Goal: Task Accomplishment & Management: Manage account settings

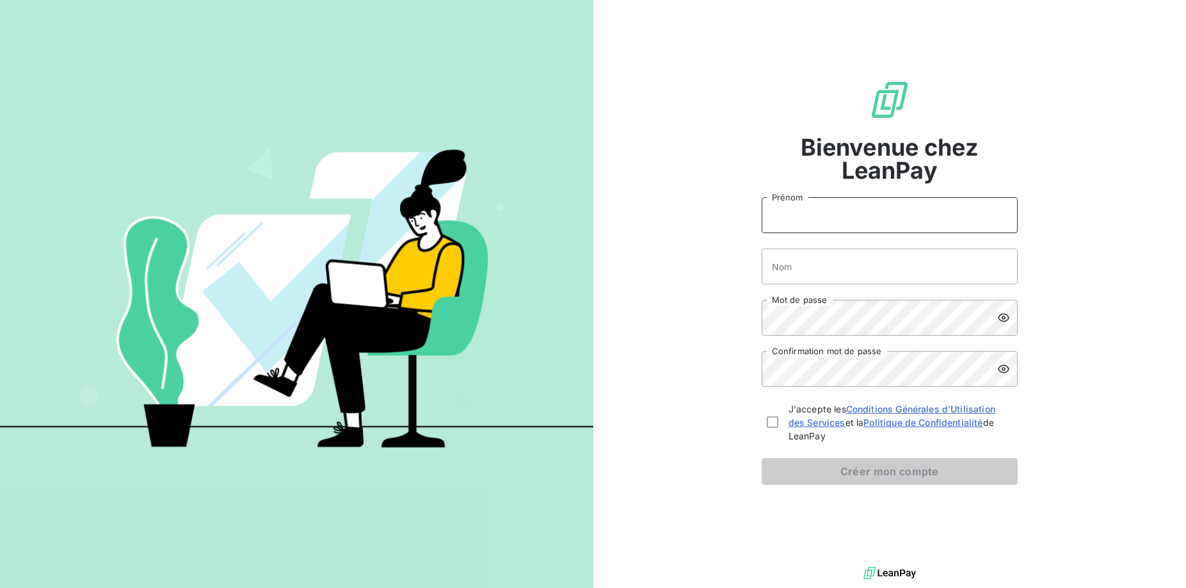
click at [907, 213] on input "Prénom" at bounding box center [890, 215] width 256 height 36
type input "Z"
type input "Agence Comptable"
click at [836, 273] on input "Nom" at bounding box center [890, 266] width 256 height 36
type input "Crous BFC"
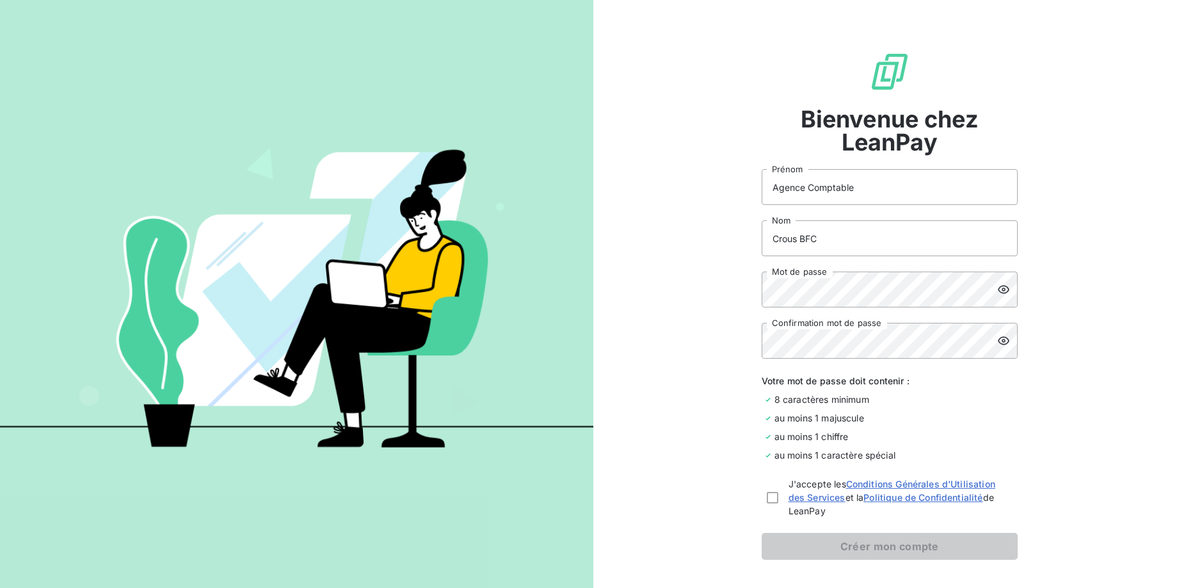
click at [1002, 287] on icon at bounding box center [1003, 289] width 13 height 13
click at [1003, 287] on icon at bounding box center [1003, 289] width 13 height 13
click at [769, 500] on div at bounding box center [773, 498] width 12 height 12
checkbox input "true"
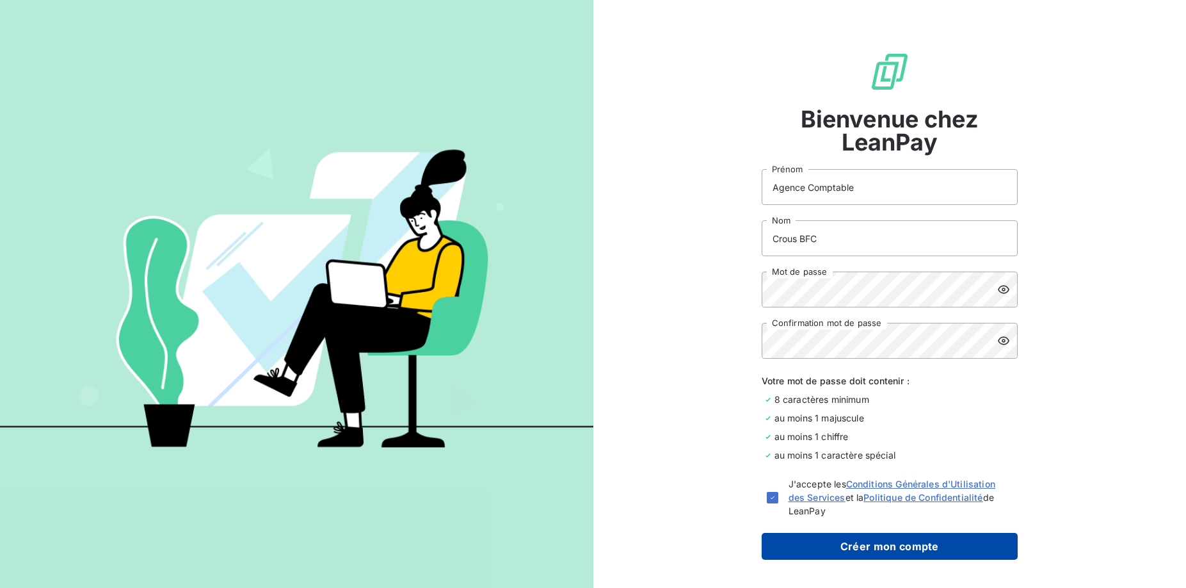
click at [893, 546] on button "Créer mon compte" at bounding box center [890, 545] width 256 height 27
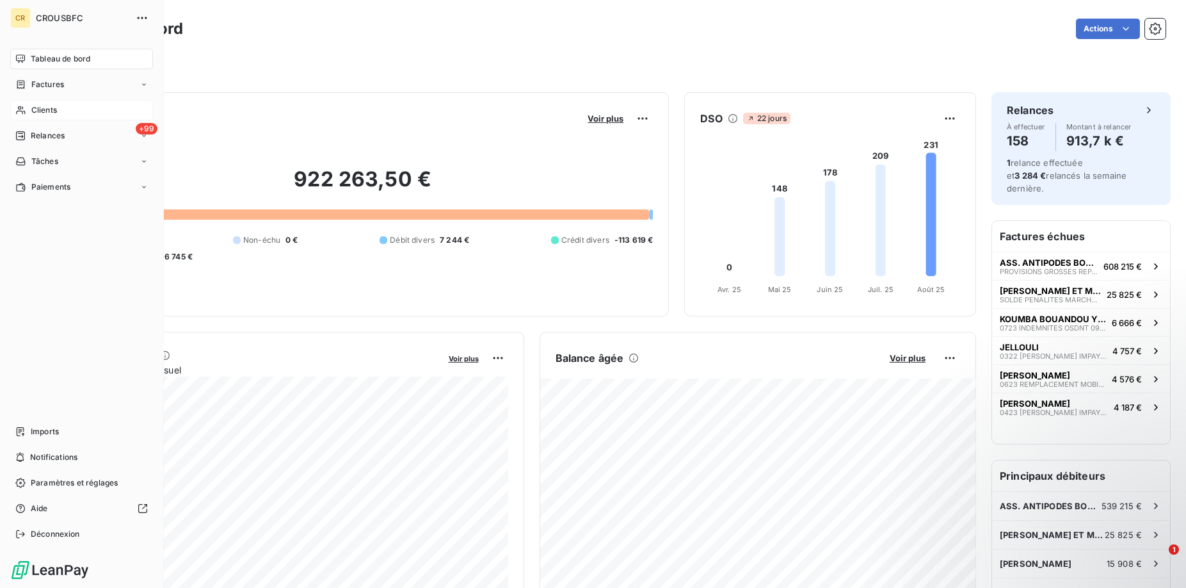
click at [22, 108] on icon at bounding box center [20, 110] width 11 height 10
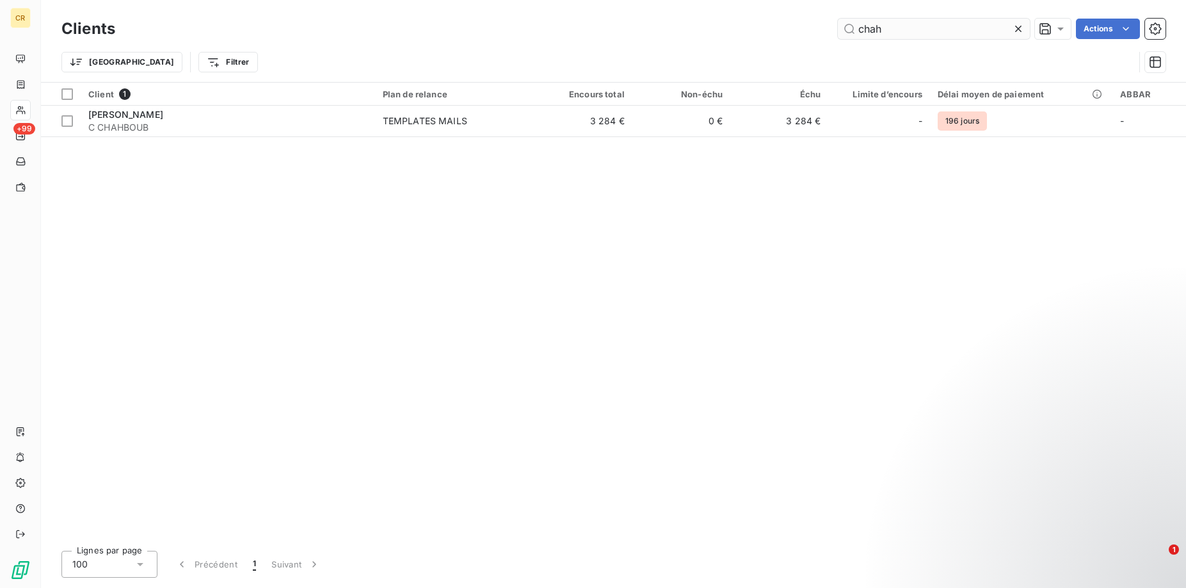
type input "chah"
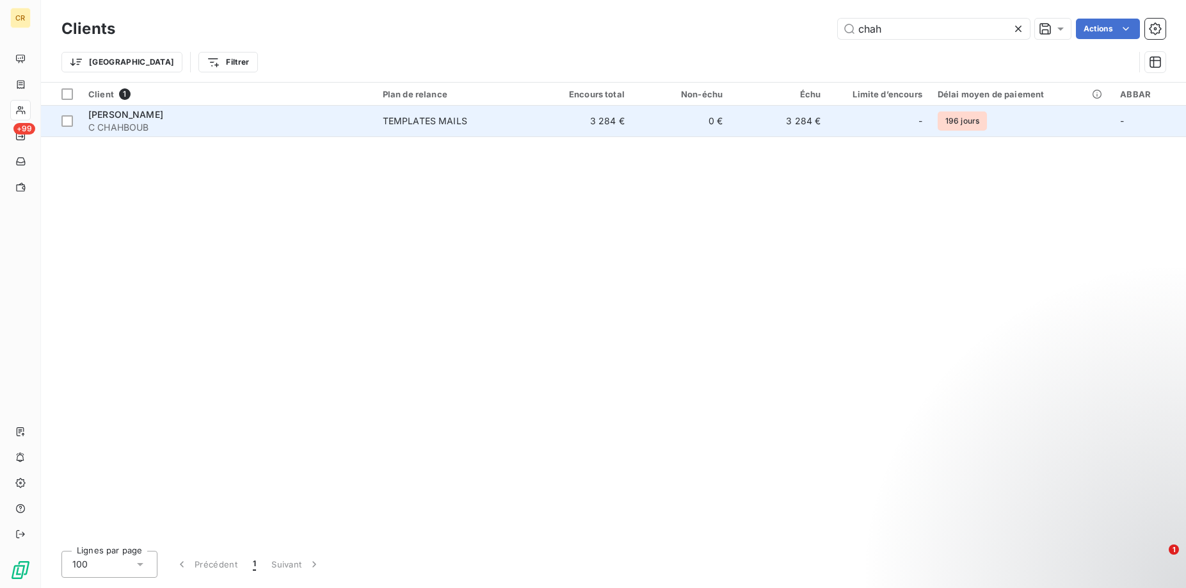
click at [387, 126] on div "TEMPLATES MAILS" at bounding box center [425, 121] width 84 height 13
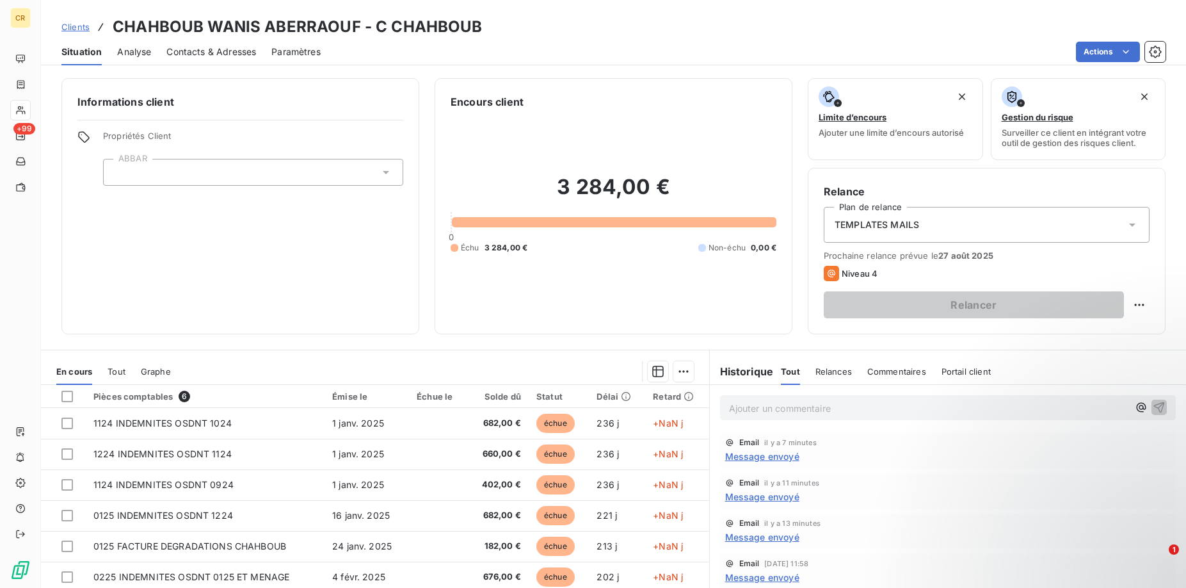
click at [213, 54] on span "Contacts & Adresses" at bounding box center [211, 51] width 90 height 13
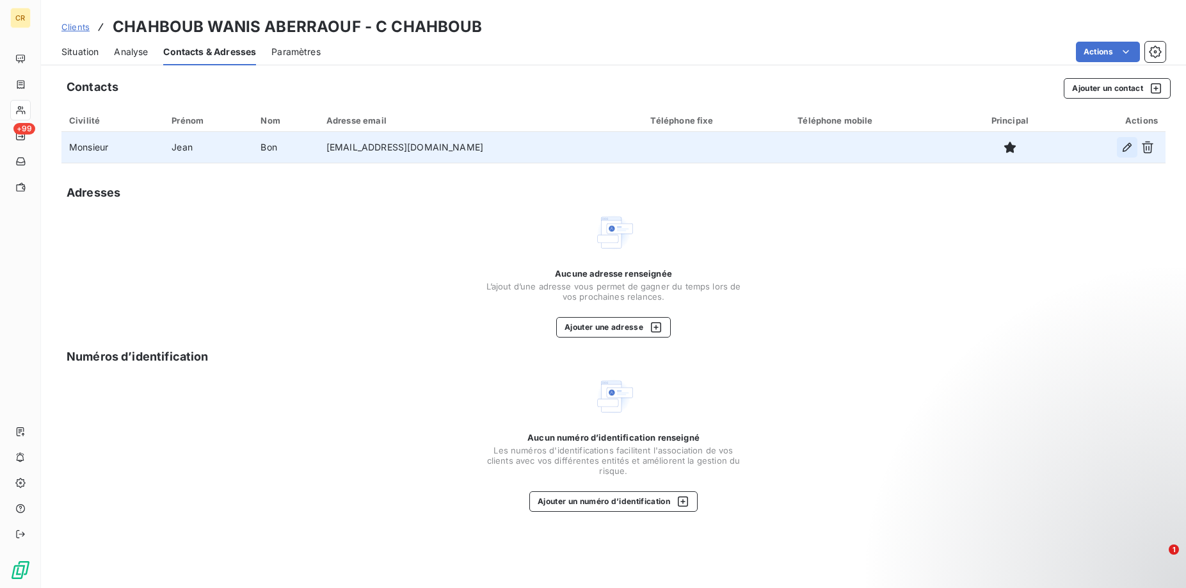
click at [1126, 151] on icon "button" at bounding box center [1127, 147] width 13 height 13
type input "Jean"
type input "Bon"
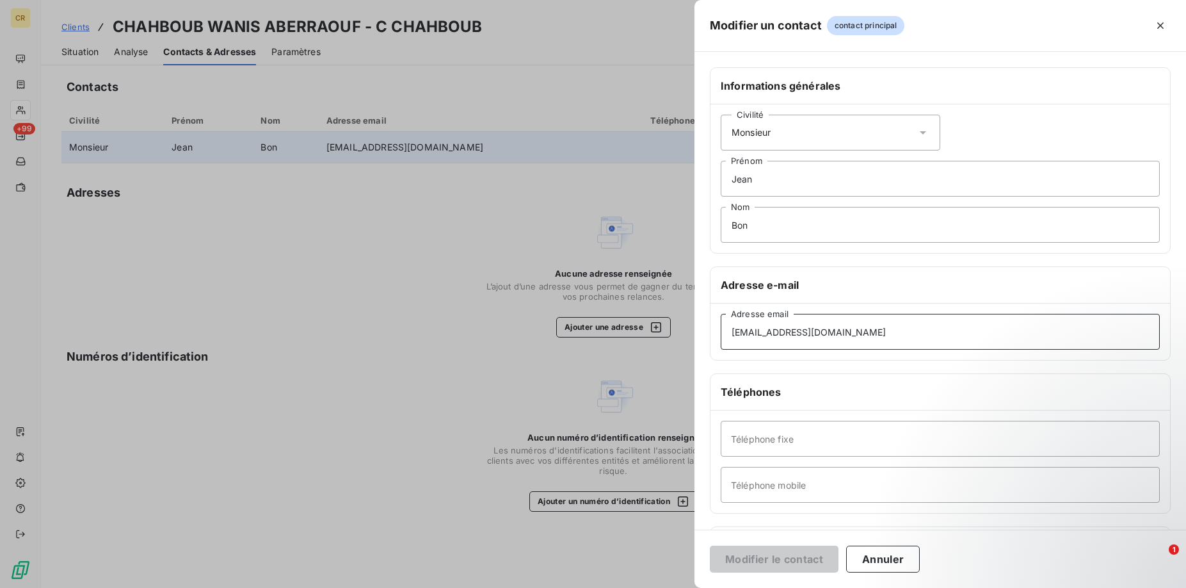
drag, startPoint x: 840, startPoint y: 333, endPoint x: 626, endPoint y: 314, distance: 215.3
click at [626, 587] on div "Modifier un contact contact principal Informations générales Civilité Monsieur …" at bounding box center [593, 588] width 1186 height 0
drag, startPoint x: 854, startPoint y: 332, endPoint x: 668, endPoint y: 332, distance: 185.6
click at [721, 332] on input "[EMAIL_ADDRESS][DOMAIN_NAME]" at bounding box center [940, 332] width 439 height 36
type input "[PERSON_NAME][EMAIL_ADDRESS][DOMAIN_NAME]"
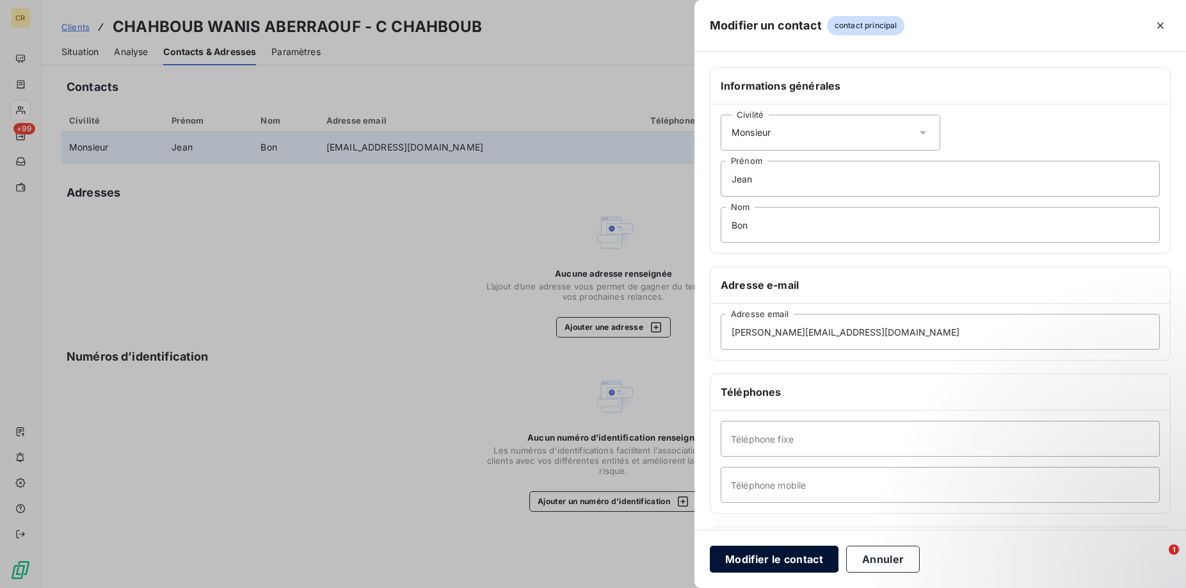
click at [782, 559] on button "Modifier le contact" at bounding box center [774, 558] width 129 height 27
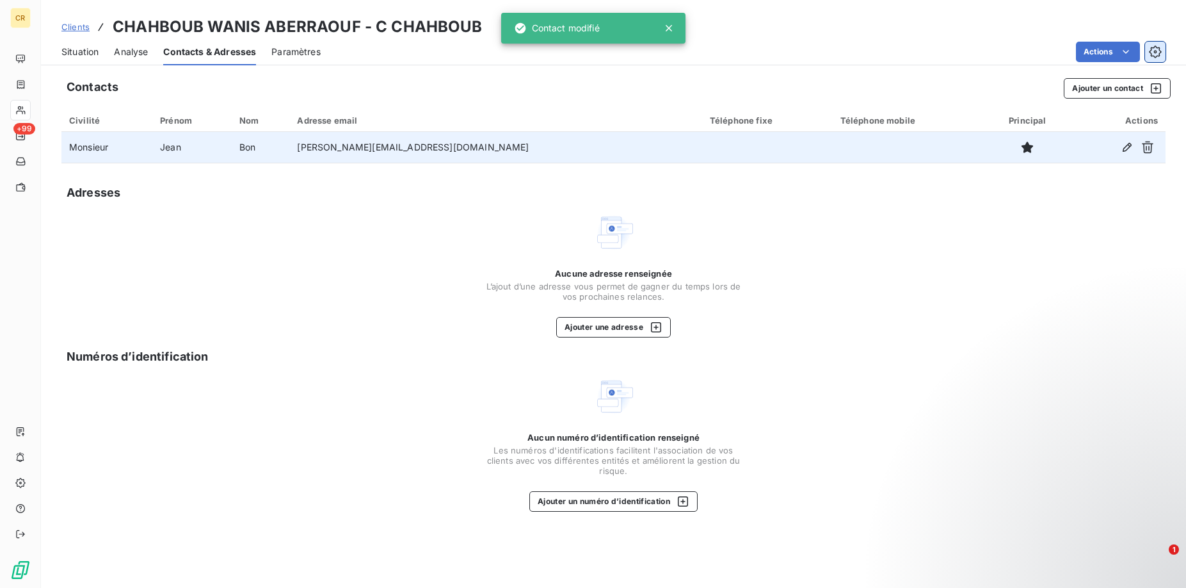
click at [1153, 54] on icon "button" at bounding box center [1155, 51] width 13 height 13
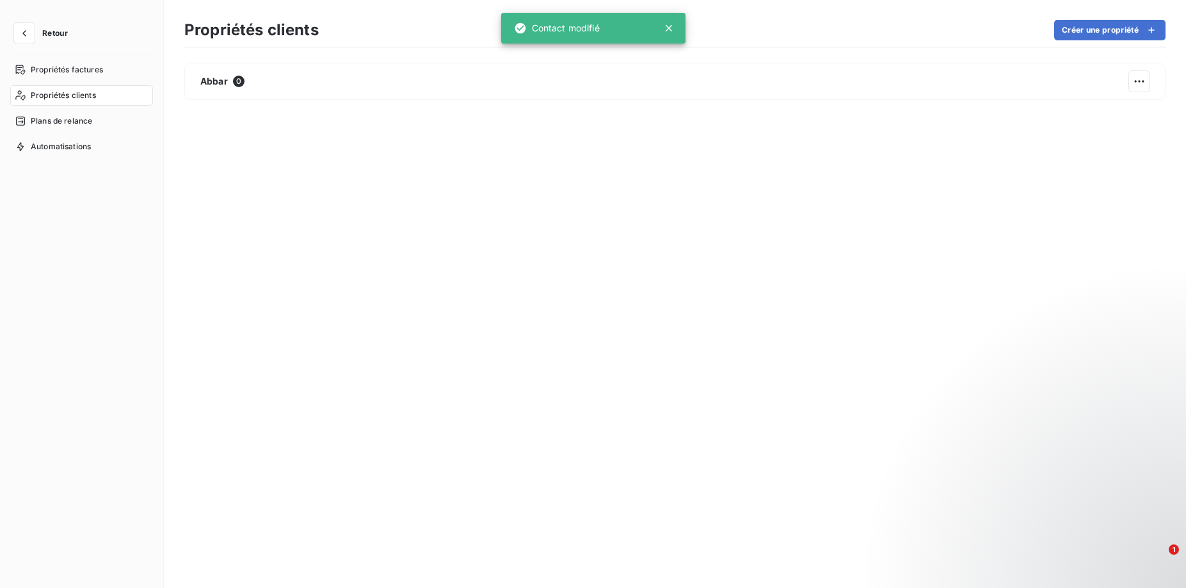
click at [56, 91] on span "Propriétés clients" at bounding box center [63, 96] width 65 height 12
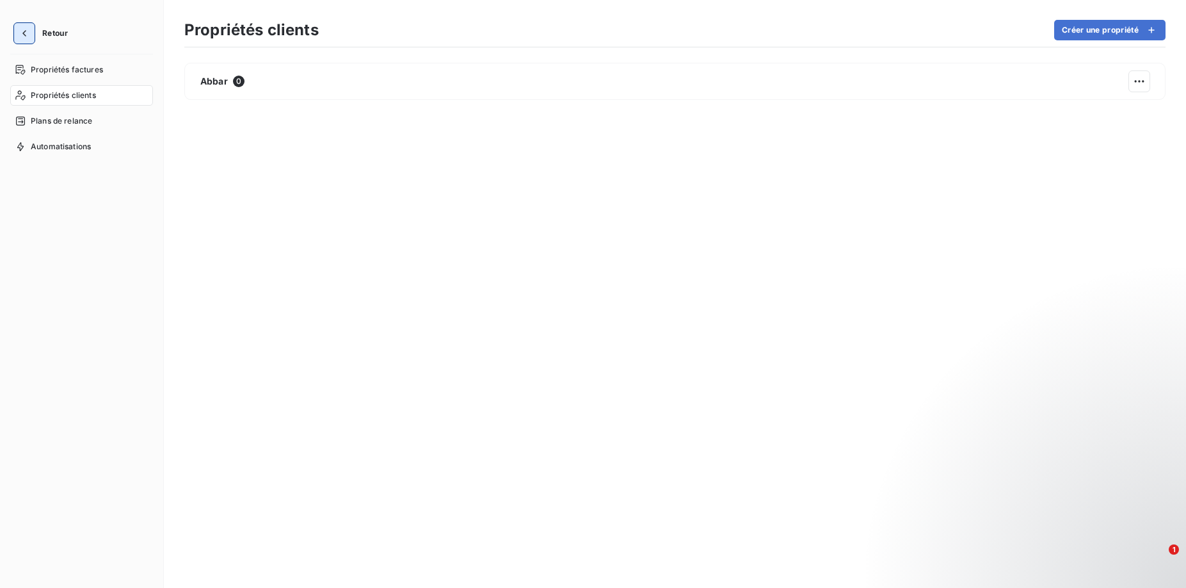
click at [31, 29] on button "button" at bounding box center [24, 33] width 20 height 20
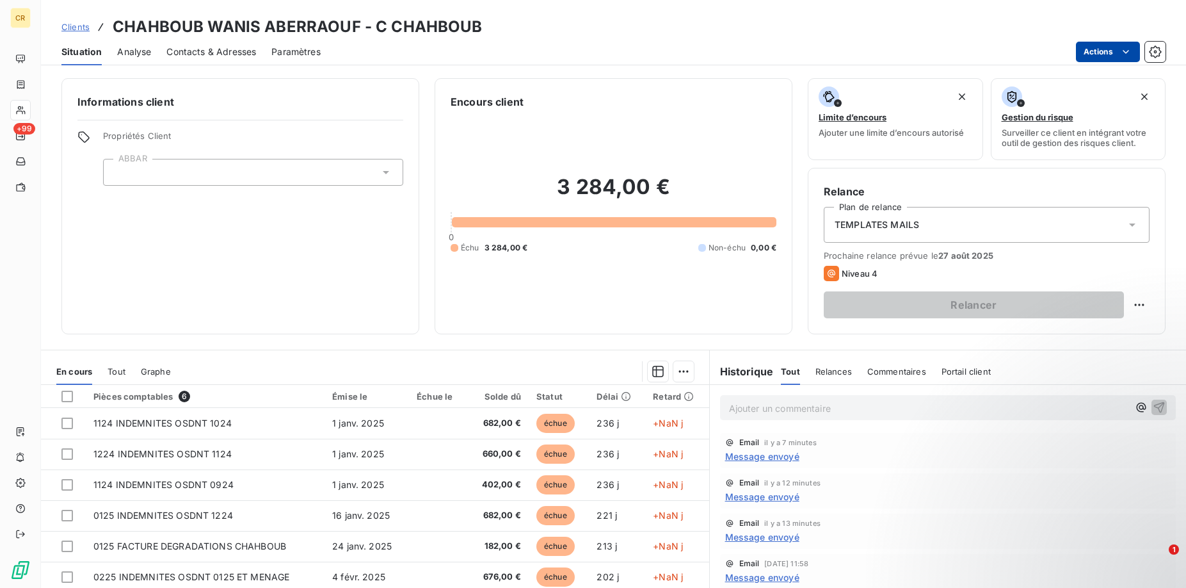
click at [1123, 52] on html "CR +99 Clients CHAHBOUB WANIS ABERRAOUF - C CHAHBOUB Situation Analyse Contacts…" at bounding box center [593, 294] width 1186 height 588
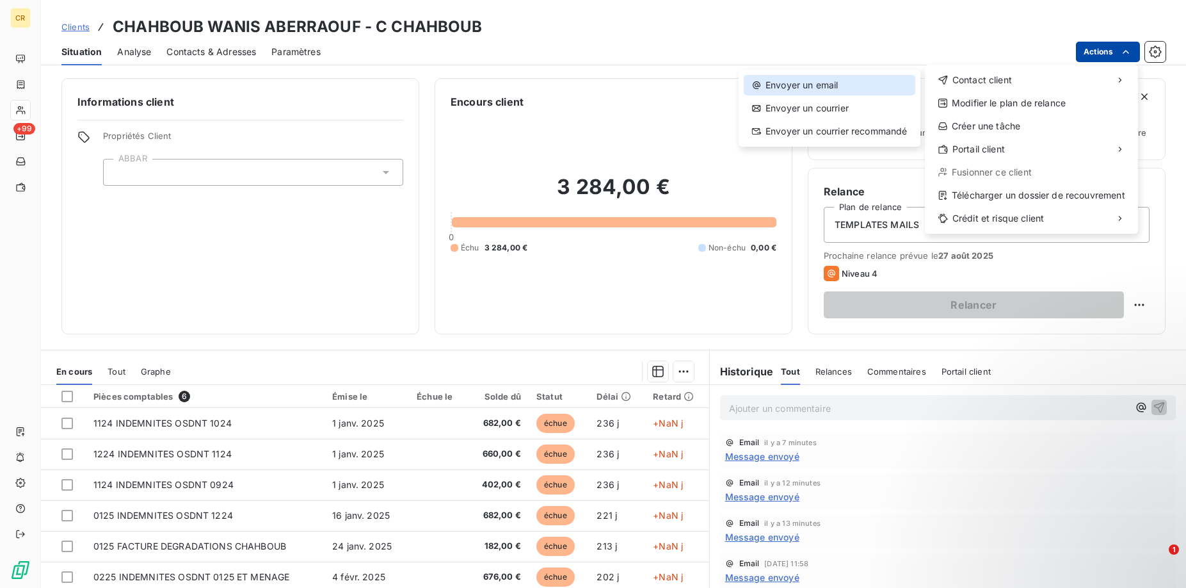
click at [865, 83] on div "Envoyer un email" at bounding box center [830, 85] width 172 height 20
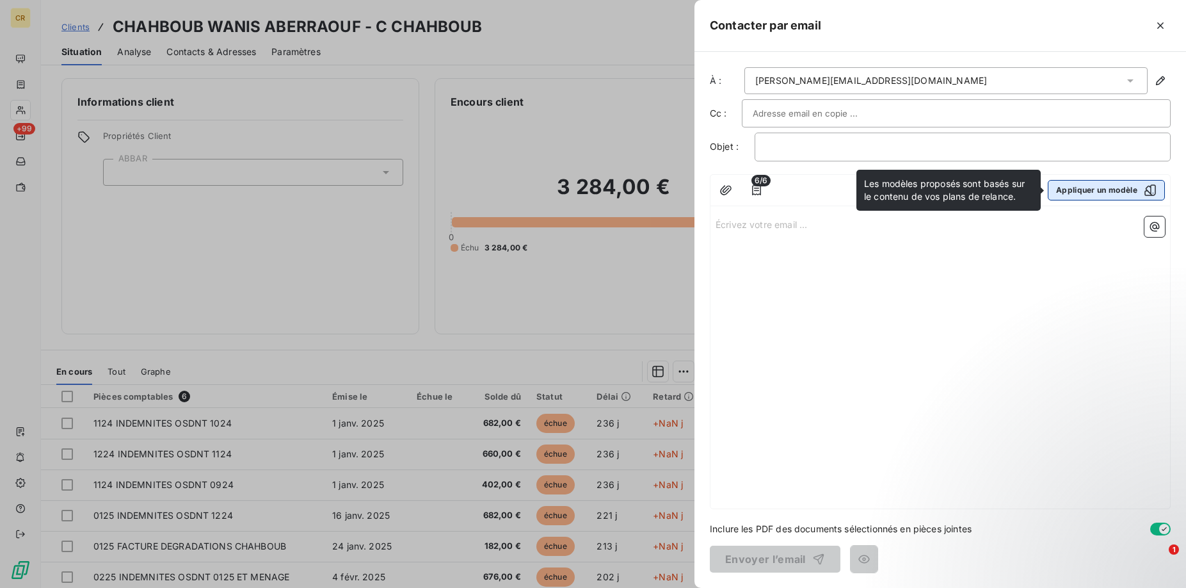
click at [1101, 193] on button "Appliquer un modèle" at bounding box center [1106, 190] width 117 height 20
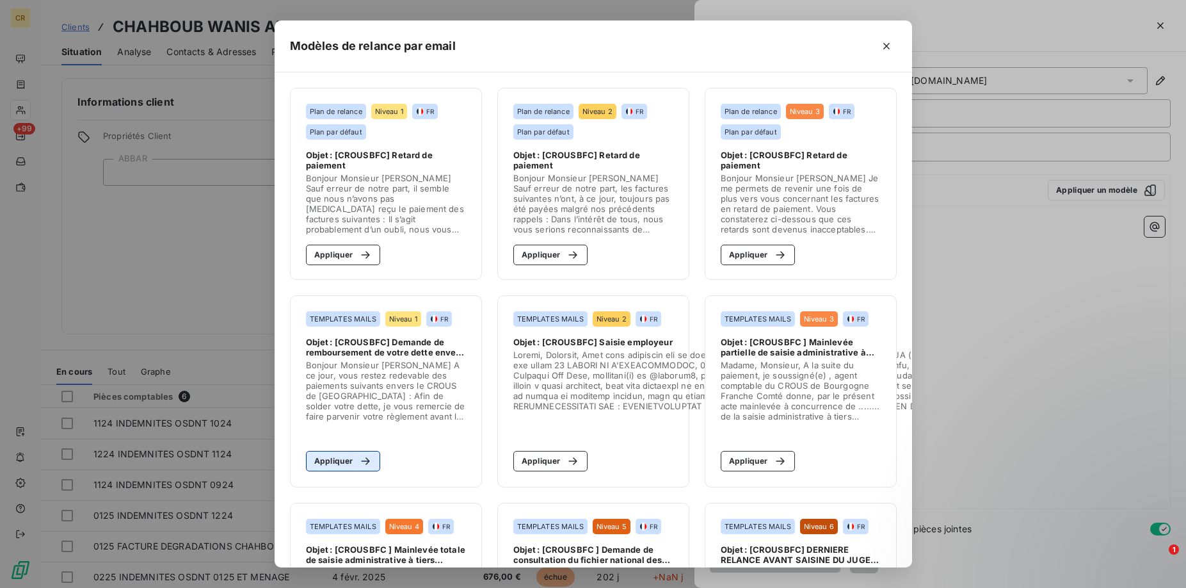
click at [344, 463] on button "Appliquer" at bounding box center [343, 461] width 75 height 20
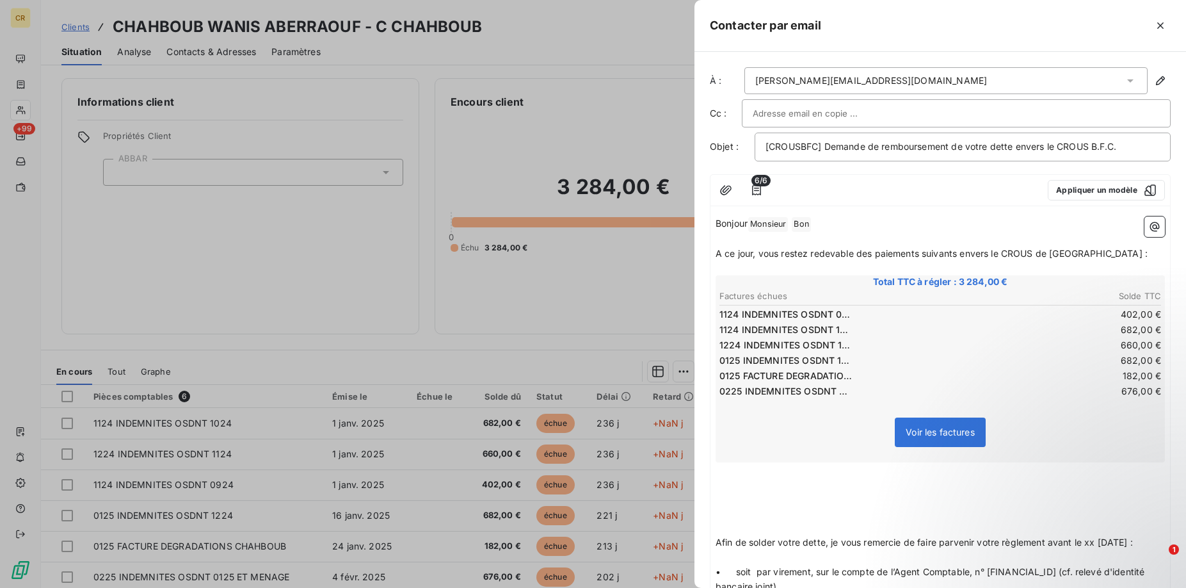
scroll to position [353, 0]
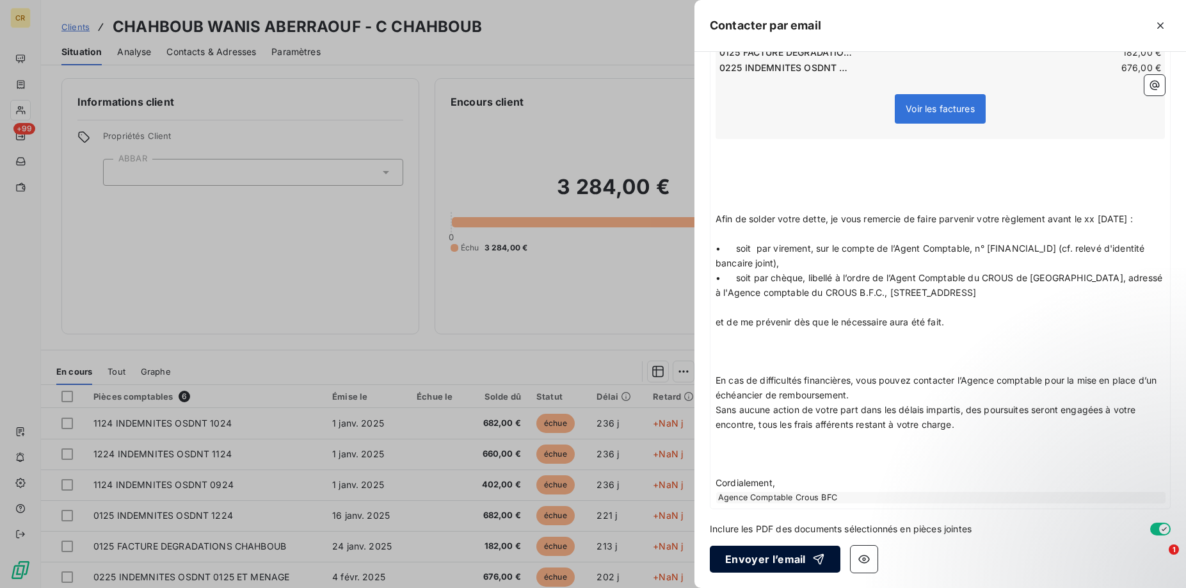
click at [780, 559] on button "Envoyer l’email" at bounding box center [775, 558] width 131 height 27
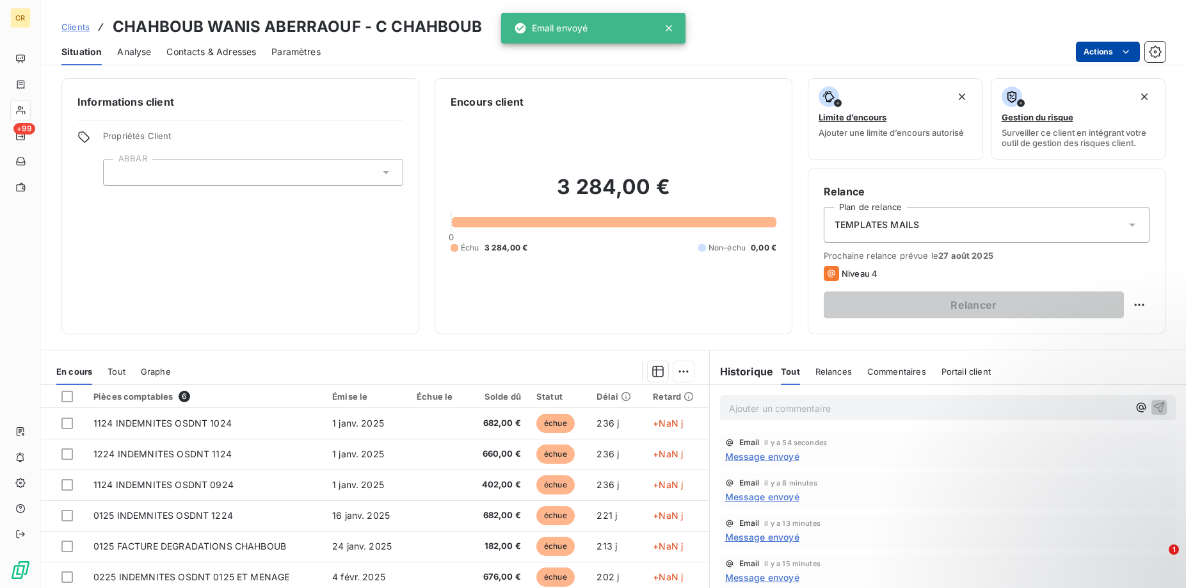
click at [1125, 48] on html "CR +99 Clients CHAHBOUB WANIS ABERRAOUF - C CHAHBOUB Situation Analyse Contacts…" at bounding box center [593, 294] width 1186 height 588
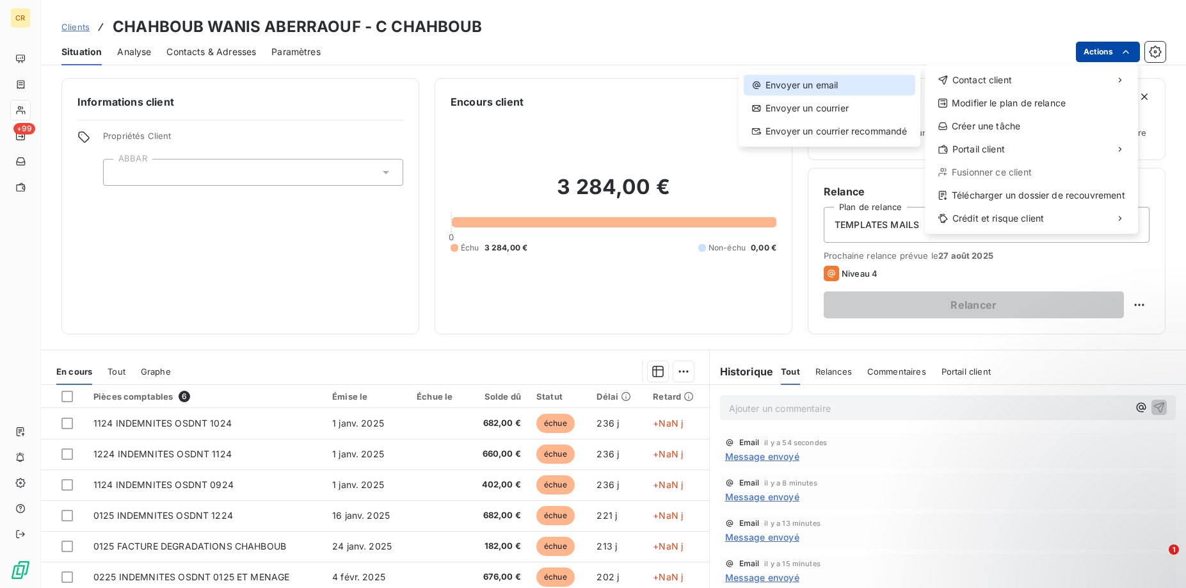
click at [822, 88] on div "Envoyer un email" at bounding box center [830, 85] width 172 height 20
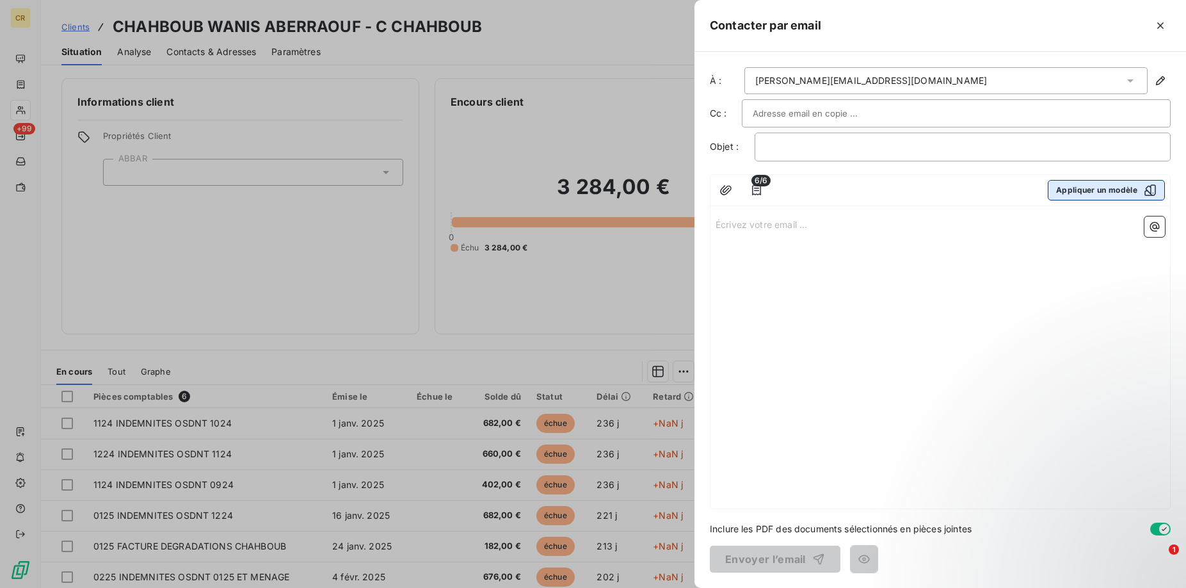
click at [1091, 180] on button "Appliquer un modèle" at bounding box center [1106, 190] width 117 height 20
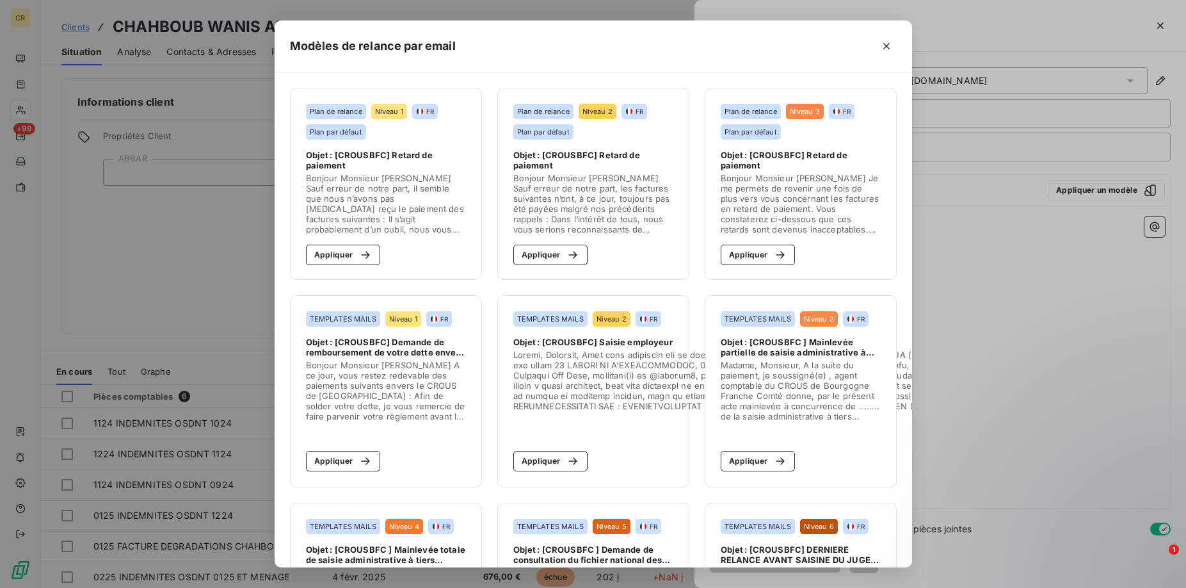
scroll to position [131, 0]
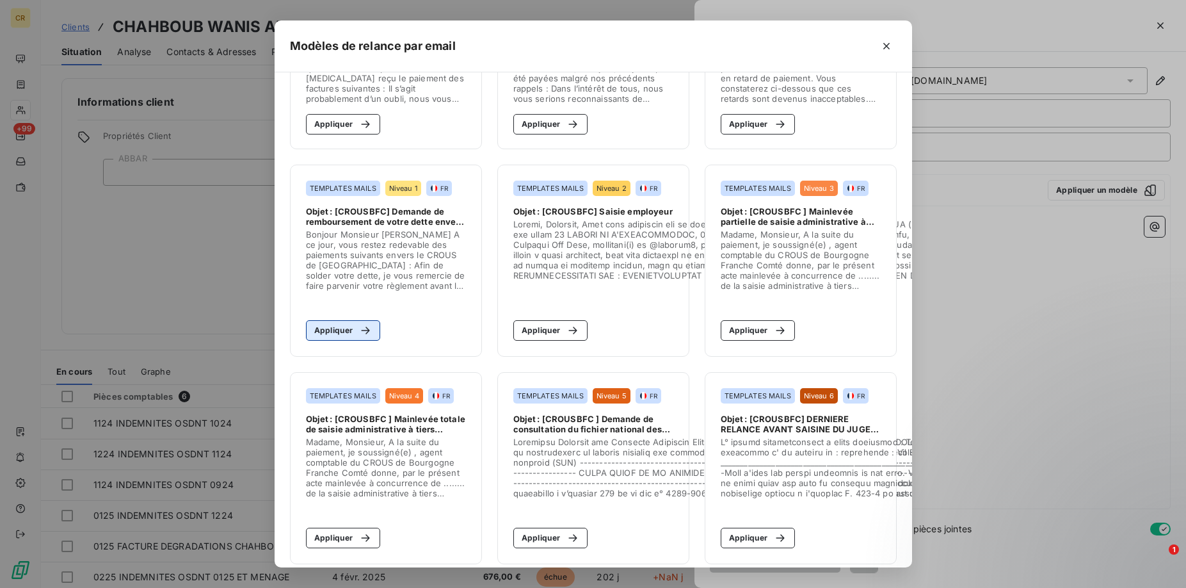
click at [358, 326] on div "button" at bounding box center [362, 330] width 19 height 13
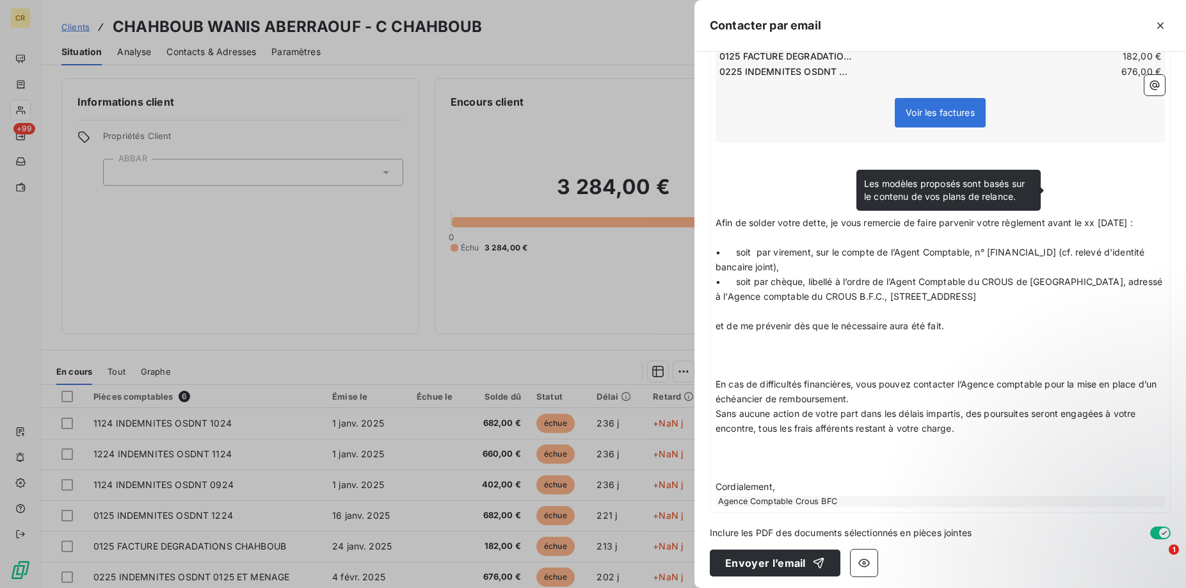
scroll to position [353, 0]
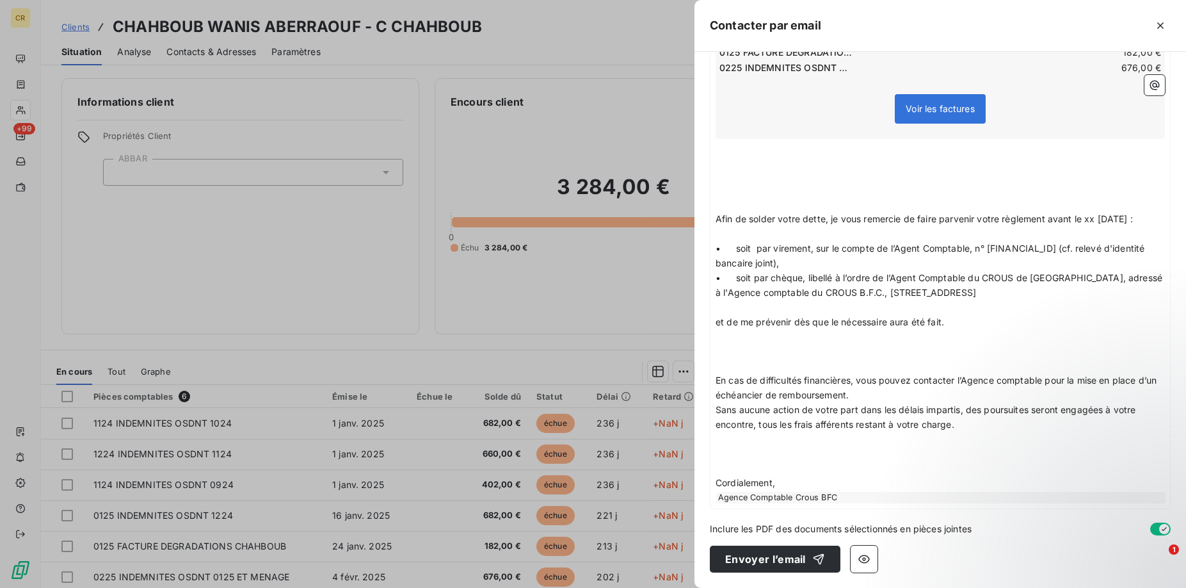
click at [796, 499] on div "Agence Comptable Crous BFC" at bounding box center [940, 498] width 449 height 12
click at [868, 559] on button "button" at bounding box center [864, 558] width 27 height 27
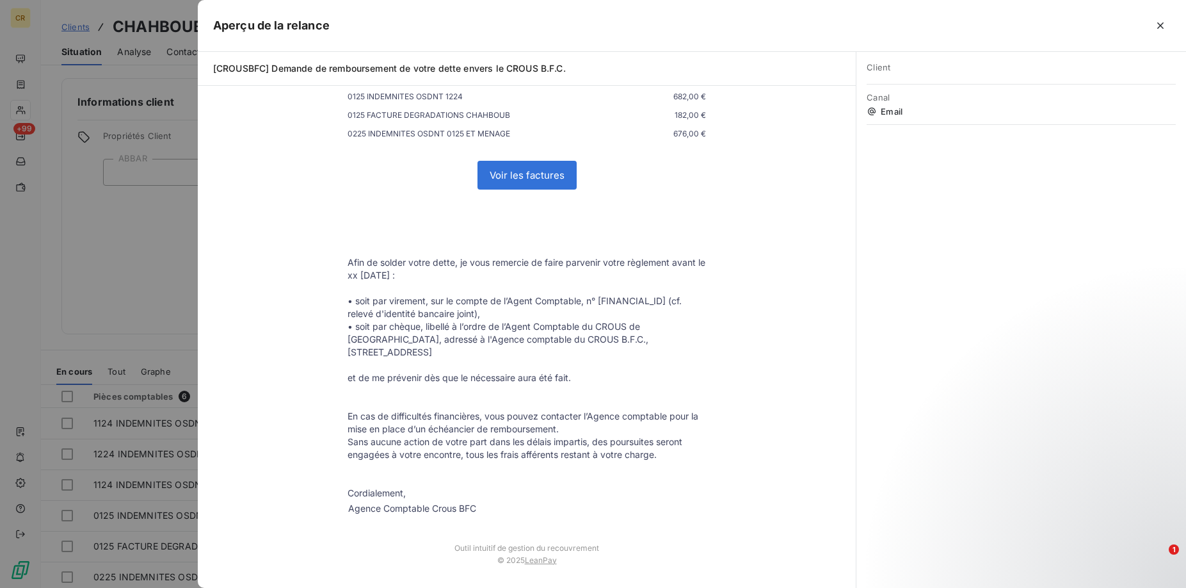
scroll to position [0, 0]
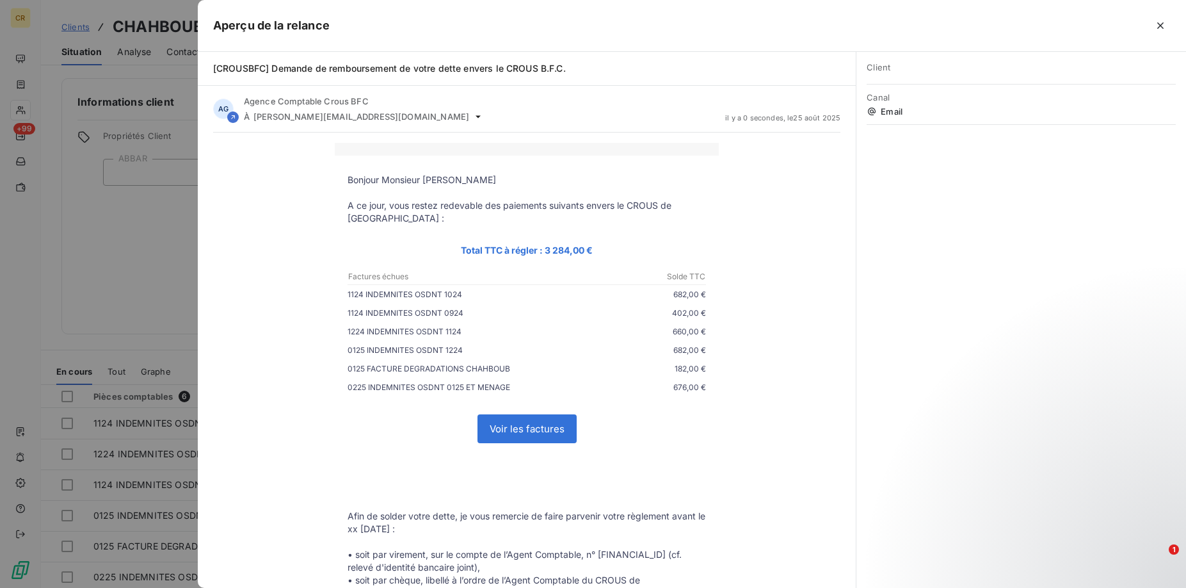
click at [151, 279] on div at bounding box center [593, 294] width 1186 height 588
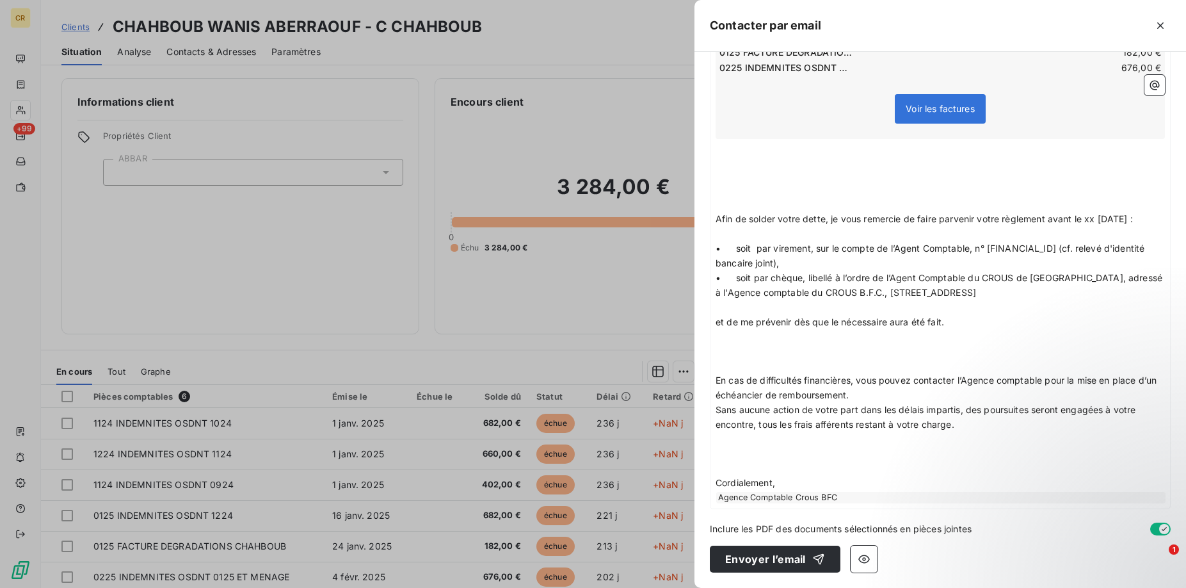
click at [844, 497] on div "Agence Comptable Crous BFC" at bounding box center [940, 498] width 449 height 12
click at [852, 479] on p "Cordialement," at bounding box center [940, 483] width 449 height 15
click at [1162, 22] on icon "button" at bounding box center [1160, 25] width 13 height 13
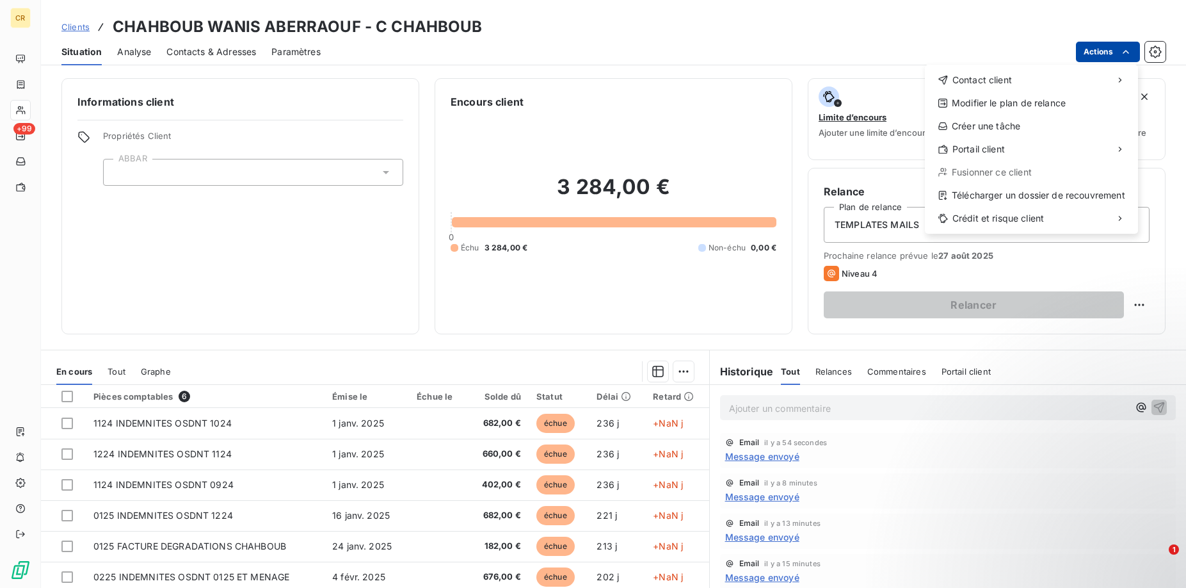
click at [1123, 51] on html "CR +99 Clients CHAHBOUB WANIS ABERRAOUF - C CHAHBOUB Situation Analyse Contacts…" at bounding box center [593, 294] width 1186 height 588
click at [1165, 49] on html "CR +99 Clients CHAHBOUB WANIS ABERRAOUF - C CHAHBOUB Situation Analyse Contacts…" at bounding box center [593, 294] width 1186 height 588
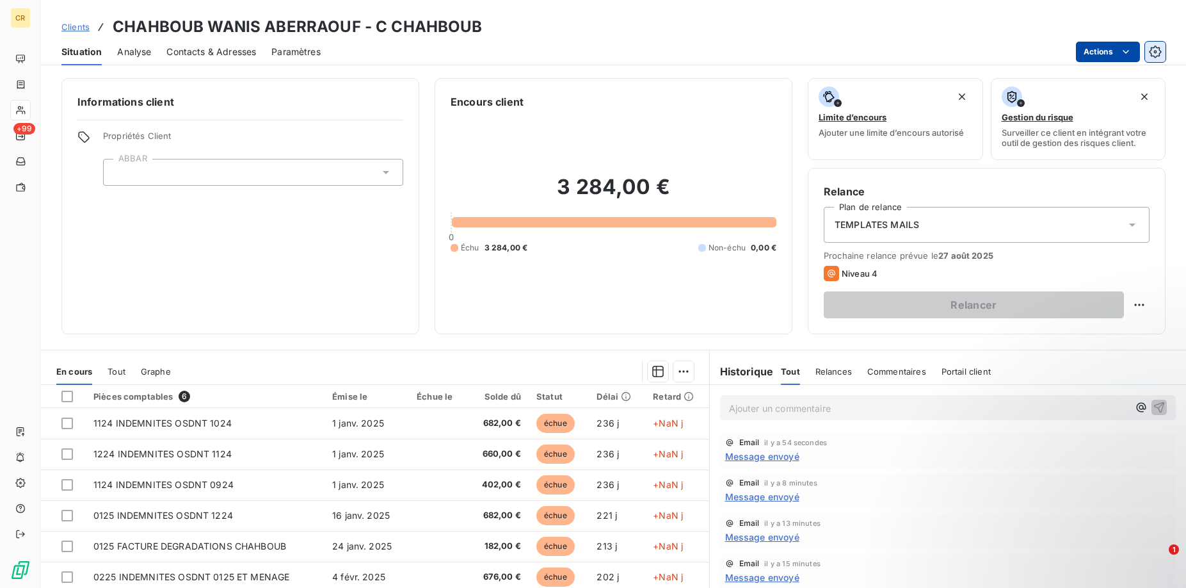
click at [1158, 49] on icon "button" at bounding box center [1155, 51] width 13 height 13
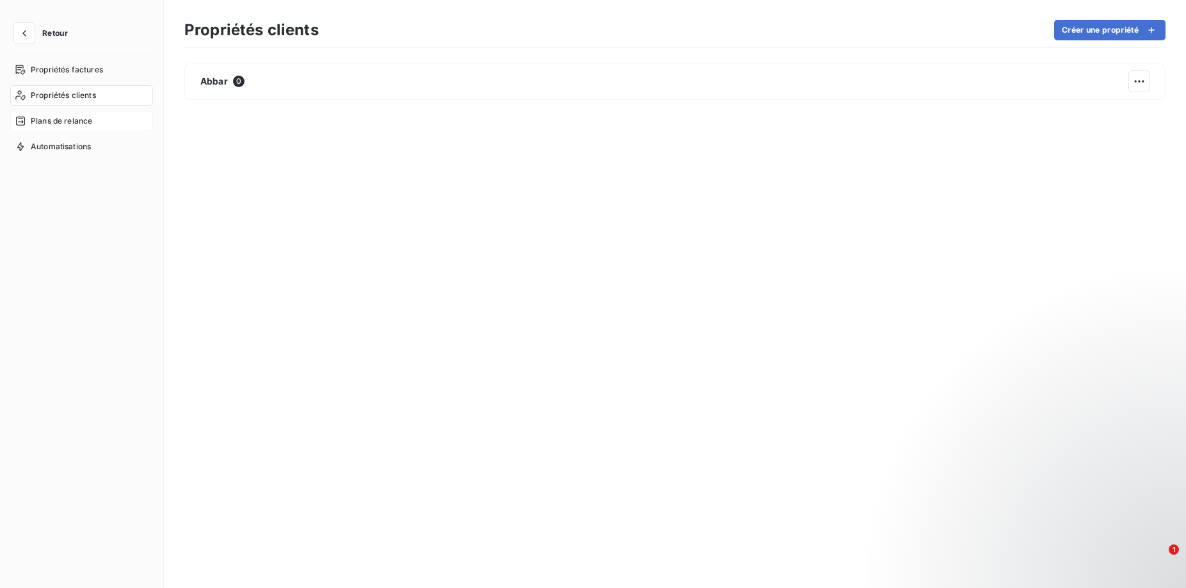
click at [74, 119] on span "Plans de relance" at bounding box center [61, 121] width 61 height 12
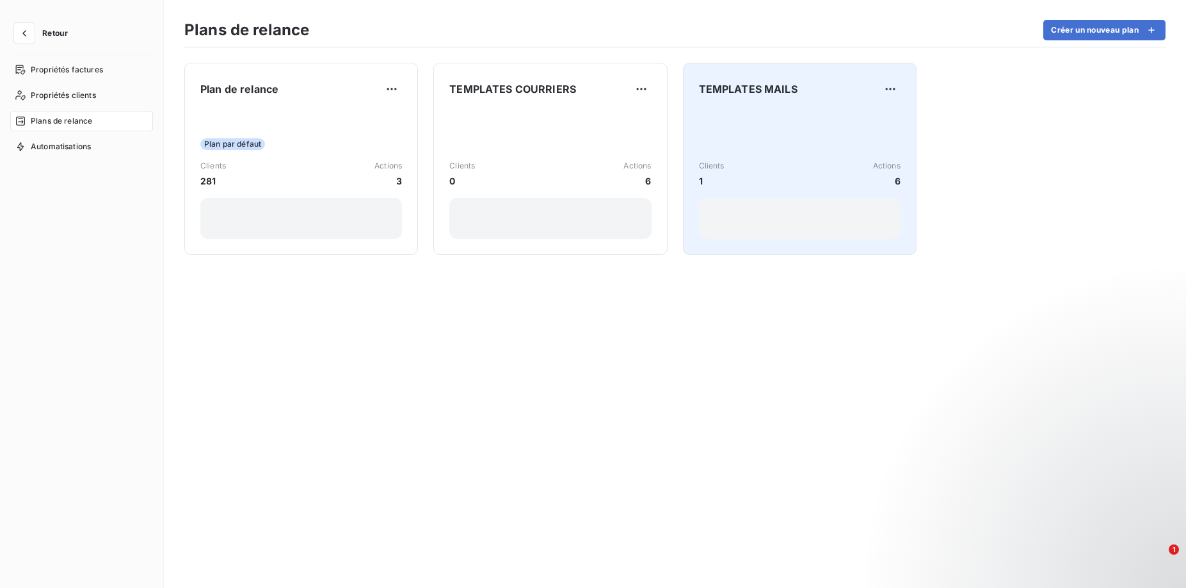
click at [748, 157] on div "Clients 1 Actions 6" at bounding box center [800, 173] width 202 height 129
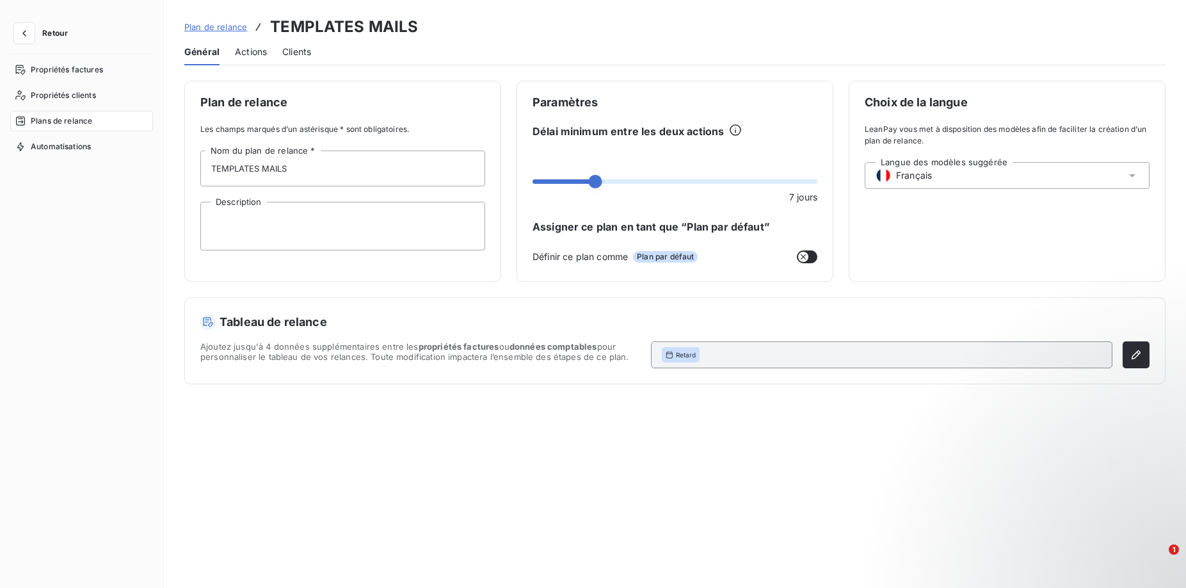
click at [244, 52] on span "Actions" at bounding box center [251, 51] width 32 height 13
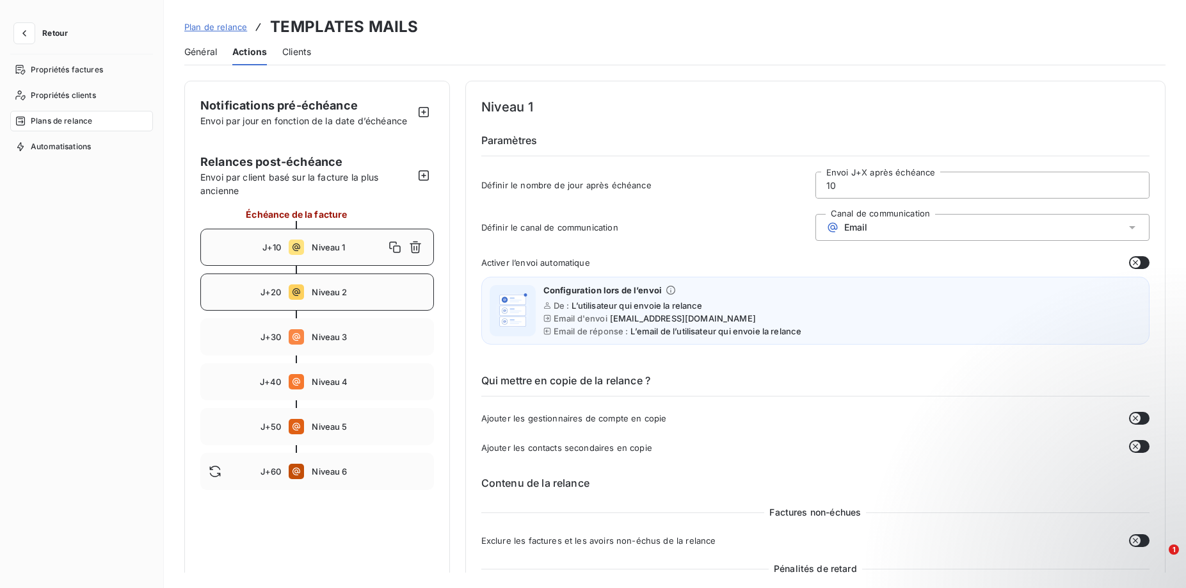
click at [333, 293] on span "Niveau 2" at bounding box center [368, 292] width 113 height 10
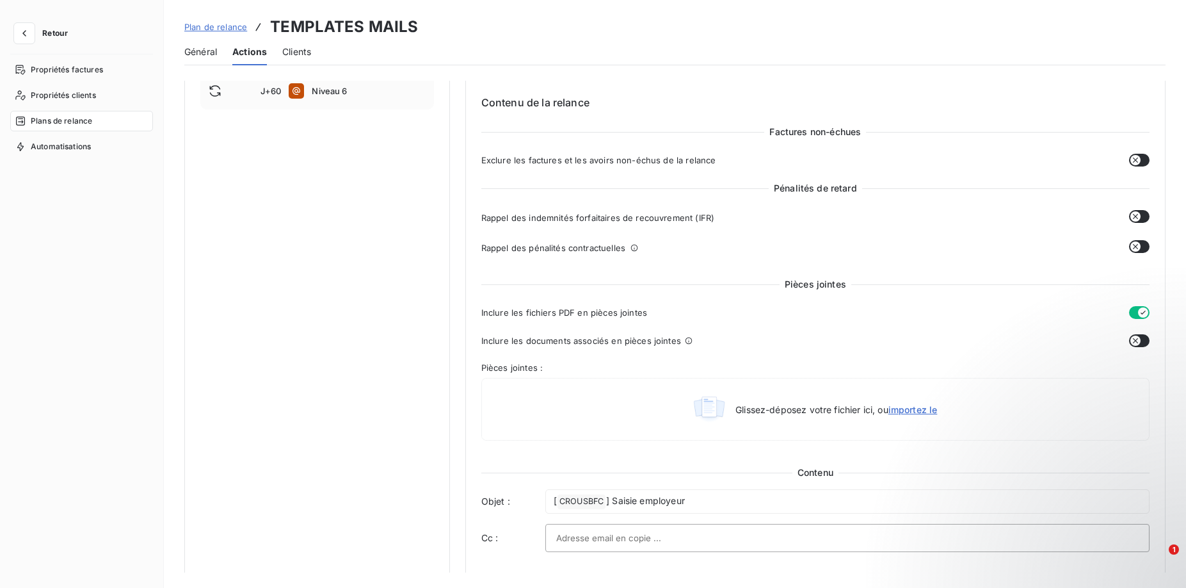
scroll to position [326, 0]
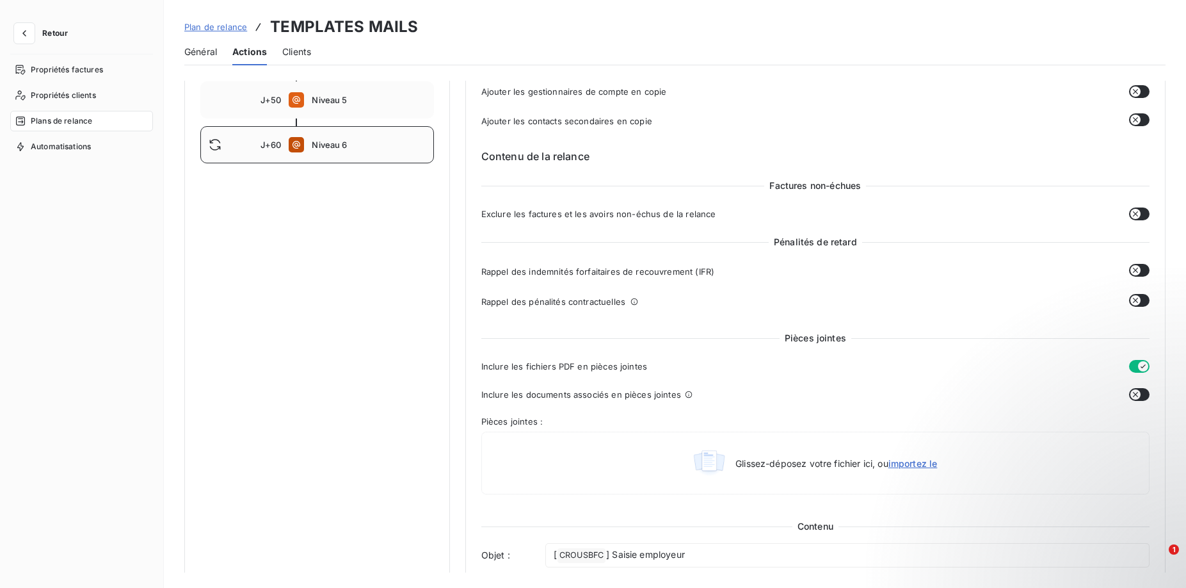
click at [326, 135] on div "J+60 Niveau 6" at bounding box center [317, 144] width 234 height 37
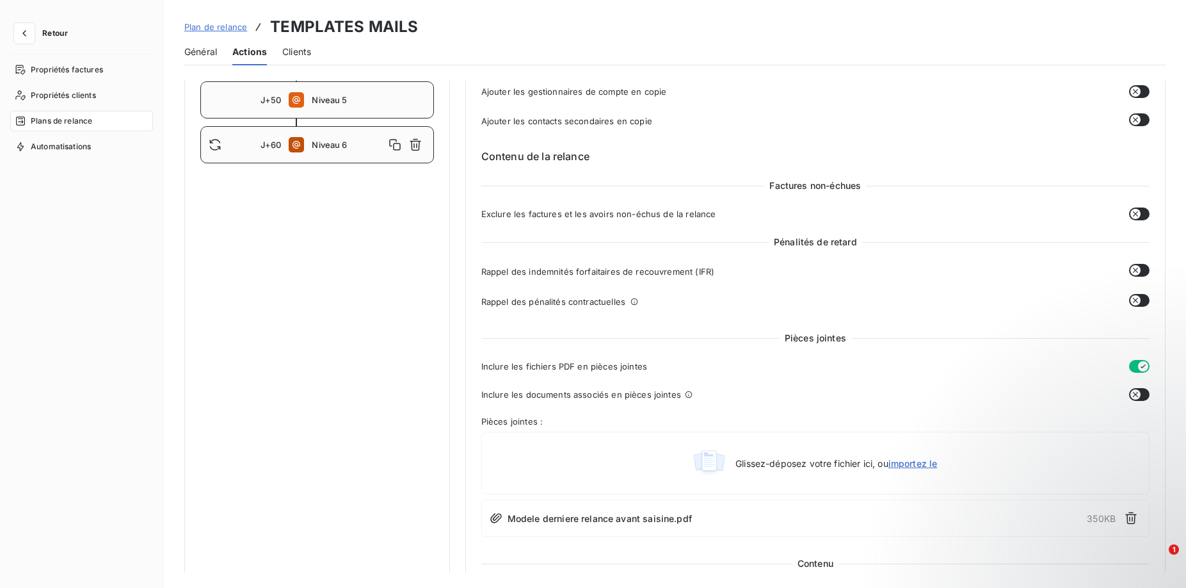
click at [332, 107] on div "J+50 Niveau 5" at bounding box center [317, 99] width 234 height 37
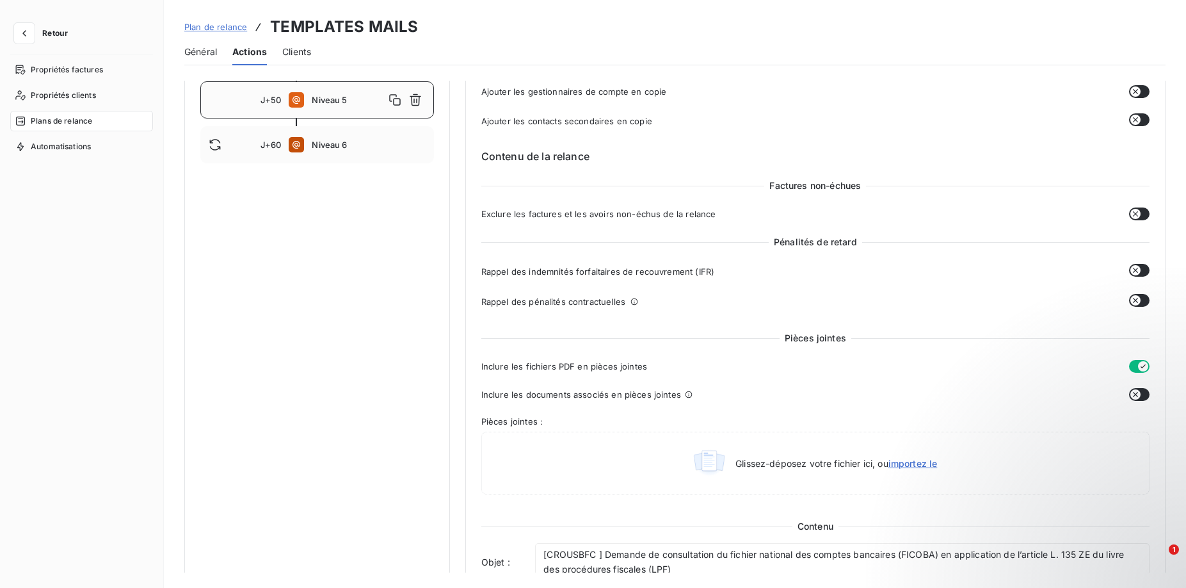
scroll to position [65, 0]
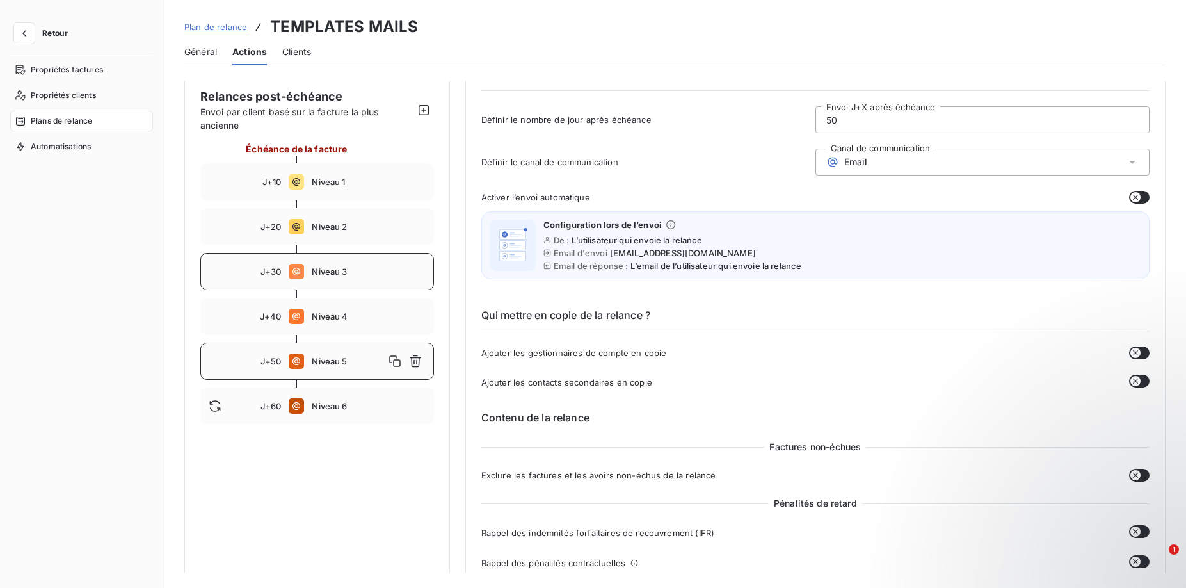
click at [345, 272] on span "Niveau 3" at bounding box center [368, 271] width 113 height 10
type input "30"
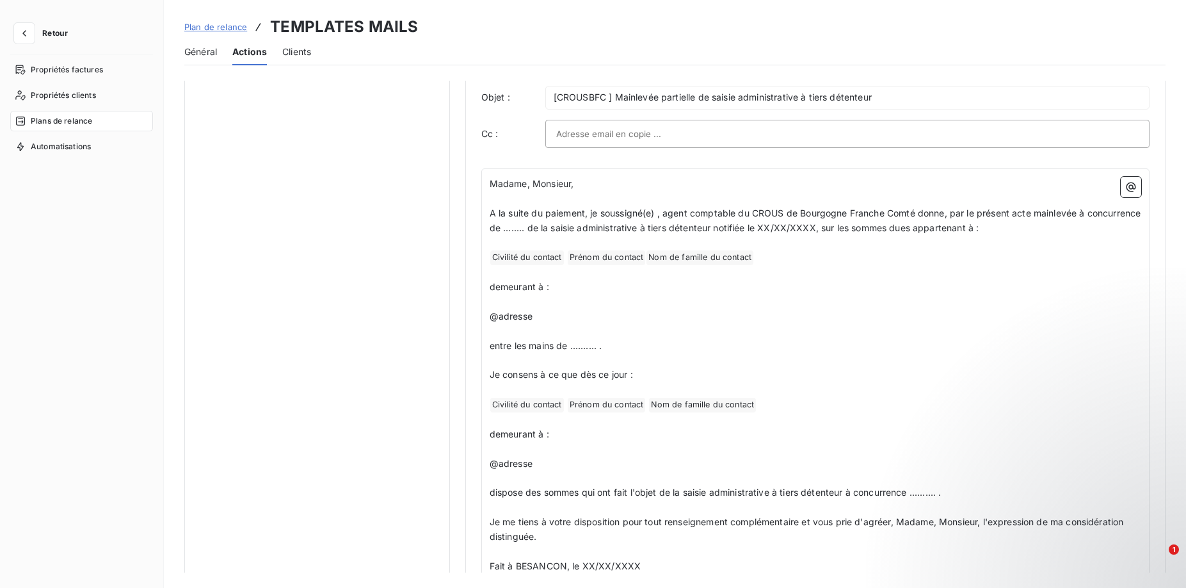
scroll to position [852, 0]
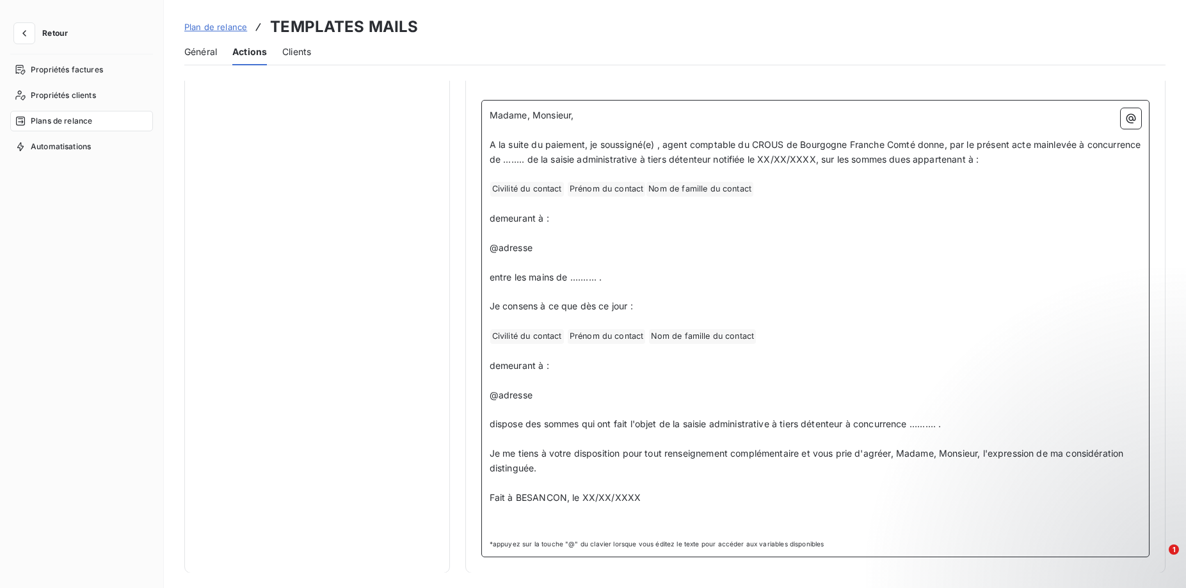
click at [812, 483] on p "﻿" at bounding box center [816, 483] width 652 height 15
click at [605, 522] on p "﻿" at bounding box center [816, 526] width 652 height 15
click at [507, 495] on span "Fait à BESANCON, le XX/XX/XXXX" at bounding box center [566, 497] width 152 height 11
click at [507, 492] on span "Fait à BESANCON, le XX/XX/XXXX" at bounding box center [566, 497] width 152 height 11
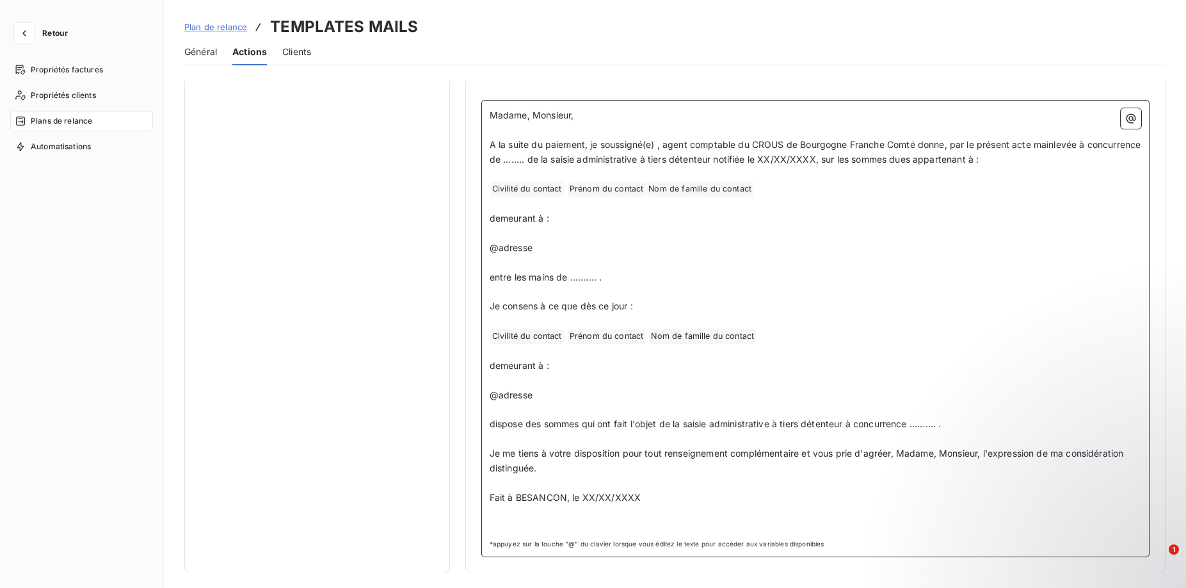
click at [525, 492] on span "Fait à BESANCON, le XX/XX/XXXX" at bounding box center [566, 497] width 152 height 11
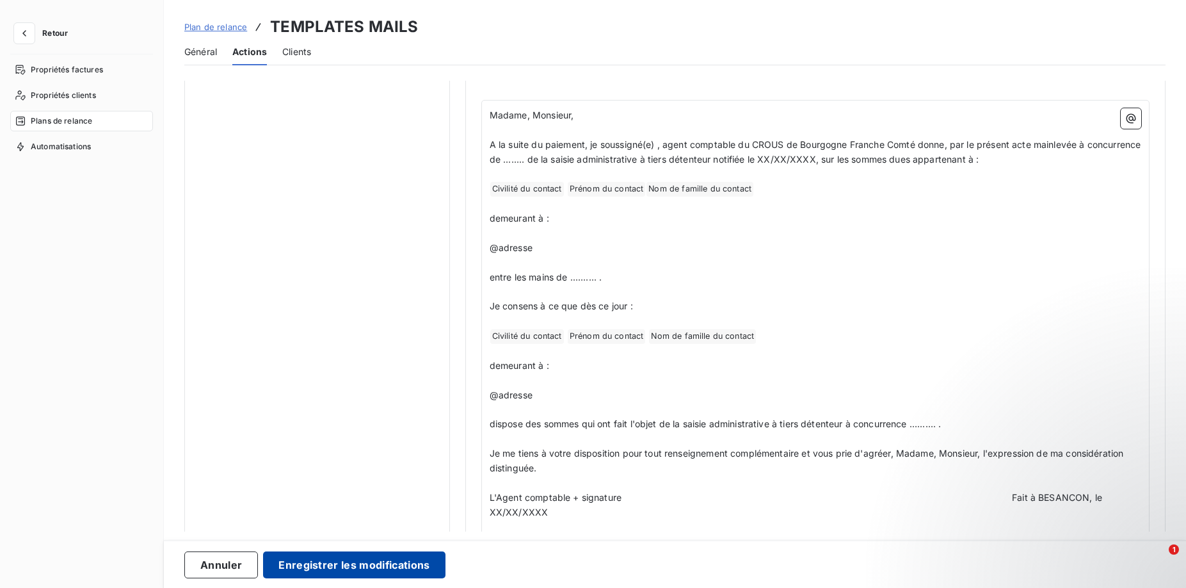
click at [429, 564] on button "Enregistrer les modifications" at bounding box center [354, 564] width 182 height 27
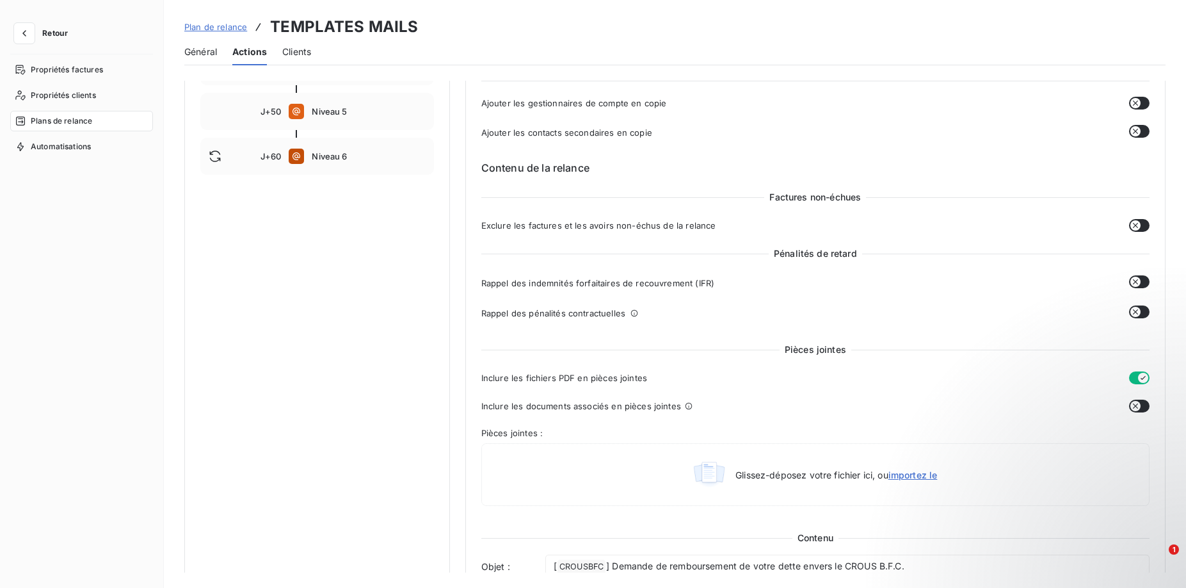
scroll to position [0, 0]
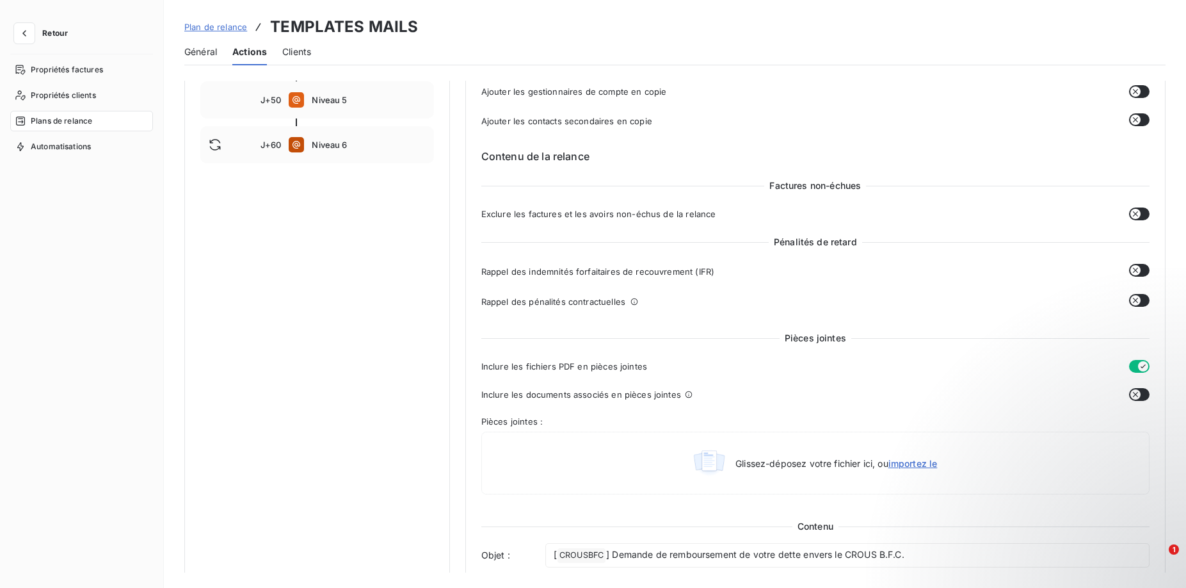
drag, startPoint x: 428, startPoint y: 346, endPoint x: 405, endPoint y: 344, distance: 22.5
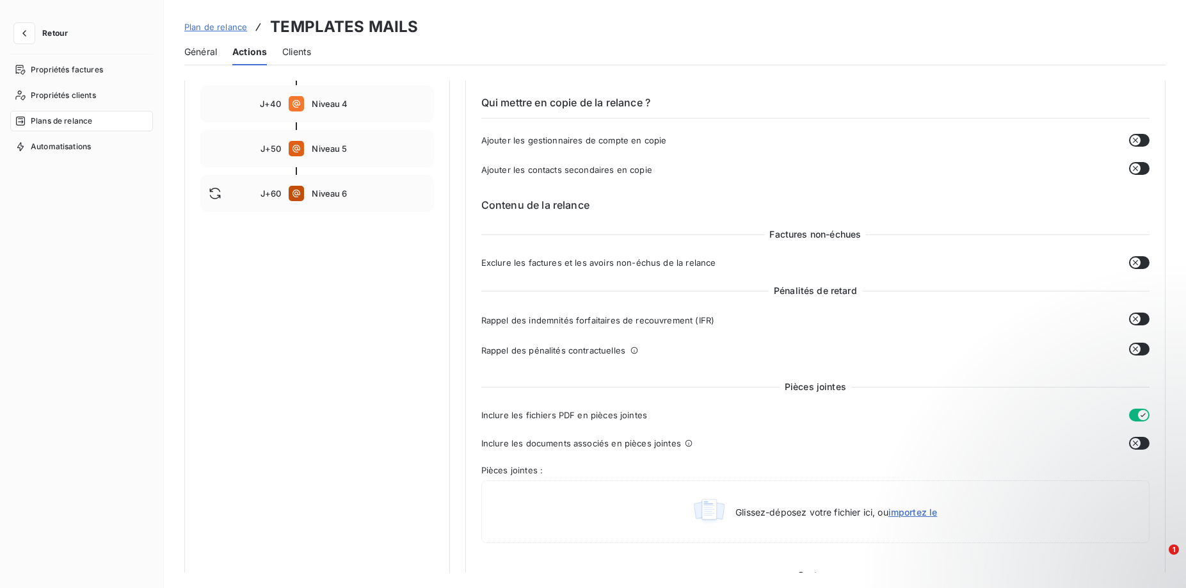
scroll to position [185, 0]
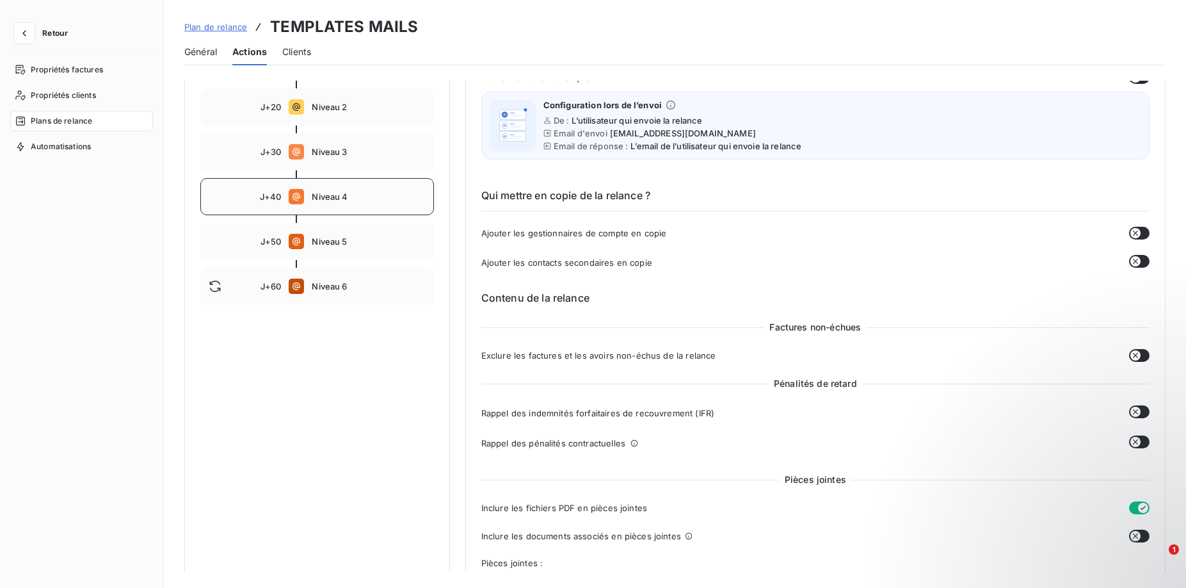
click at [337, 204] on div "J+40 Niveau 4" at bounding box center [317, 196] width 234 height 37
click at [335, 152] on span "Niveau 3" at bounding box center [368, 152] width 113 height 10
type input "30"
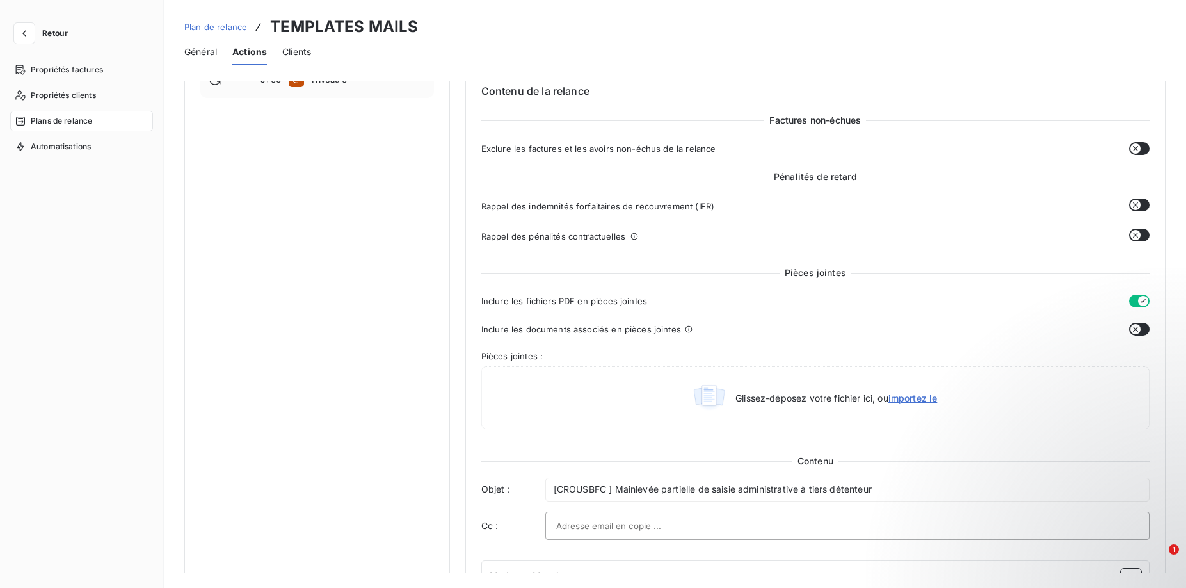
scroll to position [344, 0]
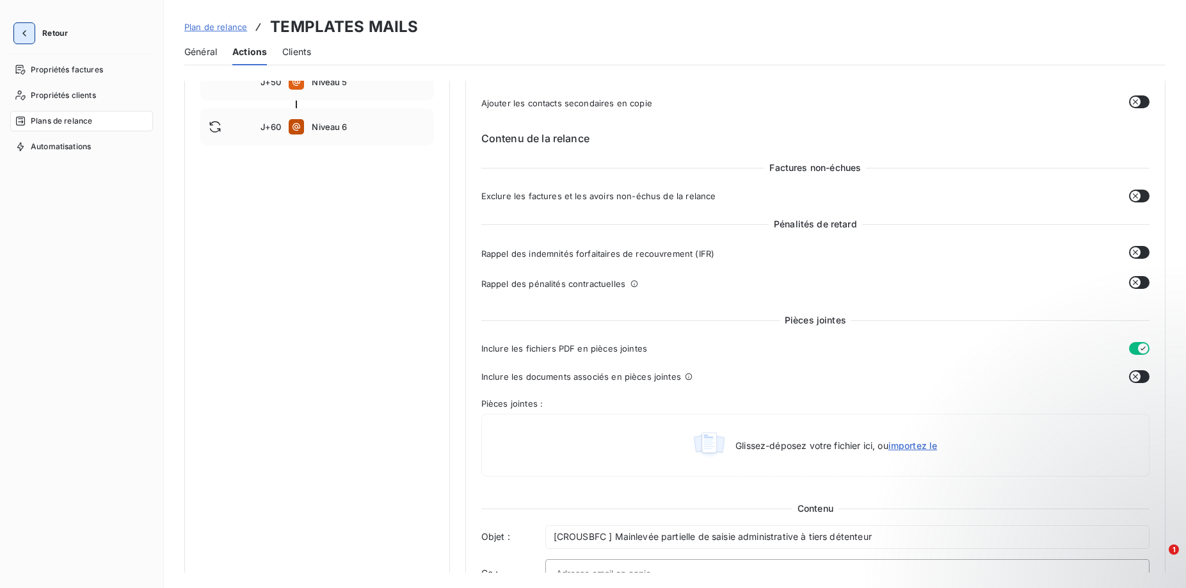
click at [23, 33] on icon "button" at bounding box center [24, 33] width 4 height 6
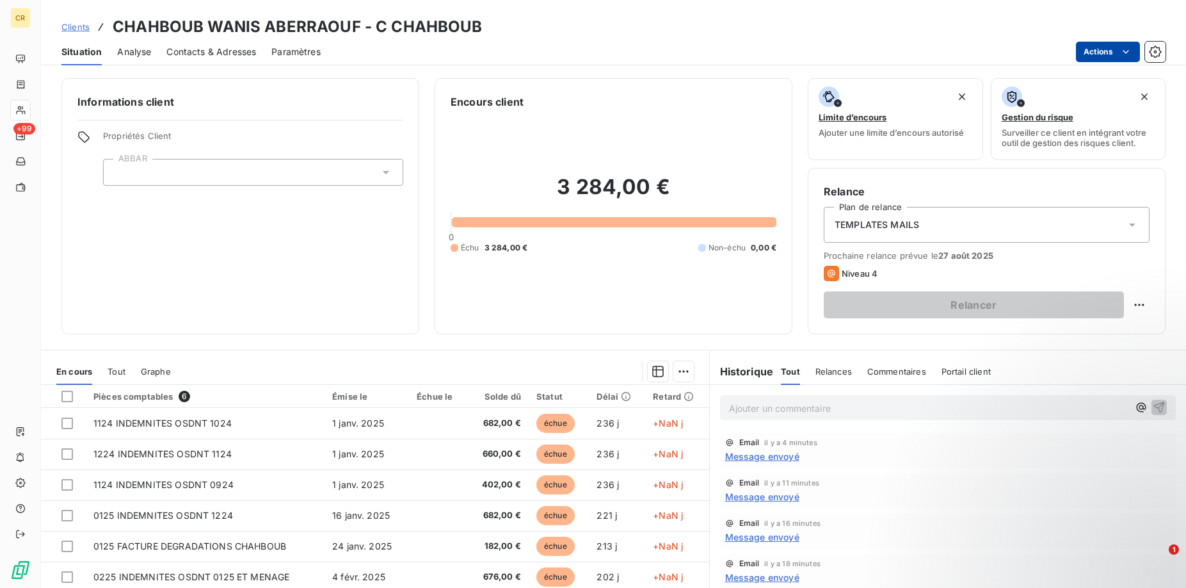
click at [1124, 52] on html "CR +99 Clients CHAHBOUB WANIS ABERRAOUF - C CHAHBOUB Situation Analyse Contacts…" at bounding box center [593, 294] width 1186 height 588
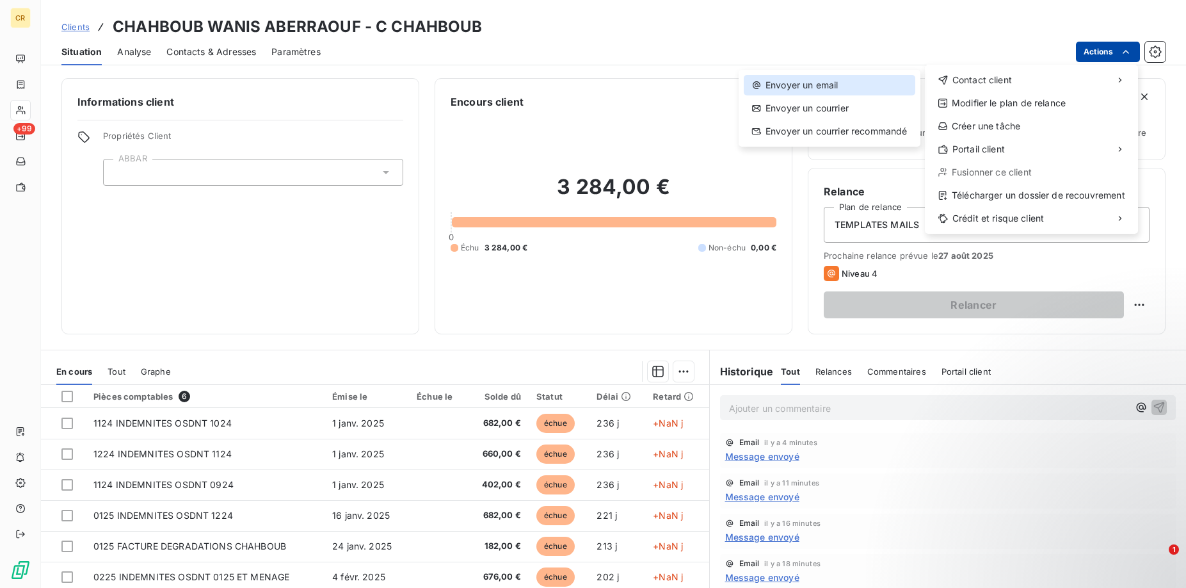
click at [858, 80] on div "Envoyer un email" at bounding box center [830, 85] width 172 height 20
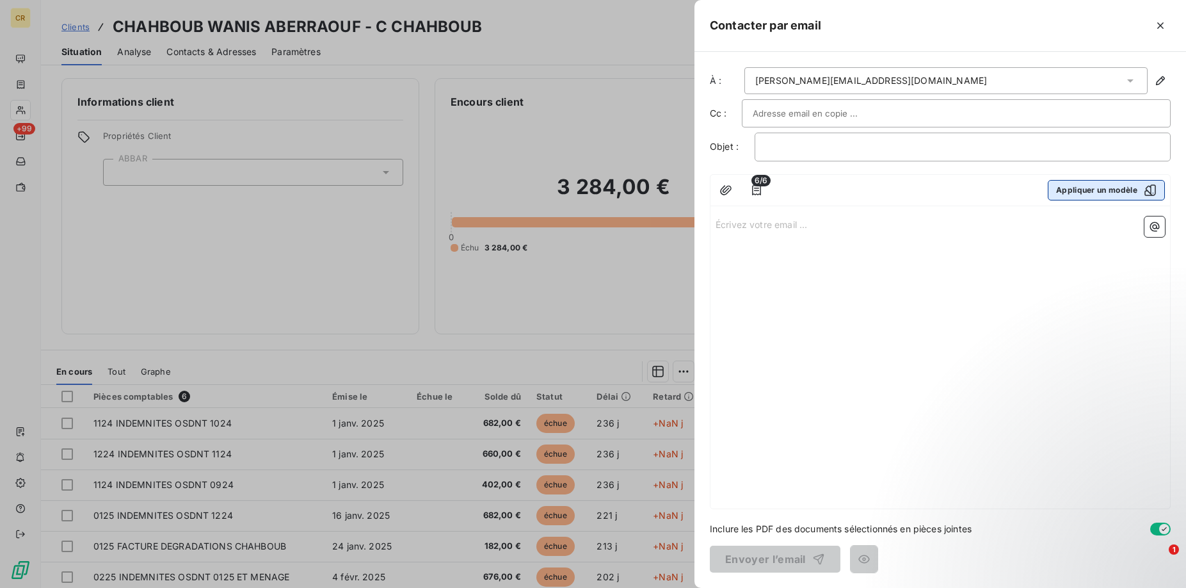
click at [1105, 187] on button "Appliquer un modèle" at bounding box center [1106, 190] width 117 height 20
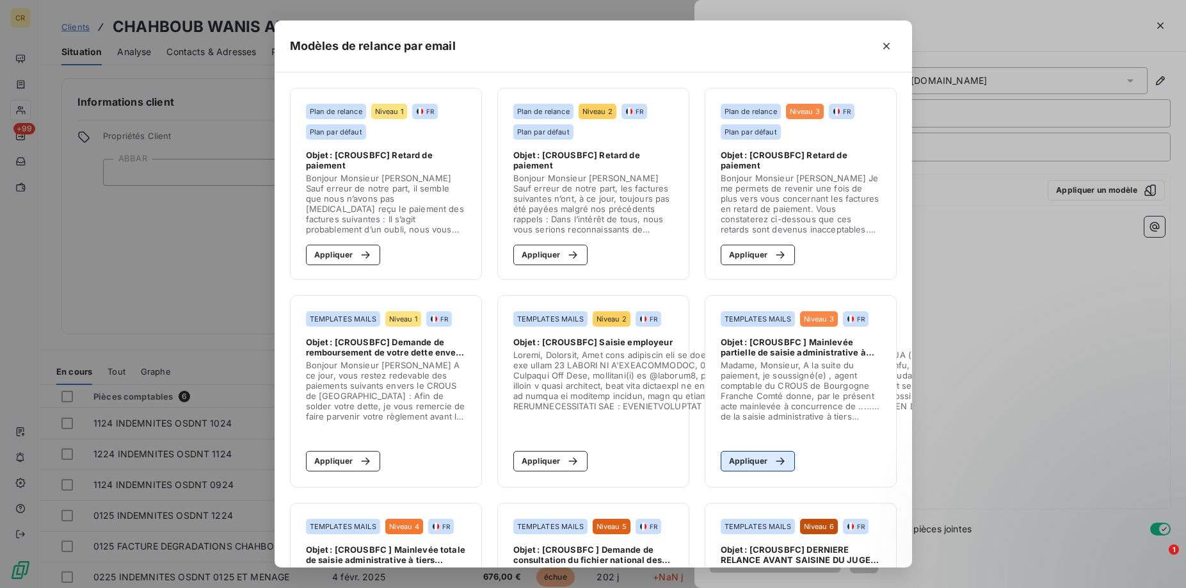
click at [758, 461] on button "Appliquer" at bounding box center [758, 461] width 75 height 20
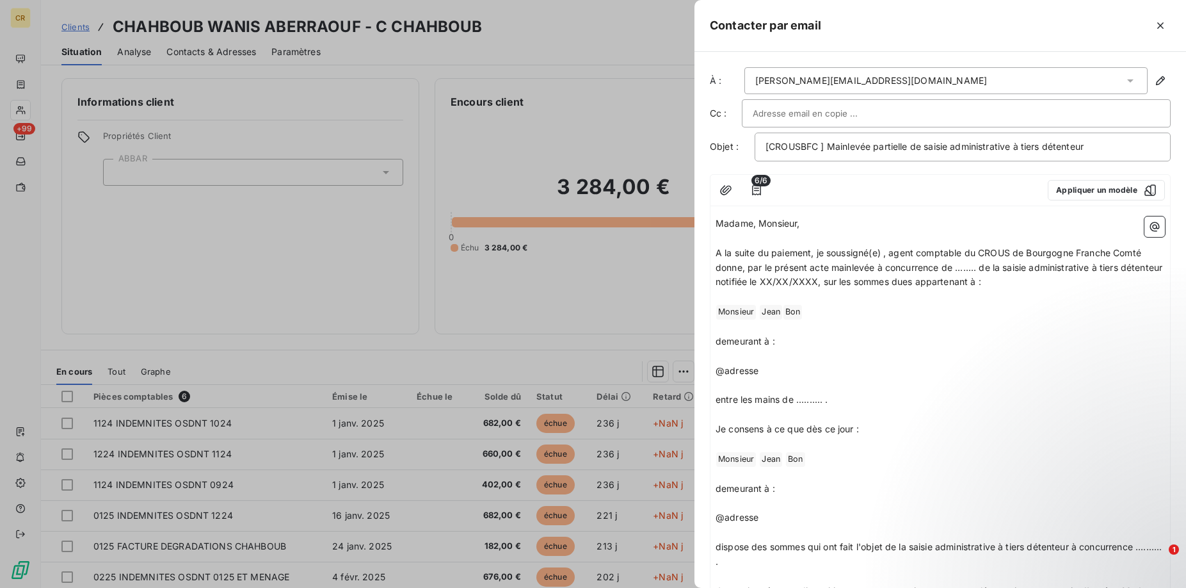
scroll to position [183, 0]
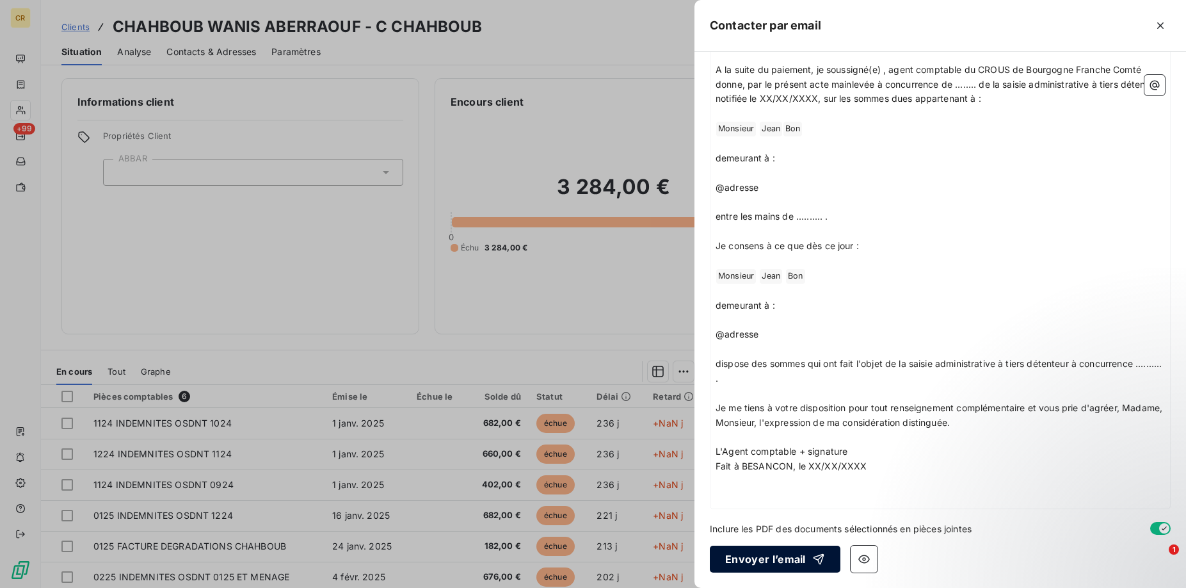
click at [796, 559] on button "Envoyer l’email" at bounding box center [775, 558] width 131 height 27
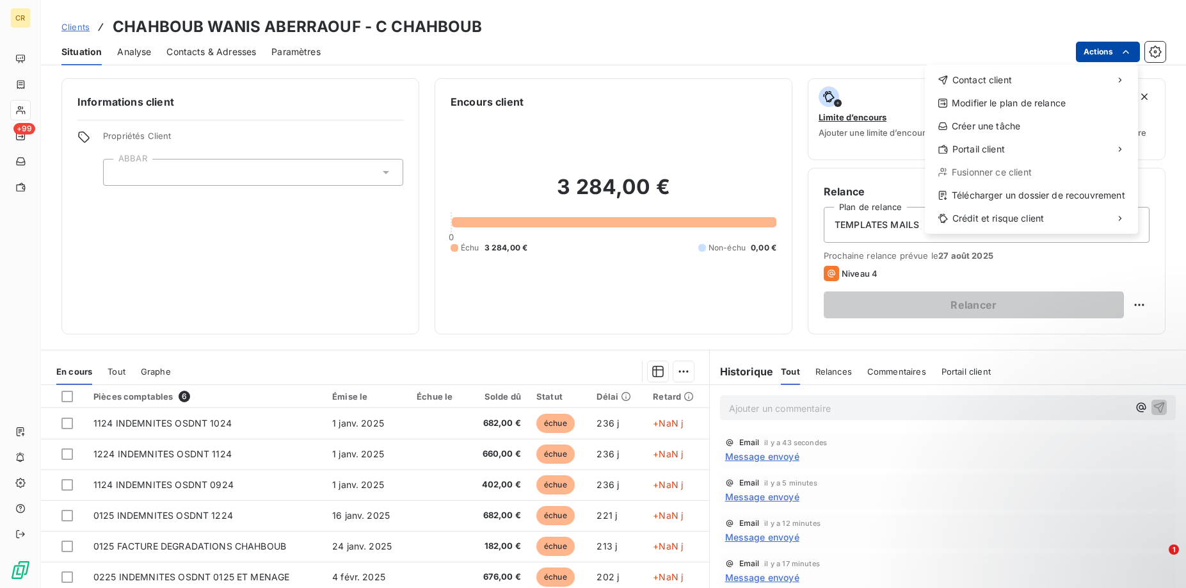
click at [1128, 52] on html "CR +99 Clients CHAHBOUB WANIS ABERRAOUF - C CHAHBOUB Situation Analyse Contacts…" at bounding box center [593, 294] width 1186 height 588
click at [814, 90] on div "Envoyer un email" at bounding box center [830, 85] width 172 height 20
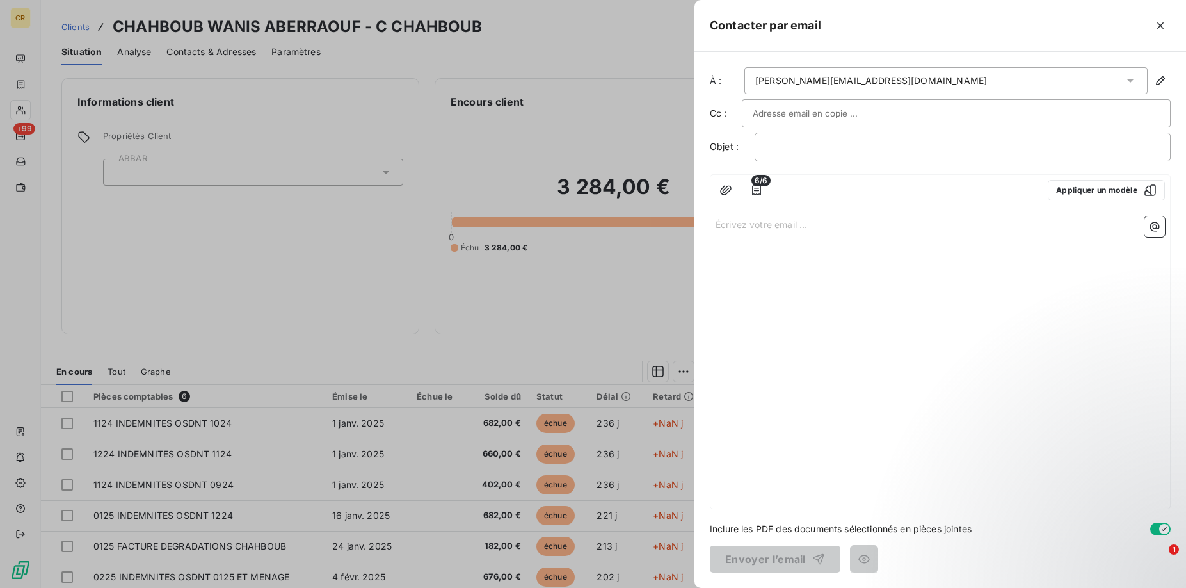
click at [925, 94] on div "À : [PERSON_NAME][EMAIL_ADDRESS][DOMAIN_NAME] Cc : Objet : ﻿ 6/6 Appliquer un m…" at bounding box center [940, 320] width 492 height 536
click at [925, 72] on div "[PERSON_NAME][EMAIL_ADDRESS][DOMAIN_NAME]" at bounding box center [945, 80] width 403 height 27
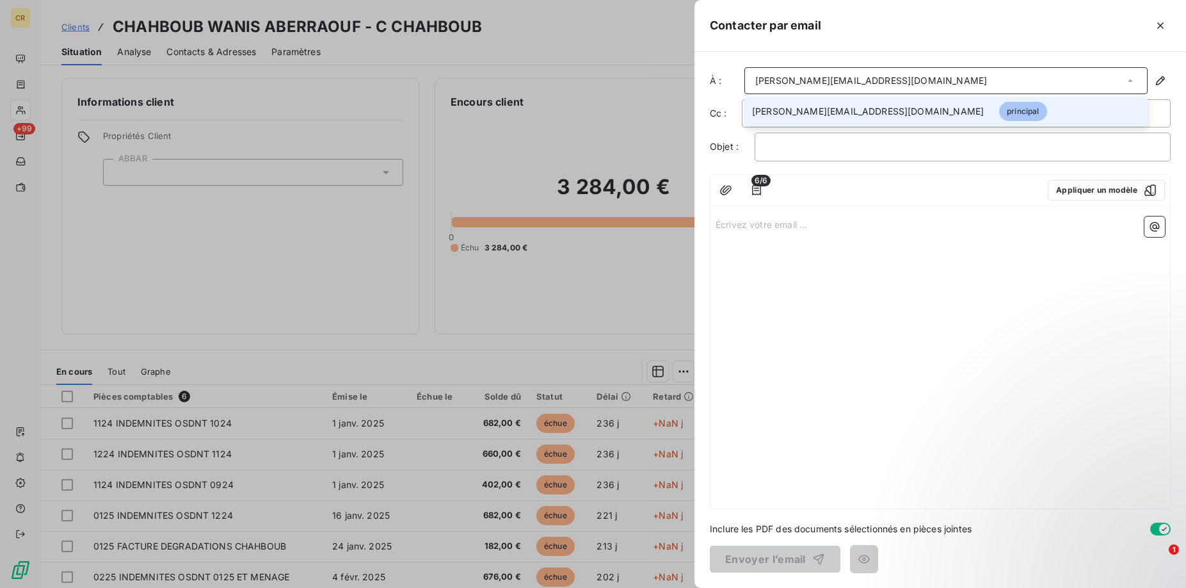
click at [982, 78] on div "[PERSON_NAME][EMAIL_ADDRESS][DOMAIN_NAME]" at bounding box center [945, 80] width 403 height 27
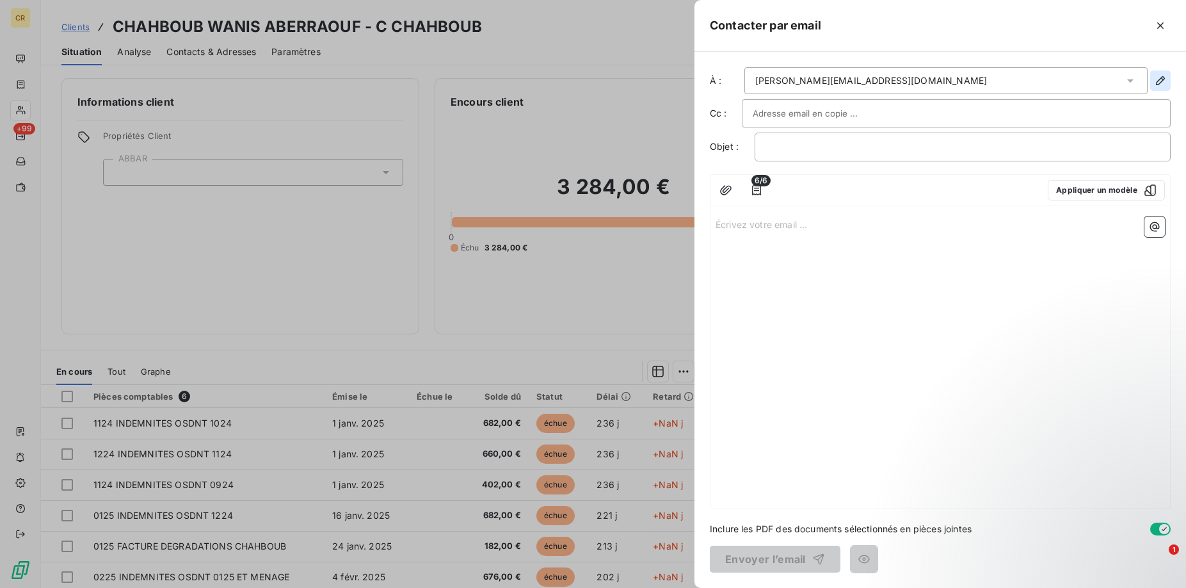
click at [1163, 80] on icon "button" at bounding box center [1160, 80] width 9 height 9
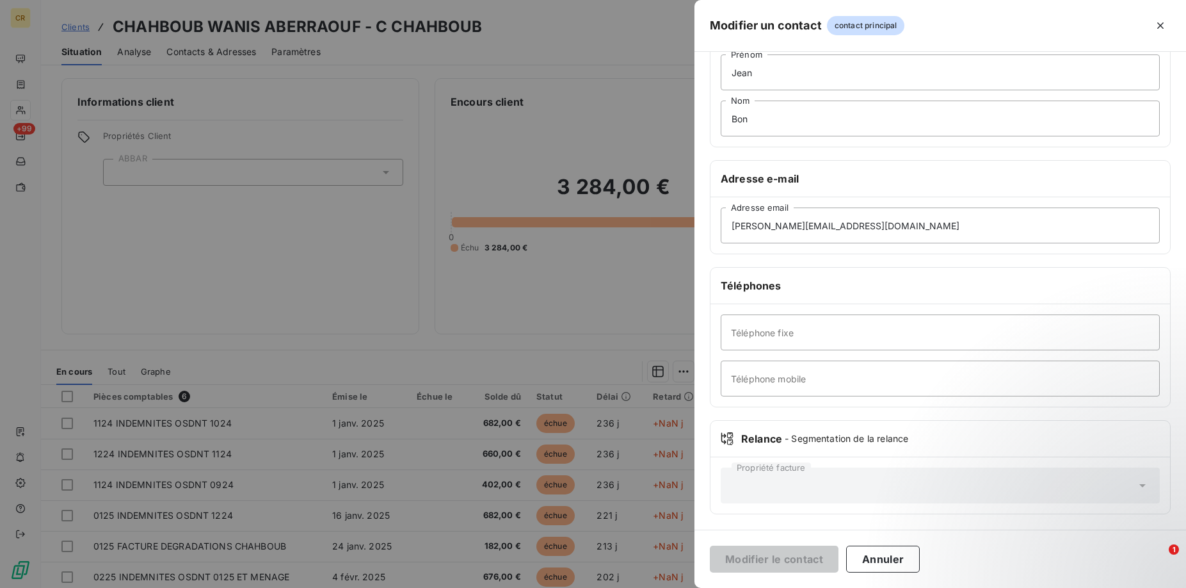
scroll to position [0, 0]
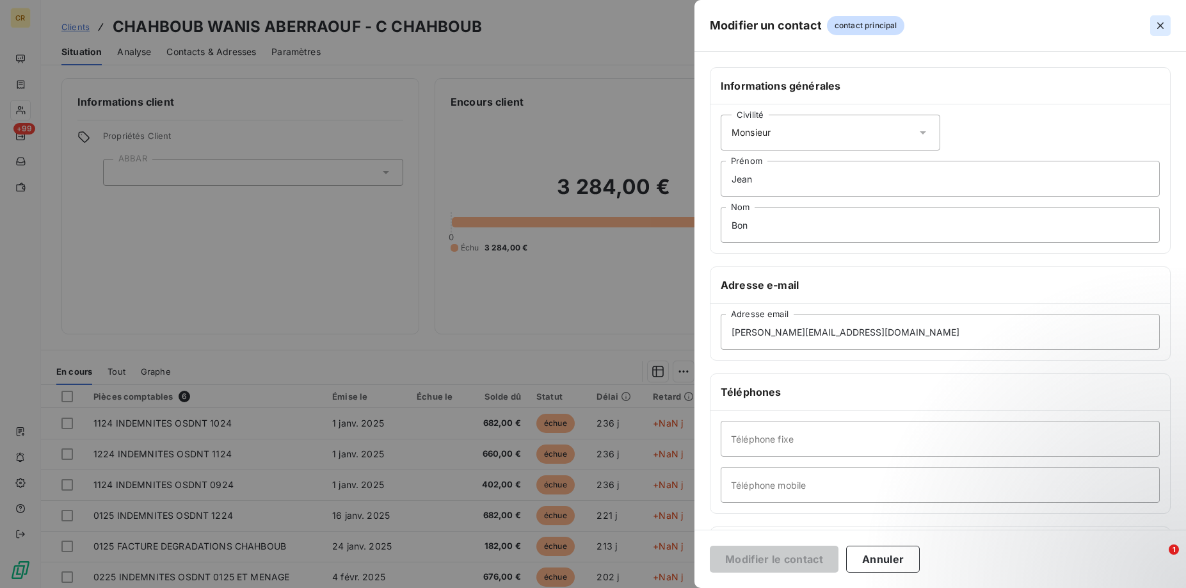
click at [1154, 29] on icon "button" at bounding box center [1160, 25] width 13 height 13
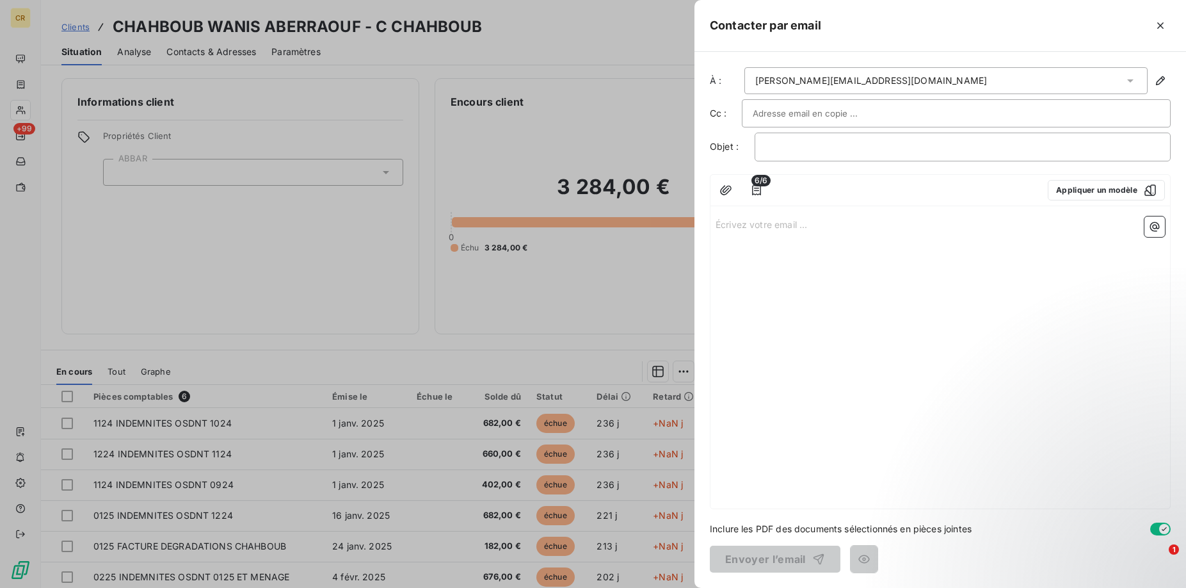
click at [440, 138] on div at bounding box center [593, 294] width 1186 height 588
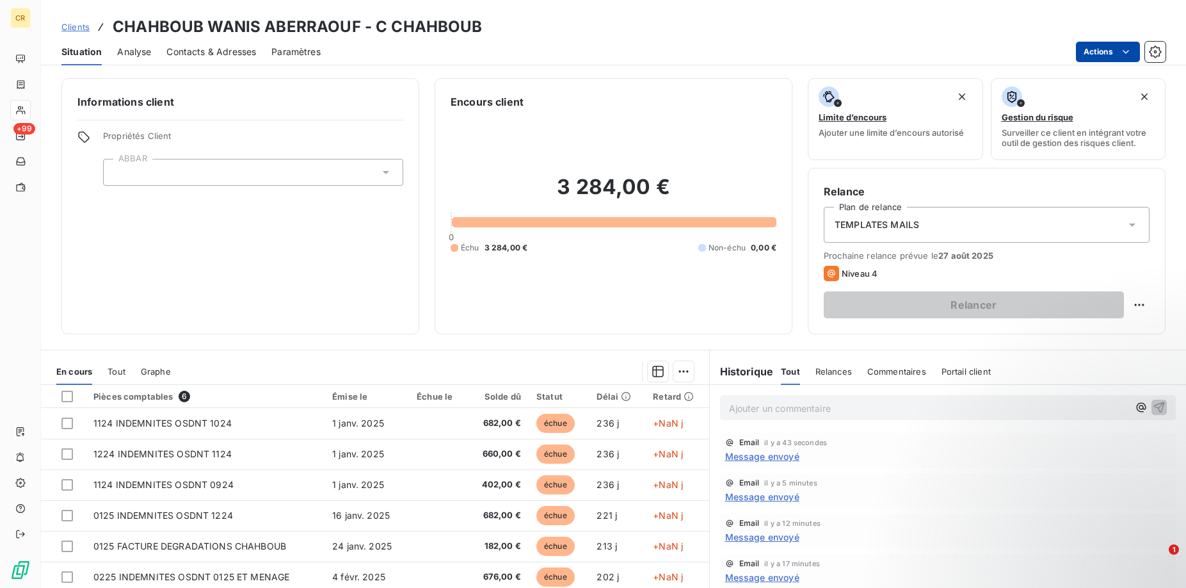
click at [223, 55] on span "Contacts & Adresses" at bounding box center [211, 51] width 90 height 13
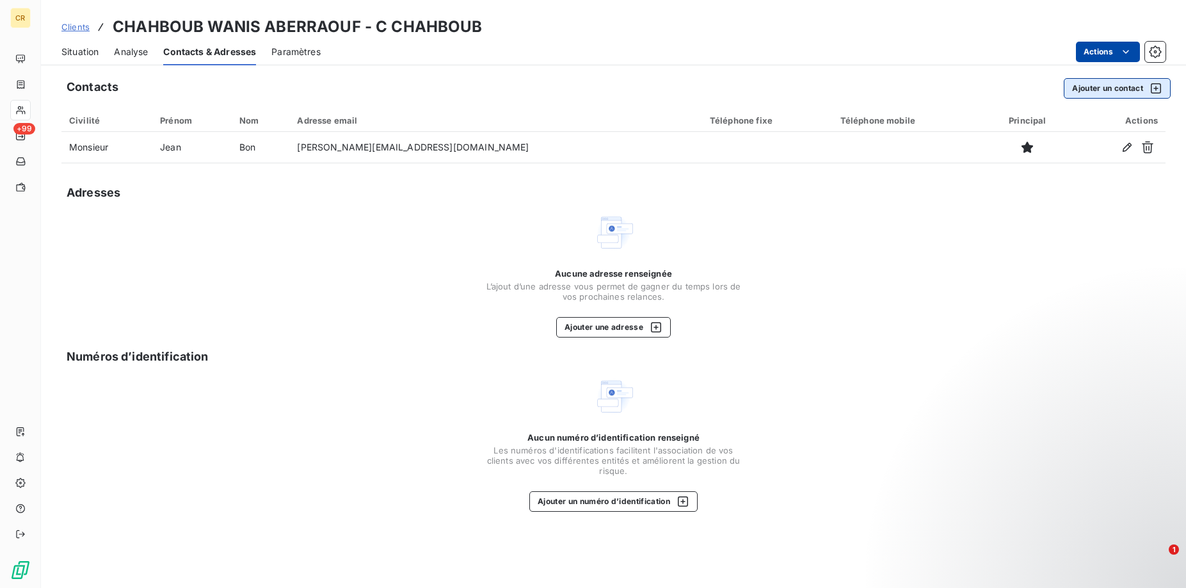
click at [1094, 93] on button "Ajouter un contact" at bounding box center [1117, 88] width 107 height 20
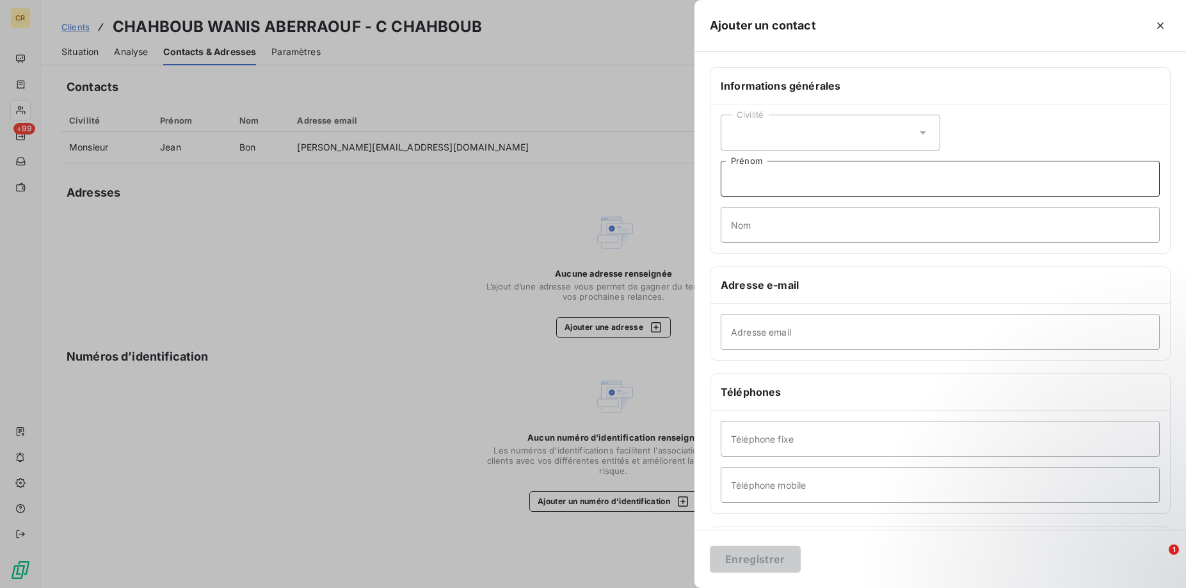
click at [803, 179] on input "Prénom" at bounding box center [940, 179] width 439 height 36
type input "EMPLOYEUR"
click at [771, 228] on input "Nom" at bounding box center [940, 225] width 439 height 36
type input "EMPLOYEUR 1"
click at [789, 345] on input "Adresse email" at bounding box center [940, 332] width 439 height 36
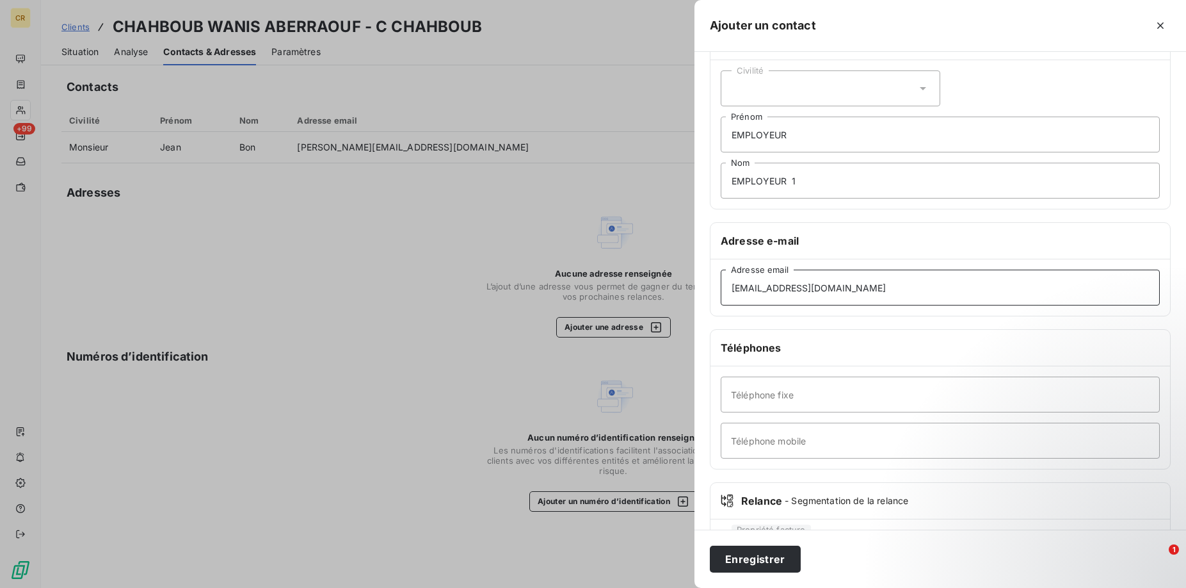
scroll to position [106, 0]
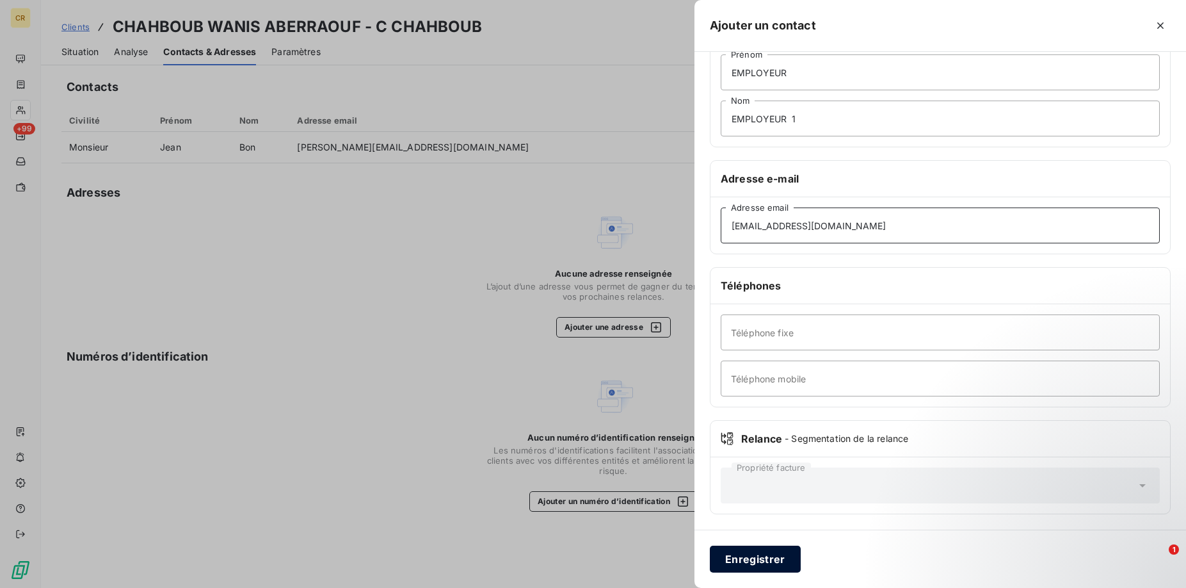
type input "[EMAIL_ADDRESS][DOMAIN_NAME]"
click at [770, 560] on button "Enregistrer" at bounding box center [755, 558] width 91 height 27
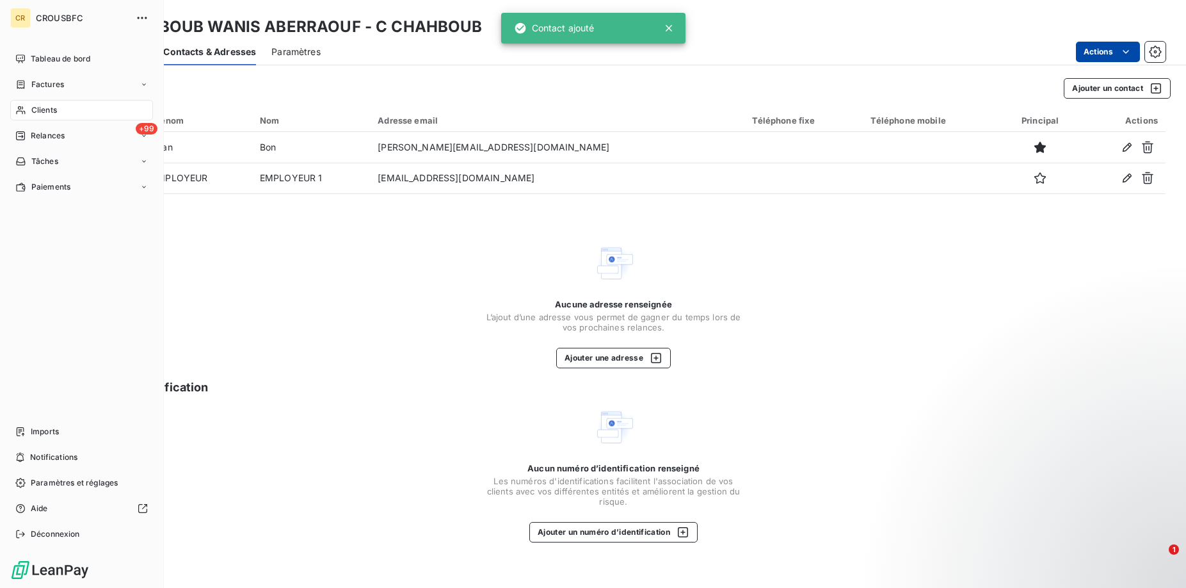
click at [32, 112] on span "Clients" at bounding box center [44, 110] width 26 height 12
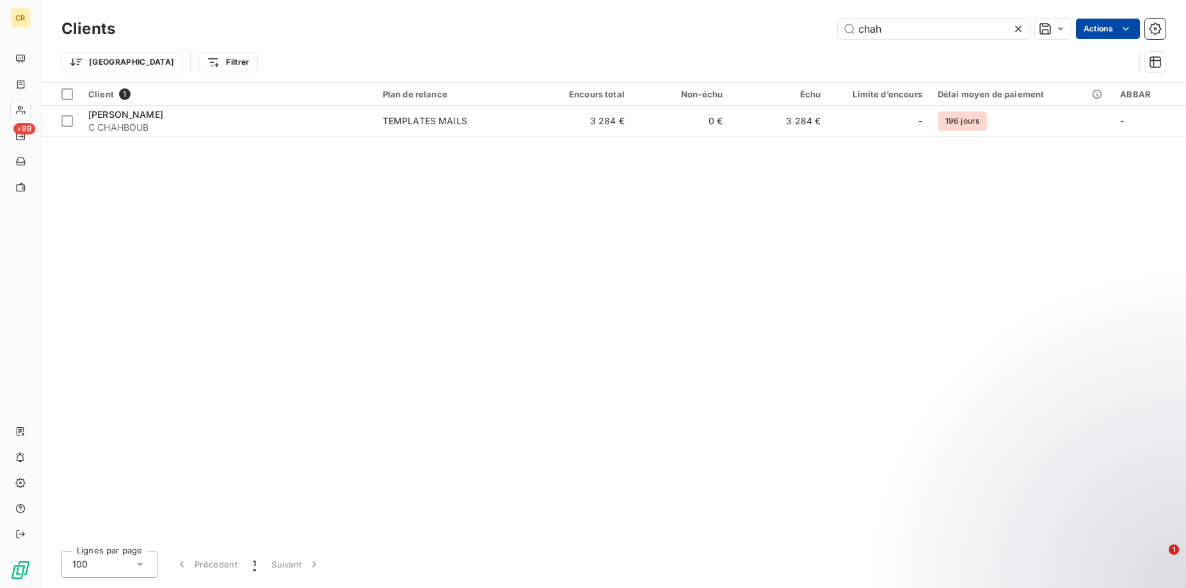
click at [1126, 26] on html "CR +99 Clients chah Actions Trier Filtrer Client 1 Plan de relance Encours tota…" at bounding box center [593, 294] width 1186 height 588
click at [148, 125] on html "CR +99 Clients chah Actions Trier Filtrer Client 1 Plan de relance Encours tota…" at bounding box center [593, 294] width 1186 height 588
click at [148, 125] on span "C CHAHBOUB" at bounding box center [227, 127] width 279 height 13
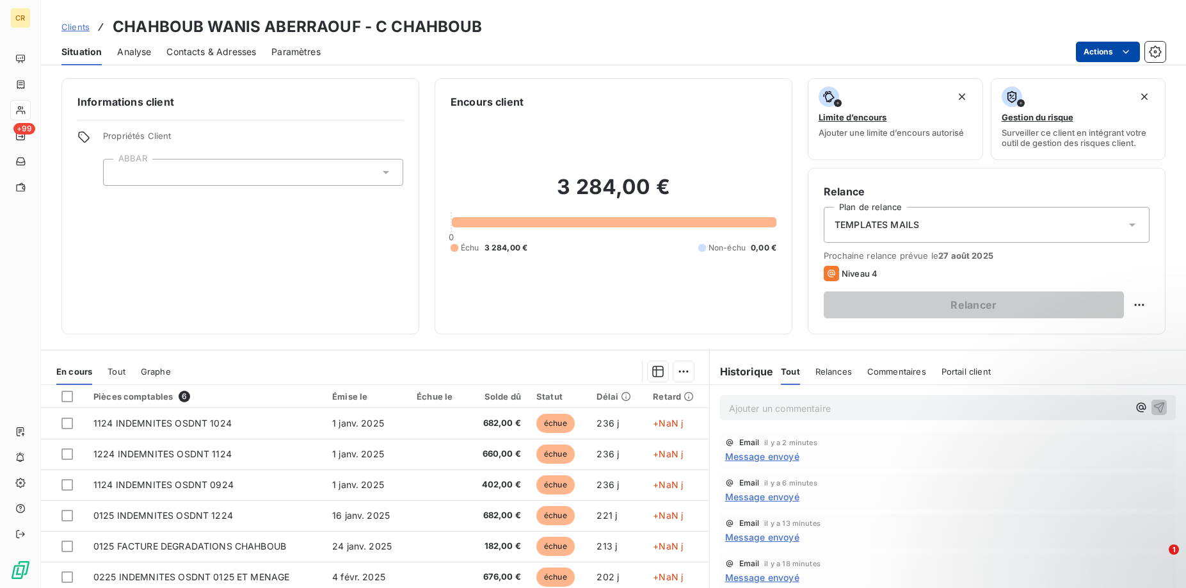
click at [1126, 52] on html "CR +99 Clients CHAHBOUB WANIS ABERRAOUF - C CHAHBOUB Situation Analyse Contacts…" at bounding box center [593, 294] width 1186 height 588
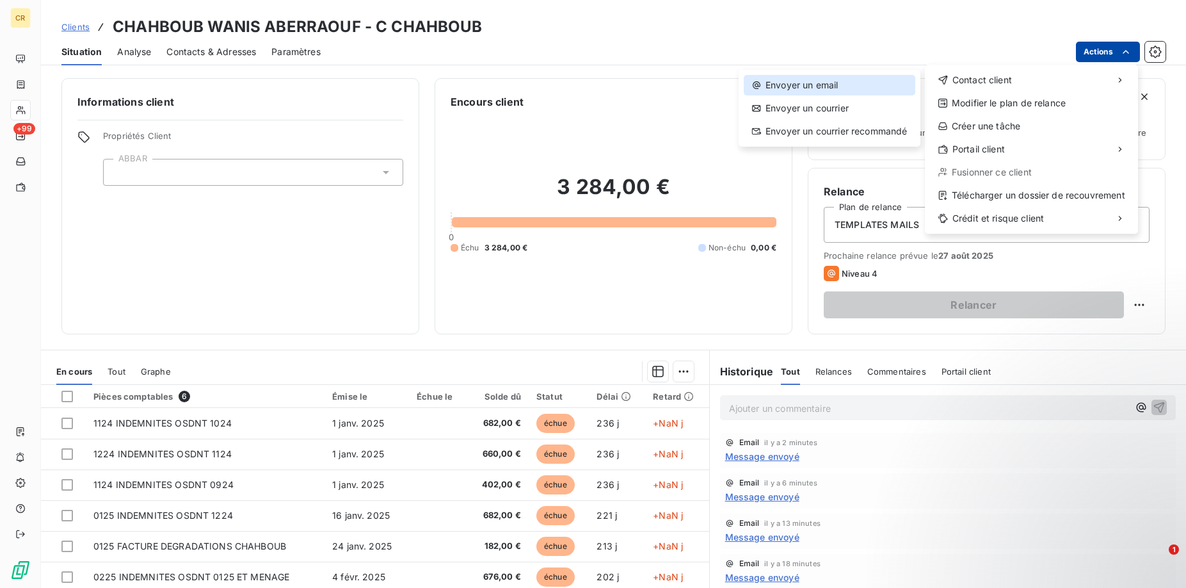
click at [863, 80] on div "Envoyer un email" at bounding box center [830, 85] width 172 height 20
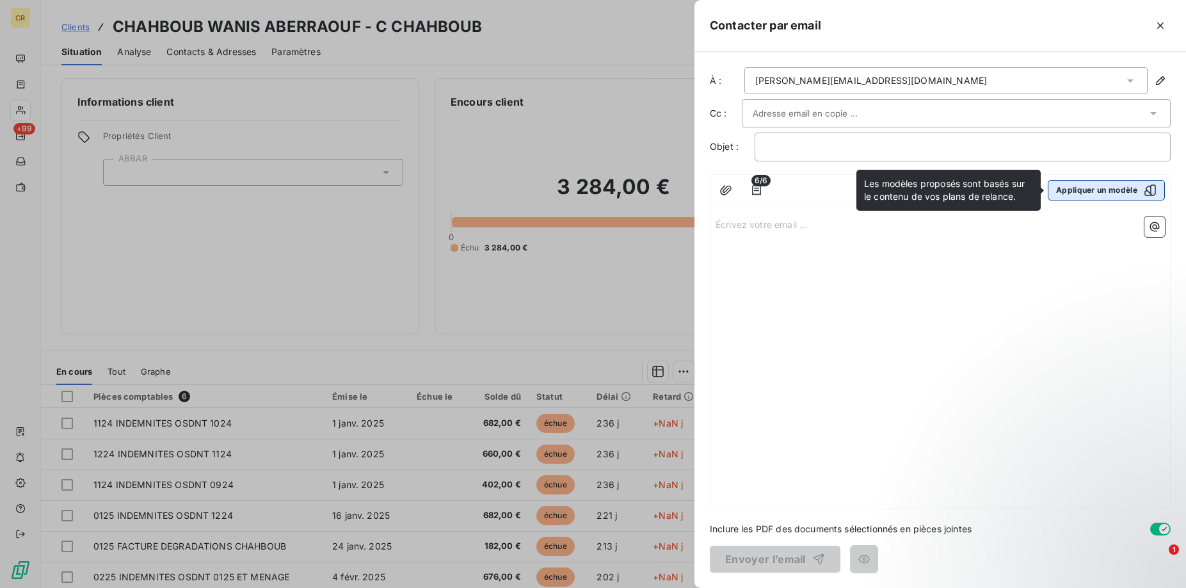
click at [1108, 194] on button "Appliquer un modèle" at bounding box center [1106, 190] width 117 height 20
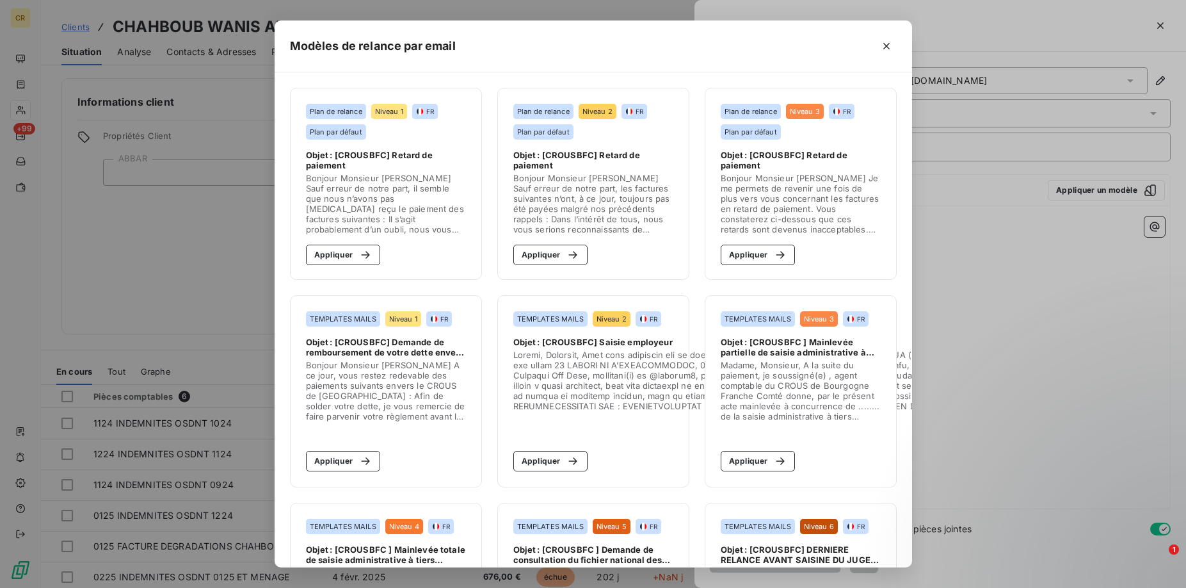
click at [756, 345] on span "Objet : [CROUSBFC ] Mainlevée partielle de saisie administrative à tiers détent…" at bounding box center [801, 347] width 160 height 20
click at [759, 460] on button "Appliquer" at bounding box center [758, 461] width 75 height 20
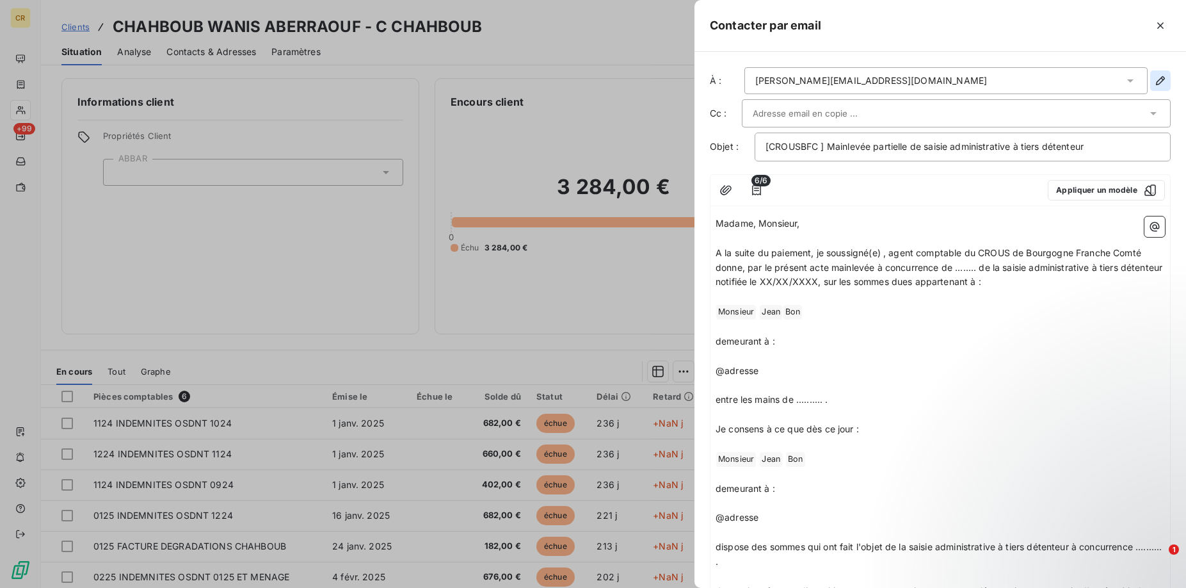
click at [1160, 79] on icon "button" at bounding box center [1160, 80] width 9 height 9
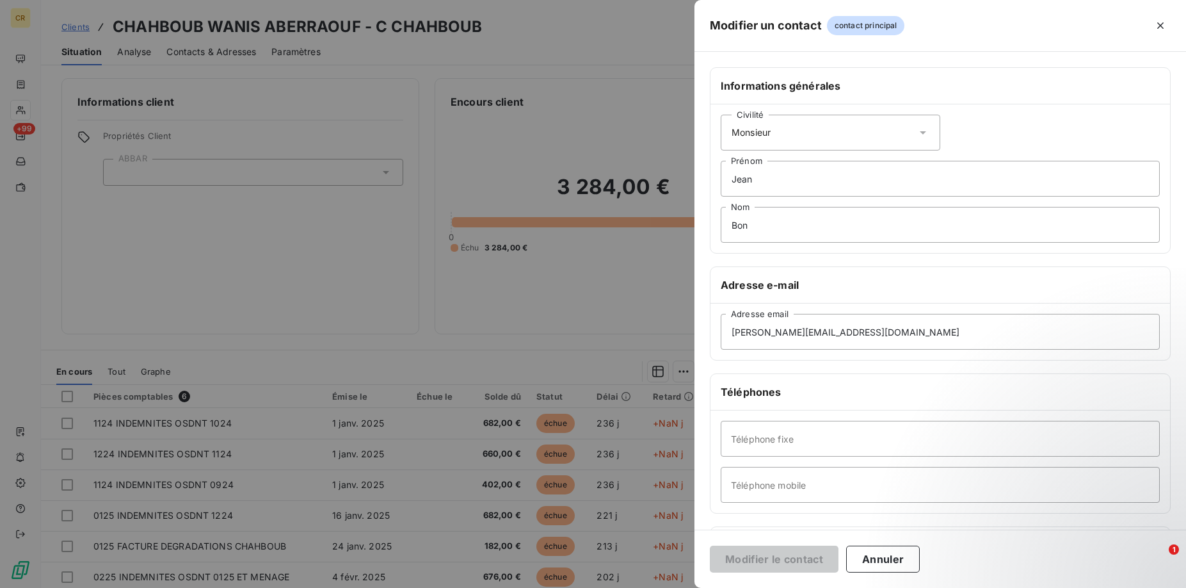
click at [657, 127] on div at bounding box center [593, 294] width 1186 height 588
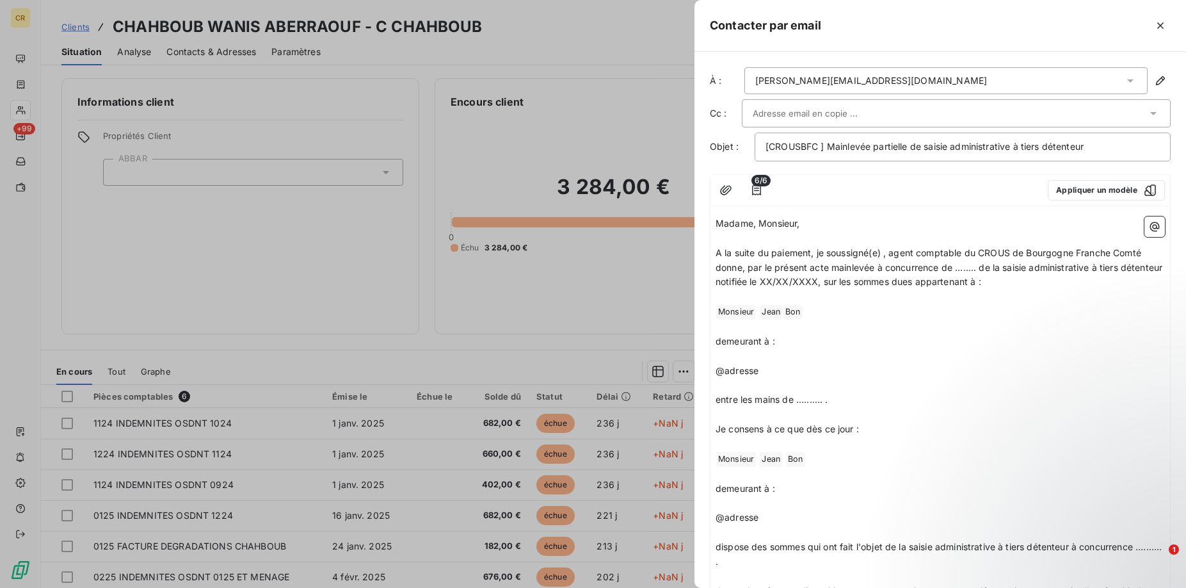
click at [1132, 80] on icon at bounding box center [1130, 80] width 6 height 3
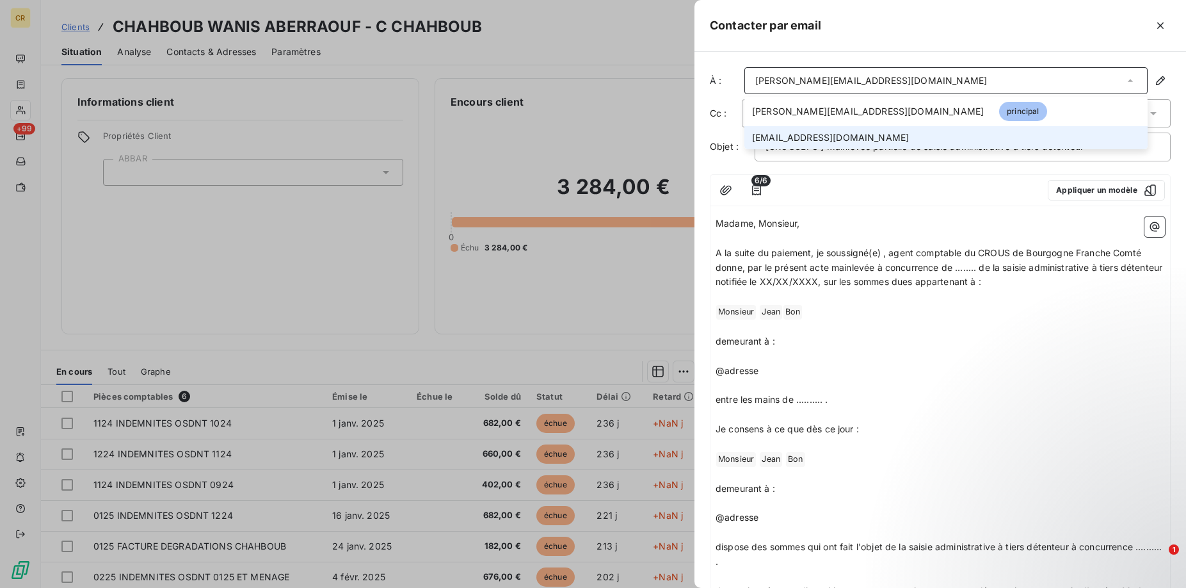
click at [787, 140] on span "[EMAIL_ADDRESS][DOMAIN_NAME]" at bounding box center [830, 137] width 157 height 13
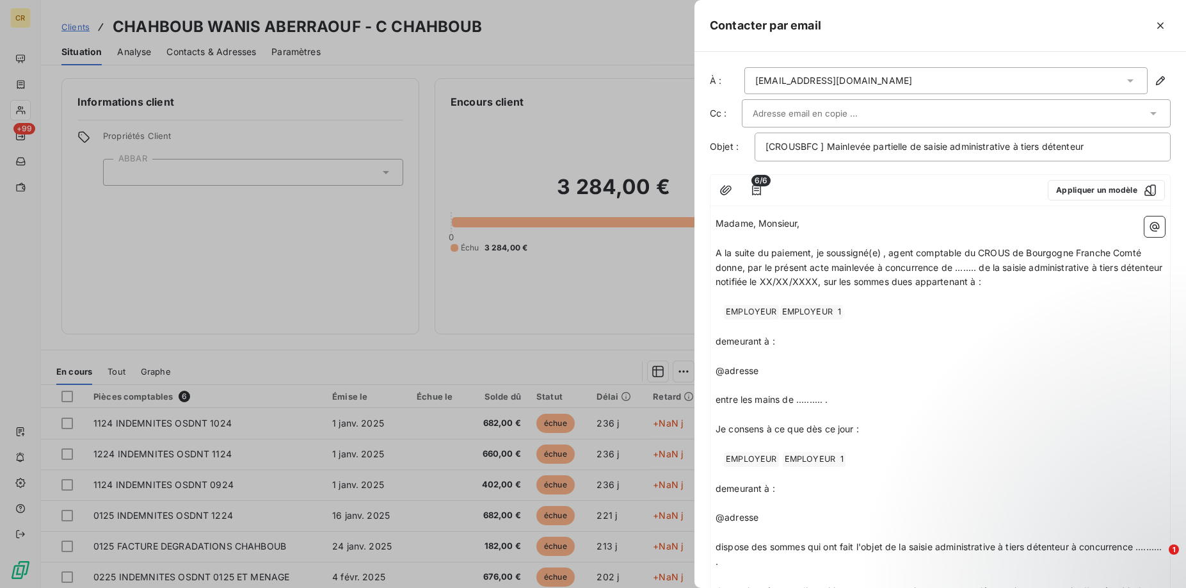
scroll to position [183, 0]
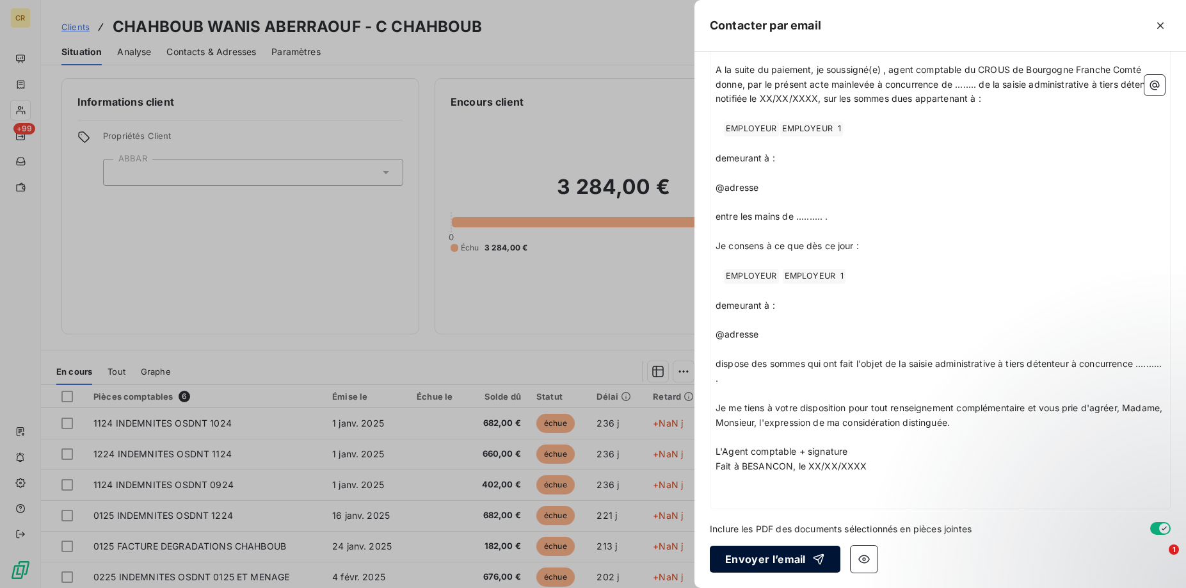
click at [762, 565] on button "Envoyer l’email" at bounding box center [775, 558] width 131 height 27
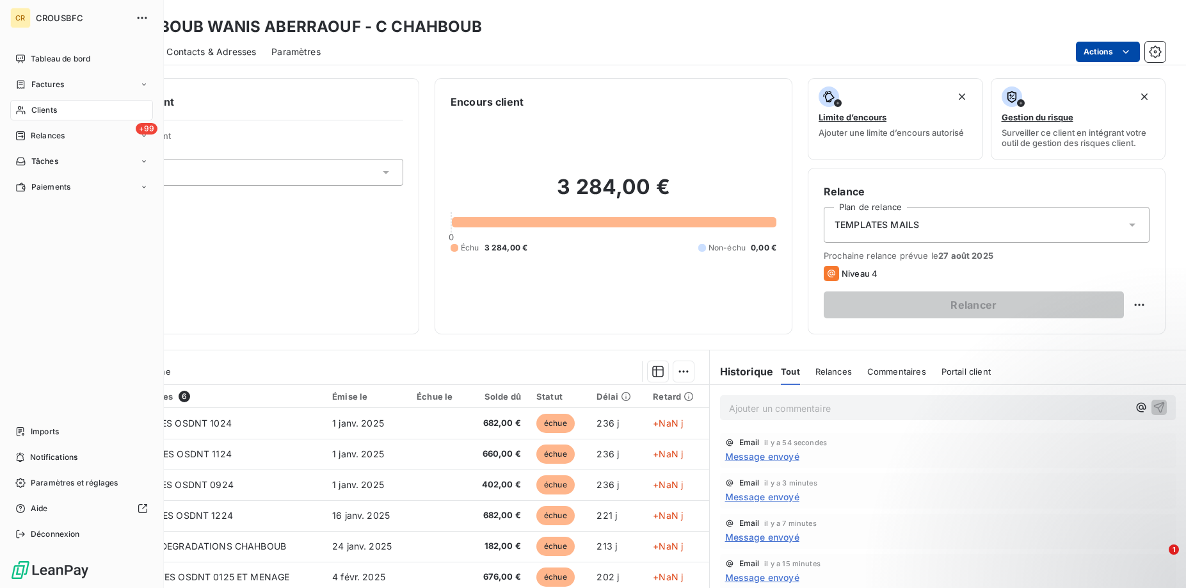
click at [18, 104] on div "Clients" at bounding box center [81, 110] width 143 height 20
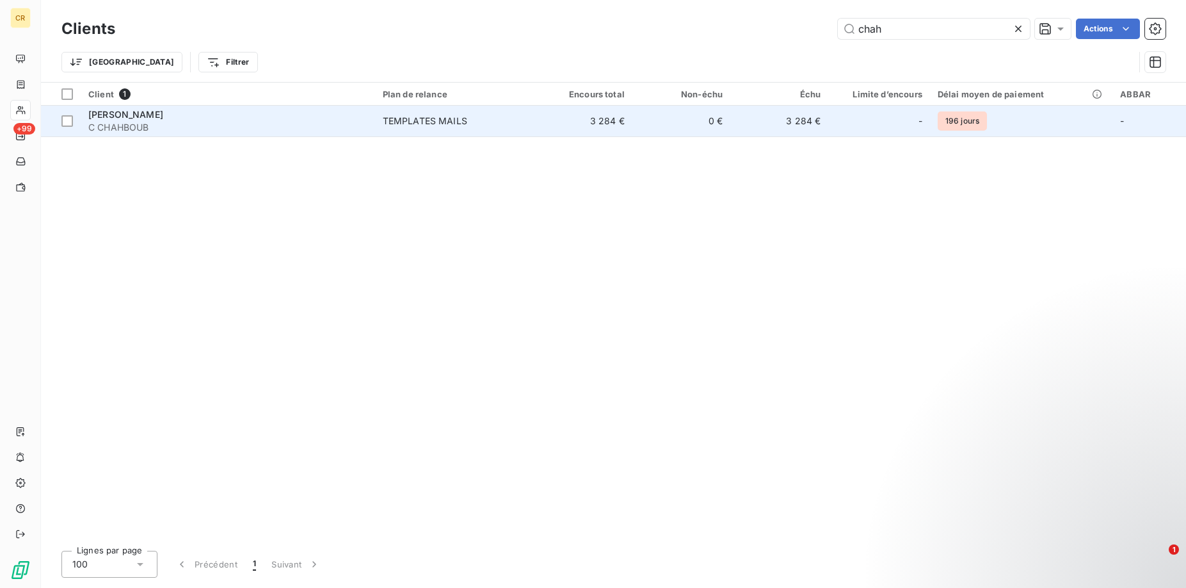
click at [467, 125] on div "TEMPLATES MAILS" at bounding box center [425, 121] width 84 height 13
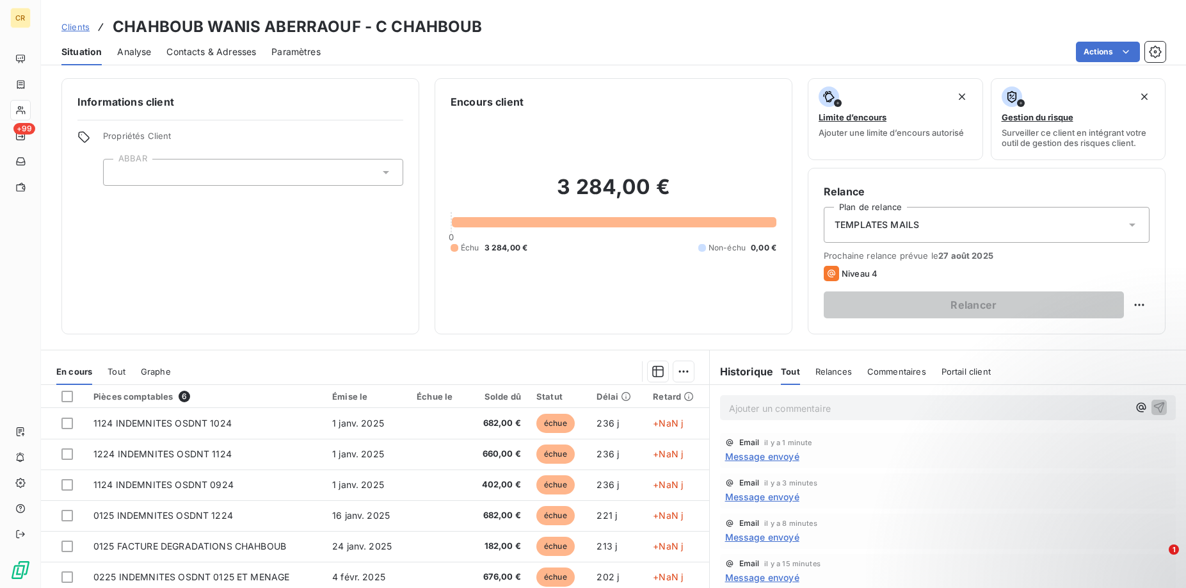
click at [205, 50] on span "Contacts & Adresses" at bounding box center [211, 51] width 90 height 13
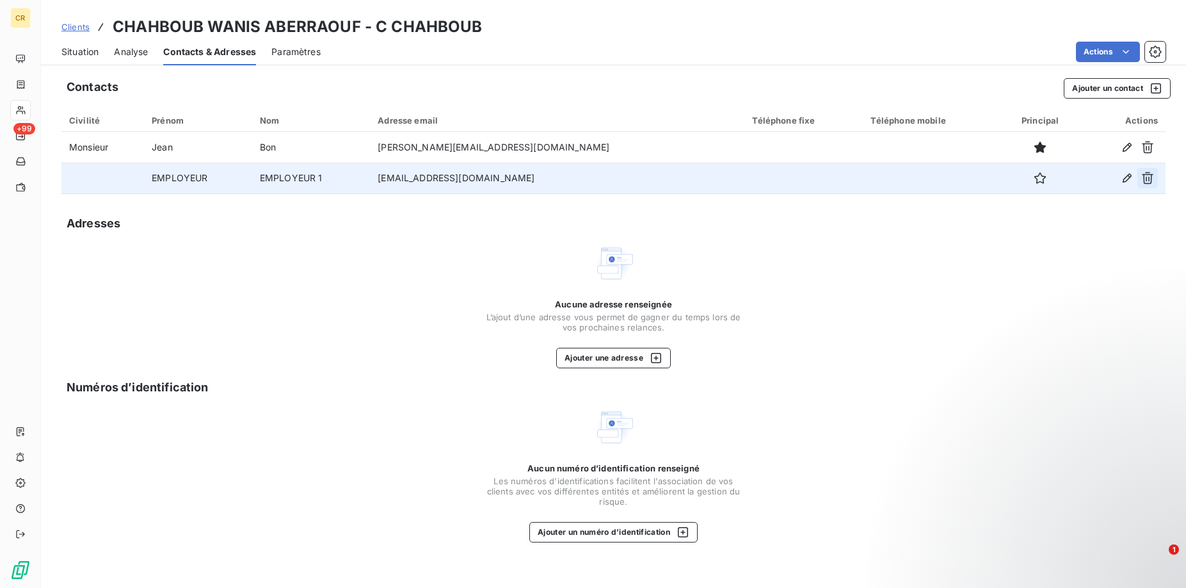
click at [1153, 173] on icon "button" at bounding box center [1147, 178] width 13 height 13
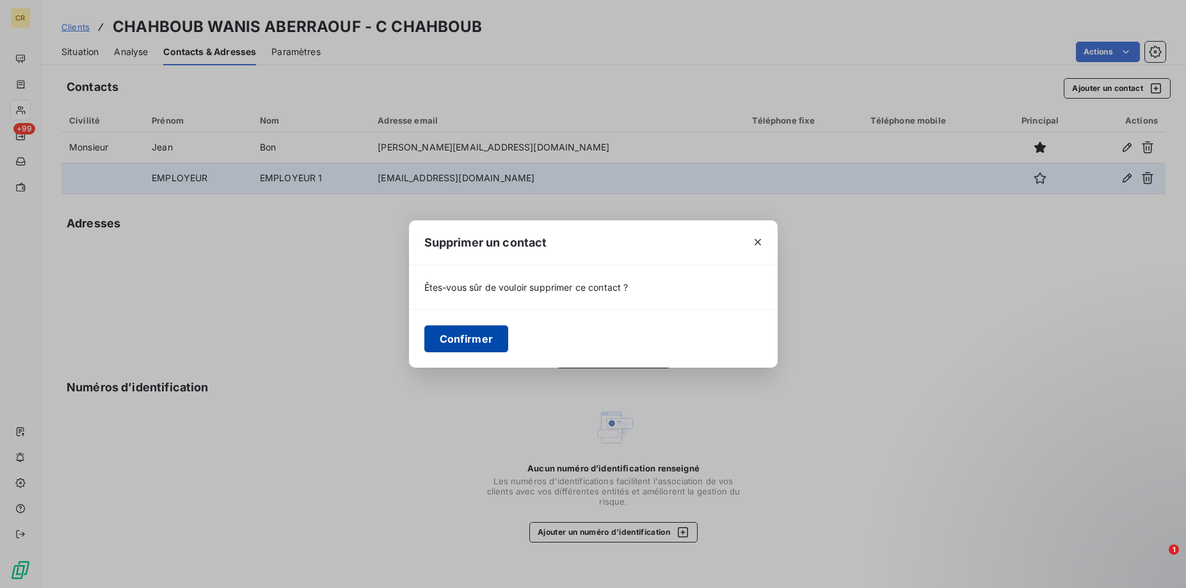
click at [447, 325] on button "Confirmer" at bounding box center [466, 338] width 84 height 27
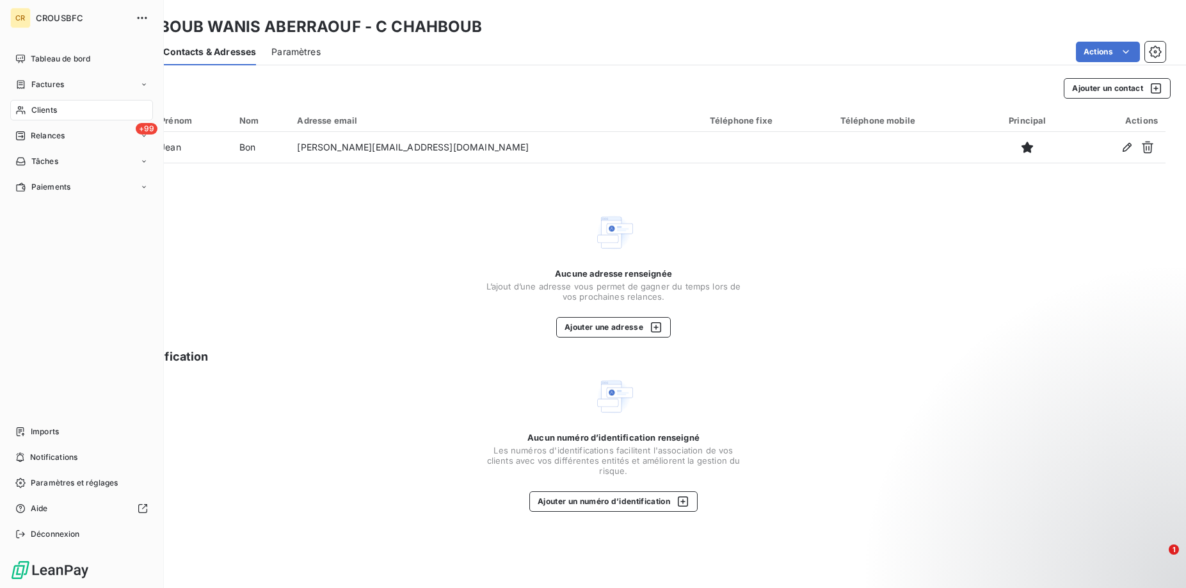
click at [27, 104] on div "Clients" at bounding box center [81, 110] width 143 height 20
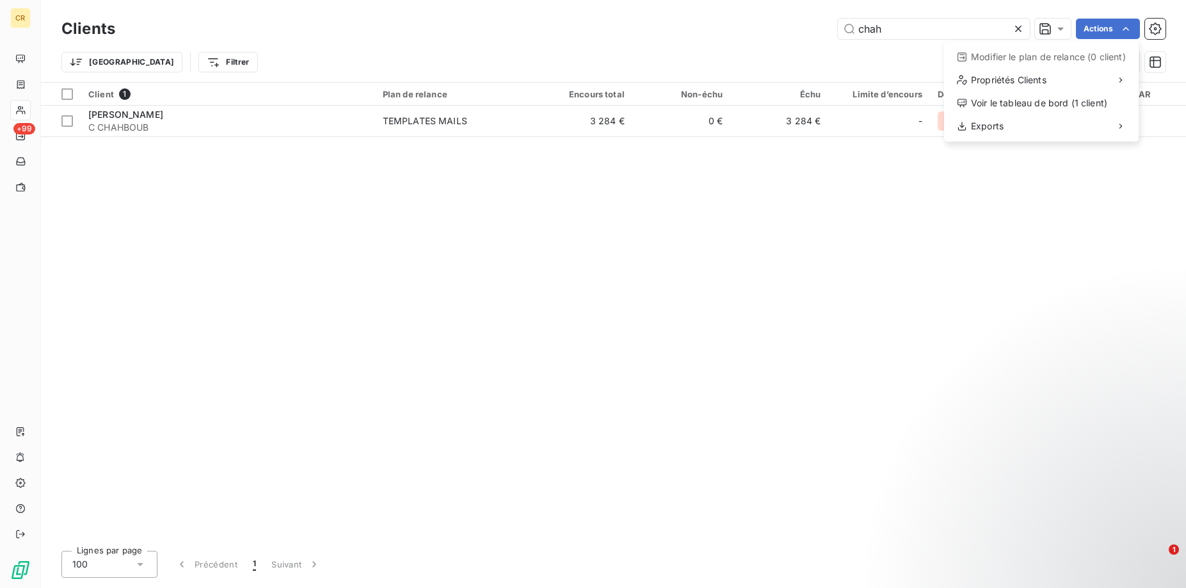
click at [1130, 27] on html "CR +99 Clients chah Actions Modifier le plan de relance (0 client) Propriétés C…" at bounding box center [593, 294] width 1186 height 588
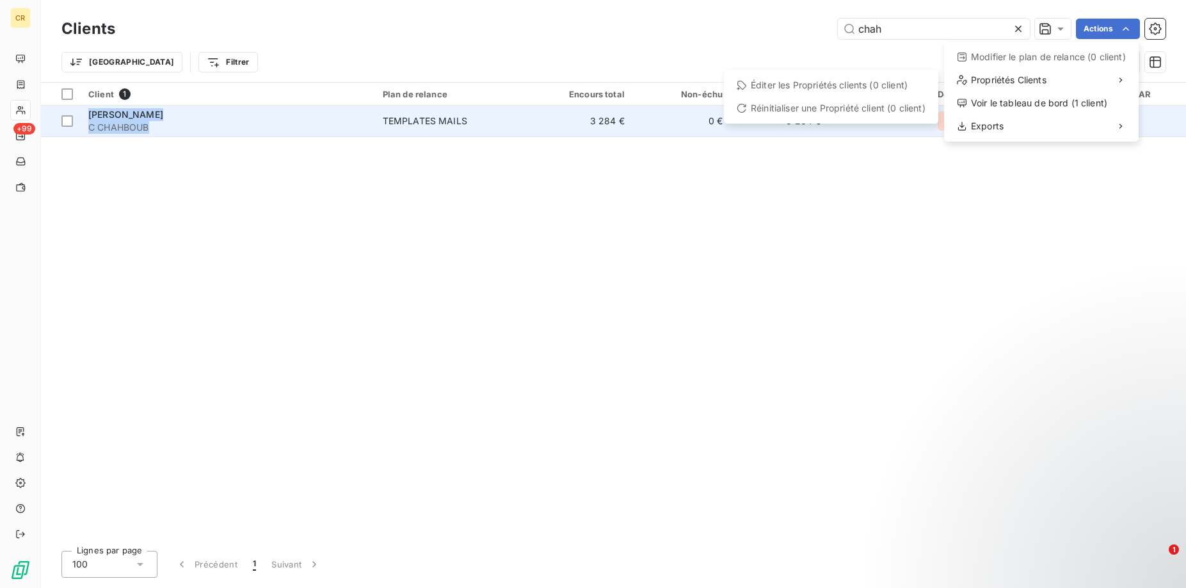
drag, startPoint x: 308, startPoint y: 196, endPoint x: 163, endPoint y: 125, distance: 162.6
click at [303, 197] on html "CR +99 Clients chah Actions Modifier le plan de relance (0 client) Propriétés C…" at bounding box center [593, 294] width 1186 height 588
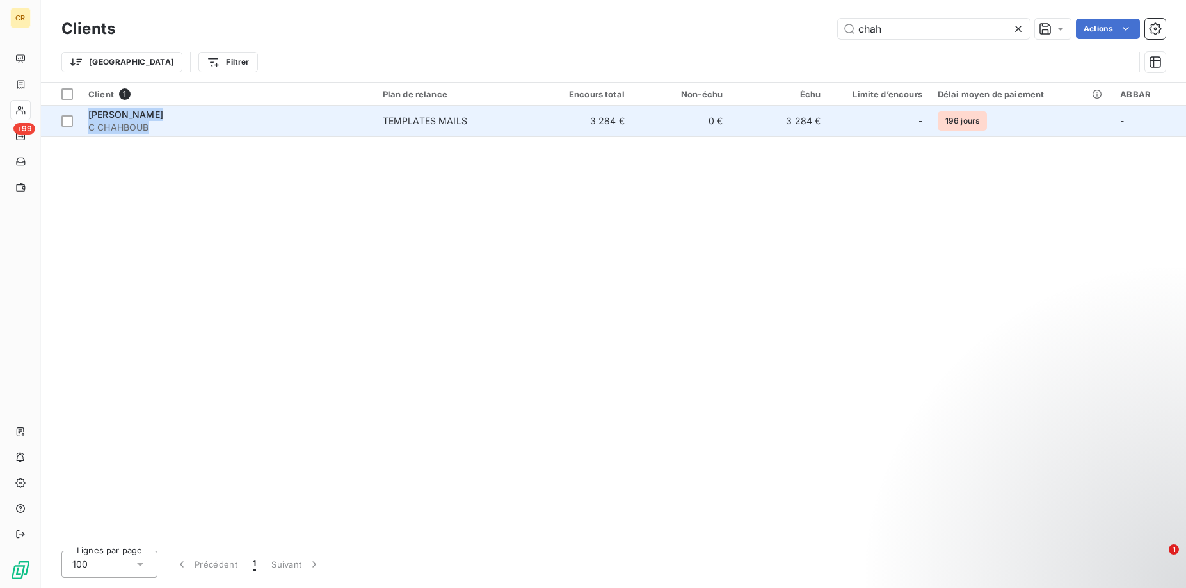
click at [162, 113] on span "[PERSON_NAME]" at bounding box center [125, 114] width 75 height 11
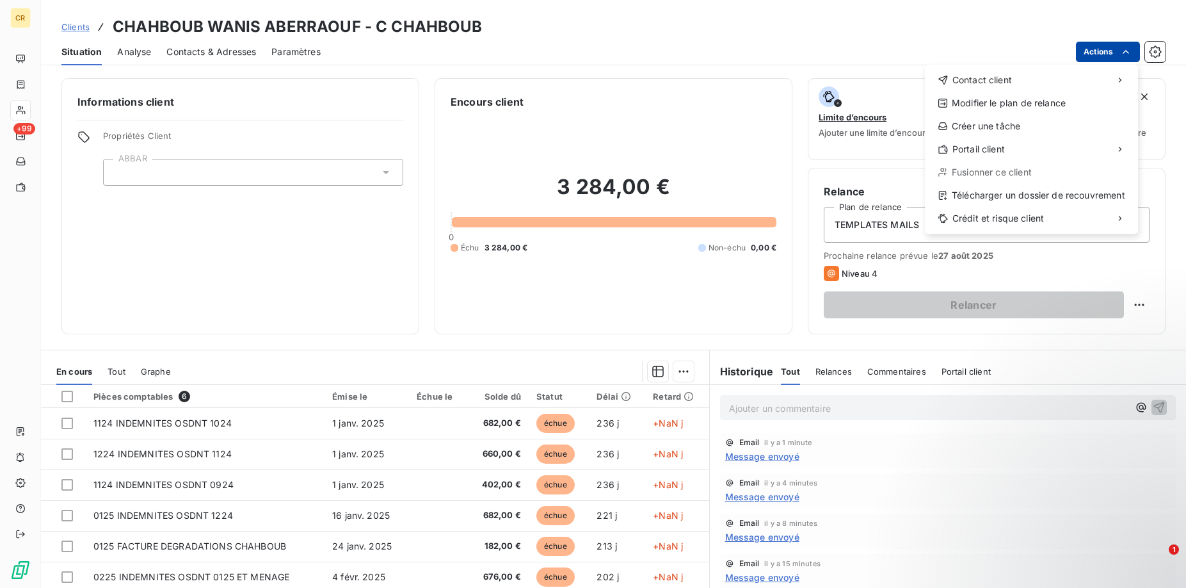
click at [1129, 58] on html "CR +99 Clients CHAHBOUB WANIS ABERRAOUF - C CHAHBOUB Situation Analyse Contacts…" at bounding box center [593, 294] width 1186 height 588
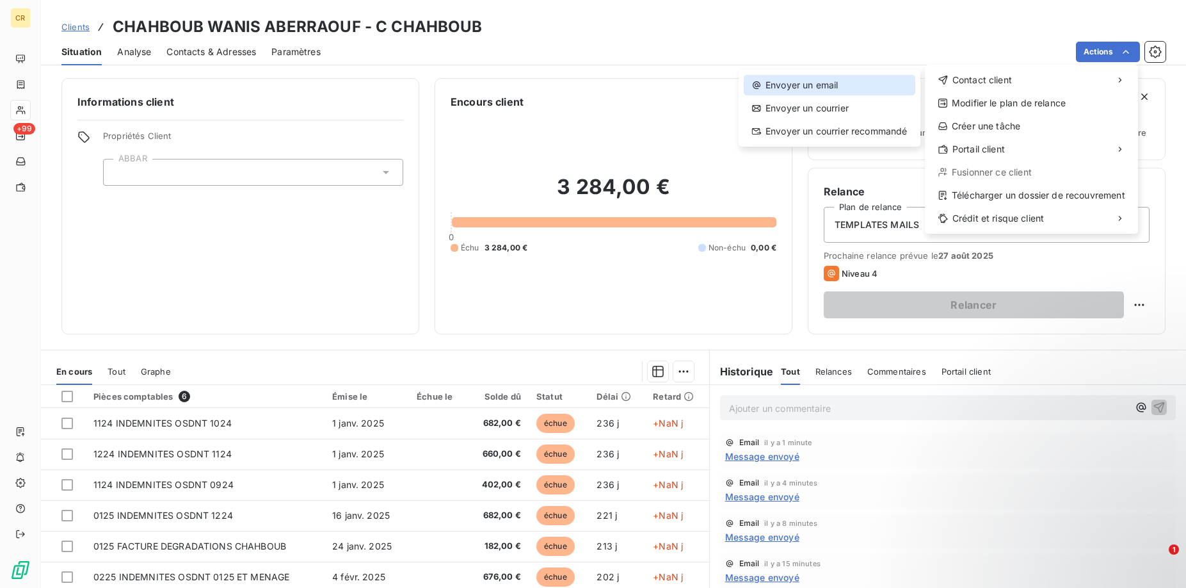
click at [822, 80] on div "Envoyer un email" at bounding box center [830, 85] width 172 height 20
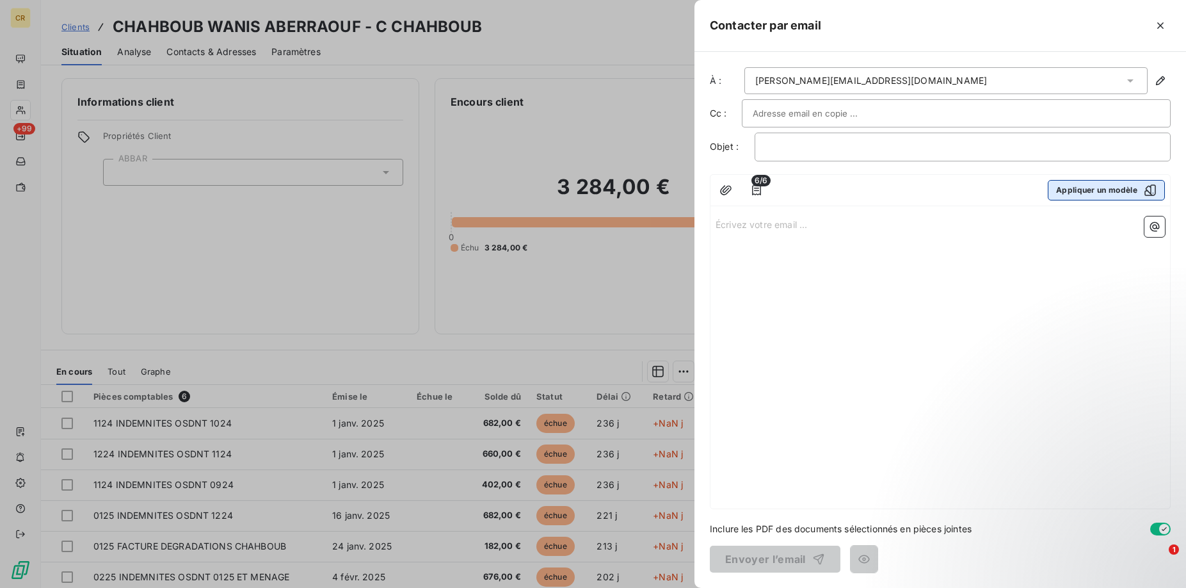
click at [1116, 187] on button "Appliquer un modèle" at bounding box center [1106, 190] width 117 height 20
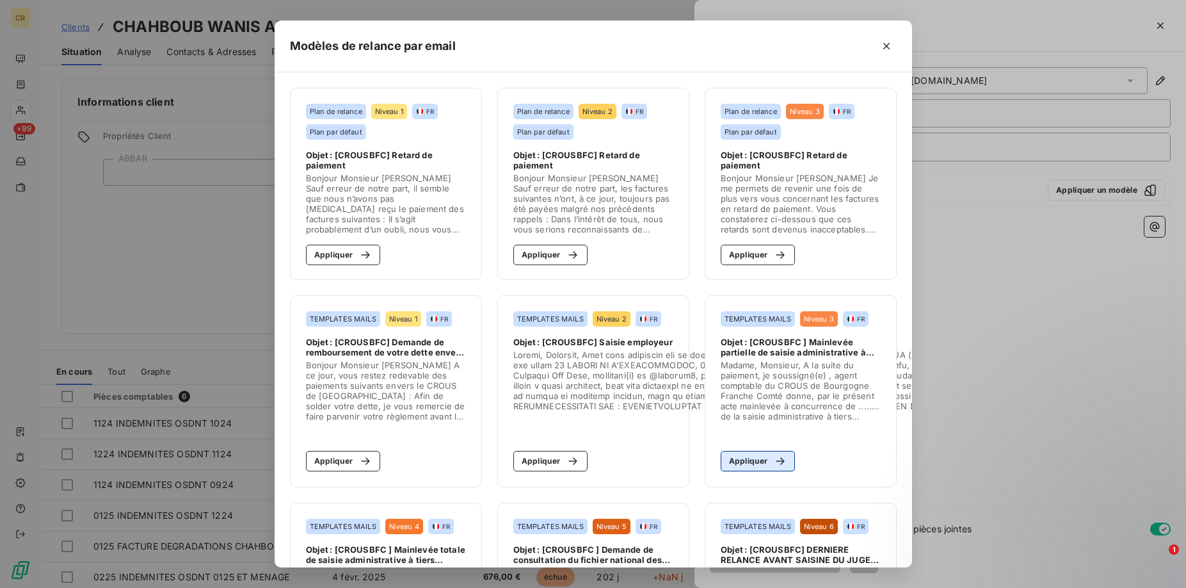
click at [750, 462] on button "Appliquer" at bounding box center [758, 461] width 75 height 20
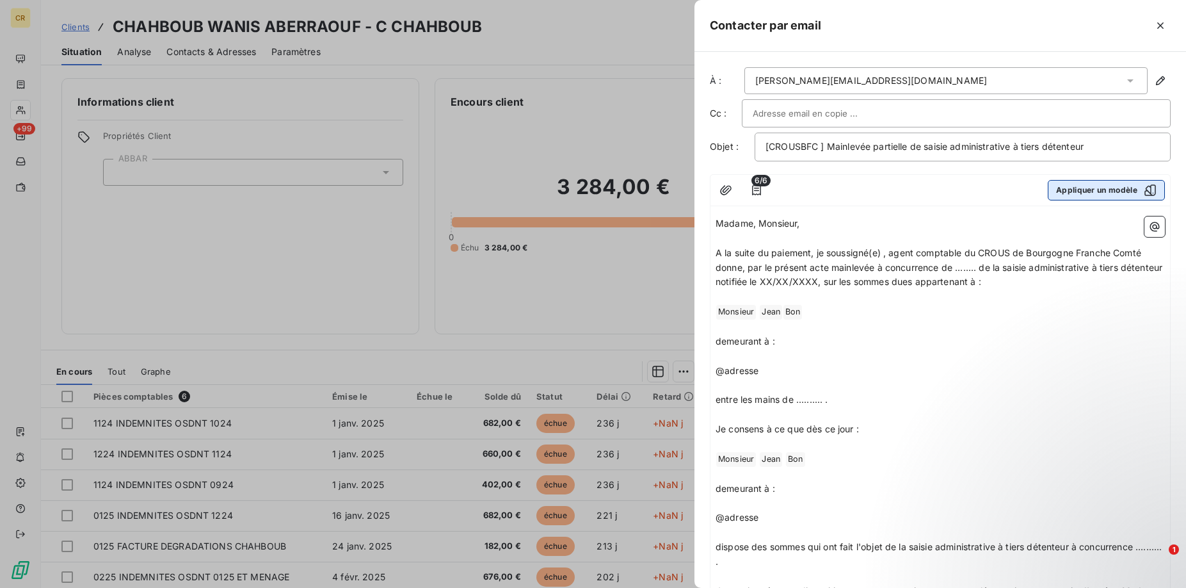
click at [1085, 182] on button "Appliquer un modèle" at bounding box center [1106, 190] width 117 height 20
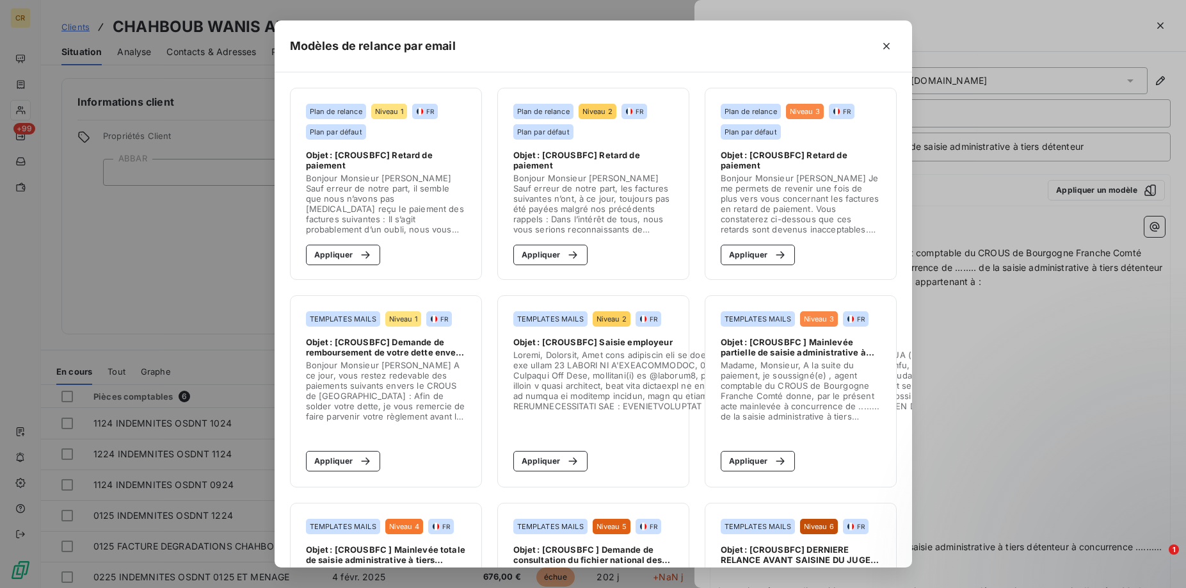
click at [767, 397] on span at bounding box center [801, 390] width 160 height 61
click at [750, 463] on button "Appliquer" at bounding box center [758, 461] width 75 height 20
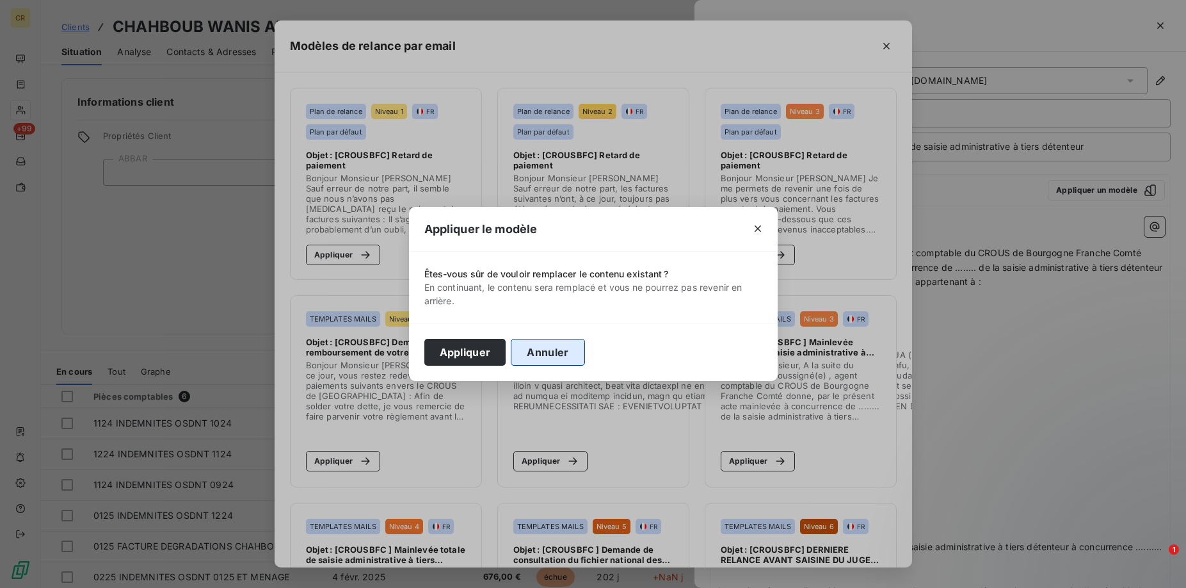
click at [548, 351] on button "Annuler" at bounding box center [548, 352] width 74 height 27
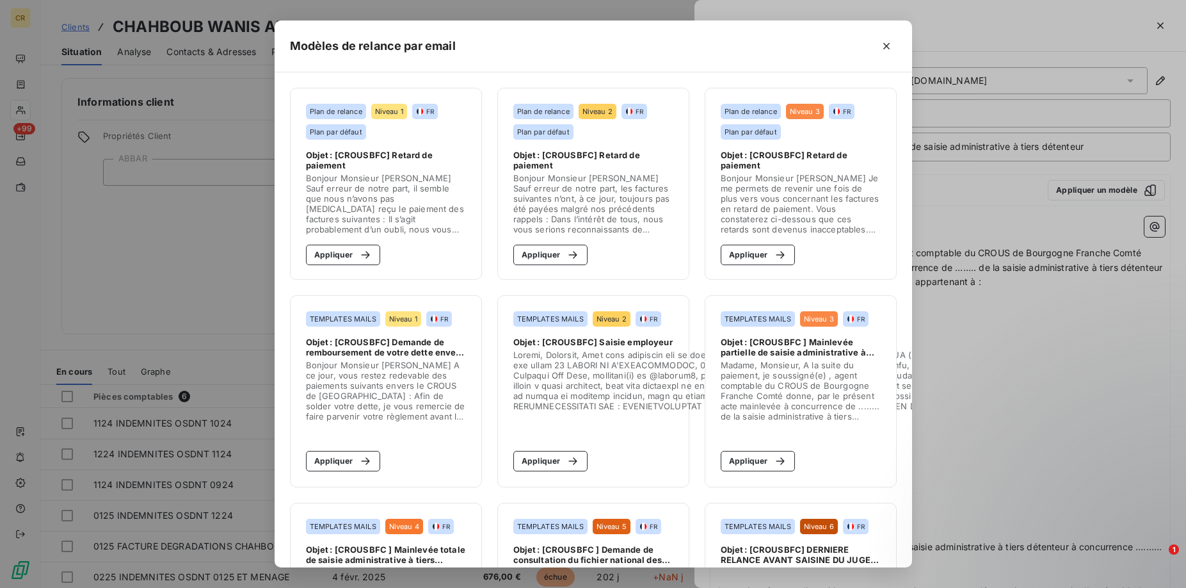
click at [15, 126] on div "Modèles de relance par email Plan de relance Niveau 1 FR Plan par défaut Objet …" at bounding box center [593, 294] width 1186 height 588
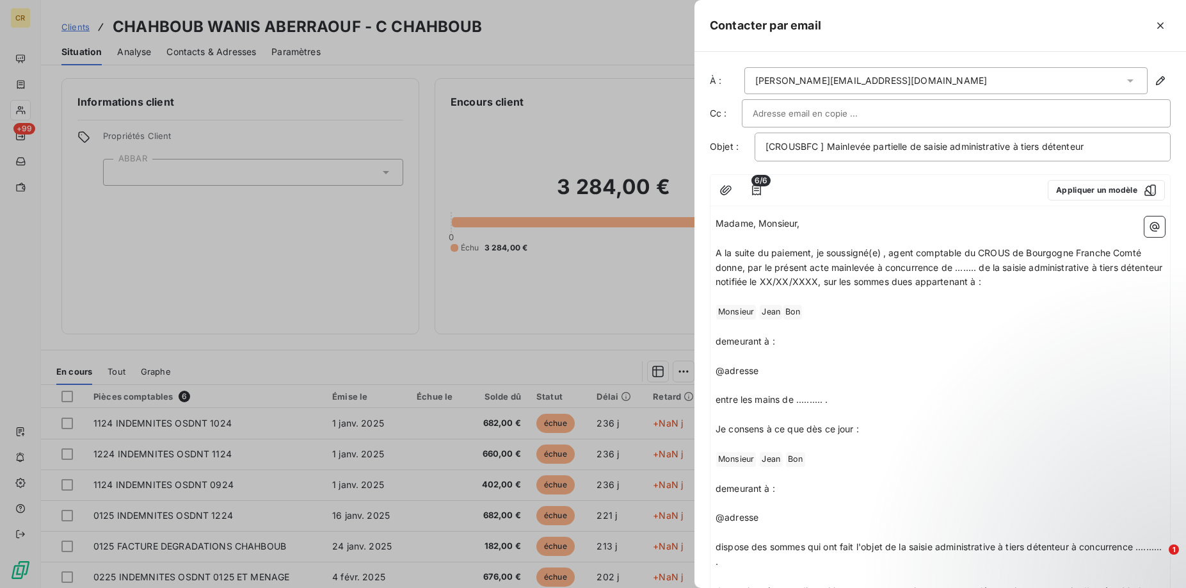
click at [15, 109] on div at bounding box center [593, 294] width 1186 height 588
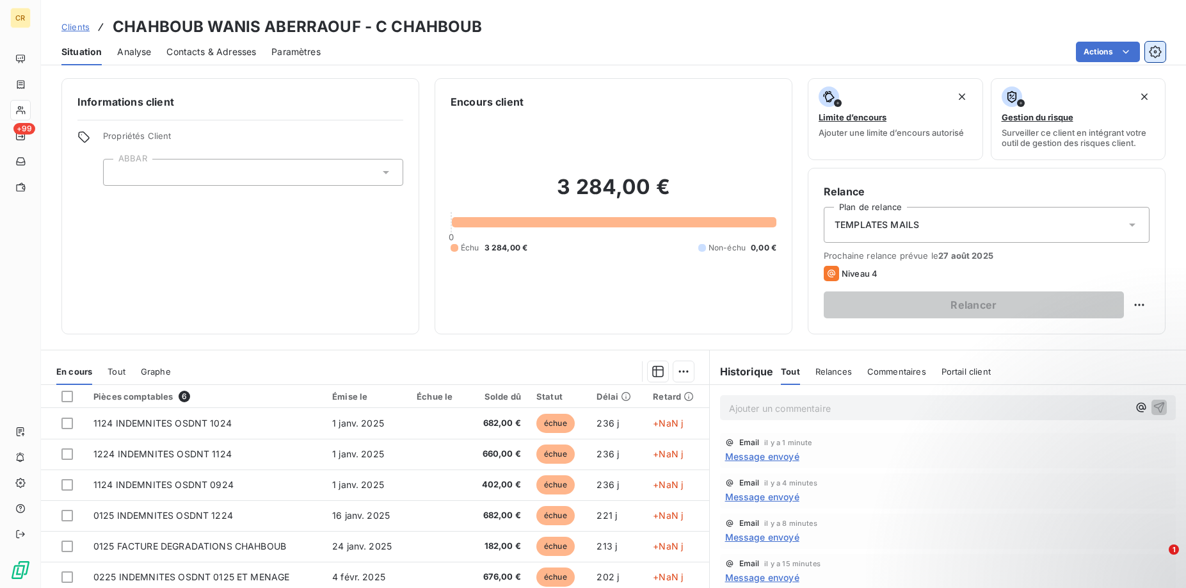
click at [1153, 48] on icon "button" at bounding box center [1155, 51] width 12 height 12
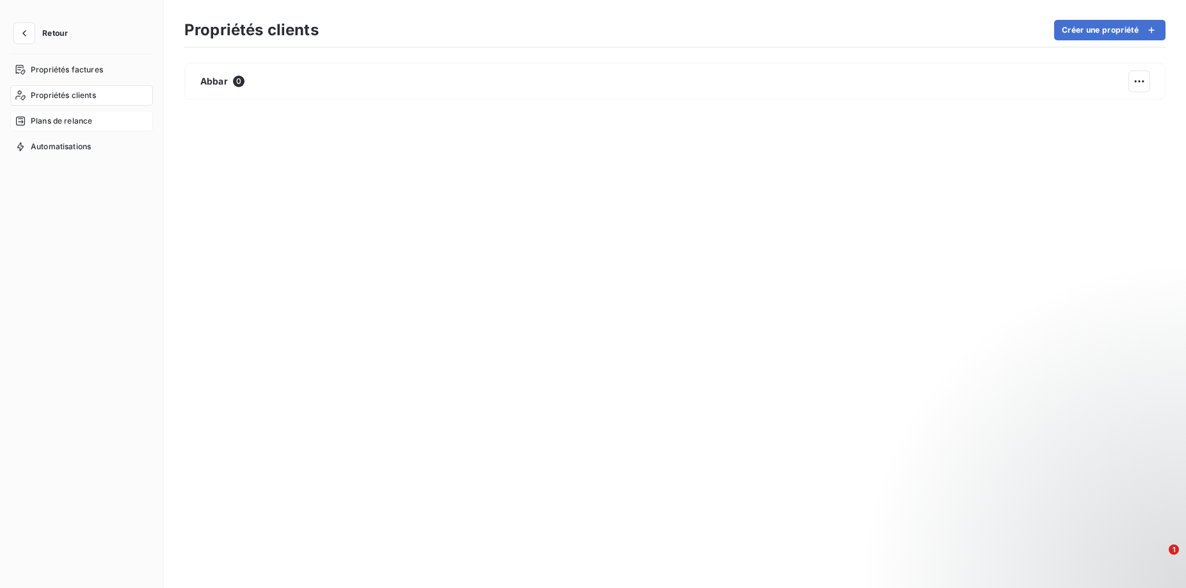
click at [51, 120] on span "Plans de relance" at bounding box center [61, 121] width 61 height 12
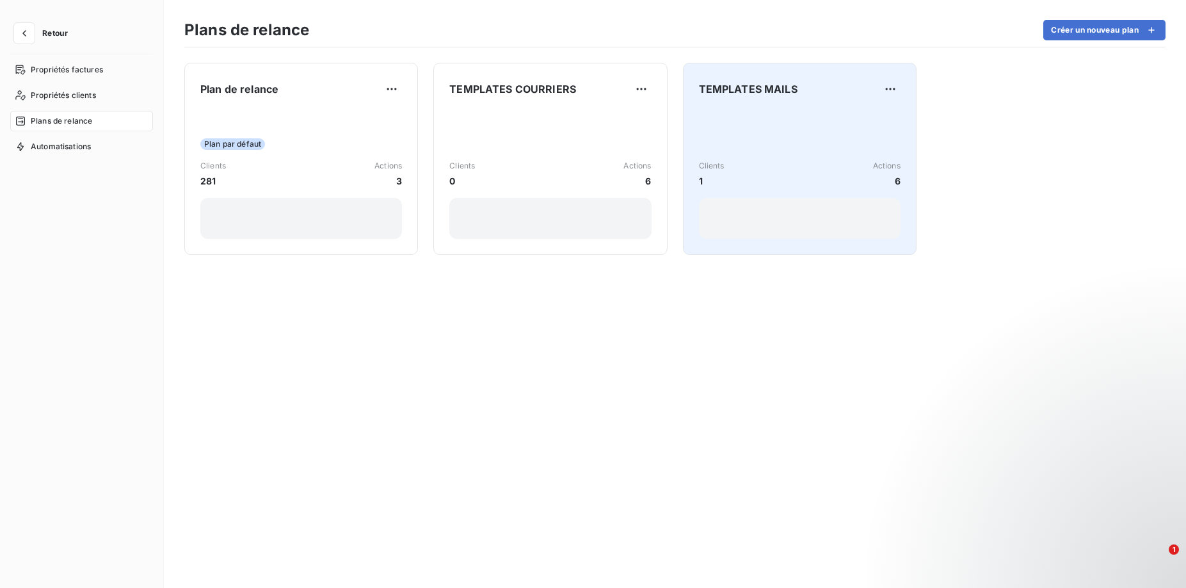
click at [749, 150] on div "Clients 1 Actions 6" at bounding box center [800, 173] width 202 height 129
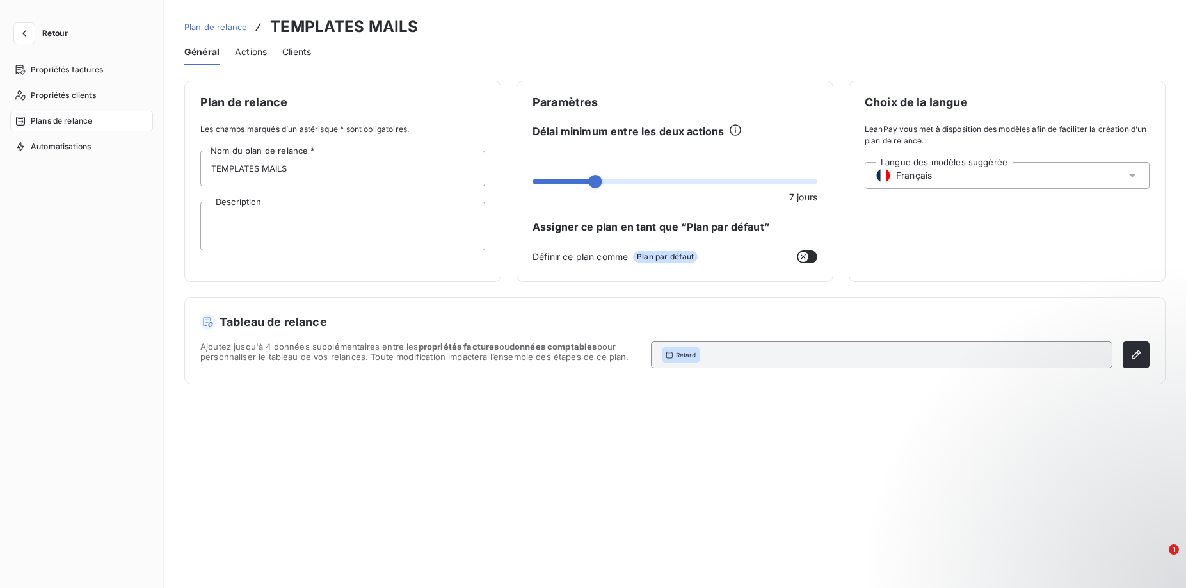
click at [244, 49] on span "Actions" at bounding box center [251, 51] width 32 height 13
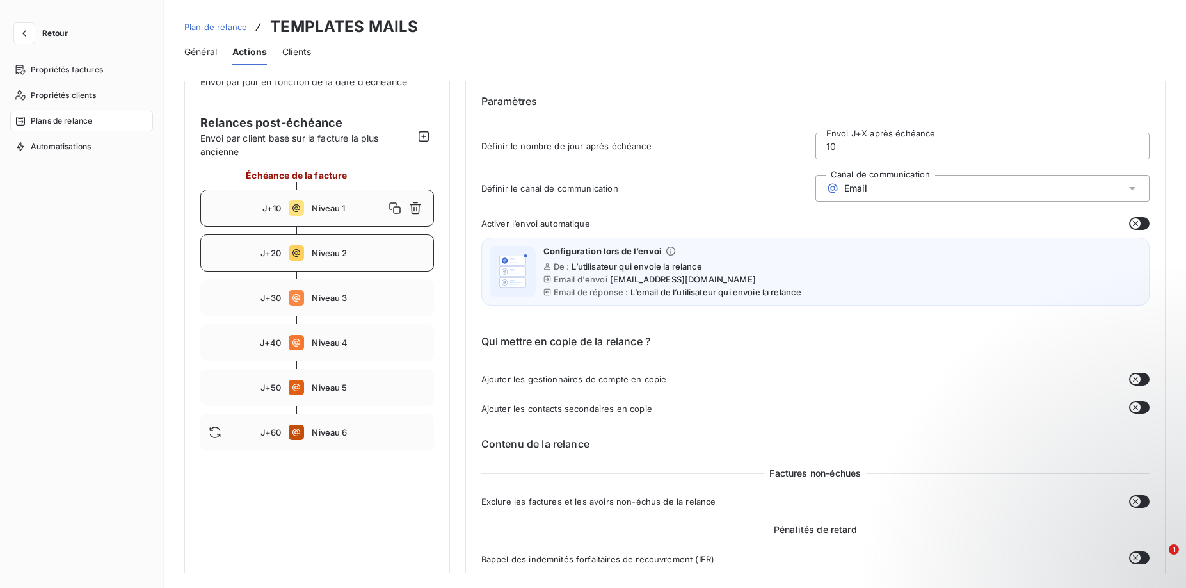
scroll to position [65, 0]
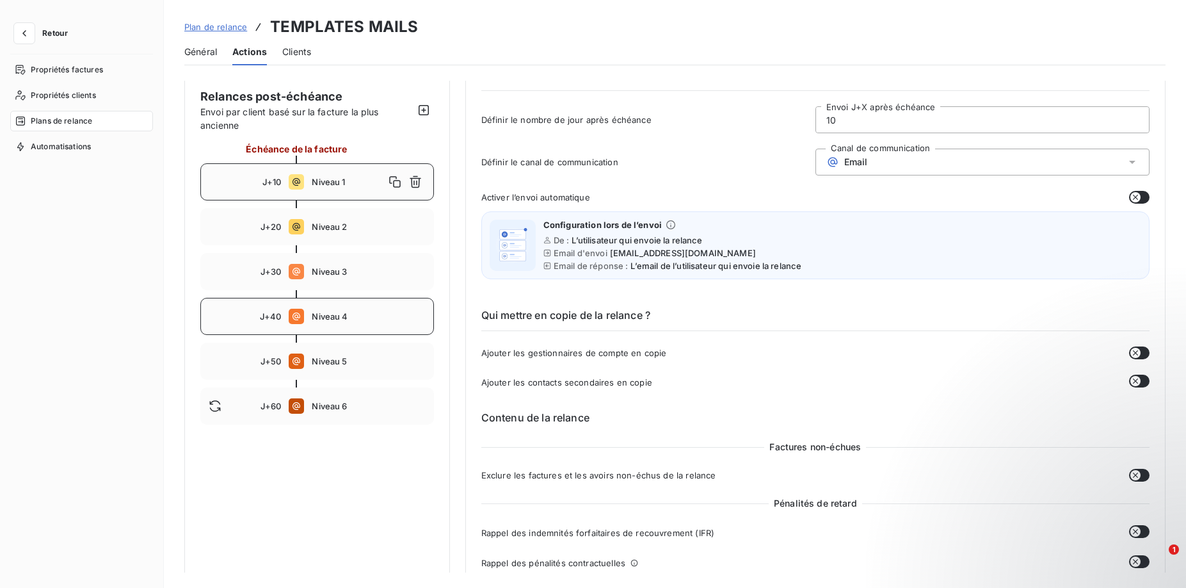
click at [336, 308] on div "J+40 Niveau 4" at bounding box center [317, 316] width 234 height 37
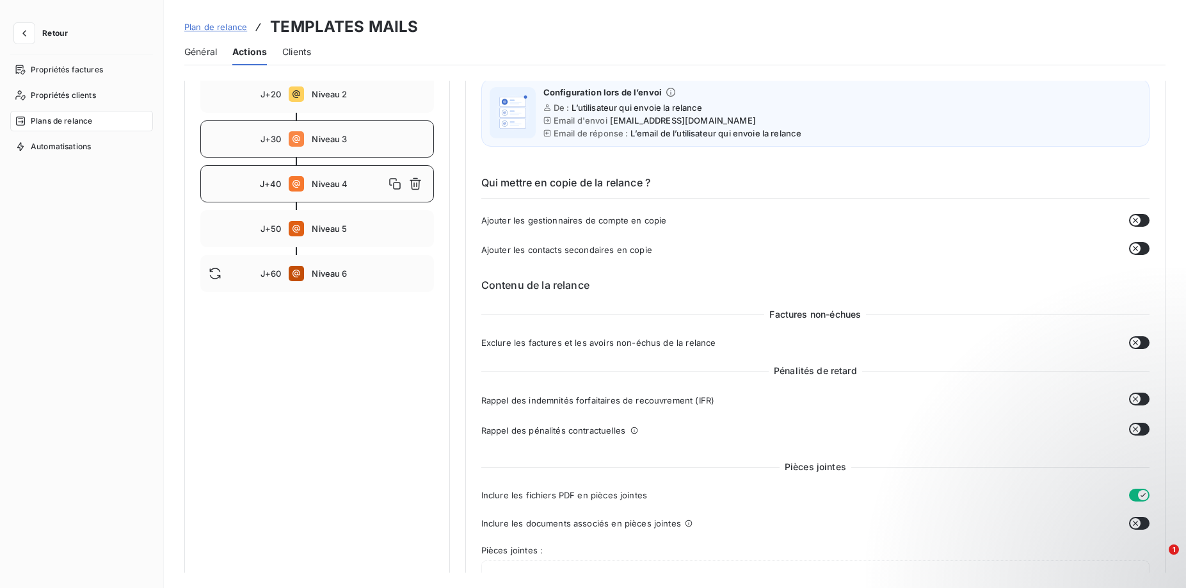
scroll to position [196, 0]
click at [333, 142] on span "Niveau 3" at bounding box center [368, 141] width 113 height 10
type input "30"
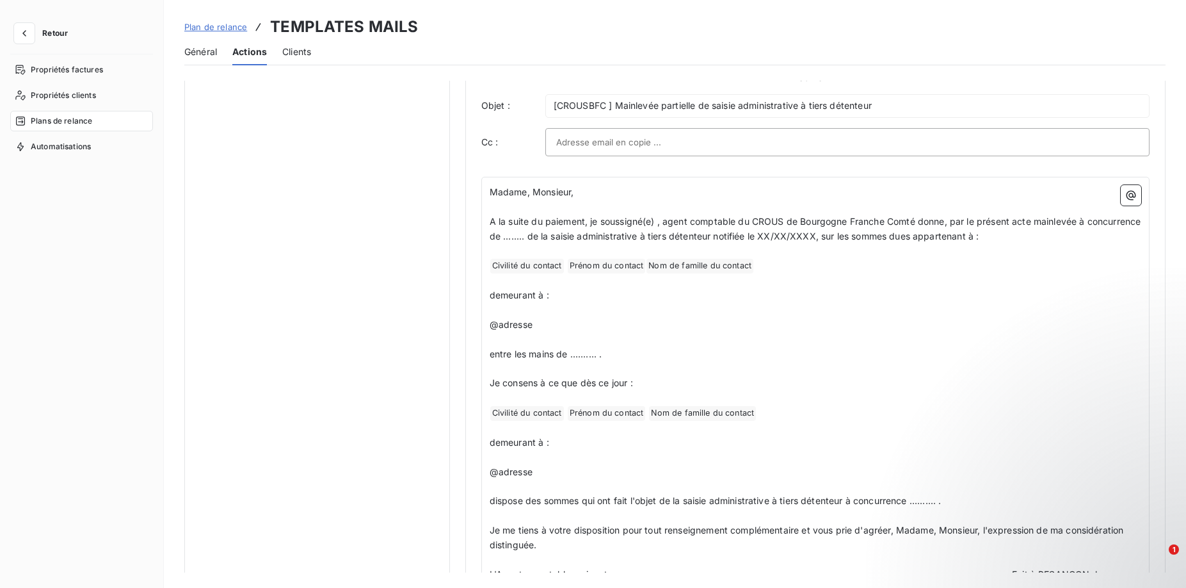
scroll to position [849, 0]
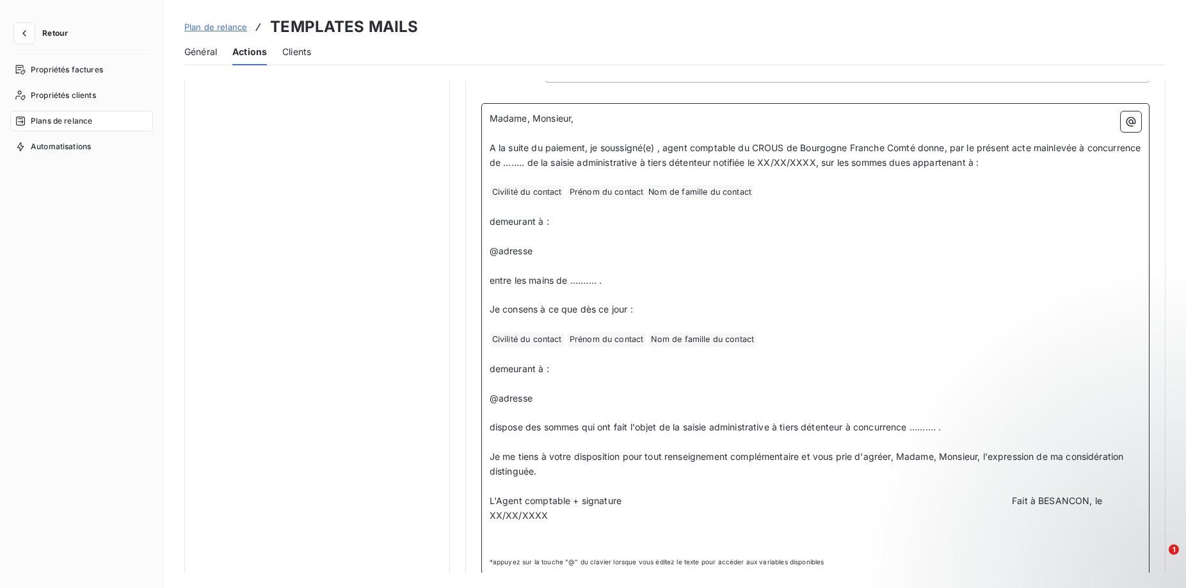
click at [796, 341] on p "﻿ Civilité du contact ﻿ Prénom du contact ﻿ Nom de famille du contact ﻿ ﻿" at bounding box center [816, 339] width 652 height 15
click at [573, 280] on span "entre les mains de .......... ." at bounding box center [546, 280] width 113 height 11
click at [540, 251] on p "@adresse" at bounding box center [816, 251] width 652 height 15
click at [42, 96] on span "Propriétés clients" at bounding box center [63, 96] width 65 height 12
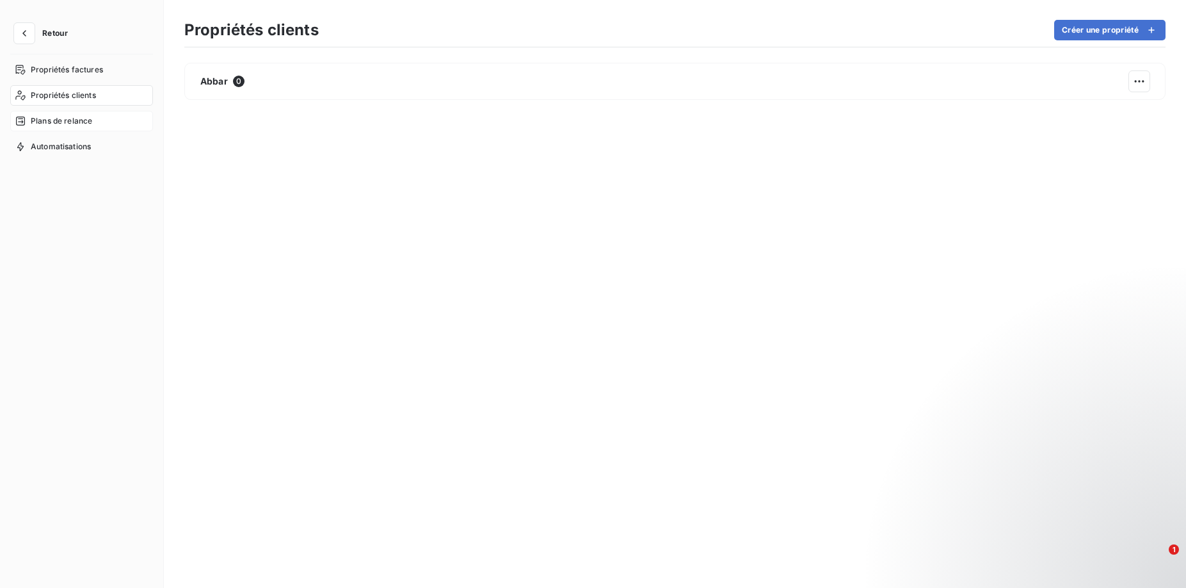
click at [42, 118] on span "Plans de relance" at bounding box center [61, 121] width 61 height 12
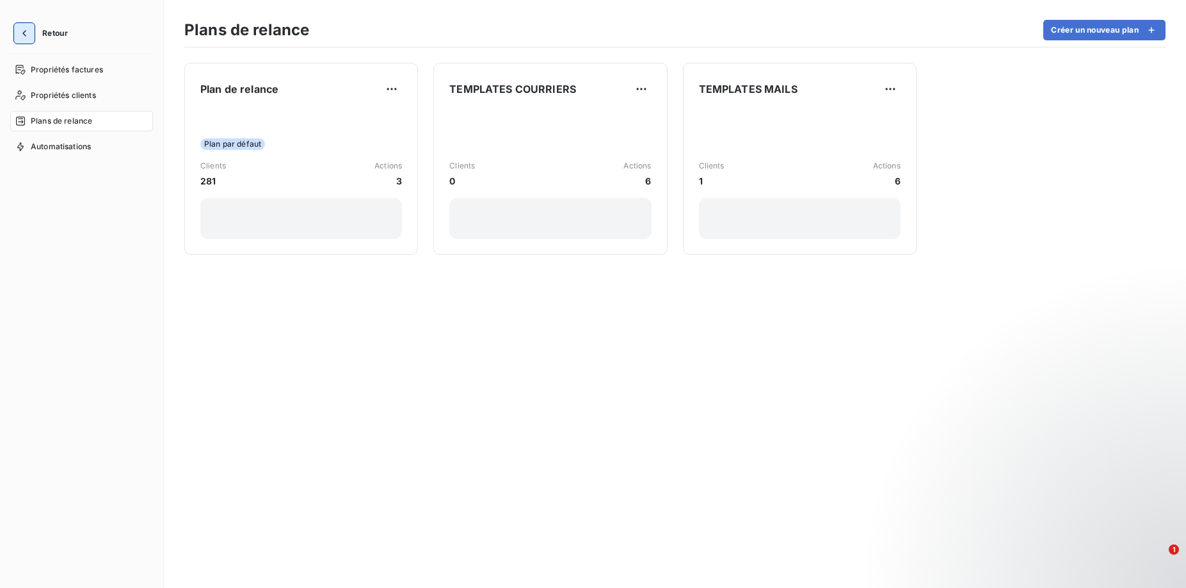
click at [18, 36] on icon "button" at bounding box center [24, 33] width 13 height 13
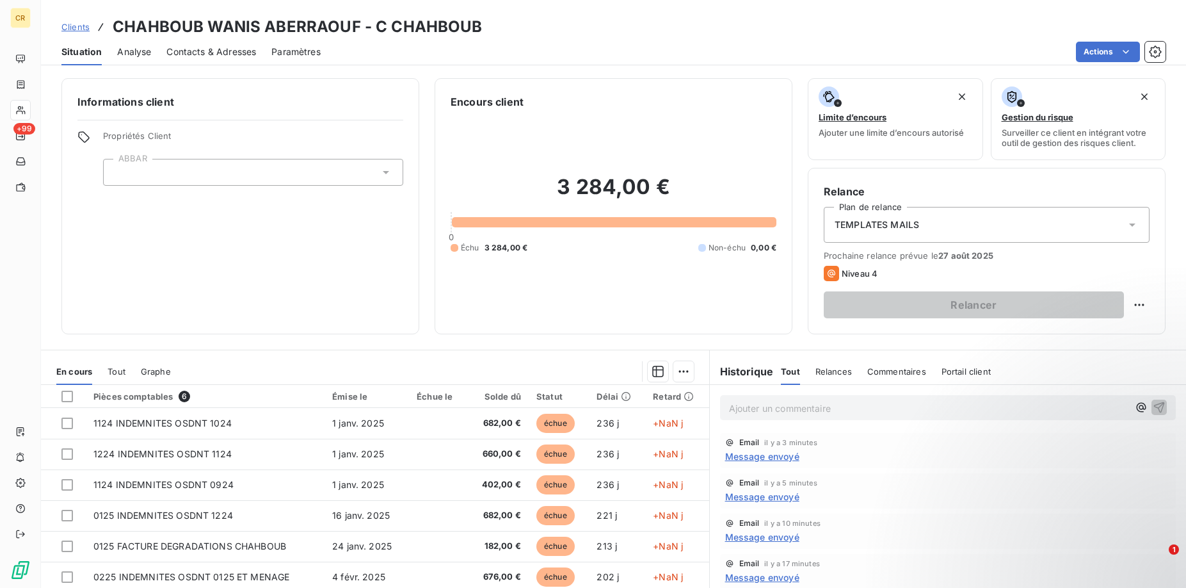
click at [125, 50] on span "Analyse" at bounding box center [134, 51] width 34 height 13
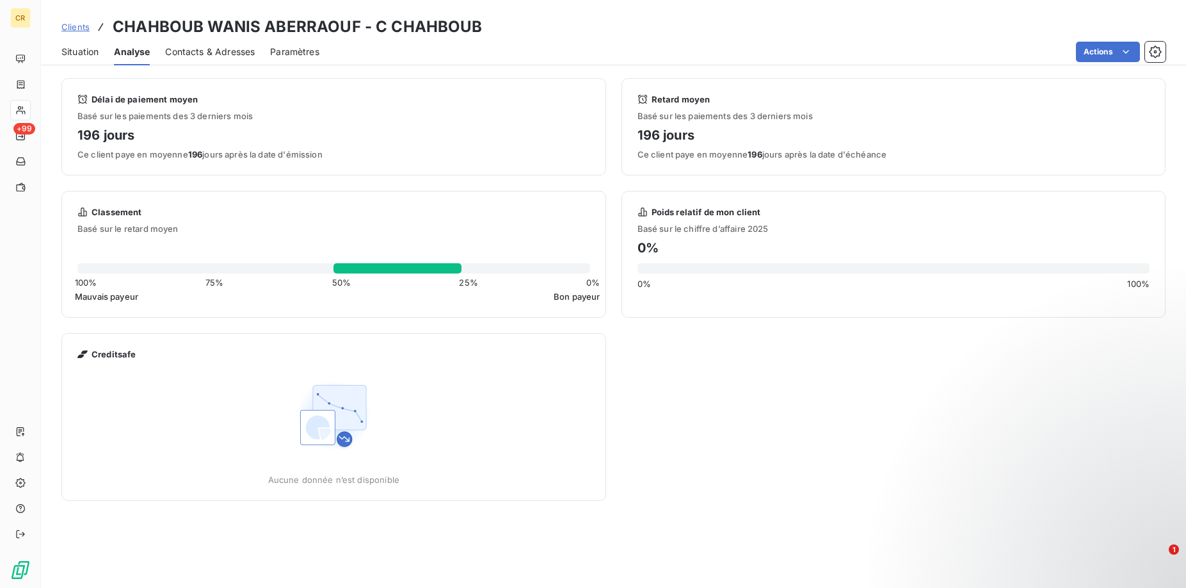
click at [211, 47] on span "Contacts & Adresses" at bounding box center [210, 51] width 90 height 13
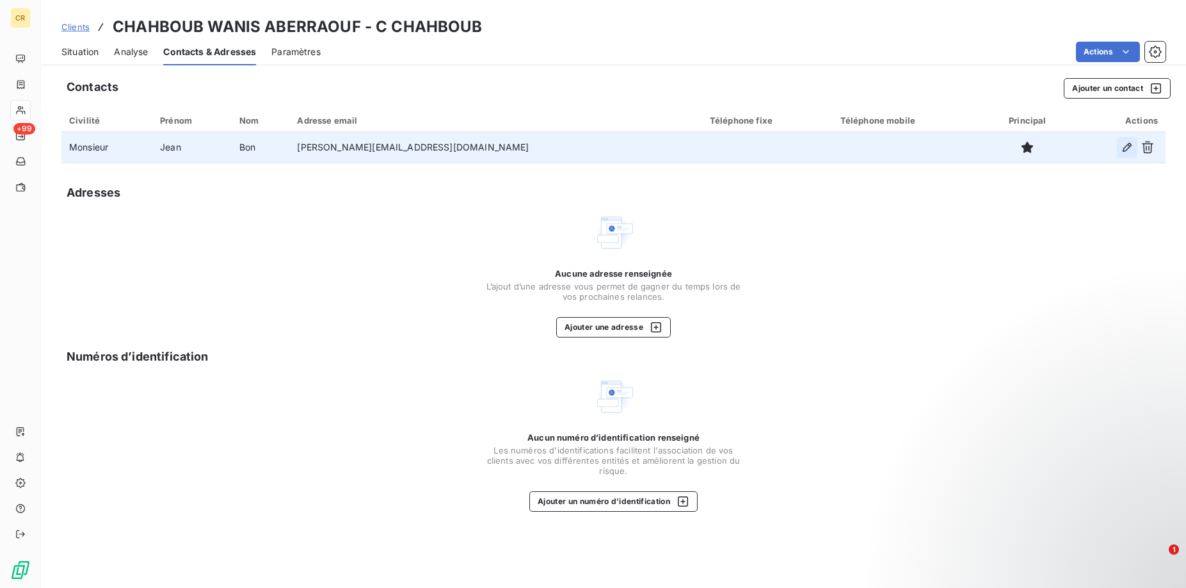
click at [1126, 147] on icon "button" at bounding box center [1127, 147] width 13 height 13
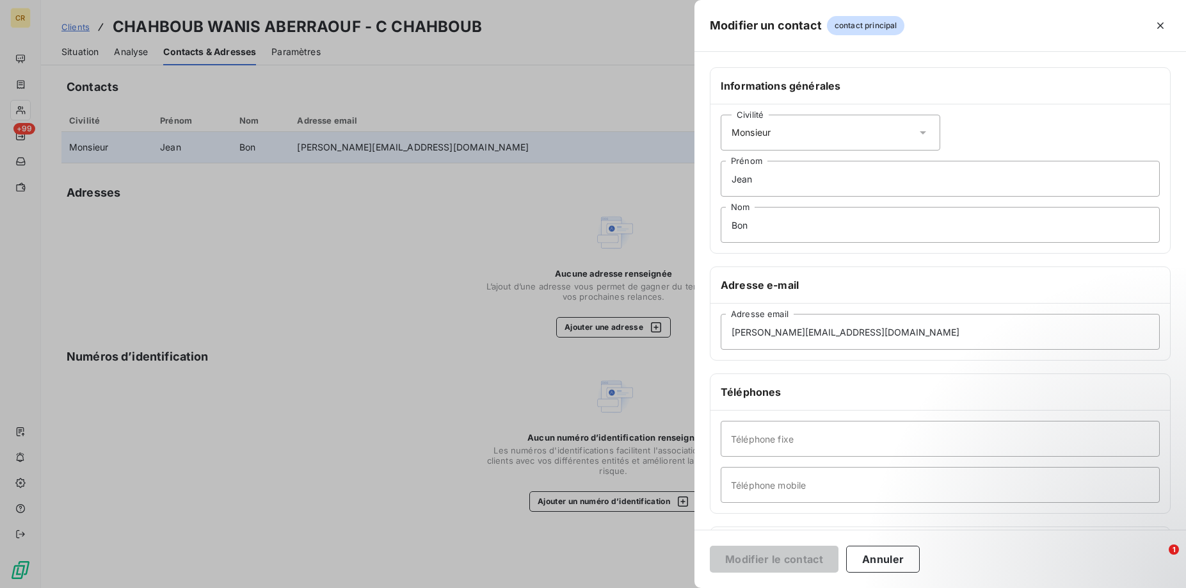
click at [264, 220] on div at bounding box center [593, 294] width 1186 height 588
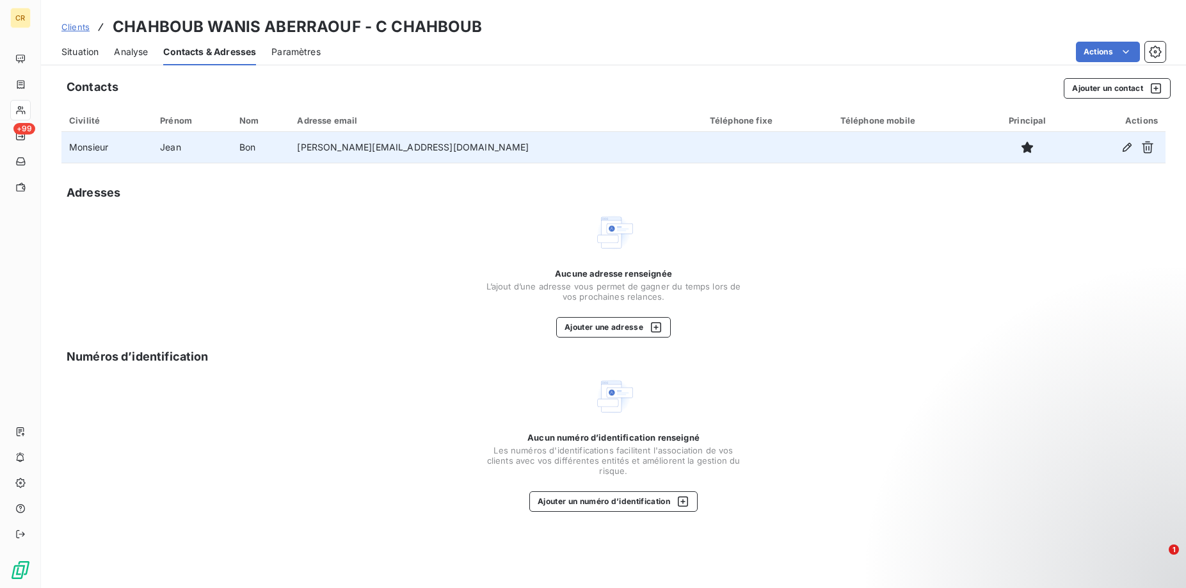
click at [291, 42] on div "Paramètres" at bounding box center [295, 51] width 49 height 27
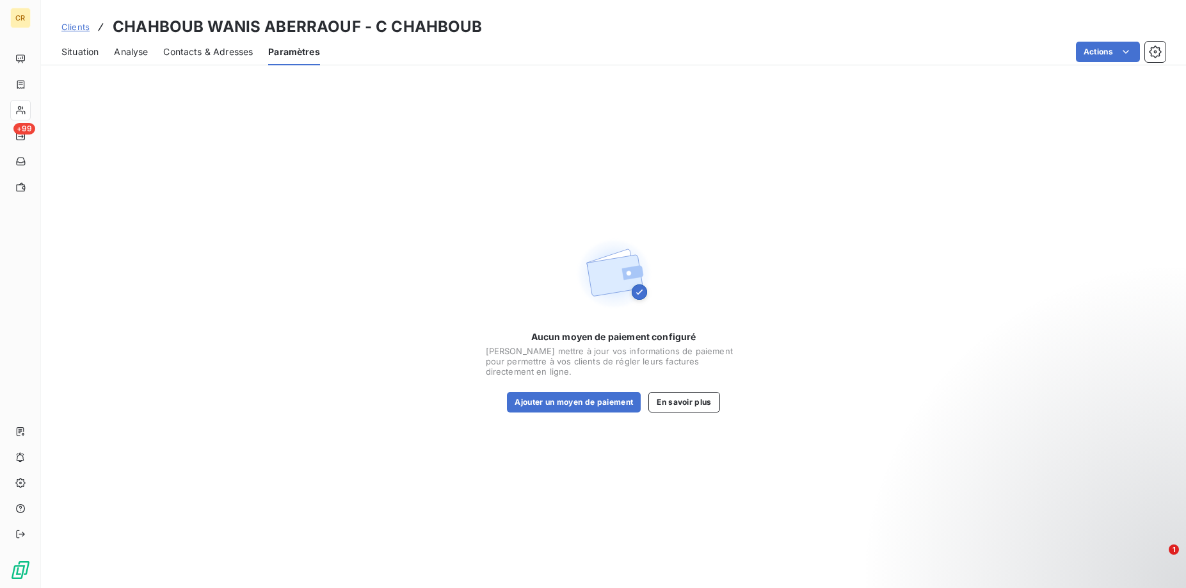
click at [220, 53] on span "Contacts & Adresses" at bounding box center [208, 51] width 90 height 13
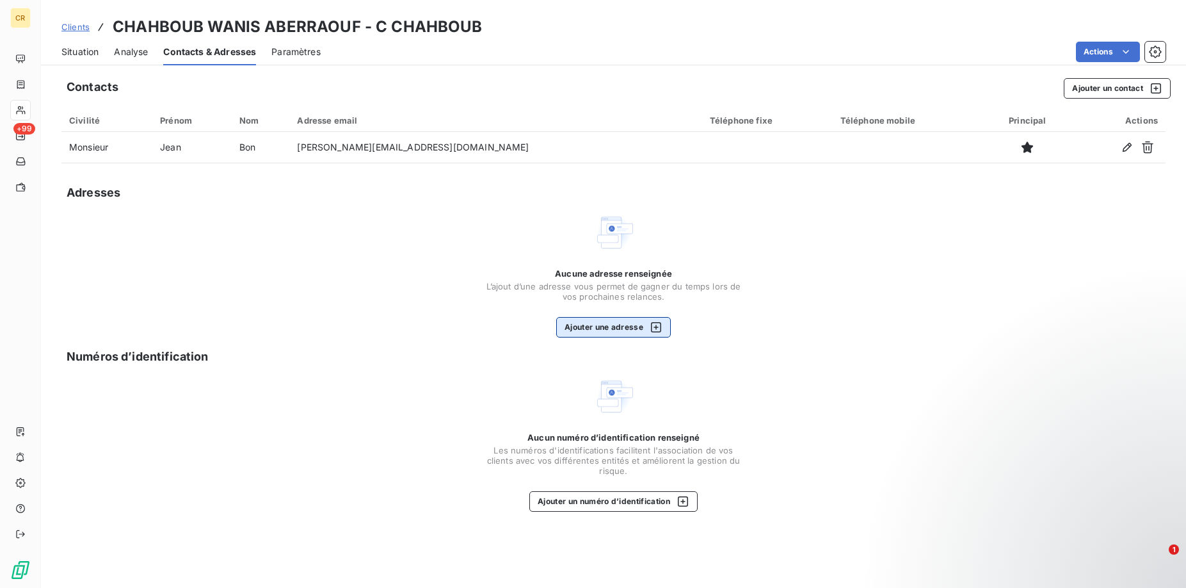
click at [636, 330] on button "Ajouter une adresse" at bounding box center [613, 327] width 115 height 20
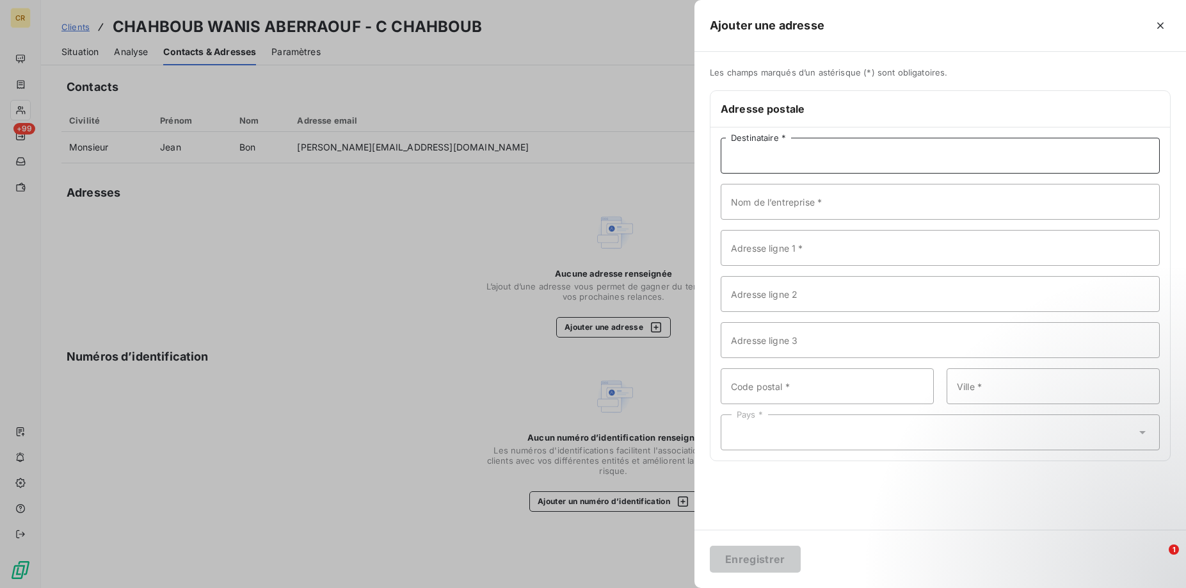
click at [869, 159] on input "Destinataire *" at bounding box center [940, 156] width 439 height 36
type input "C"
type input "[PERSON_NAME]"
click at [866, 207] on input "Nom de l’entreprise *" at bounding box center [940, 202] width 439 height 36
type input "."
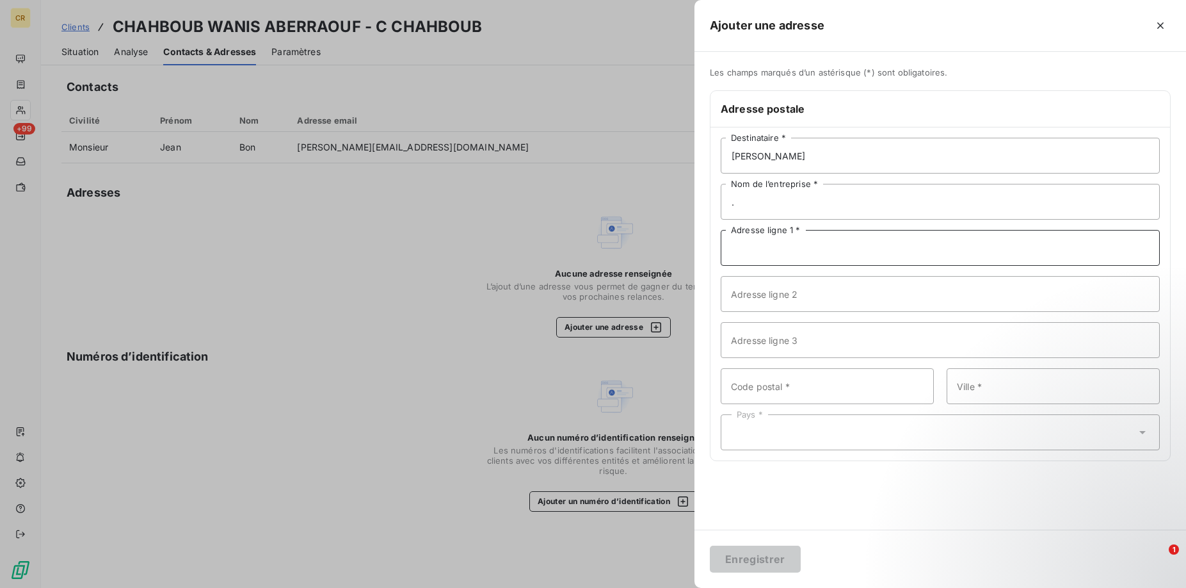
click at [883, 248] on input "Adresse ligne 1 *" at bounding box center [940, 248] width 439 height 36
type input "[STREET_ADDRESS]"
click at [844, 300] on input "Adresse ligne 2" at bounding box center [940, 294] width 439 height 36
click at [774, 395] on input "Code postal *" at bounding box center [827, 386] width 213 height 36
type input "75000"
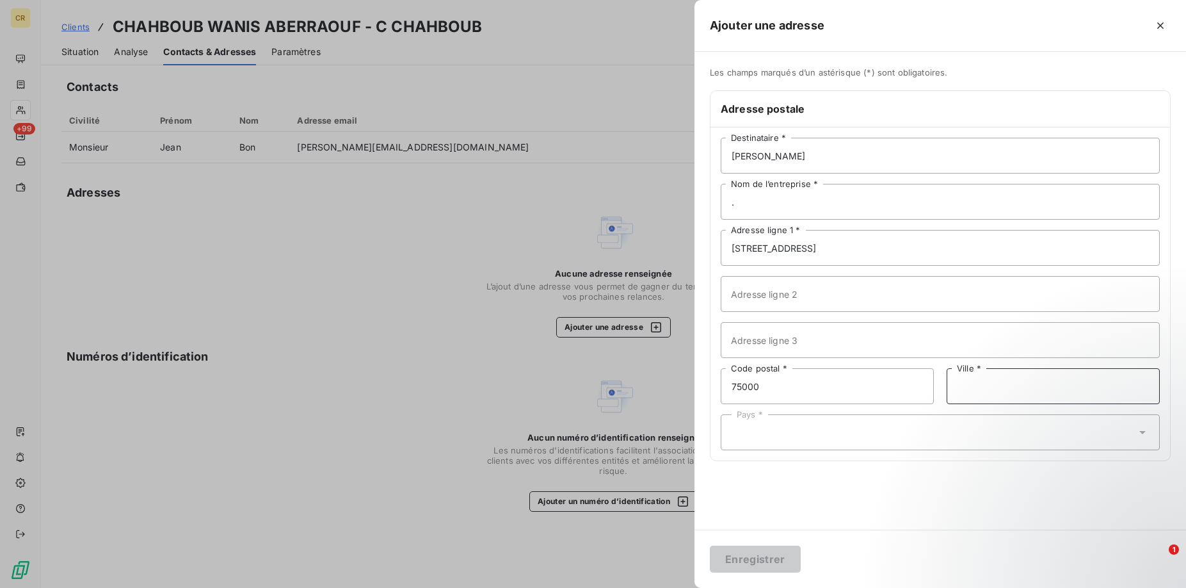
click at [996, 388] on input "Ville *" at bounding box center [1053, 386] width 213 height 36
type input "[GEOGRAPHIC_DATA]"
click at [884, 445] on div "Pays *" at bounding box center [940, 432] width 439 height 36
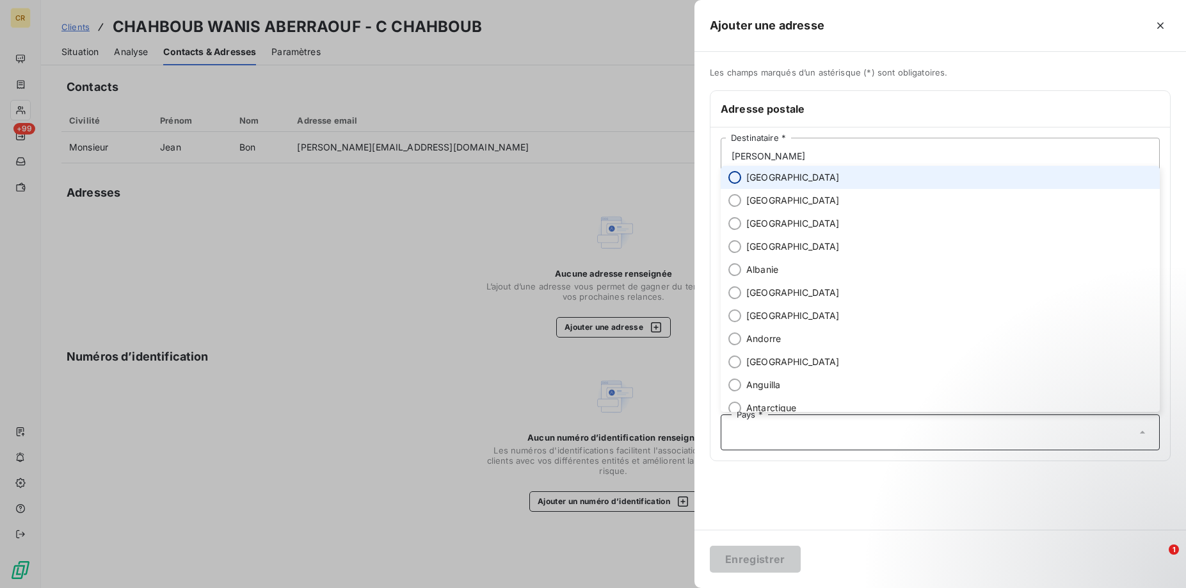
click at [730, 173] on input "radio" at bounding box center [734, 177] width 13 height 13
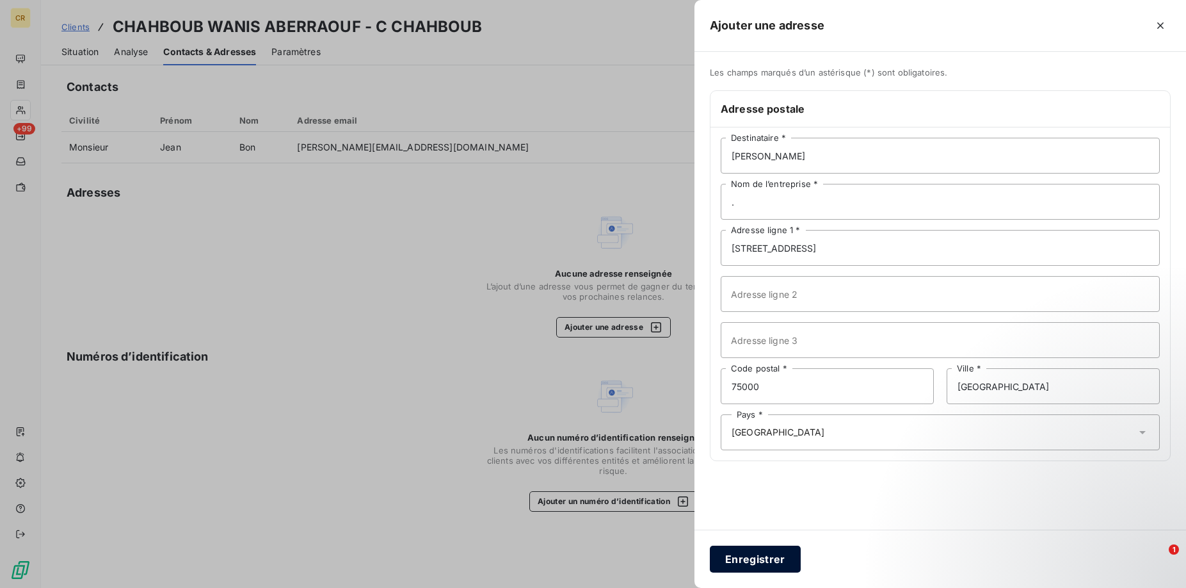
click at [763, 558] on button "Enregistrer" at bounding box center [755, 558] width 91 height 27
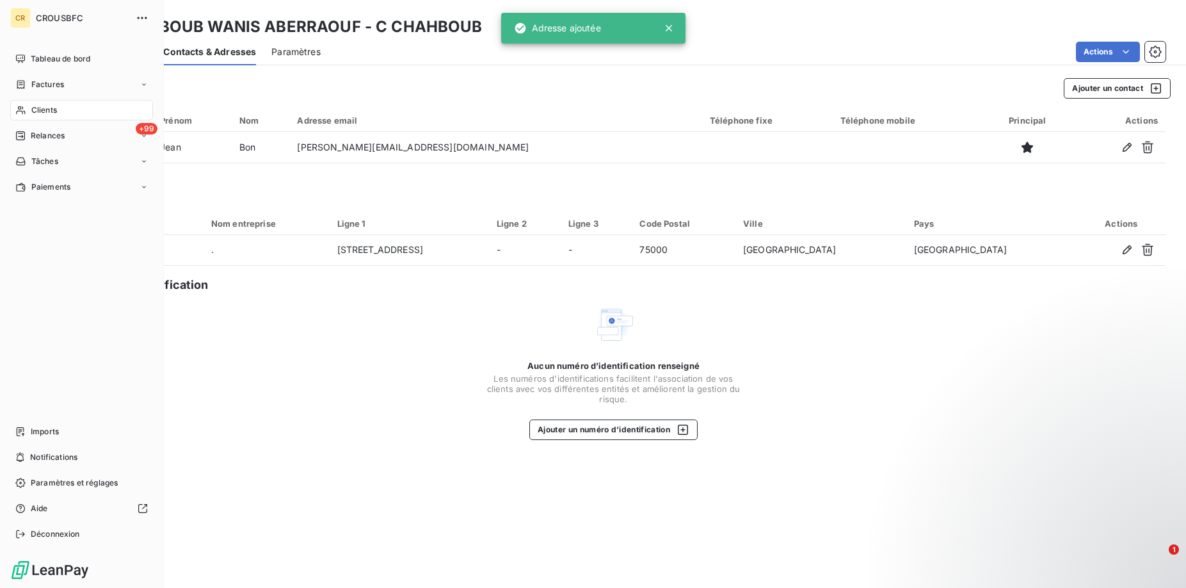
click at [30, 110] on div "Clients" at bounding box center [81, 110] width 143 height 20
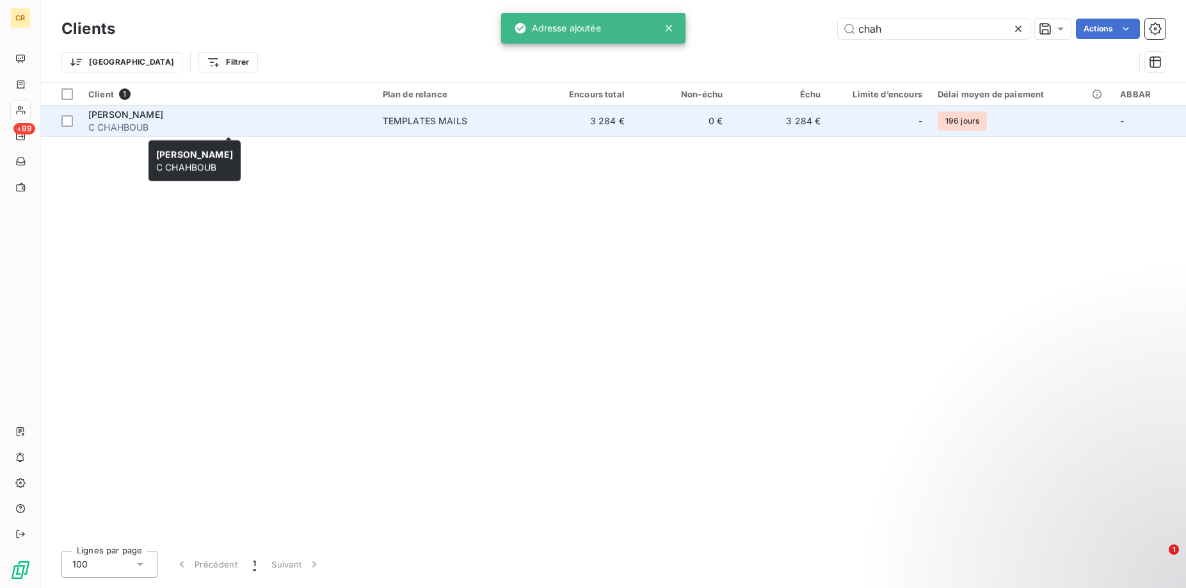
click at [163, 110] on span "[PERSON_NAME]" at bounding box center [125, 114] width 75 height 11
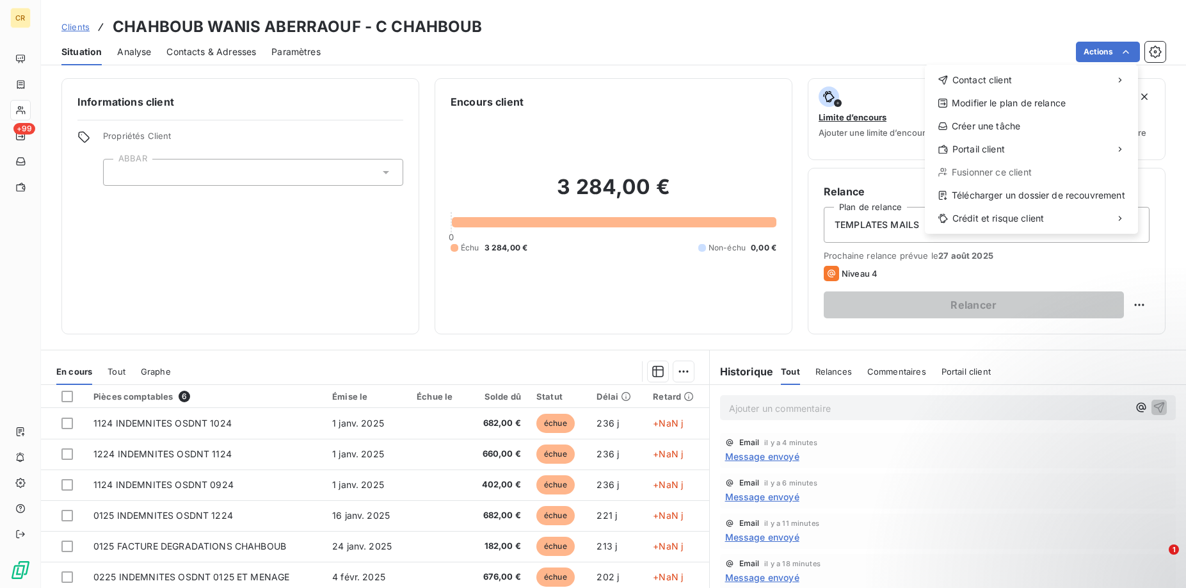
click at [1124, 51] on html "CR +99 Clients CHAHBOUB WANIS ABERRAOUF - C CHAHBOUB Situation Analyse Contacts…" at bounding box center [593, 294] width 1186 height 588
click at [828, 88] on div "Envoyer un email" at bounding box center [830, 85] width 172 height 20
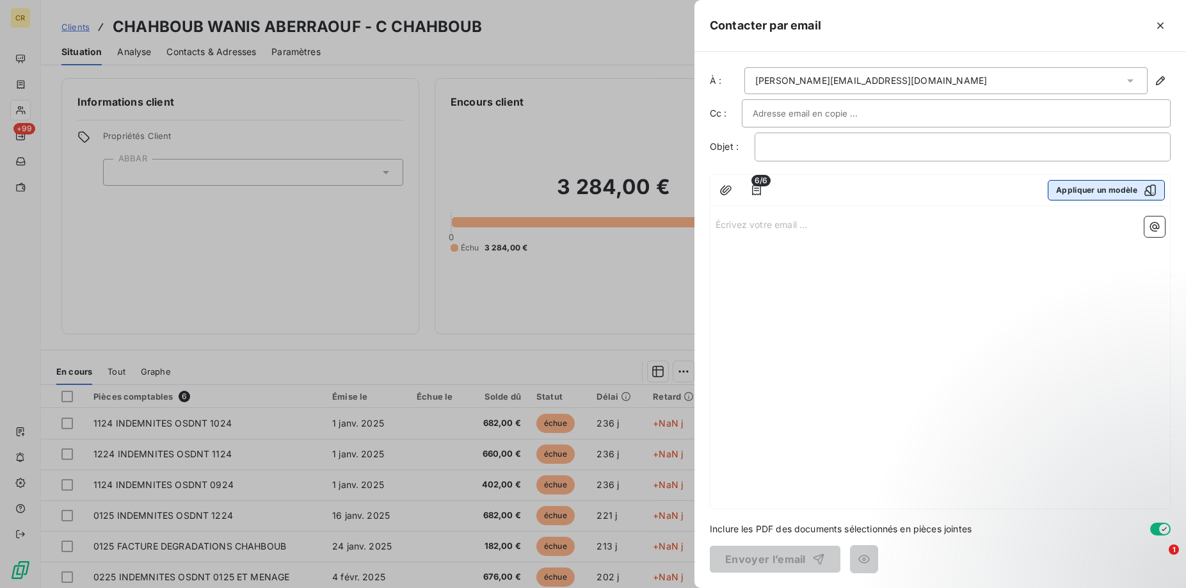
click at [1114, 193] on button "Appliquer un modèle" at bounding box center [1106, 190] width 117 height 20
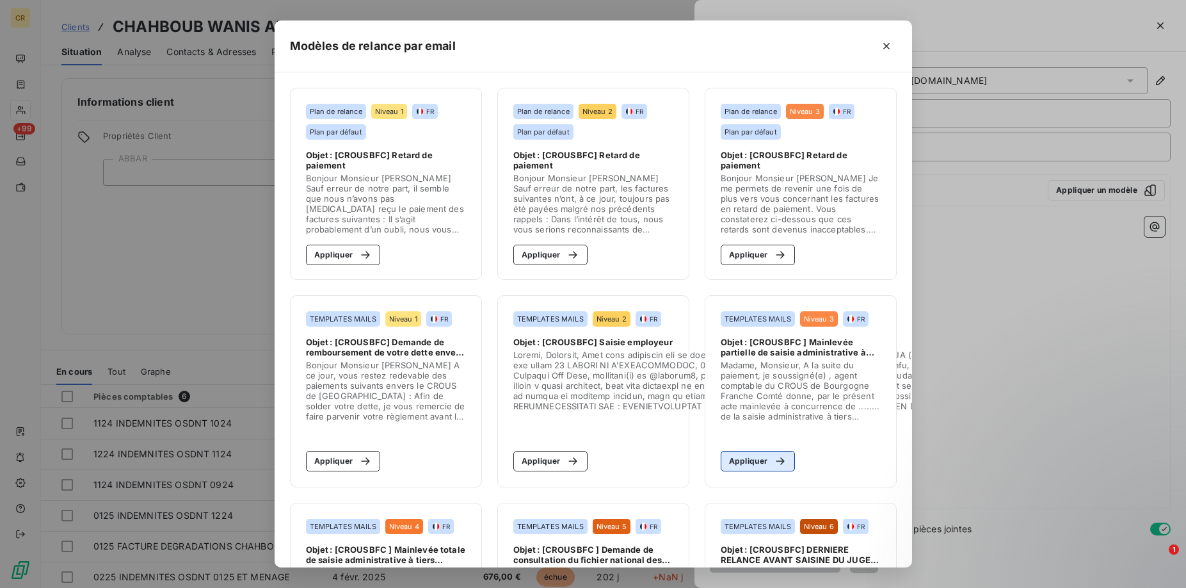
click at [767, 460] on button "Appliquer" at bounding box center [758, 461] width 75 height 20
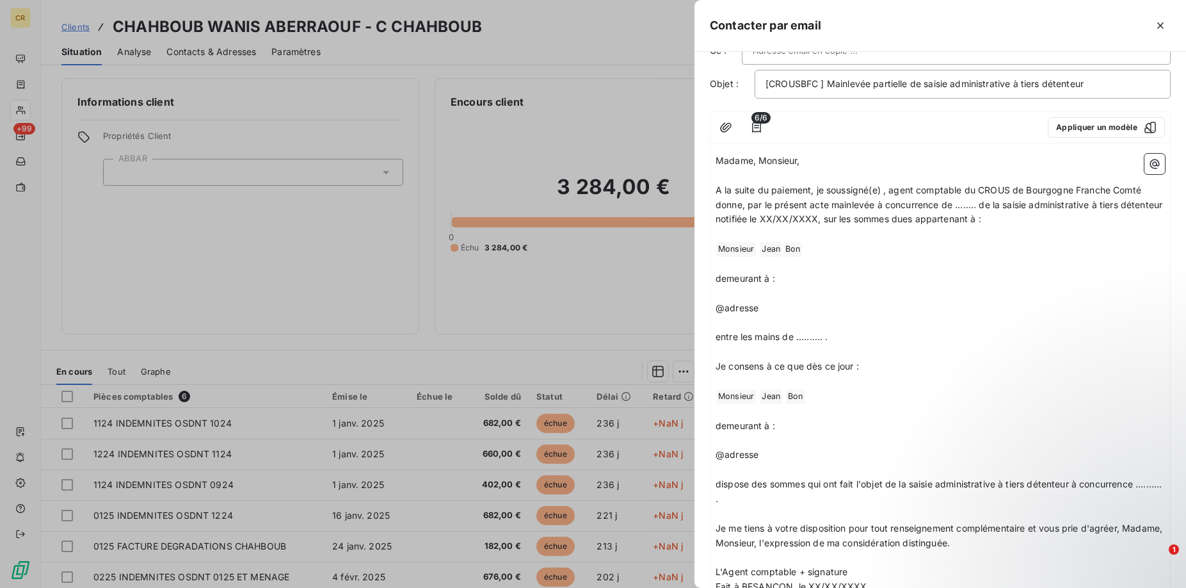
scroll to position [131, 0]
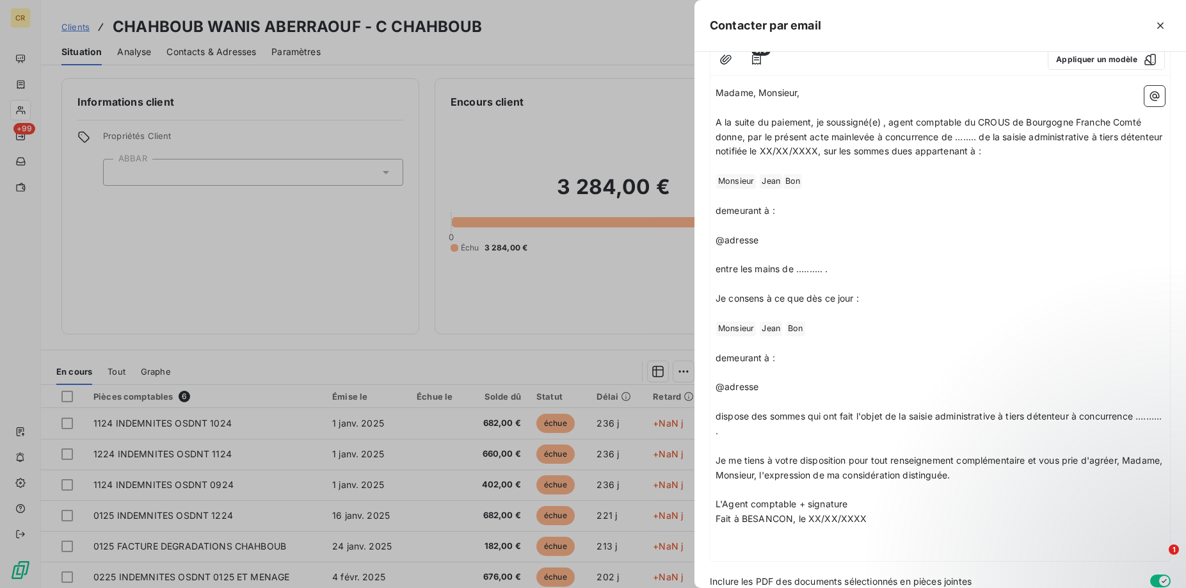
click at [752, 378] on p "﻿" at bounding box center [940, 372] width 449 height 15
click at [752, 384] on span "@adresse" at bounding box center [737, 386] width 43 height 11
click at [761, 390] on p "@adresse" at bounding box center [940, 387] width 449 height 15
drag, startPoint x: 768, startPoint y: 243, endPoint x: 716, endPoint y: 241, distance: 51.9
click at [716, 241] on p "@adresse" at bounding box center [940, 240] width 449 height 15
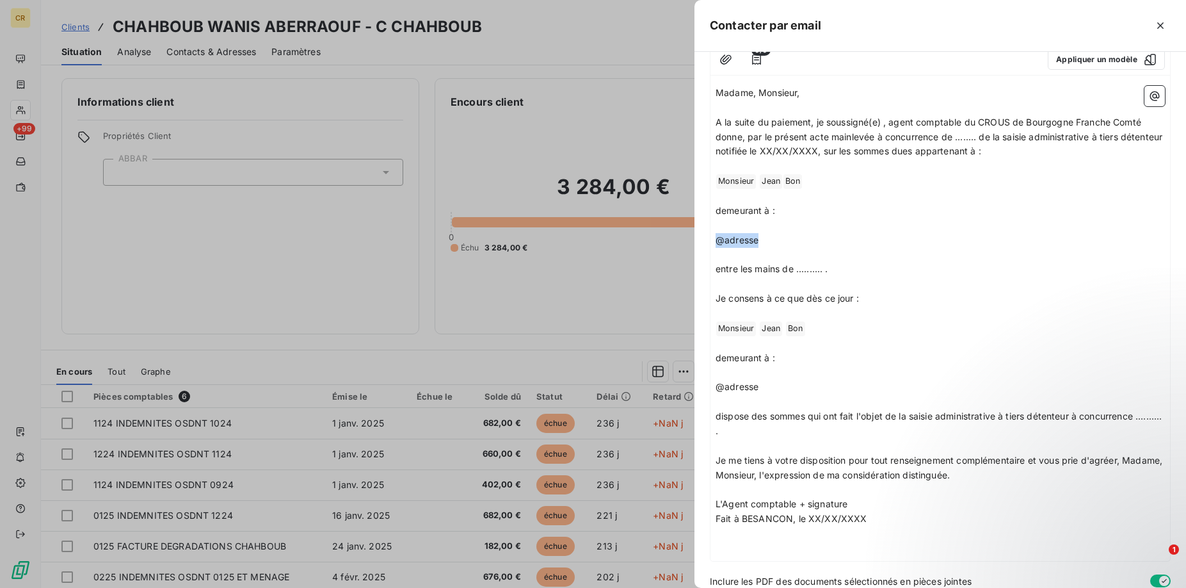
click at [814, 235] on p "@adresse" at bounding box center [940, 240] width 449 height 15
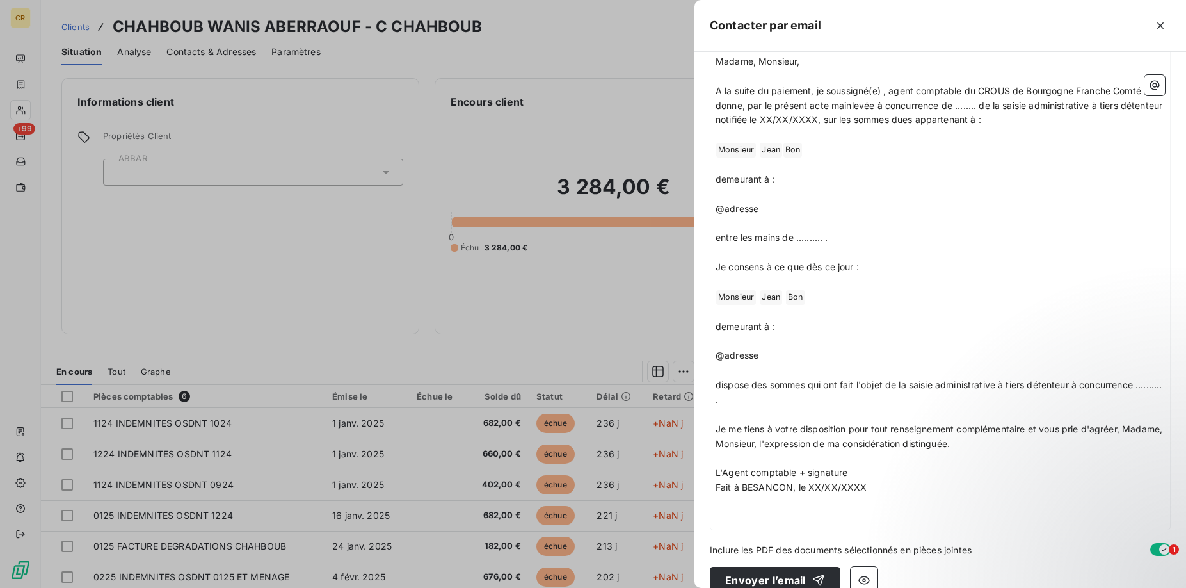
scroll to position [183, 0]
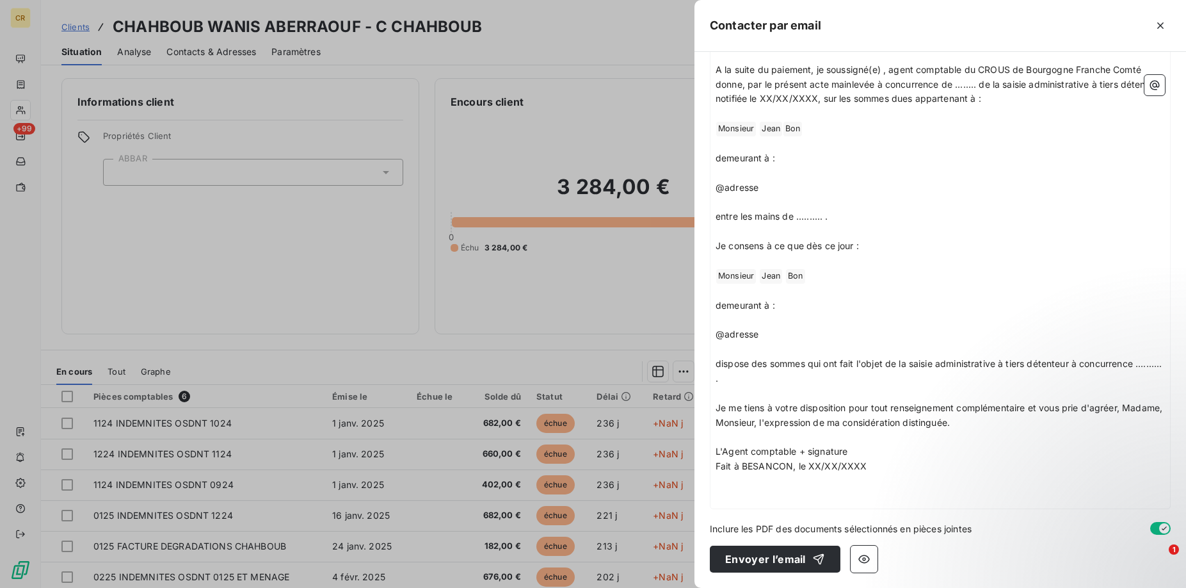
click at [730, 280] on span "Monsieur ﻿" at bounding box center [736, 276] width 40 height 15
click at [749, 295] on p "﻿" at bounding box center [940, 291] width 449 height 15
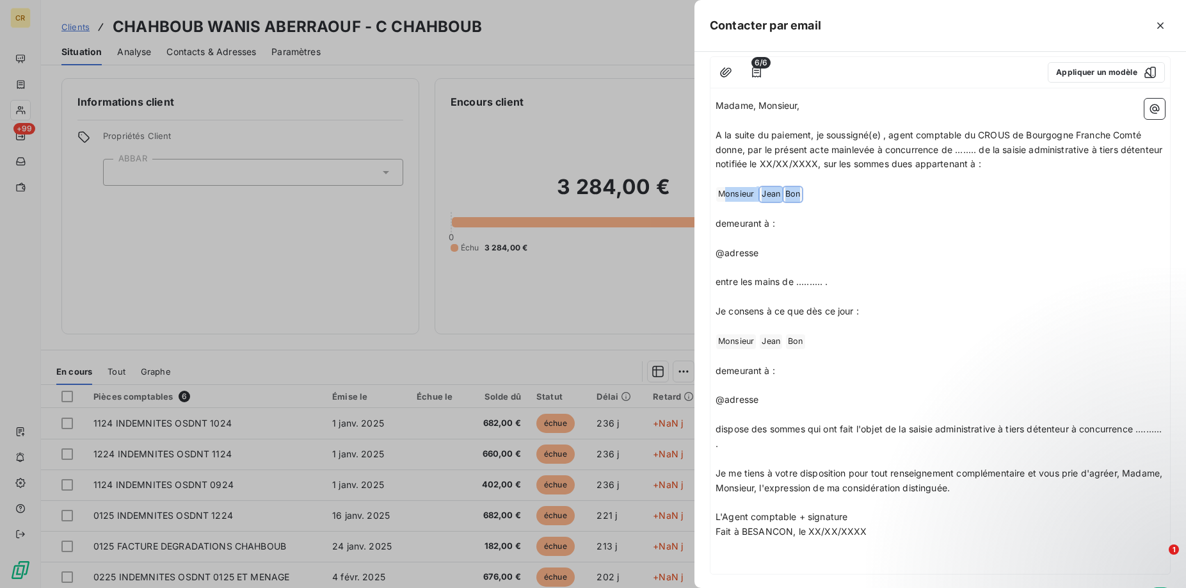
drag, startPoint x: 723, startPoint y: 193, endPoint x: 817, endPoint y: 194, distance: 94.1
click at [817, 194] on p "﻿ Monsieur ﻿ [PERSON_NAME] ﻿ ﻿ Bon ﻿ ﻿" at bounding box center [940, 193] width 449 height 15
click at [778, 230] on p "demeurant à :" at bounding box center [940, 223] width 449 height 15
click at [743, 255] on span "@adresse" at bounding box center [737, 252] width 43 height 11
drag, startPoint x: 783, startPoint y: 255, endPoint x: 691, endPoint y: 255, distance: 92.2
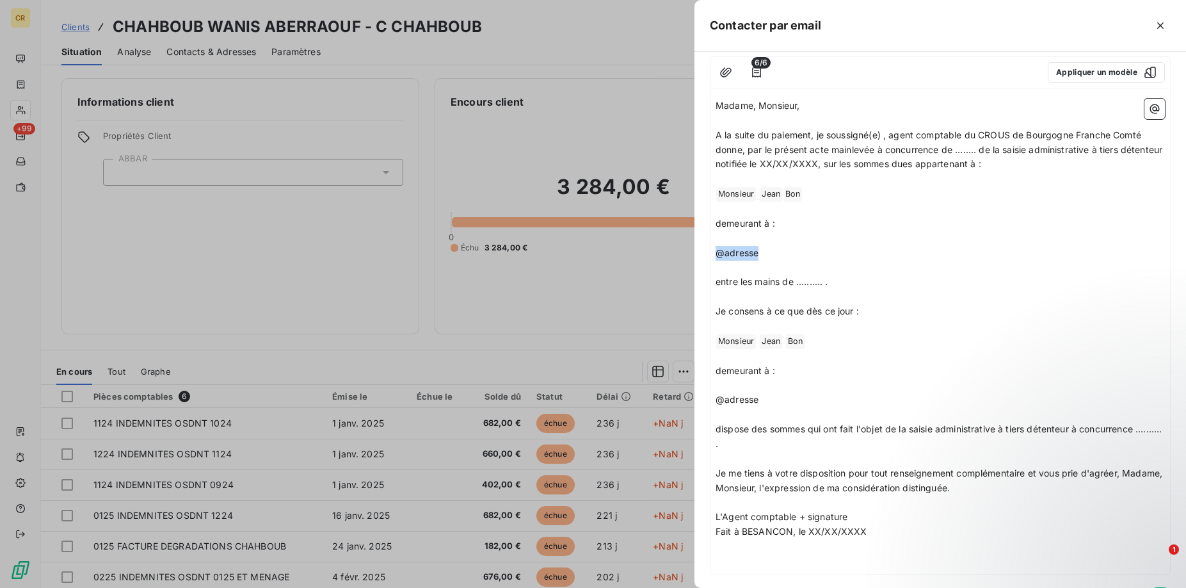
click at [694, 255] on div "À : [PERSON_NAME][EMAIL_ADDRESS][DOMAIN_NAME] Cc : Objet : [CROUSBFC ] Mainlevé…" at bounding box center [940, 320] width 492 height 536
click at [803, 406] on p "@adresse" at bounding box center [940, 399] width 449 height 15
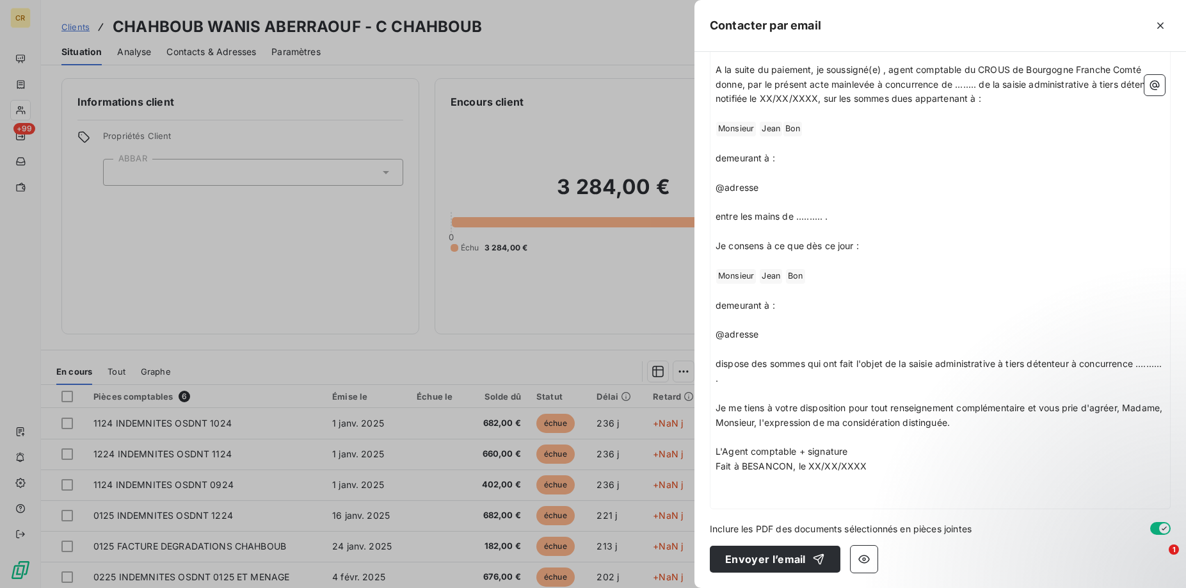
scroll to position [0, 0]
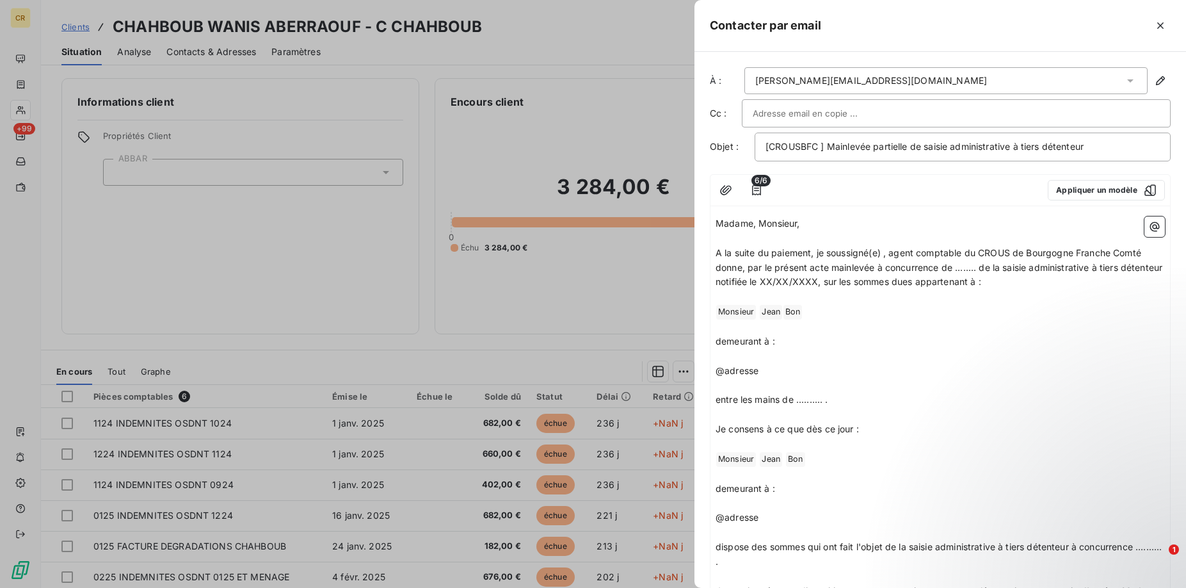
click at [1098, 84] on div "[PERSON_NAME][EMAIL_ADDRESS][DOMAIN_NAME]" at bounding box center [945, 80] width 403 height 27
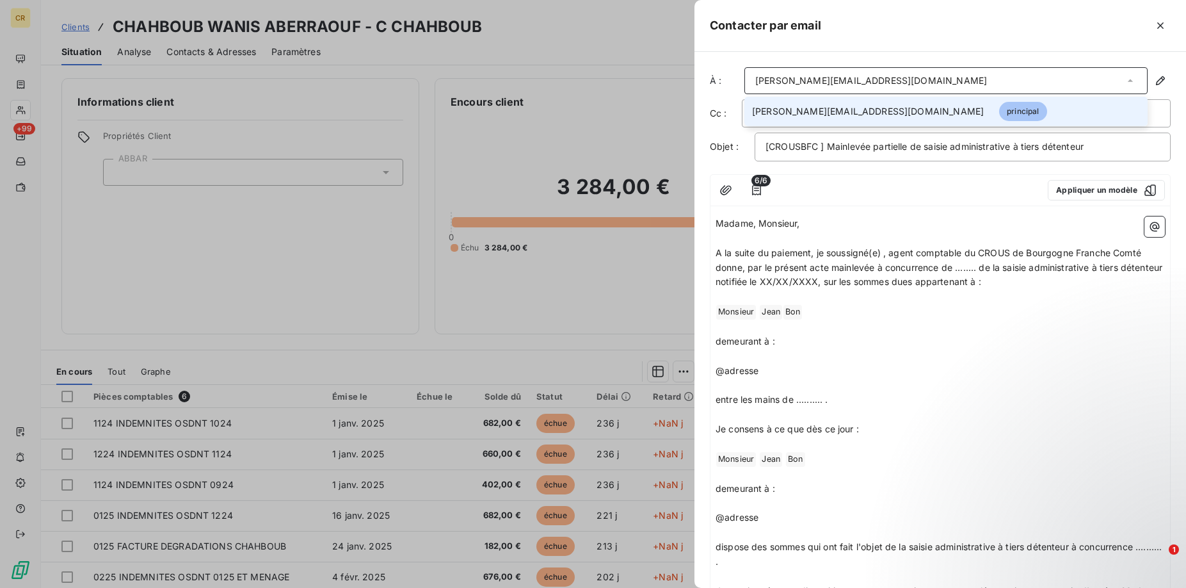
click at [1073, 340] on p "demeurant à :" at bounding box center [940, 341] width 449 height 15
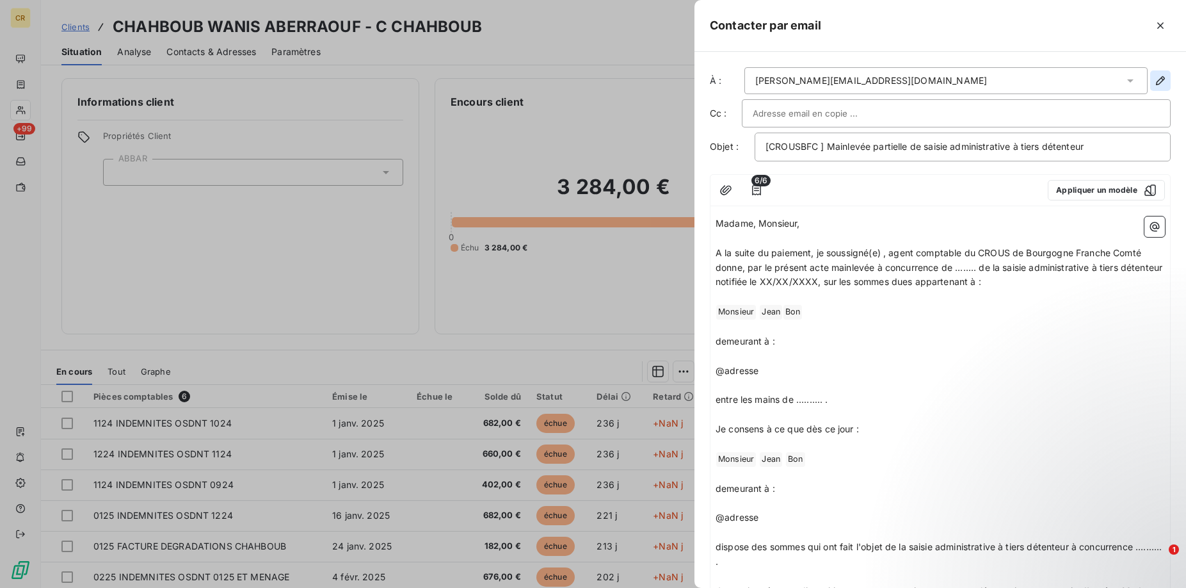
click at [1160, 83] on icon "button" at bounding box center [1160, 80] width 9 height 9
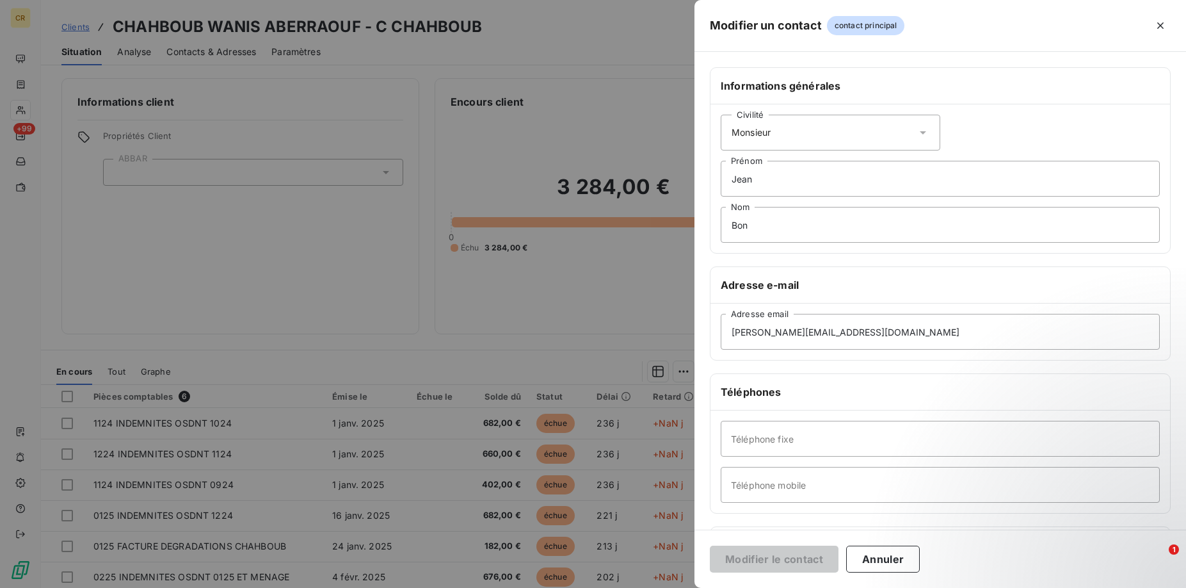
click at [577, 102] on div at bounding box center [593, 294] width 1186 height 588
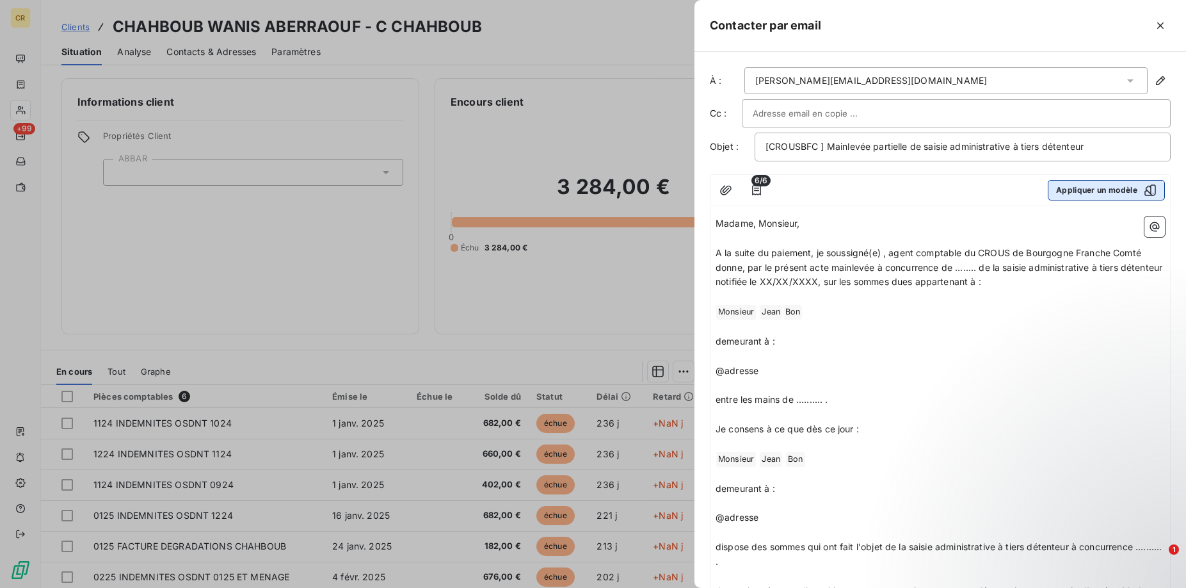
click at [1088, 193] on button "Appliquer un modèle" at bounding box center [1106, 190] width 117 height 20
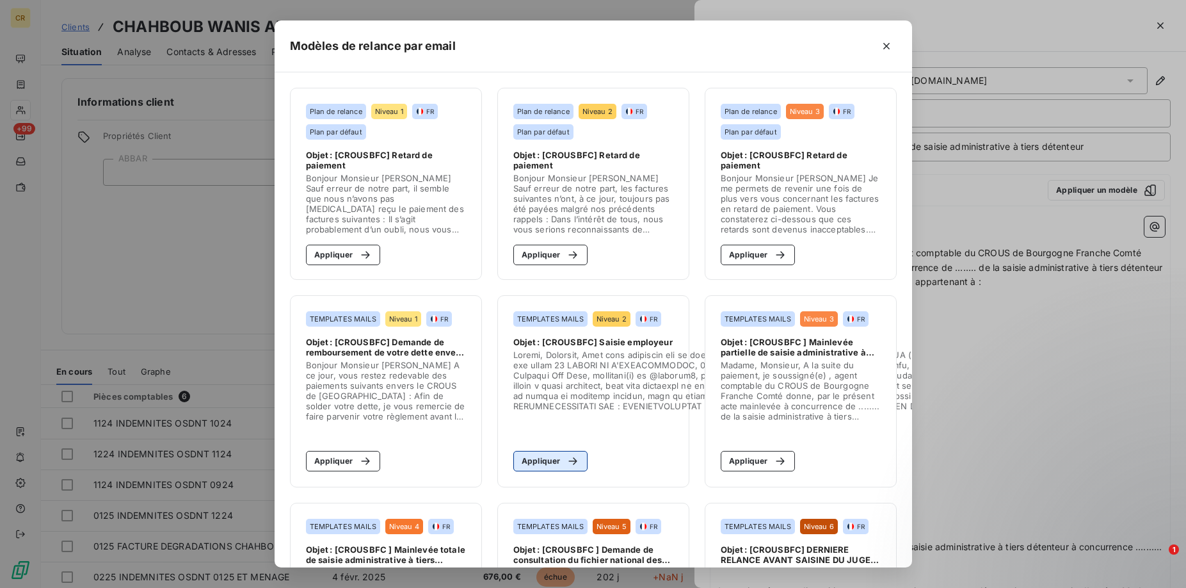
click at [541, 460] on button "Appliquer" at bounding box center [550, 461] width 75 height 20
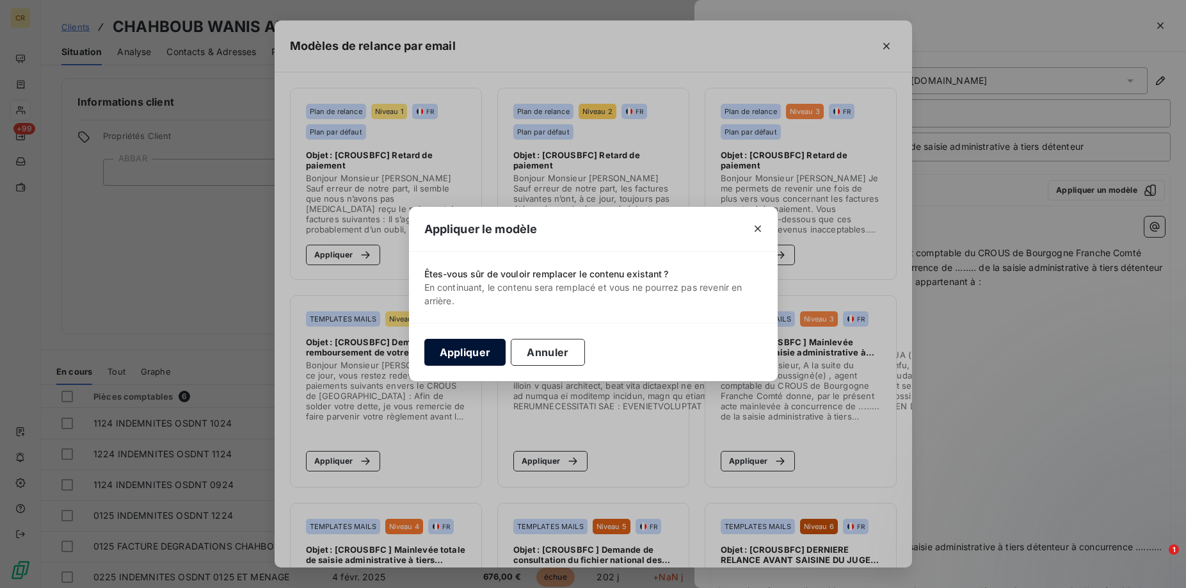
click at [478, 354] on button "Appliquer" at bounding box center [465, 352] width 82 height 27
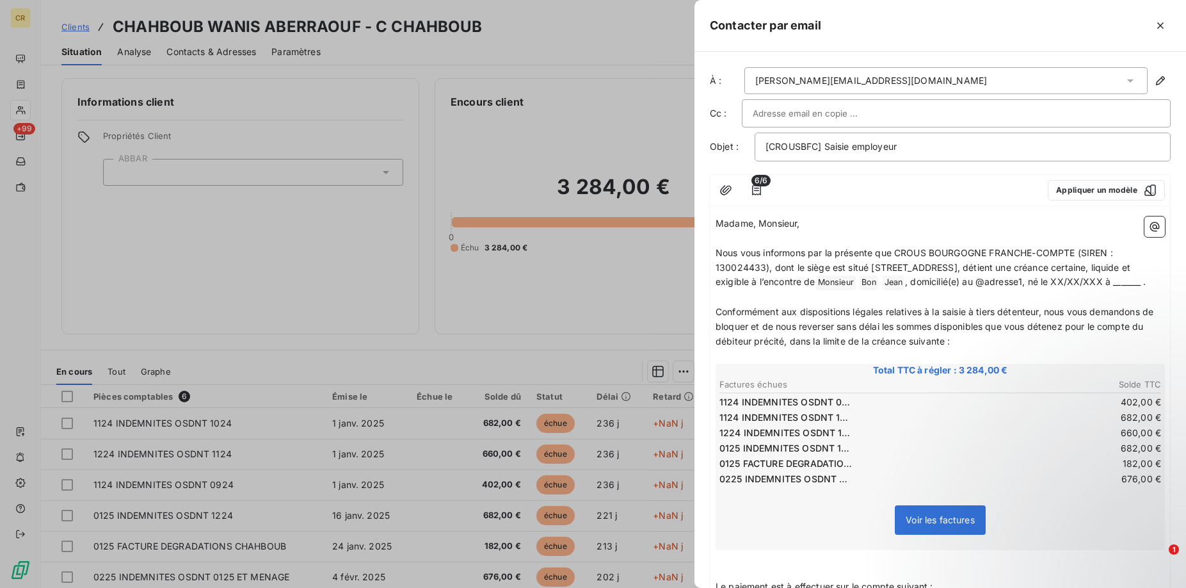
click at [1135, 86] on icon at bounding box center [1130, 80] width 13 height 13
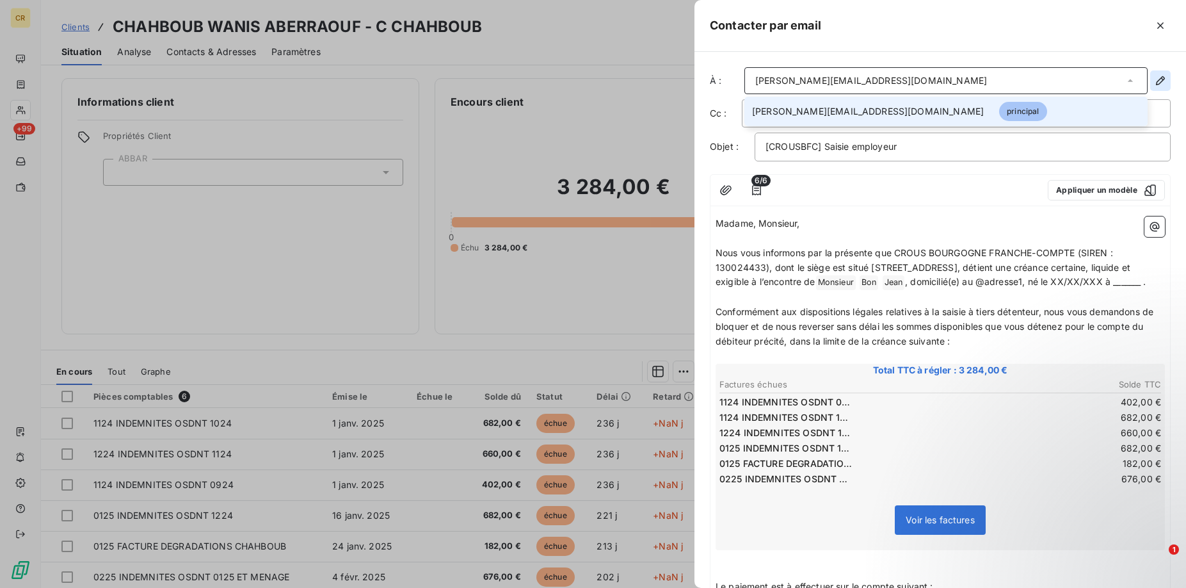
click at [1161, 79] on icon "button" at bounding box center [1160, 80] width 13 height 13
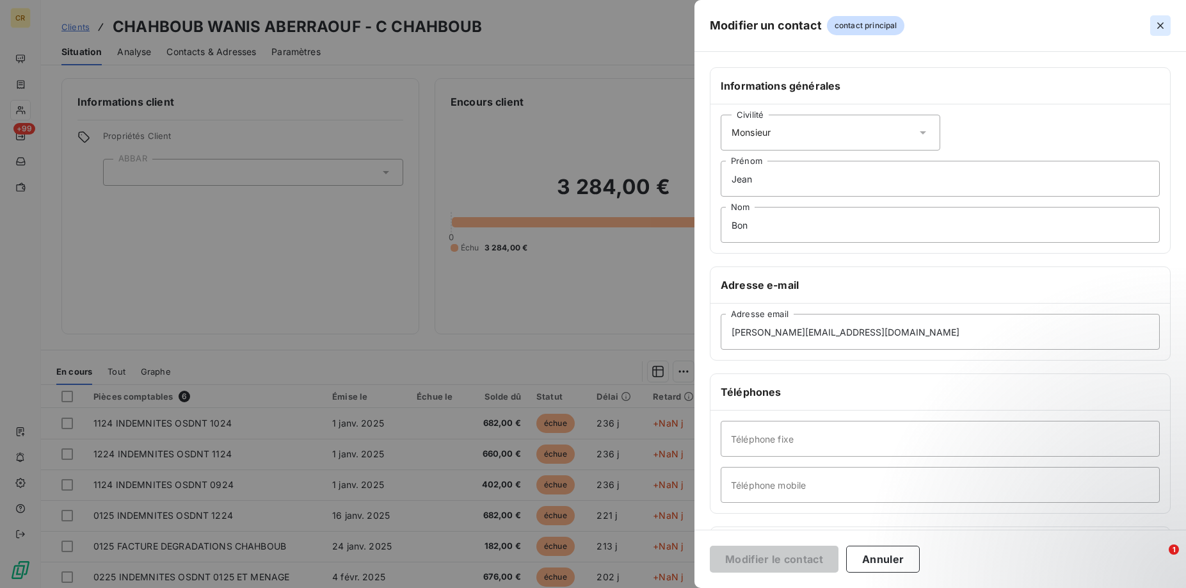
click at [1164, 28] on icon "button" at bounding box center [1160, 25] width 13 height 13
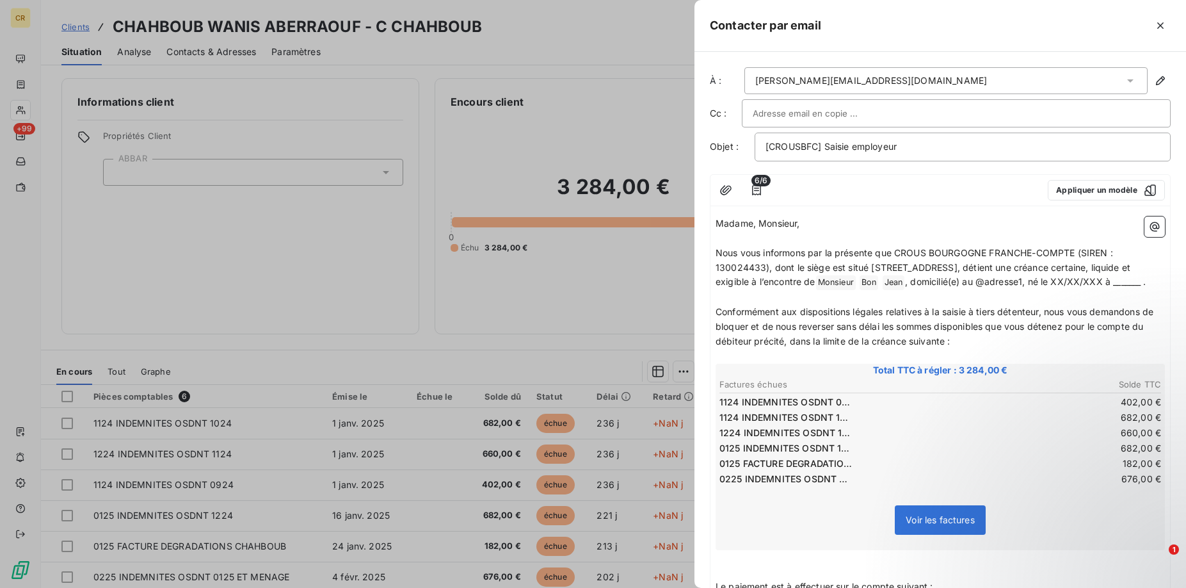
click at [865, 81] on div "[PERSON_NAME][EMAIL_ADDRESS][DOMAIN_NAME]" at bounding box center [871, 80] width 232 height 13
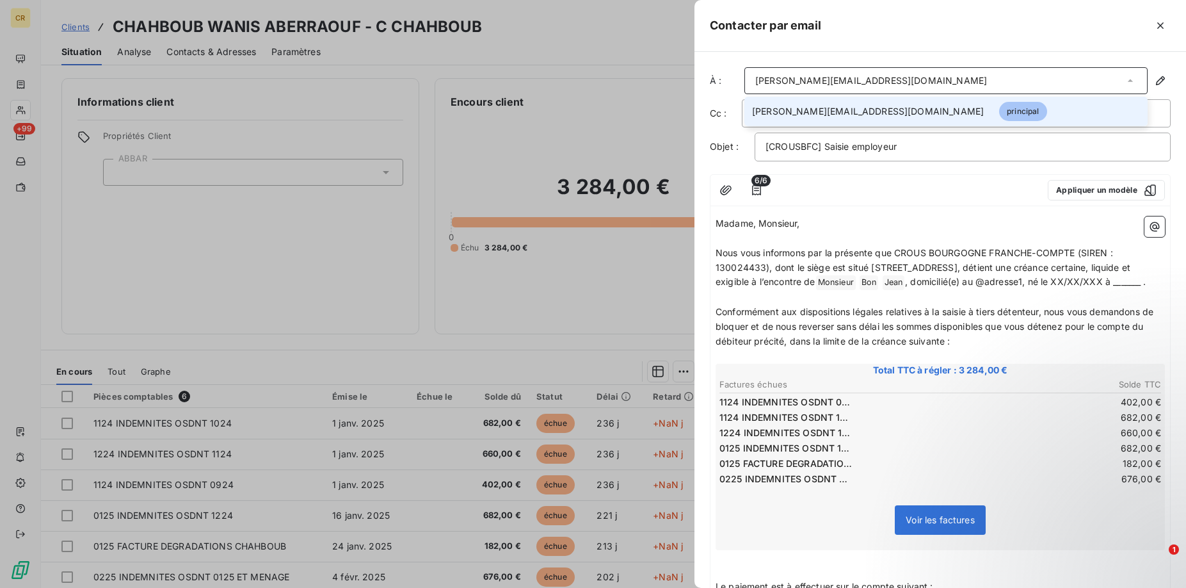
click at [829, 82] on div "[PERSON_NAME][EMAIL_ADDRESS][DOMAIN_NAME]" at bounding box center [871, 80] width 232 height 13
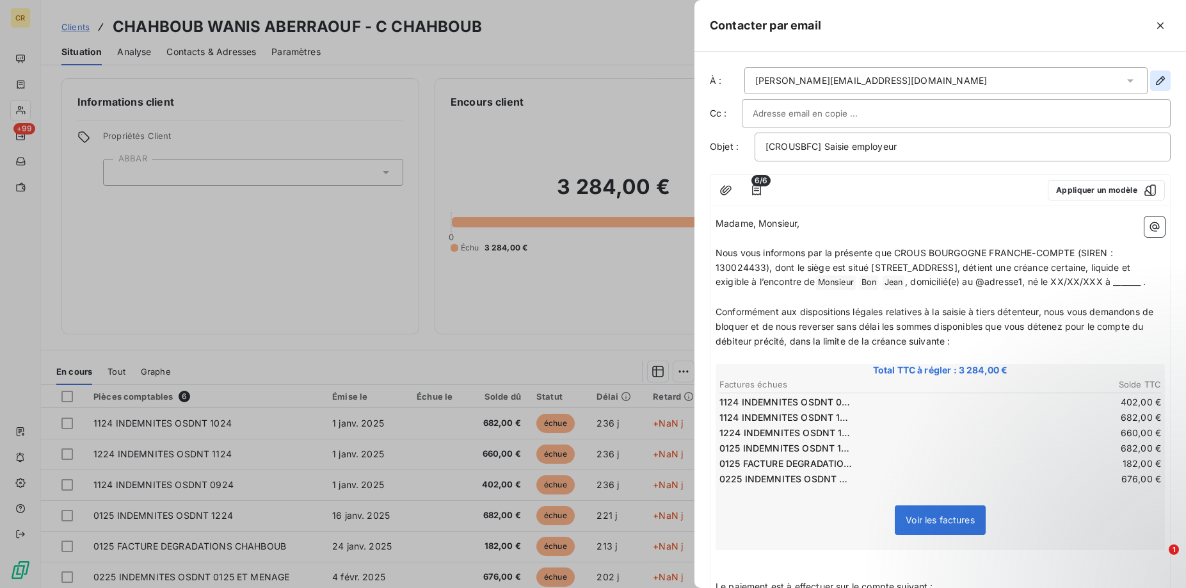
click at [1162, 77] on icon "button" at bounding box center [1160, 80] width 9 height 9
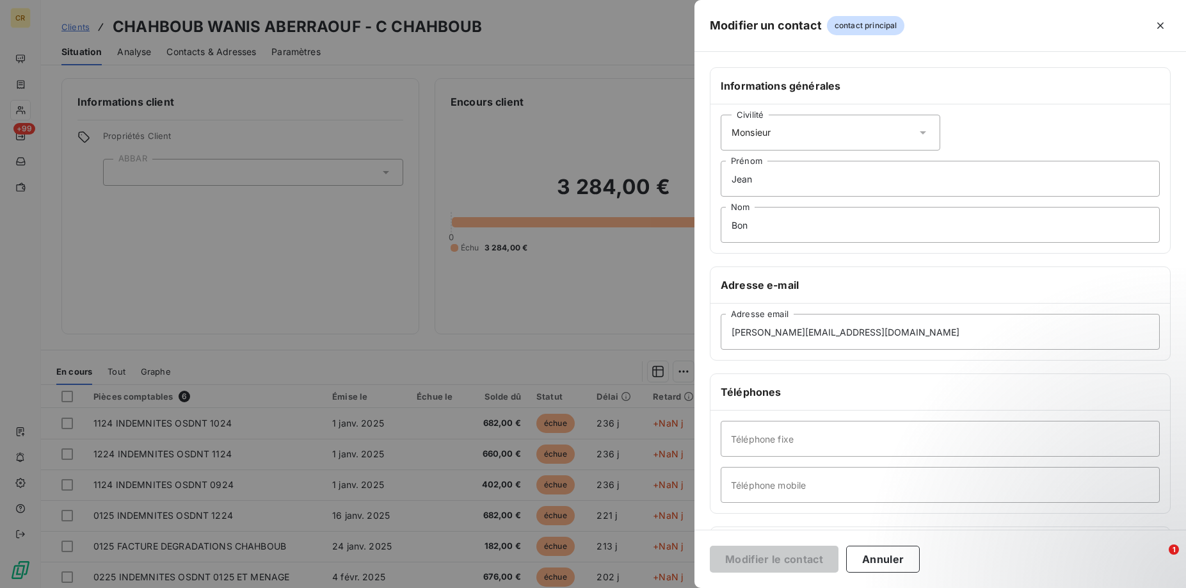
click at [603, 98] on div at bounding box center [593, 294] width 1186 height 588
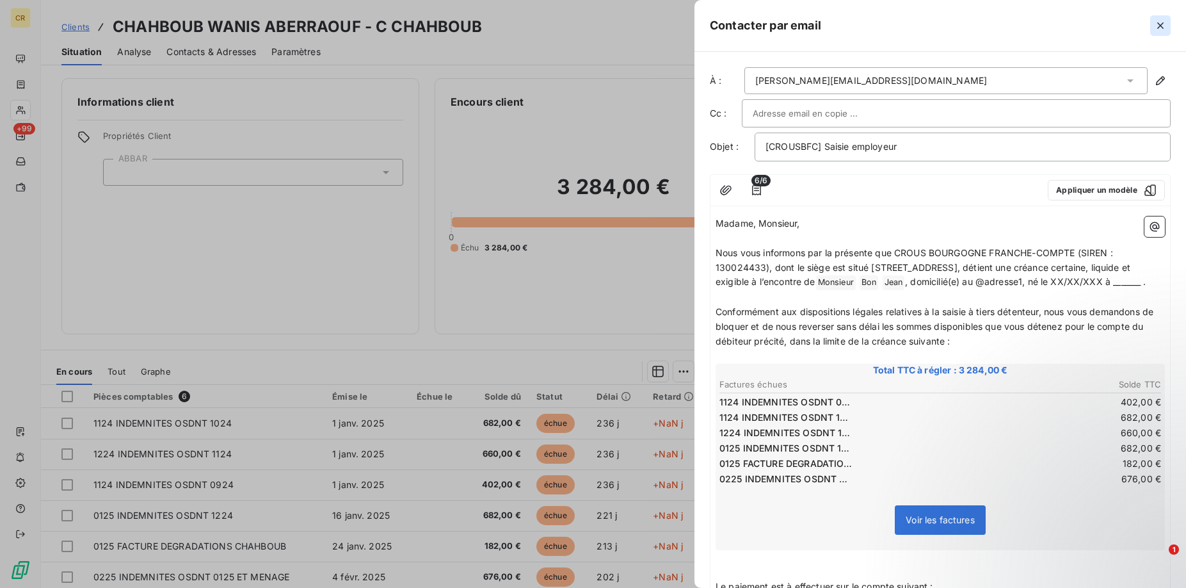
click at [1164, 24] on icon "button" at bounding box center [1160, 25] width 13 height 13
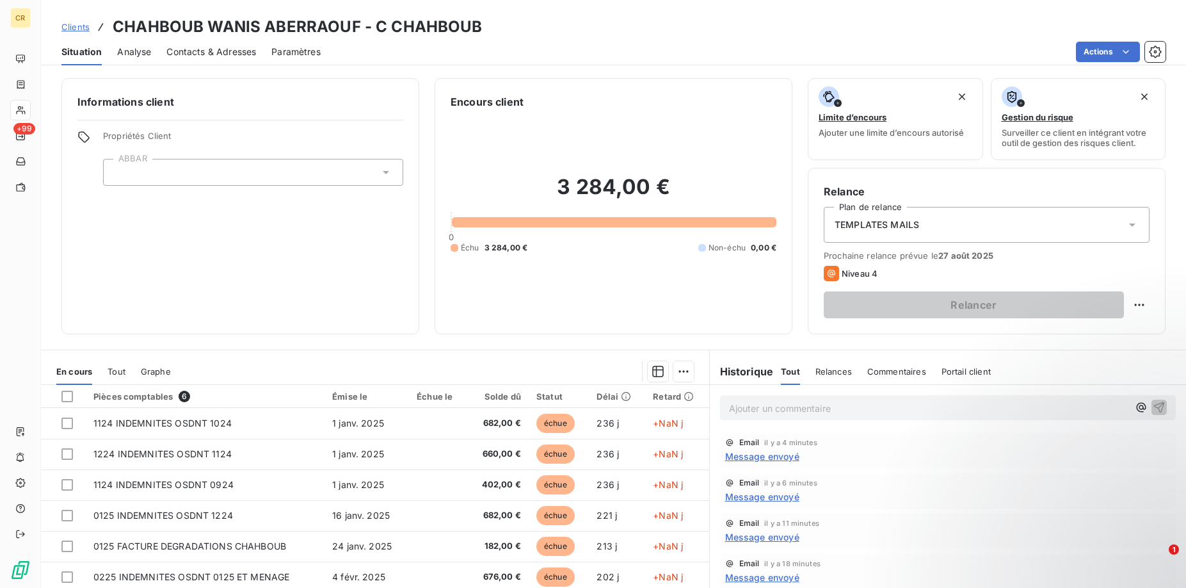
click at [218, 51] on span "Contacts & Adresses" at bounding box center [211, 51] width 90 height 13
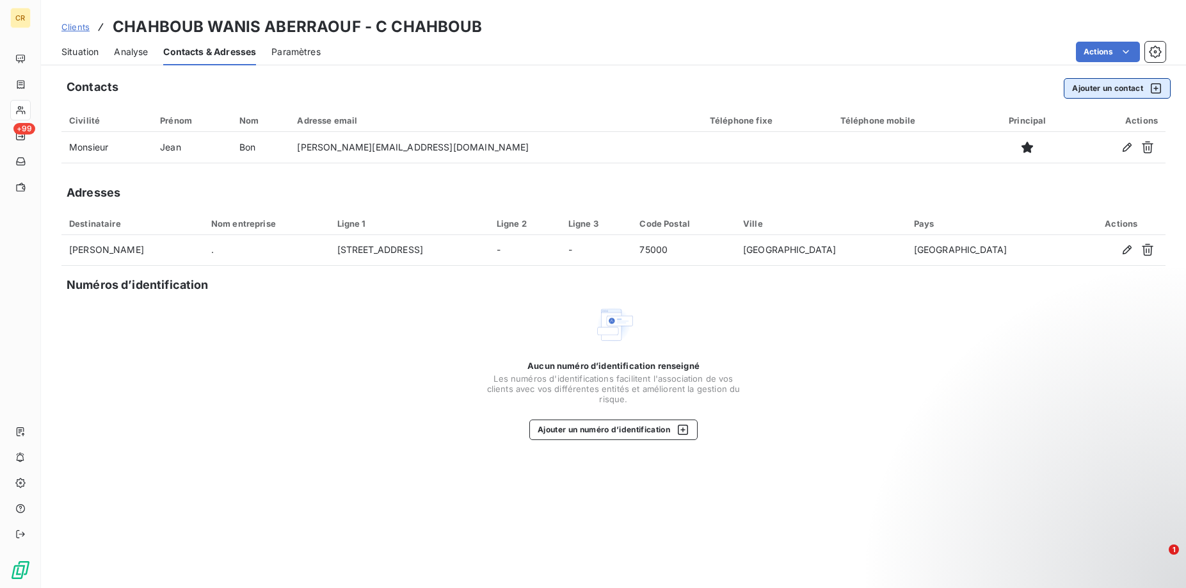
click at [1103, 87] on button "Ajouter un contact" at bounding box center [1117, 88] width 107 height 20
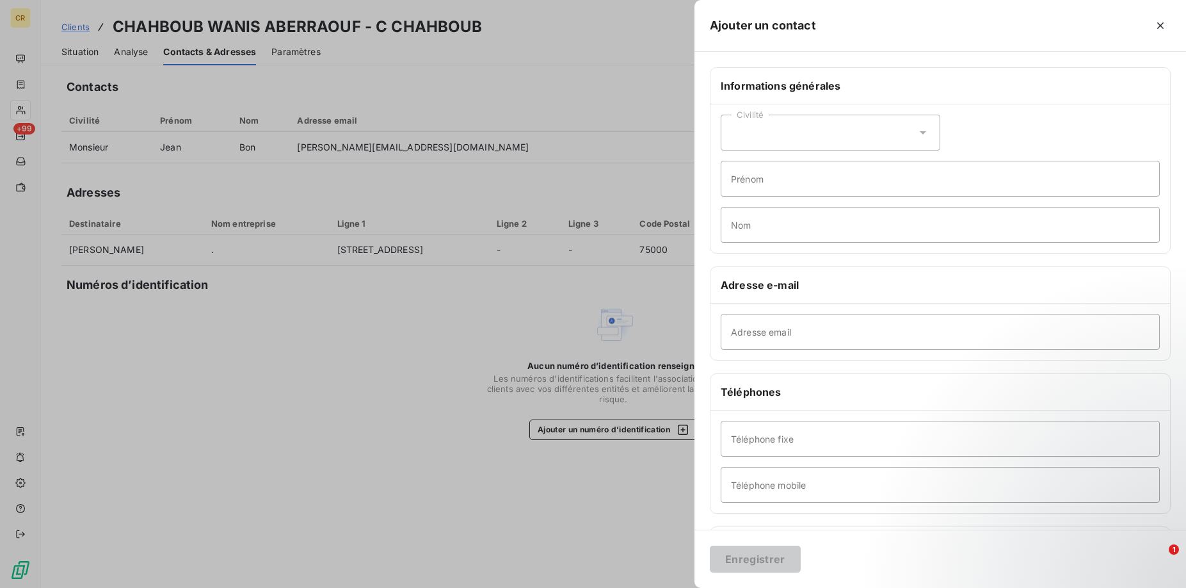
click at [856, 132] on div "Civilité" at bounding box center [831, 133] width 220 height 36
click at [816, 181] on li "Monsieur" at bounding box center [831, 187] width 220 height 23
click at [794, 175] on input "Prénom" at bounding box center [940, 179] width 439 height 36
type input "Employeur"
click at [801, 233] on input "Nom" at bounding box center [940, 225] width 439 height 36
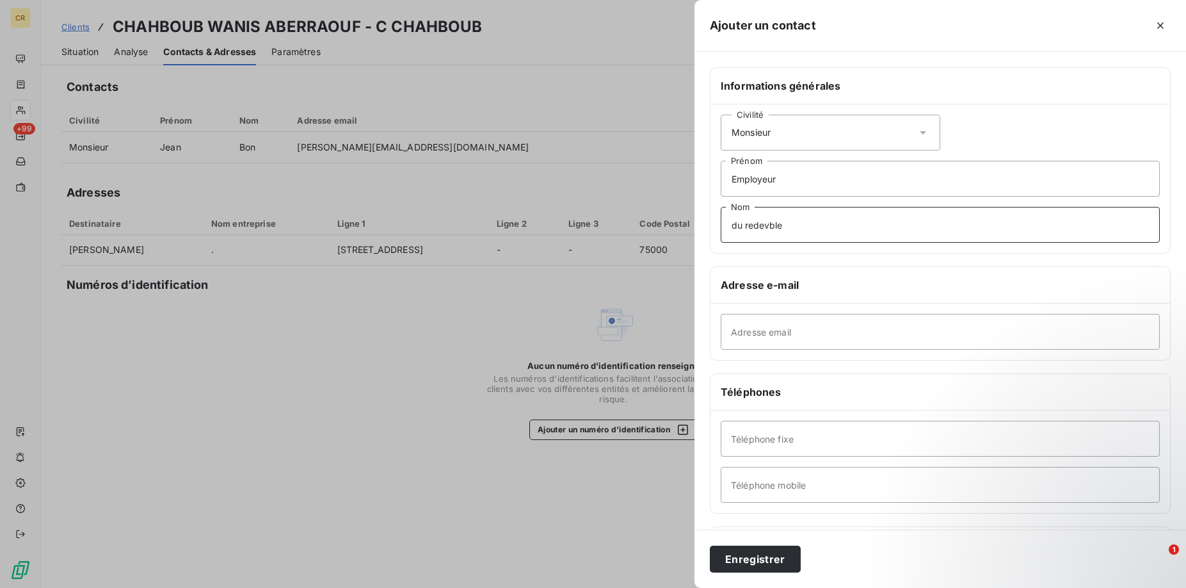
click at [770, 226] on input "du redevble" at bounding box center [940, 225] width 439 height 36
type input "du redevable"
click at [792, 341] on input "Adresse email" at bounding box center [940, 332] width 439 height 36
drag, startPoint x: 745, startPoint y: 333, endPoint x: 716, endPoint y: 336, distance: 28.9
click at [721, 336] on input "re" at bounding box center [940, 332] width 439 height 36
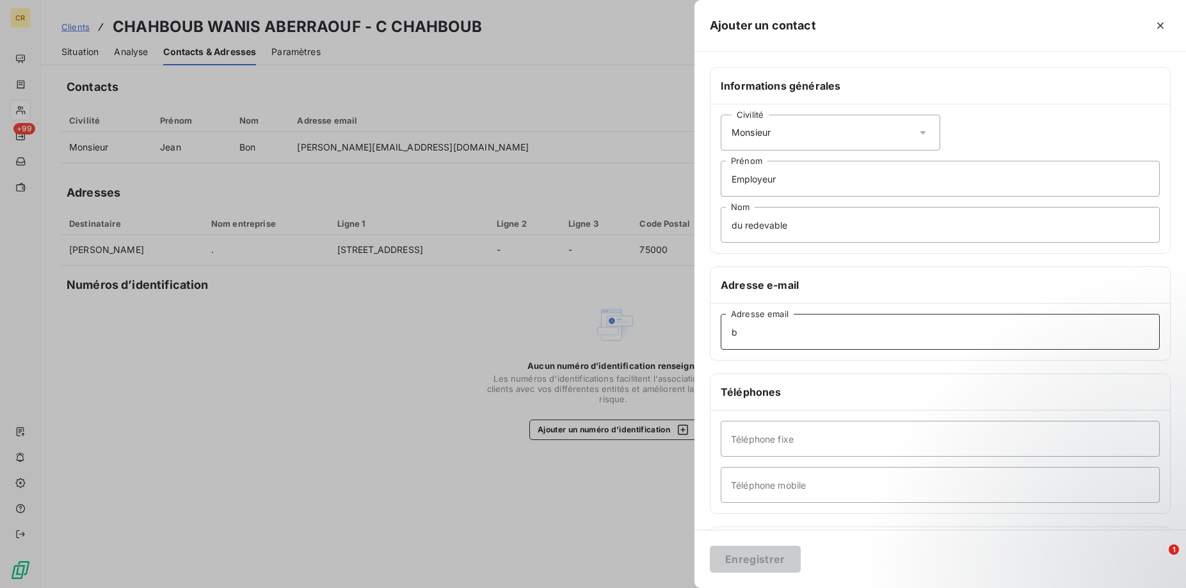
drag, startPoint x: 750, startPoint y: 332, endPoint x: 720, endPoint y: 332, distance: 30.1
click at [721, 332] on input "b" at bounding box center [940, 332] width 439 height 36
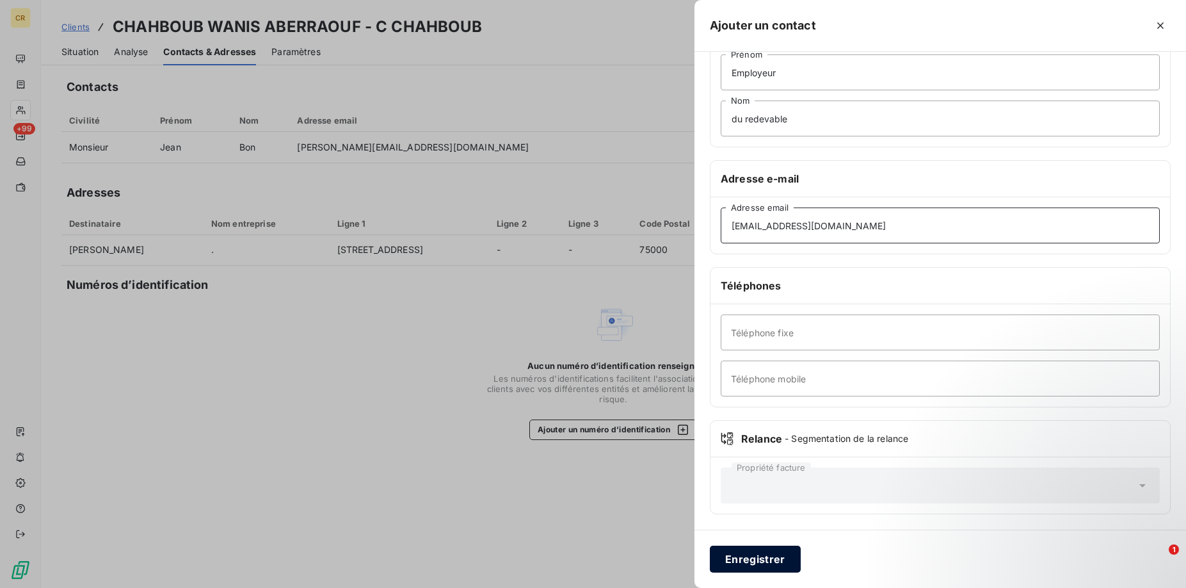
type input "[EMAIL_ADDRESS][DOMAIN_NAME]"
click at [771, 555] on button "Enregistrer" at bounding box center [755, 558] width 91 height 27
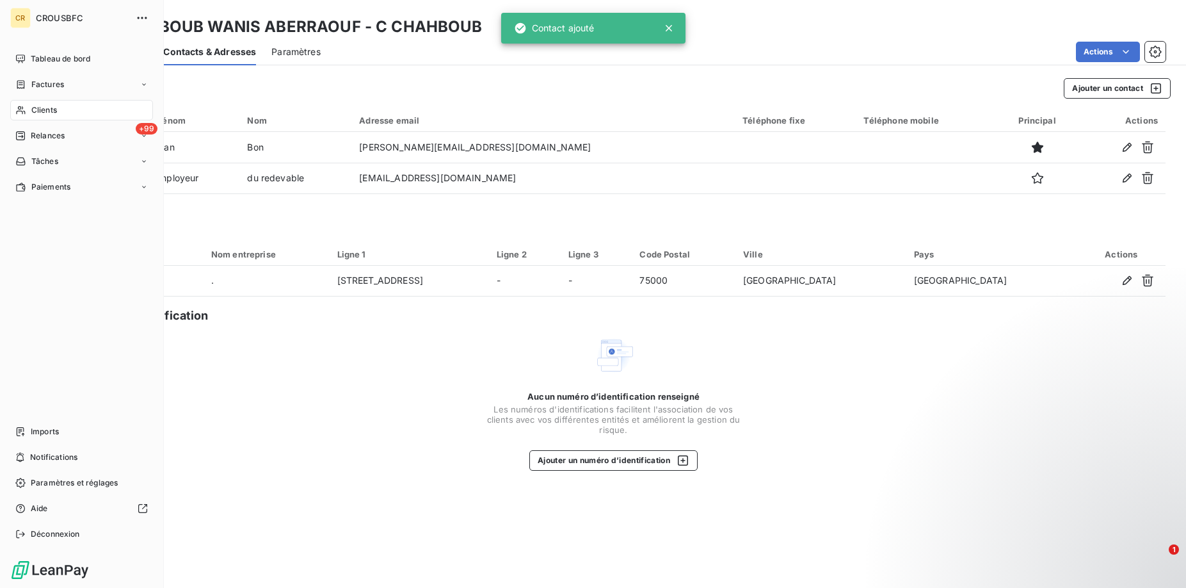
click at [42, 109] on span "Clients" at bounding box center [44, 110] width 26 height 12
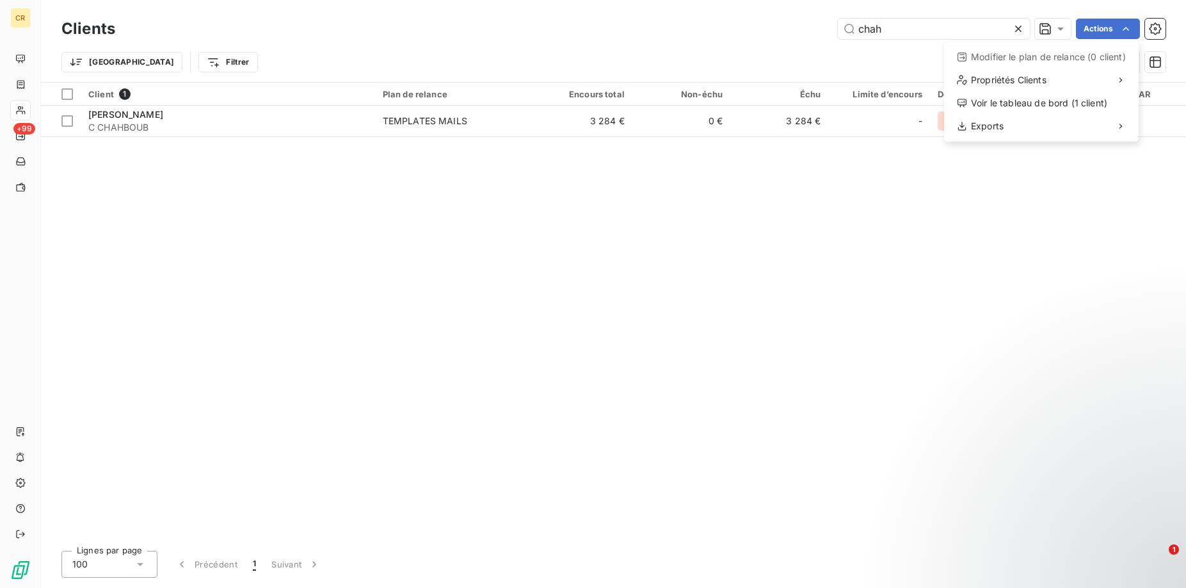
click at [1130, 30] on html "CR +99 Clients chah Actions Modifier le plan de relance (0 client) Propriétés C…" at bounding box center [593, 294] width 1186 height 588
click at [18, 103] on html "CR +99 Clients chah Actions Modifier le plan de relance (0 client) Propriétés C…" at bounding box center [593, 294] width 1186 height 588
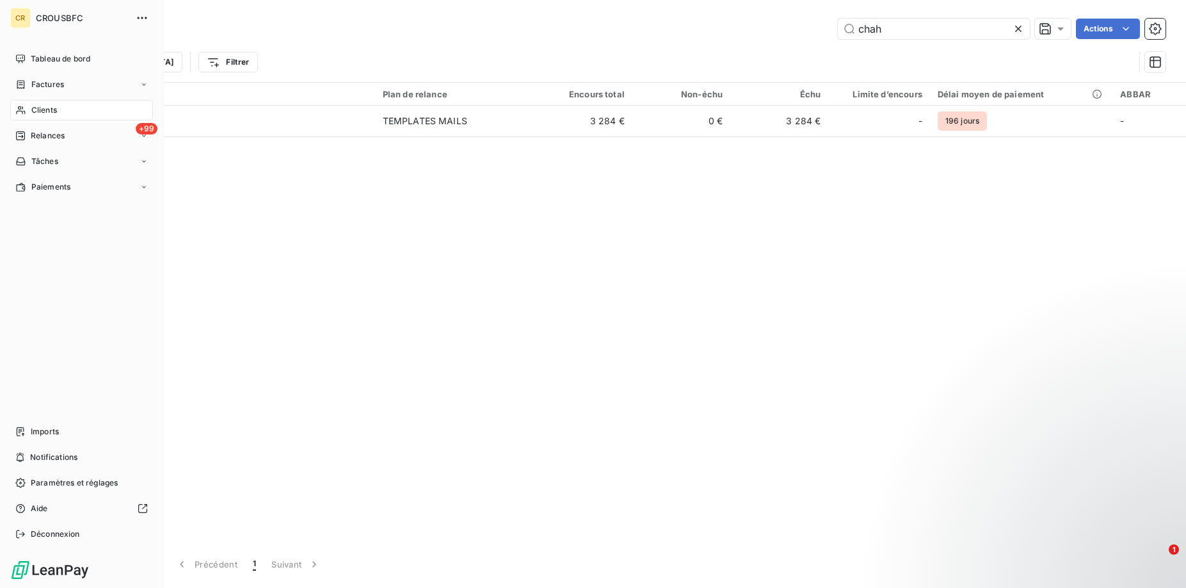
click at [38, 106] on span "Clients" at bounding box center [44, 110] width 26 height 12
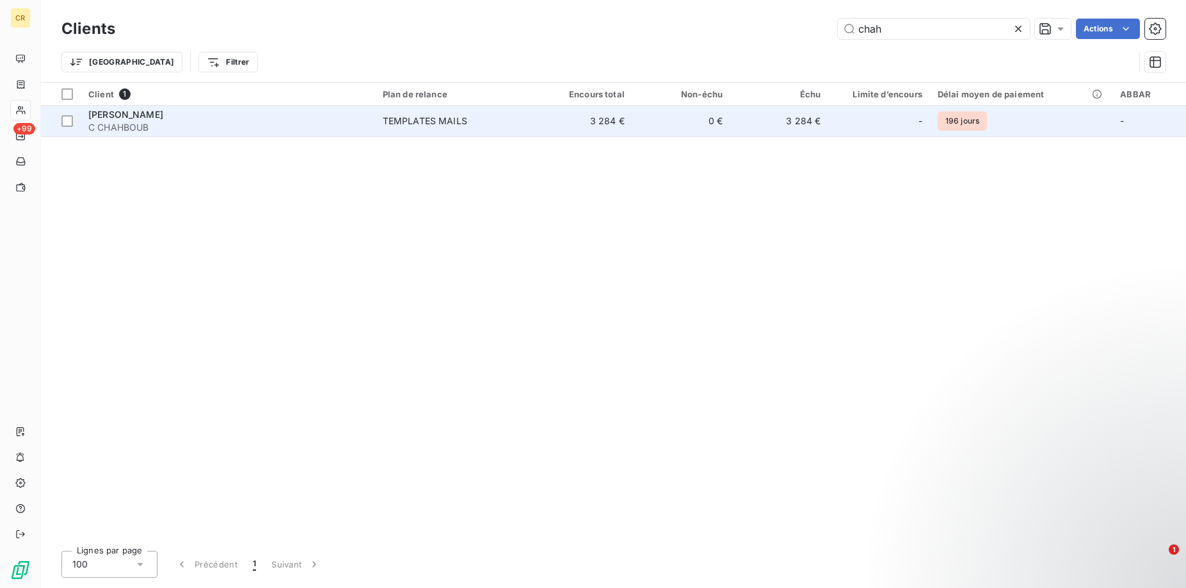
click at [163, 115] on span "[PERSON_NAME]" at bounding box center [125, 114] width 75 height 11
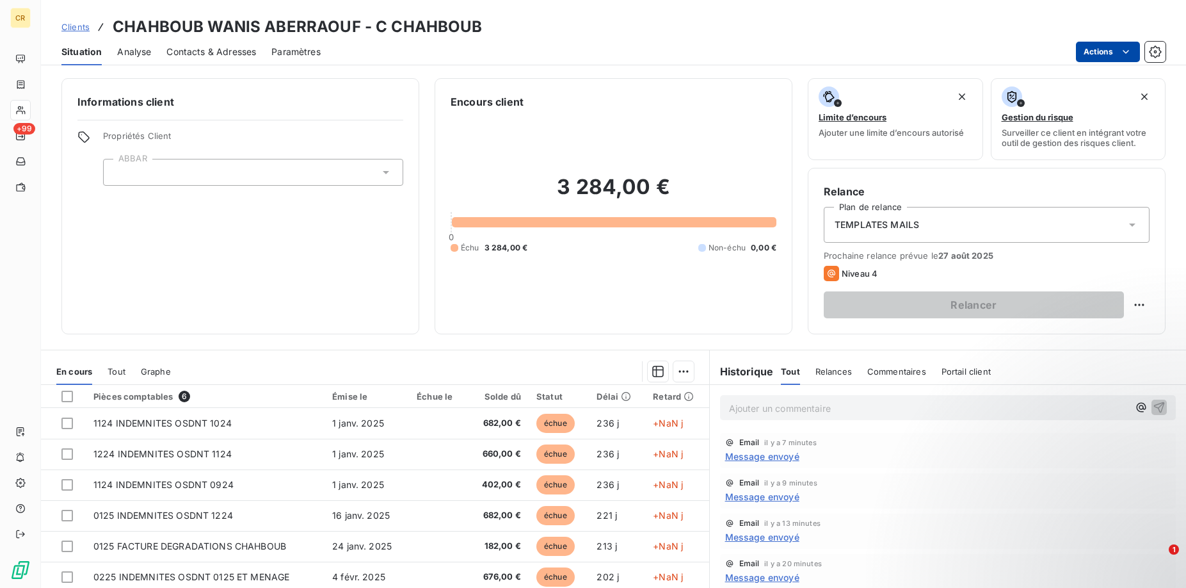
click at [1130, 47] on html "CR +99 Clients CHAHBOUB WANIS ABERRAOUF - C CHAHBOUB Situation Analyse Contacts…" at bounding box center [593, 294] width 1186 height 588
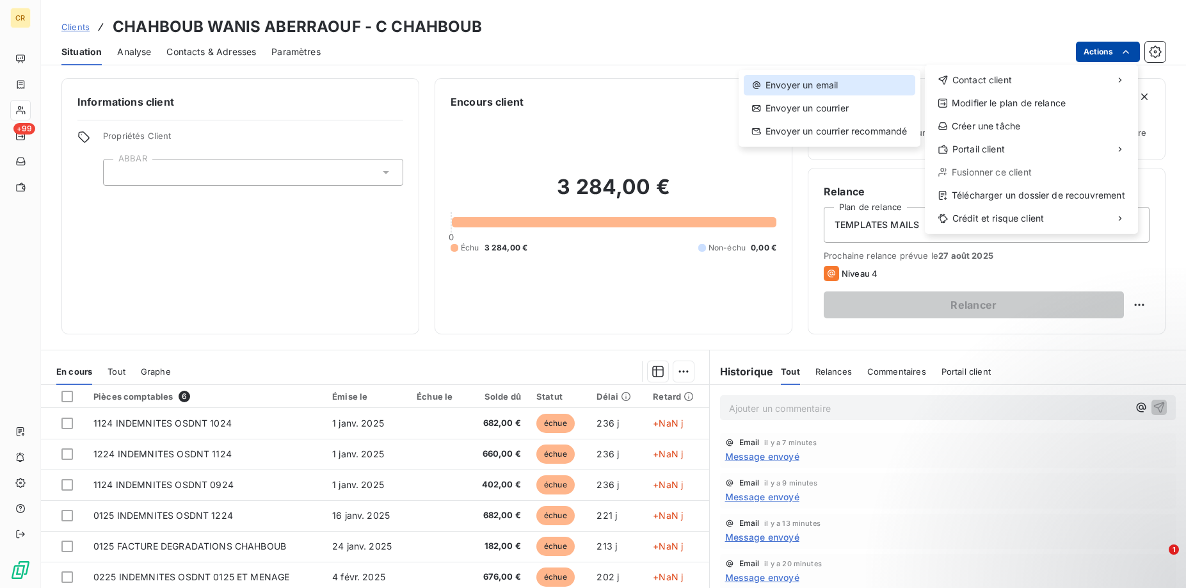
click at [814, 81] on div "Envoyer un email" at bounding box center [830, 85] width 172 height 20
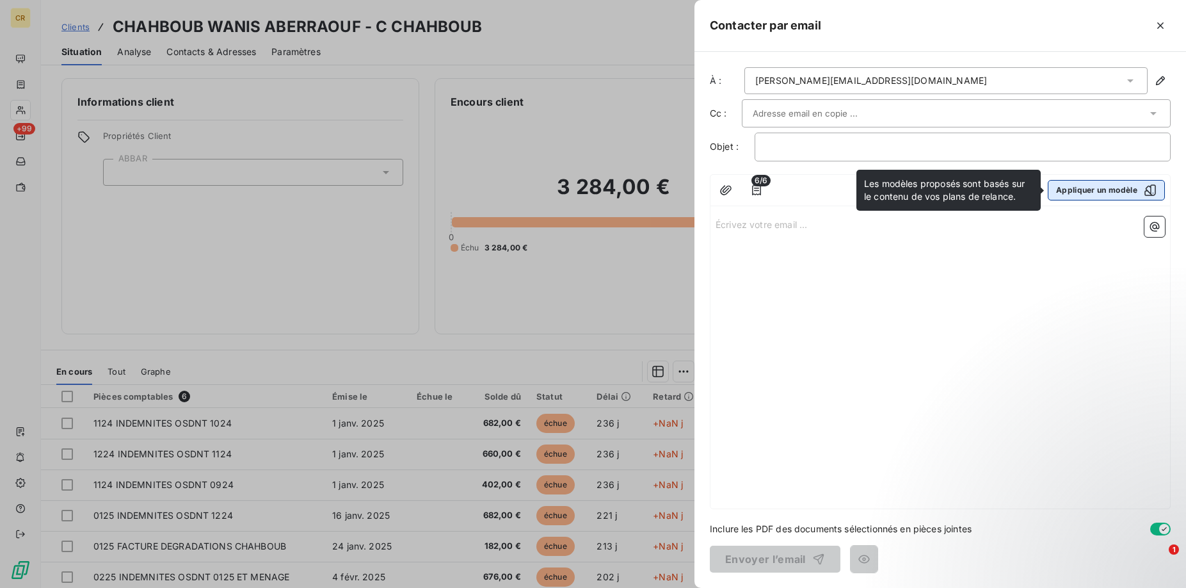
click at [1112, 197] on button "Appliquer un modèle" at bounding box center [1106, 190] width 117 height 20
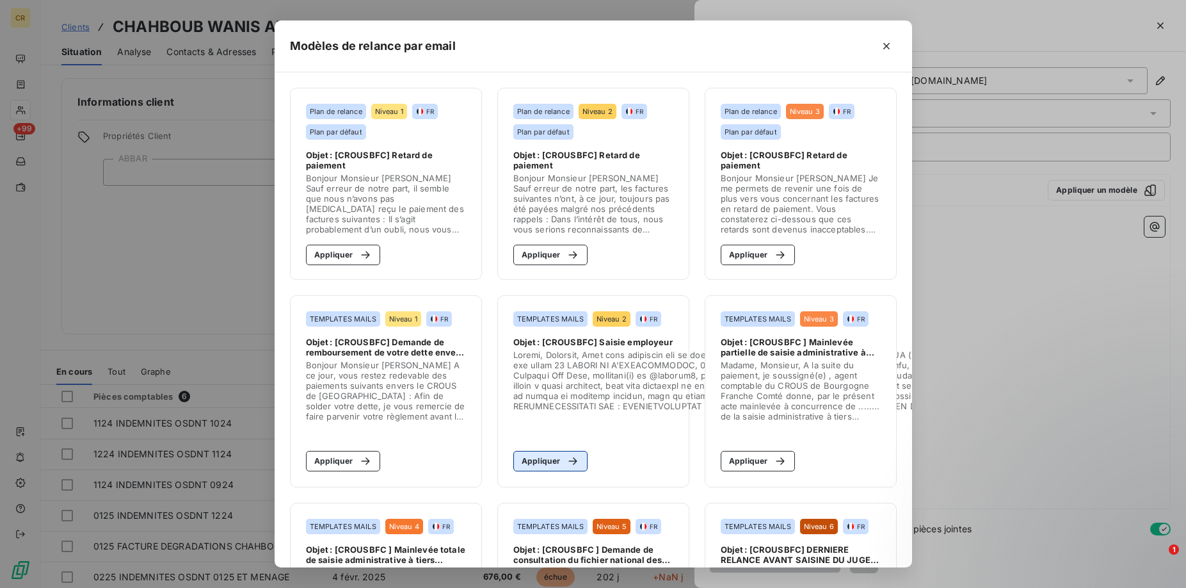
click at [553, 455] on button "Appliquer" at bounding box center [550, 461] width 75 height 20
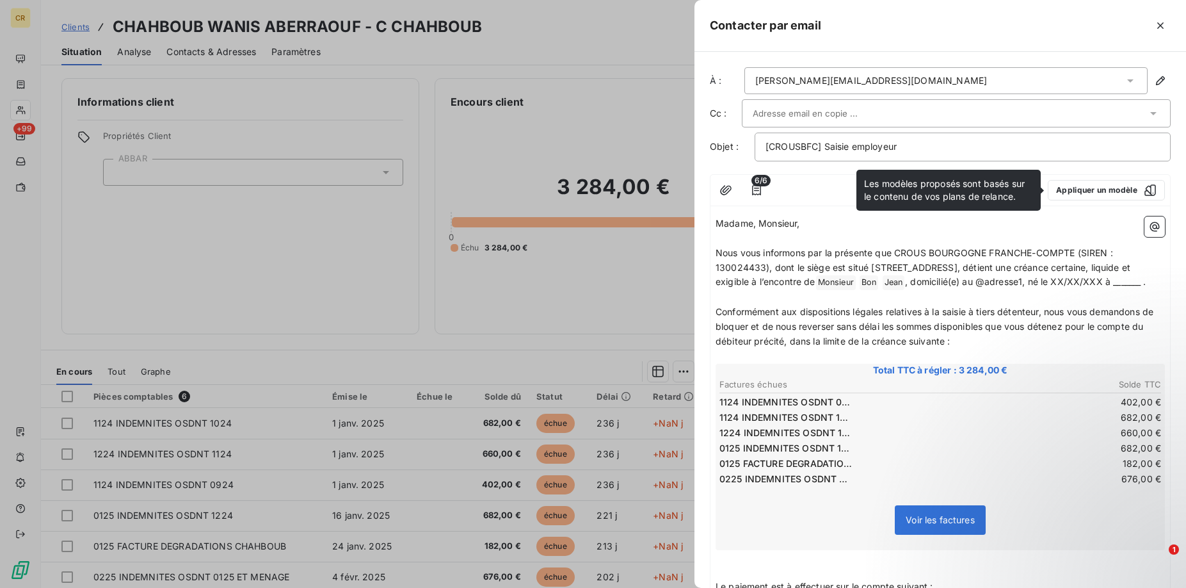
click at [1134, 80] on icon at bounding box center [1130, 80] width 13 height 13
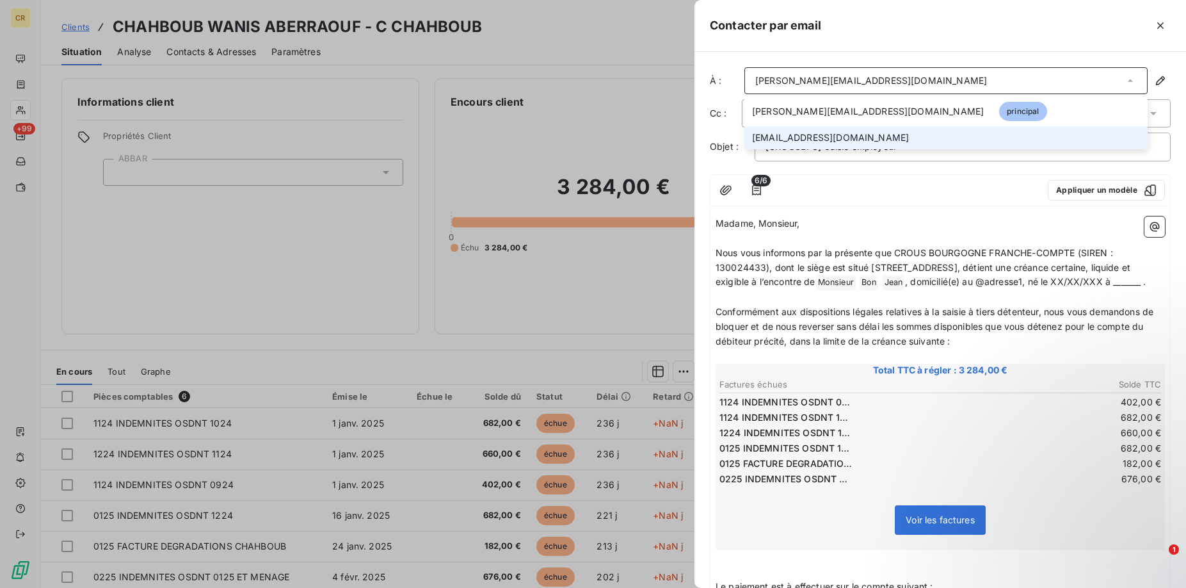
click at [874, 136] on li "[EMAIL_ADDRESS][DOMAIN_NAME]" at bounding box center [945, 137] width 403 height 23
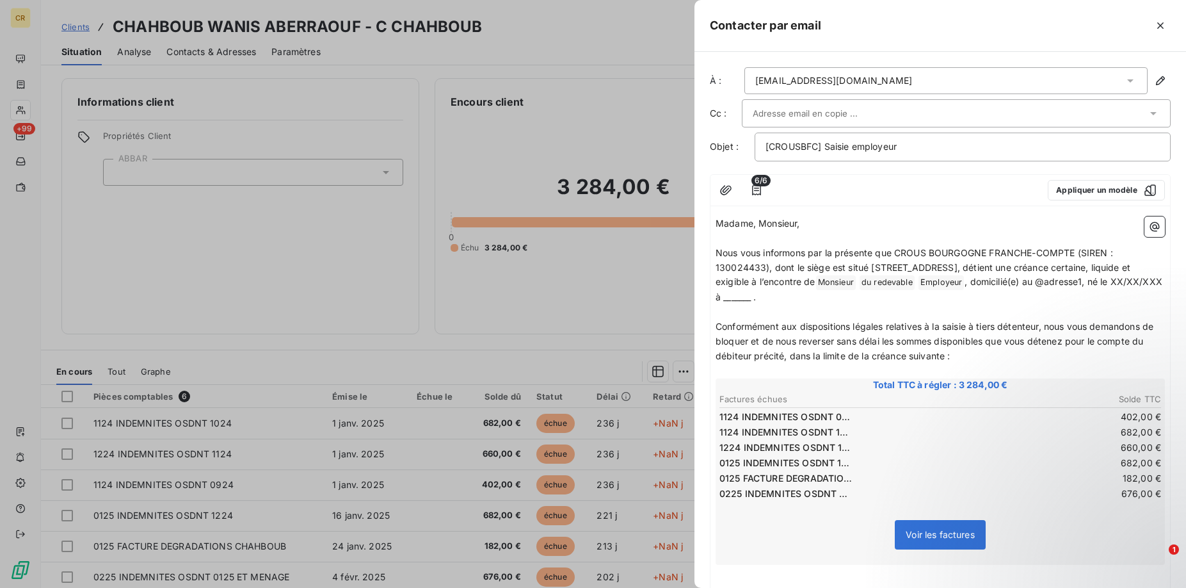
click at [923, 385] on span "Total TTC à régler : 3 284,00 €" at bounding box center [939, 384] width 445 height 13
click at [964, 282] on span "Employeur ﻿" at bounding box center [940, 282] width 45 height 15
click at [964, 284] on span "Employeur ﻿" at bounding box center [940, 282] width 45 height 15
click at [1103, 78] on div "[EMAIL_ADDRESS][DOMAIN_NAME]" at bounding box center [945, 80] width 403 height 27
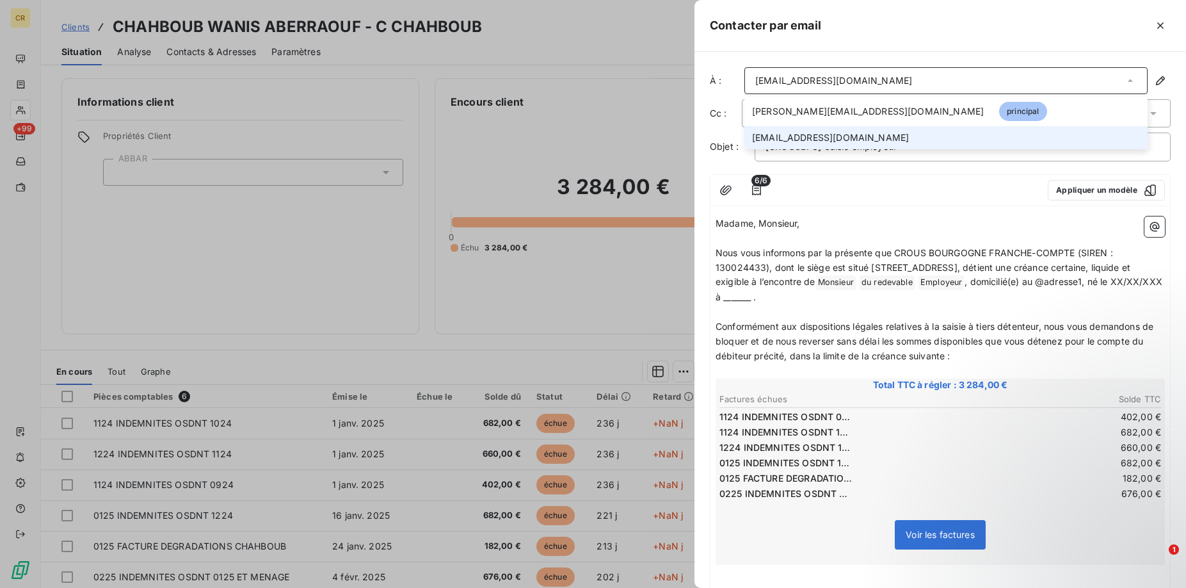
click at [1103, 78] on div "[EMAIL_ADDRESS][DOMAIN_NAME]" at bounding box center [945, 80] width 403 height 27
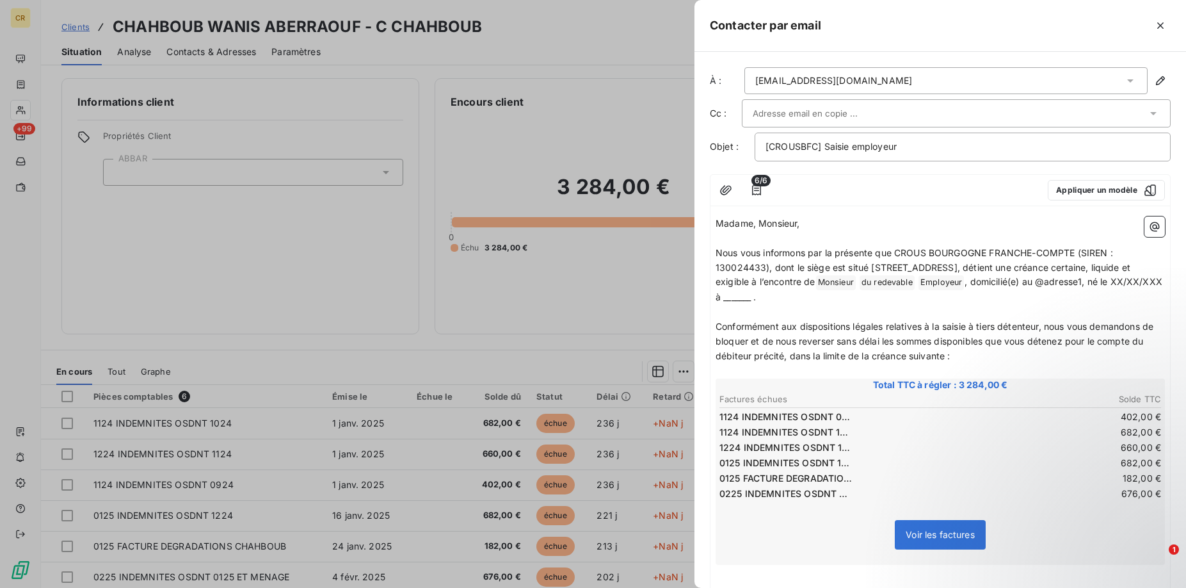
click at [1044, 122] on div at bounding box center [950, 113] width 394 height 19
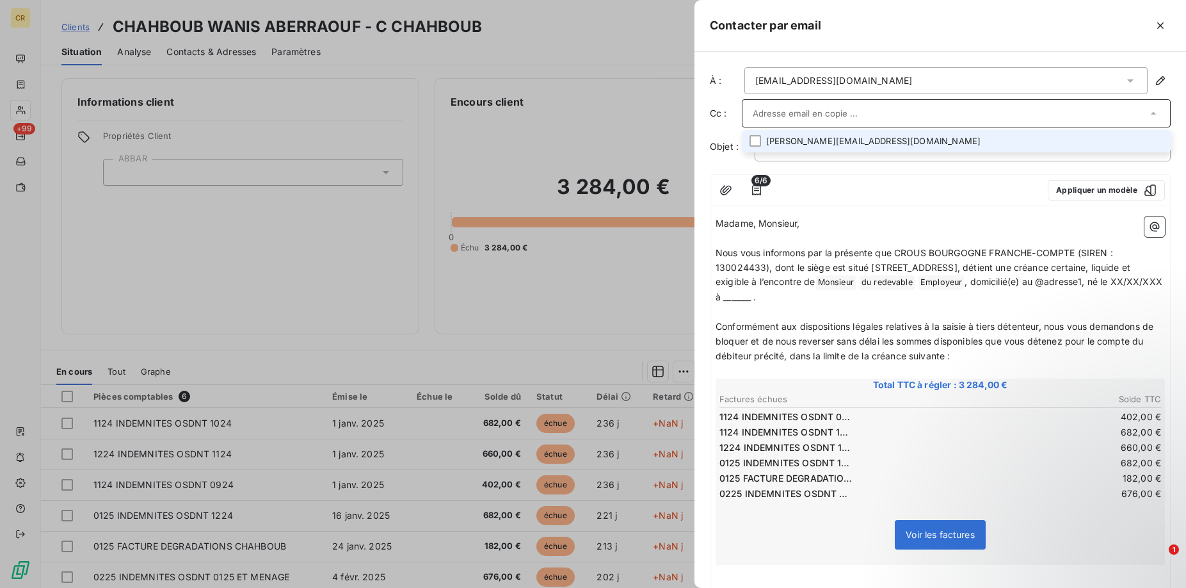
click at [1044, 116] on input "text" at bounding box center [950, 113] width 394 height 19
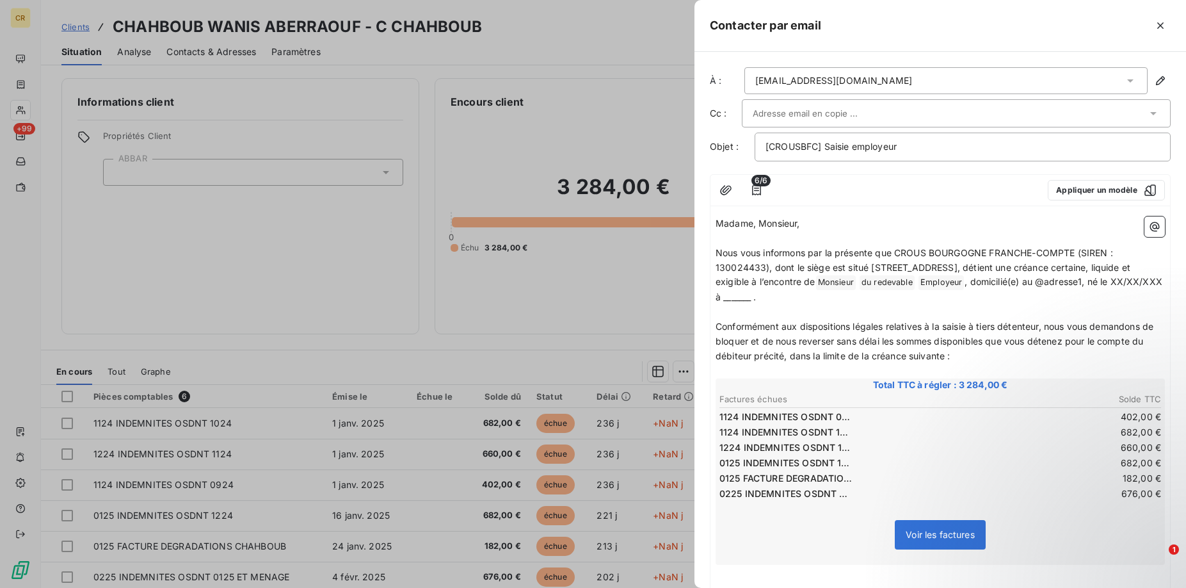
click at [973, 78] on div "[EMAIL_ADDRESS][DOMAIN_NAME]" at bounding box center [945, 80] width 403 height 27
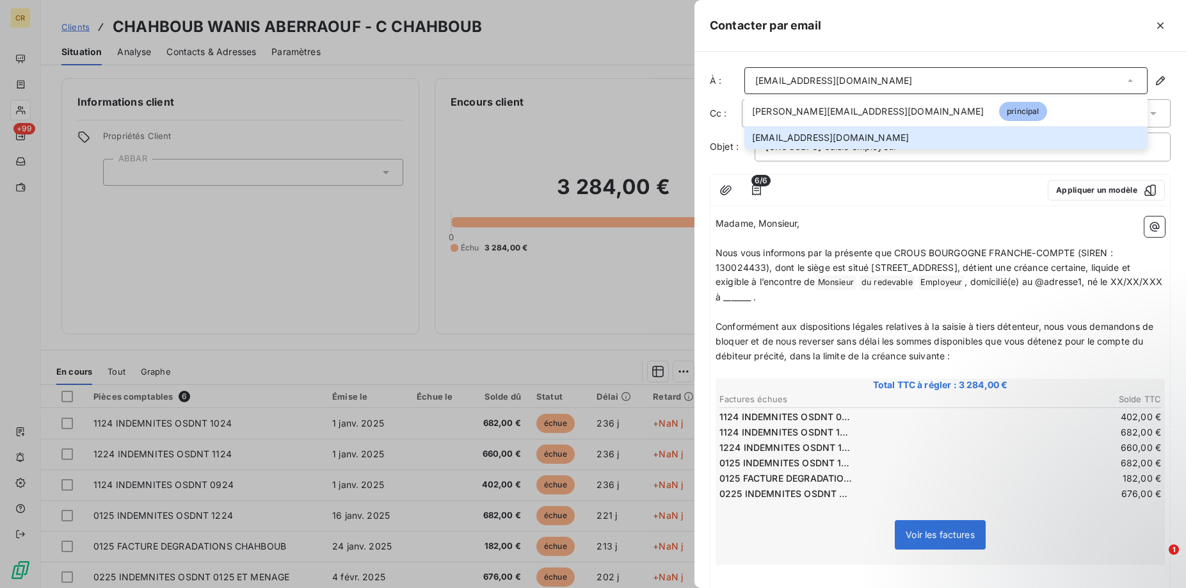
click at [1032, 41] on div "Contacter par email" at bounding box center [940, 26] width 492 height 52
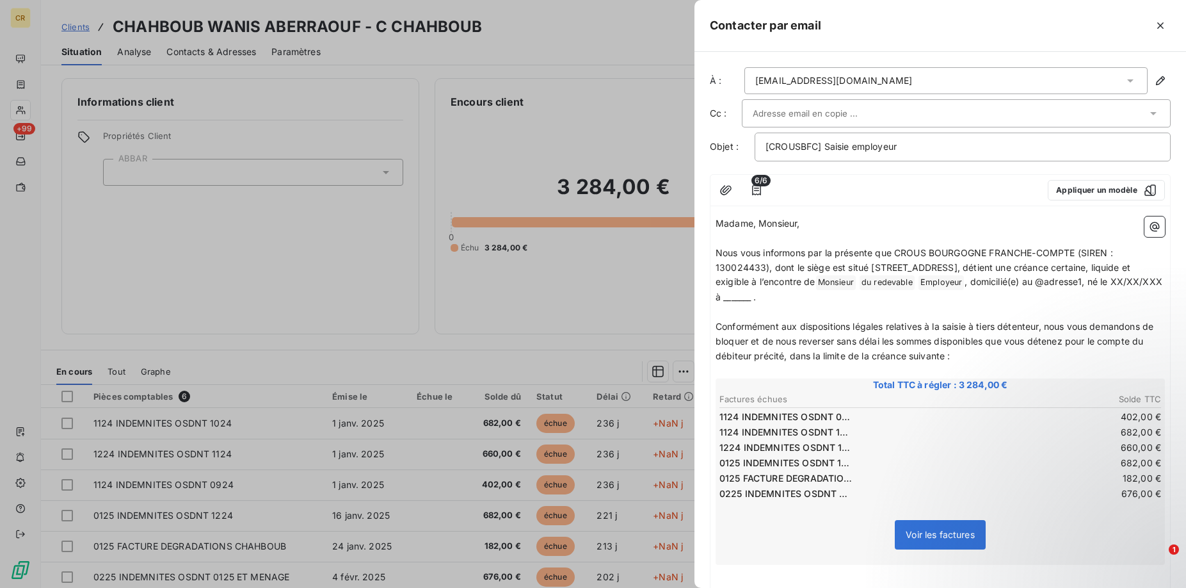
click at [1113, 77] on div "[EMAIL_ADDRESS][DOMAIN_NAME]" at bounding box center [945, 80] width 403 height 27
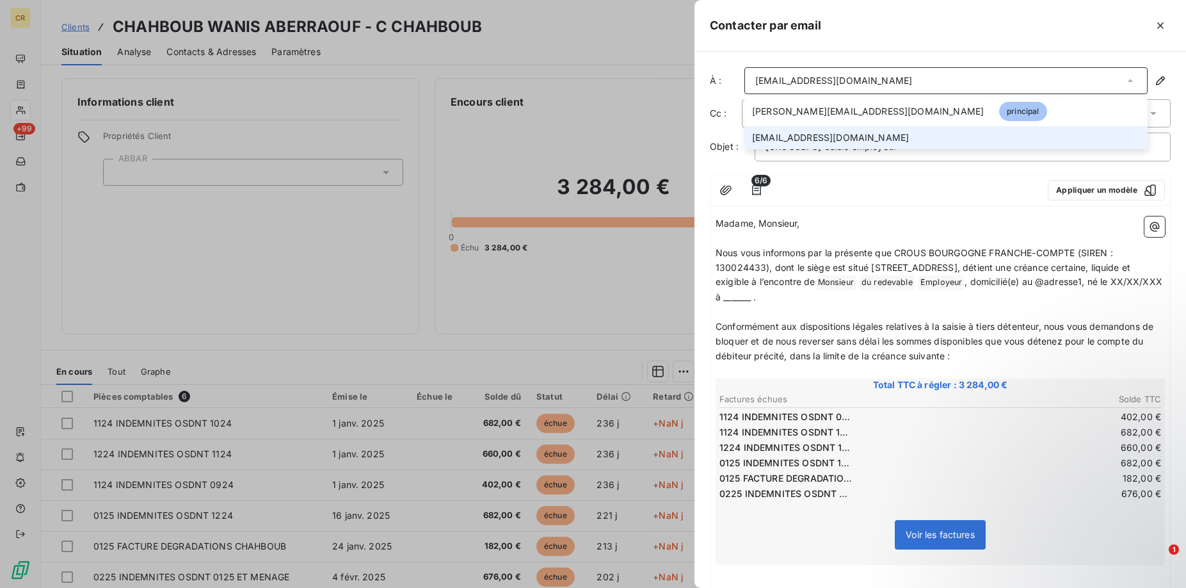
click at [844, 139] on span "[EMAIL_ADDRESS][DOMAIN_NAME]" at bounding box center [830, 137] width 157 height 13
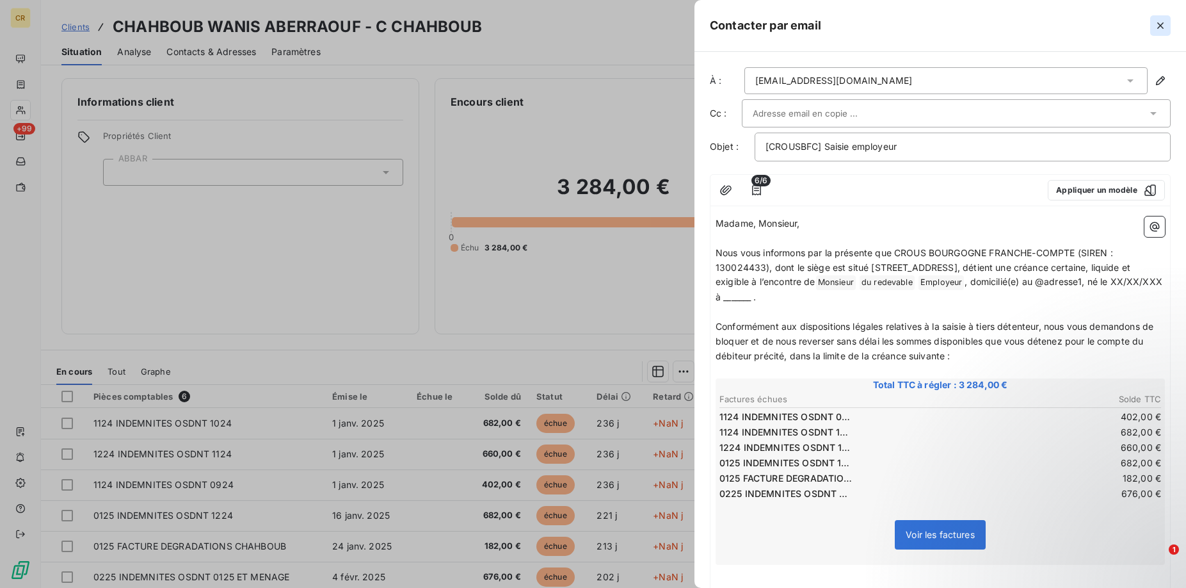
click at [1156, 28] on icon "button" at bounding box center [1160, 25] width 13 height 13
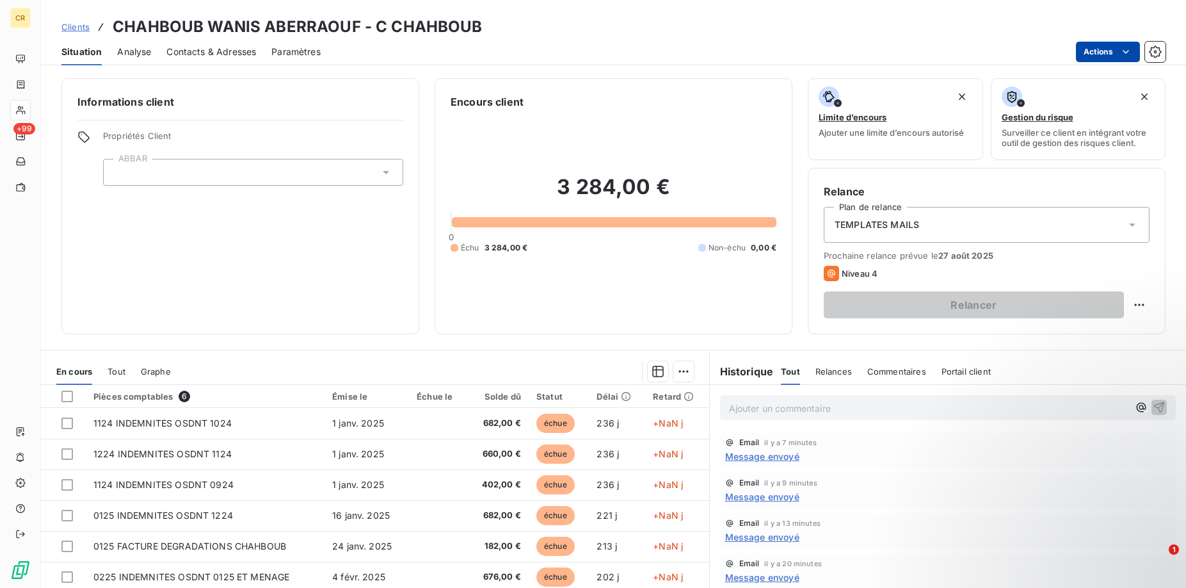
click at [204, 56] on span "Contacts & Adresses" at bounding box center [211, 51] width 90 height 13
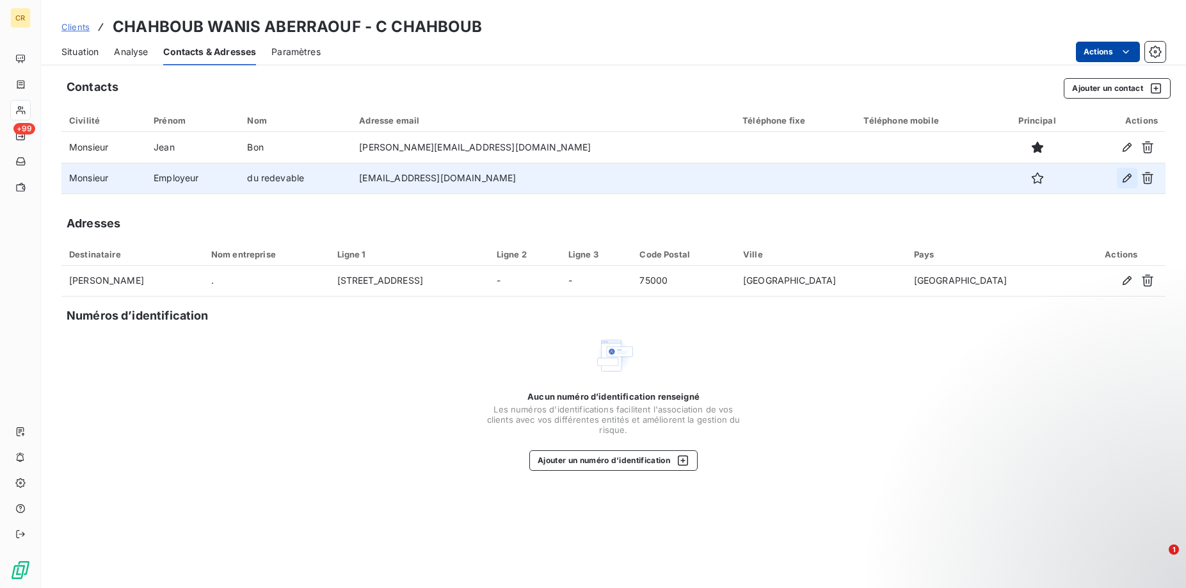
click at [1121, 177] on icon "button" at bounding box center [1127, 178] width 13 height 13
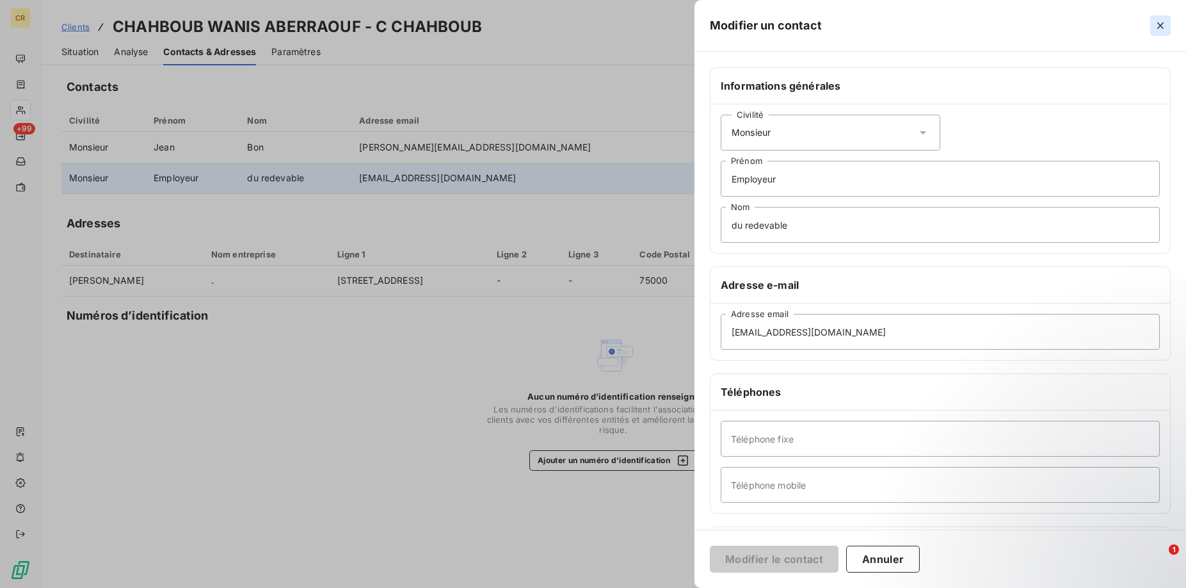
click at [1164, 26] on icon "button" at bounding box center [1160, 25] width 13 height 13
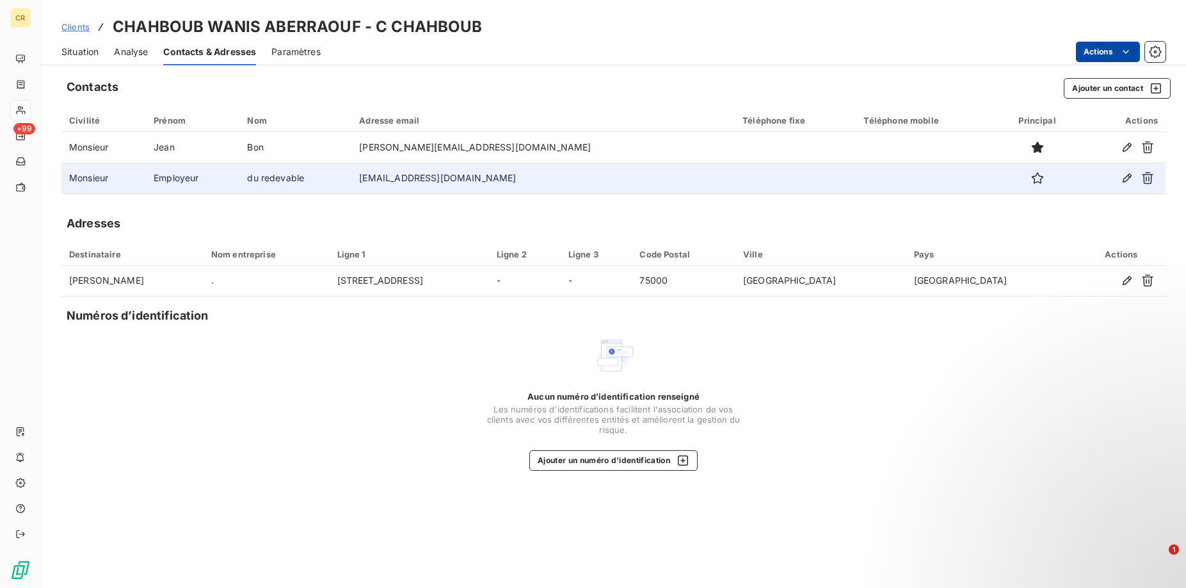
click at [137, 47] on span "Analyse" at bounding box center [131, 51] width 34 height 13
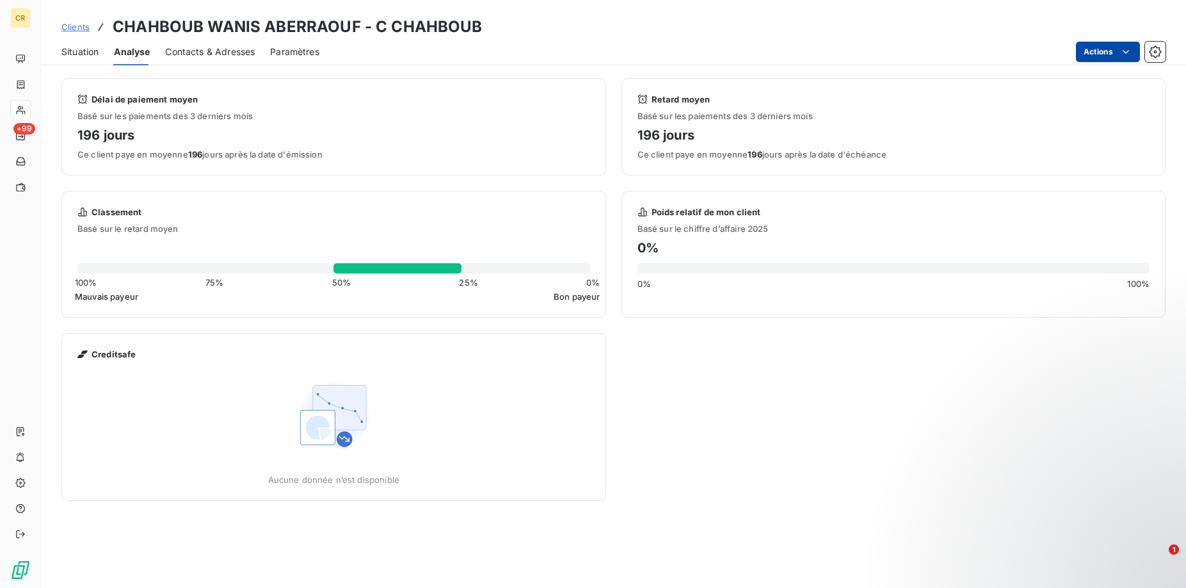
click at [76, 54] on span "Situation" at bounding box center [79, 51] width 37 height 13
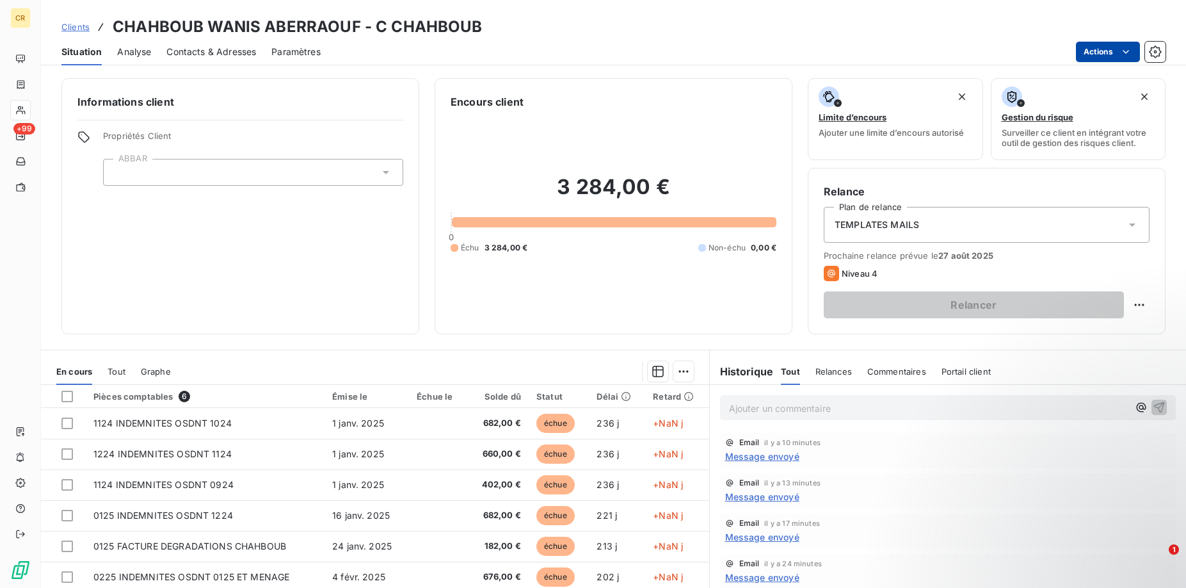
click at [985, 201] on div "Relance Plan de relance TEMPLATES MAILS Prochaine relance prévue le [DATE] Nive…" at bounding box center [987, 251] width 326 height 134
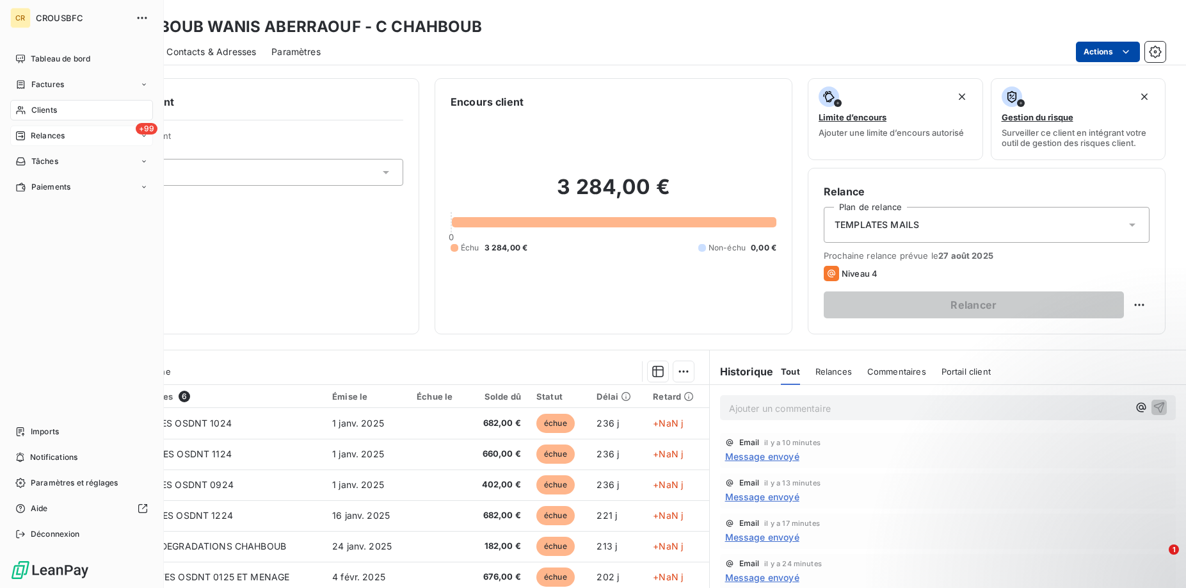
click at [42, 139] on span "Relances" at bounding box center [48, 136] width 34 height 12
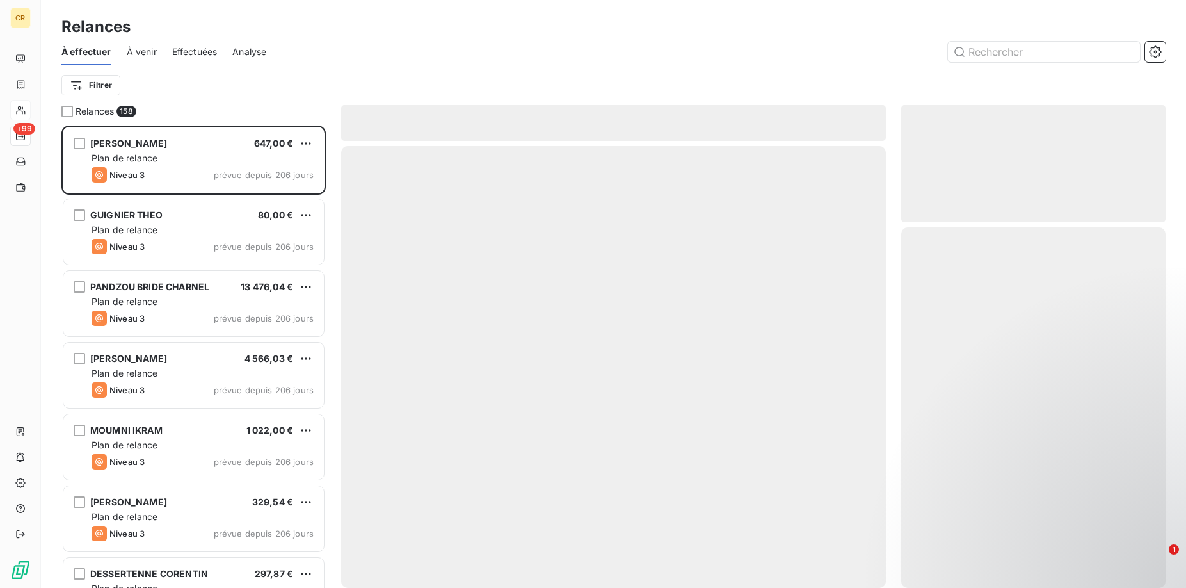
scroll to position [462, 265]
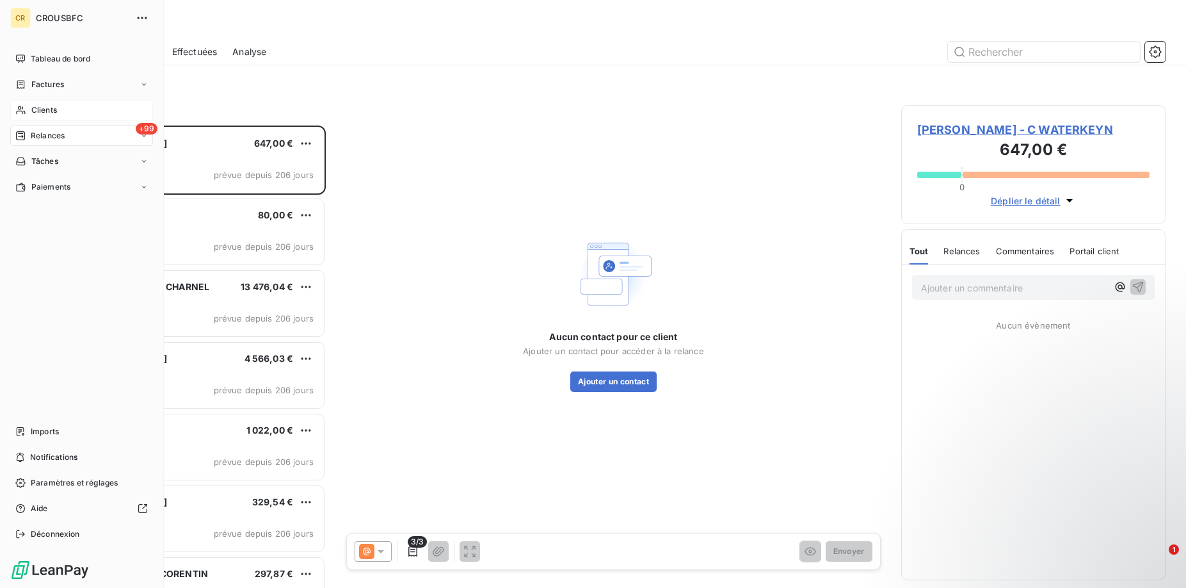
click at [37, 129] on div "+99 Relances" at bounding box center [81, 135] width 143 height 20
click at [56, 163] on span "Tâches" at bounding box center [44, 162] width 27 height 12
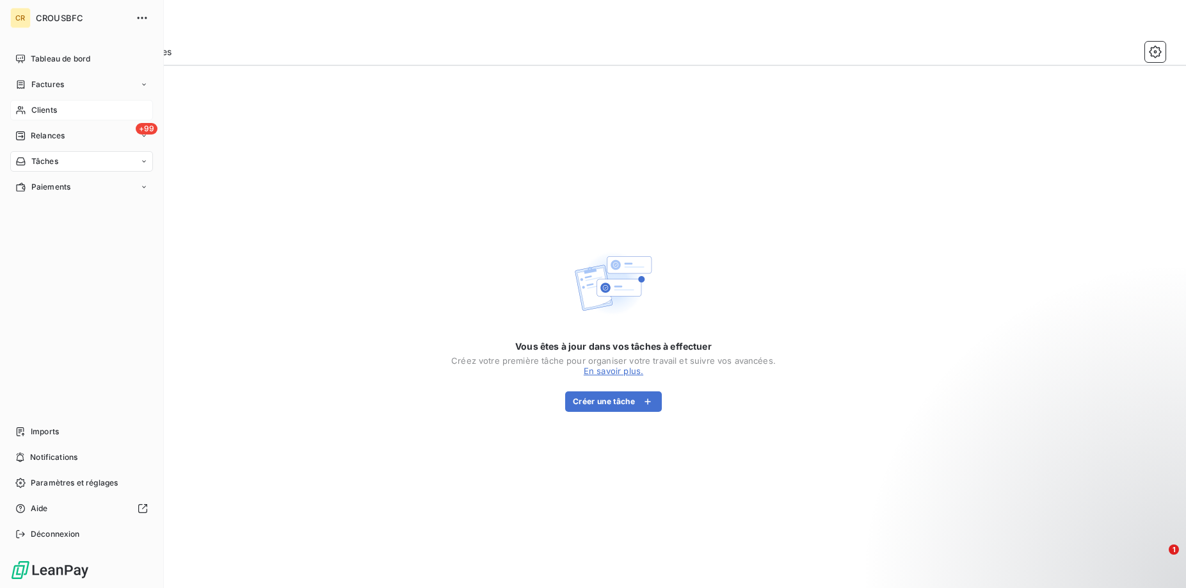
click at [19, 115] on div "Clients" at bounding box center [81, 110] width 143 height 20
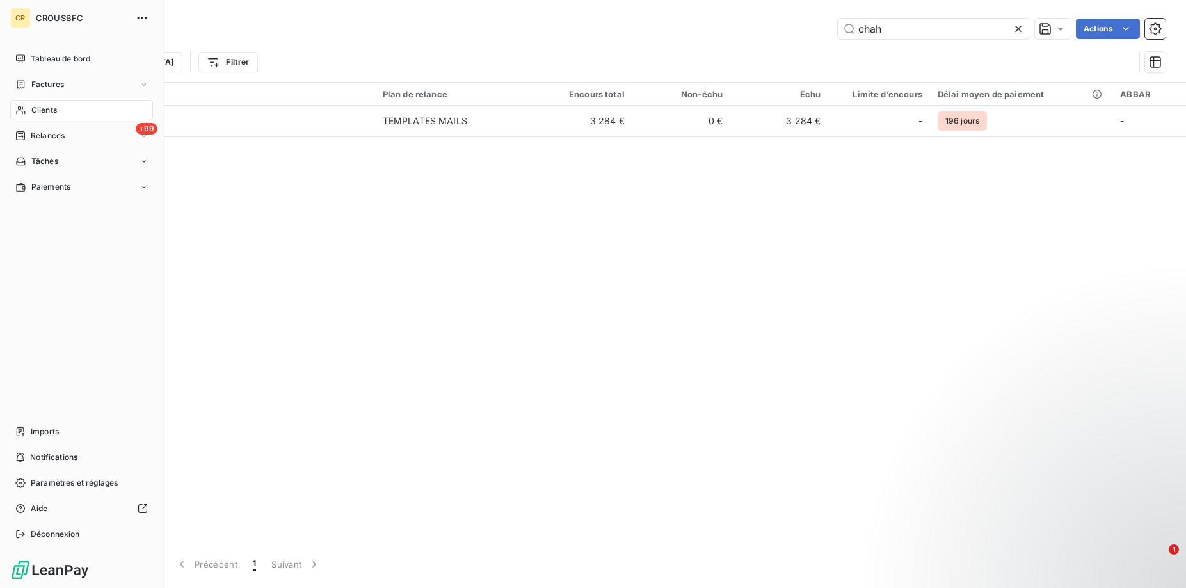
click at [24, 135] on icon at bounding box center [20, 136] width 10 height 10
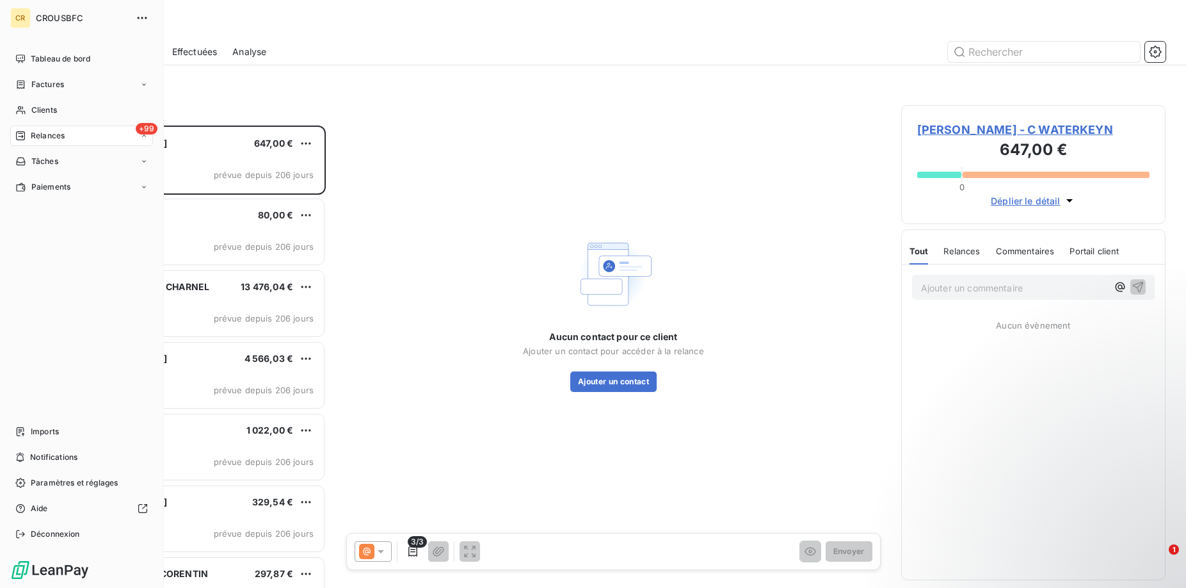
scroll to position [462, 265]
click at [61, 484] on span "Paramètres et réglages" at bounding box center [74, 483] width 87 height 12
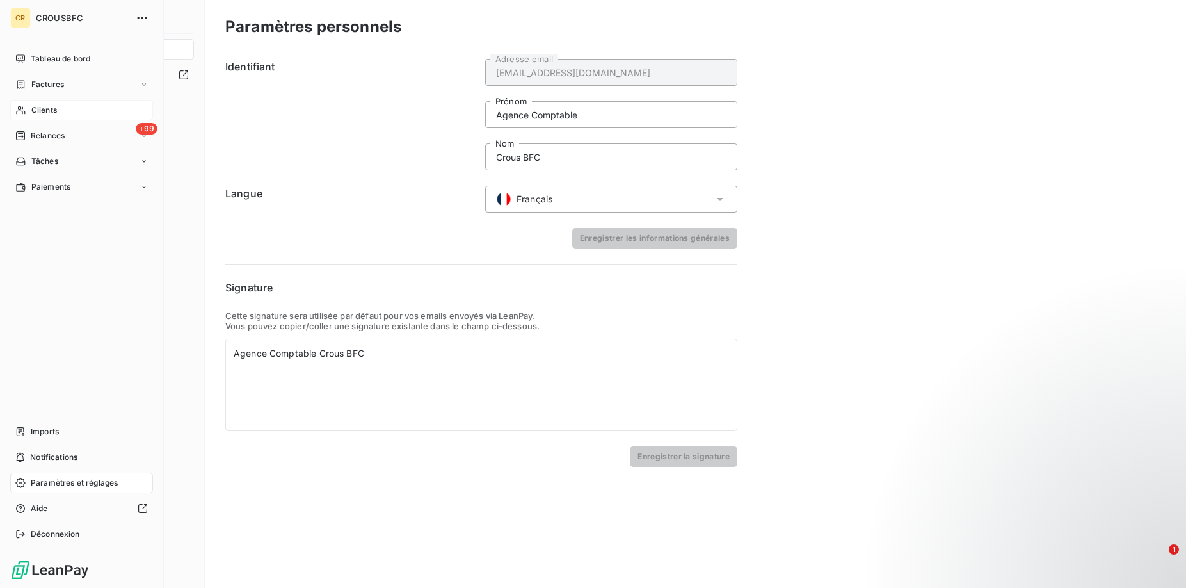
click at [20, 107] on icon at bounding box center [20, 110] width 11 height 10
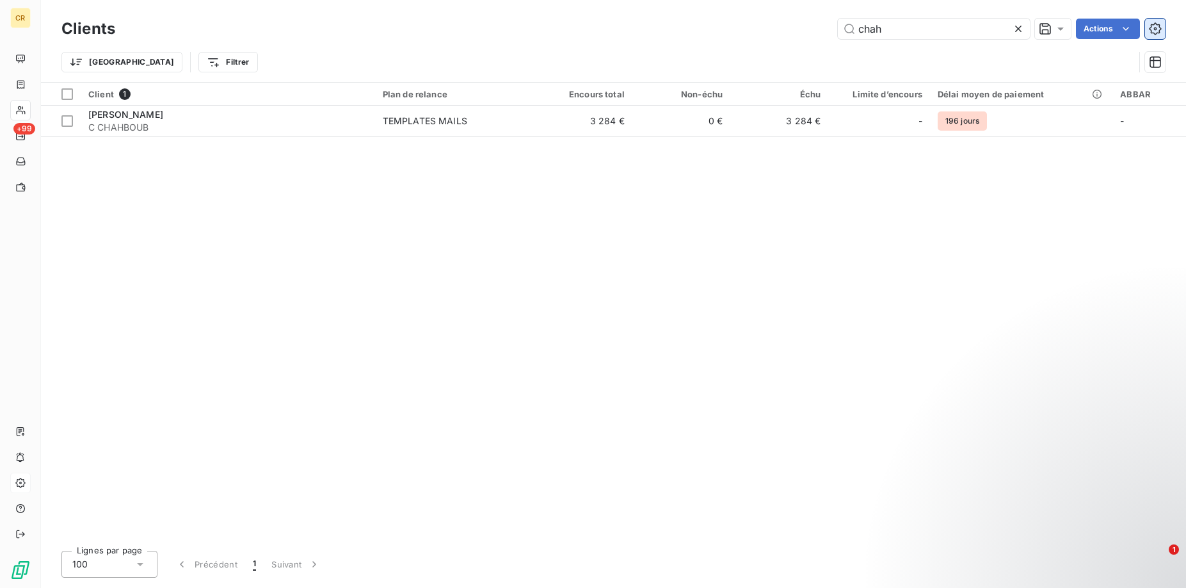
click at [1156, 26] on icon "button" at bounding box center [1155, 28] width 13 height 13
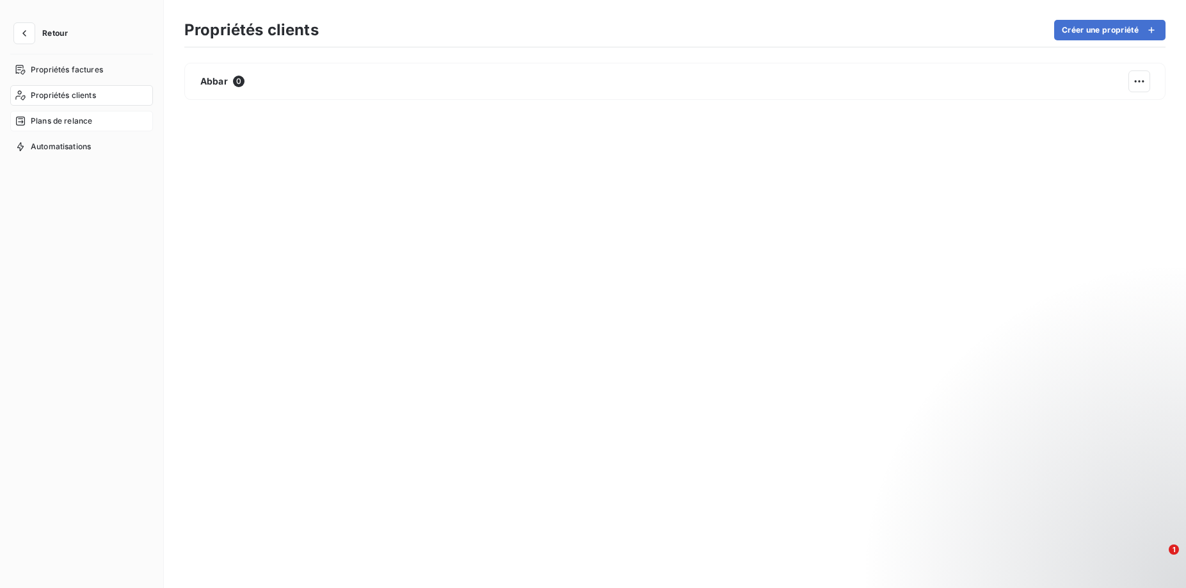
click at [50, 122] on span "Plans de relance" at bounding box center [61, 121] width 61 height 12
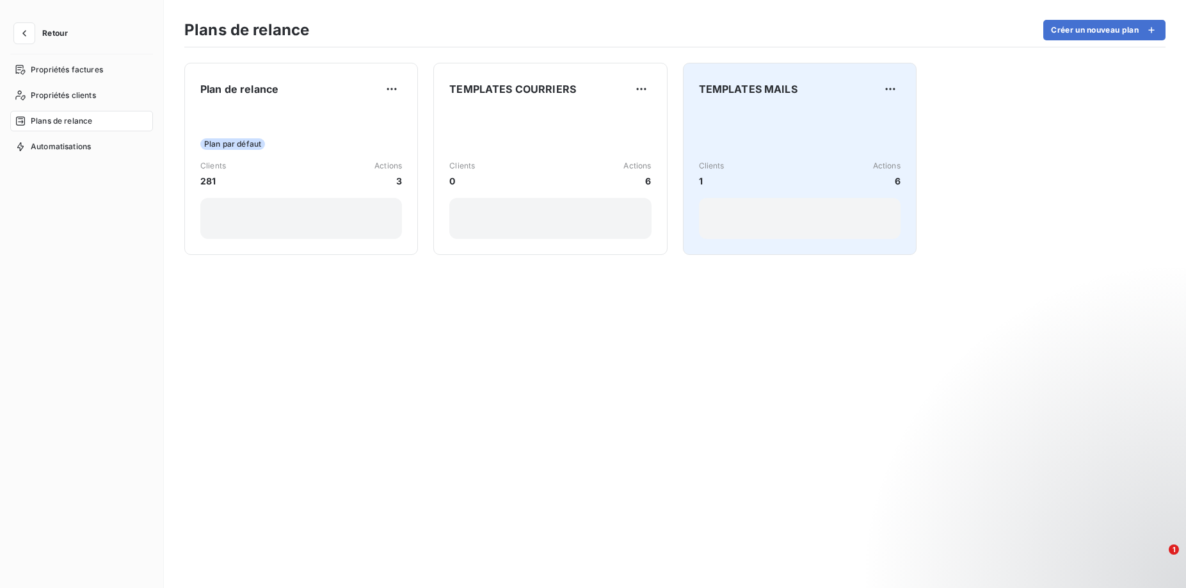
click at [767, 146] on div "Clients 1 Actions 6" at bounding box center [800, 173] width 202 height 129
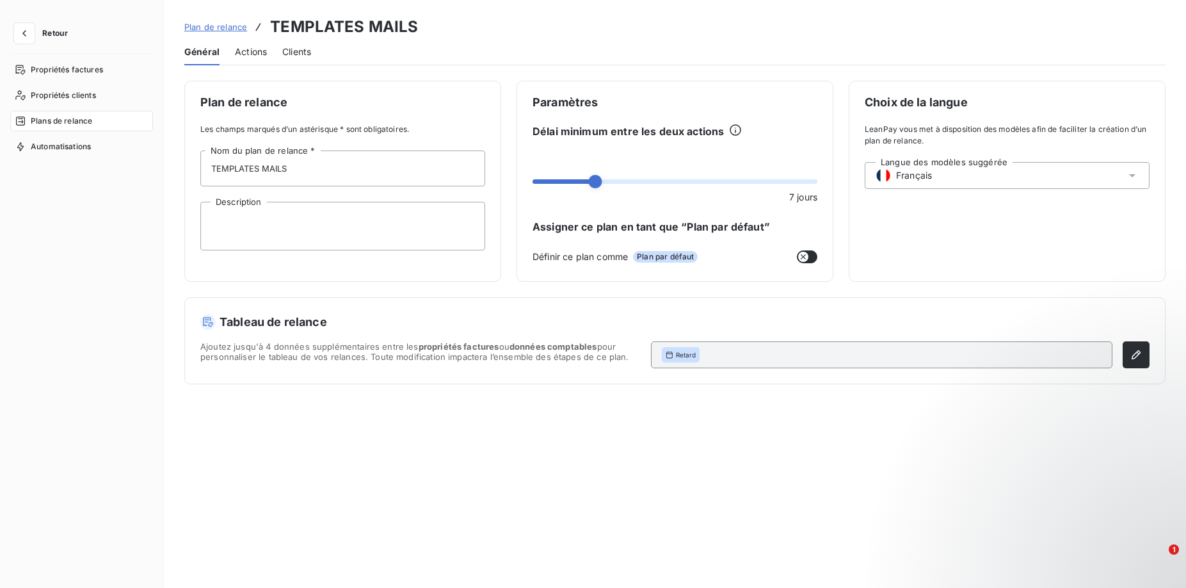
click at [253, 55] on span "Actions" at bounding box center [251, 51] width 32 height 13
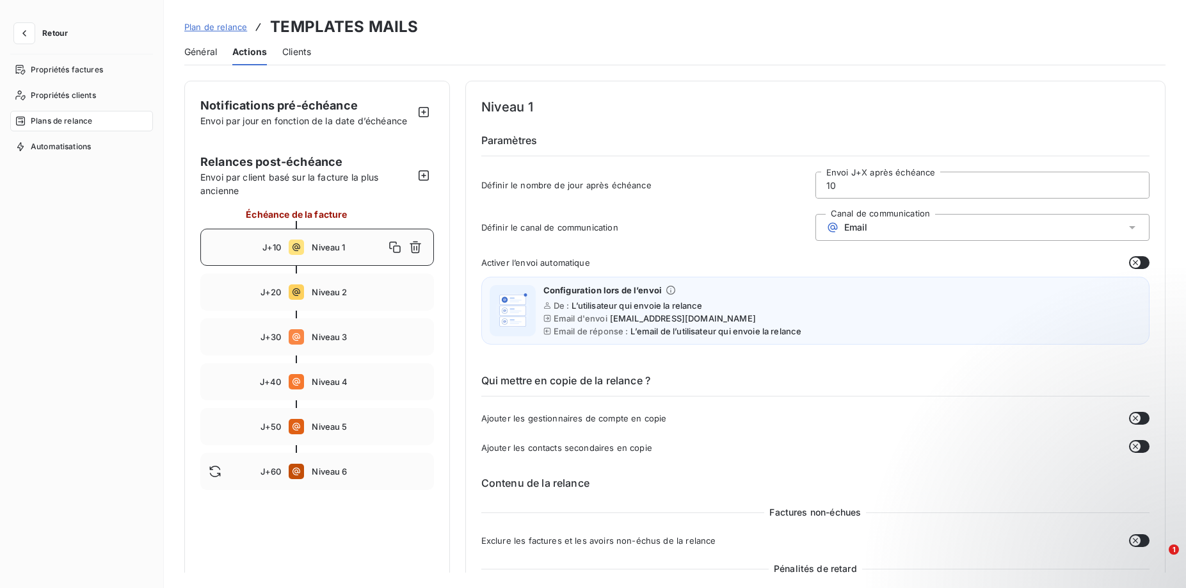
scroll to position [131, 0]
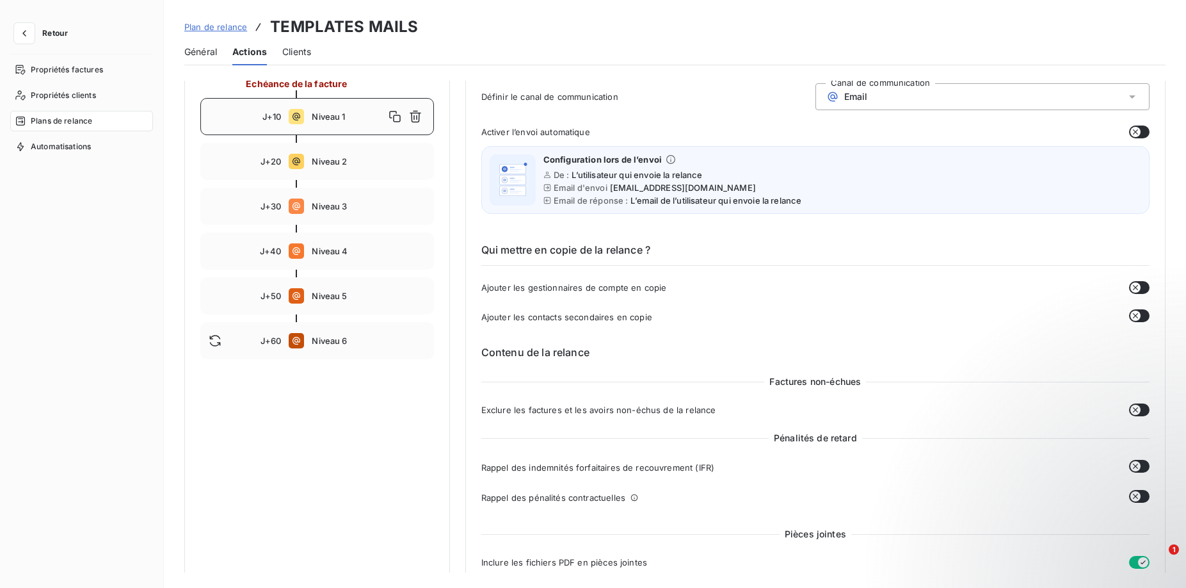
click at [334, 272] on div at bounding box center [317, 273] width 234 height 8
click at [340, 305] on div "J+50 Niveau 5" at bounding box center [317, 295] width 234 height 37
type input "50"
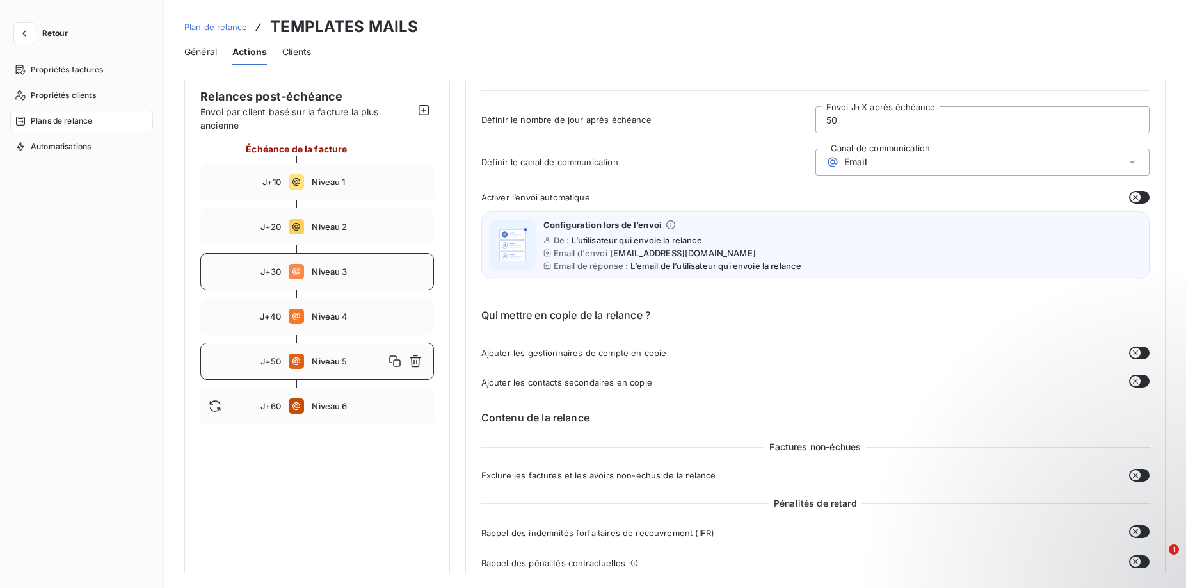
scroll to position [0, 0]
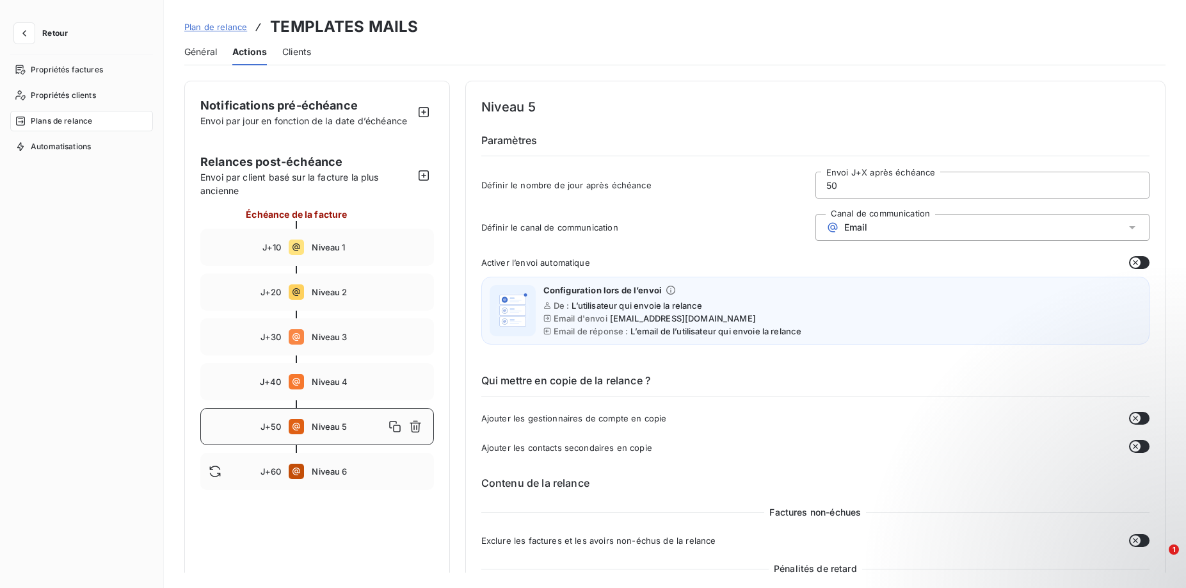
click at [301, 54] on span "Clients" at bounding box center [296, 51] width 29 height 13
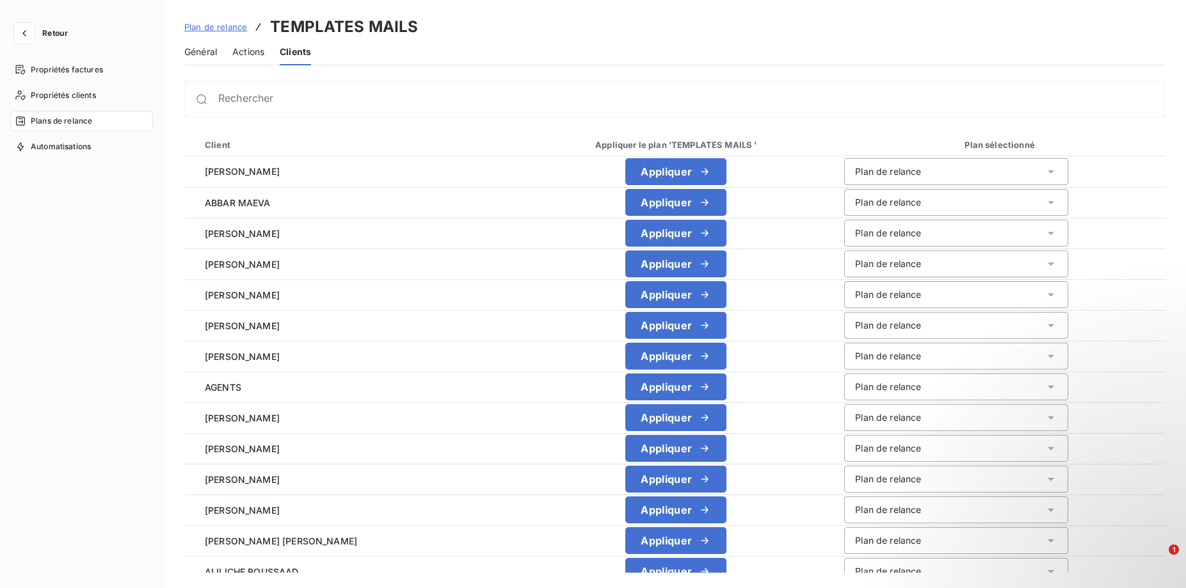
click at [251, 57] on span "Actions" at bounding box center [248, 51] width 32 height 13
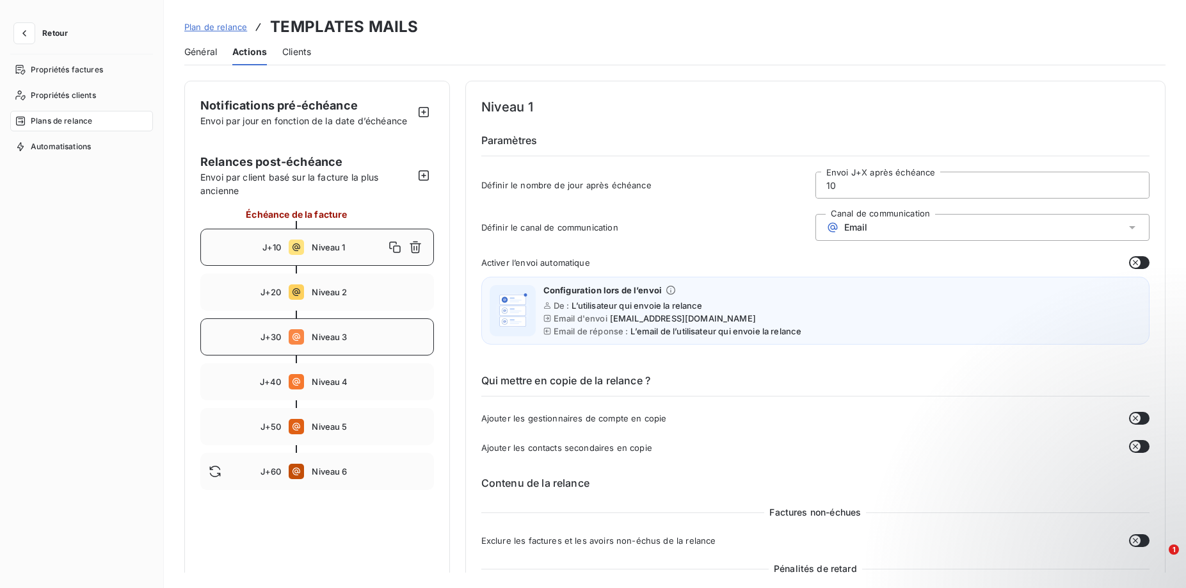
click at [310, 346] on div "J+30 Niveau 3" at bounding box center [317, 336] width 234 height 37
type input "30"
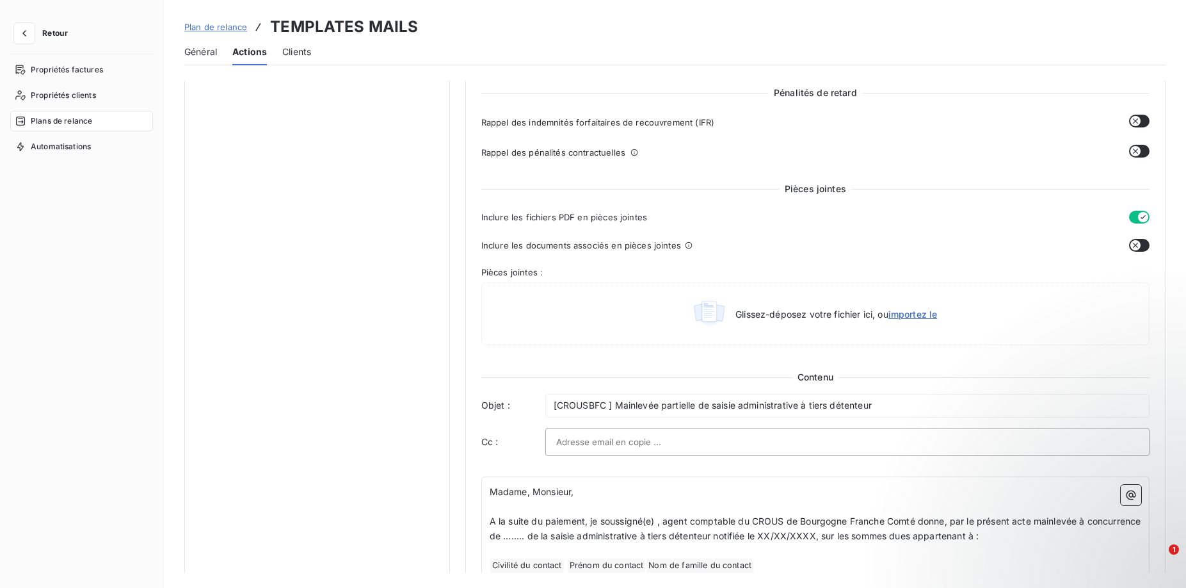
scroll to position [540, 0]
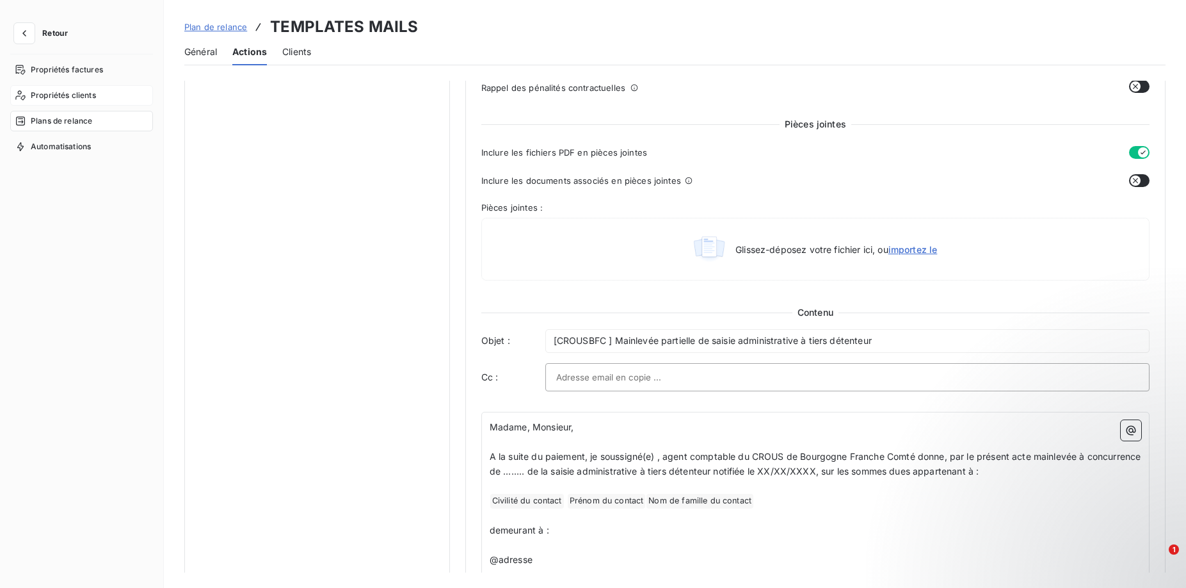
click at [67, 94] on span "Propriétés clients" at bounding box center [63, 96] width 65 height 12
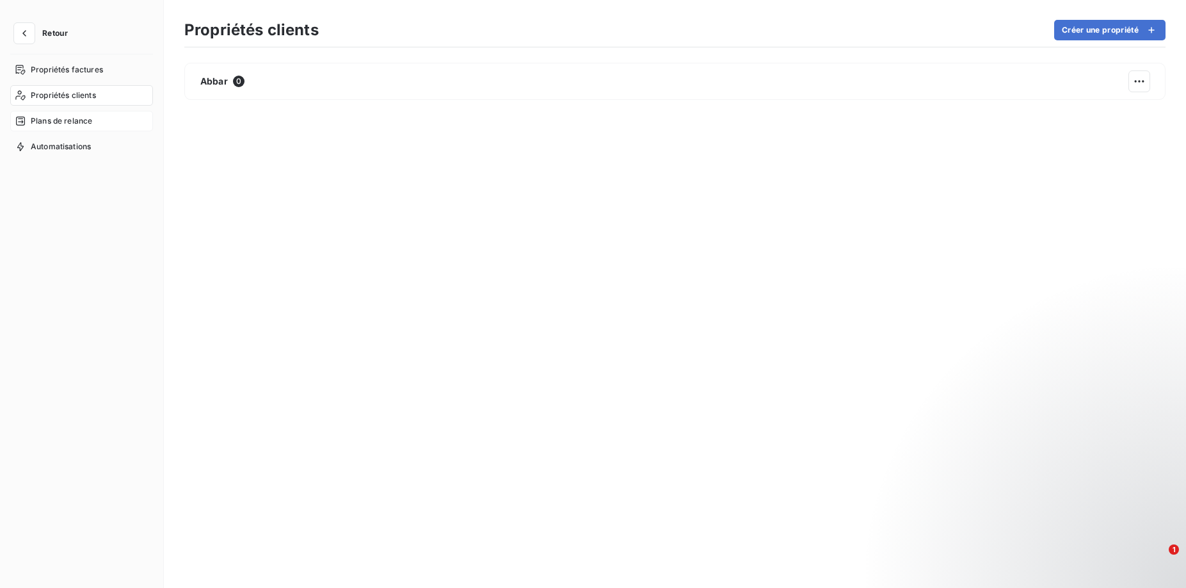
click at [52, 112] on div "Plans de relance" at bounding box center [81, 121] width 143 height 20
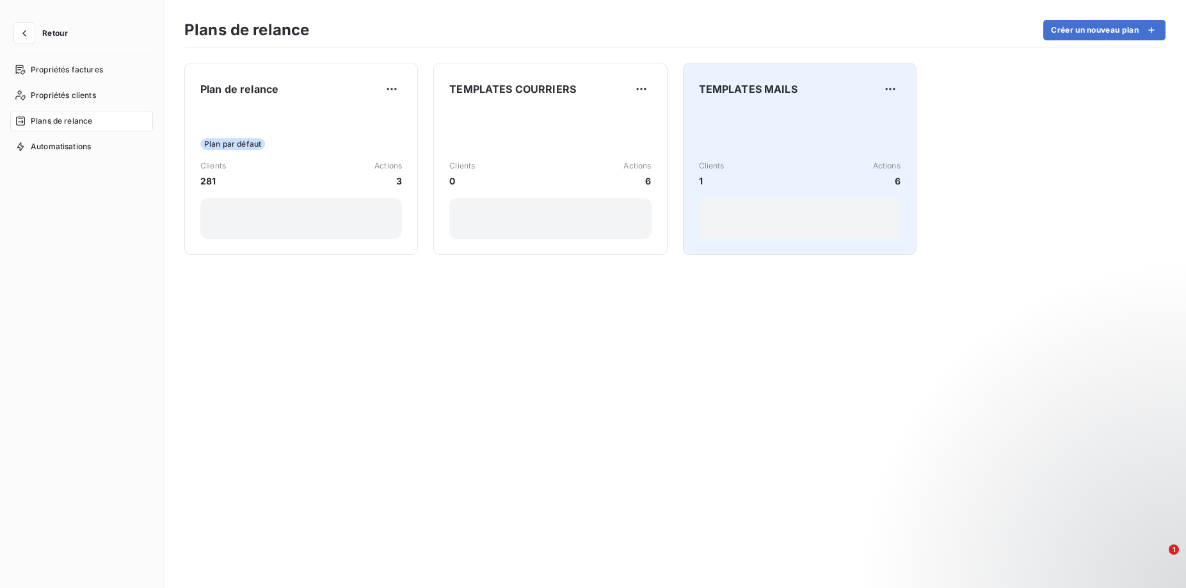
click at [744, 136] on div "Clients 1 Actions 6" at bounding box center [800, 173] width 202 height 129
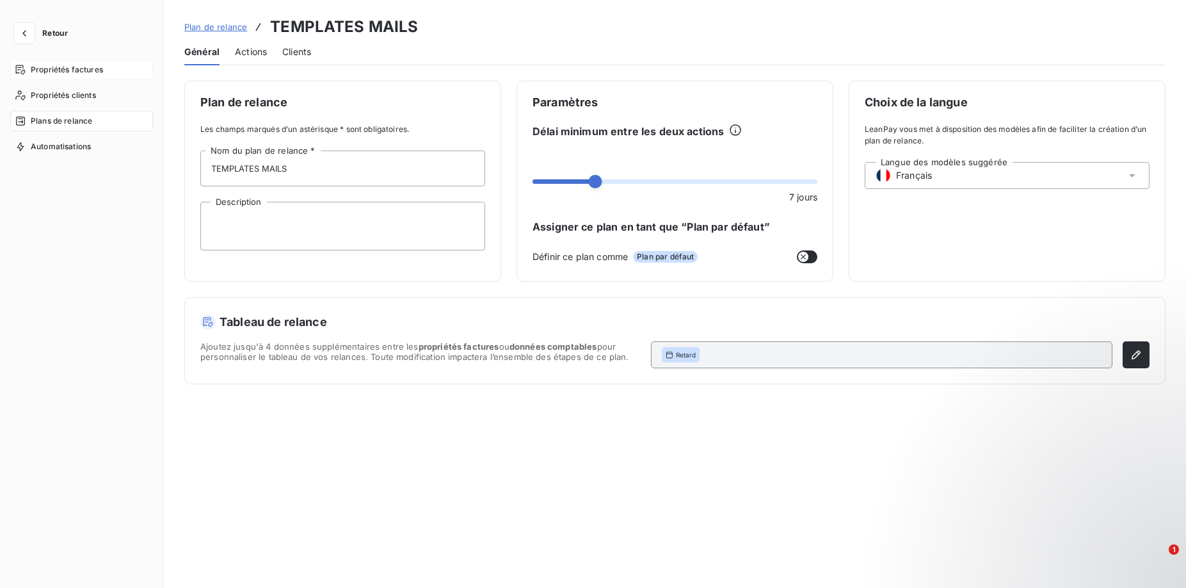
click at [30, 69] on div "Propriétés factures" at bounding box center [81, 70] width 143 height 20
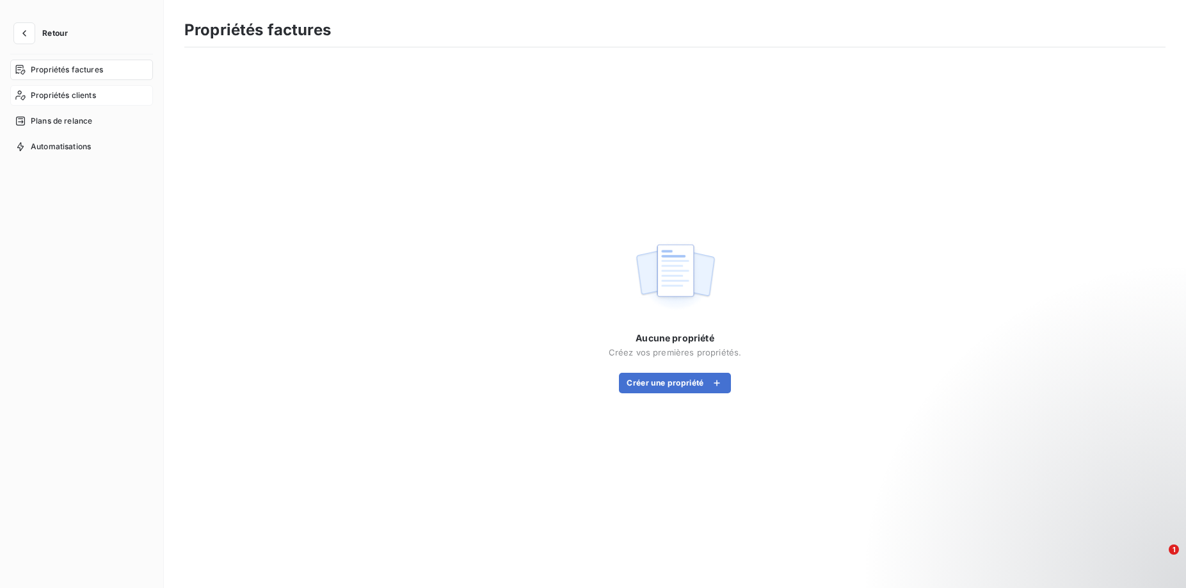
click at [51, 88] on div "Propriétés clients" at bounding box center [81, 95] width 143 height 20
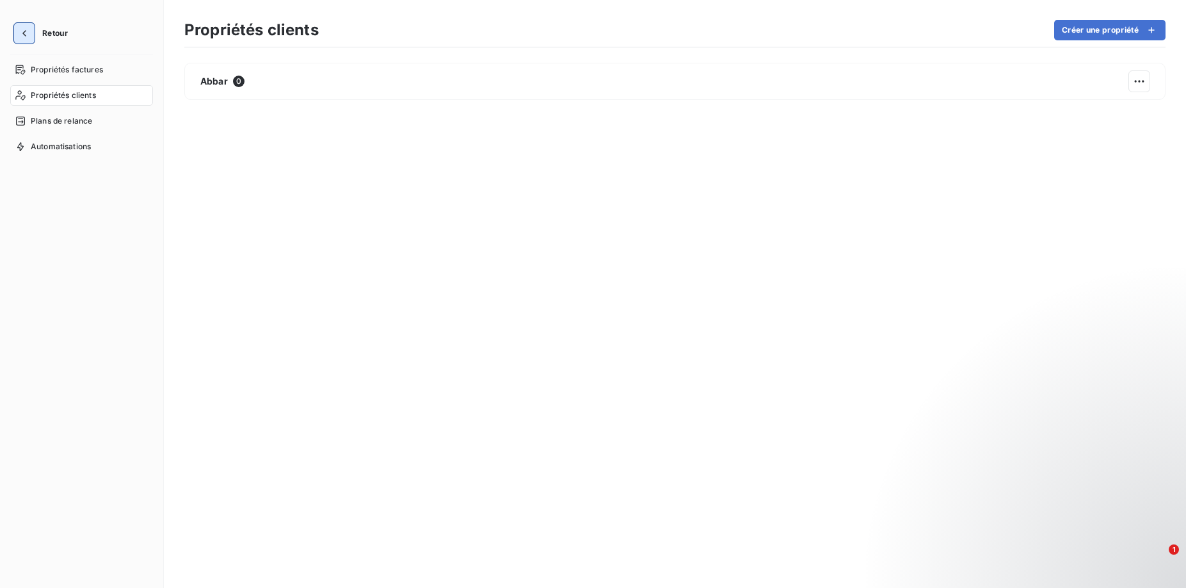
click at [24, 33] on icon "button" at bounding box center [24, 33] width 13 height 13
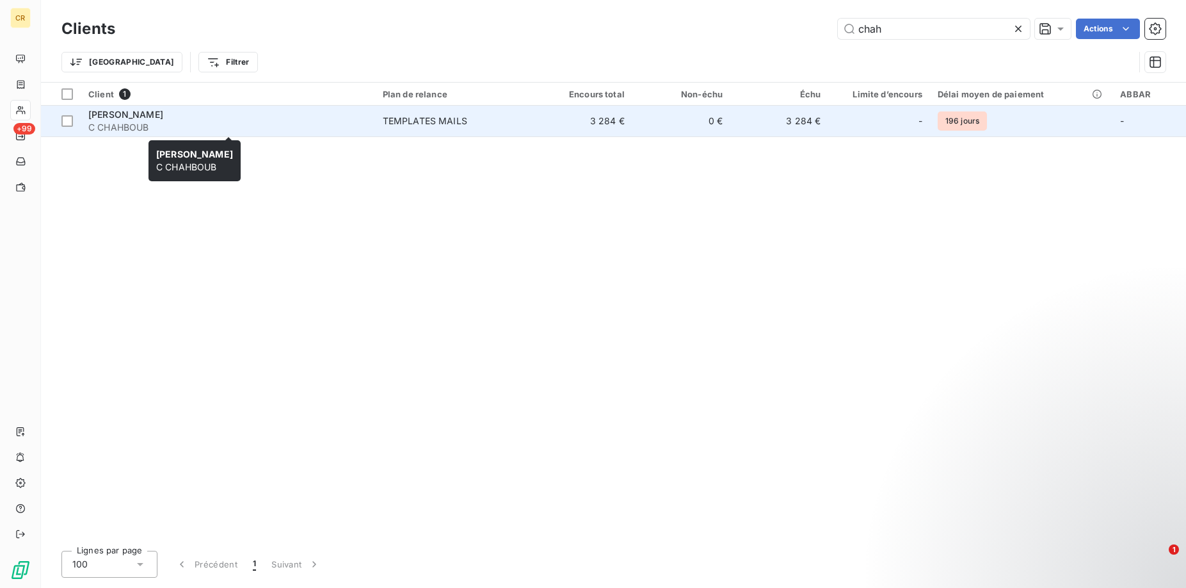
click at [130, 114] on span "[PERSON_NAME]" at bounding box center [125, 114] width 75 height 11
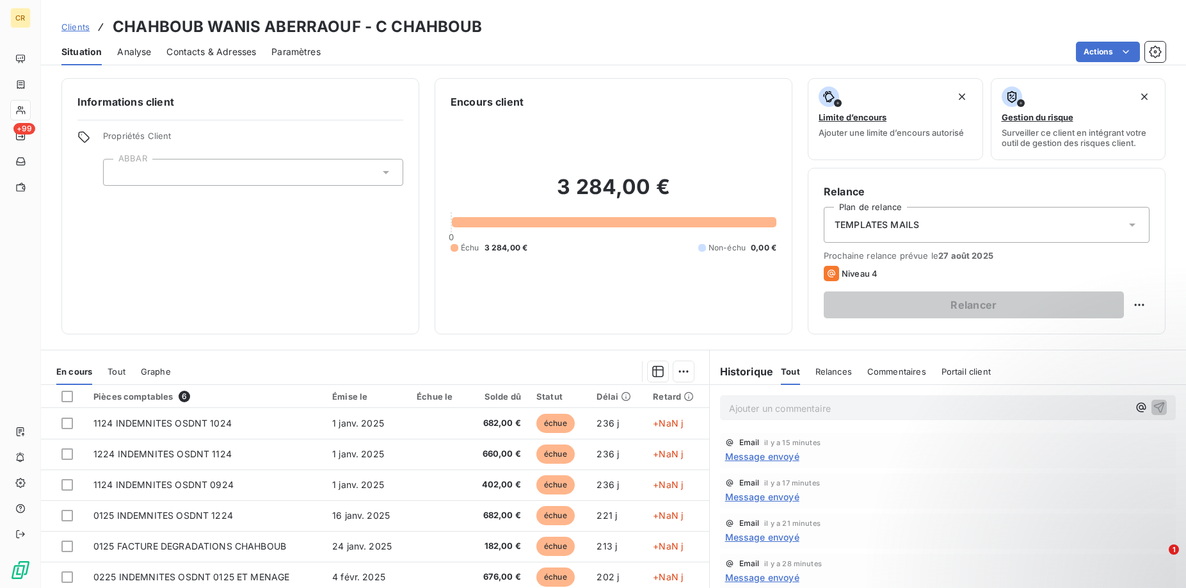
click at [124, 50] on span "Analyse" at bounding box center [134, 51] width 34 height 13
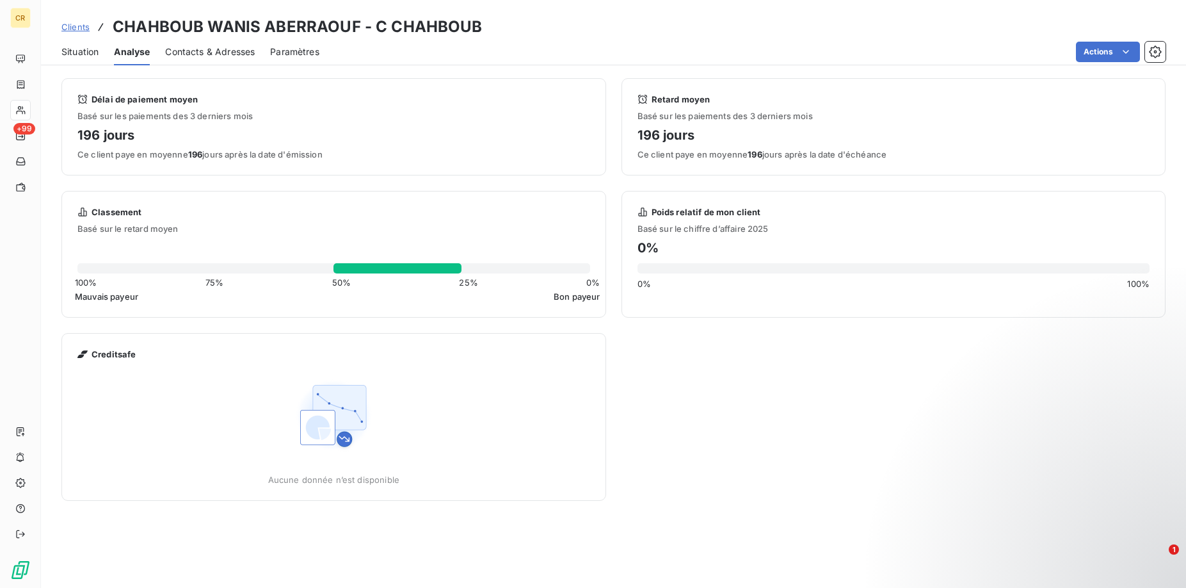
click at [190, 56] on span "Contacts & Adresses" at bounding box center [210, 51] width 90 height 13
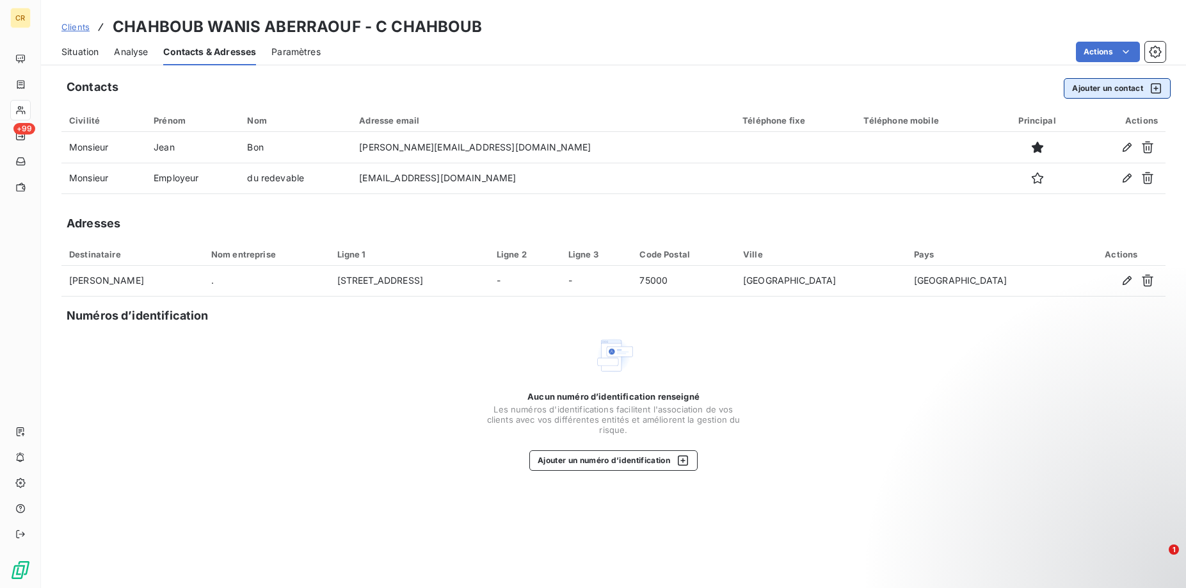
click at [1133, 81] on button "Ajouter un contact" at bounding box center [1117, 88] width 107 height 20
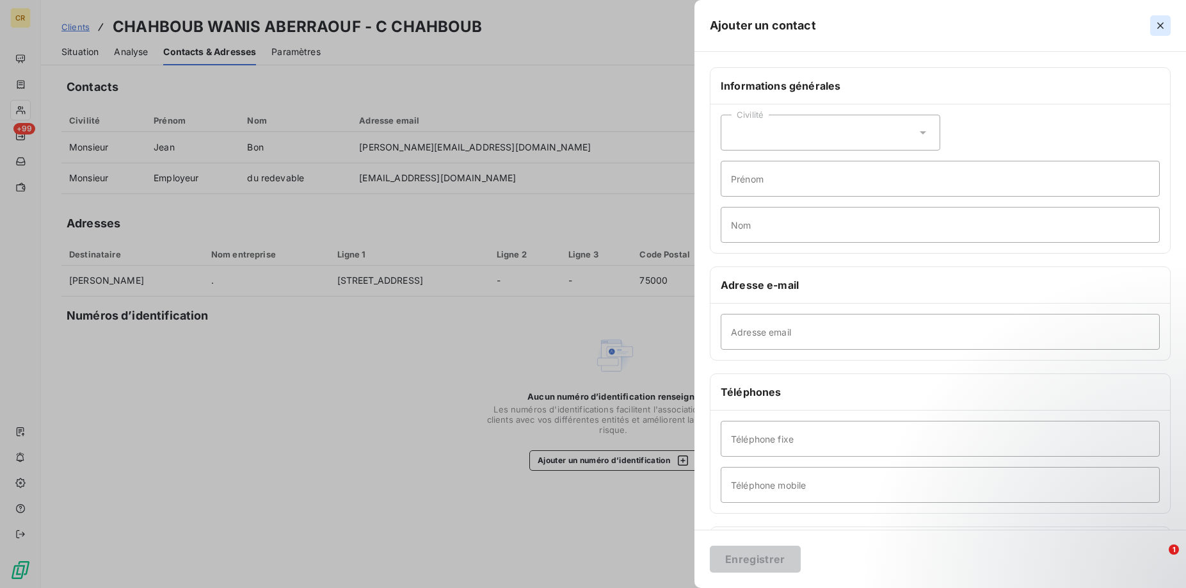
click at [1156, 28] on icon "button" at bounding box center [1160, 25] width 13 height 13
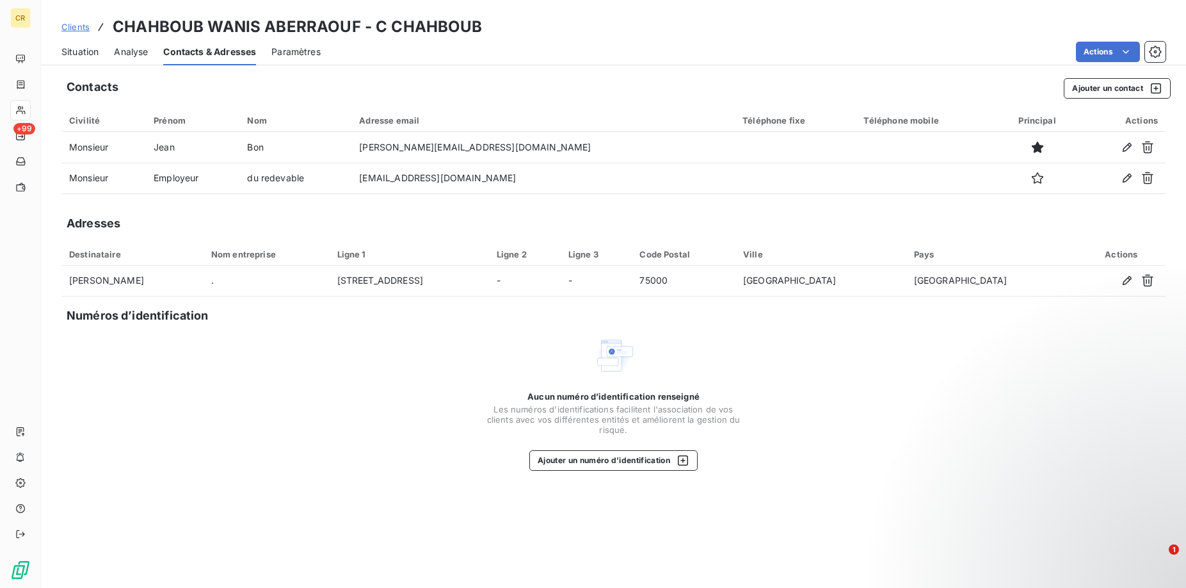
click at [84, 54] on span "Situation" at bounding box center [79, 51] width 37 height 13
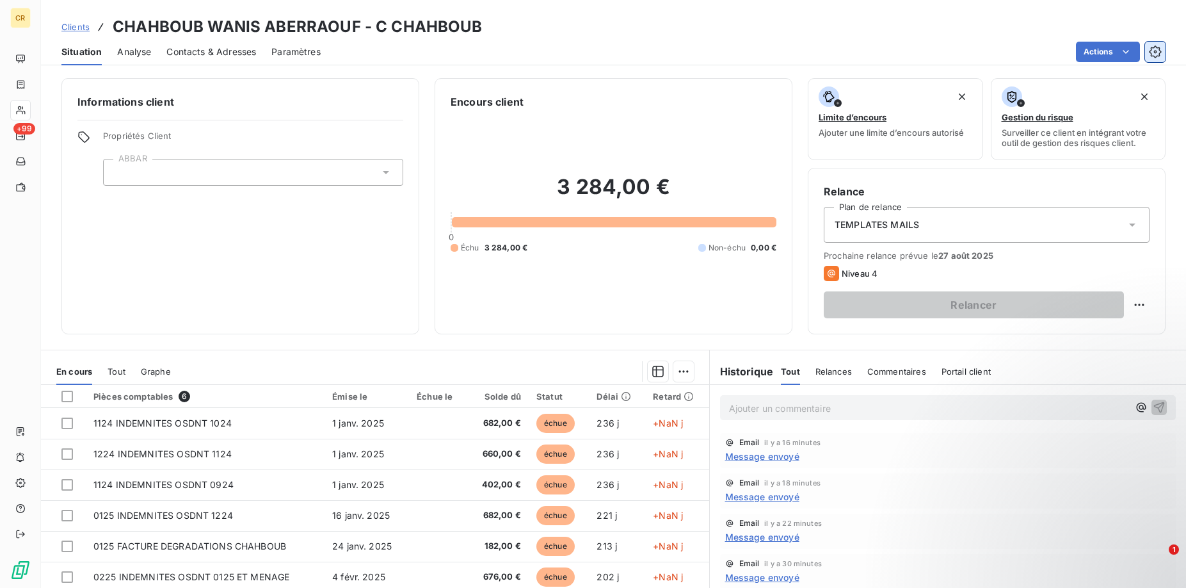
click at [1155, 56] on icon "button" at bounding box center [1155, 51] width 13 height 13
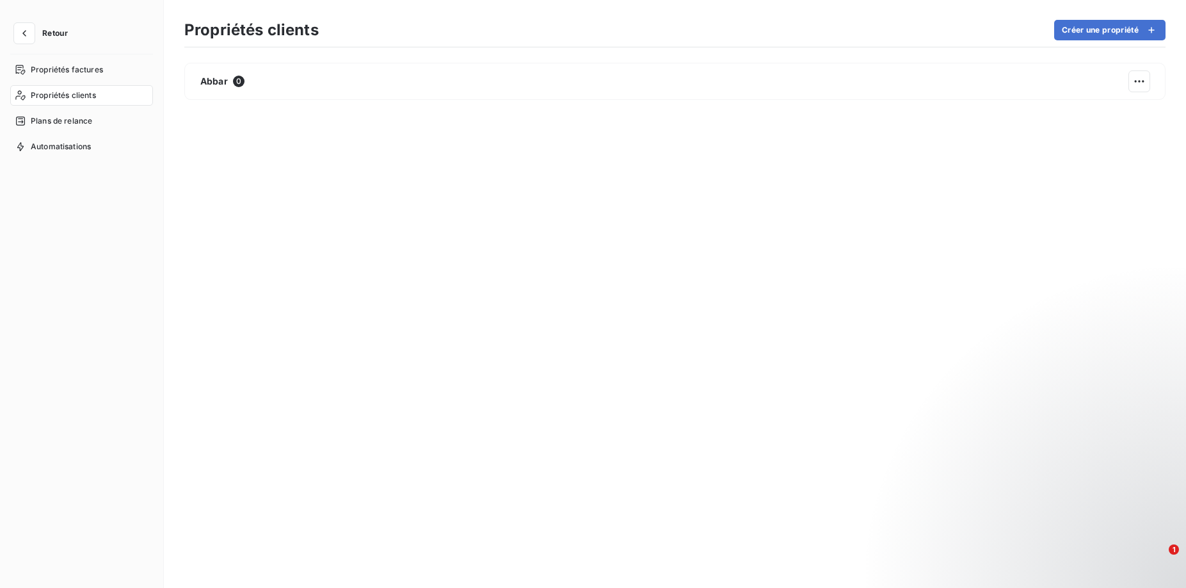
click at [95, 97] on span "Propriétés clients" at bounding box center [63, 96] width 65 height 12
click at [73, 96] on span "Propriétés clients" at bounding box center [63, 96] width 65 height 12
click at [42, 36] on span "Retour" at bounding box center [55, 33] width 26 height 8
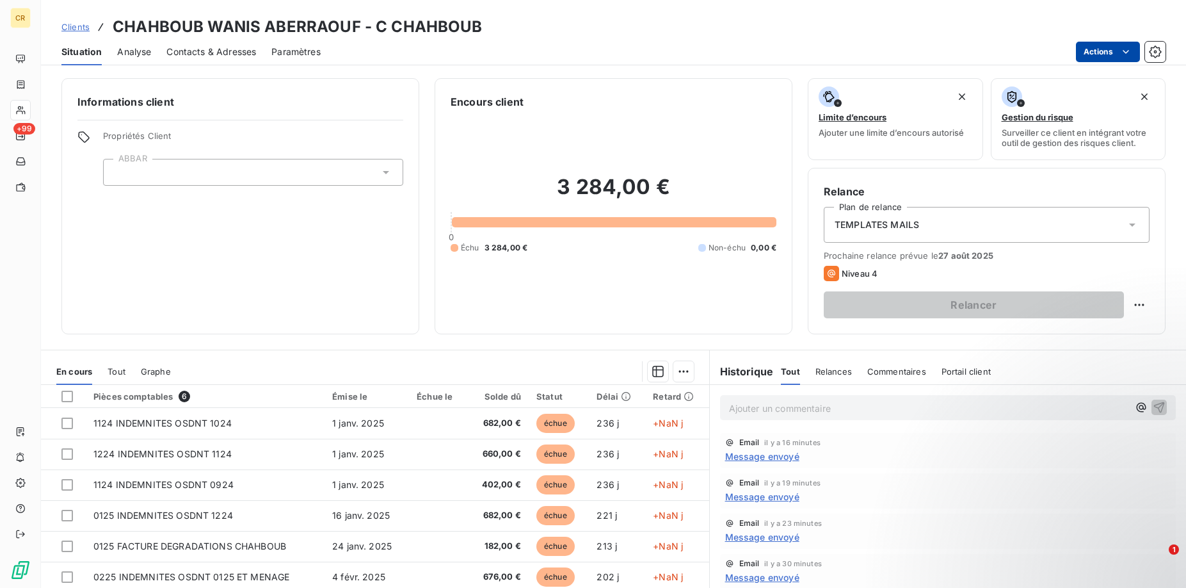
click at [1124, 52] on html "CR +99 Clients CHAHBOUB WANIS ABERRAOUF - C CHAHBOUB Situation Analyse Contacts…" at bounding box center [593, 294] width 1186 height 588
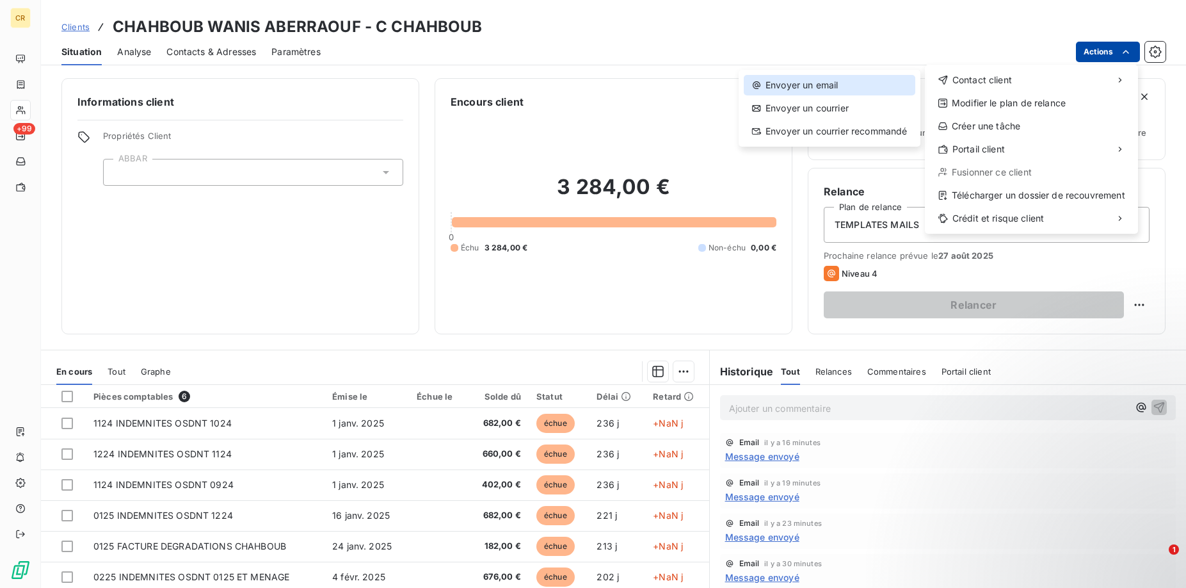
click at [828, 87] on div "Envoyer un email" at bounding box center [830, 85] width 172 height 20
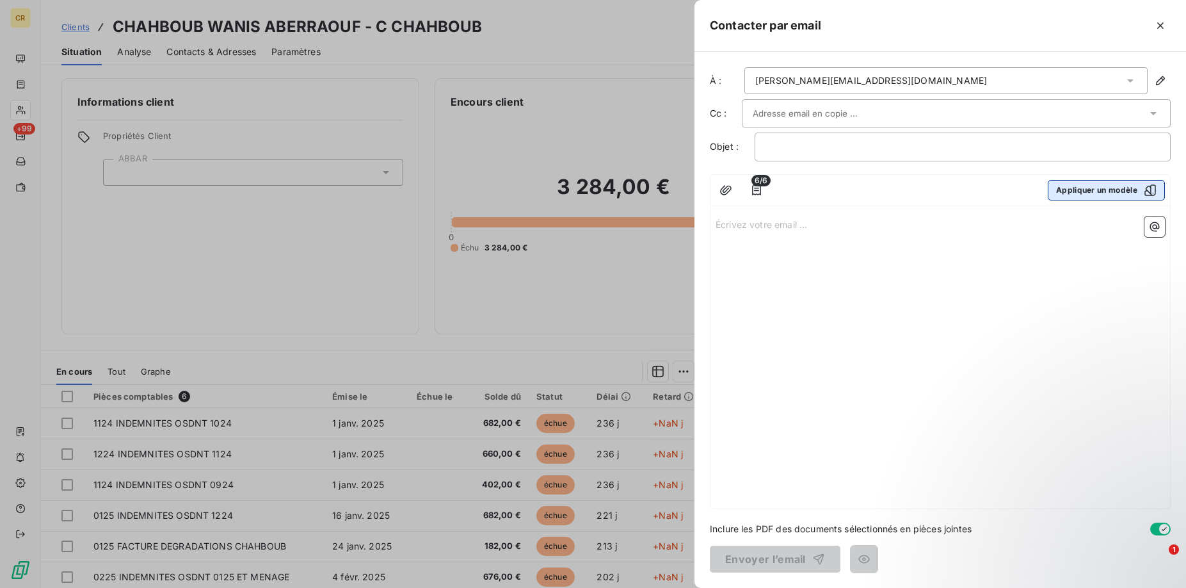
click at [1078, 196] on button "Appliquer un modèle" at bounding box center [1106, 190] width 117 height 20
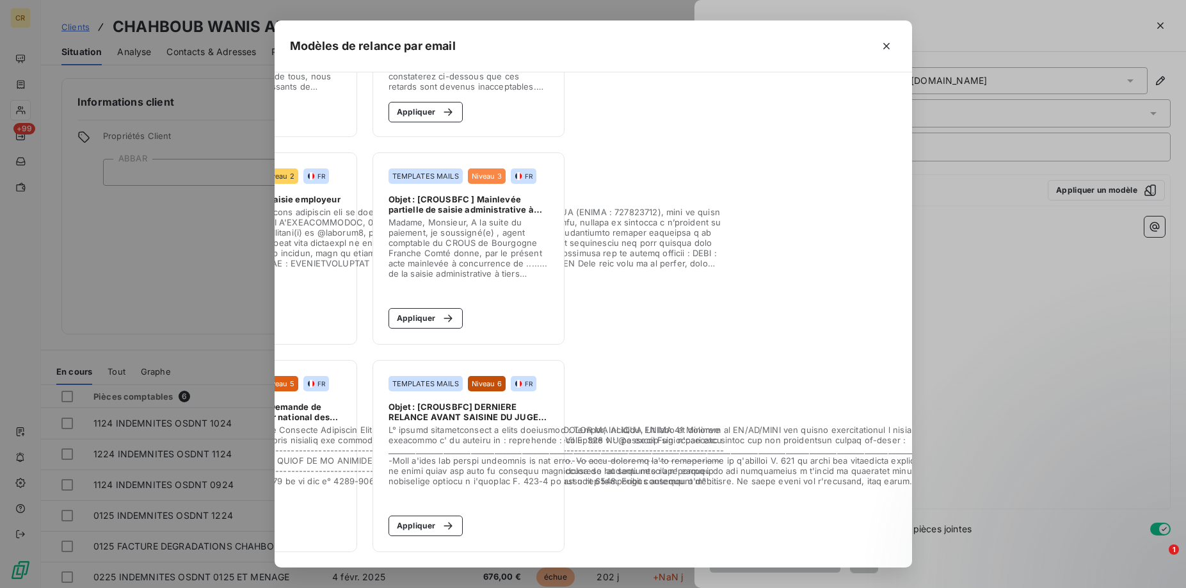
scroll to position [143, 334]
click at [883, 50] on icon "button" at bounding box center [886, 46] width 13 height 13
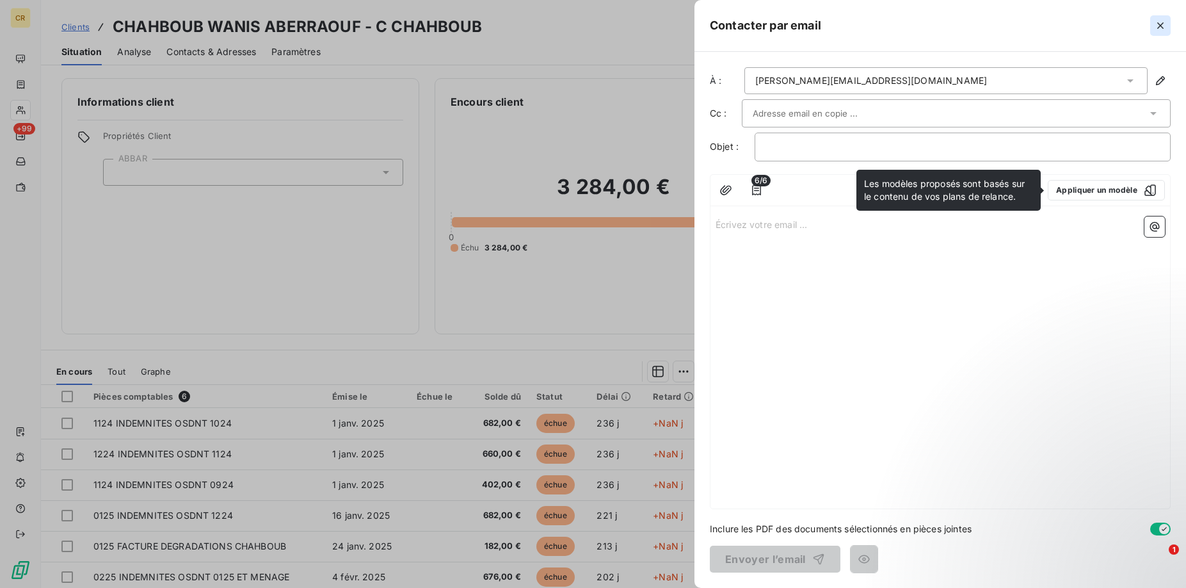
click at [1165, 24] on icon "button" at bounding box center [1160, 25] width 13 height 13
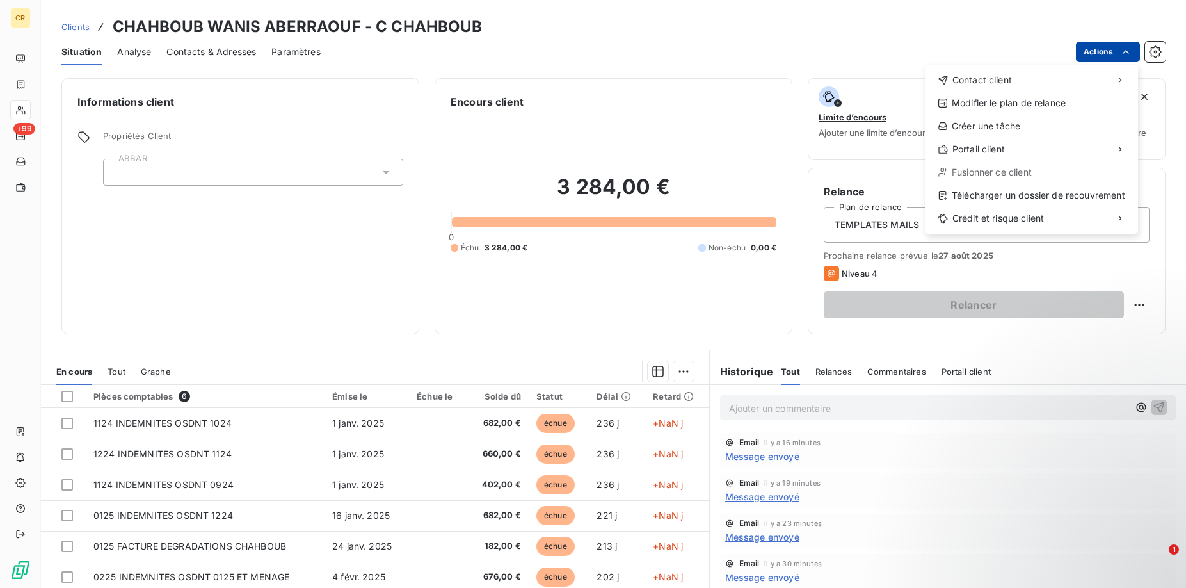
click at [1125, 51] on html "CR +99 Clients CHAHBOUB WANIS ABERRAOUF - C CHAHBOUB Situation Analyse Contacts…" at bounding box center [593, 294] width 1186 height 588
click at [1149, 50] on html "CR +99 Clients CHAHBOUB WANIS ABERRAOUF - C CHAHBOUB Situation Analyse Contacts…" at bounding box center [593, 294] width 1186 height 588
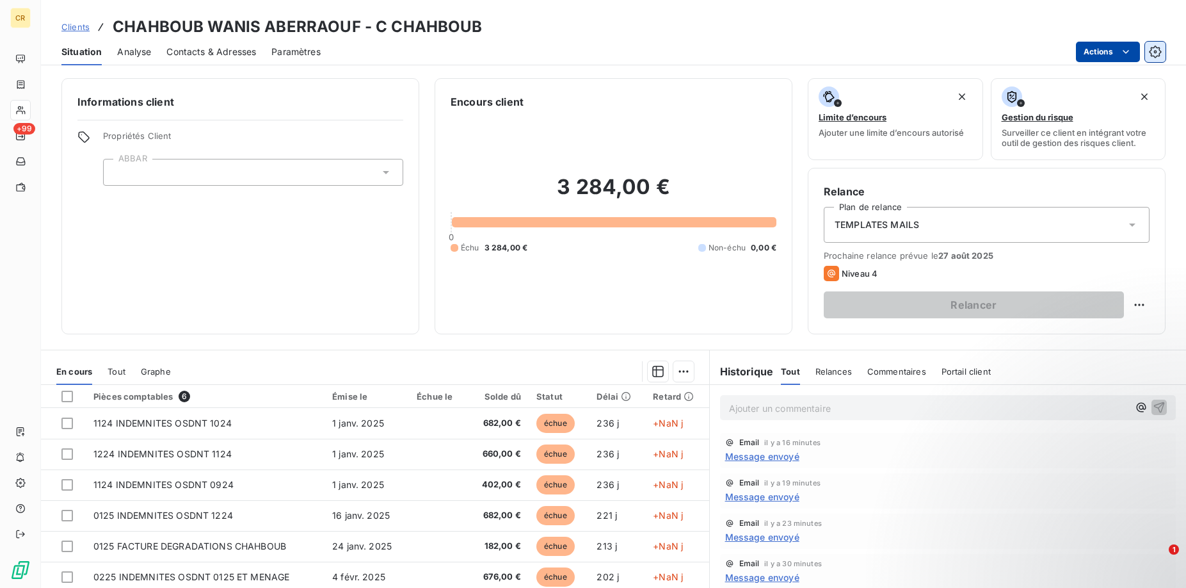
click at [1151, 51] on icon "button" at bounding box center [1155, 51] width 12 height 12
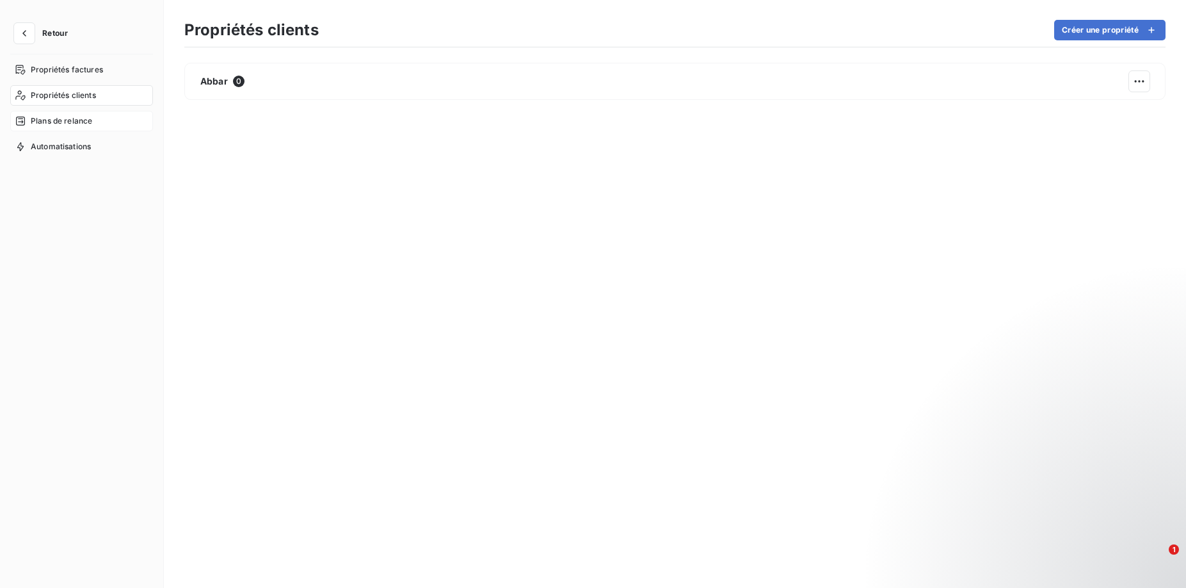
click at [81, 120] on span "Plans de relance" at bounding box center [61, 121] width 61 height 12
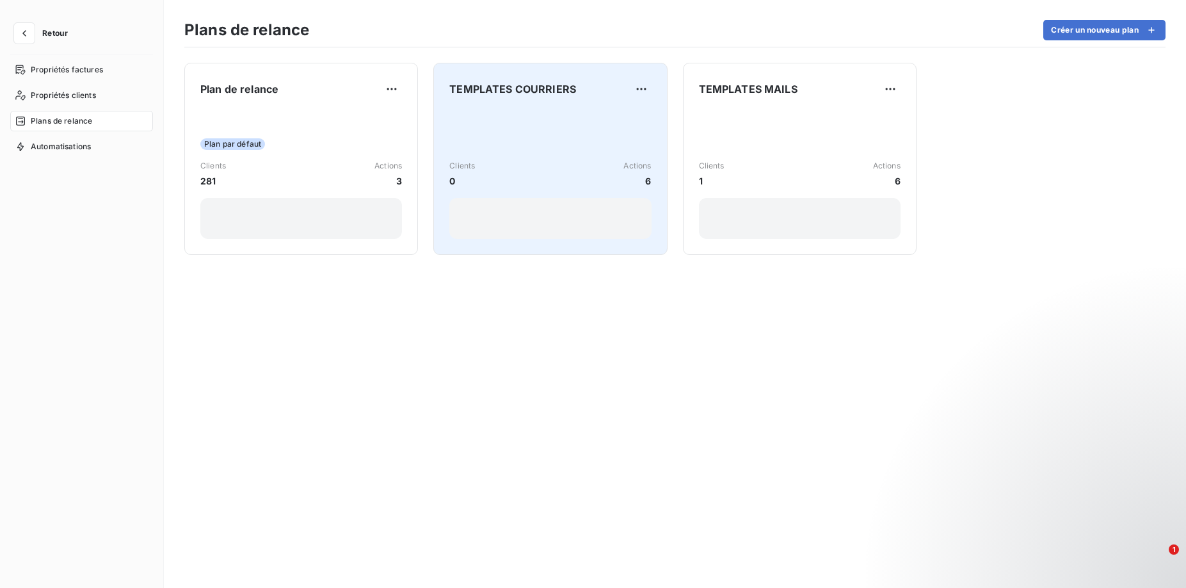
click at [552, 118] on div "Clients 0 Actions 6" at bounding box center [550, 173] width 202 height 129
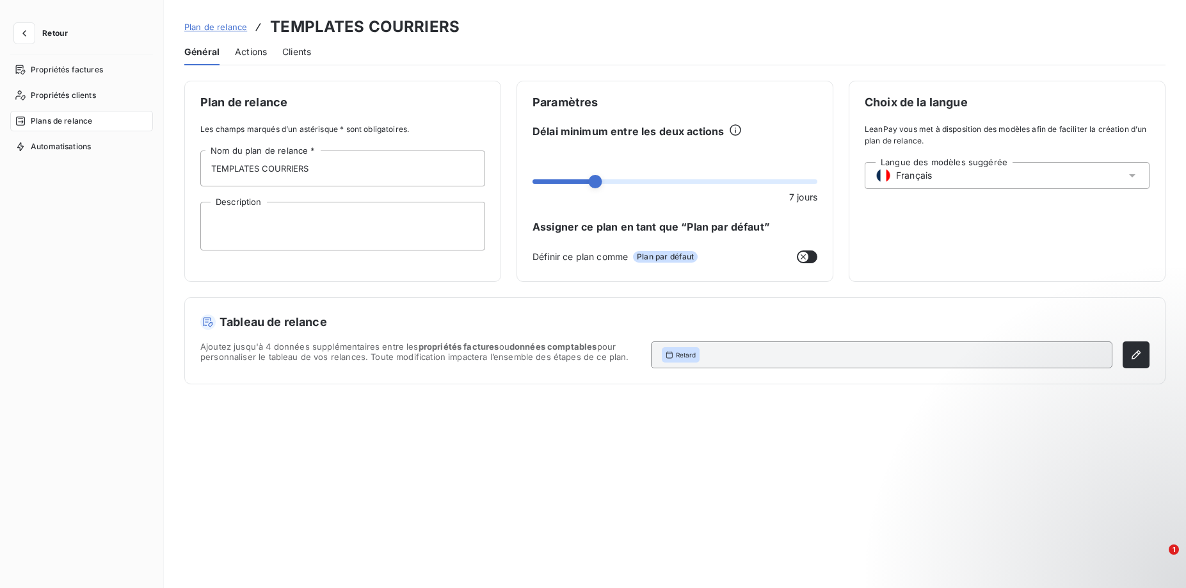
click at [254, 56] on span "Actions" at bounding box center [251, 51] width 32 height 13
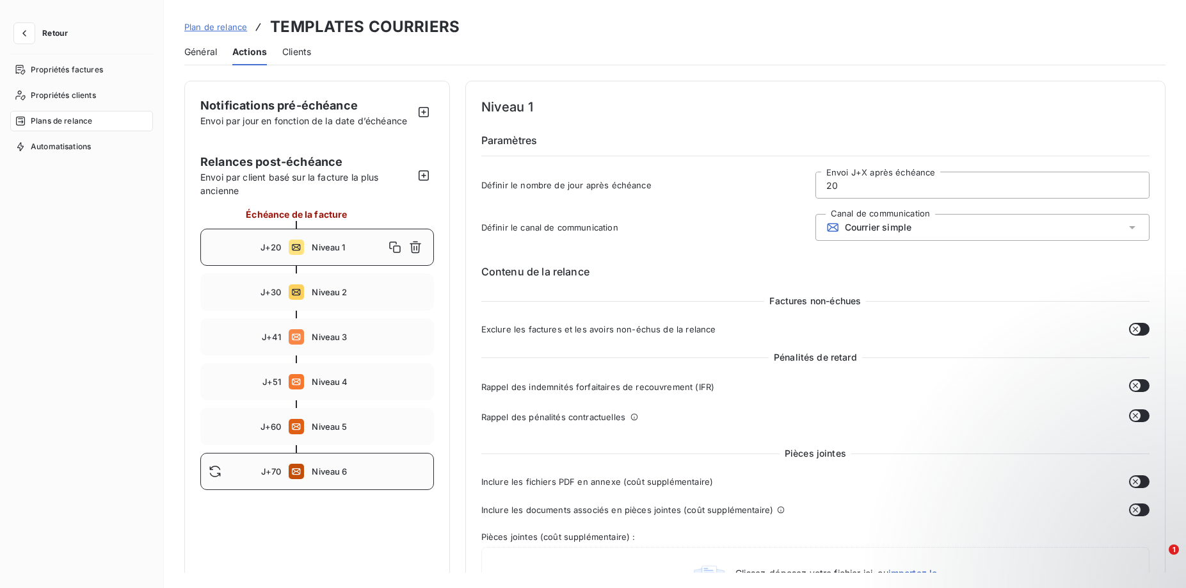
click at [340, 462] on div "J+70 Niveau 6" at bounding box center [317, 470] width 234 height 37
click at [334, 421] on span "Niveau 5" at bounding box center [368, 426] width 113 height 10
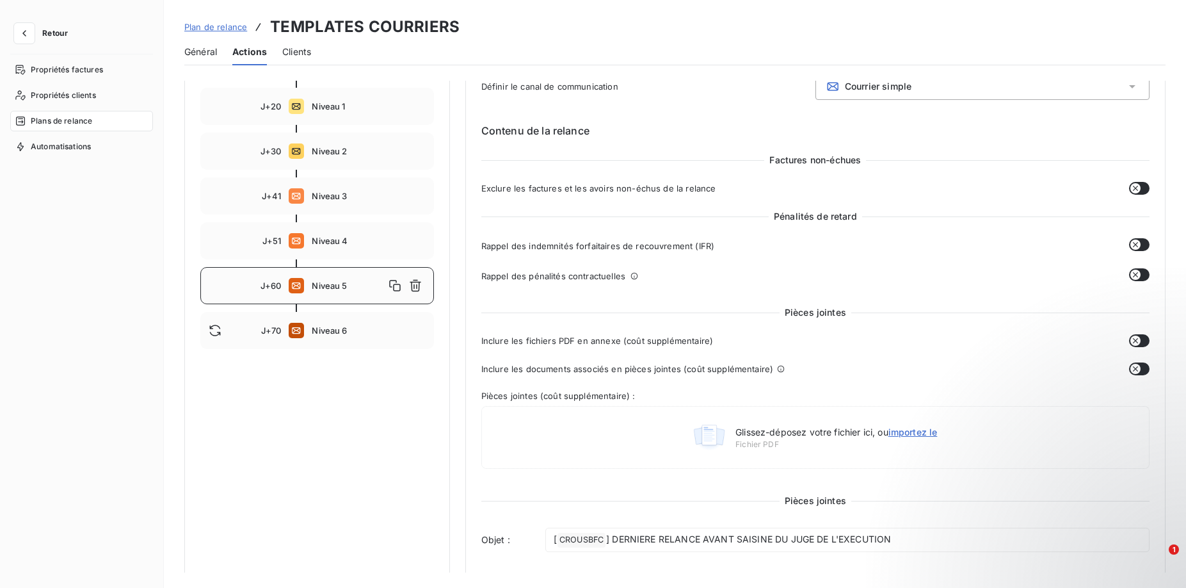
scroll to position [131, 0]
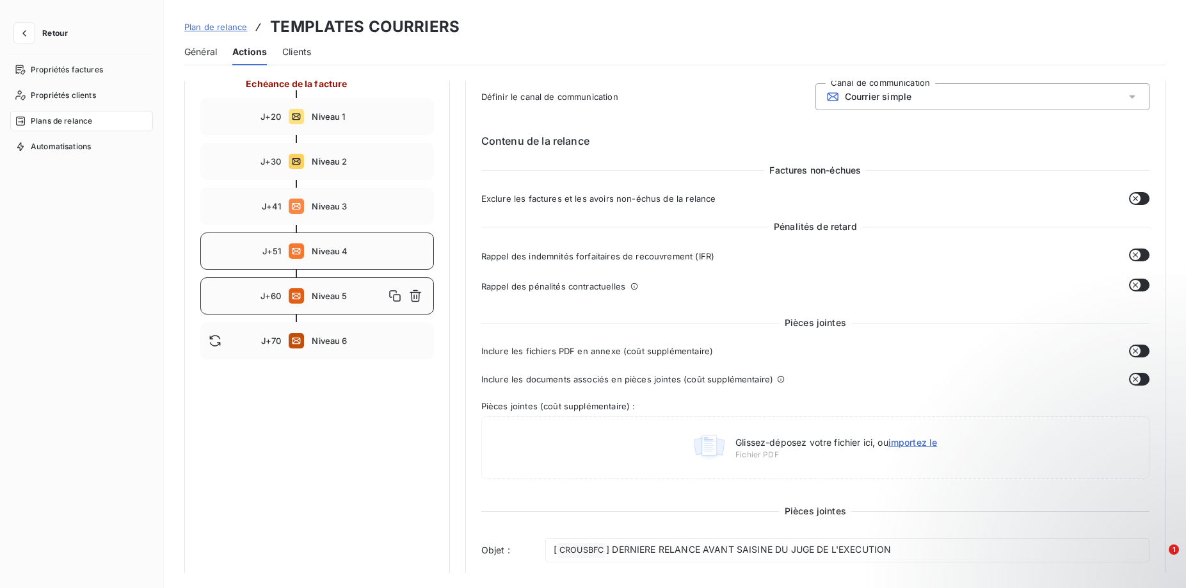
click at [309, 244] on div "J+51 Niveau 4" at bounding box center [317, 250] width 234 height 37
type input "51"
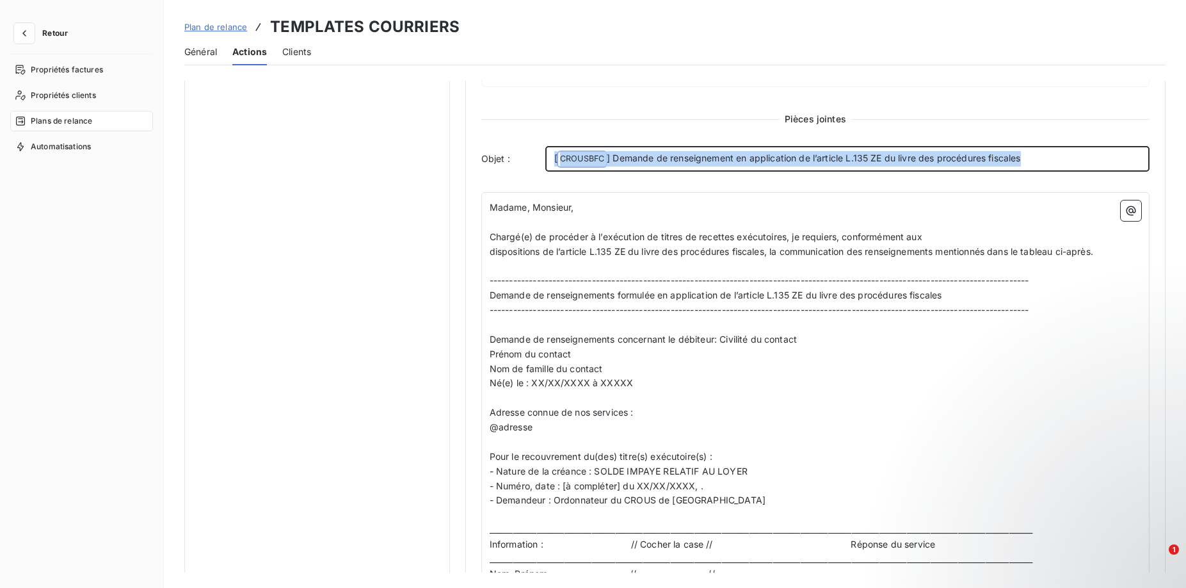
drag, startPoint x: 1035, startPoint y: 154, endPoint x: 421, endPoint y: 204, distance: 615.8
click at [421, 204] on div "Notifications pré-échéance Envoi par jour en fonction de la date d’échéance Rel…" at bounding box center [674, 344] width 981 height 1572
copy p "[ CROUSBFC ﻿ ] Demande de renseignement en application de l’article L.135 ZE du…"
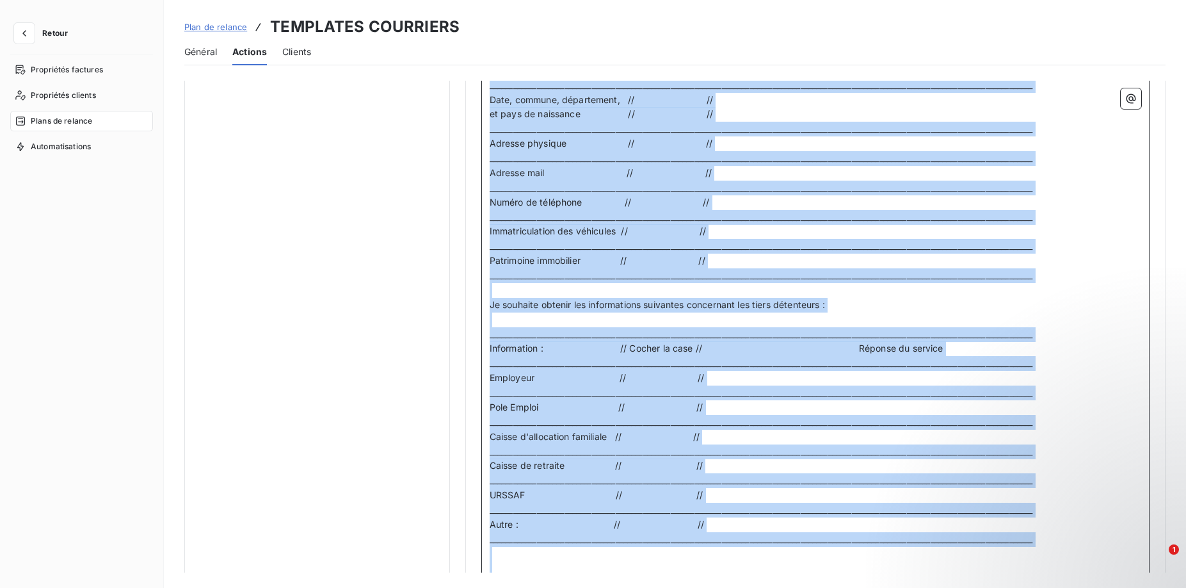
scroll to position [1080, 0]
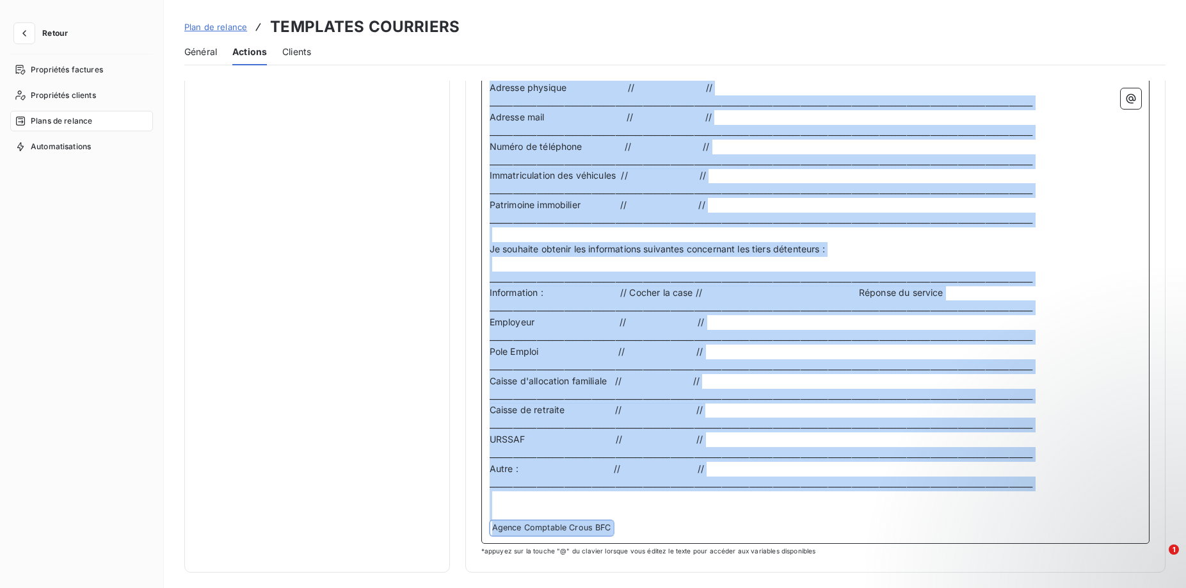
drag, startPoint x: 490, startPoint y: 205, endPoint x: 782, endPoint y: 605, distance: 496.0
click at [782, 572] on div "Notifications pré-échéance Envoi par jour en fonction de la date d’échéance Rel…" at bounding box center [675, 327] width 1022 height 492
copy div "Loremi, Dolorsit, ﻿ Ametco(a) el seddoeiu t i’utlaboree do magnaa en adminimv q…"
click at [28, 35] on icon "button" at bounding box center [24, 33] width 13 height 13
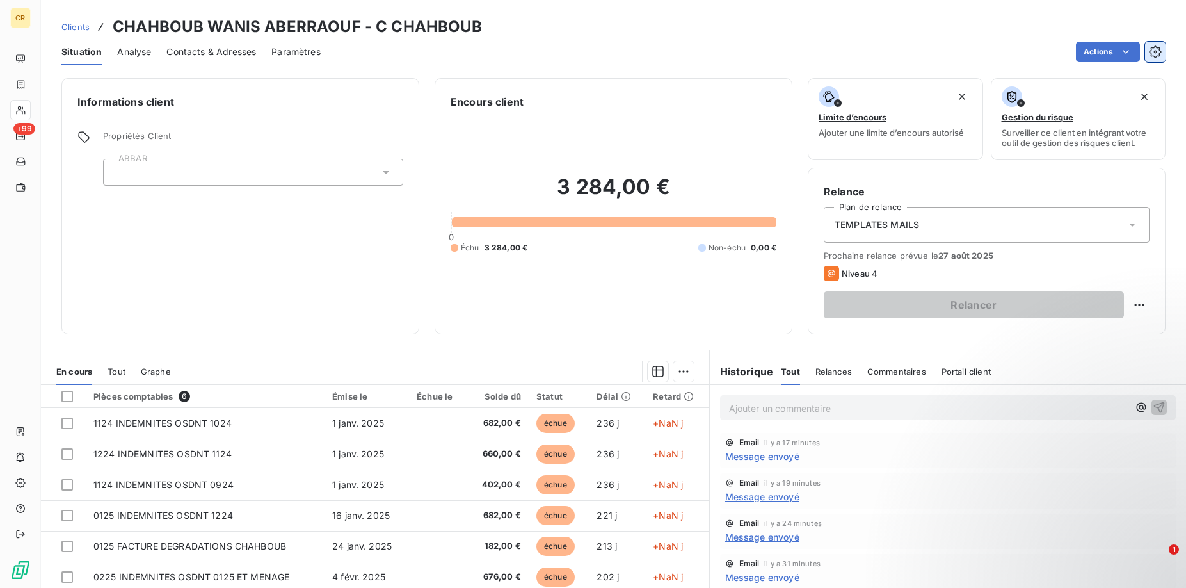
click at [1158, 56] on icon "button" at bounding box center [1155, 51] width 12 height 12
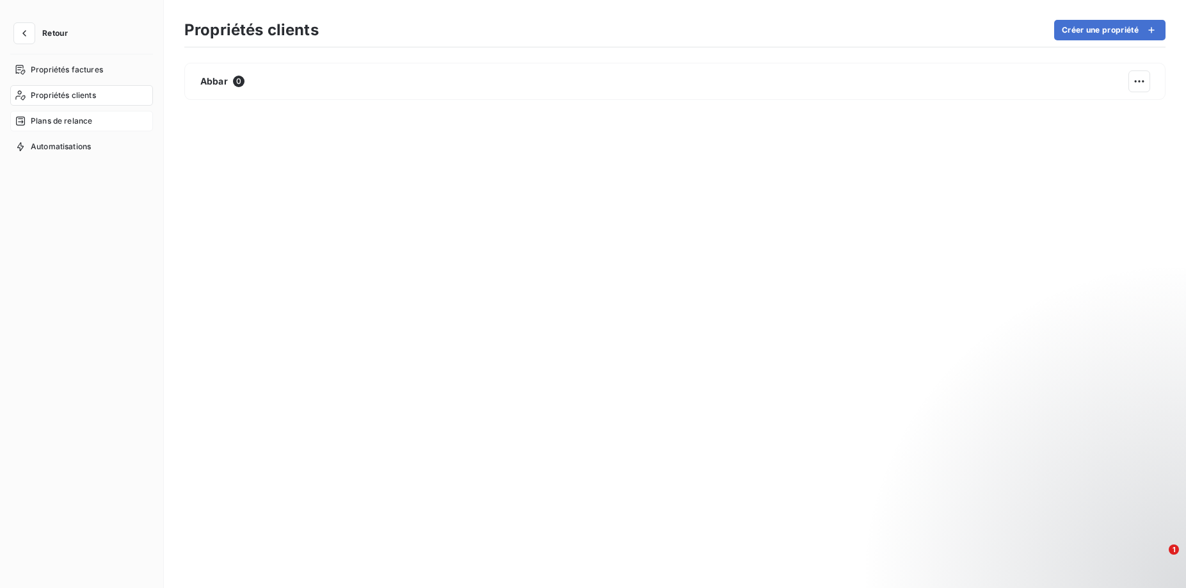
click at [67, 115] on div "Plans de relance" at bounding box center [81, 121] width 143 height 20
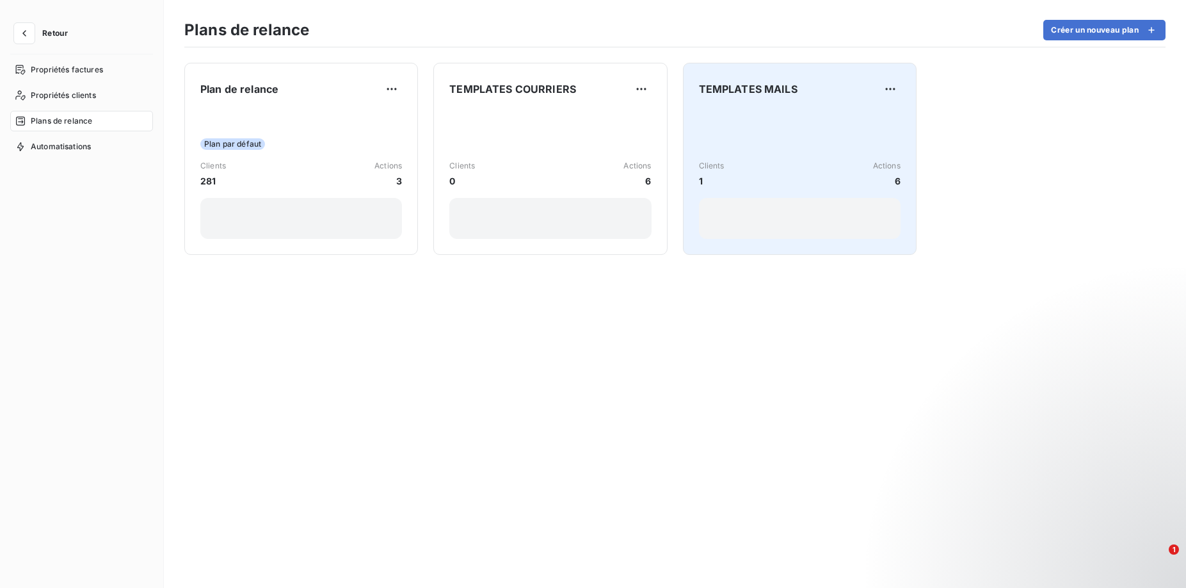
click at [798, 122] on div "Clients 1 Actions 6" at bounding box center [800, 173] width 202 height 129
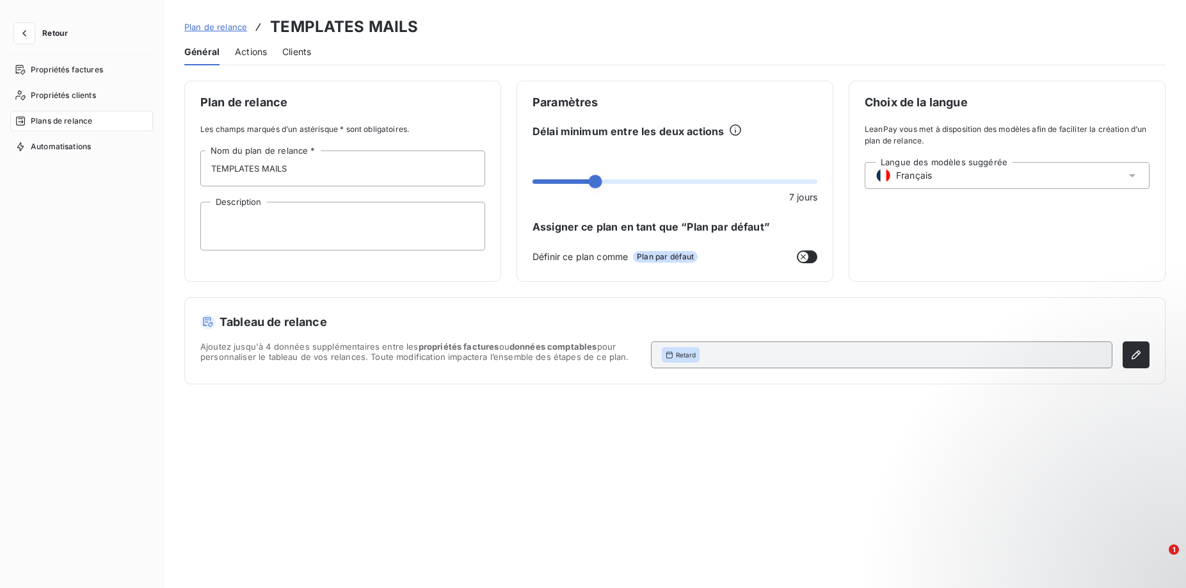
click at [252, 54] on span "Actions" at bounding box center [251, 51] width 32 height 13
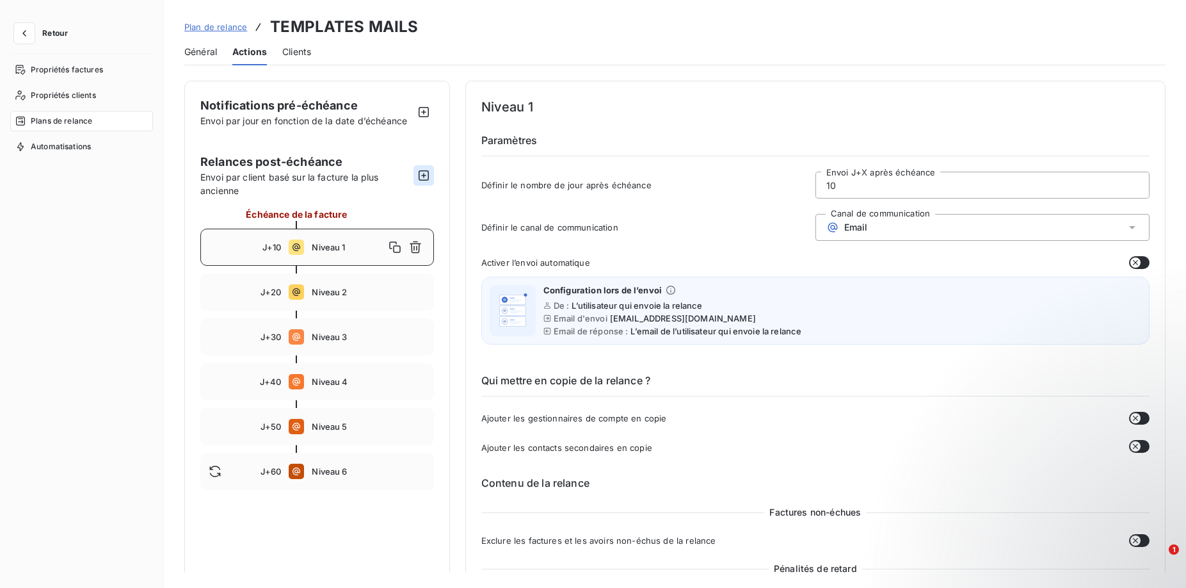
click at [426, 170] on icon "button" at bounding box center [424, 175] width 10 height 10
type input "70"
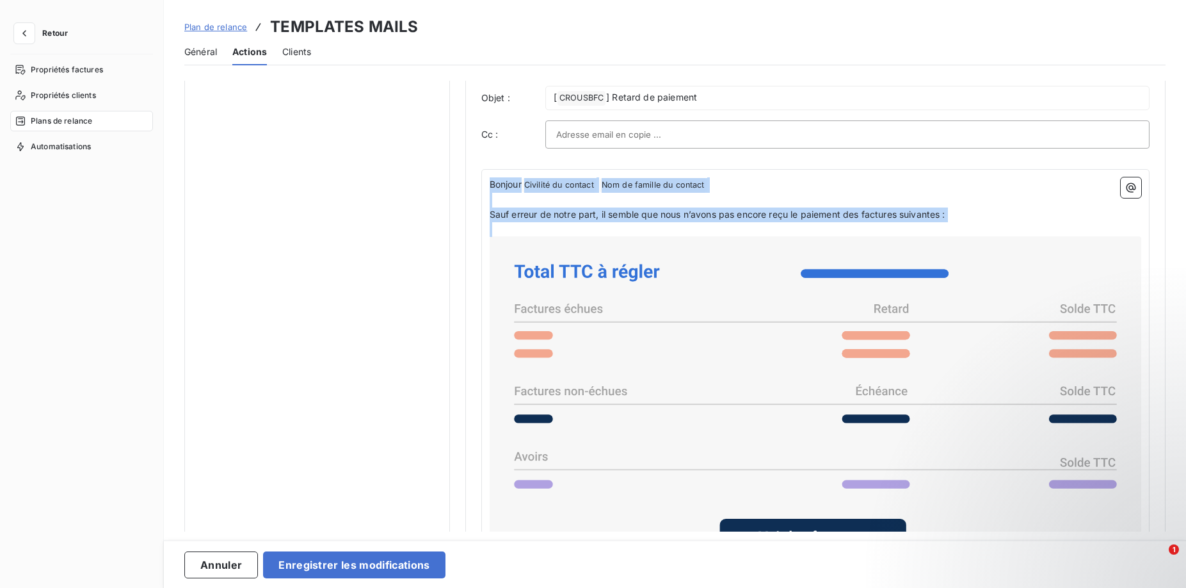
scroll to position [970, 0]
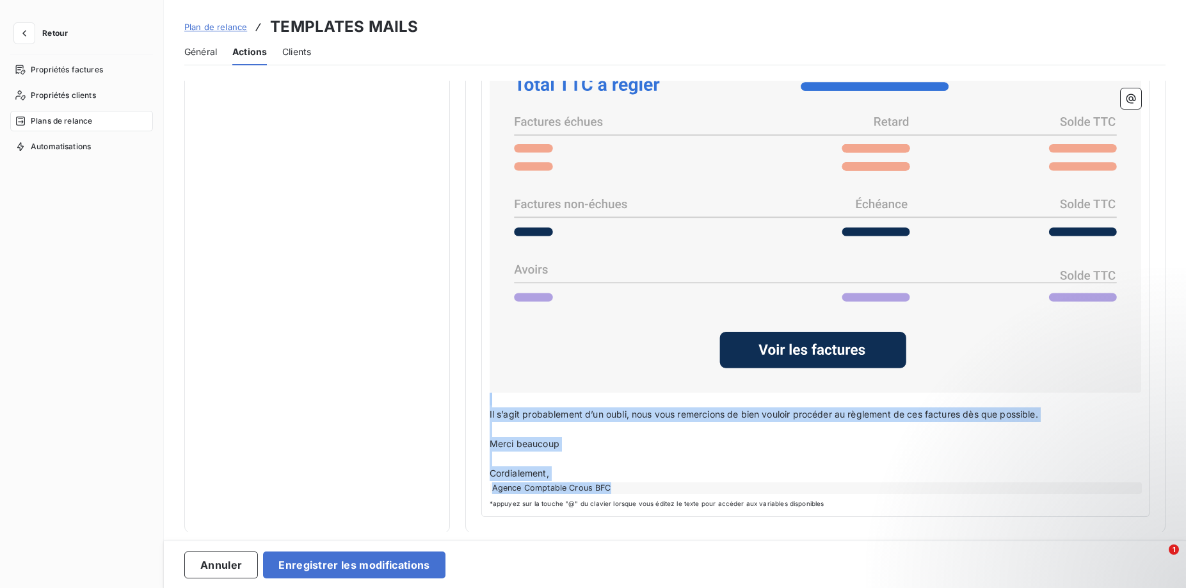
drag, startPoint x: 488, startPoint y: 180, endPoint x: 1009, endPoint y: 618, distance: 680.0
click at [1009, 531] on div "Notifications pré-échéance Envoi par jour en fonction de la date d’échéance Rel…" at bounding box center [675, 306] width 1022 height 451
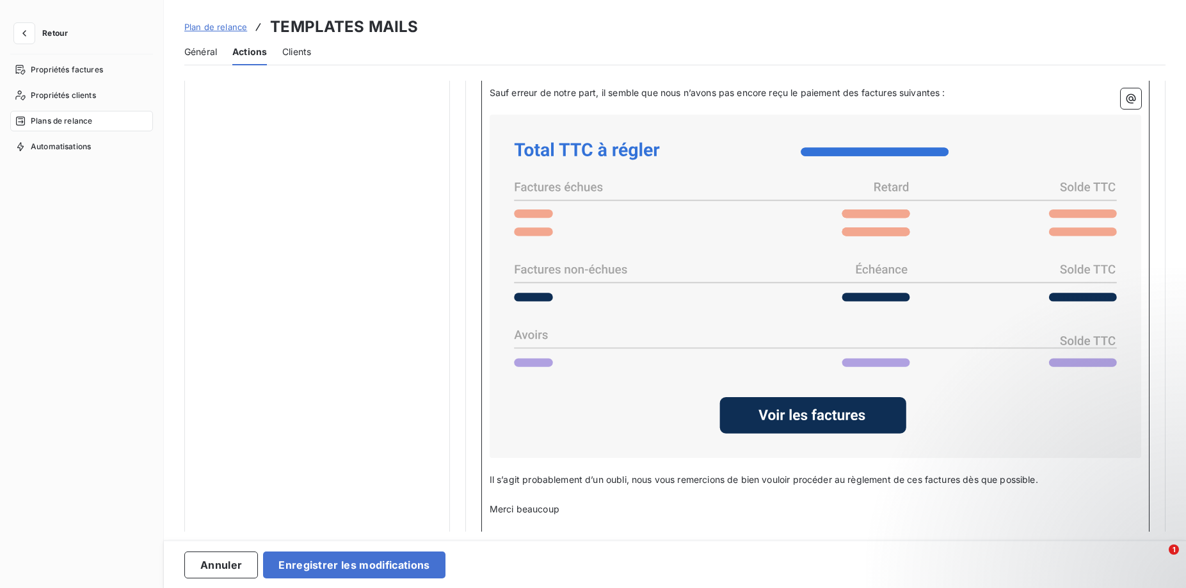
click at [602, 432] on icon at bounding box center [815, 286] width 641 height 333
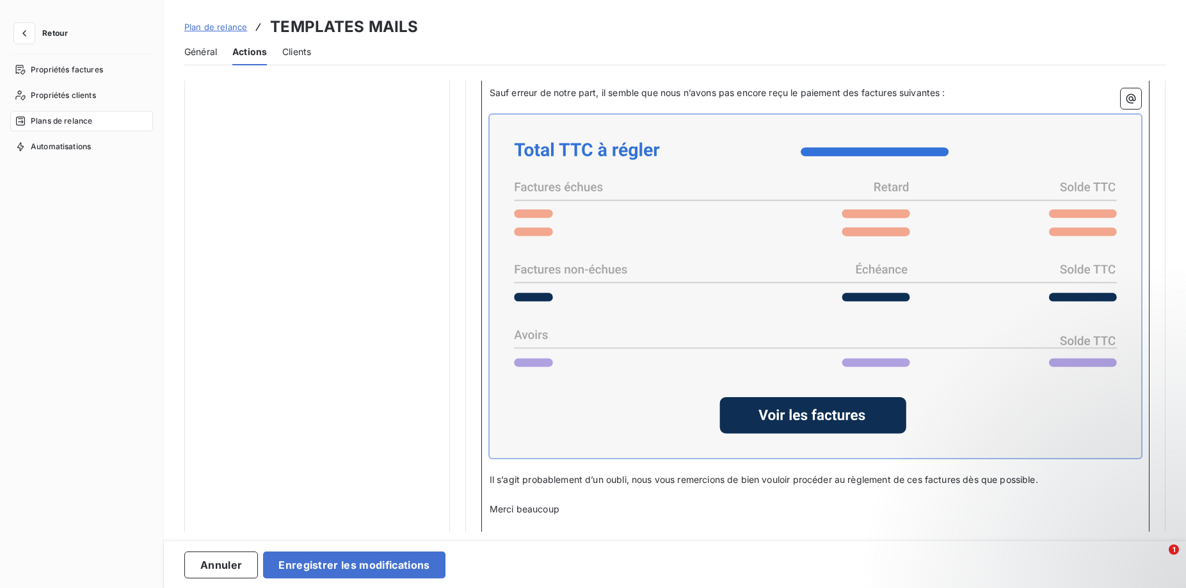
scroll to position [627, 0]
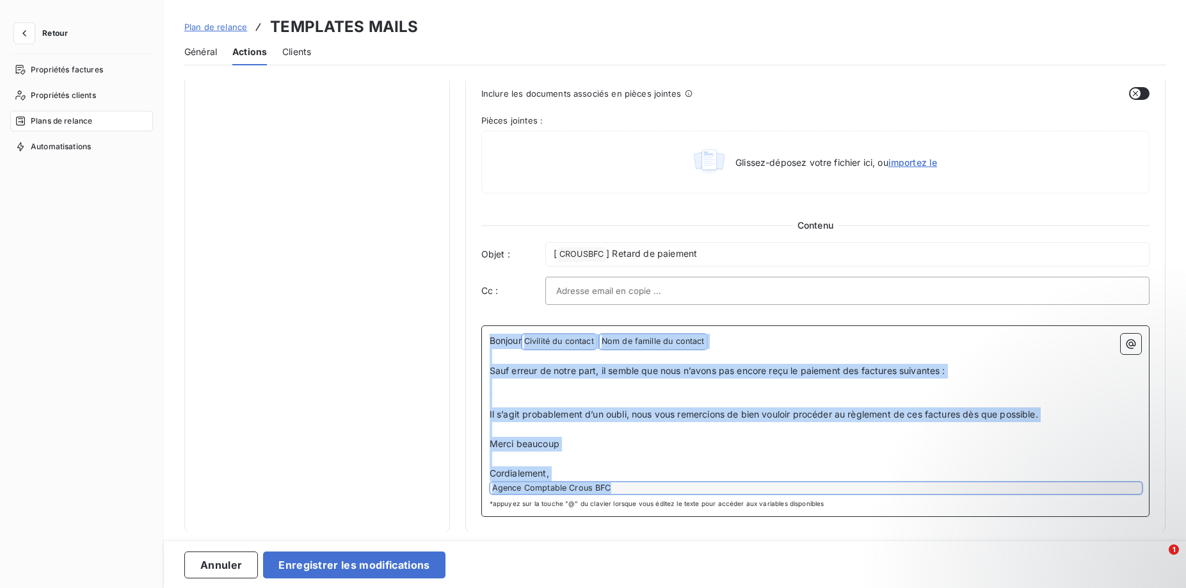
drag, startPoint x: 490, startPoint y: 340, endPoint x: 865, endPoint y: 618, distance: 467.1
click at [865, 531] on div "Notifications pré-échéance Envoi par jour en fonction de la date d’échéance Rel…" at bounding box center [675, 306] width 1022 height 451
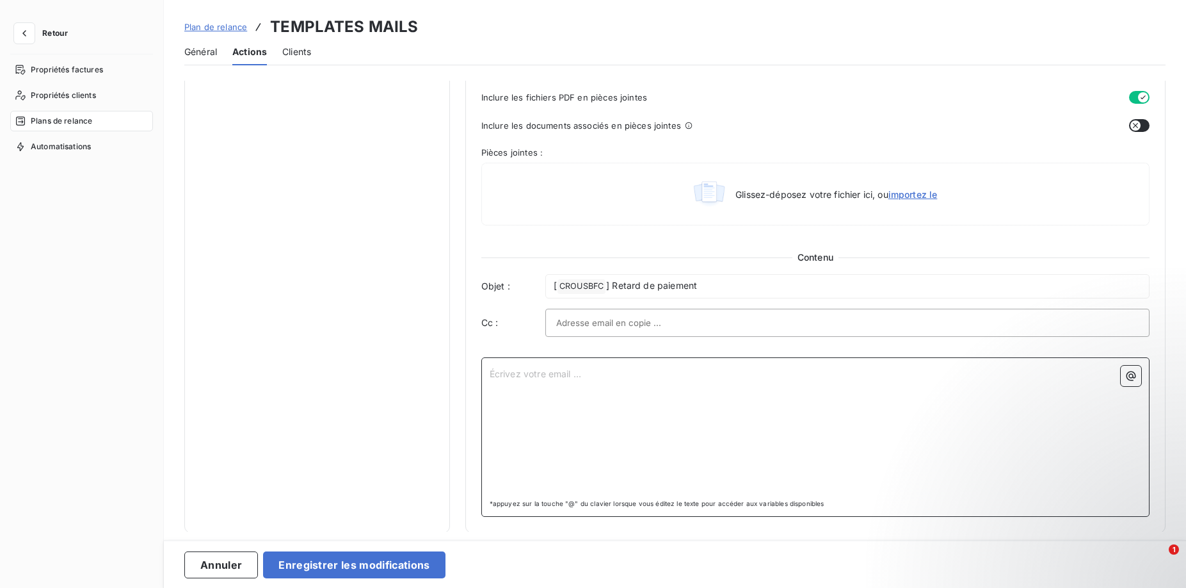
click at [563, 390] on div "Écrivez votre email ... ﻿" at bounding box center [816, 429] width 652 height 128
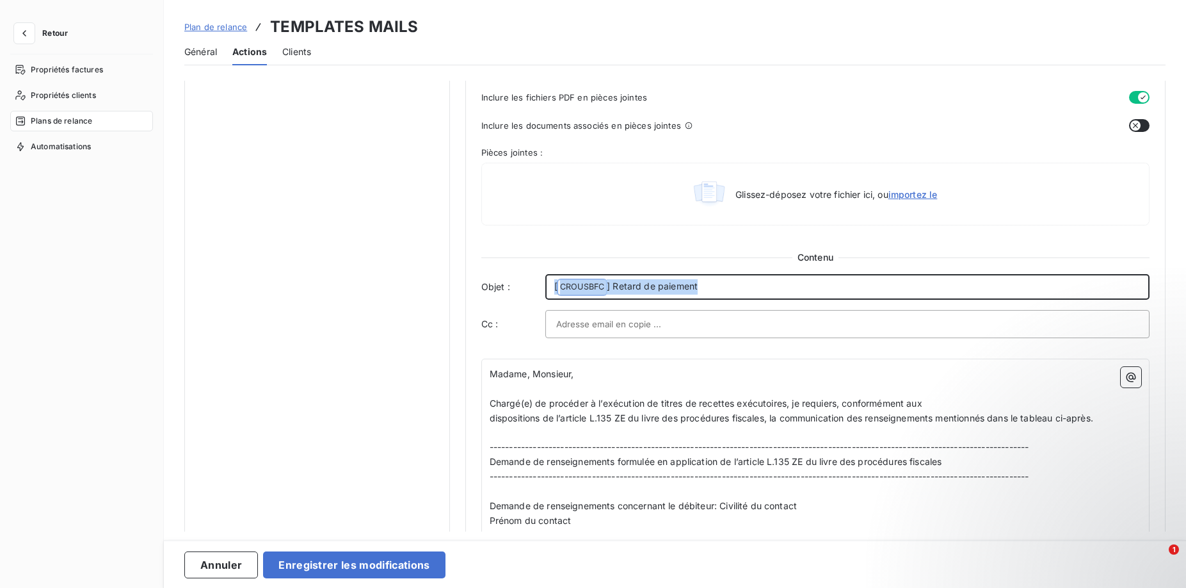
drag, startPoint x: 708, startPoint y: 285, endPoint x: 443, endPoint y: 284, distance: 265.0
click at [443, 284] on div "Notifications pré-échéance Envoi par jour en fonction de la date d’échéance Rel…" at bounding box center [674, 391] width 981 height 1813
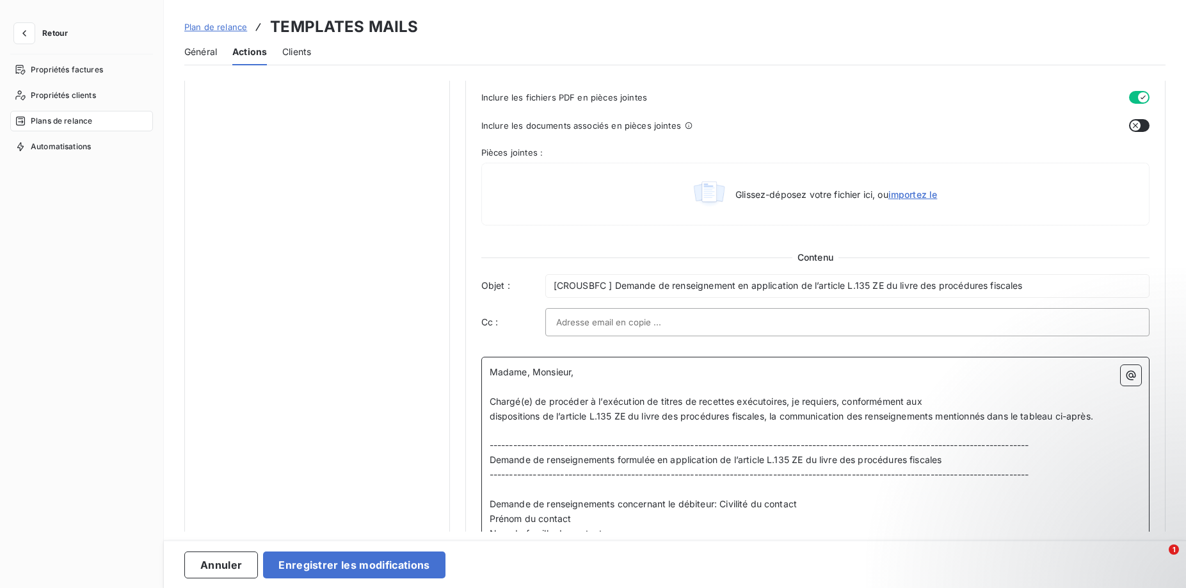
click at [721, 520] on p "Prénom du contact" at bounding box center [816, 518] width 652 height 15
click at [358, 569] on button "Enregistrer les modifications" at bounding box center [354, 564] width 182 height 27
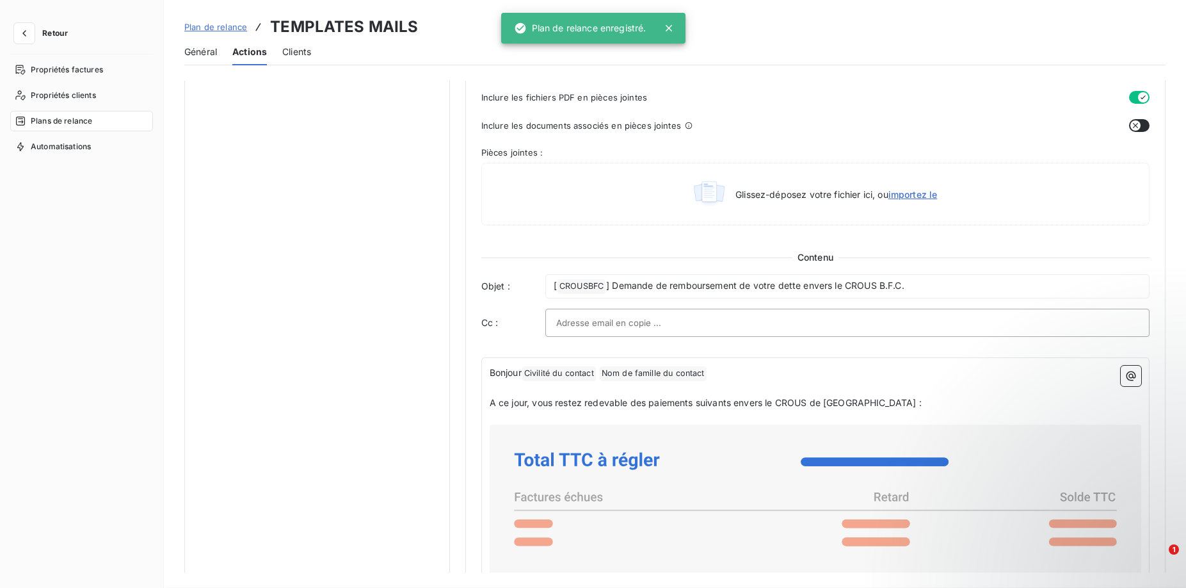
scroll to position [19, 0]
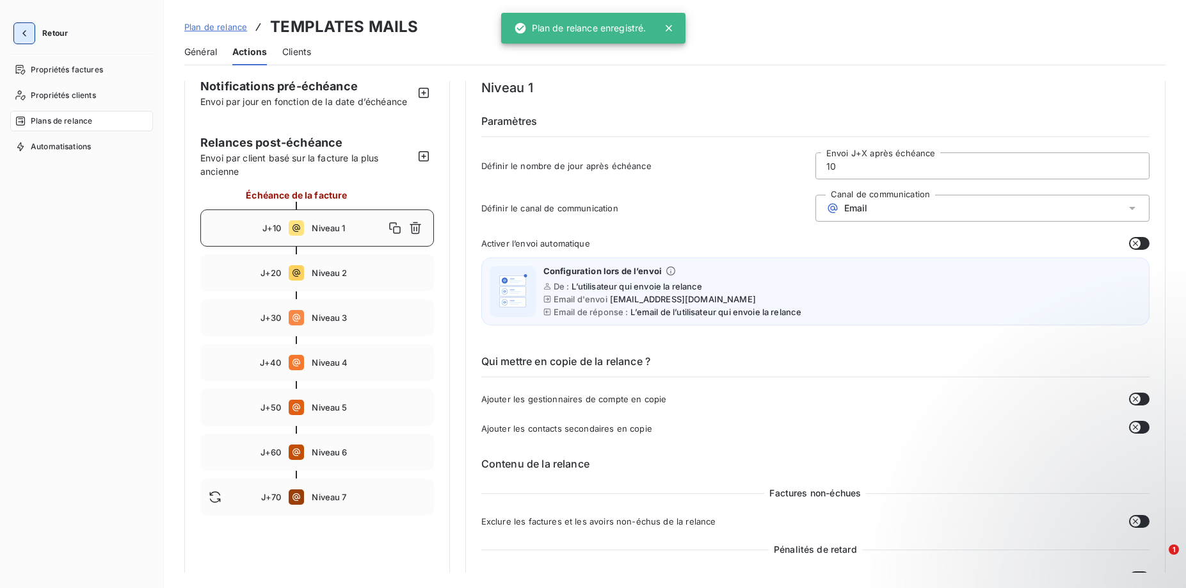
click at [20, 31] on icon "button" at bounding box center [24, 33] width 13 height 13
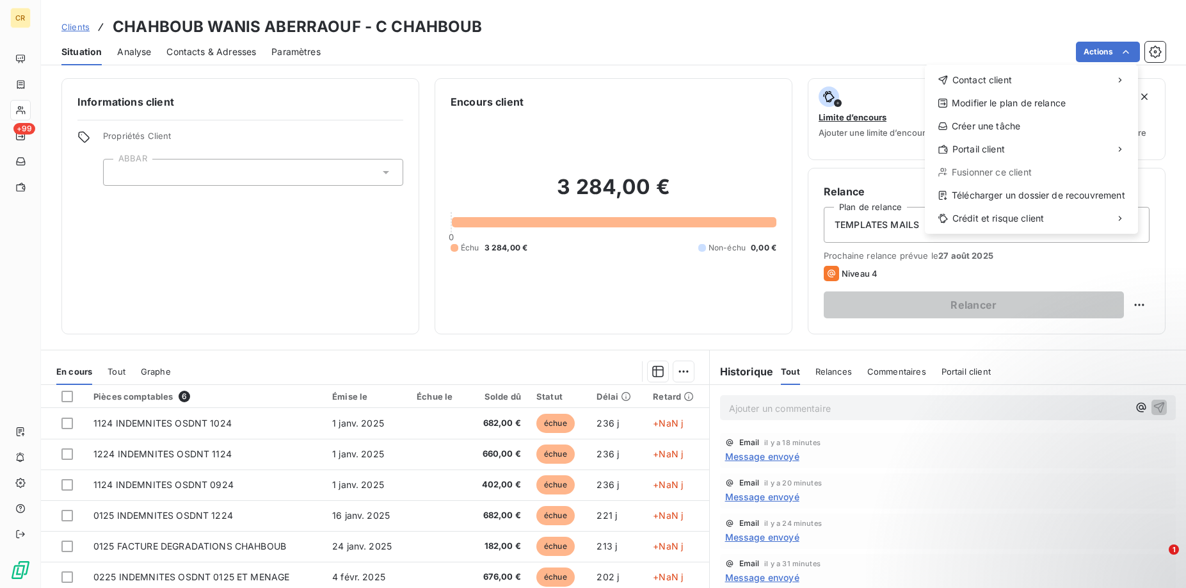
click at [1127, 53] on html "CR +99 Clients CHAHBOUB WANIS ABERRAOUF - C CHAHBOUB Situation Analyse Contacts…" at bounding box center [593, 294] width 1186 height 588
click at [835, 80] on div "Envoyer un email" at bounding box center [830, 85] width 172 height 20
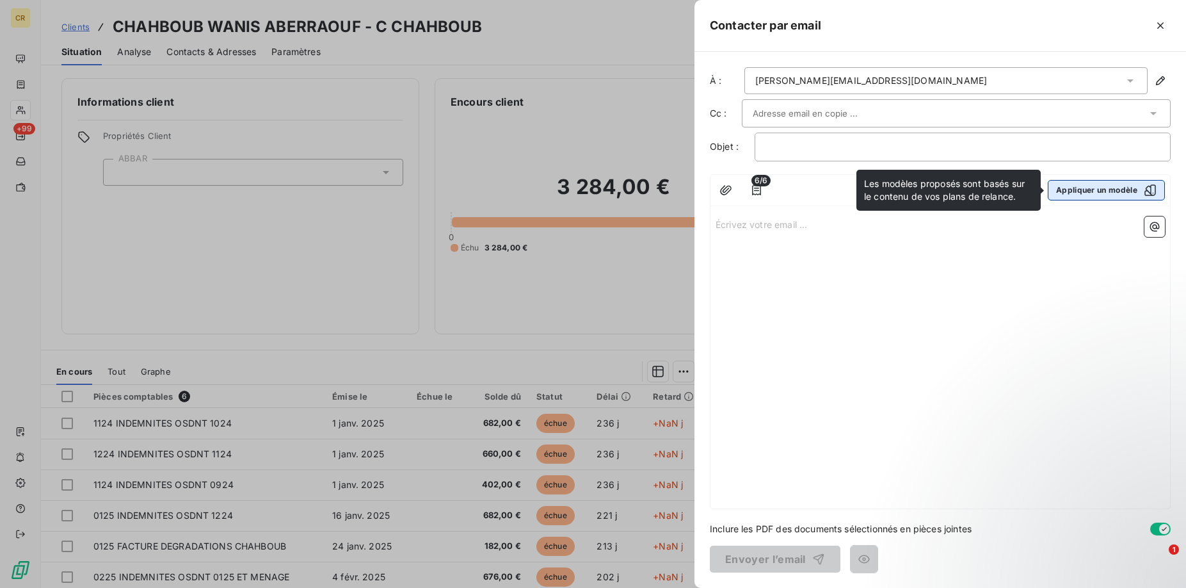
click at [1121, 186] on button "Appliquer un modèle" at bounding box center [1106, 190] width 117 height 20
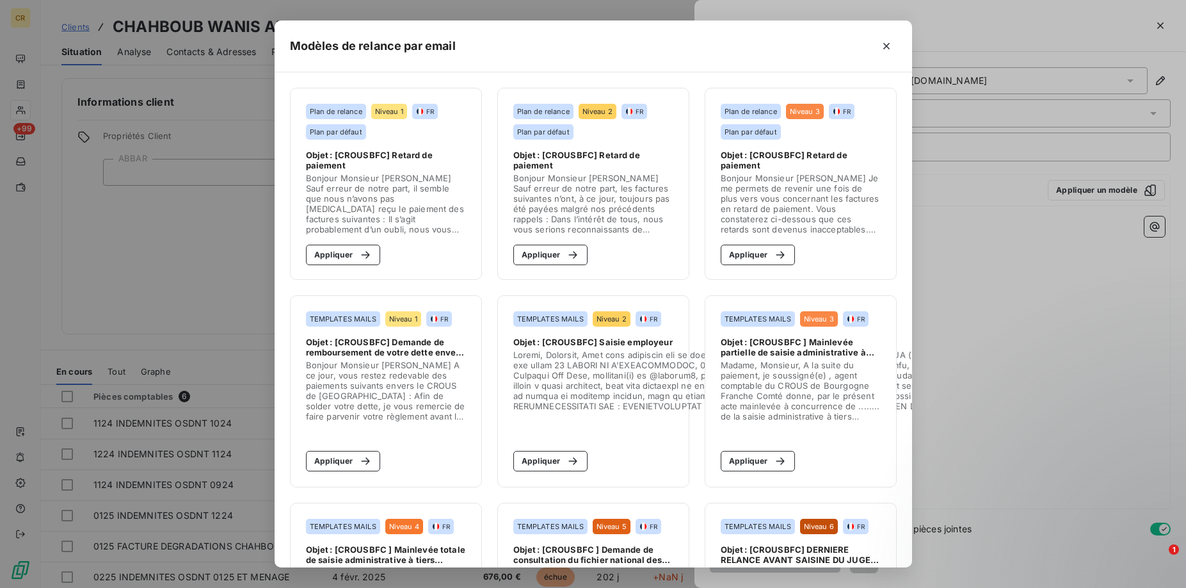
scroll to position [350, 0]
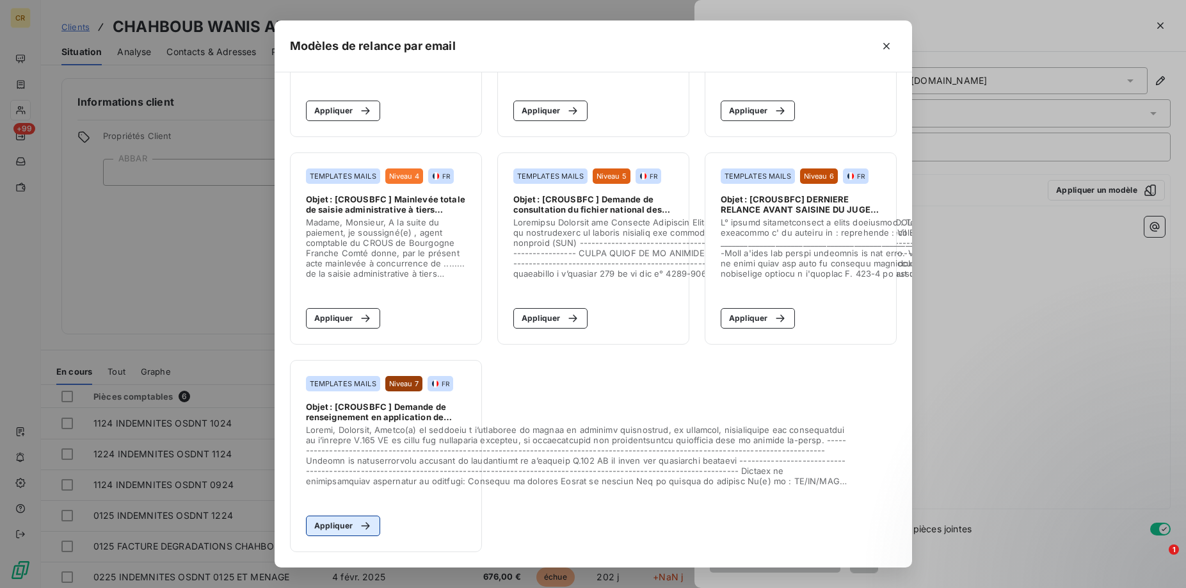
click at [333, 520] on button "Appliquer" at bounding box center [343, 525] width 75 height 20
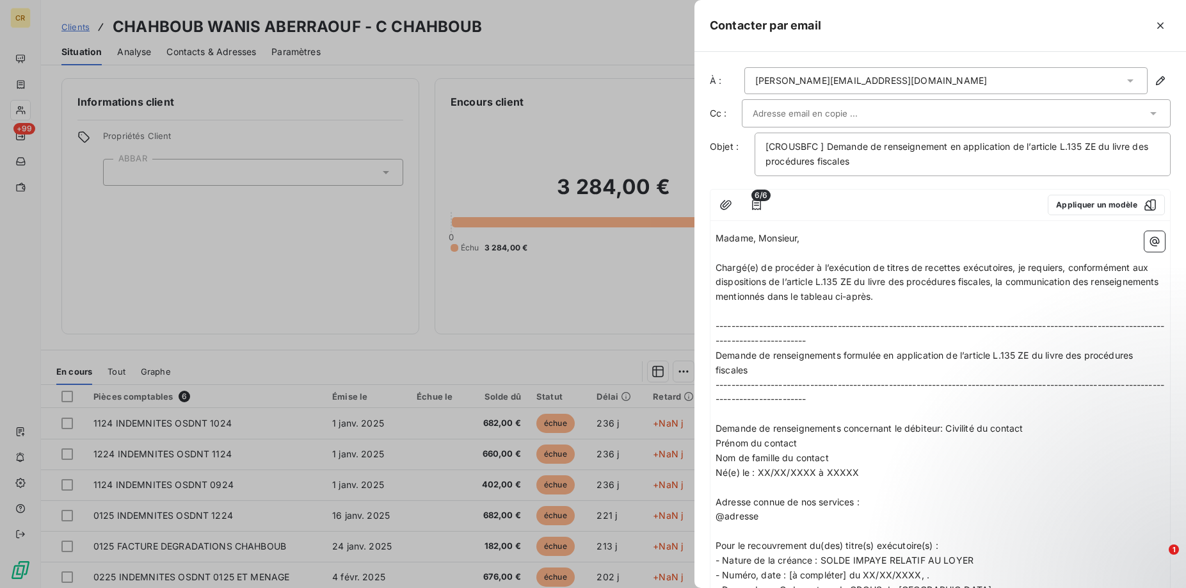
click at [906, 425] on span "Demande de renseignements concernant le débiteur: Civilité du contact" at bounding box center [869, 427] width 307 height 11
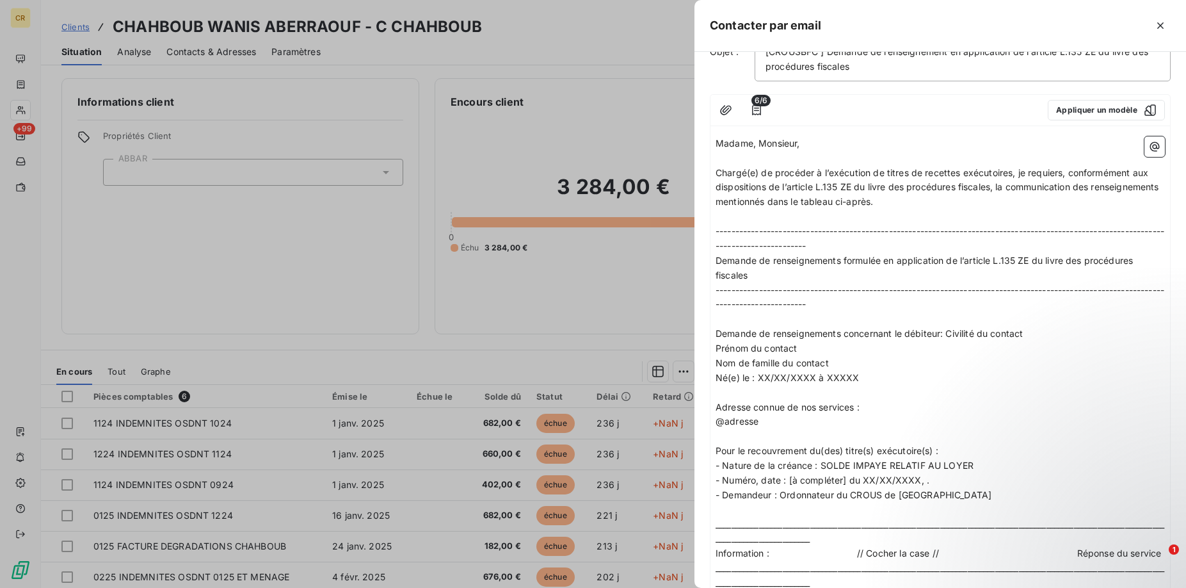
scroll to position [0, 0]
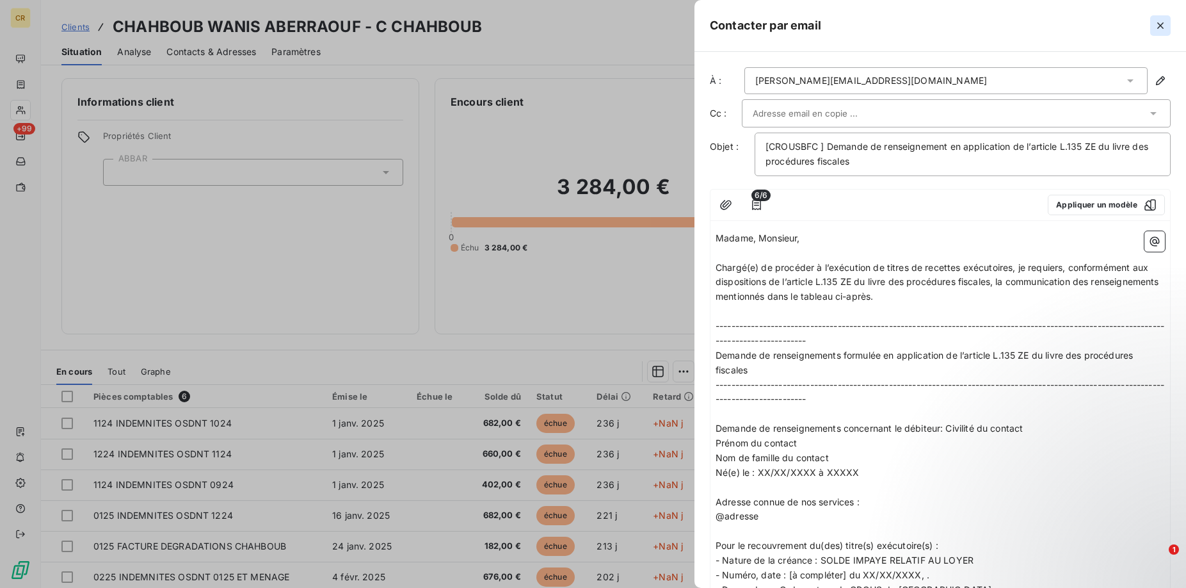
click at [1167, 24] on button "button" at bounding box center [1160, 25] width 20 height 20
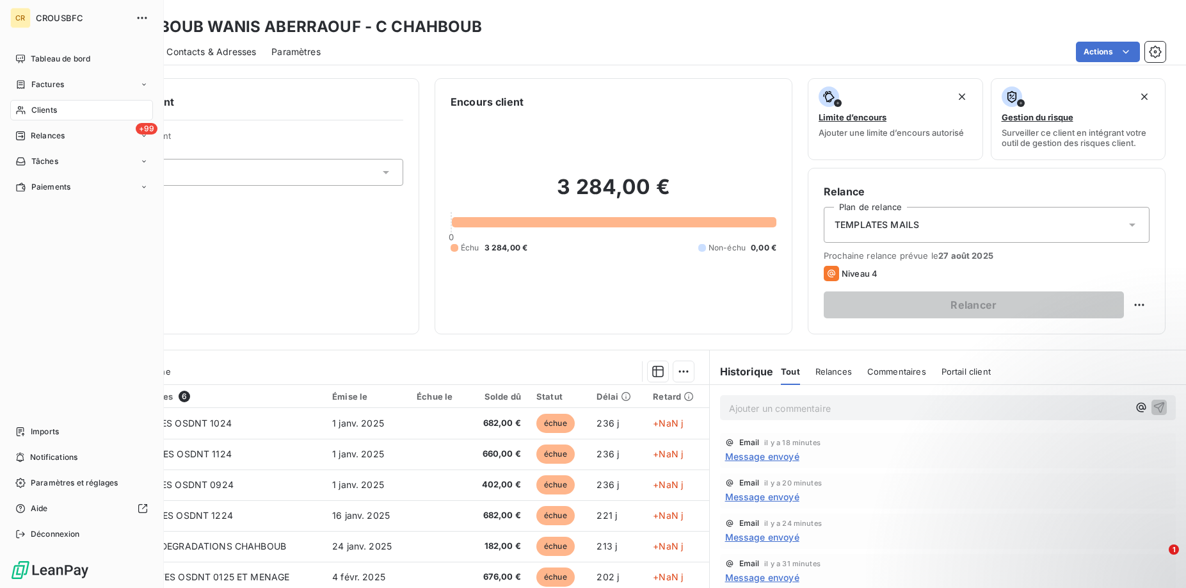
click at [20, 109] on icon at bounding box center [20, 110] width 9 height 8
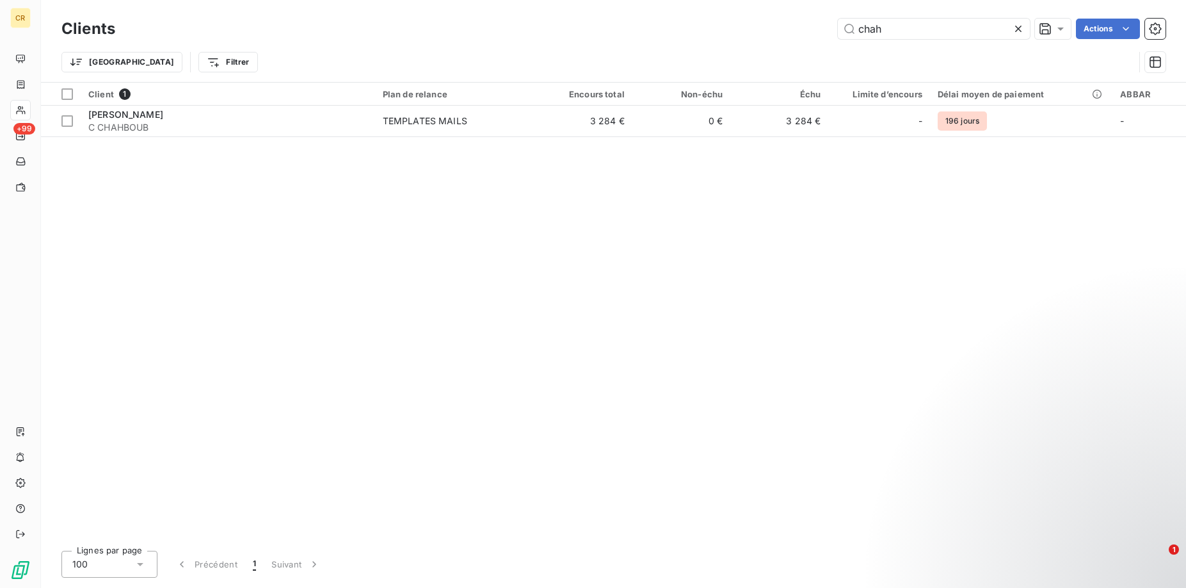
click at [581, 149] on div "Client 1 Plan de relance Encours total Non-échu Échu Limite d’encours Délai moy…" at bounding box center [613, 312] width 1145 height 458
drag, startPoint x: 899, startPoint y: 29, endPoint x: 816, endPoint y: 29, distance: 83.2
click at [838, 29] on input "chah" at bounding box center [934, 29] width 192 height 20
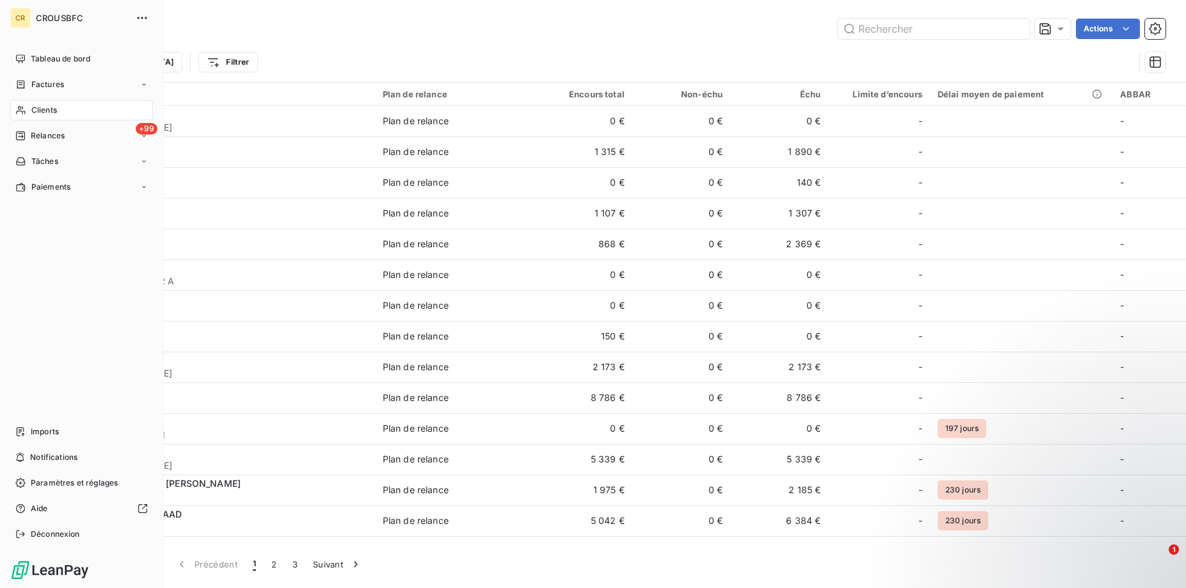
click at [28, 106] on div "Clients" at bounding box center [81, 110] width 143 height 20
click at [33, 140] on span "Relances" at bounding box center [48, 136] width 34 height 12
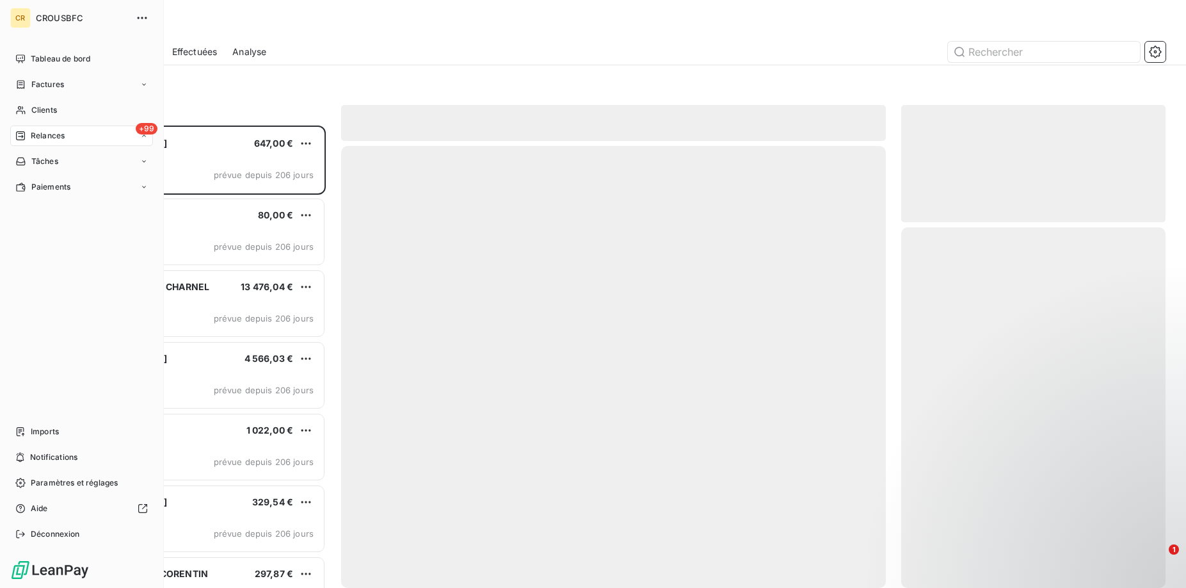
scroll to position [462, 265]
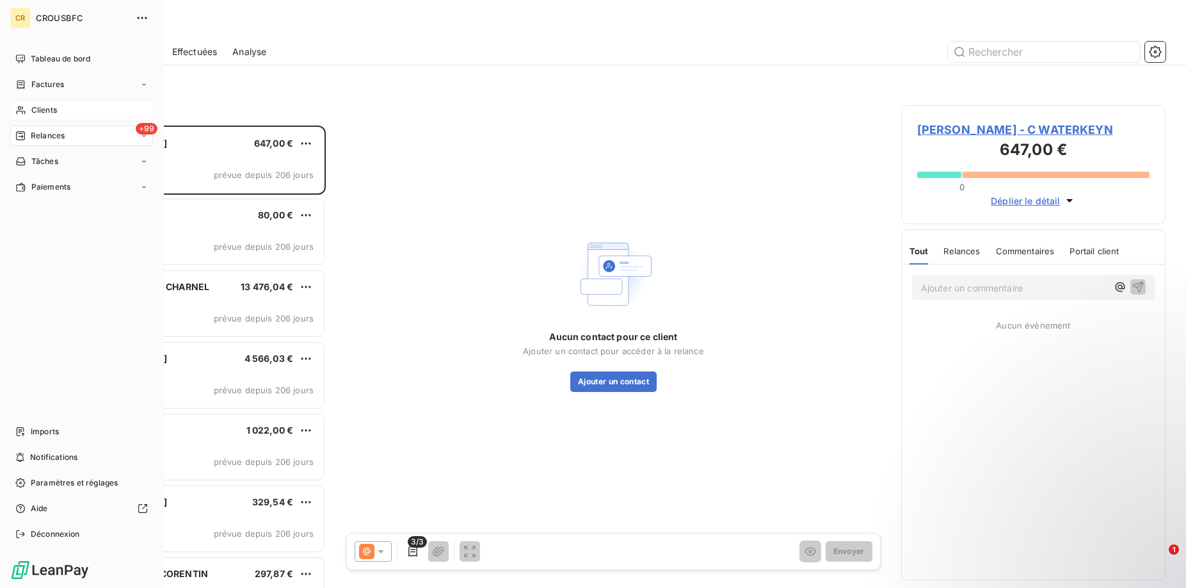
click at [18, 108] on icon at bounding box center [20, 110] width 9 height 8
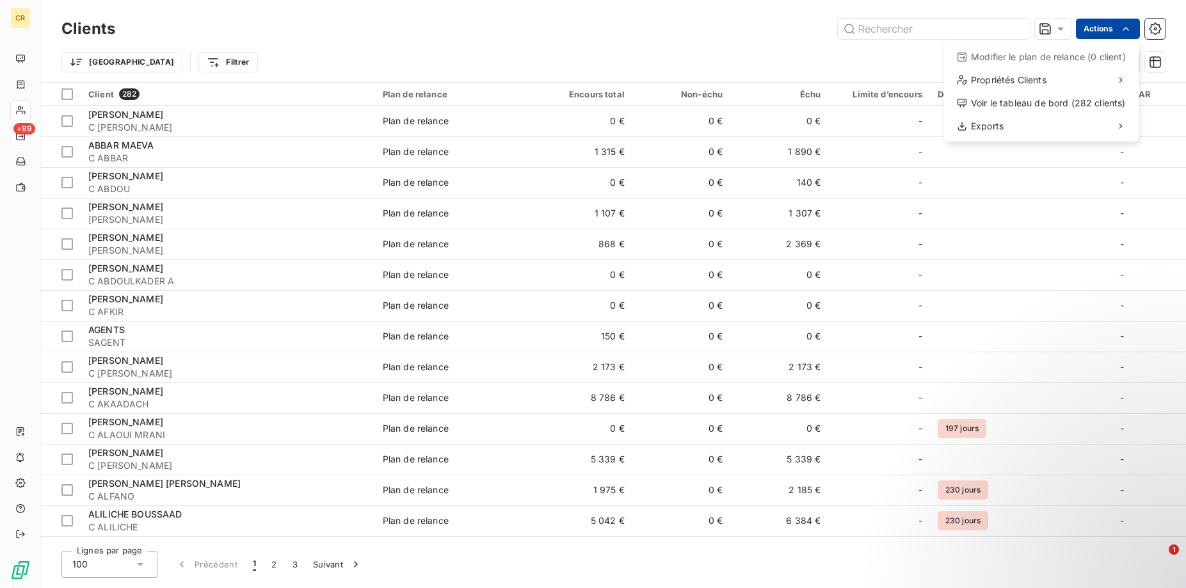
click at [1137, 23] on html "CR +99 Clients Actions Modifier le plan de relance (0 client) Propriétés Client…" at bounding box center [593, 294] width 1186 height 588
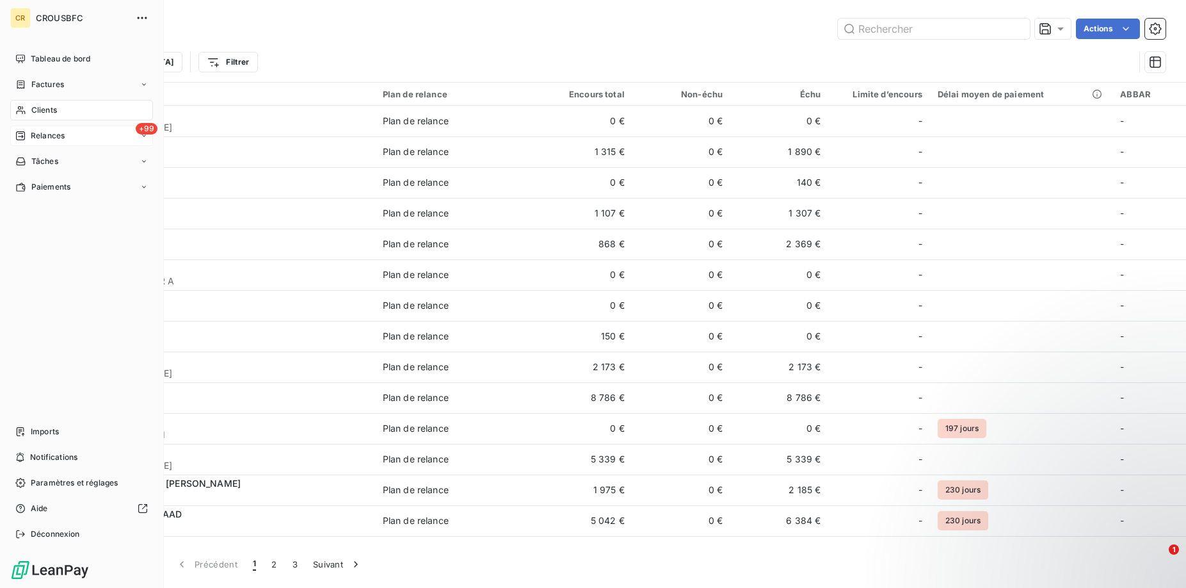
click at [25, 111] on html "CR CROUSBFC Tableau de bord Factures Clients +99 Relances Tâches Paiements Impo…" at bounding box center [593, 294] width 1186 height 588
click at [24, 111] on icon at bounding box center [20, 110] width 11 height 10
click at [24, 107] on icon at bounding box center [20, 110] width 11 height 10
click at [32, 107] on span "Clients" at bounding box center [44, 110] width 26 height 12
click at [39, 100] on div "Clients" at bounding box center [81, 110] width 143 height 20
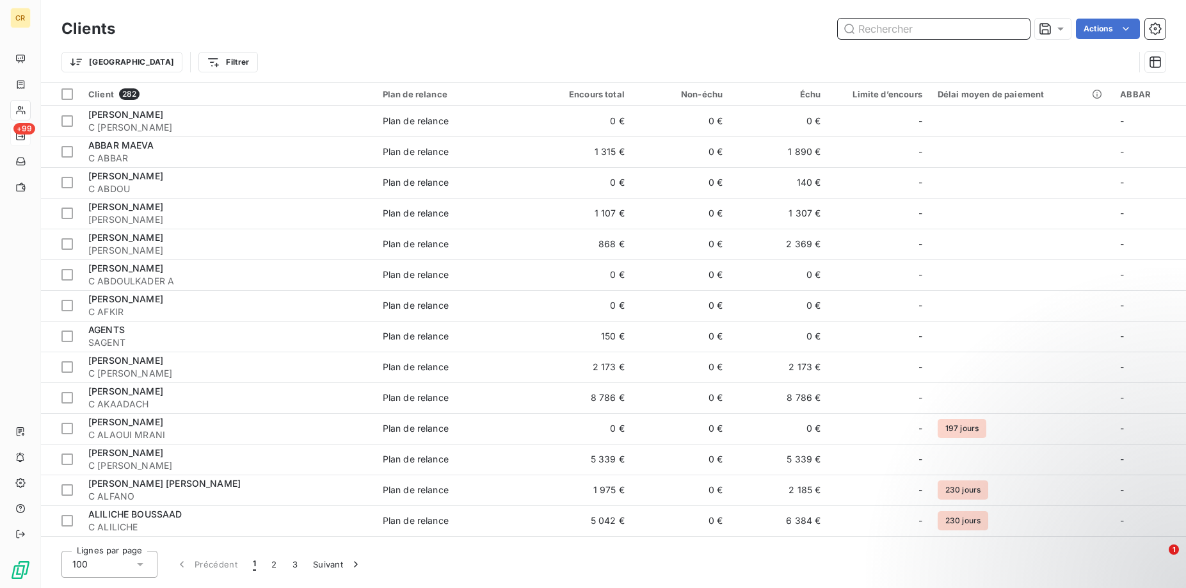
click at [894, 23] on input "text" at bounding box center [934, 29] width 192 height 20
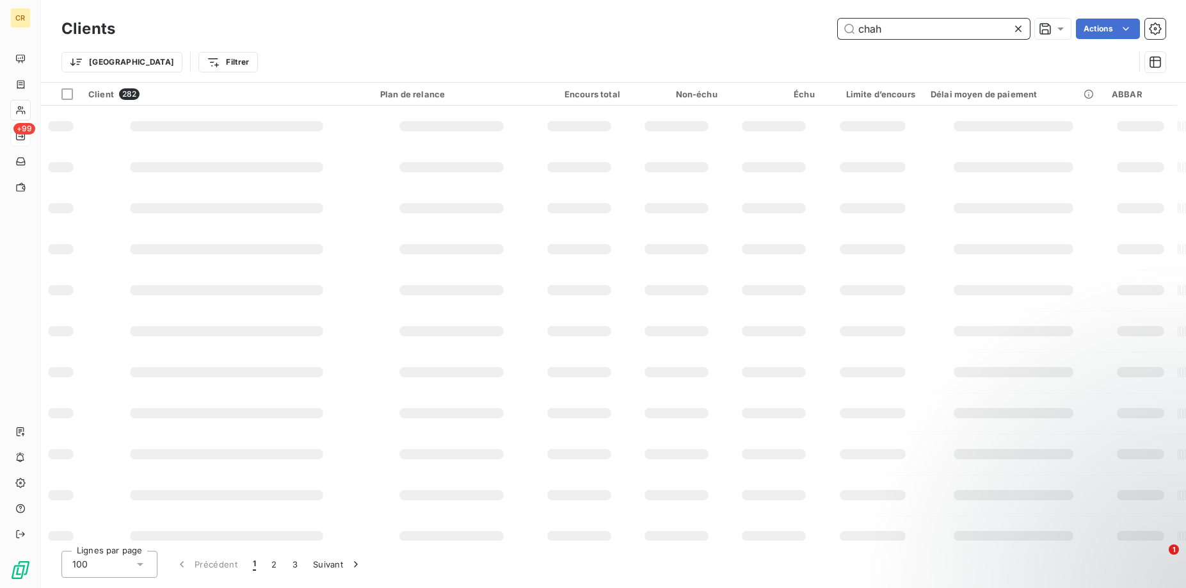
type input "chah"
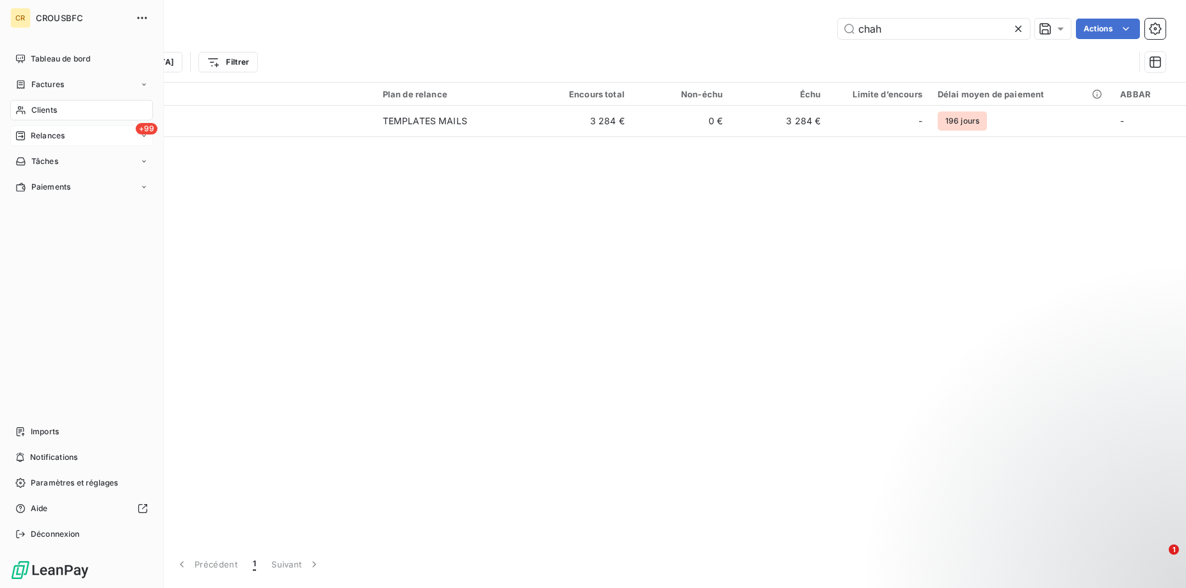
click at [125, 123] on nav "Tableau de bord Factures Clients +99 Relances Tâches Paiements" at bounding box center [81, 123] width 143 height 148
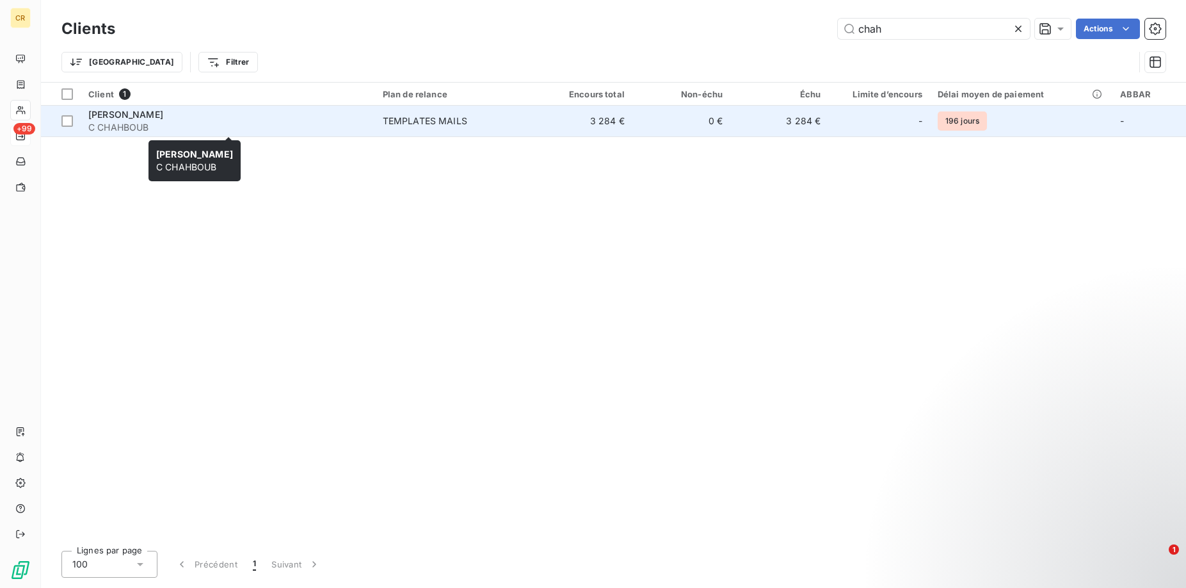
click at [246, 120] on div "[PERSON_NAME]" at bounding box center [227, 114] width 279 height 13
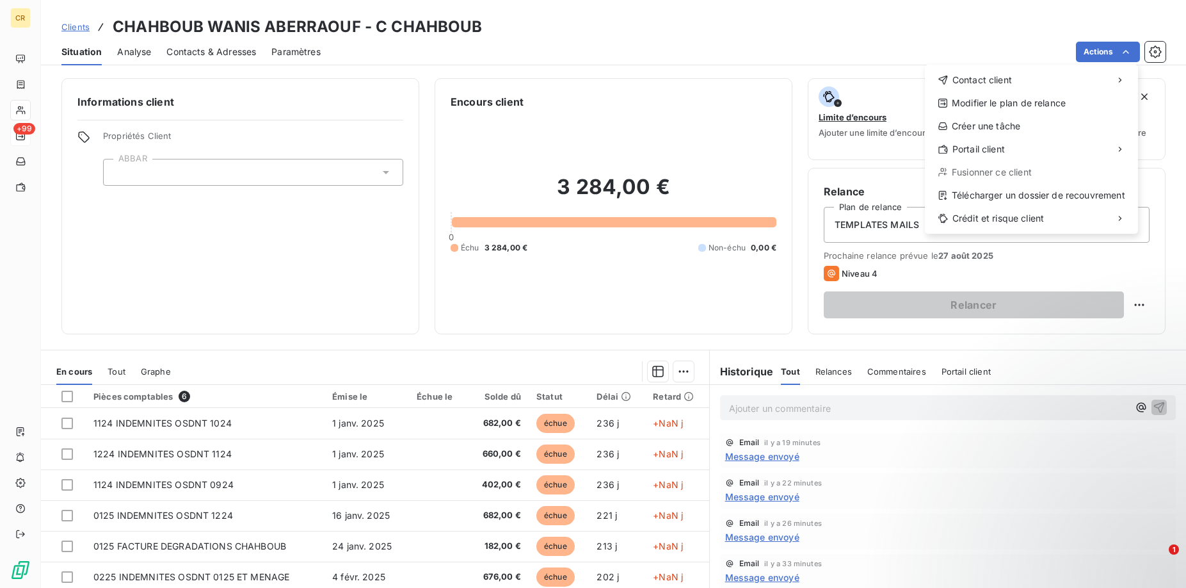
click at [1132, 47] on html "CR +99 Clients CHAHBOUB WANIS ABERRAOUF - C CHAHBOUB Situation Analyse Contacts…" at bounding box center [593, 294] width 1186 height 588
click at [831, 84] on div "Envoyer un email" at bounding box center [830, 85] width 172 height 20
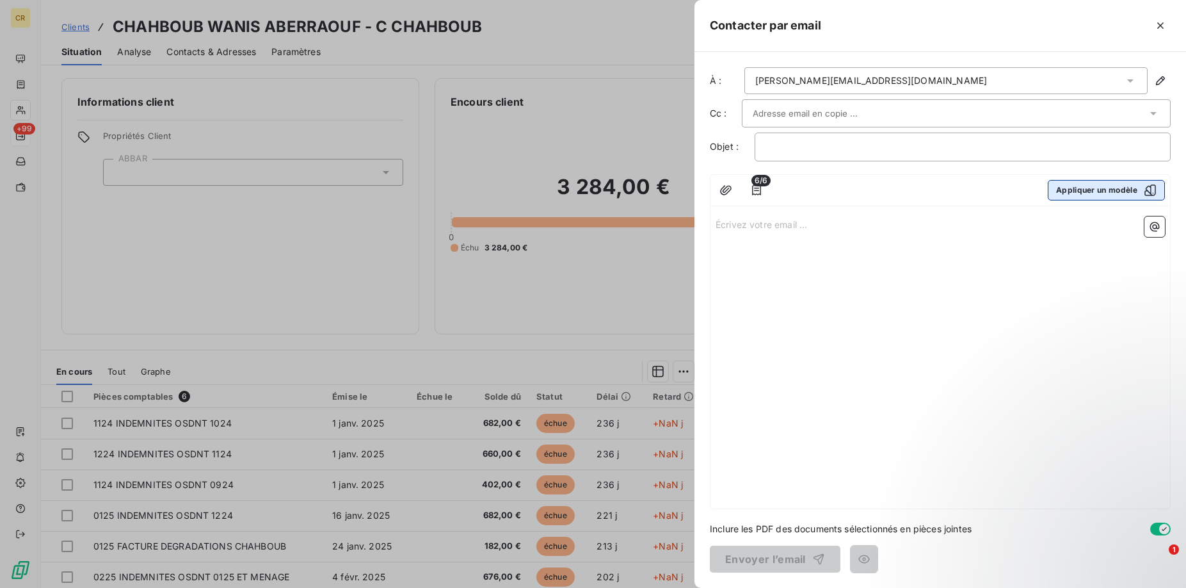
click at [1102, 188] on button "Appliquer un modèle" at bounding box center [1106, 190] width 117 height 20
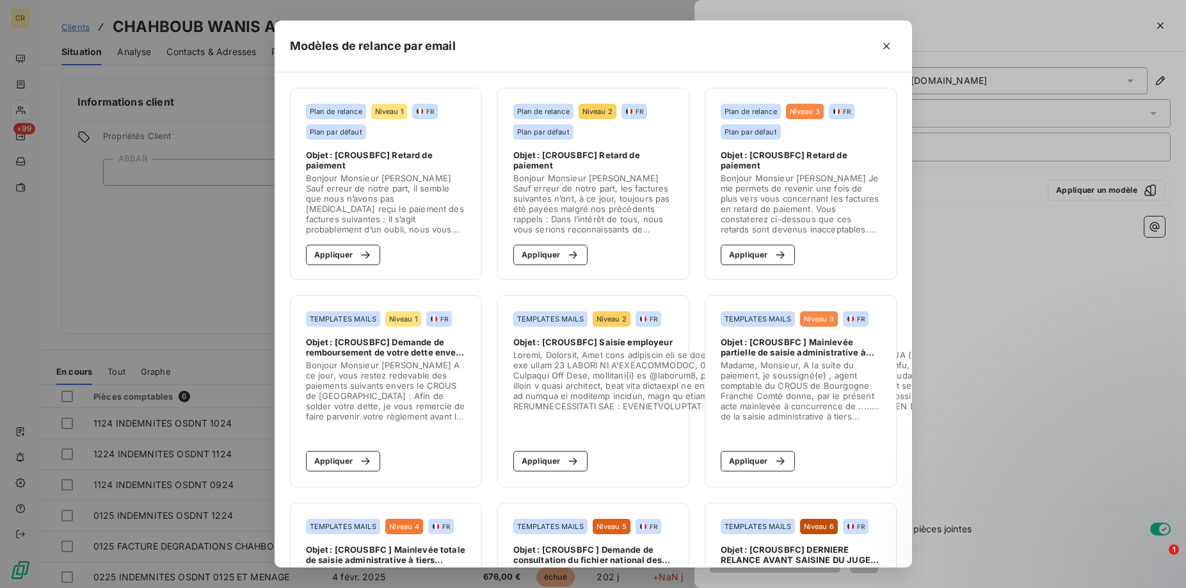
scroll to position [350, 0]
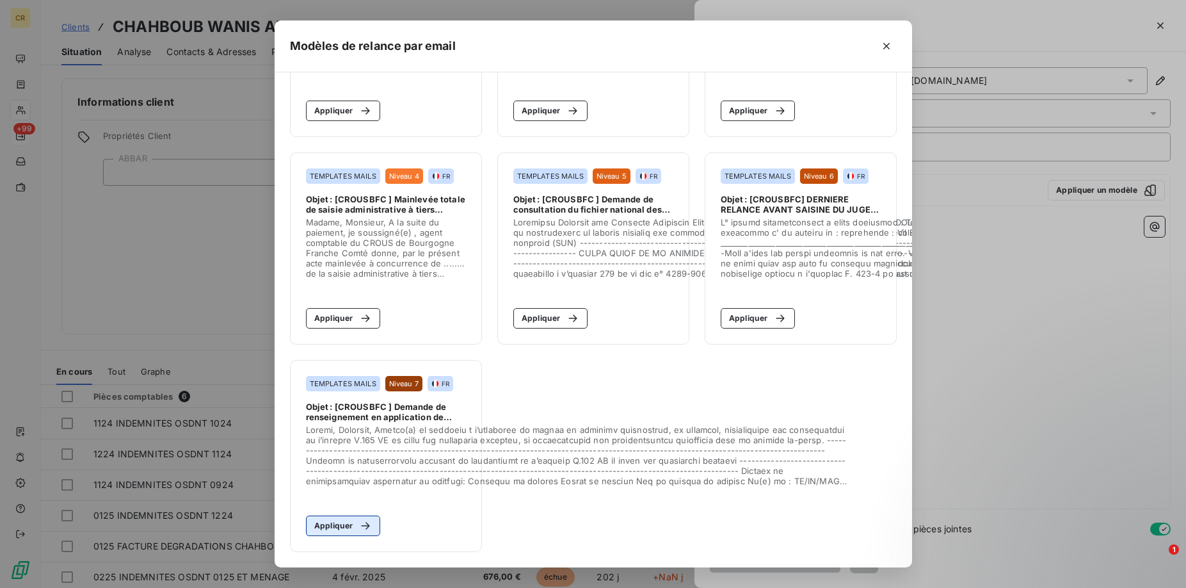
click at [343, 528] on button "Appliquer" at bounding box center [343, 525] width 75 height 20
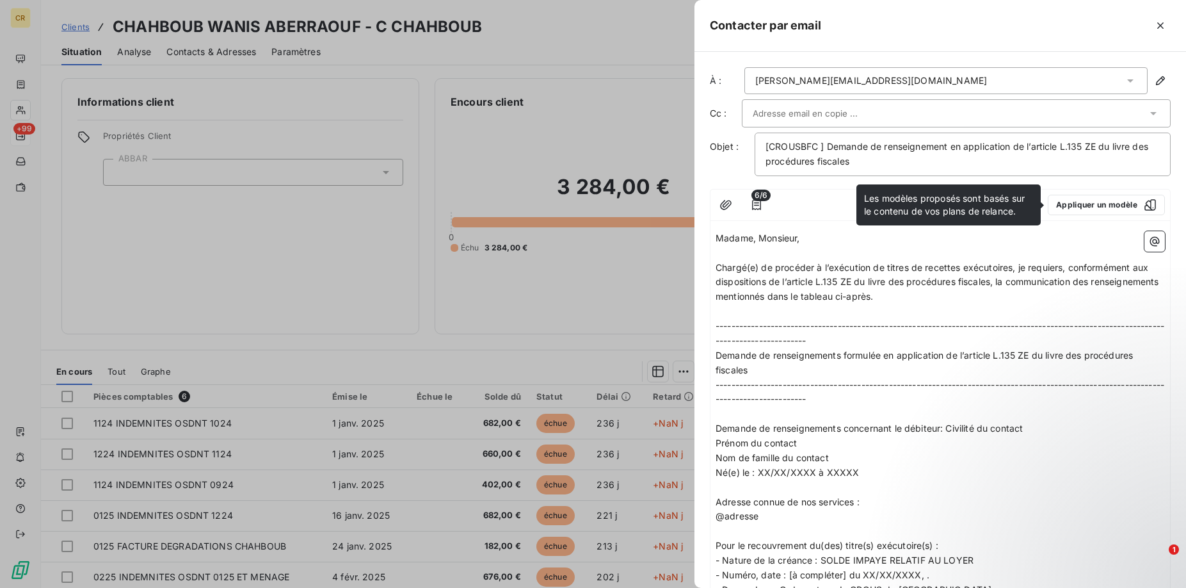
click at [1124, 77] on icon at bounding box center [1130, 80] width 13 height 13
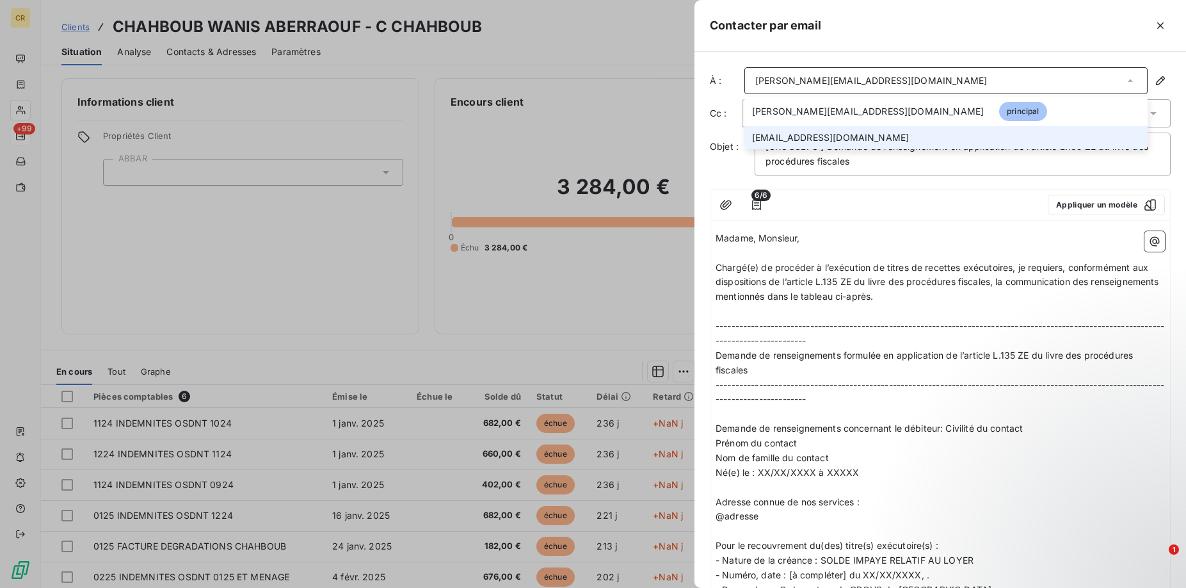
click at [844, 139] on span "[EMAIL_ADDRESS][DOMAIN_NAME]" at bounding box center [830, 137] width 157 height 13
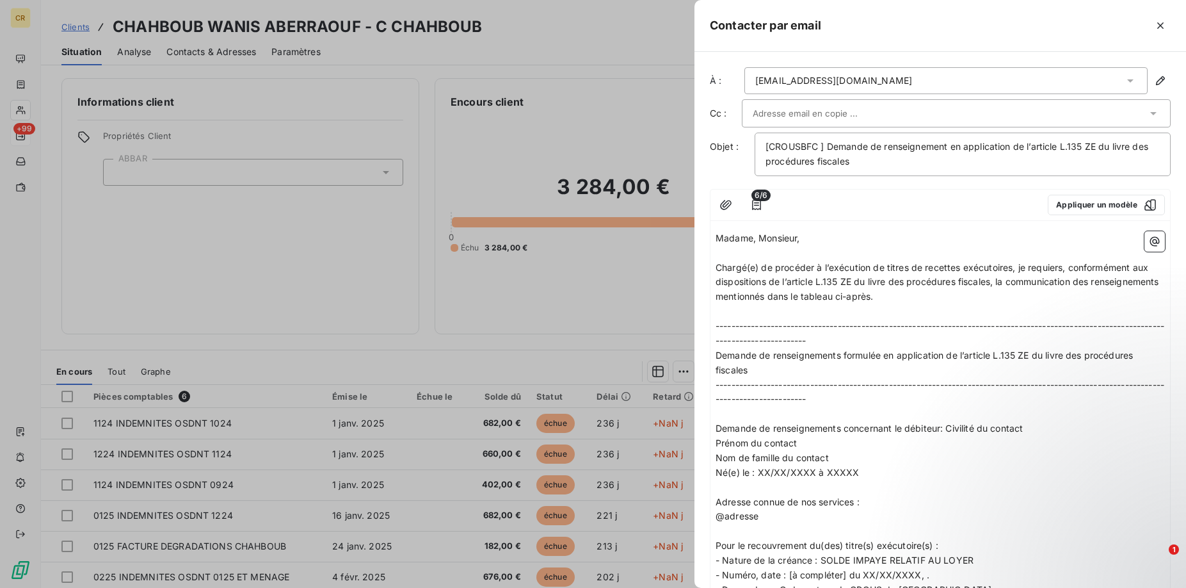
click at [867, 313] on p "﻿" at bounding box center [940, 311] width 449 height 15
click at [943, 348] on p "-------------------------------------------------------------------------------…" at bounding box center [940, 333] width 449 height 29
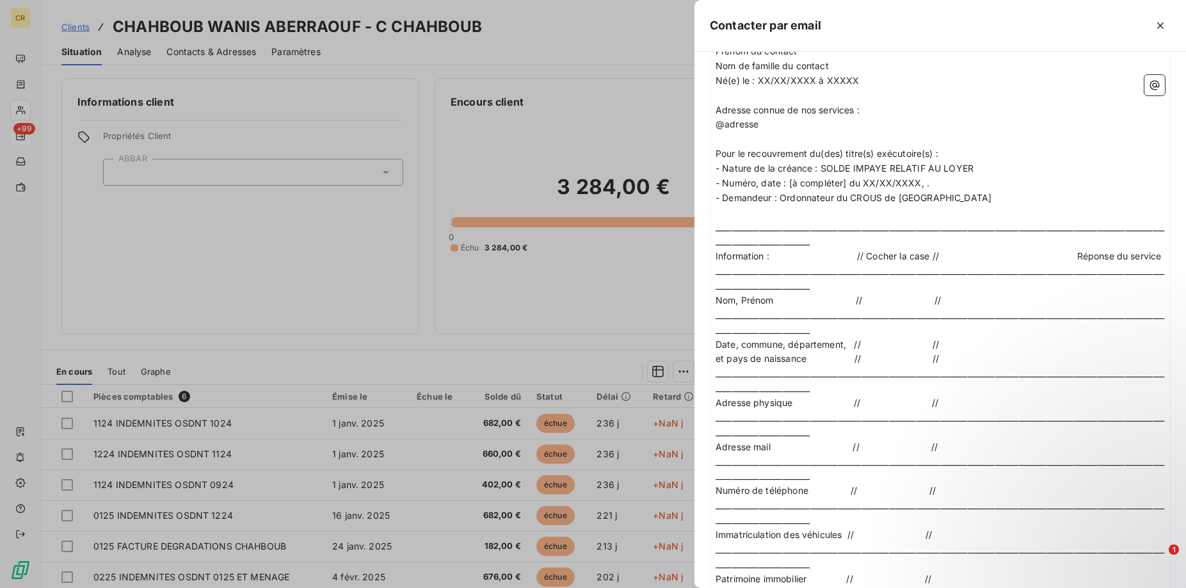
scroll to position [196, 0]
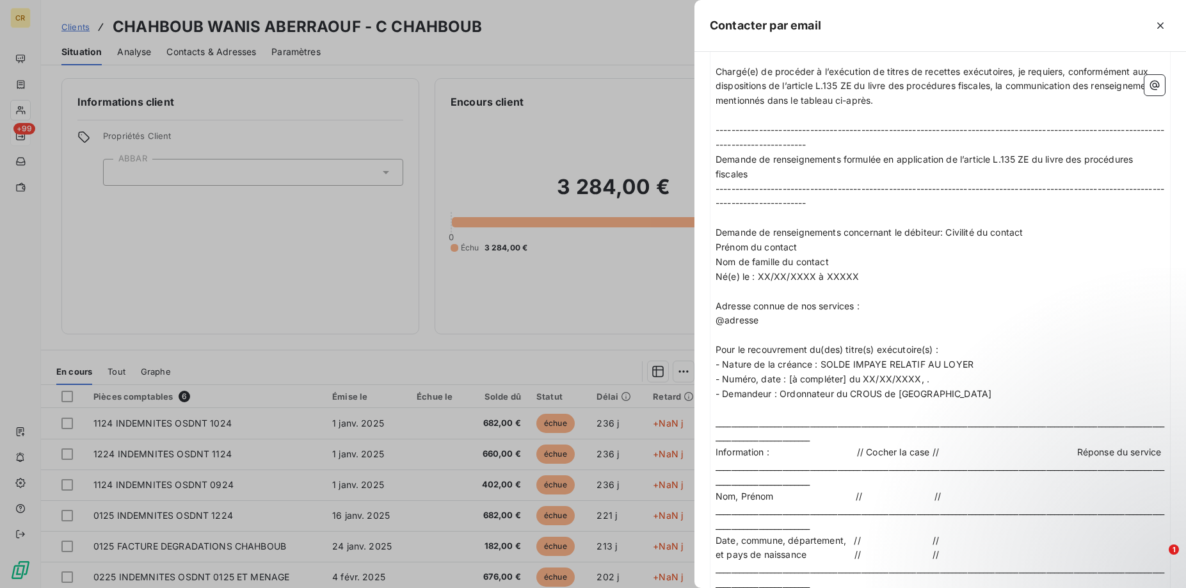
click at [808, 249] on p "Prénom du contact" at bounding box center [940, 247] width 449 height 15
drag, startPoint x: 951, startPoint y: 232, endPoint x: 1045, endPoint y: 239, distance: 94.3
click at [1045, 239] on p "Demande de renseignements concernant le débiteur: Civilité du contact" at bounding box center [940, 232] width 449 height 15
click at [1025, 260] on p "Nom de famille du contact" at bounding box center [940, 262] width 449 height 15
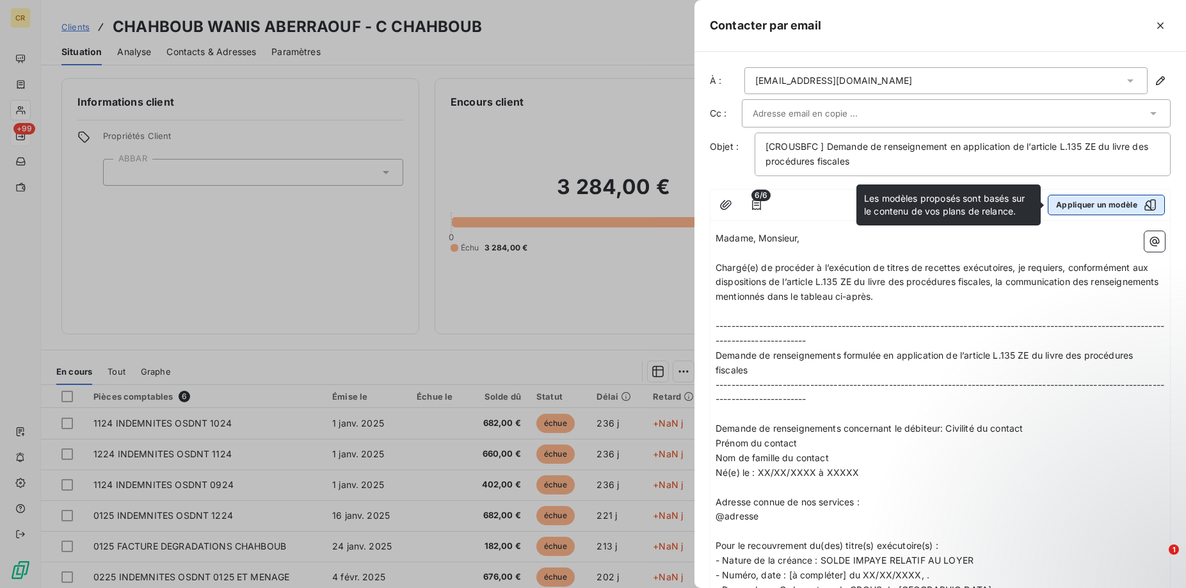
click at [1107, 207] on button "Appliquer un modèle" at bounding box center [1106, 205] width 117 height 20
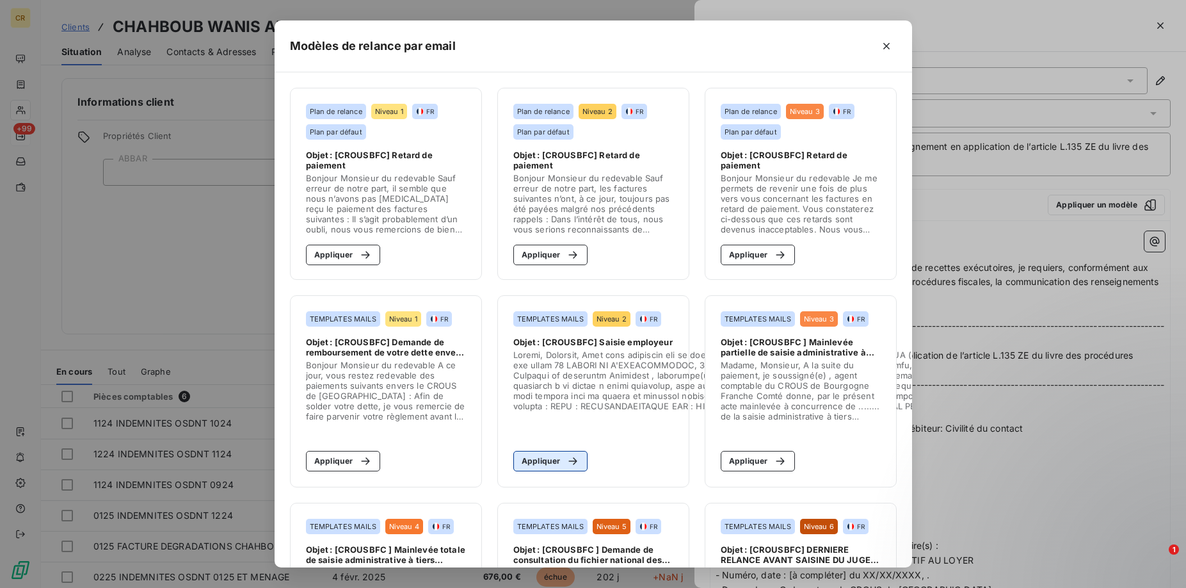
click at [544, 461] on button "Appliquer" at bounding box center [550, 461] width 75 height 20
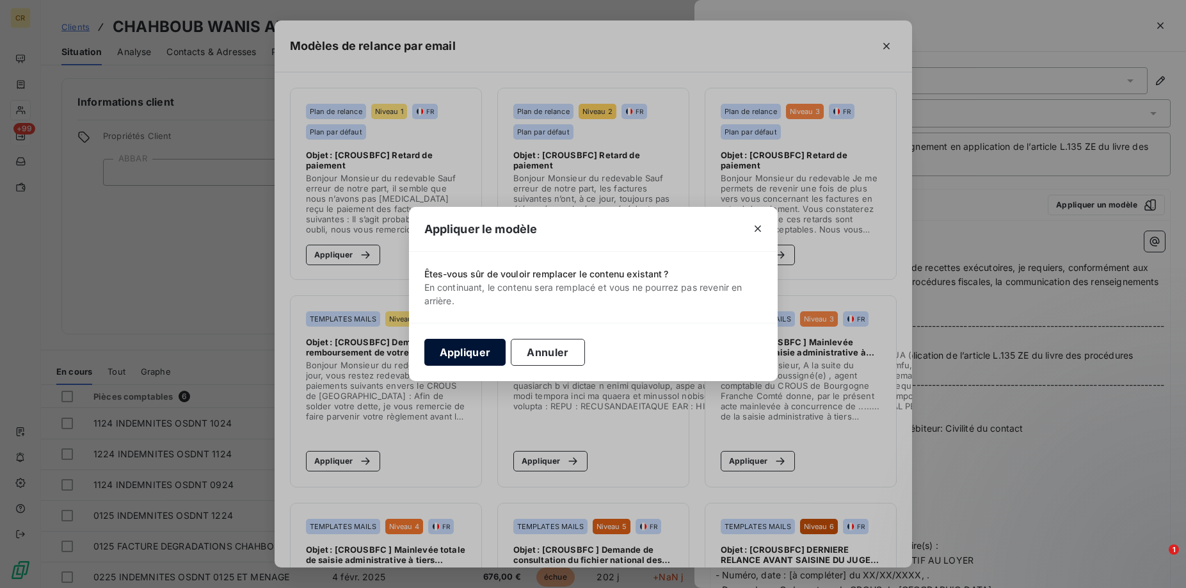
click at [468, 349] on button "Appliquer" at bounding box center [465, 352] width 82 height 27
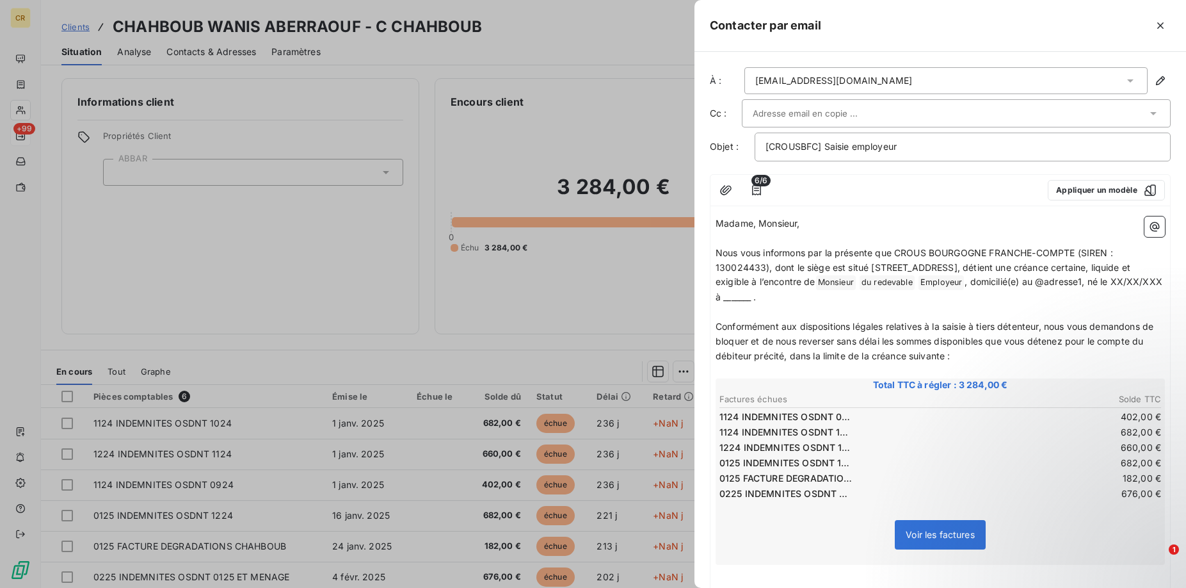
click at [938, 76] on div "[EMAIL_ADDRESS][DOMAIN_NAME]" at bounding box center [945, 80] width 403 height 27
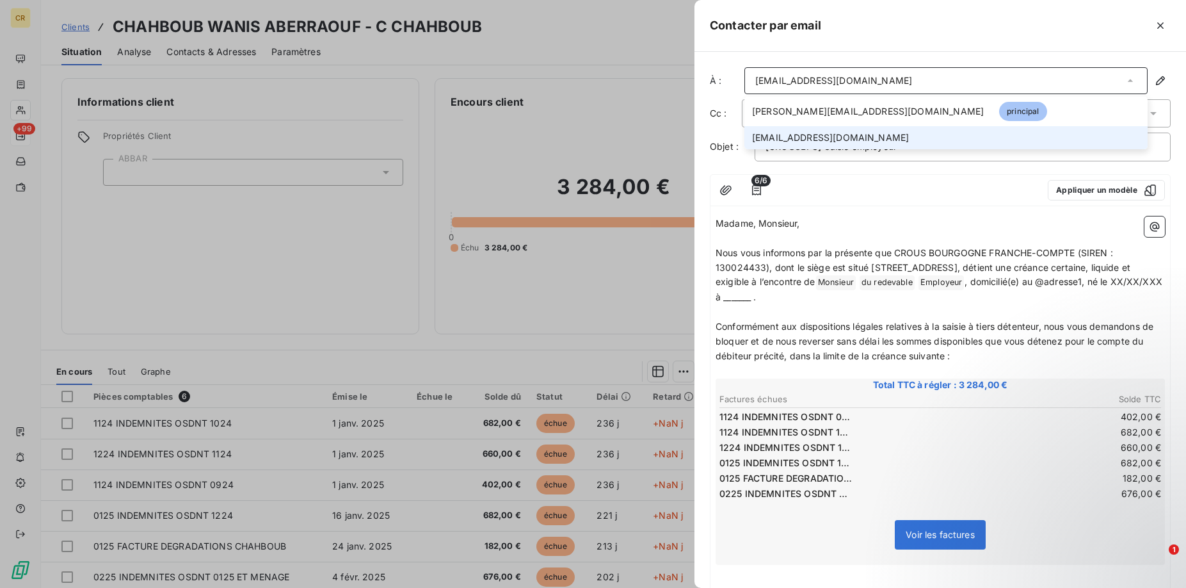
click at [938, 76] on div "[EMAIL_ADDRESS][DOMAIN_NAME]" at bounding box center [945, 80] width 403 height 27
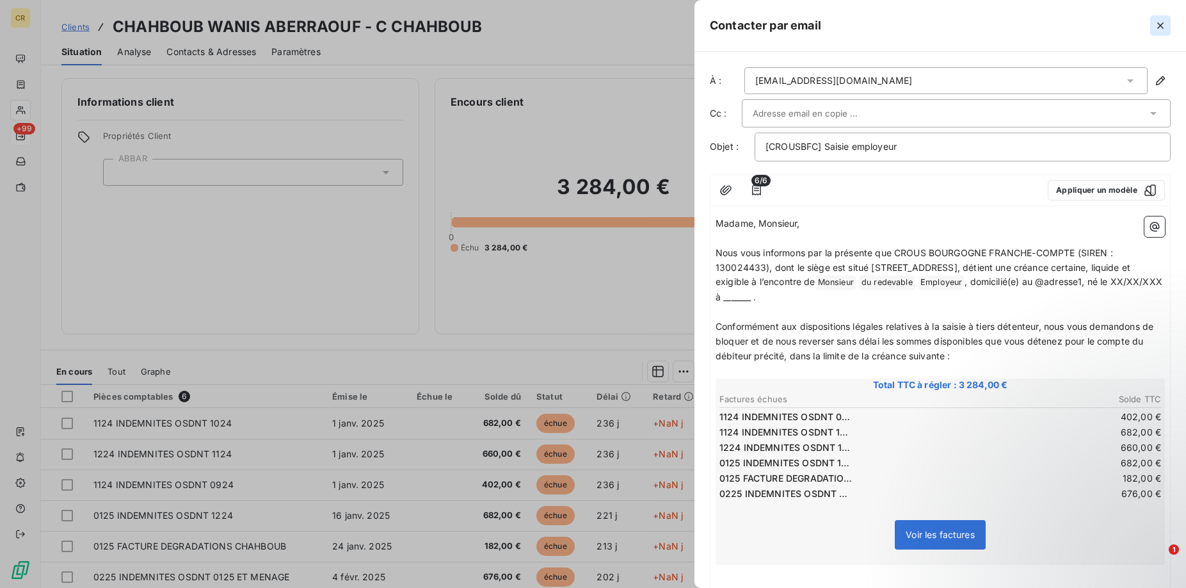
click at [1157, 22] on icon "button" at bounding box center [1160, 25] width 13 height 13
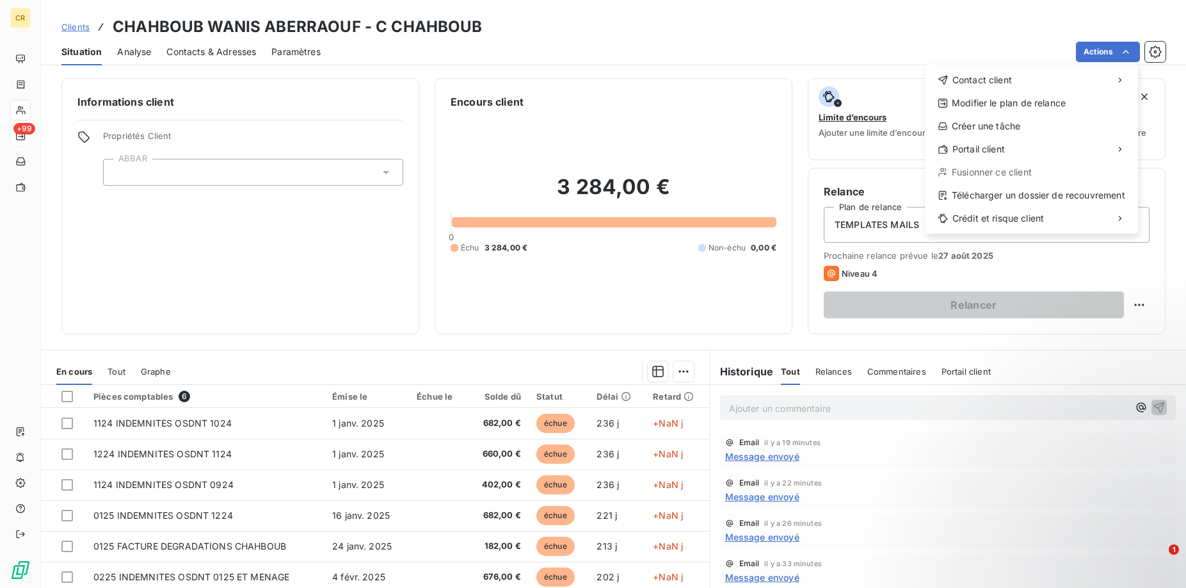
click at [1125, 52] on html "CR +99 Clients CHAHBOUB WANIS ABERRAOUF - C CHAHBOUB Situation Analyse Contacts…" at bounding box center [593, 294] width 1186 height 588
click at [852, 109] on div "Envoyer un courrier" at bounding box center [830, 108] width 172 height 20
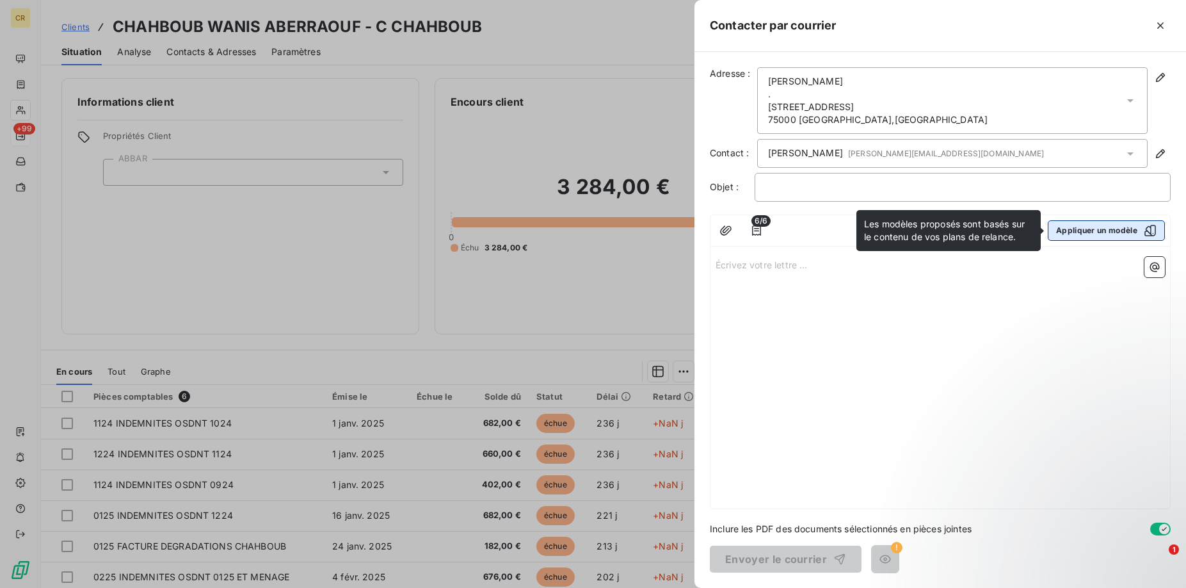
click at [1076, 231] on button "Appliquer un modèle" at bounding box center [1106, 230] width 117 height 20
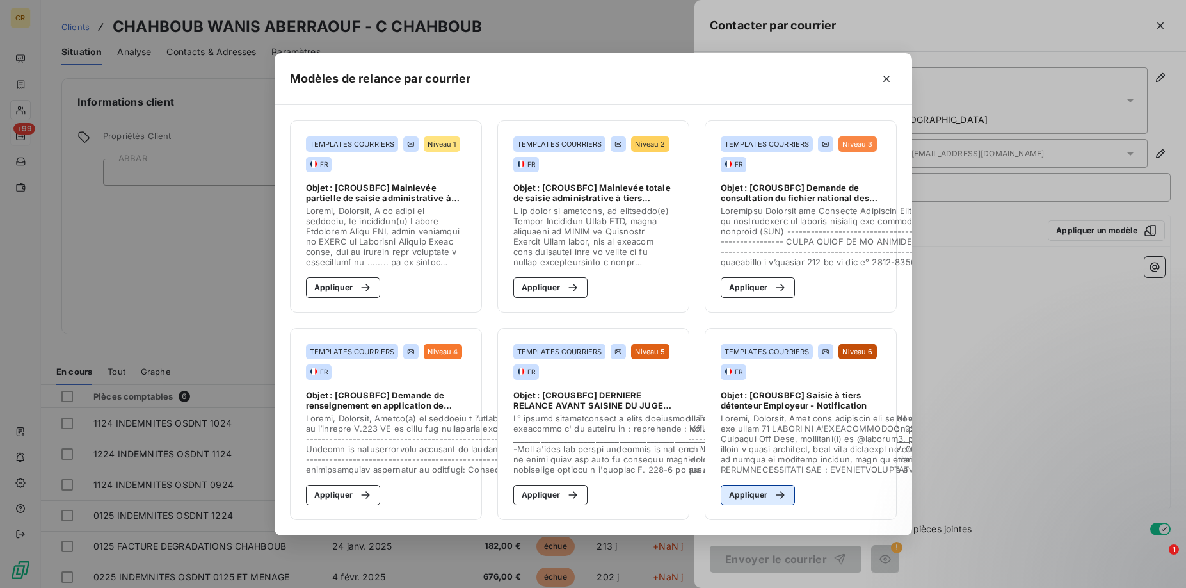
click at [768, 492] on div "button" at bounding box center [776, 494] width 19 height 13
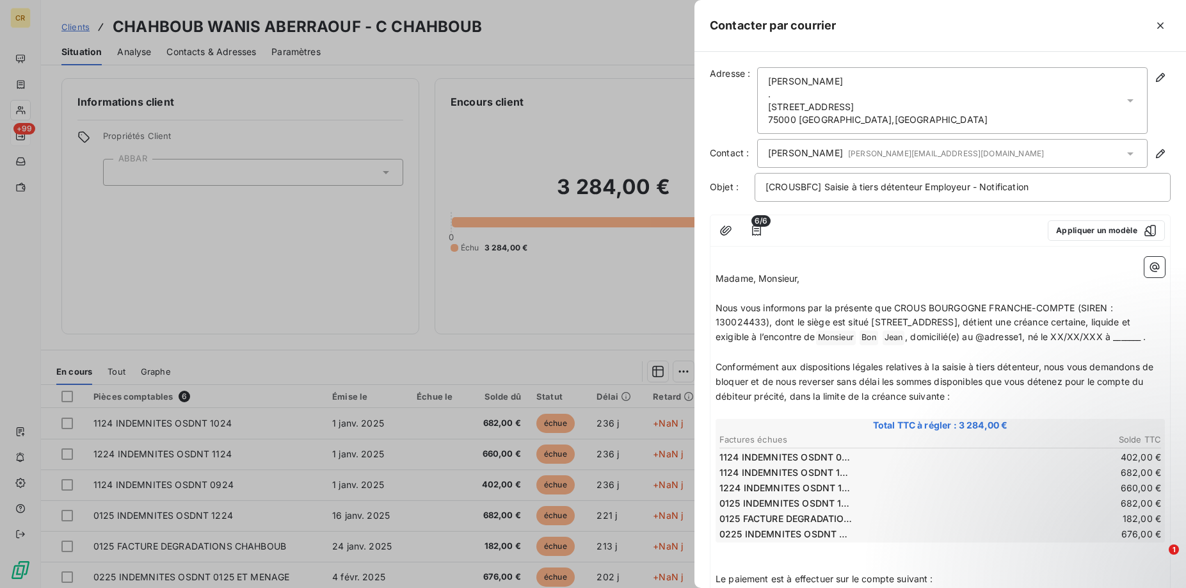
click at [971, 360] on p "﻿" at bounding box center [940, 352] width 449 height 15
click at [1158, 79] on icon "button" at bounding box center [1160, 77] width 13 height 13
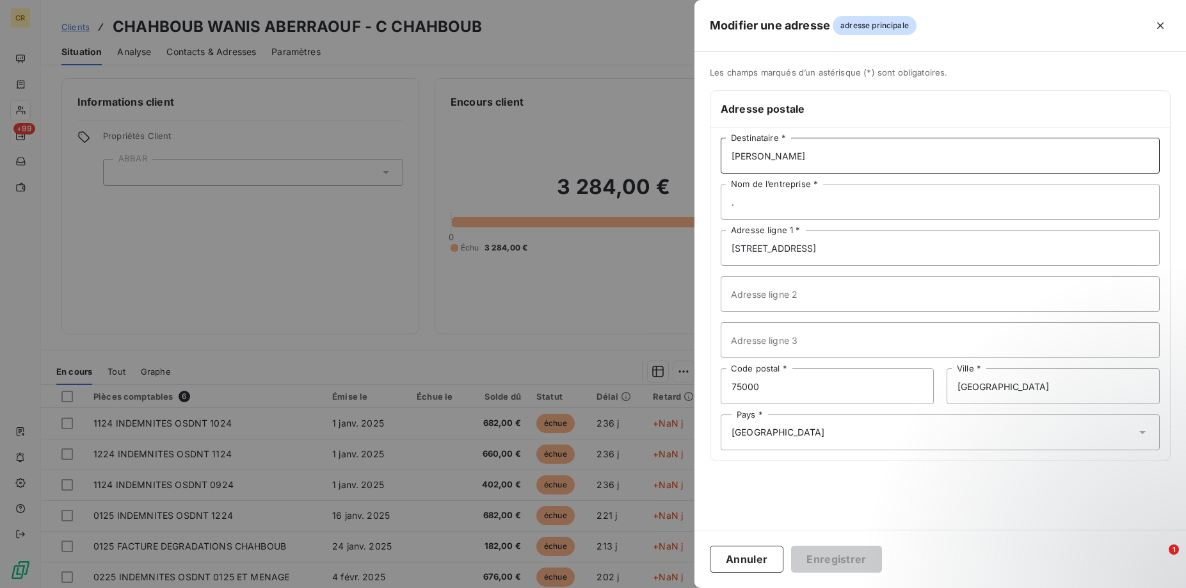
drag, startPoint x: 790, startPoint y: 157, endPoint x: 688, endPoint y: 148, distance: 102.8
click at [688, 587] on div "Modifier une adresse adresse principale Les champs marqués d’un [DEMOGRAPHIC_DA…" at bounding box center [593, 588] width 1186 height 0
click at [787, 161] on input "[PERSON_NAME]" at bounding box center [940, 156] width 439 height 36
click at [1165, 24] on icon "button" at bounding box center [1160, 25] width 13 height 13
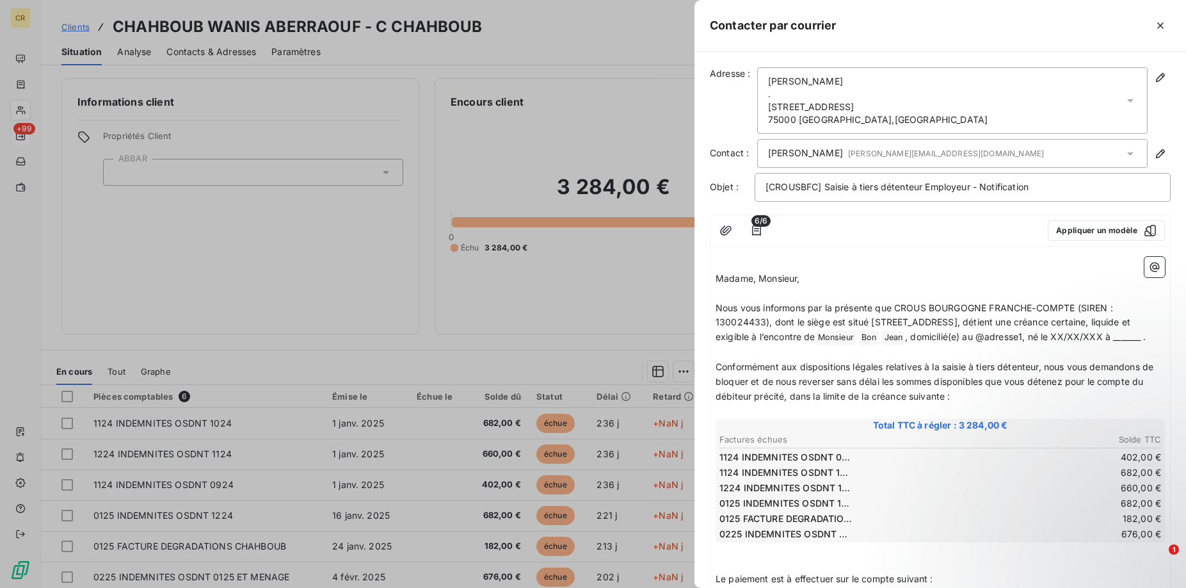
click at [432, 121] on div at bounding box center [593, 294] width 1186 height 588
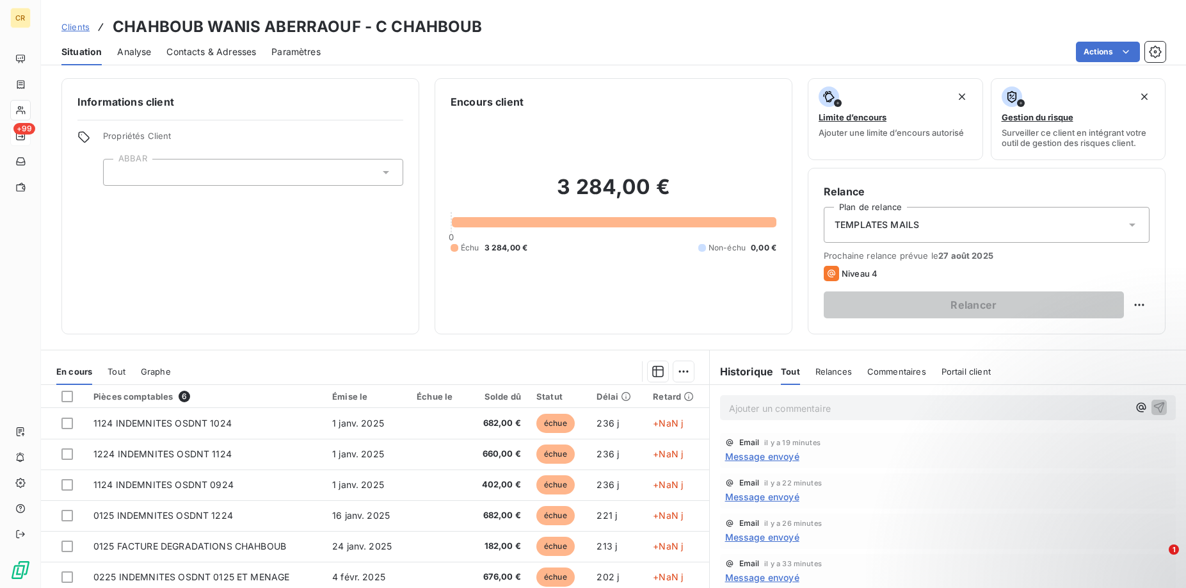
click at [219, 51] on span "Contacts & Adresses" at bounding box center [211, 51] width 90 height 13
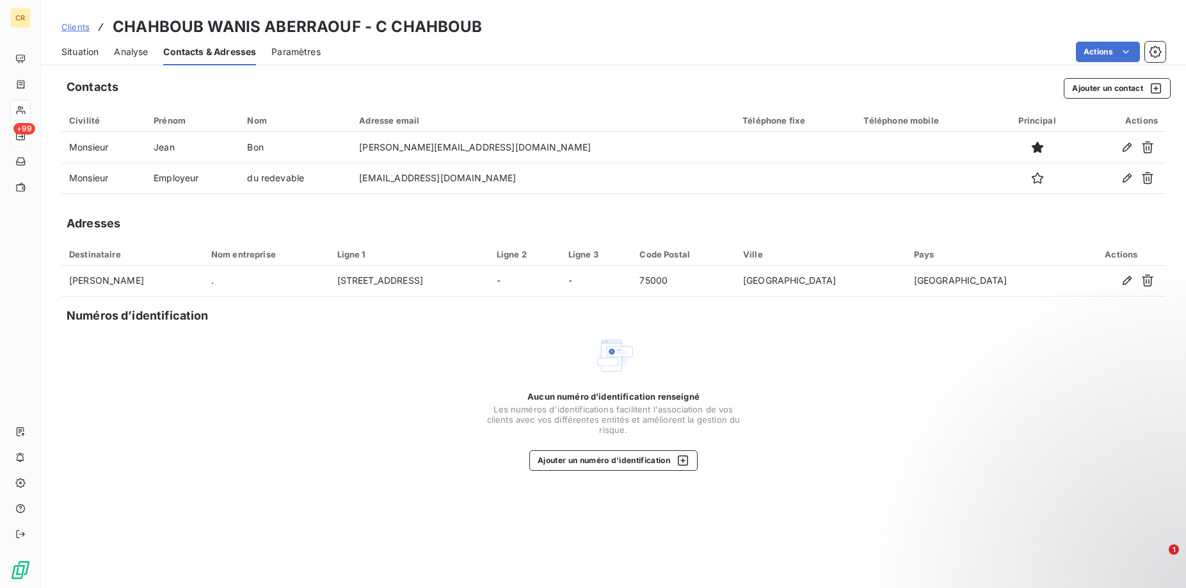
click at [130, 51] on span "Analyse" at bounding box center [131, 51] width 34 height 13
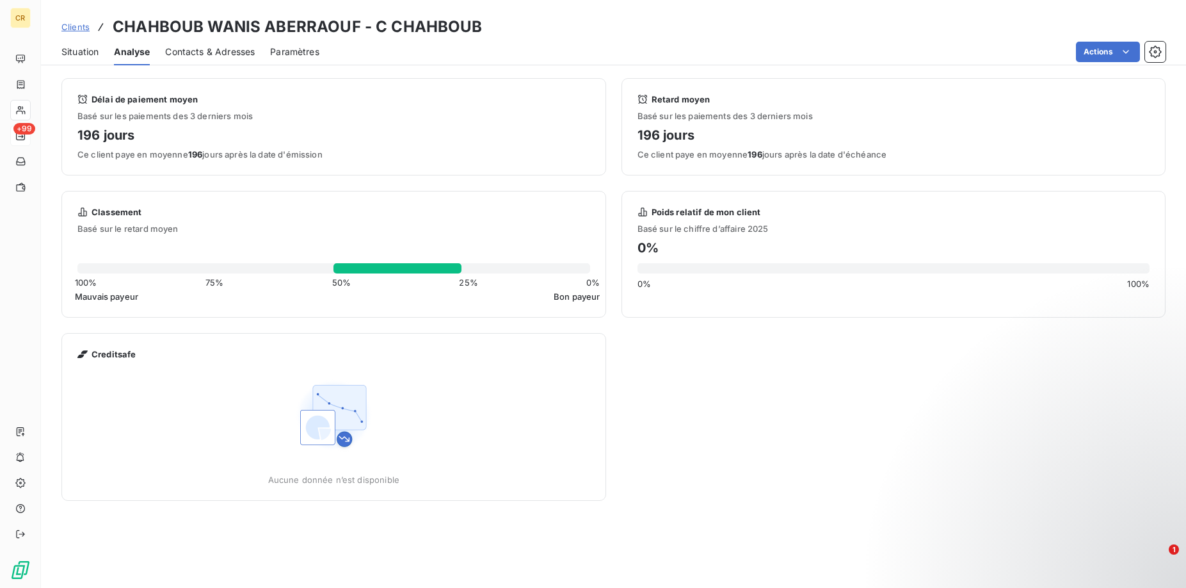
click at [202, 51] on span "Contacts & Adresses" at bounding box center [210, 51] width 90 height 13
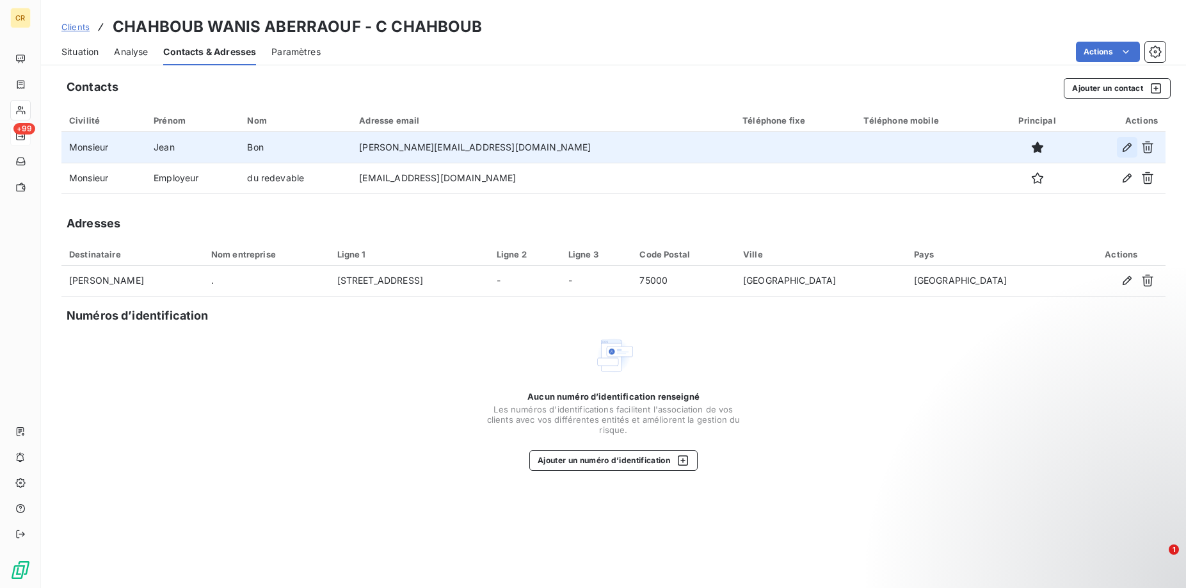
click at [1122, 143] on icon "button" at bounding box center [1127, 147] width 13 height 13
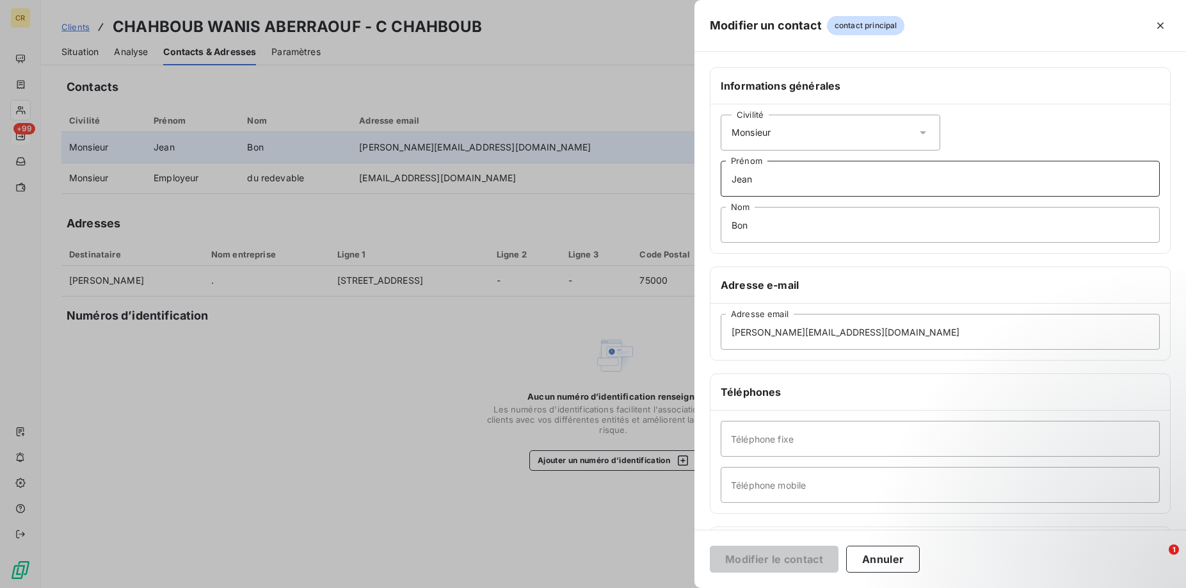
drag, startPoint x: 789, startPoint y: 187, endPoint x: 680, endPoint y: 172, distance: 109.8
click at [680, 587] on div "Modifier un contact contact principal Informations générales Civilité Monsieur …" at bounding box center [593, 588] width 1186 height 0
drag, startPoint x: 826, startPoint y: 184, endPoint x: 623, endPoint y: 157, distance: 204.6
click at [721, 161] on input "Jean" at bounding box center [940, 179] width 439 height 36
type input "WANIS"
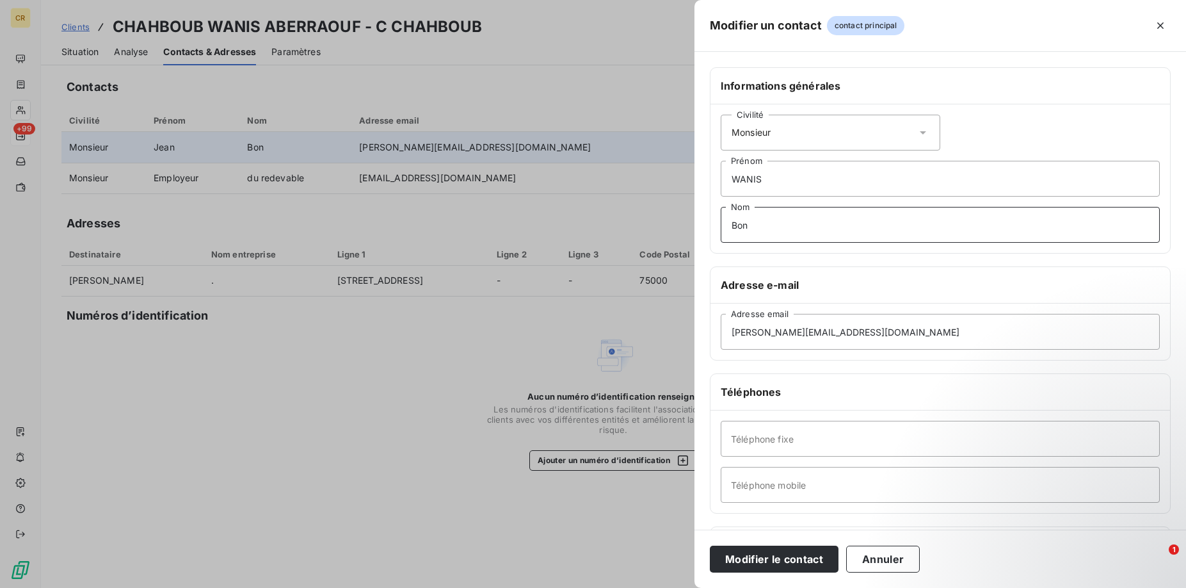
drag, startPoint x: 769, startPoint y: 221, endPoint x: 678, endPoint y: 224, distance: 90.9
click at [721, 224] on input "Bon" at bounding box center [940, 225] width 439 height 36
type input "CHAHBOUB"
click at [795, 559] on button "Modifier le contact" at bounding box center [774, 558] width 129 height 27
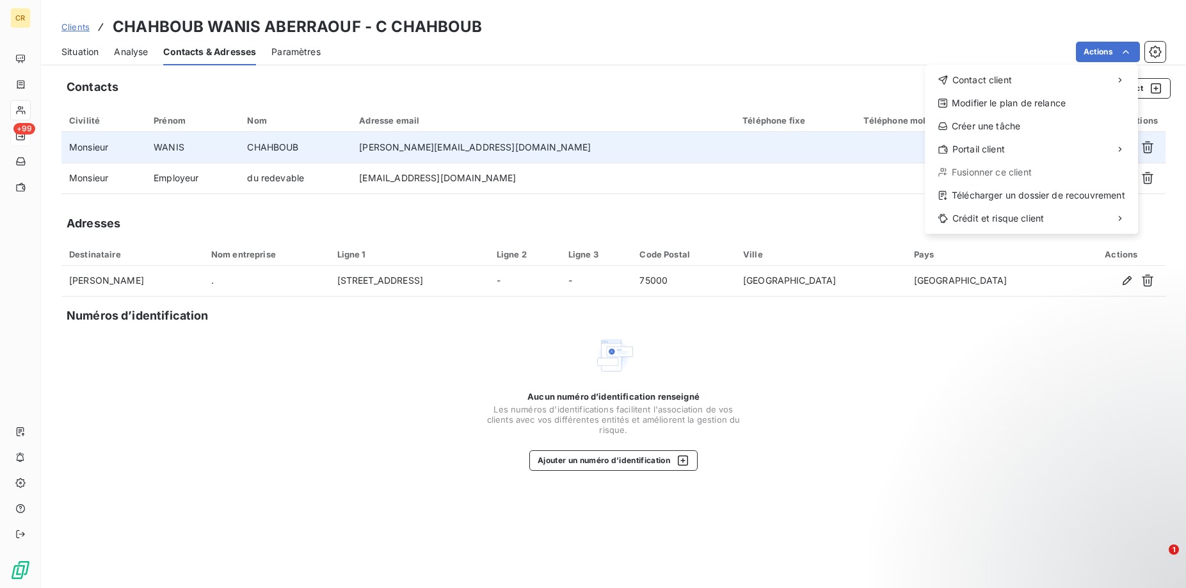
click at [1126, 51] on html "CR +99 Clients CHAHBOUB WANIS ABERRAOUF - C CHAHBOUB Situation Analyse Contacts…" at bounding box center [593, 294] width 1186 height 588
click at [838, 112] on div "Envoyer un courrier" at bounding box center [830, 108] width 172 height 20
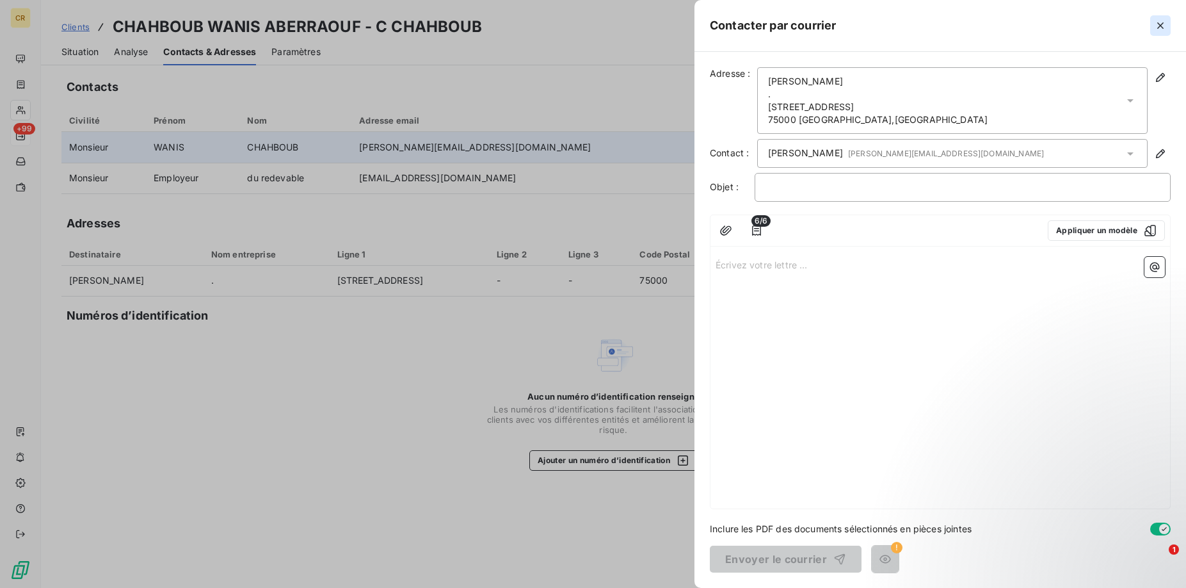
click at [1162, 24] on icon "button" at bounding box center [1160, 25] width 6 height 6
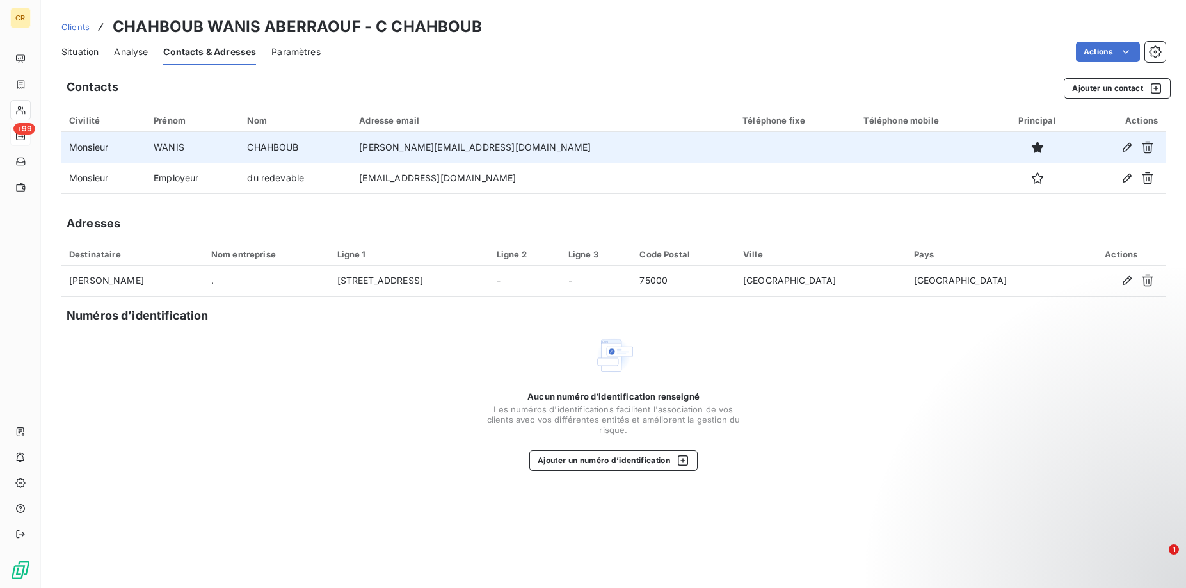
click at [351, 151] on td "CHAHBOUB" at bounding box center [295, 147] width 112 height 31
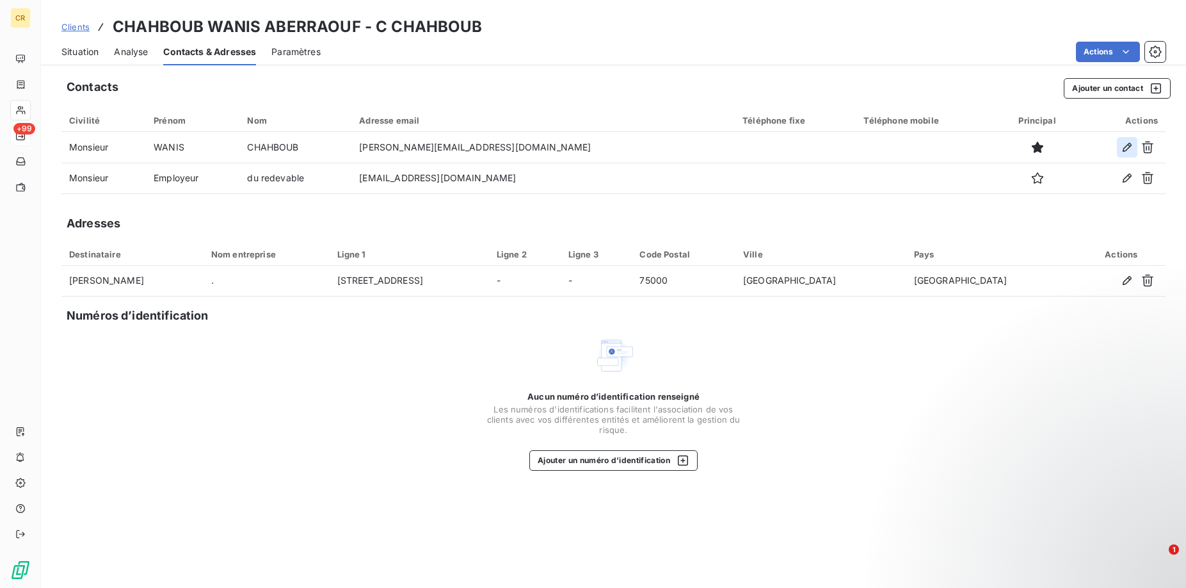
click at [1133, 145] on icon "button" at bounding box center [1127, 147] width 13 height 13
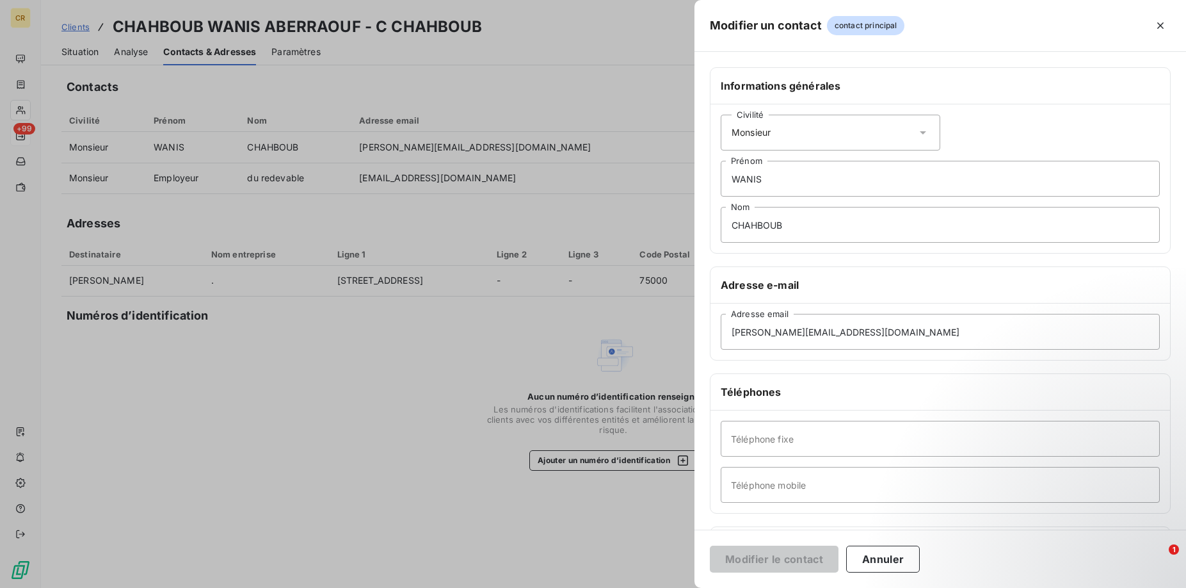
click at [452, 385] on div at bounding box center [593, 294] width 1186 height 588
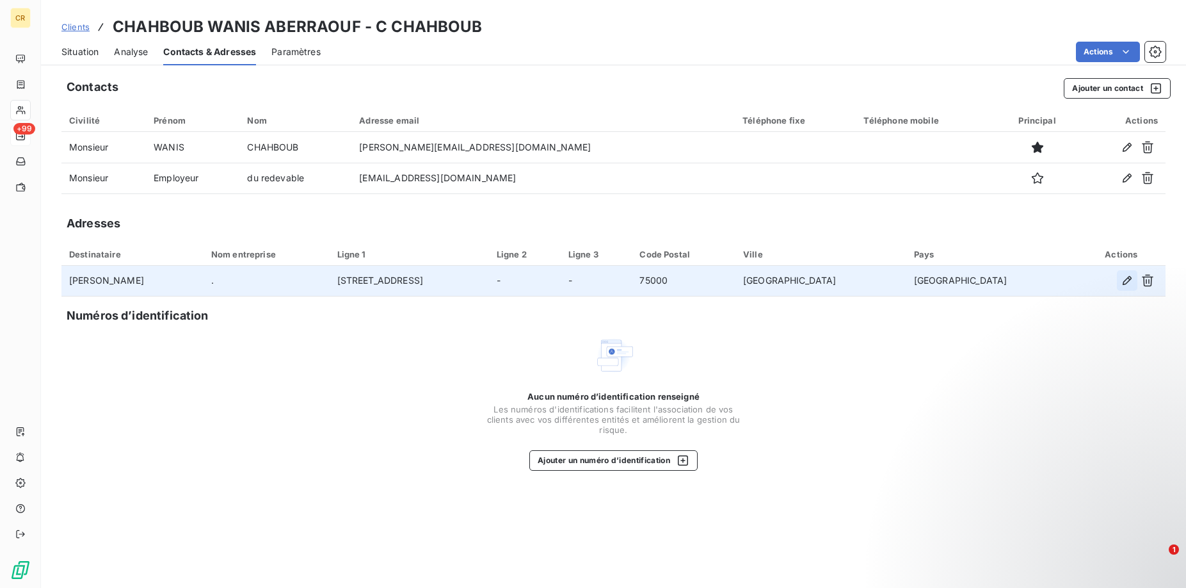
click at [1125, 280] on icon "button" at bounding box center [1127, 280] width 9 height 9
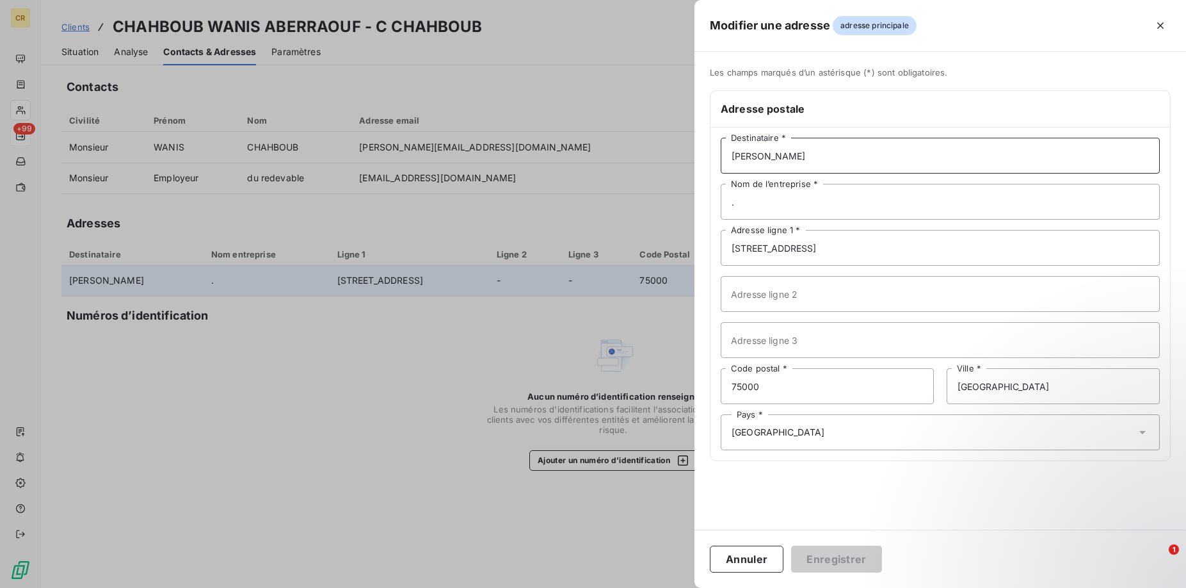
drag, startPoint x: 680, startPoint y: 143, endPoint x: 627, endPoint y: 143, distance: 53.1
click at [627, 587] on div "Modifier une adresse adresse principale Les champs marqués d’un [DEMOGRAPHIC_DA…" at bounding box center [593, 588] width 1186 height 0
drag, startPoint x: 814, startPoint y: 210, endPoint x: 701, endPoint y: 209, distance: 113.3
click at [721, 209] on input "." at bounding box center [940, 202] width 439 height 36
drag, startPoint x: 818, startPoint y: 166, endPoint x: 716, endPoint y: 166, distance: 102.4
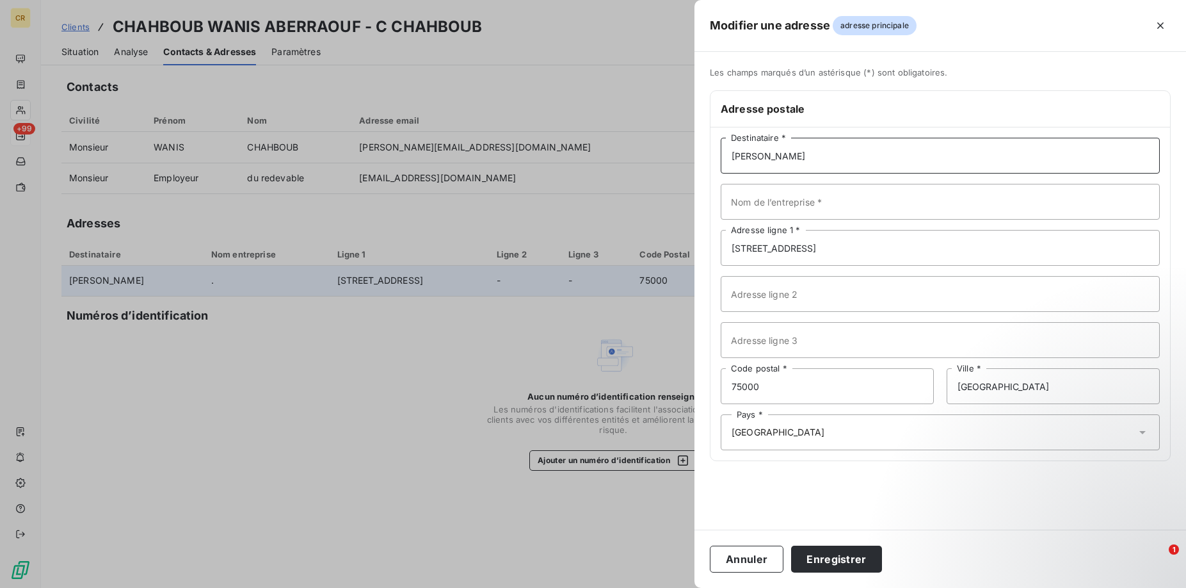
click at [721, 166] on input "[PERSON_NAME]" at bounding box center [940, 156] width 439 height 36
drag, startPoint x: 794, startPoint y: 159, endPoint x: 682, endPoint y: 157, distance: 112.0
click at [721, 157] on input "CHAHBOUB" at bounding box center [940, 156] width 439 height 36
type input "CHAHBOUB"
click at [821, 195] on input "Nom de l’entreprise *" at bounding box center [940, 202] width 439 height 36
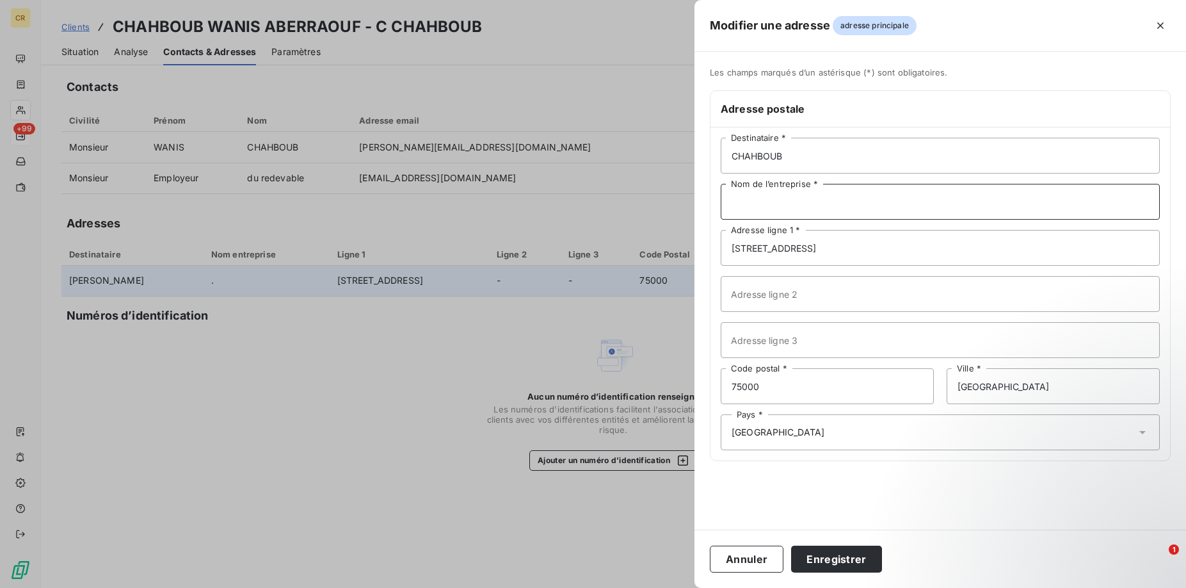
paste input "CHAHBOUB"
type input "CHAHBOUB"
click at [813, 552] on button "Enregistrer" at bounding box center [836, 558] width 91 height 27
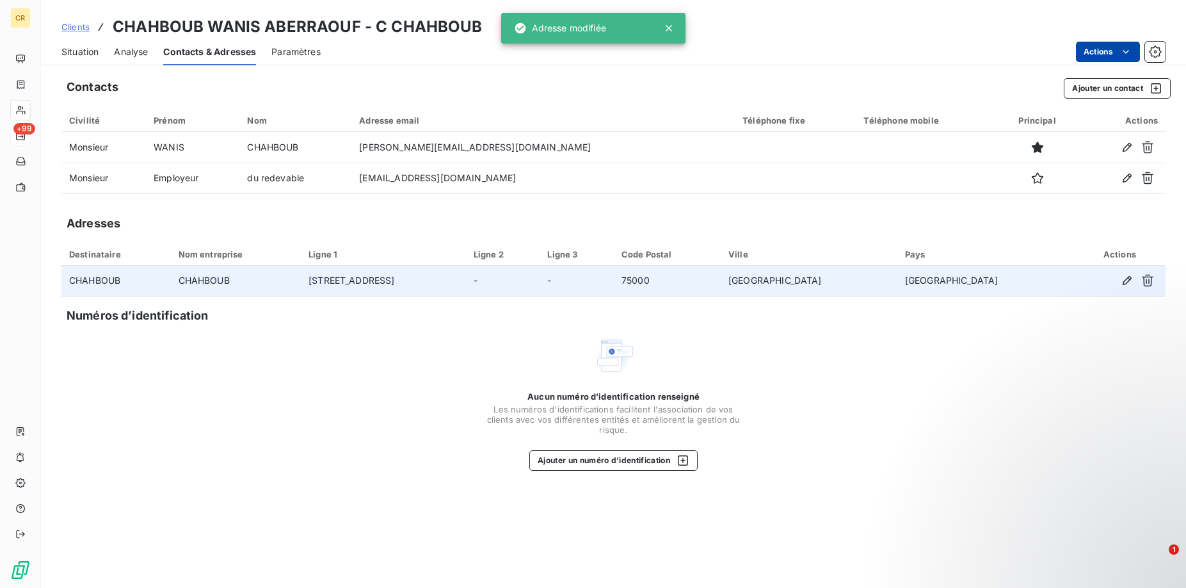
click at [1130, 56] on html "CR +99 Clients CHAHBOUB WANIS ABERRAOUF - C CHAHBOUB Situation Analyse Contacts…" at bounding box center [593, 294] width 1186 height 588
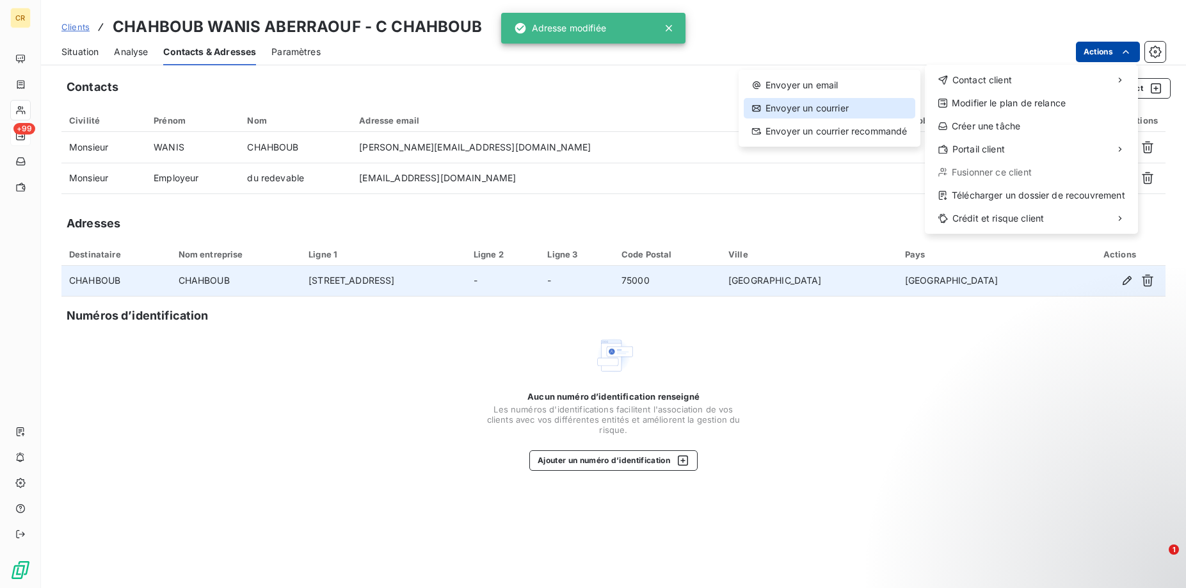
click at [852, 113] on div "Envoyer un courrier" at bounding box center [830, 108] width 172 height 20
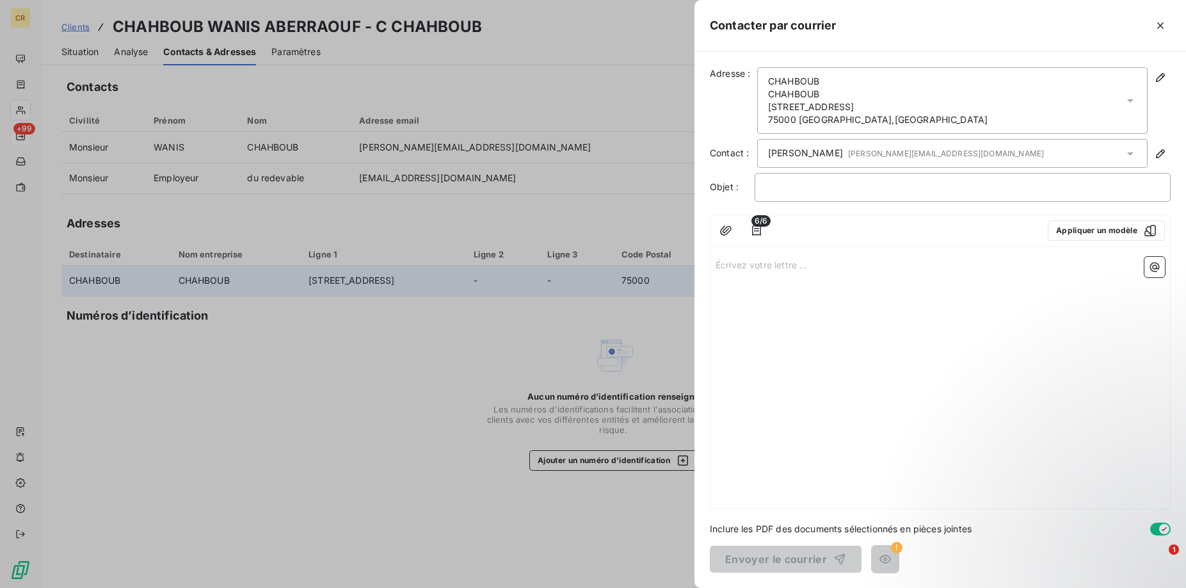
click at [899, 323] on div "Écrivez votre lettre ... ﻿" at bounding box center [940, 380] width 460 height 257
click at [1161, 79] on icon "button" at bounding box center [1160, 77] width 9 height 9
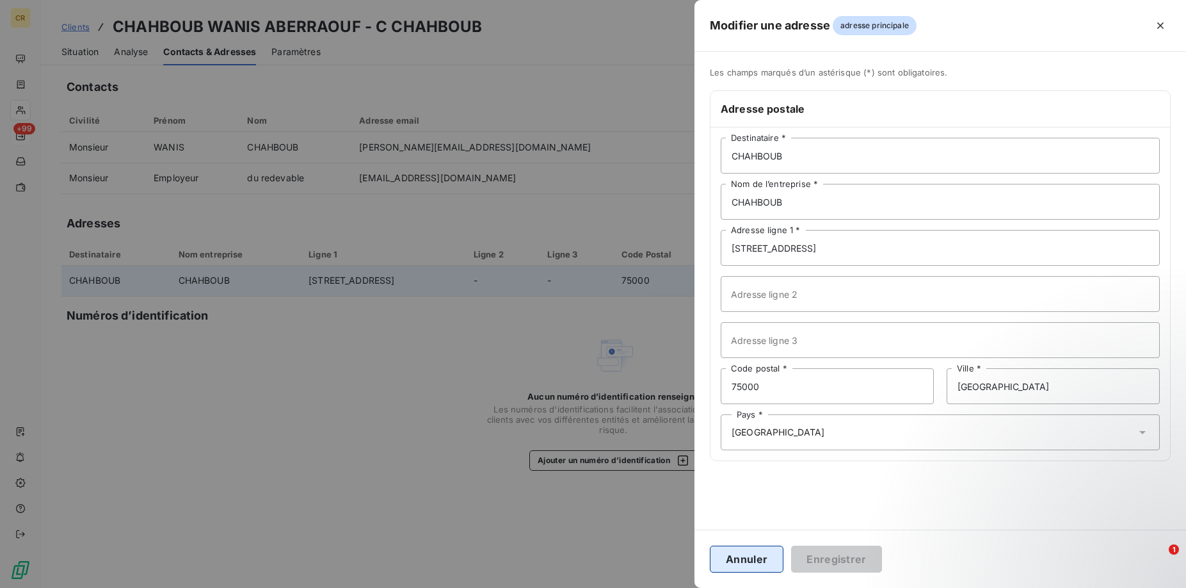
click at [742, 561] on button "Annuler" at bounding box center [747, 558] width 74 height 27
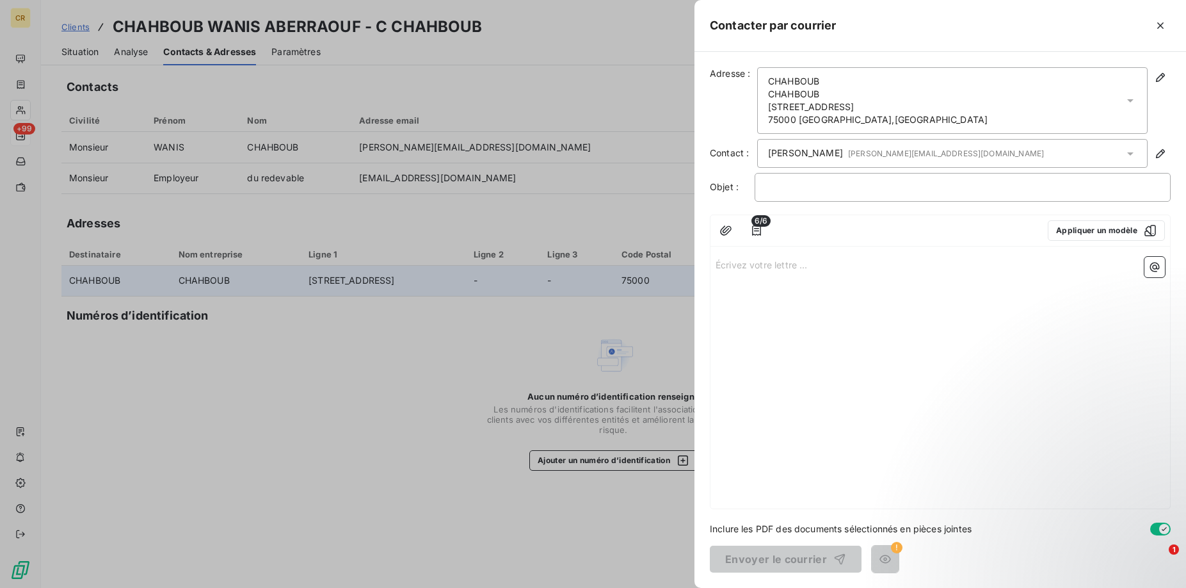
click at [165, 182] on div at bounding box center [593, 294] width 1186 height 588
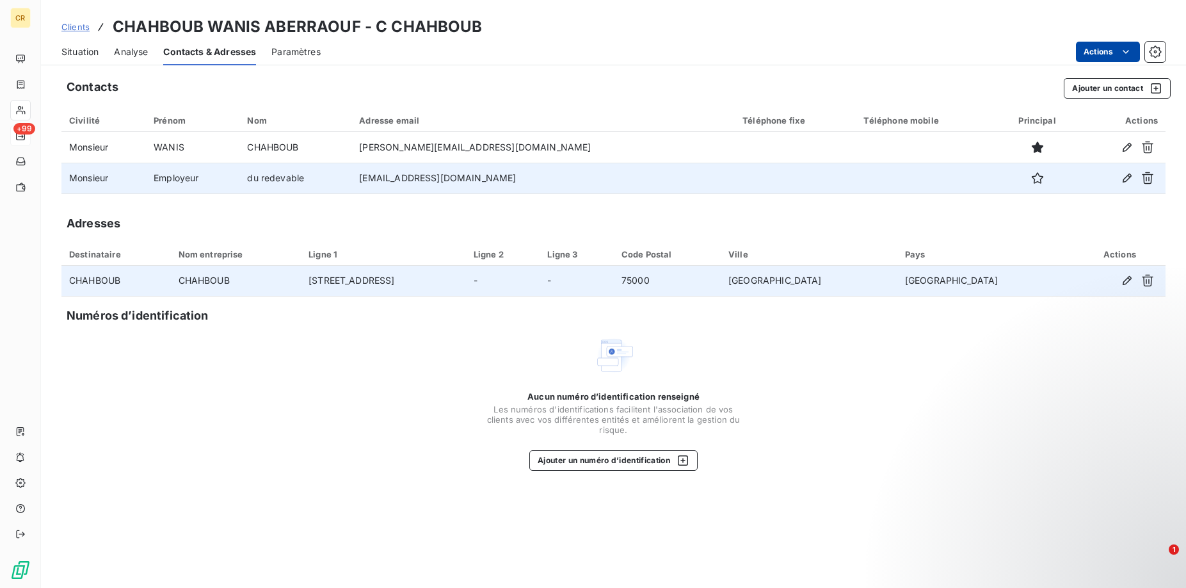
click at [227, 182] on td "Employeur" at bounding box center [192, 178] width 93 height 31
click at [1031, 177] on icon "button" at bounding box center [1037, 178] width 13 height 13
click at [1127, 51] on html "CR +99 Clients CHAHBOUB WANIS ABERRAOUF - C CHAHBOUB Situation Analyse Contacts…" at bounding box center [593, 294] width 1186 height 588
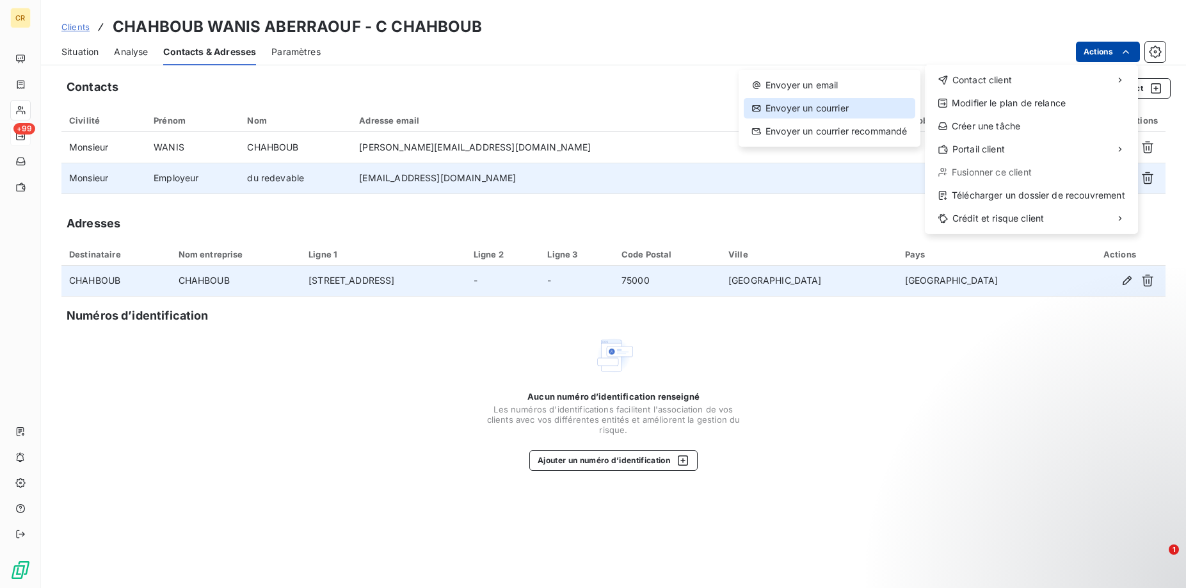
click at [818, 109] on div "Envoyer un courrier" at bounding box center [830, 108] width 172 height 20
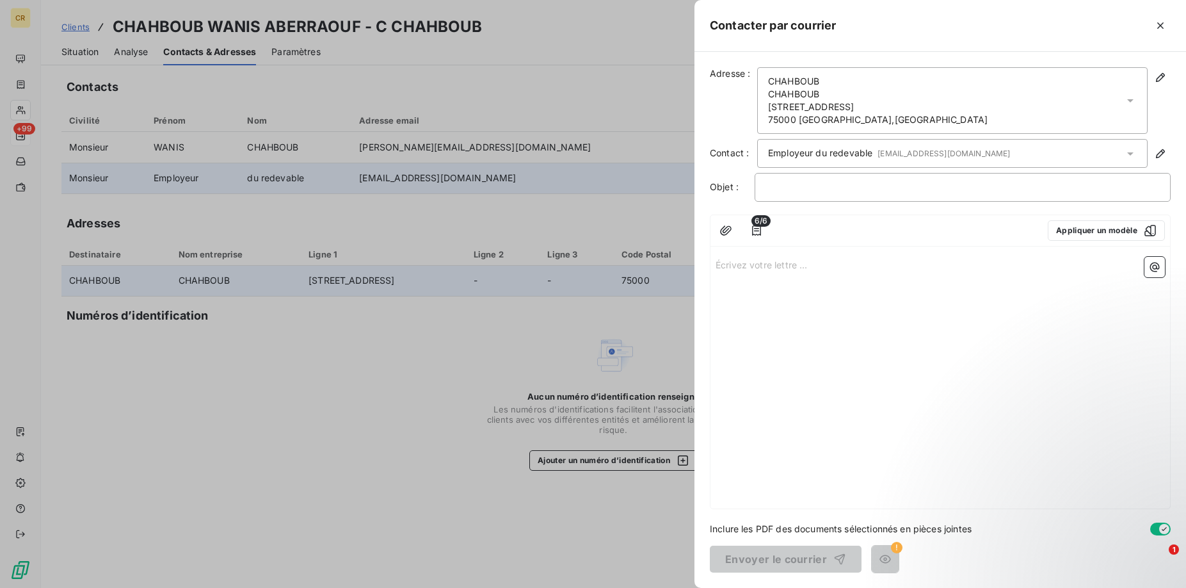
click at [1028, 314] on div "Écrivez votre lettre ... ﻿" at bounding box center [940, 380] width 460 height 257
click at [449, 175] on div at bounding box center [593, 294] width 1186 height 588
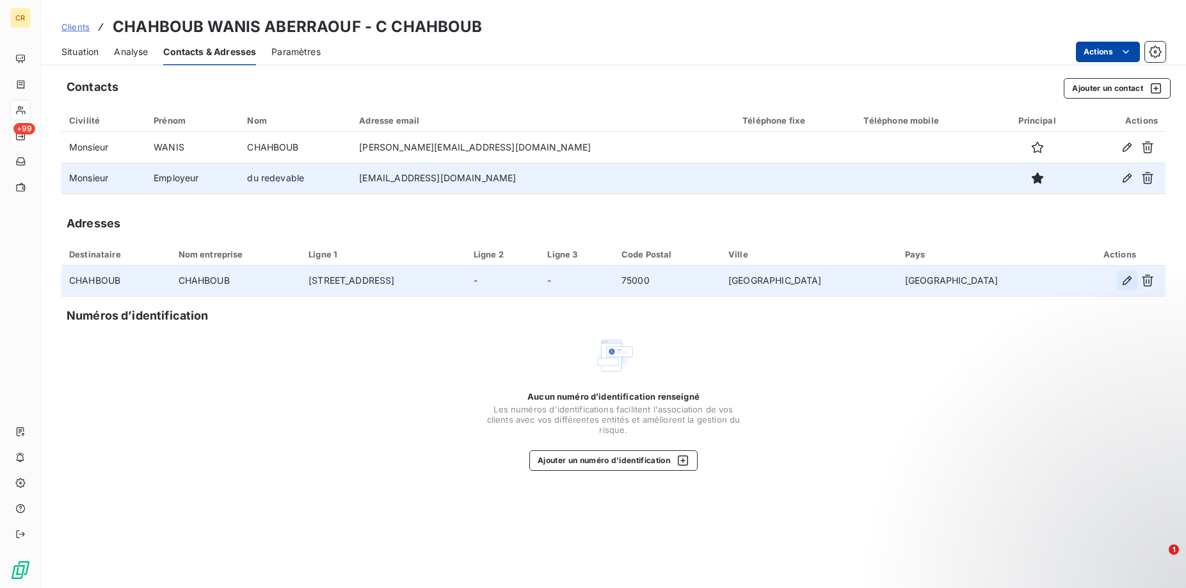
click at [1125, 281] on icon "button" at bounding box center [1127, 280] width 13 height 13
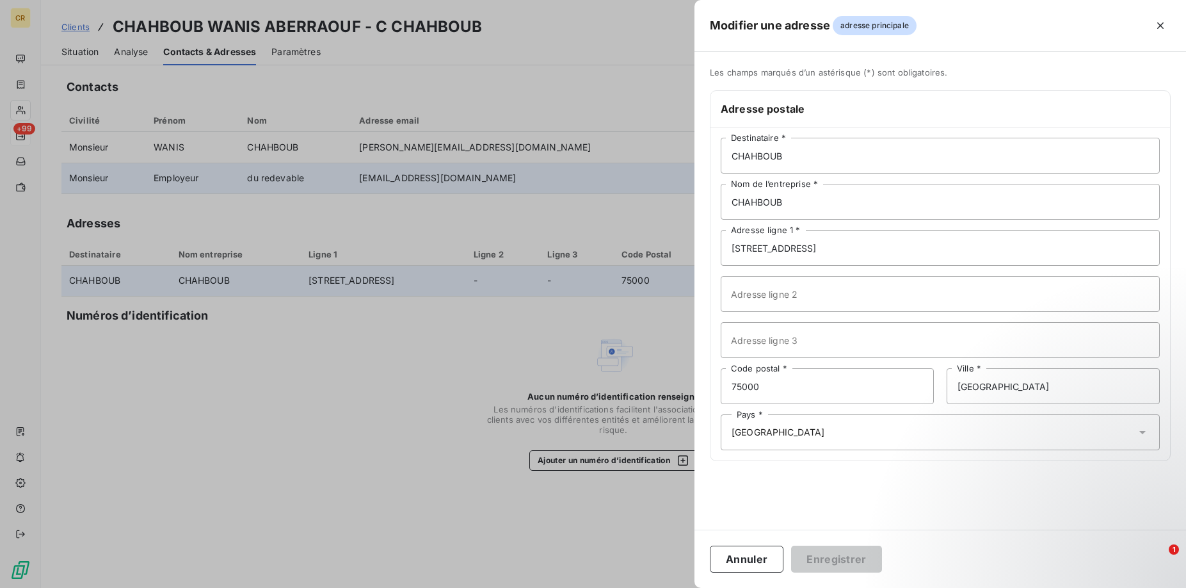
click at [552, 416] on div at bounding box center [593, 294] width 1186 height 588
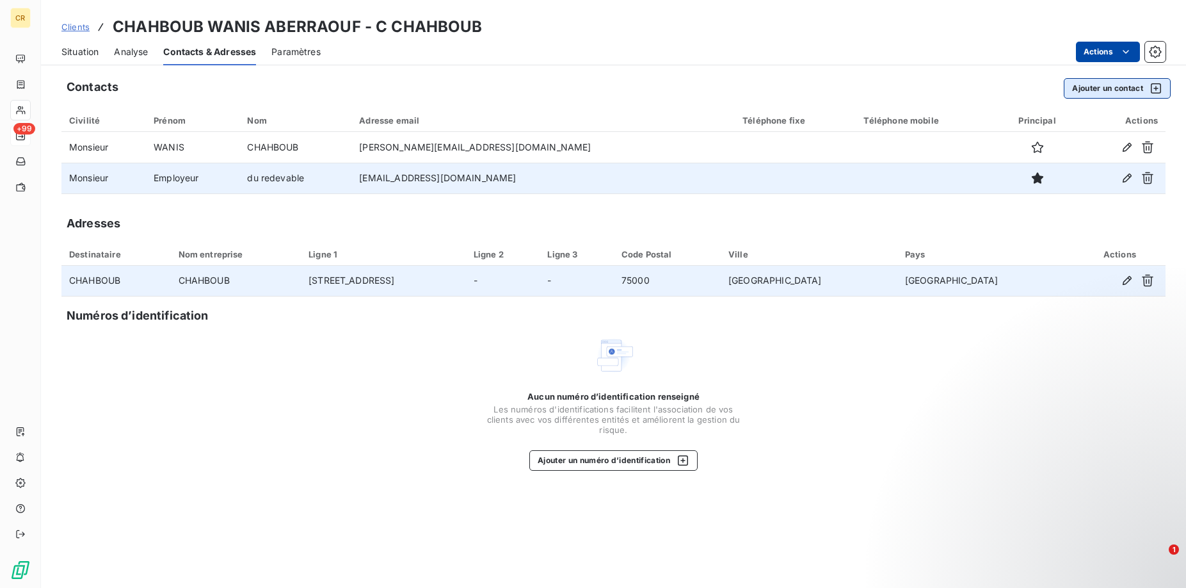
click at [1154, 92] on icon "button" at bounding box center [1155, 88] width 13 height 13
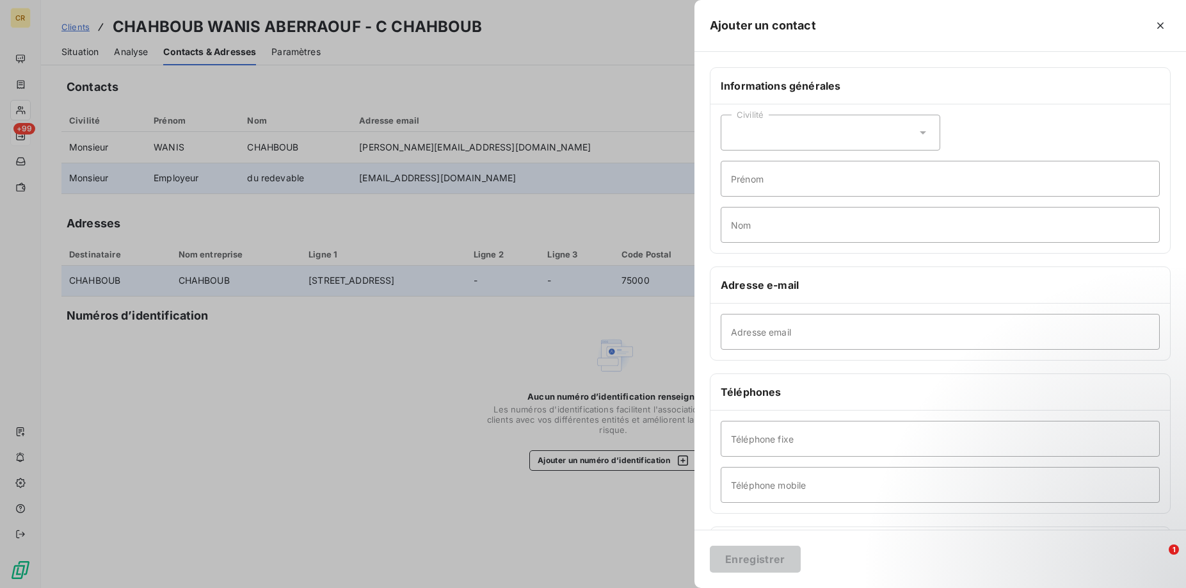
click at [385, 348] on div at bounding box center [593, 294] width 1186 height 588
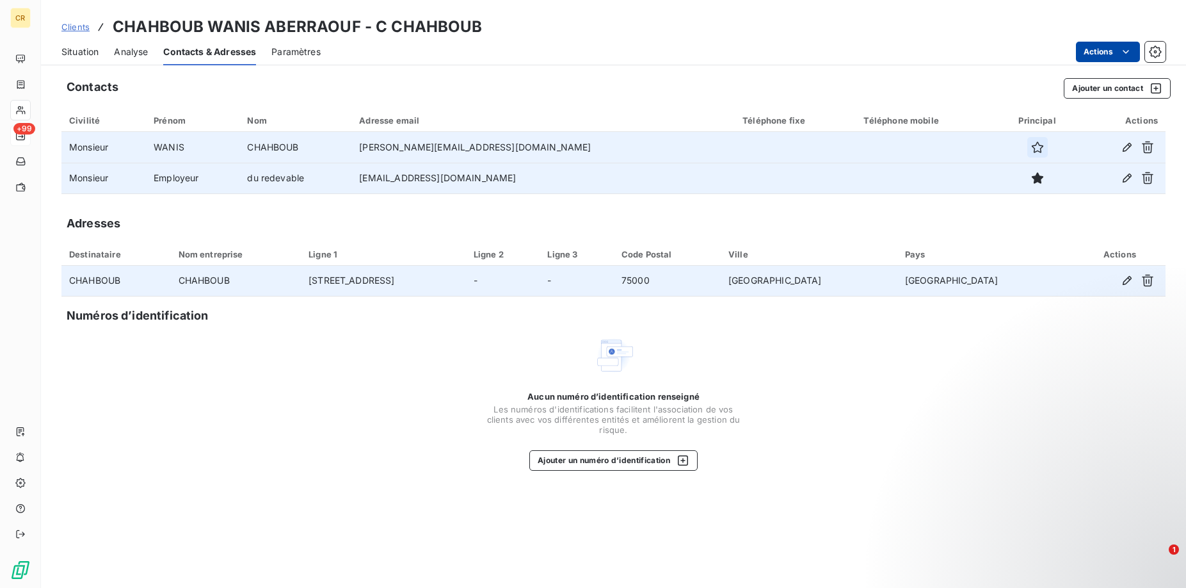
click at [1031, 152] on icon "button" at bounding box center [1037, 147] width 12 height 12
click at [1028, 381] on div "Aucun numéro d’identification renseigné Les numéros d'identifications faciliten…" at bounding box center [613, 403] width 1104 height 136
click at [1126, 48] on html "CR +99 Clients CHAHBOUB WANIS ABERRAOUF - C CHAHBOUB Situation Analyse Contacts…" at bounding box center [593, 294] width 1186 height 588
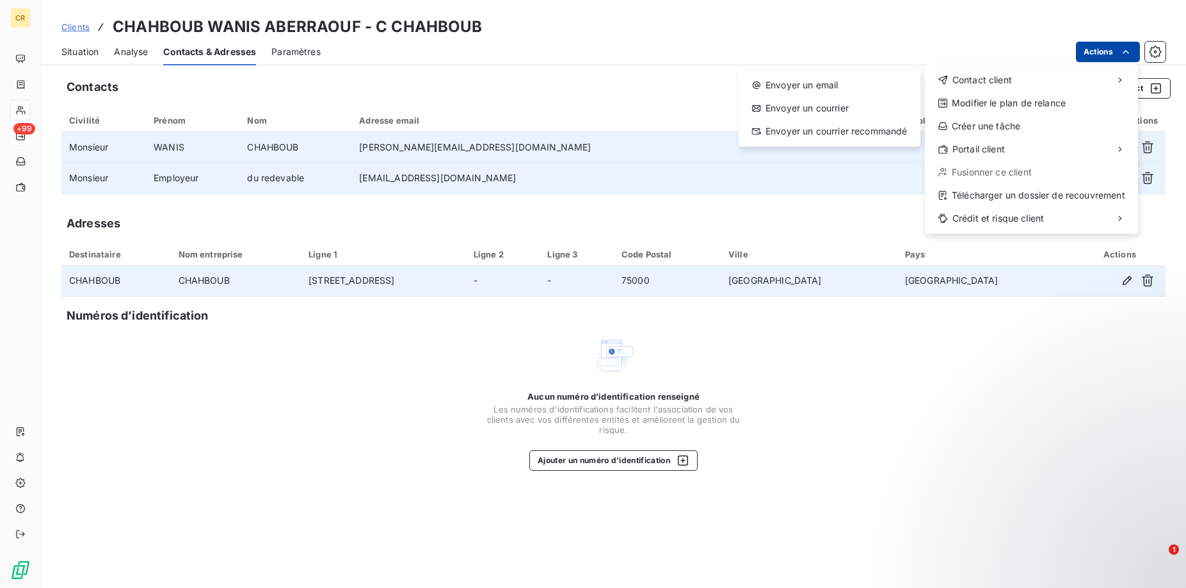
click at [75, 52] on html "CR +99 Clients CHAHBOUB WANIS ABERRAOUF - C CHAHBOUB Situation Analyse Contacts…" at bounding box center [593, 294] width 1186 height 588
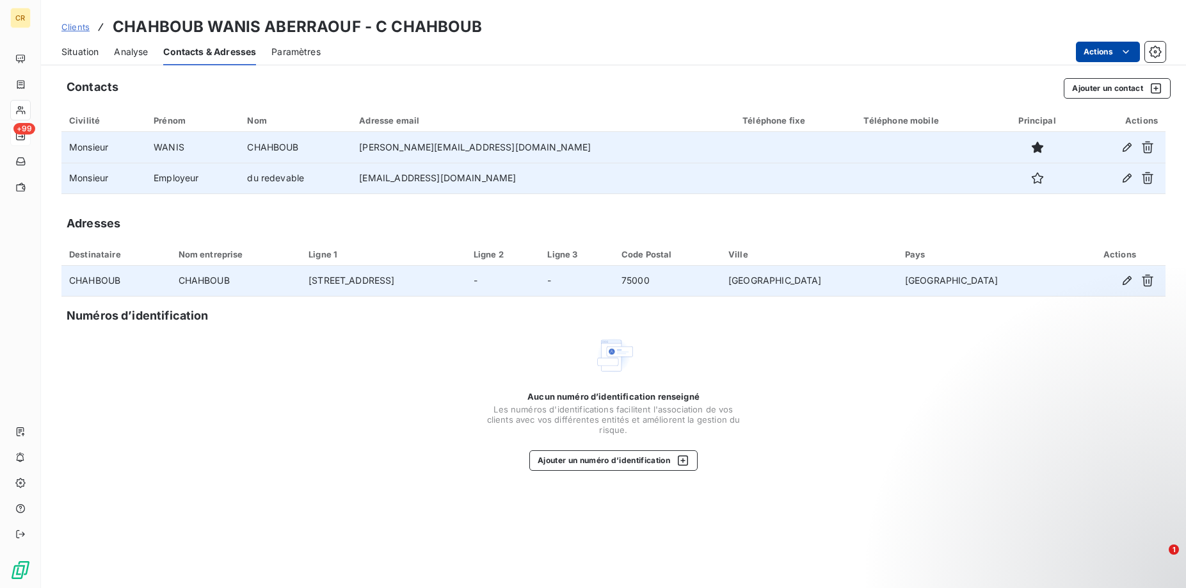
click at [75, 52] on span "Situation" at bounding box center [79, 51] width 37 height 13
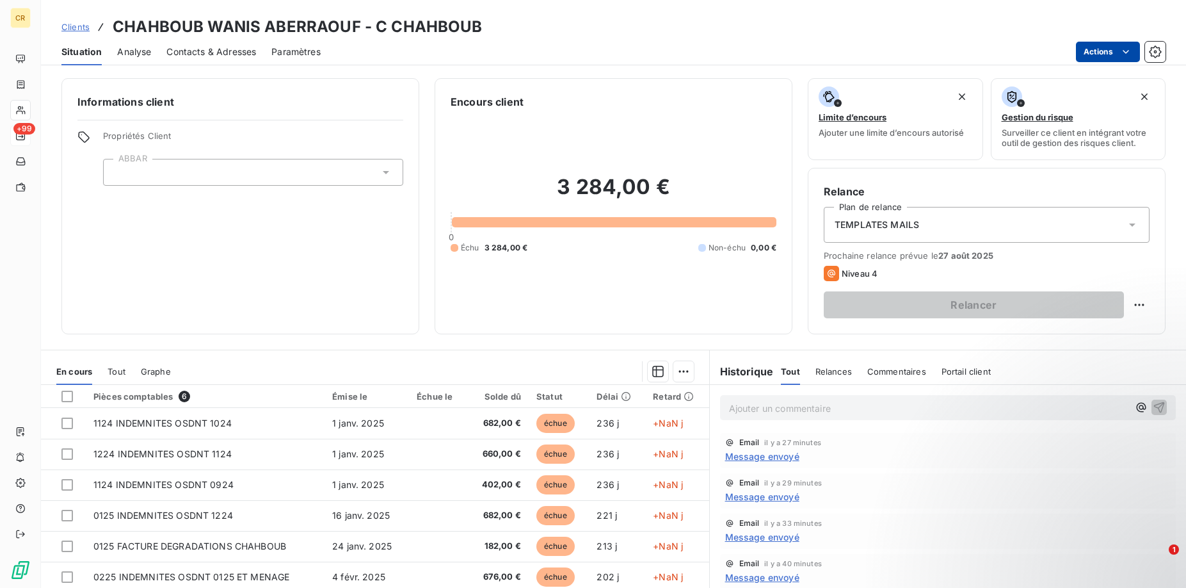
click at [1128, 47] on html "CR +99 Clients CHAHBOUB WANIS ABERRAOUF - C CHAHBOUB Situation Analyse Contacts…" at bounding box center [593, 294] width 1186 height 588
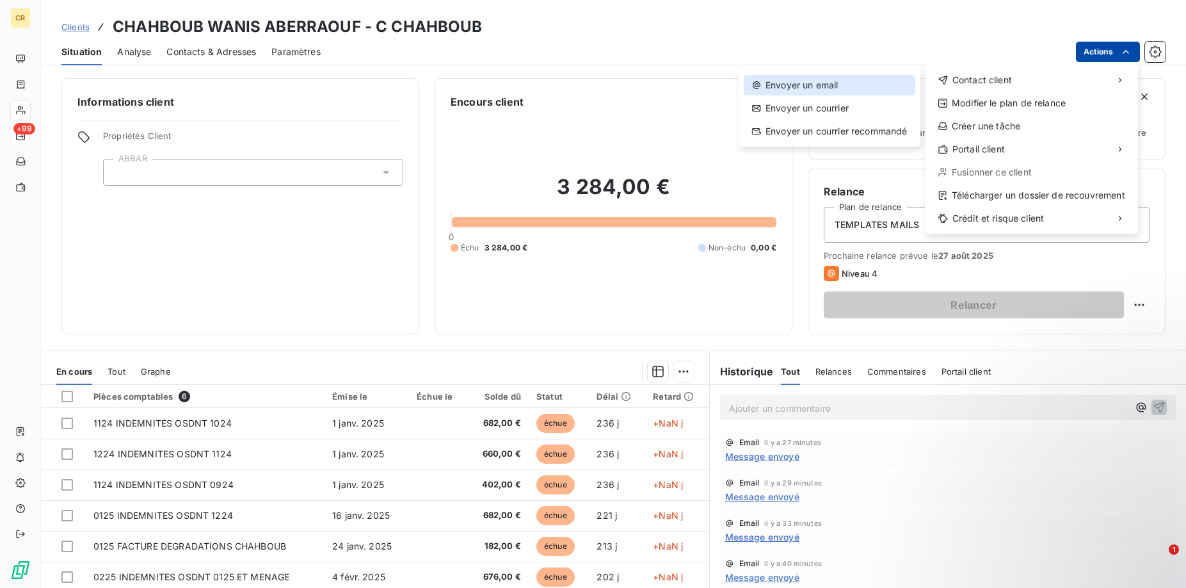
click at [883, 81] on div "Envoyer un email" at bounding box center [830, 85] width 172 height 20
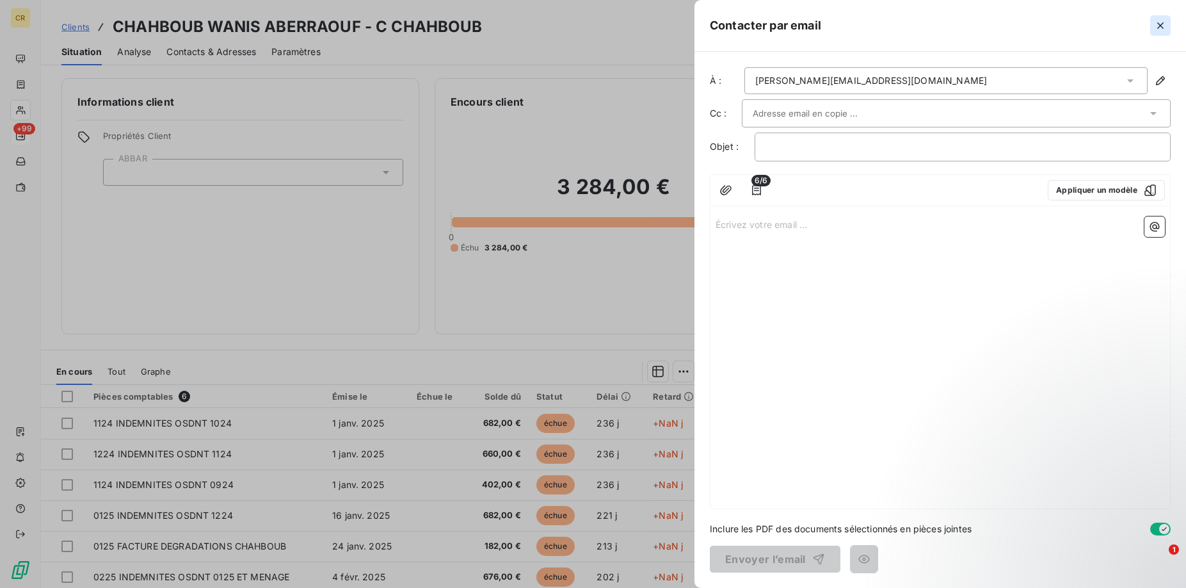
click at [1162, 24] on icon "button" at bounding box center [1160, 25] width 6 height 6
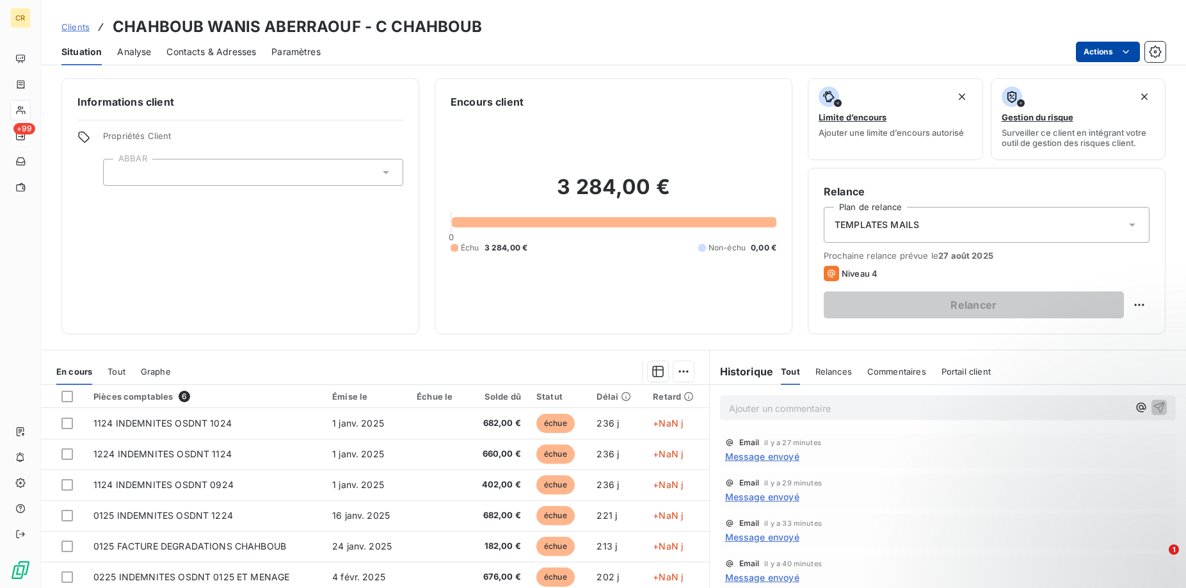
click at [1127, 52] on html "CR +99 Clients CHAHBOUB WANIS ABERRAOUF - C CHAHBOUB Situation Analyse Contacts…" at bounding box center [593, 294] width 1186 height 588
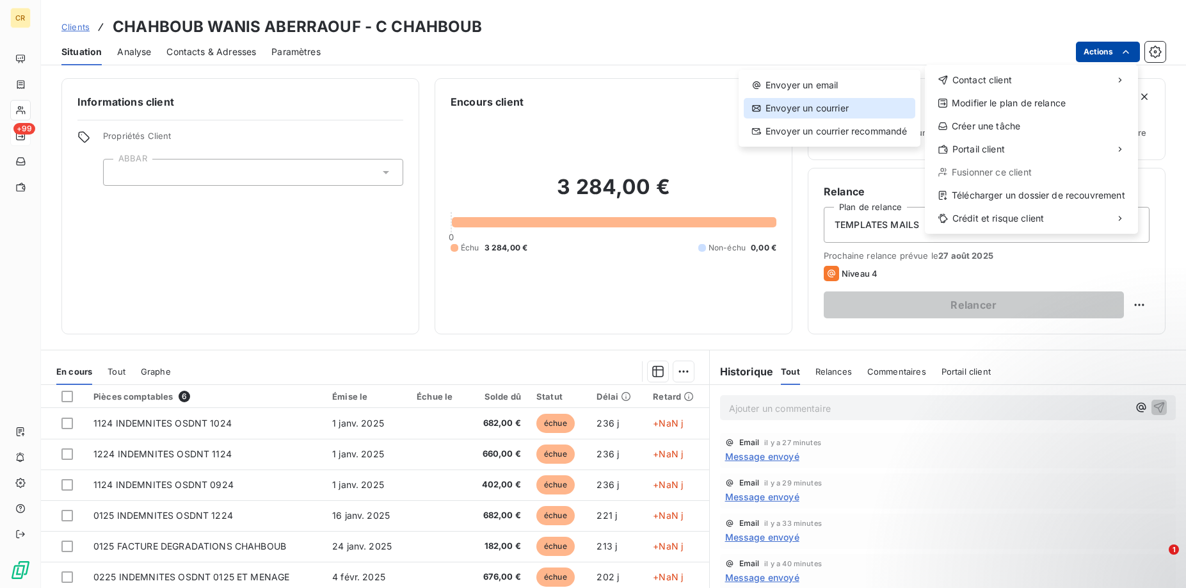
click at [861, 109] on div "Envoyer un courrier" at bounding box center [830, 108] width 172 height 20
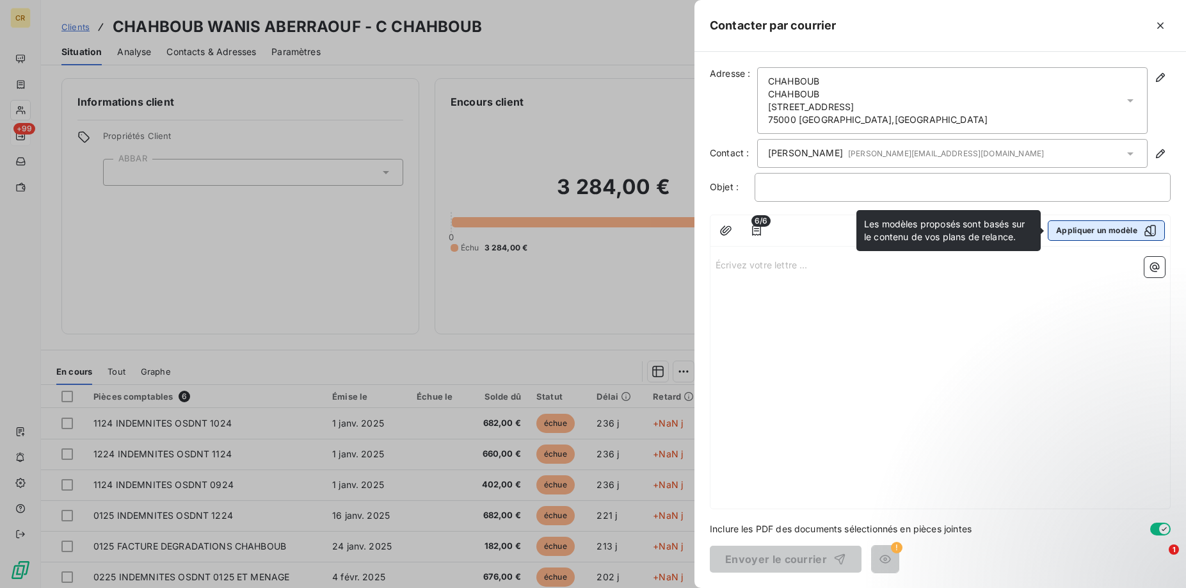
click at [1123, 230] on button "Appliquer un modèle" at bounding box center [1106, 230] width 117 height 20
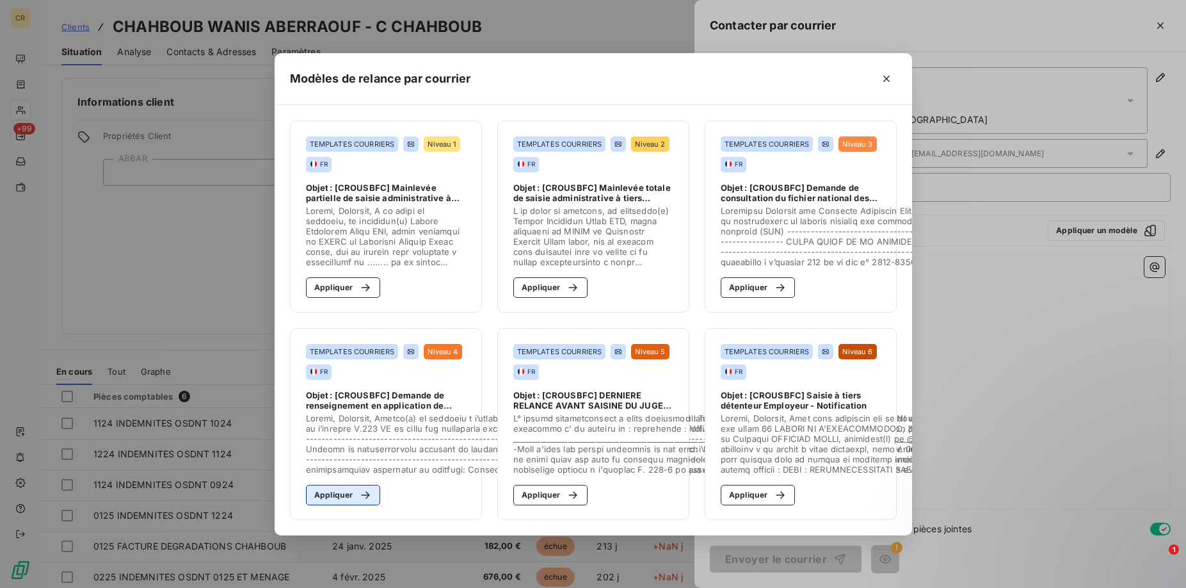
click at [339, 487] on button "Appliquer" at bounding box center [343, 494] width 75 height 20
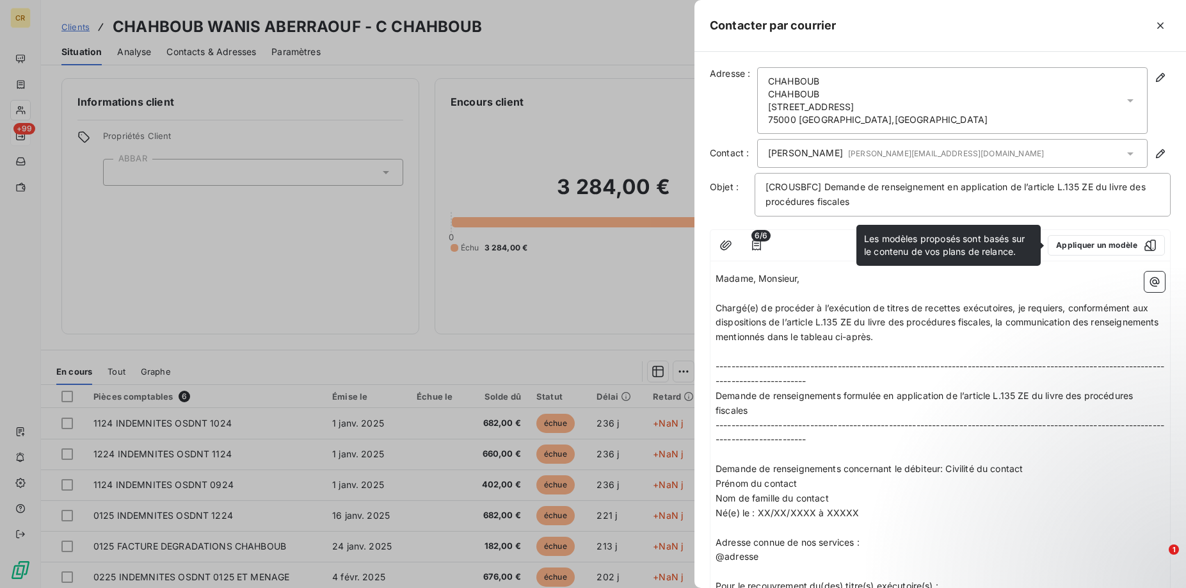
click at [820, 408] on p "Demande de renseignements formulée en application de l’article L.135 ZE du livr…" at bounding box center [940, 402] width 449 height 29
click at [635, 93] on div at bounding box center [593, 294] width 1186 height 588
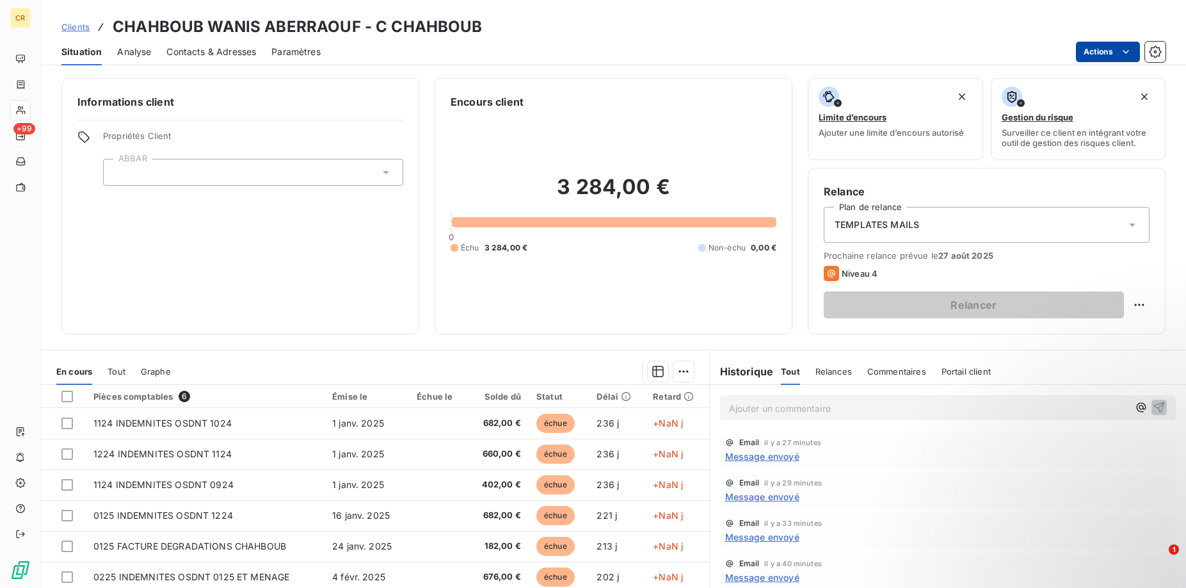
click at [1128, 55] on html "CR +99 Clients CHAHBOUB WANIS ABERRAOUF - C CHAHBOUB Situation Analyse Contacts…" at bounding box center [593, 294] width 1186 height 588
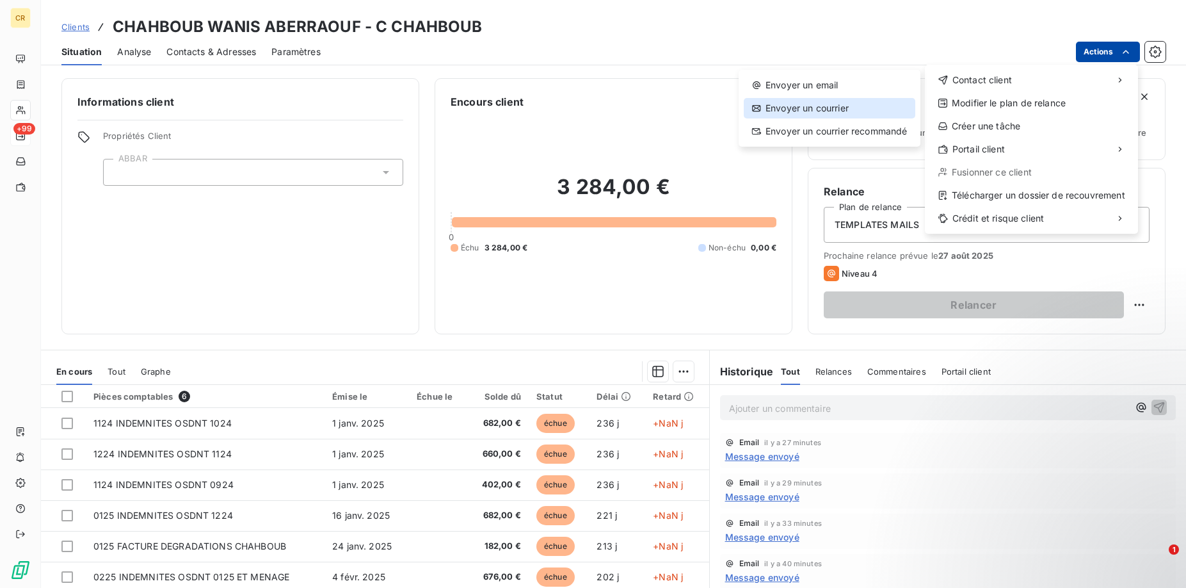
click at [836, 105] on div "Envoyer un courrier" at bounding box center [830, 108] width 172 height 20
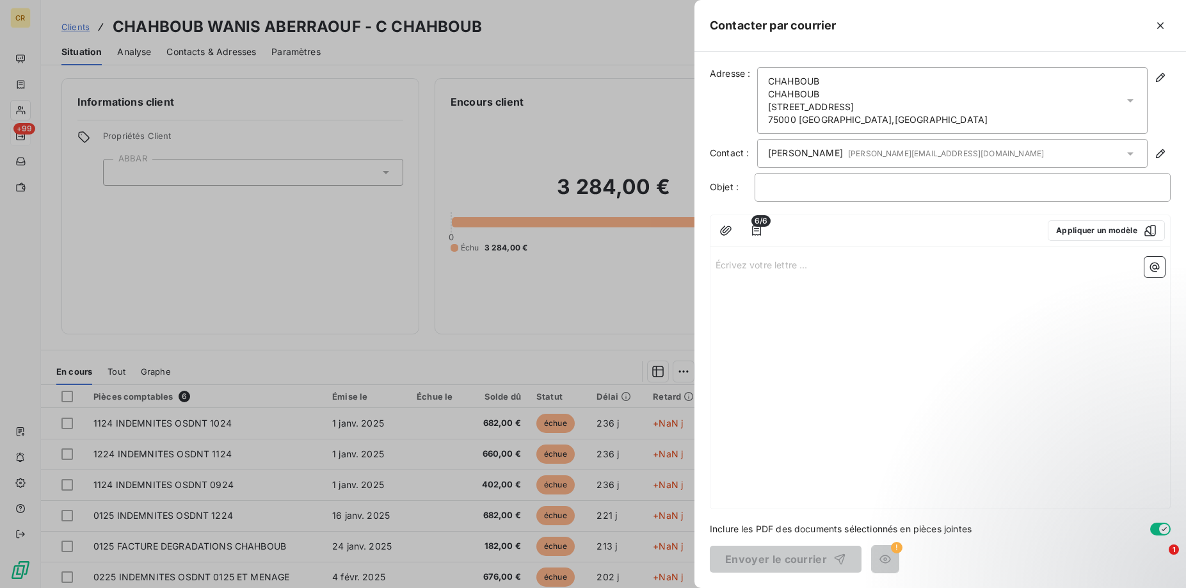
click at [899, 282] on div "Écrivez votre lettre ... ﻿" at bounding box center [940, 380] width 460 height 257
click at [1080, 240] on button "Appliquer un modèle" at bounding box center [1106, 230] width 117 height 20
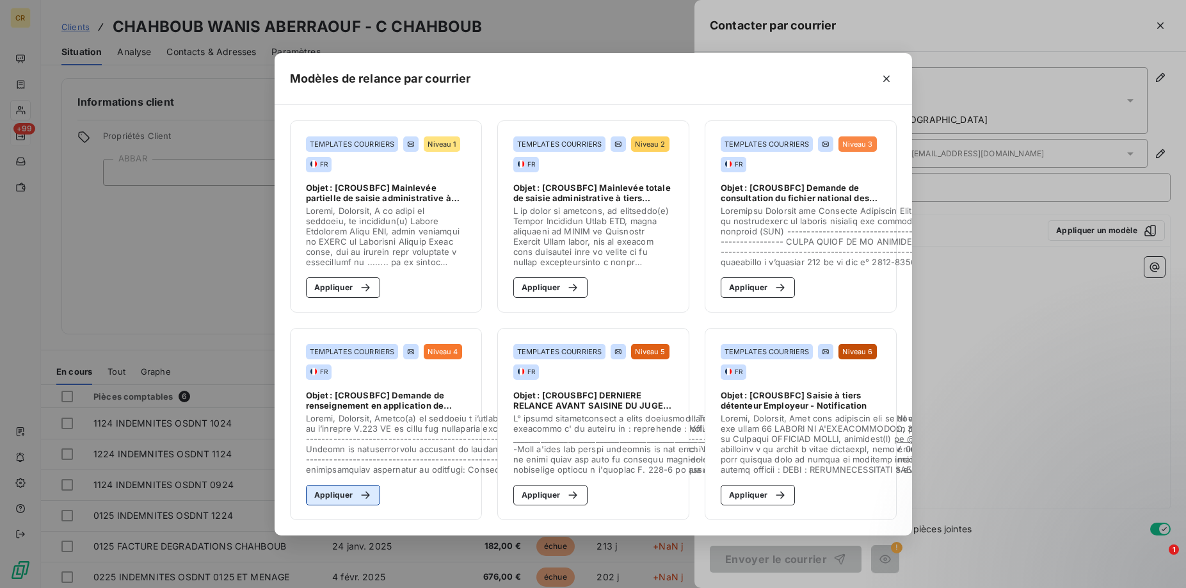
click at [346, 492] on button "Appliquer" at bounding box center [343, 494] width 75 height 20
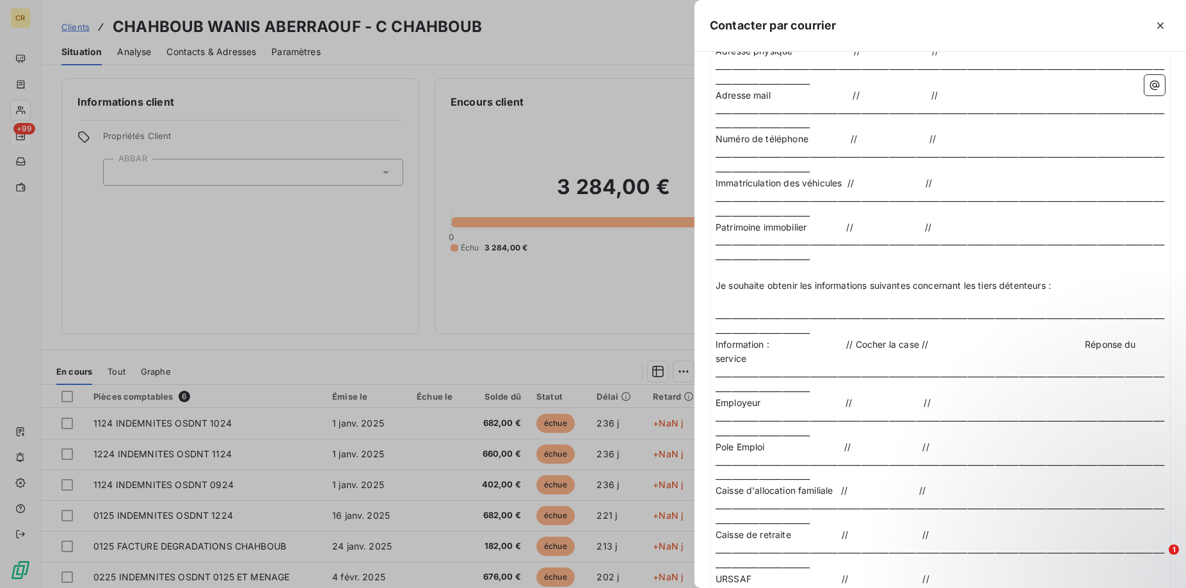
scroll to position [984, 0]
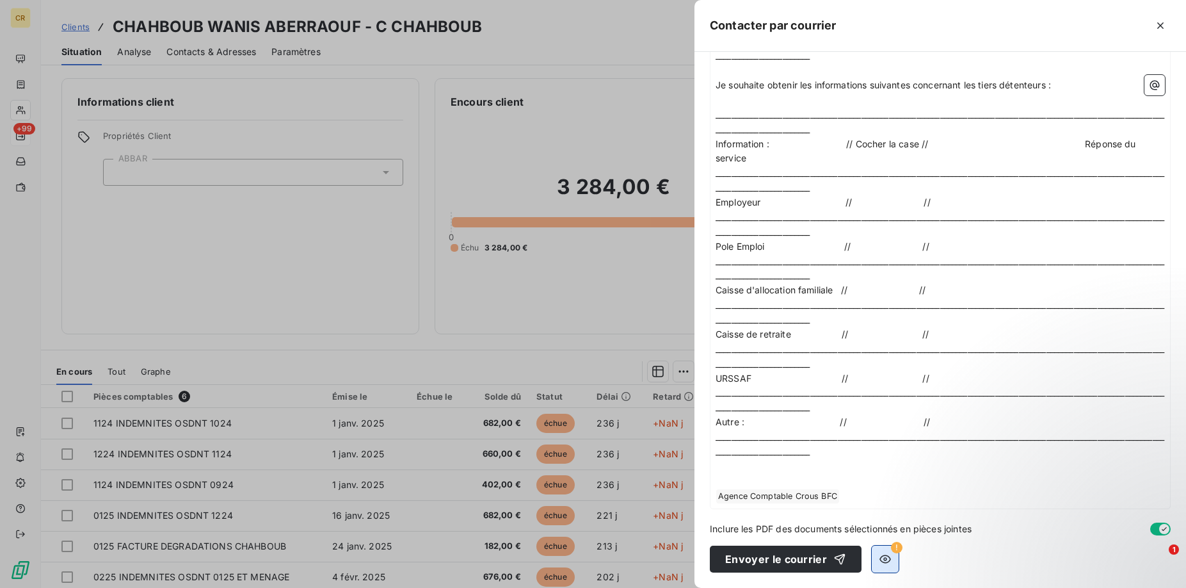
click at [883, 556] on icon "button" at bounding box center [885, 558] width 13 height 13
click at [884, 564] on icon "button" at bounding box center [885, 558] width 13 height 13
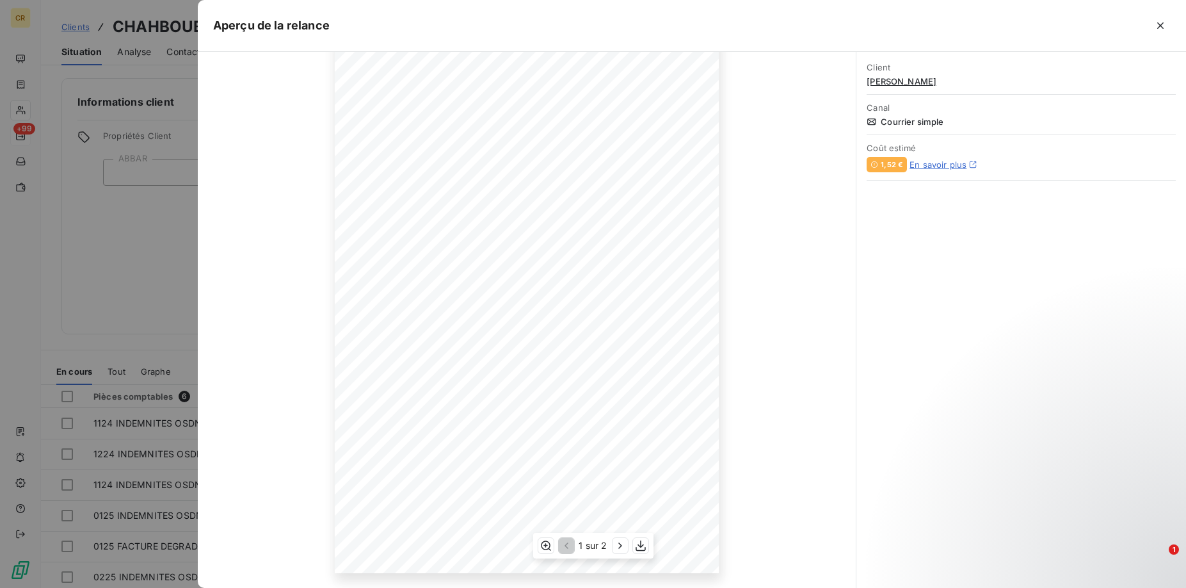
scroll to position [80, 0]
click at [109, 234] on div at bounding box center [593, 294] width 1186 height 588
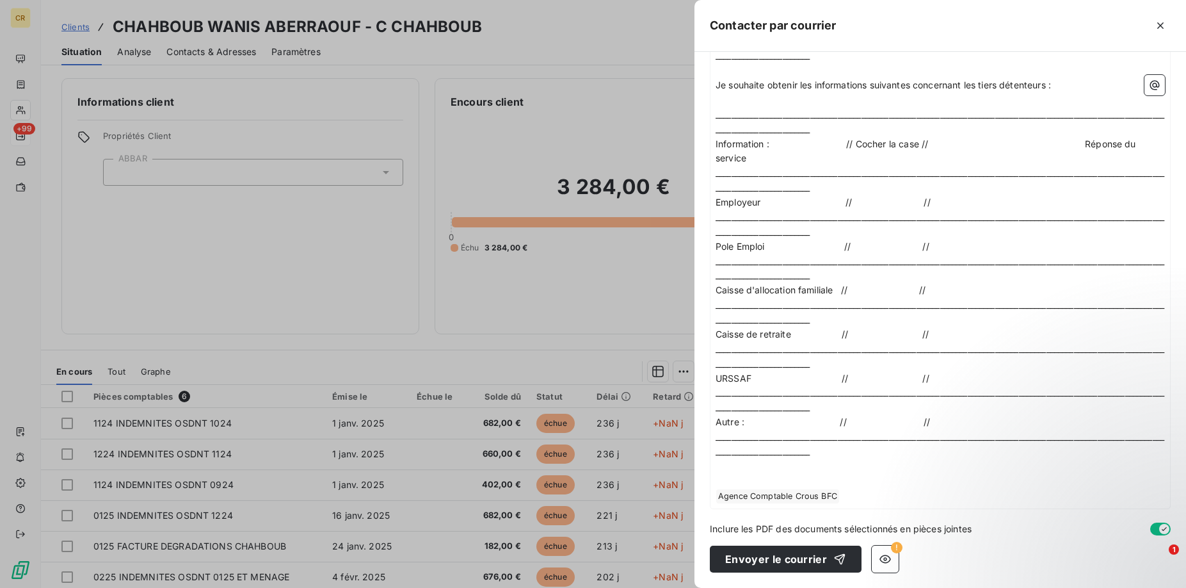
click at [545, 113] on div at bounding box center [593, 294] width 1186 height 588
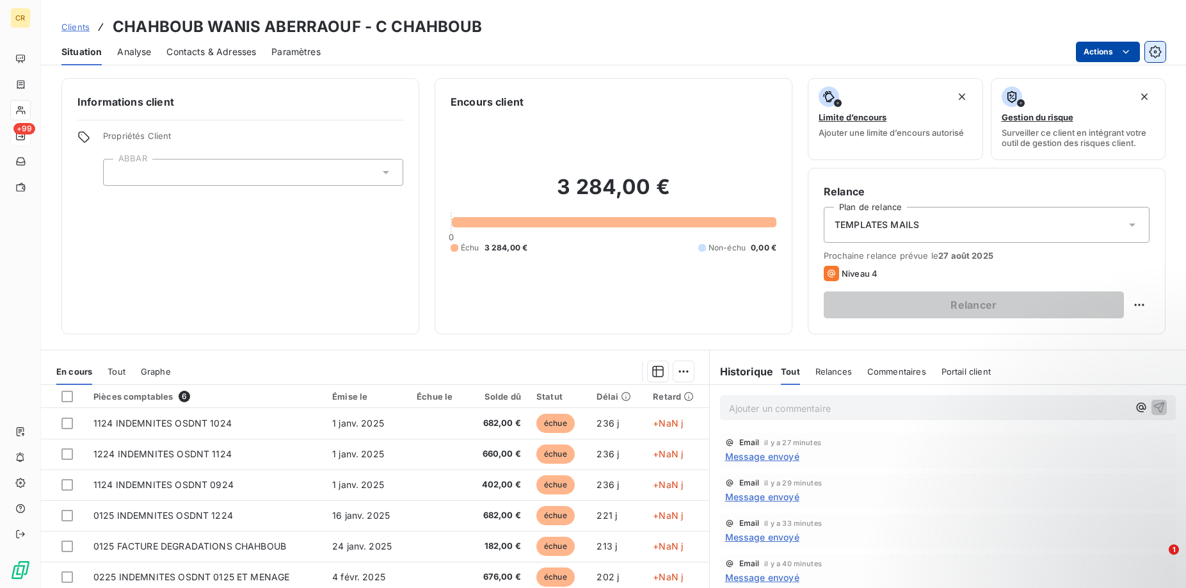
click at [1151, 51] on icon "button" at bounding box center [1155, 51] width 13 height 13
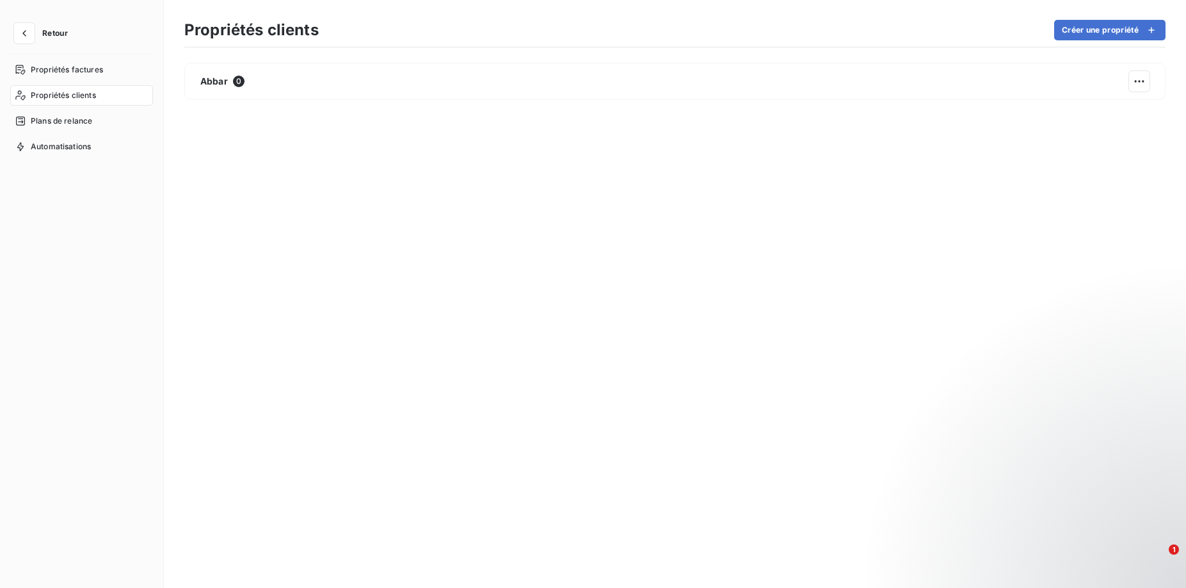
click at [91, 97] on span "Propriétés clients" at bounding box center [63, 96] width 65 height 12
click at [18, 33] on icon "button" at bounding box center [24, 33] width 13 height 13
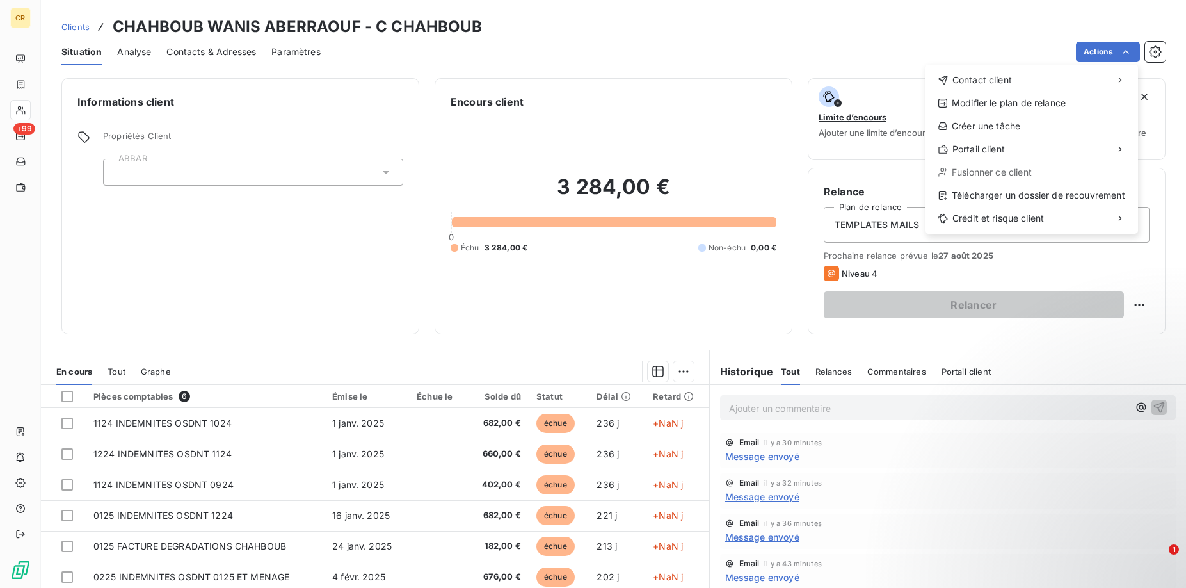
click at [1128, 50] on html "CR +99 Clients CHAHBOUB WANIS ABERRAOUF - C CHAHBOUB Situation Analyse Contacts…" at bounding box center [593, 294] width 1186 height 588
click at [130, 45] on html "CR +99 Clients CHAHBOUB WANIS ABERRAOUF - C CHAHBOUB Situation Analyse Contacts…" at bounding box center [593, 294] width 1186 height 588
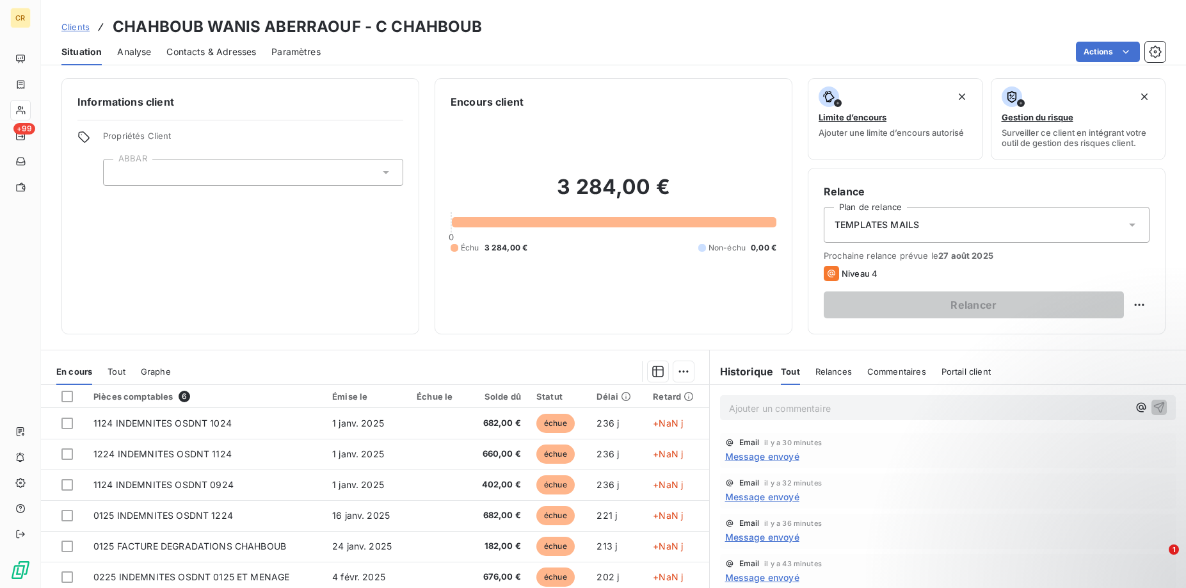
click at [129, 49] on span "Analyse" at bounding box center [134, 51] width 34 height 13
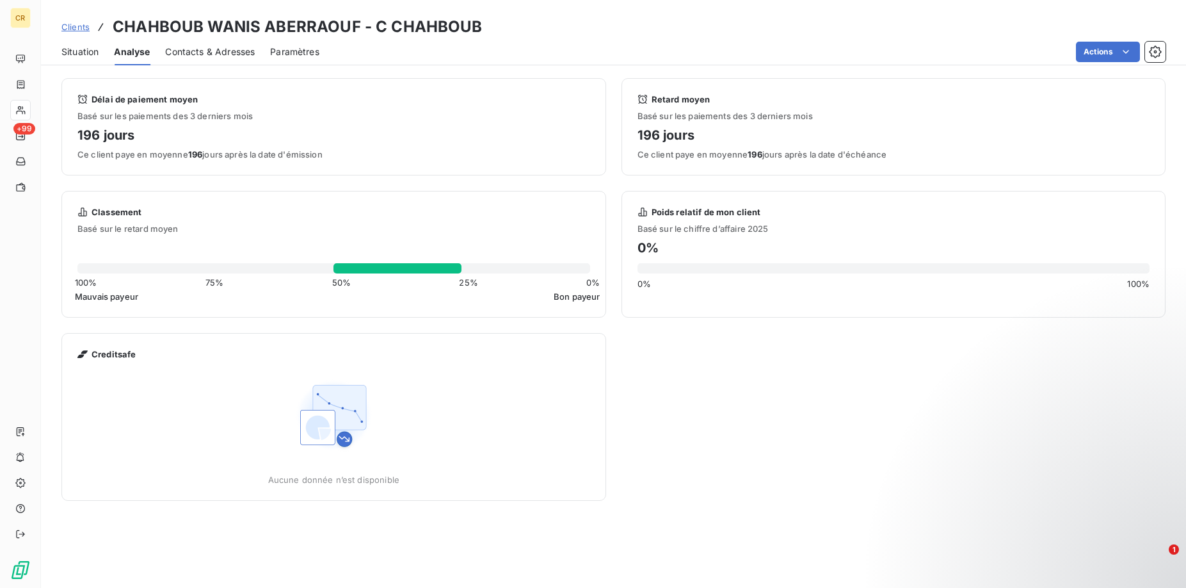
click at [238, 57] on span "Contacts & Adresses" at bounding box center [210, 51] width 90 height 13
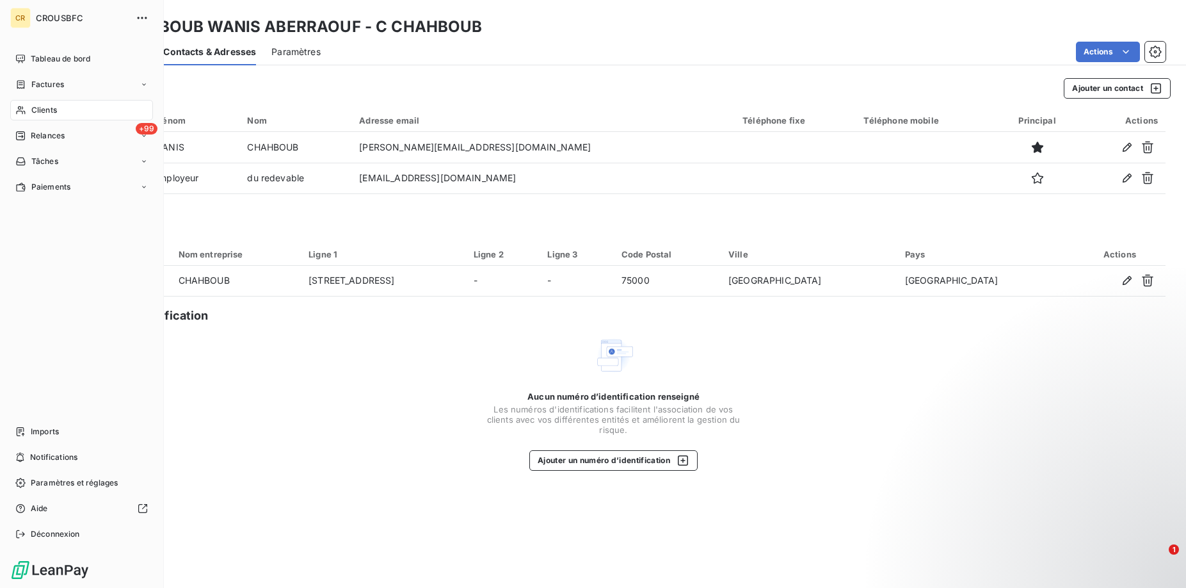
click at [6, 113] on div "CR CROUSBFC Tableau de bord Factures Clients +99 Relances Tâches Paiements Impo…" at bounding box center [82, 294] width 164 height 588
click at [67, 113] on div "Clients" at bounding box center [81, 110] width 143 height 20
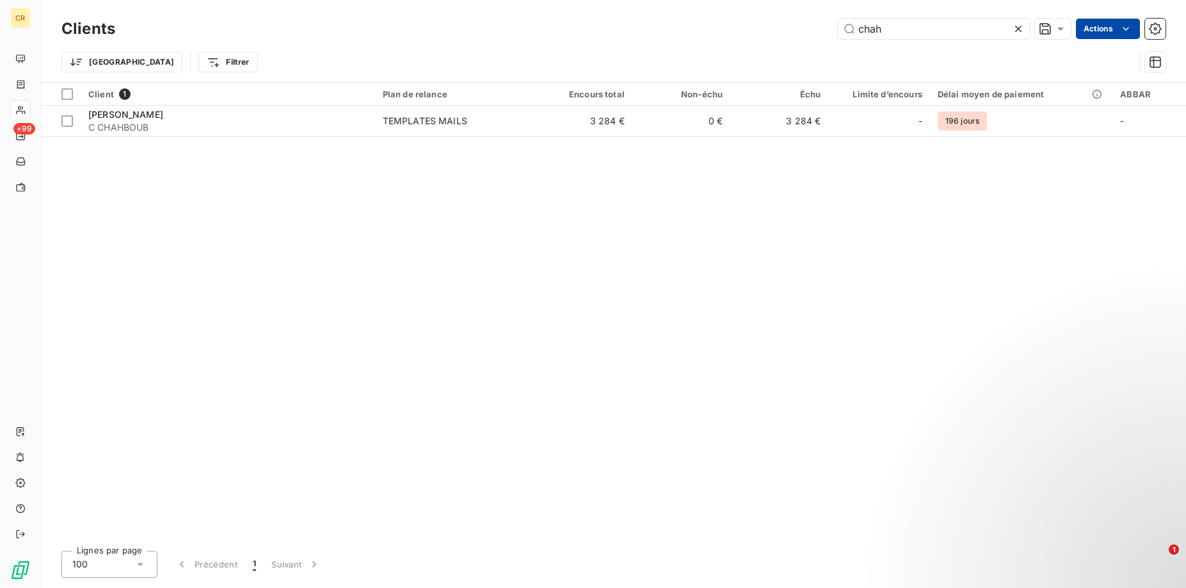
click at [1130, 24] on html "CR +99 Clients chah Actions Trier Filtrer Client 1 Plan de relance Encours tota…" at bounding box center [593, 294] width 1186 height 588
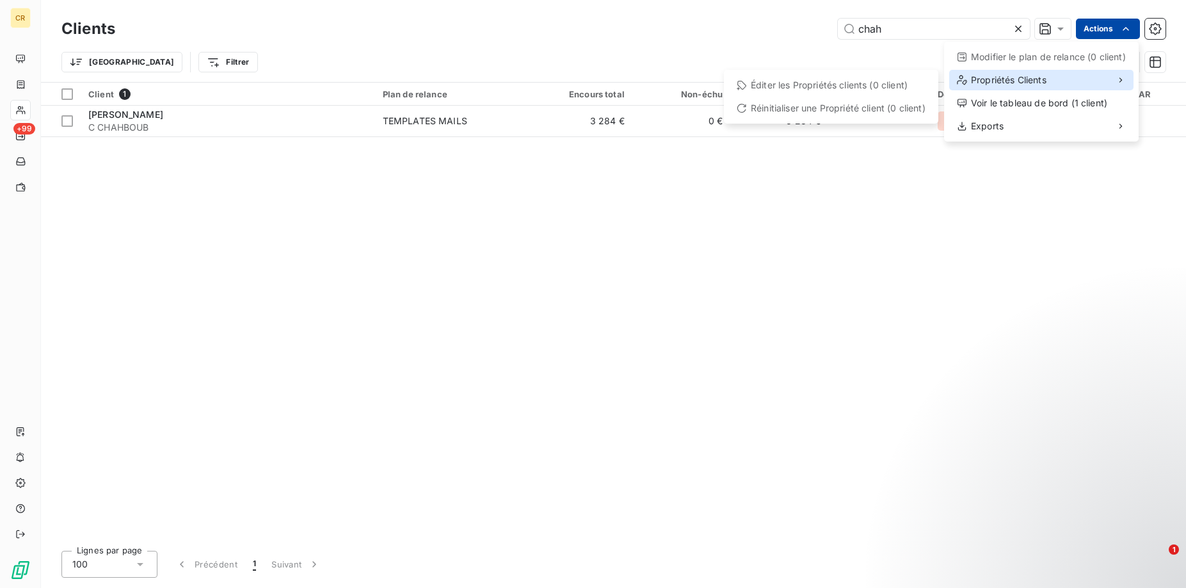
click at [1034, 81] on span "Propriétés Clients" at bounding box center [1009, 80] width 76 height 13
click at [1082, 81] on div "Propriétés Clients" at bounding box center [1041, 80] width 184 height 20
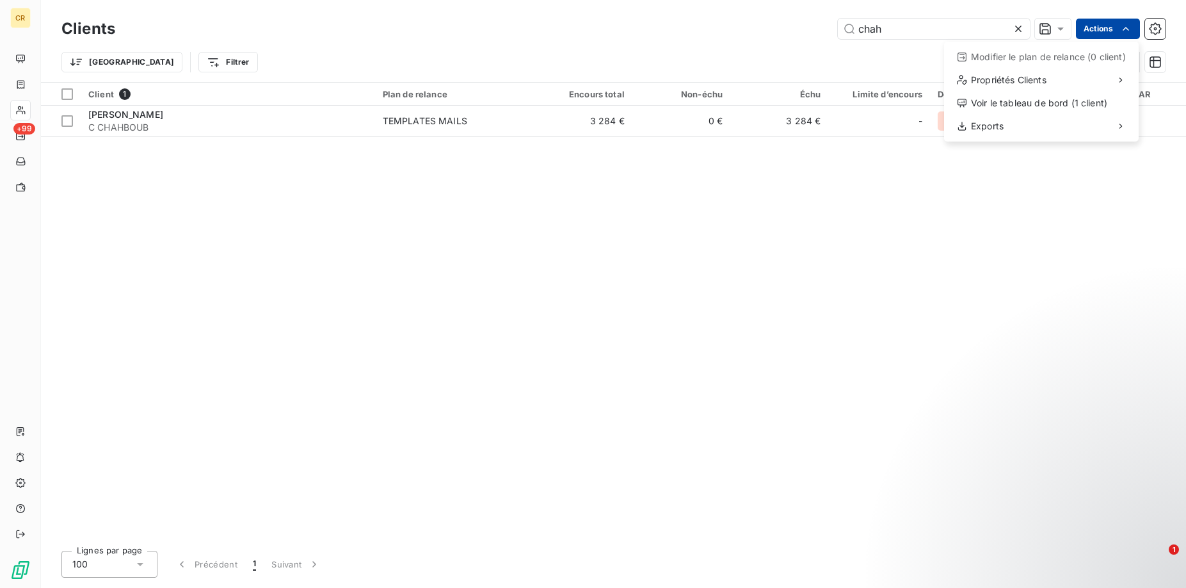
click at [1148, 28] on html "CR +99 Clients chah Actions Modifier le plan de relance (0 client) Propriétés C…" at bounding box center [593, 294] width 1186 height 588
click at [1156, 29] on icon "button" at bounding box center [1155, 29] width 3 height 3
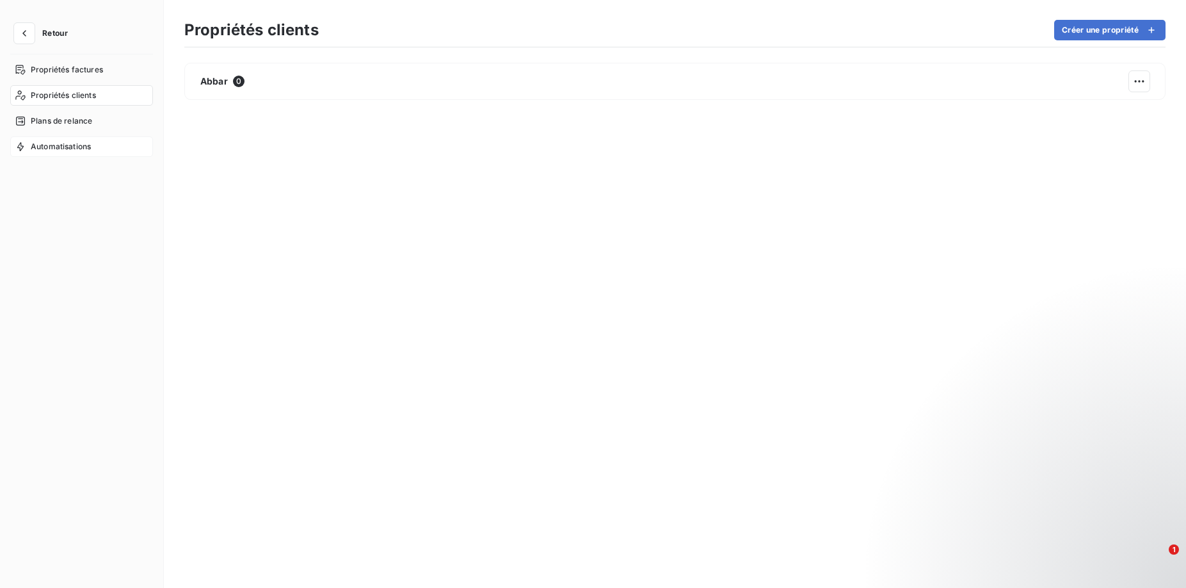
click at [57, 141] on span "Automatisations" at bounding box center [61, 147] width 60 height 12
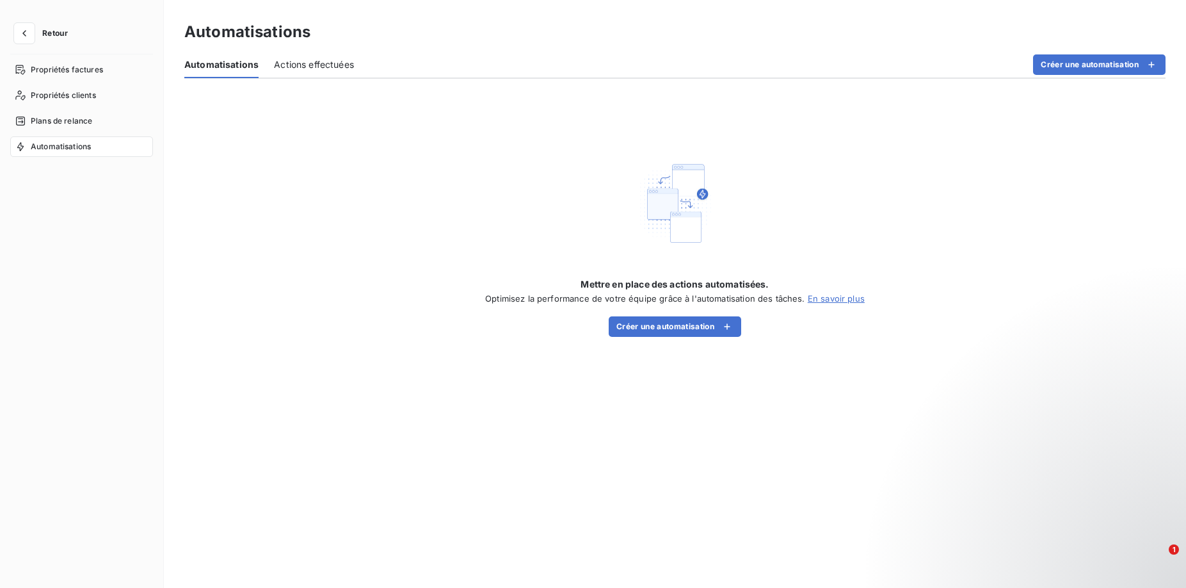
click at [61, 127] on div "Plans de relance" at bounding box center [81, 121] width 143 height 20
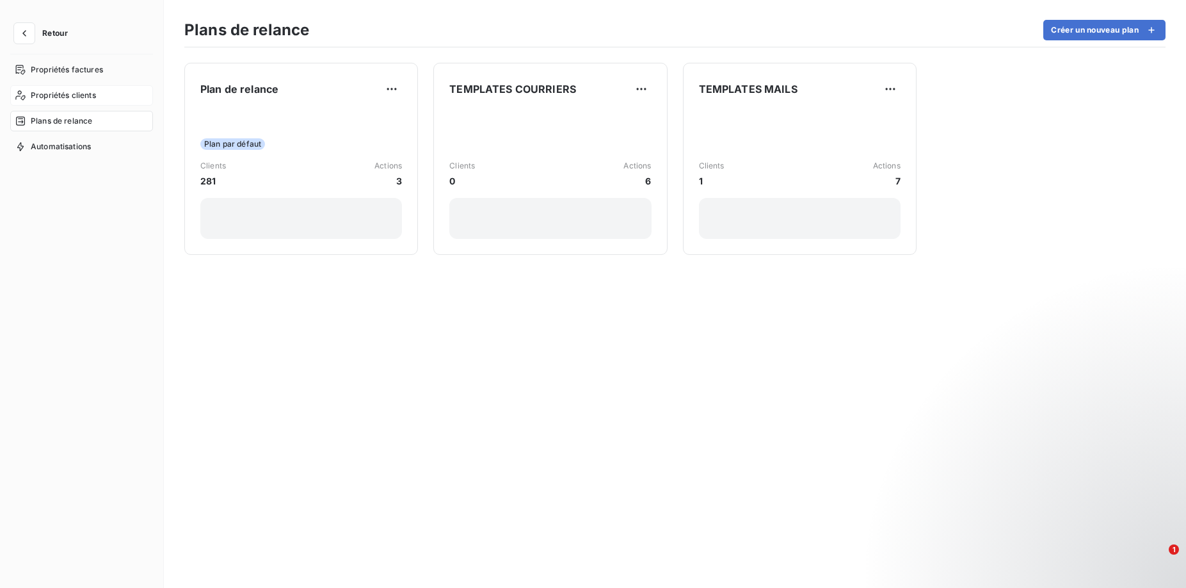
click at [61, 102] on div "Propriétés clients" at bounding box center [81, 95] width 143 height 20
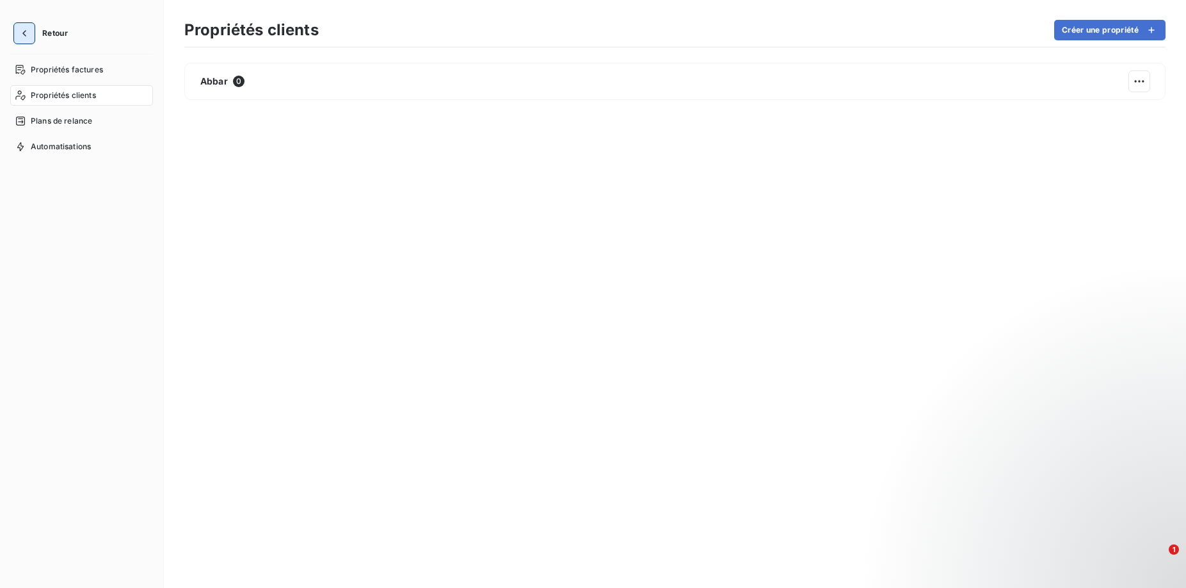
click at [29, 31] on icon "button" at bounding box center [24, 33] width 13 height 13
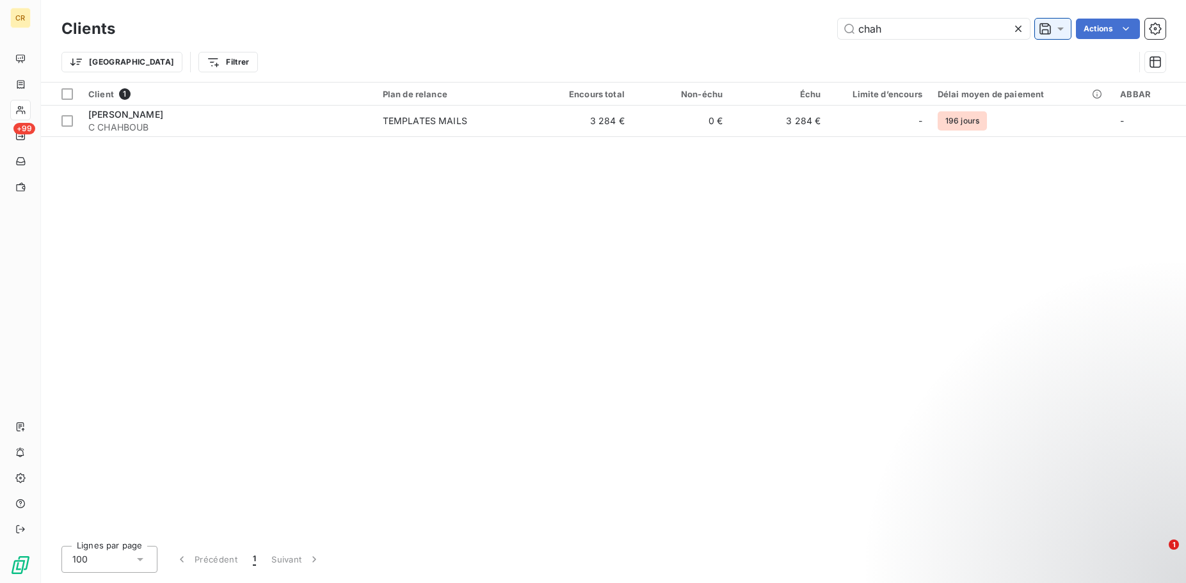
click at [1061, 30] on icon at bounding box center [1060, 28] width 13 height 13
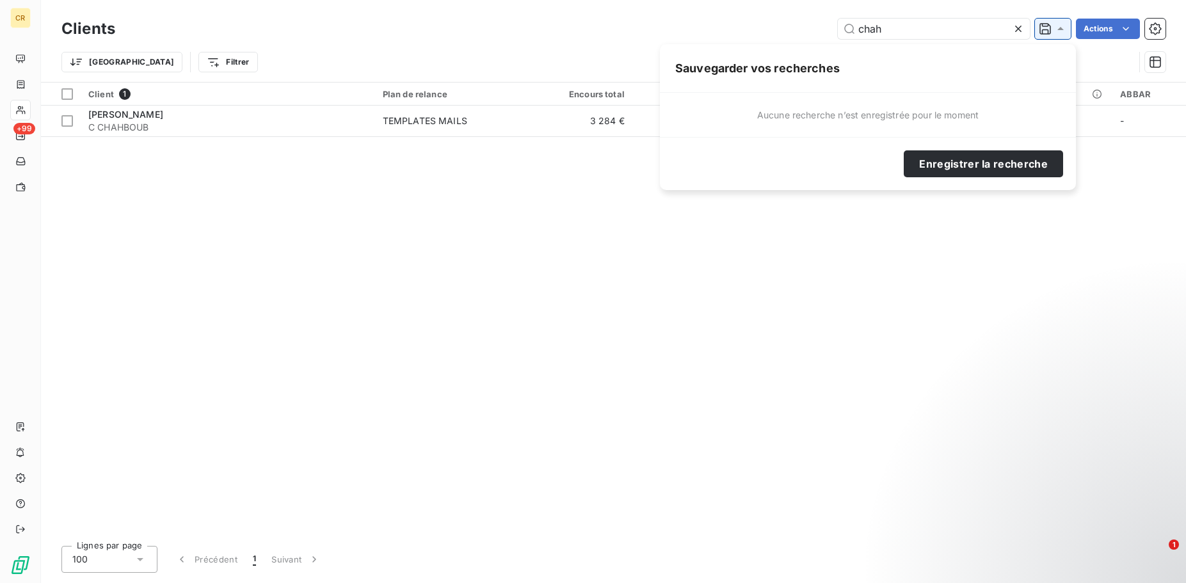
click at [1061, 30] on icon at bounding box center [1060, 28] width 13 height 13
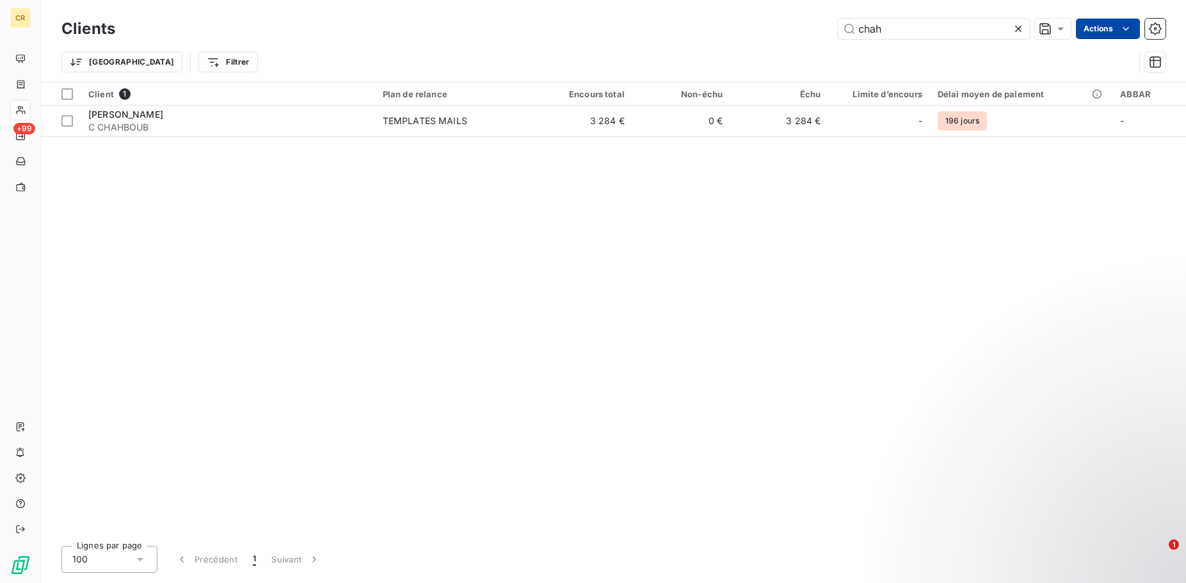
click at [1132, 28] on html "CR +99 Clients chah Actions Trier Filtrer Client 1 Plan de relance Encours tota…" at bounding box center [593, 291] width 1186 height 583
click at [775, 280] on html "CR +99 Clients chah Actions Trier Filtrer Client 1 Plan de relance Encours tota…" at bounding box center [593, 291] width 1186 height 583
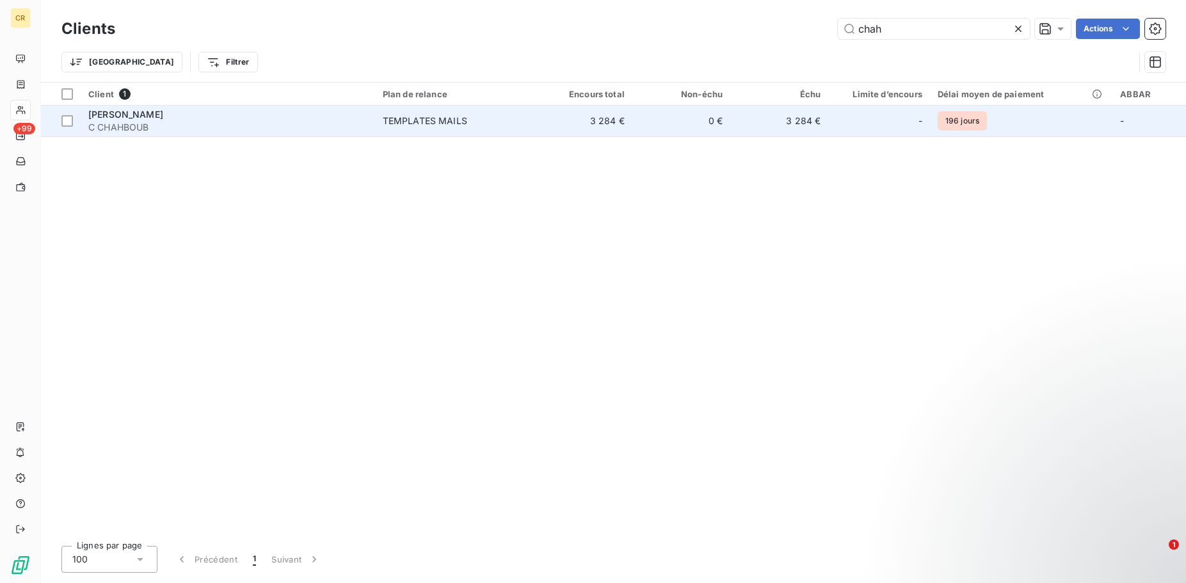
click at [170, 120] on div "[PERSON_NAME]" at bounding box center [227, 114] width 279 height 13
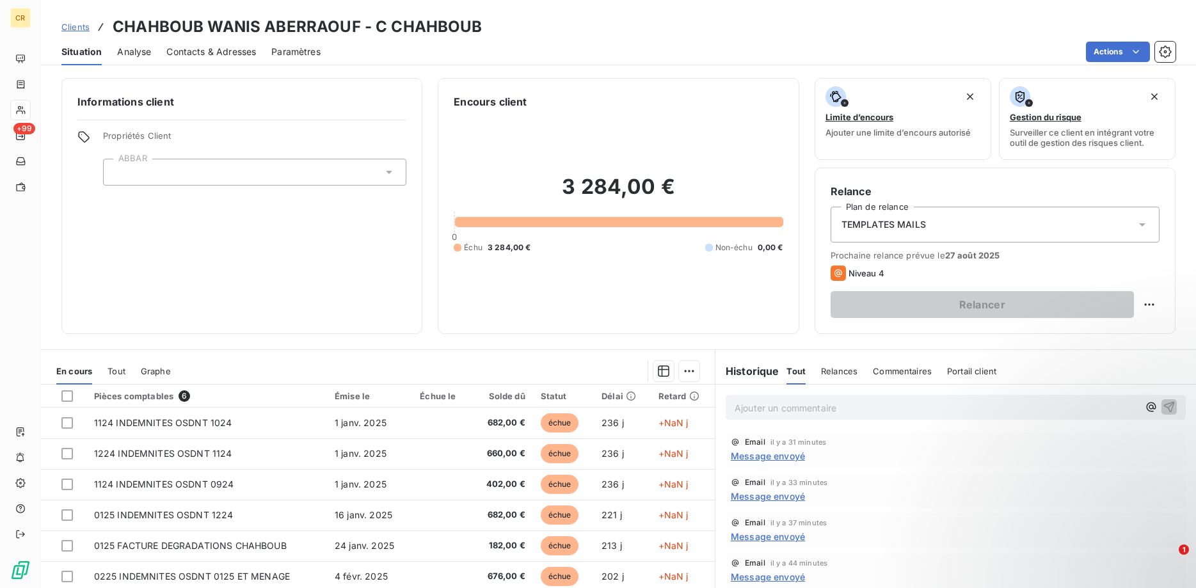
click at [145, 54] on span "Analyse" at bounding box center [134, 51] width 34 height 13
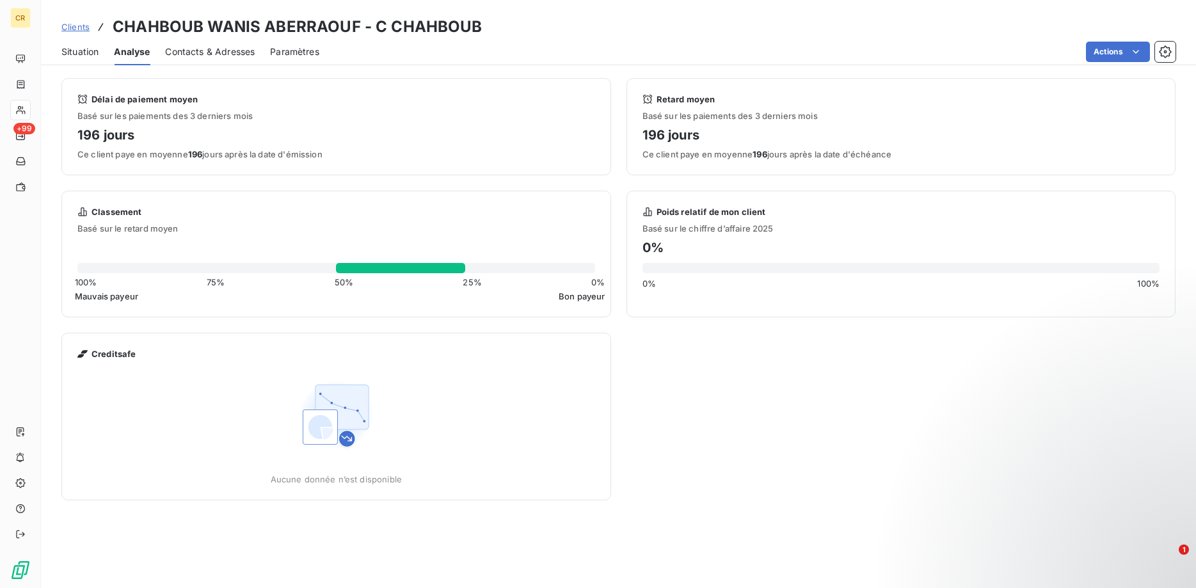
click at [203, 47] on span "Contacts & Adresses" at bounding box center [210, 51] width 90 height 13
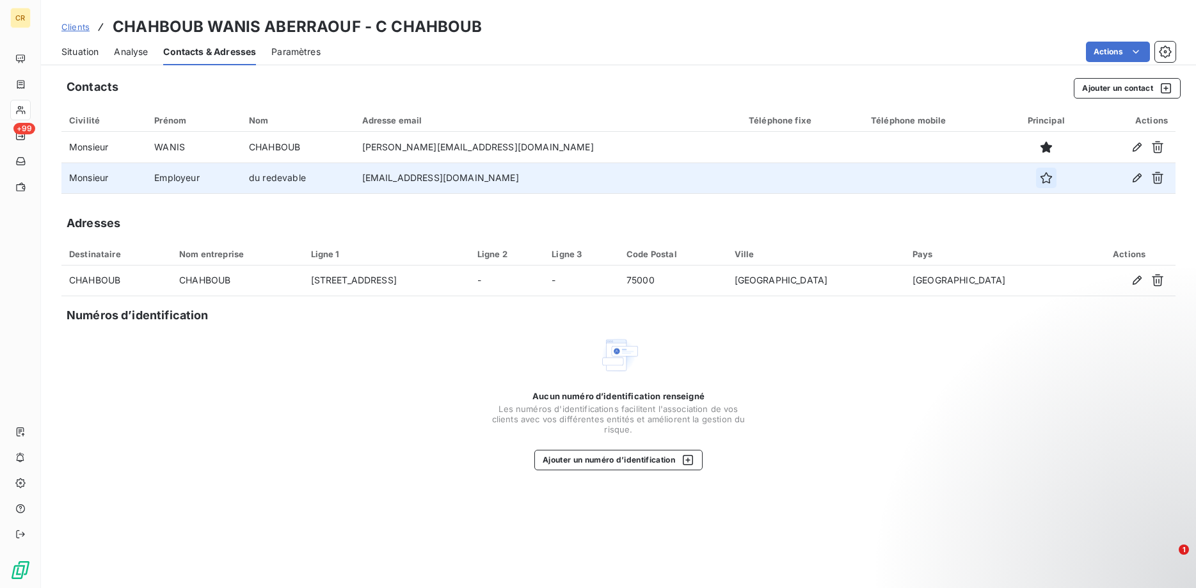
click at [1040, 180] on icon "button" at bounding box center [1046, 178] width 13 height 13
click at [1139, 47] on html "CR +99 Clients CHAHBOUB WANIS ABERRAOUF - C CHAHBOUB Situation Analyse Contacts…" at bounding box center [598, 294] width 1196 height 588
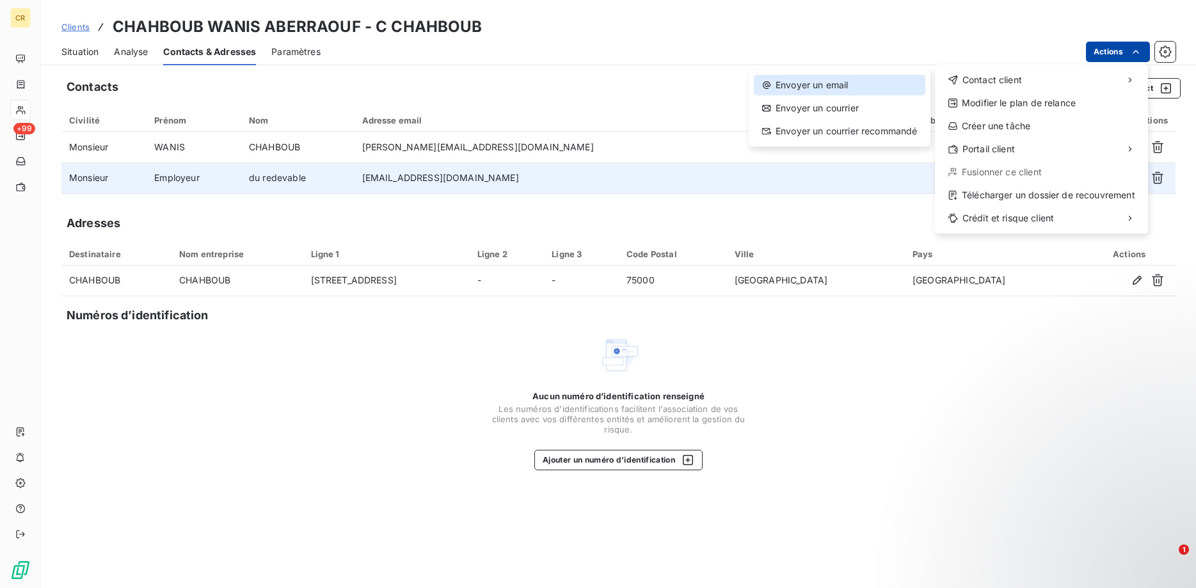
click at [843, 92] on div "Envoyer un email" at bounding box center [840, 85] width 172 height 20
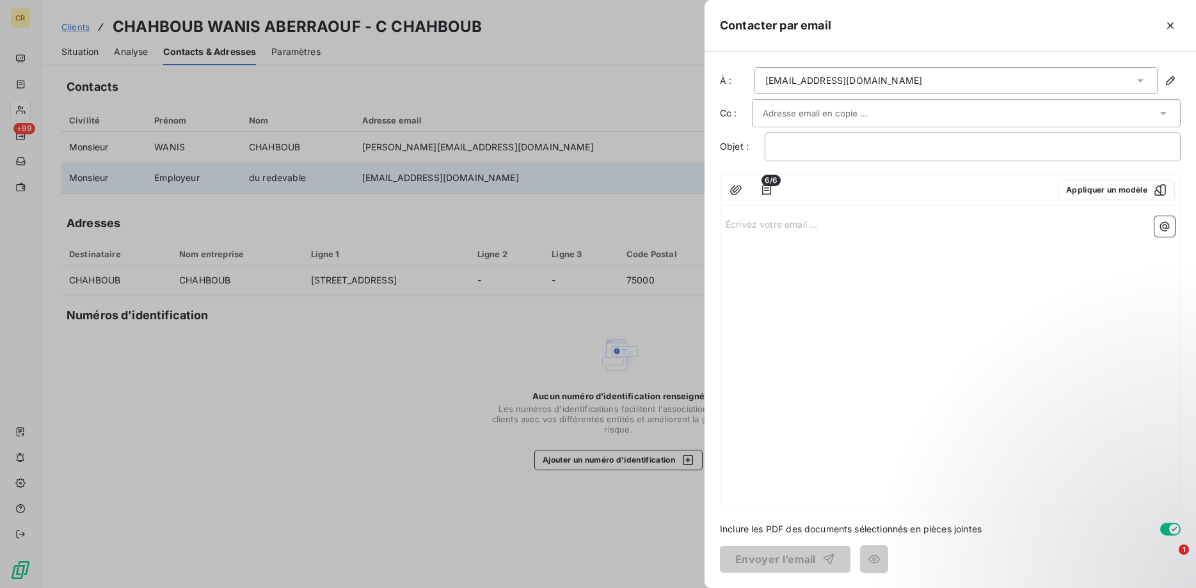
click at [1127, 84] on div "[EMAIL_ADDRESS][DOMAIN_NAME]" at bounding box center [956, 80] width 403 height 27
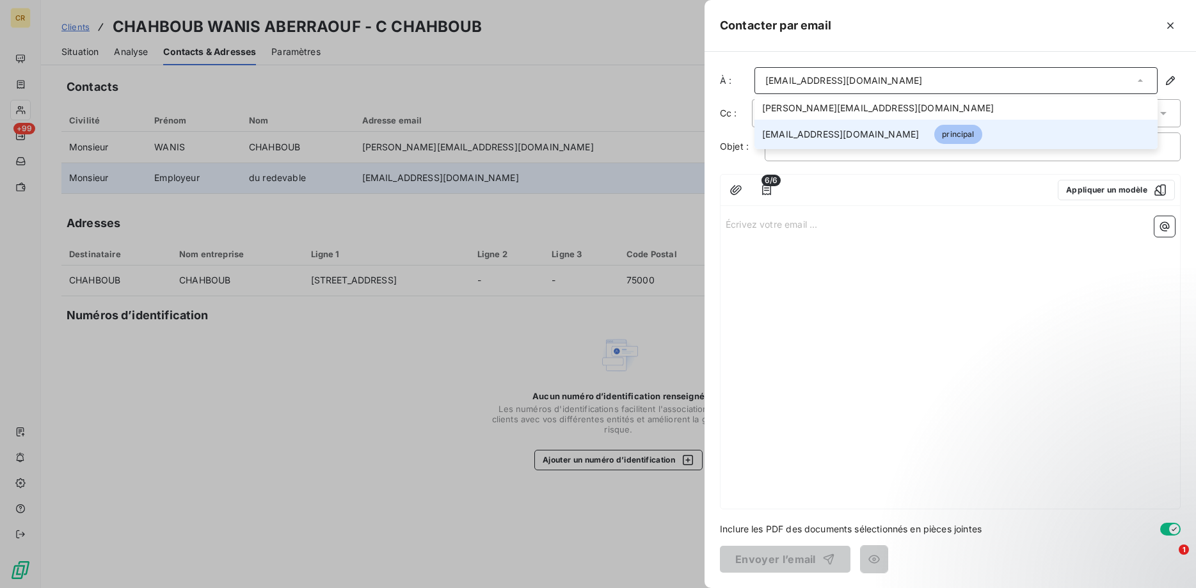
click at [831, 136] on span "[EMAIL_ADDRESS][DOMAIN_NAME]" at bounding box center [840, 134] width 157 height 13
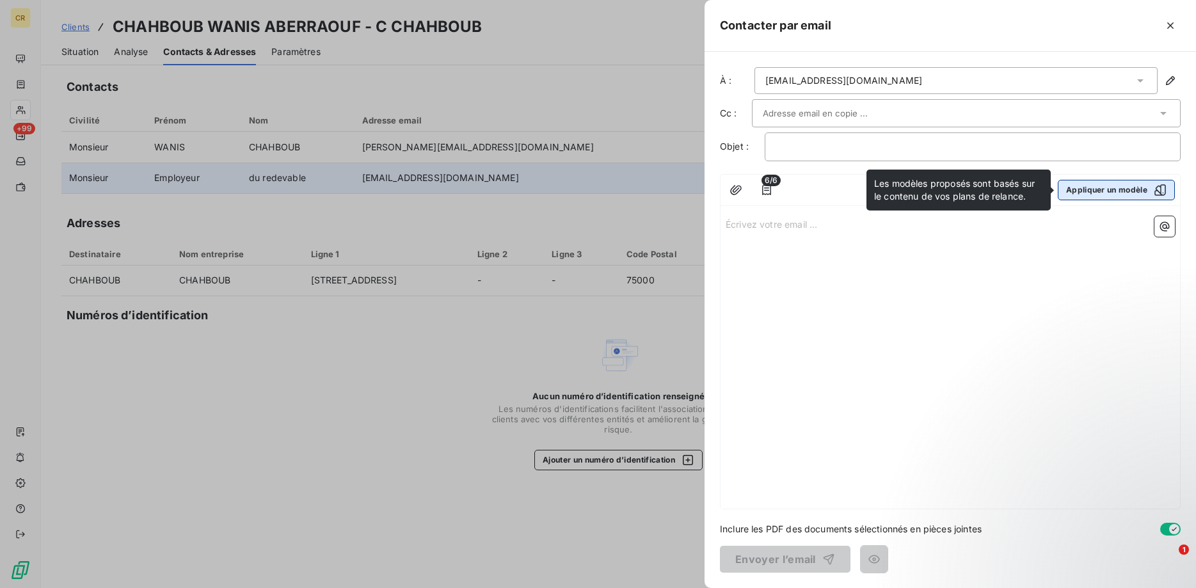
click at [1113, 189] on button "Appliquer un modèle" at bounding box center [1116, 190] width 117 height 20
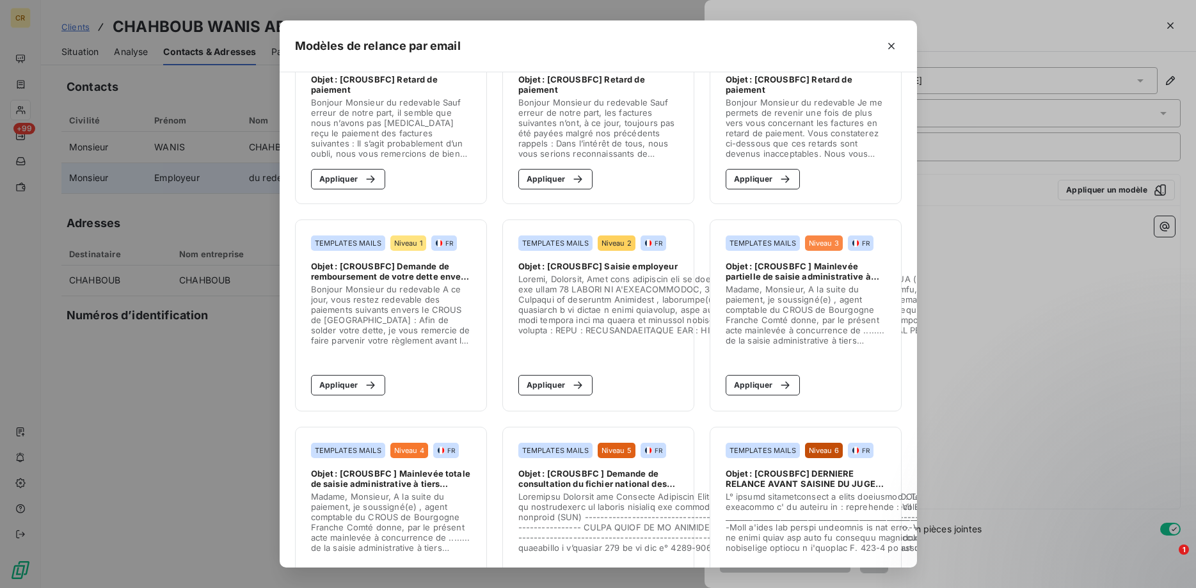
scroll to position [131, 0]
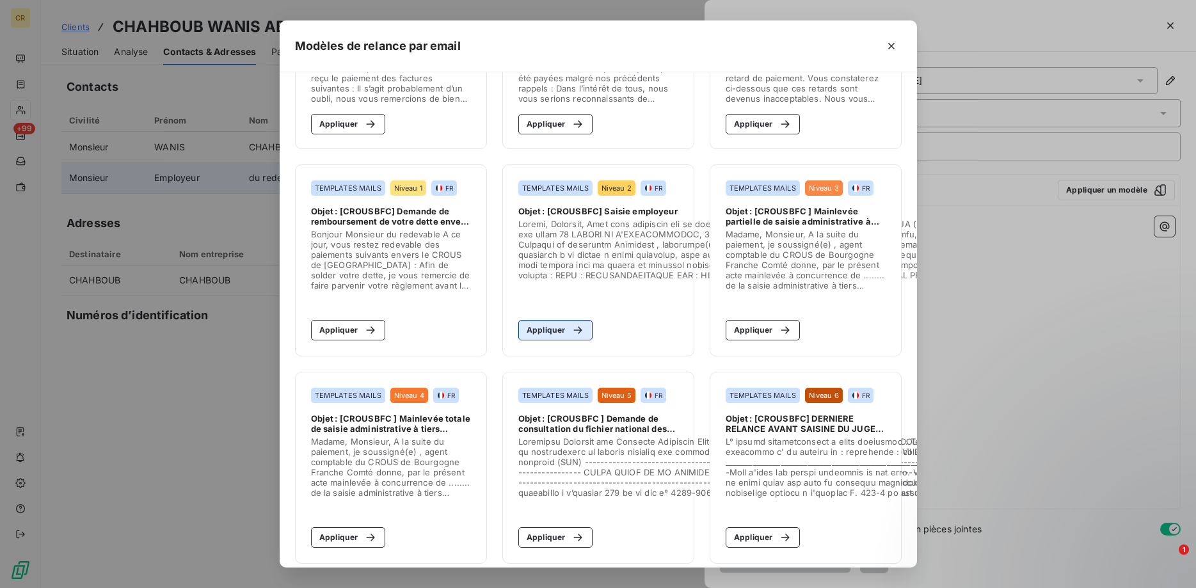
click at [572, 329] on div "button" at bounding box center [574, 330] width 19 height 13
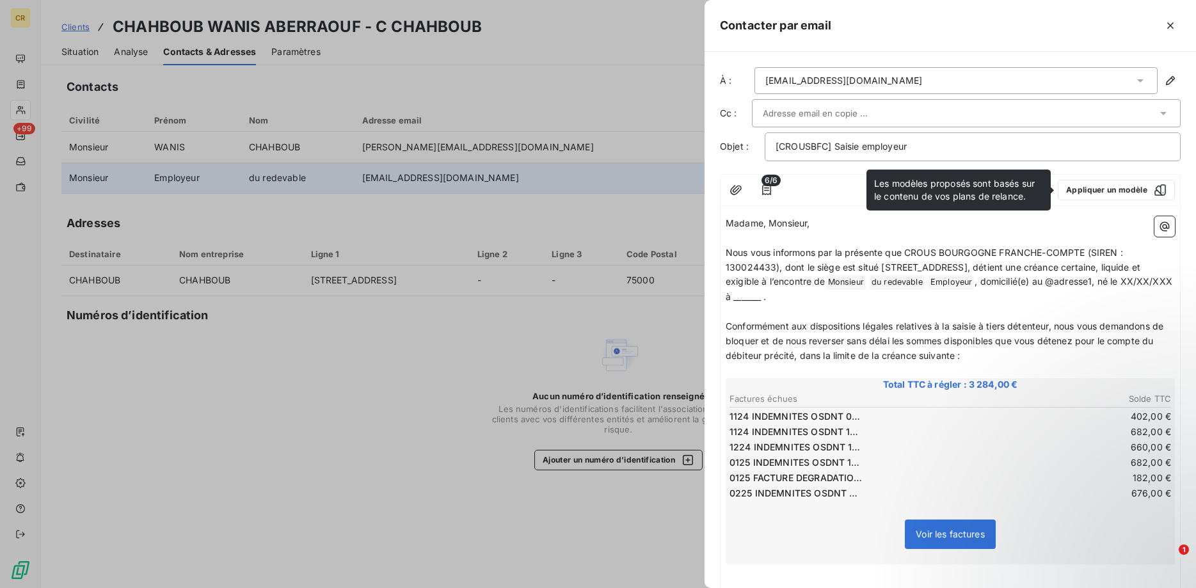
click at [1025, 317] on p "﻿" at bounding box center [950, 312] width 449 height 15
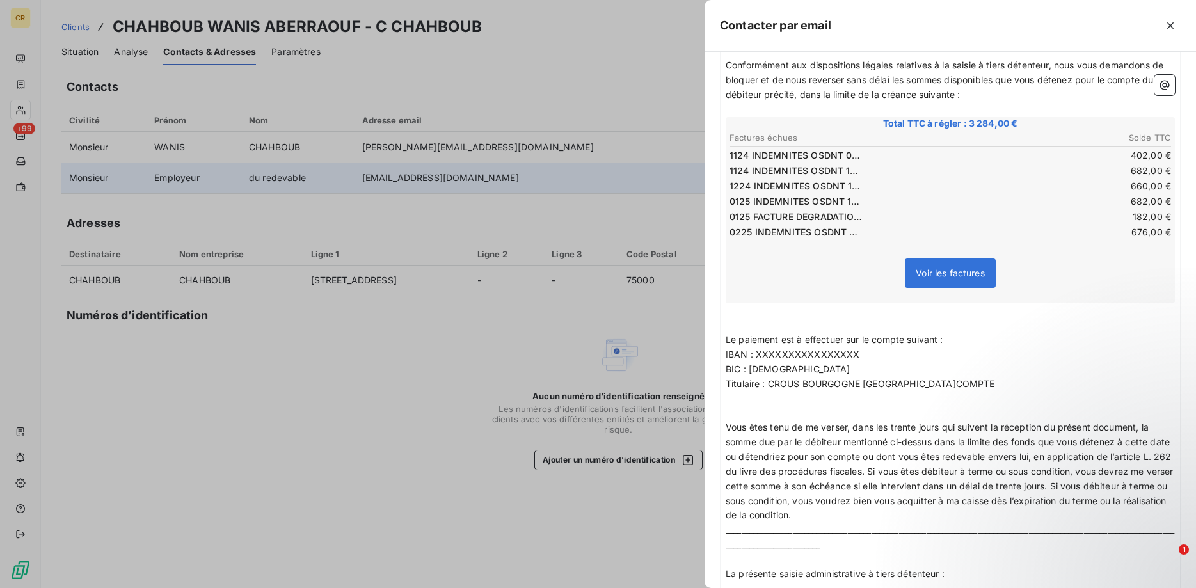
scroll to position [0, 0]
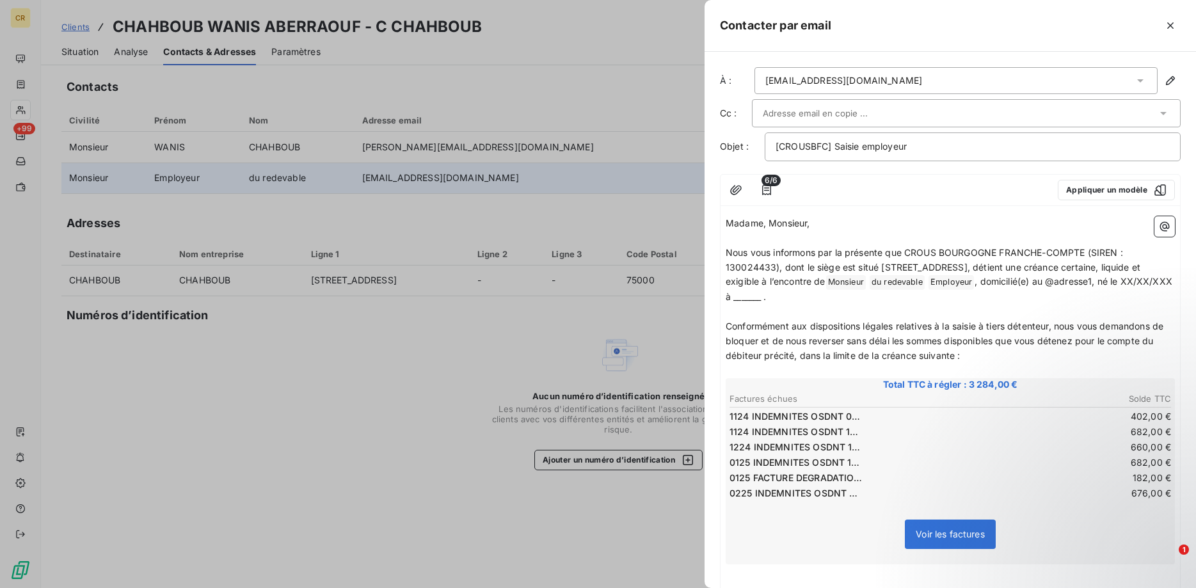
click at [974, 283] on span "Employeur ﻿" at bounding box center [951, 282] width 45 height 15
click at [1166, 30] on icon "button" at bounding box center [1170, 25] width 13 height 13
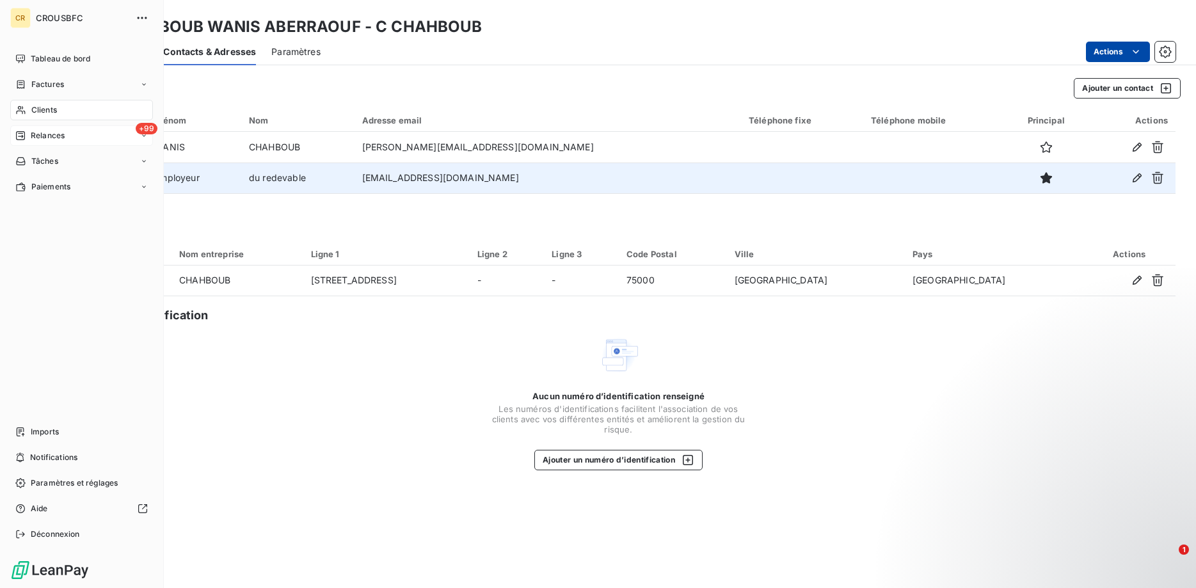
click at [31, 132] on span "Relances" at bounding box center [48, 136] width 34 height 12
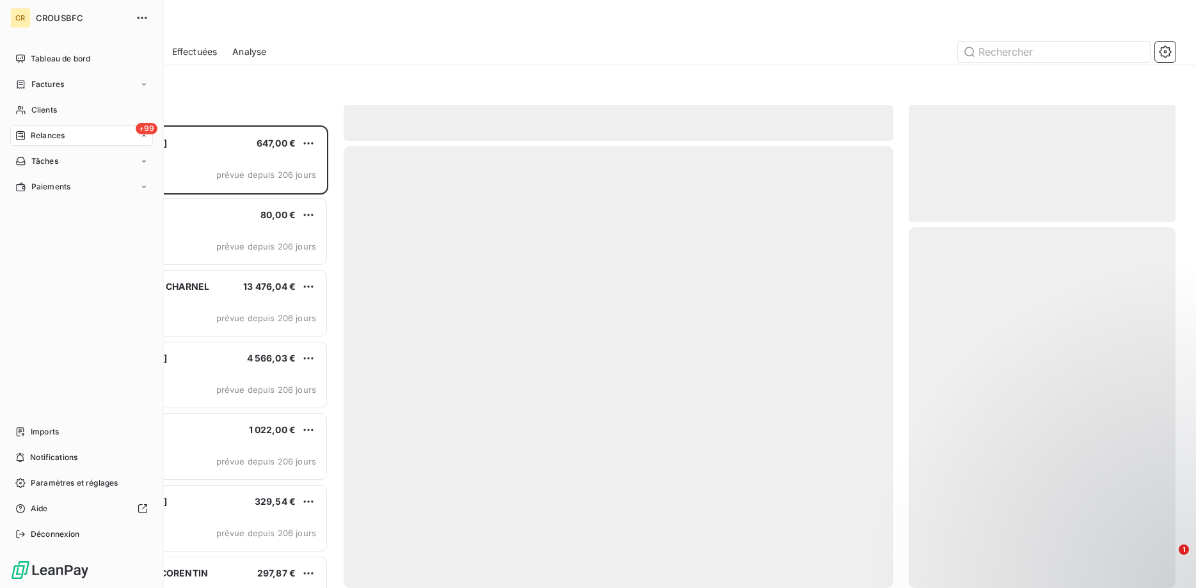
scroll to position [463, 268]
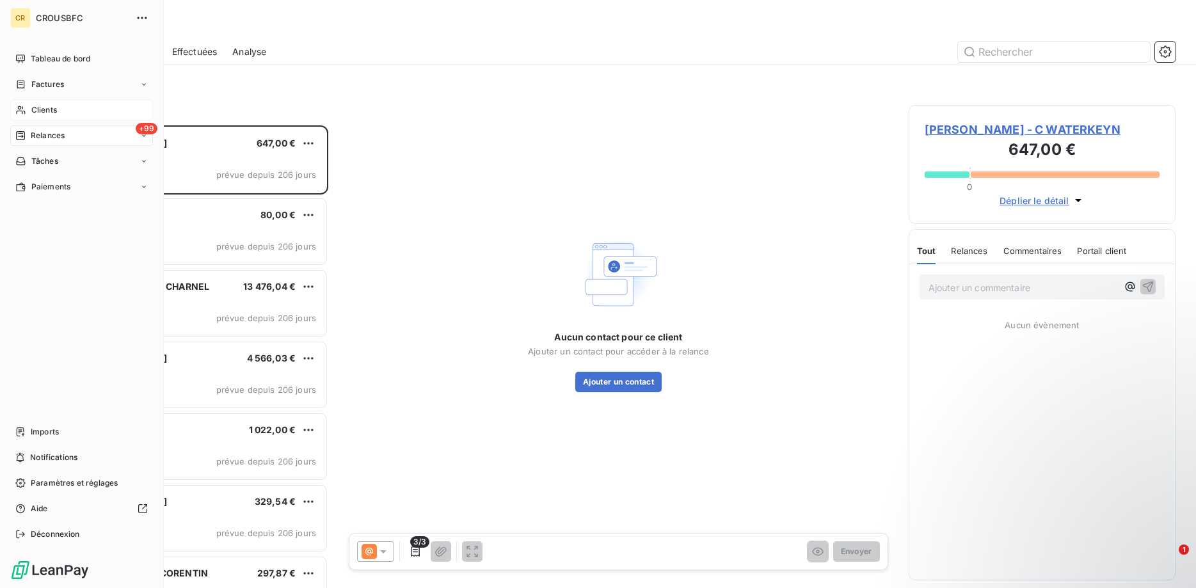
click at [20, 106] on icon at bounding box center [20, 110] width 11 height 10
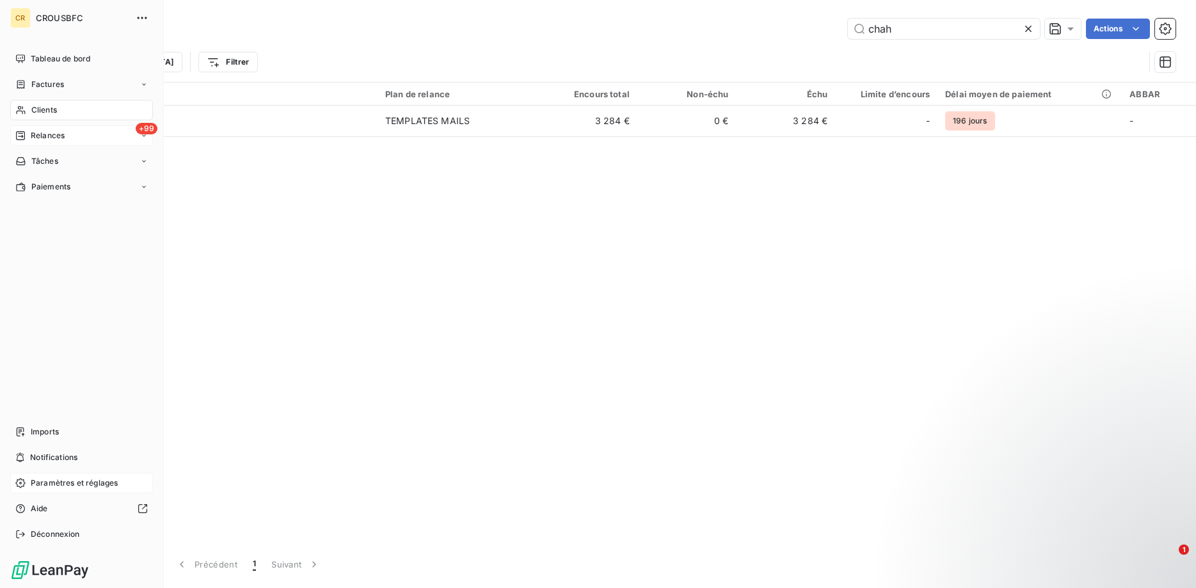
click at [61, 487] on span "Paramètres et réglages" at bounding box center [74, 483] width 87 height 12
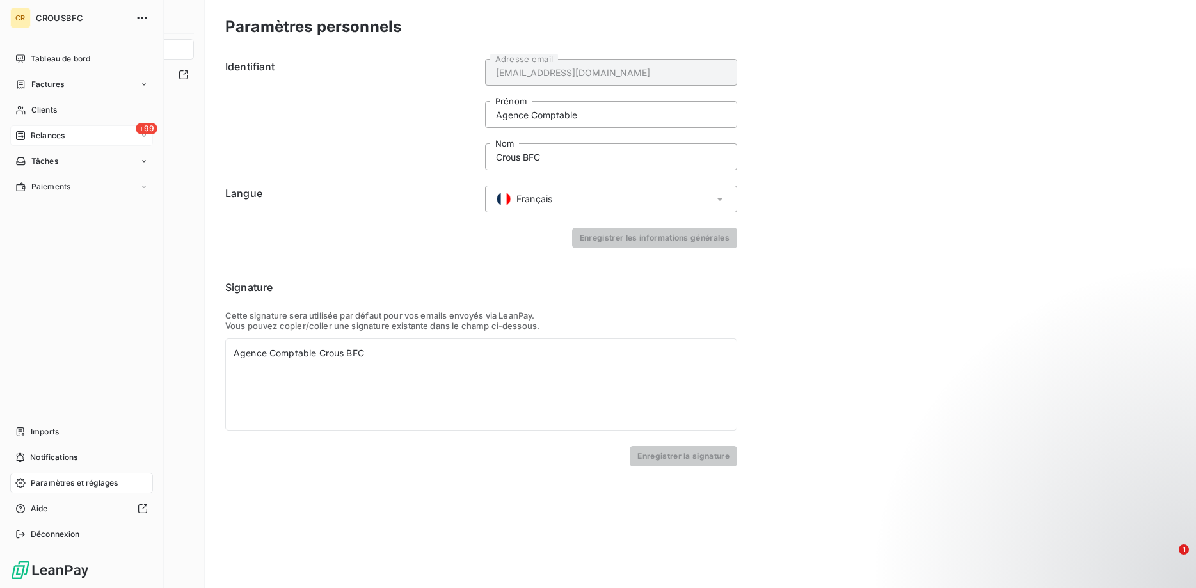
click at [35, 131] on span "Relances" at bounding box center [48, 136] width 34 height 12
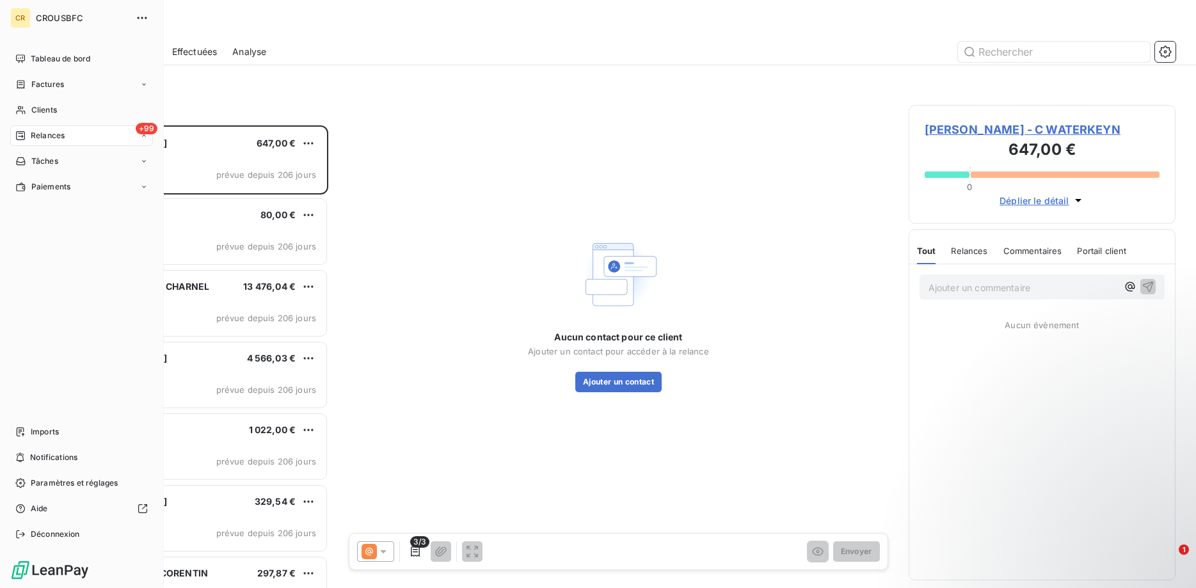
scroll to position [463, 268]
click at [28, 106] on div "Clients" at bounding box center [81, 110] width 143 height 20
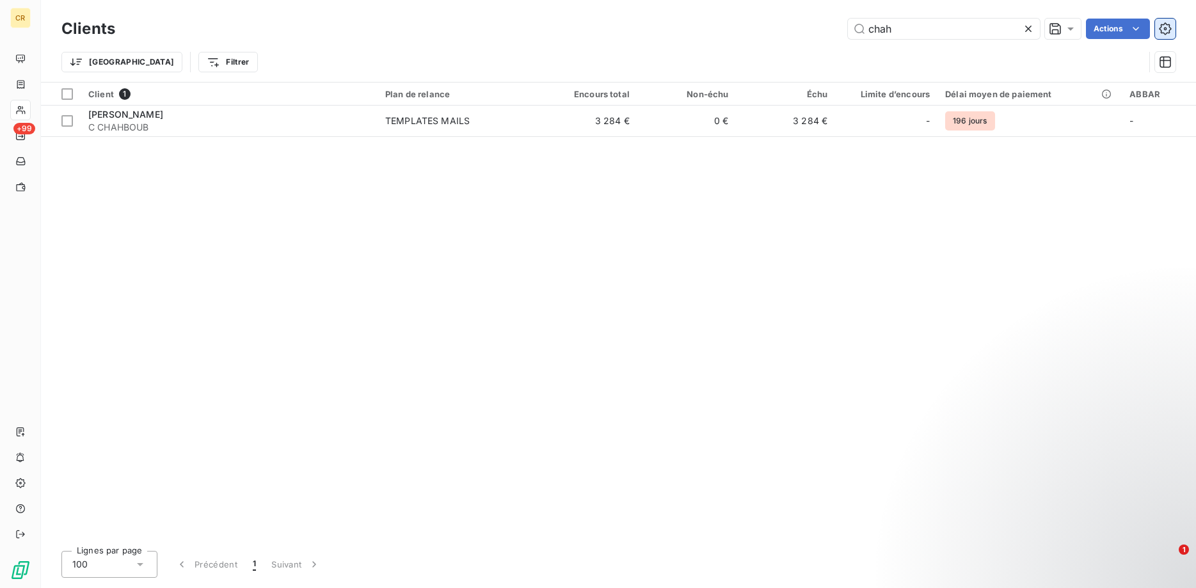
click at [1163, 27] on icon "button" at bounding box center [1165, 28] width 13 height 13
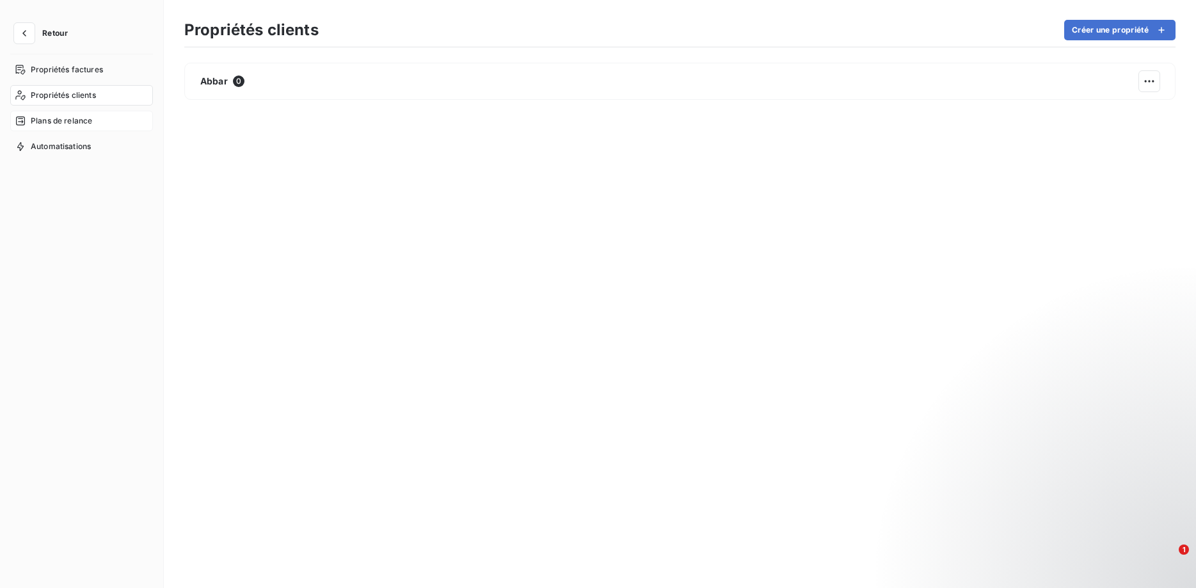
click at [67, 118] on span "Plans de relance" at bounding box center [61, 121] width 61 height 12
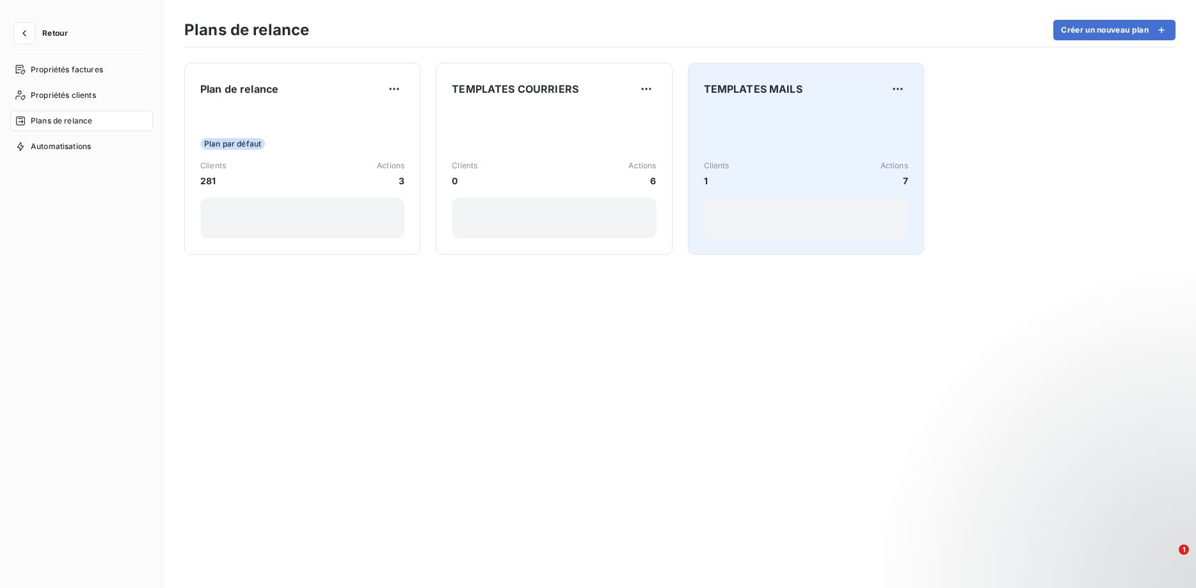
click at [813, 152] on div "Clients 1 Actions 7" at bounding box center [806, 173] width 204 height 129
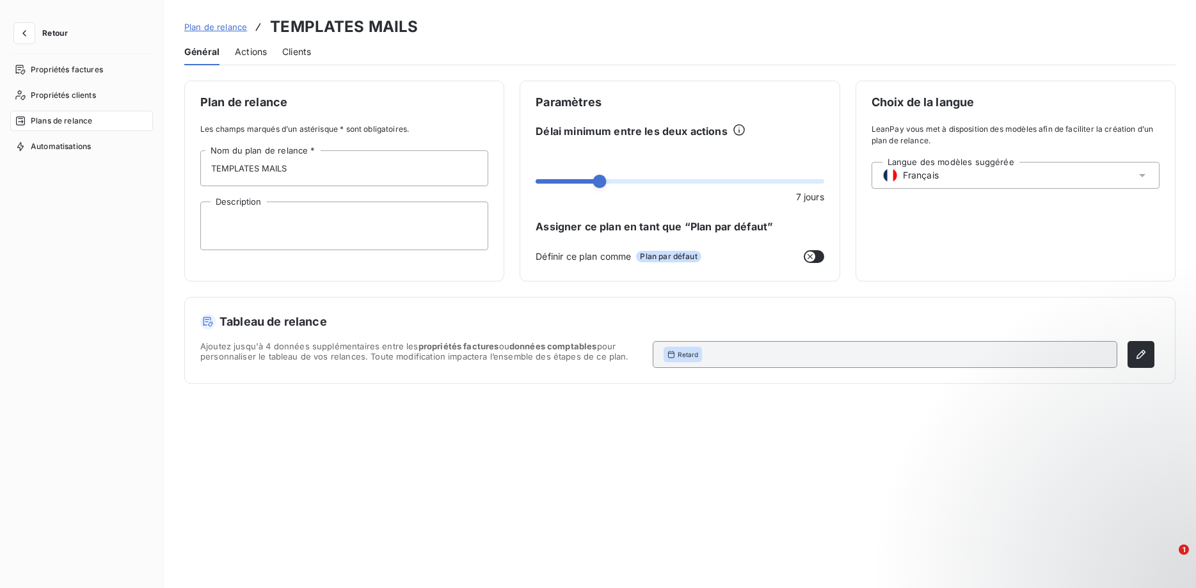
click at [249, 47] on span "Actions" at bounding box center [251, 51] width 32 height 13
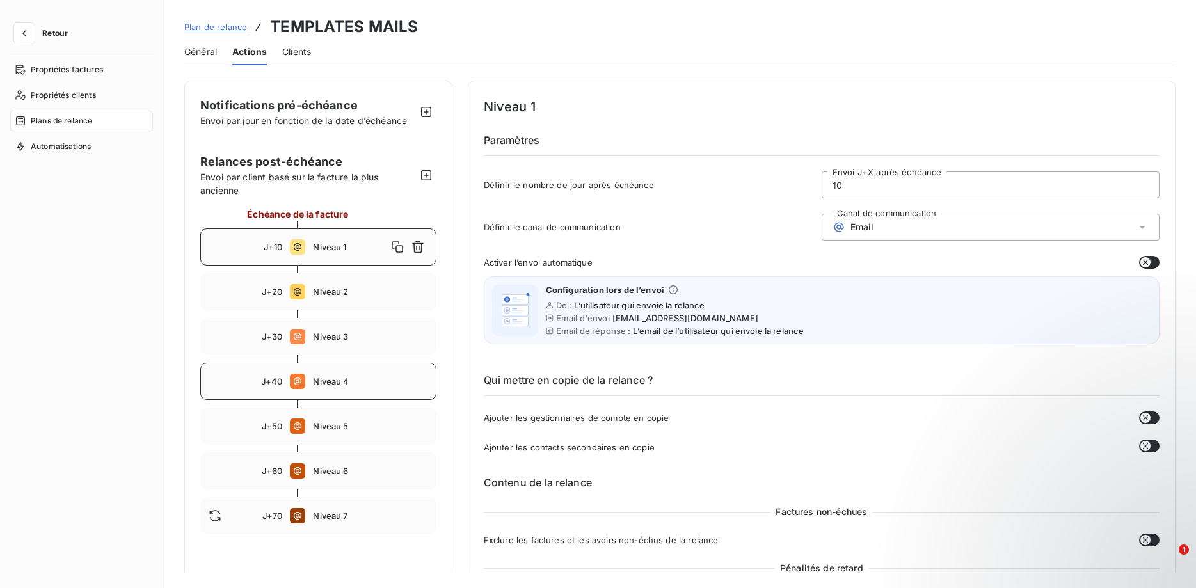
click at [353, 388] on div "J+40 Niveau 4" at bounding box center [318, 381] width 236 height 37
click at [362, 345] on div "J+30 Niveau 3" at bounding box center [318, 336] width 236 height 37
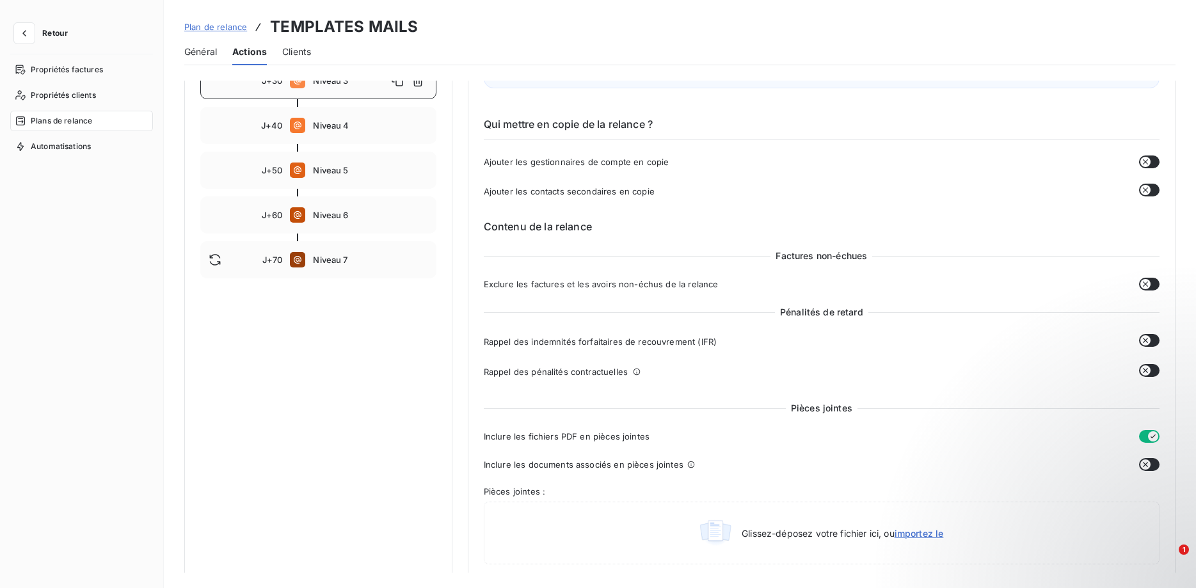
scroll to position [196, 0]
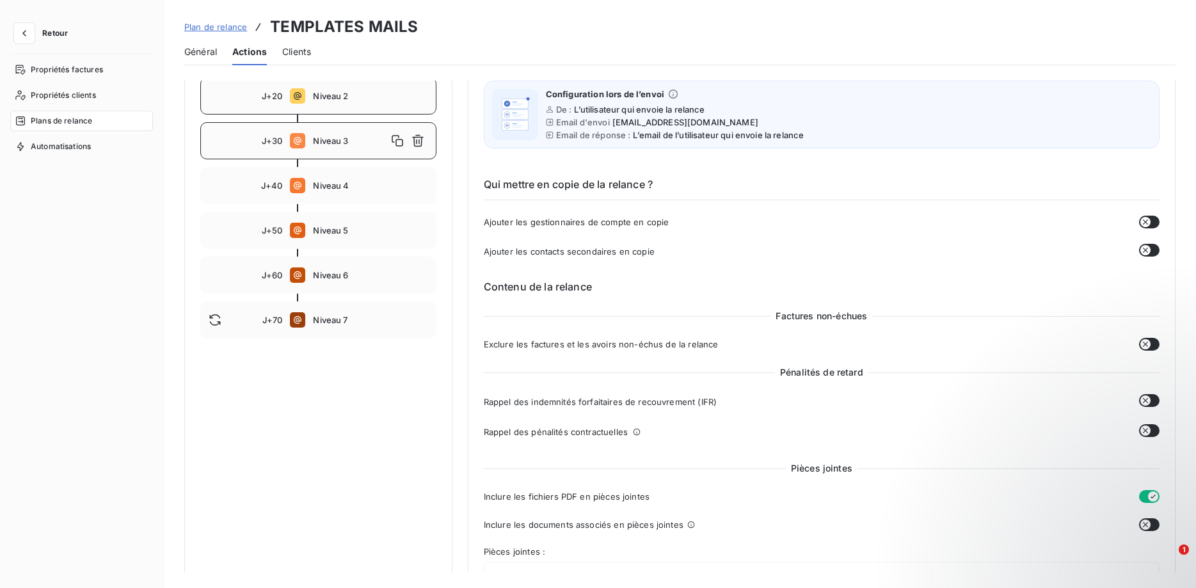
click at [337, 106] on div "J+20 Niveau 2" at bounding box center [318, 95] width 236 height 37
type input "20"
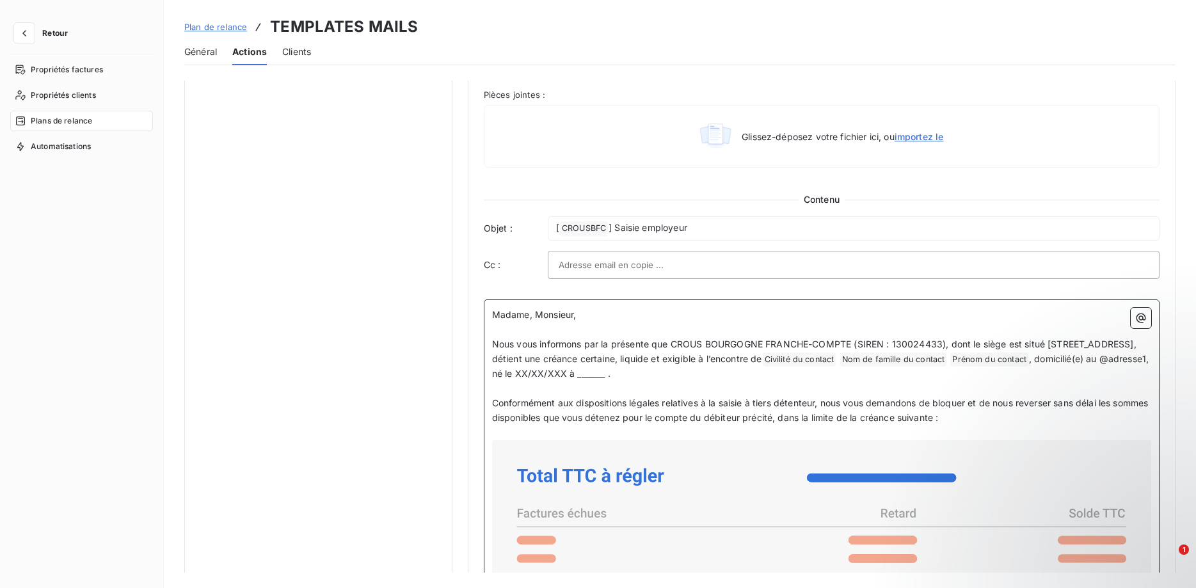
click at [875, 368] on p "Nous vous informons par la présente que CROUS BOURGOGNE FRANCHE-COMPTE (SIREN :…" at bounding box center [821, 359] width 659 height 45
click at [950, 367] on span "Prénom du contact ﻿" at bounding box center [989, 360] width 78 height 15
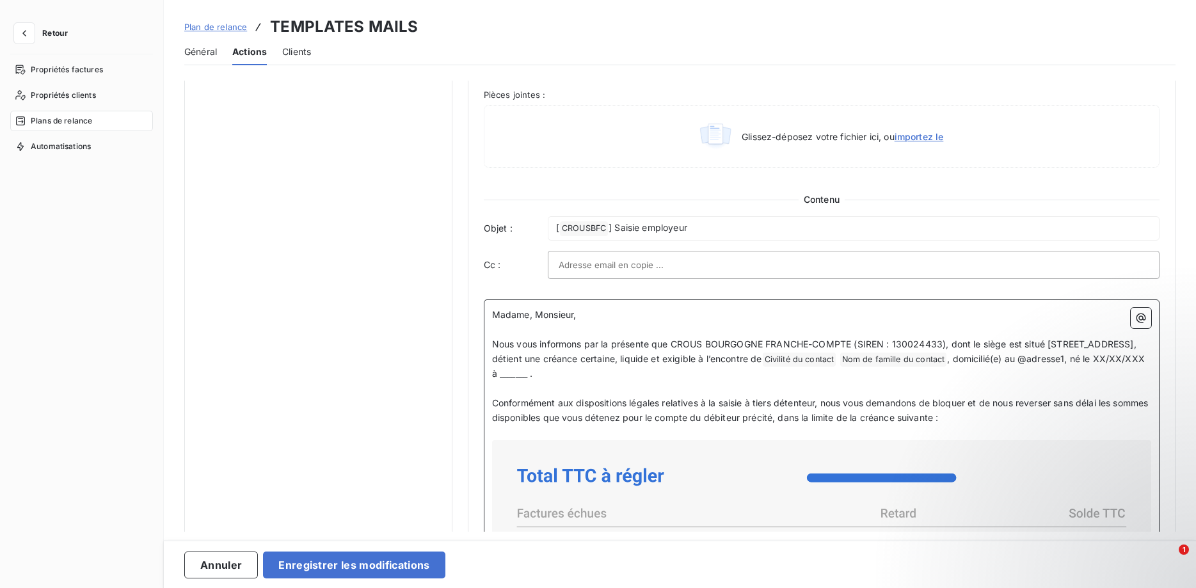
click at [1151, 360] on p "Nous vous informons par la présente que CROUS BOURGOGNE FRANCHE-COMPTE (SIREN :…" at bounding box center [821, 359] width 659 height 45
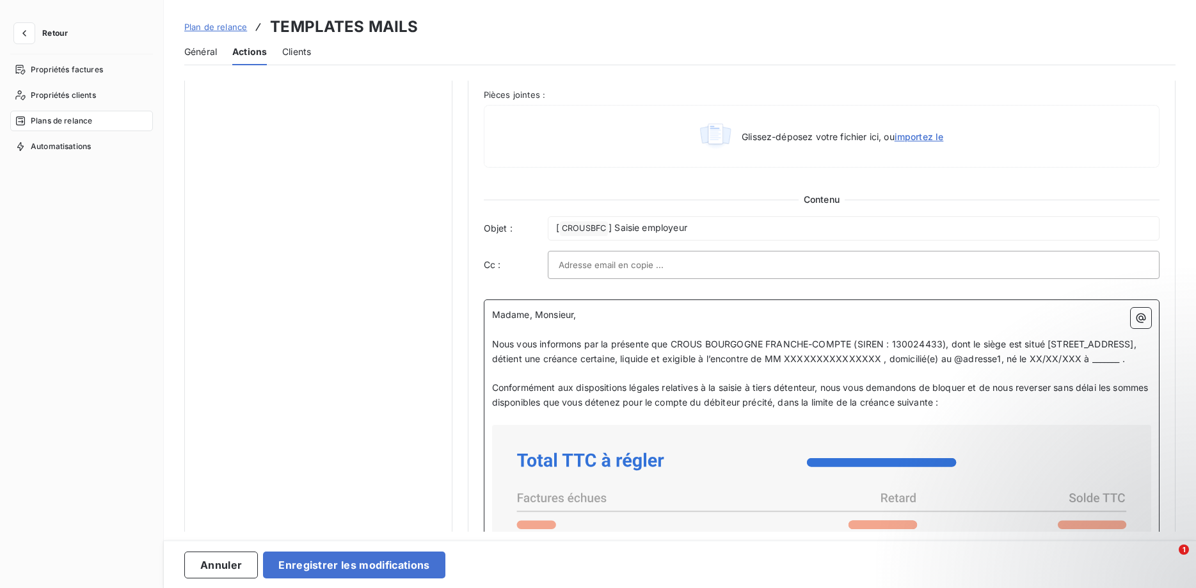
click at [703, 401] on span "Conformément aux dispositions légales relatives à la saisie à tiers détenteur, …" at bounding box center [821, 395] width 659 height 26
click at [407, 561] on button "Enregistrer les modifications" at bounding box center [354, 565] width 182 height 27
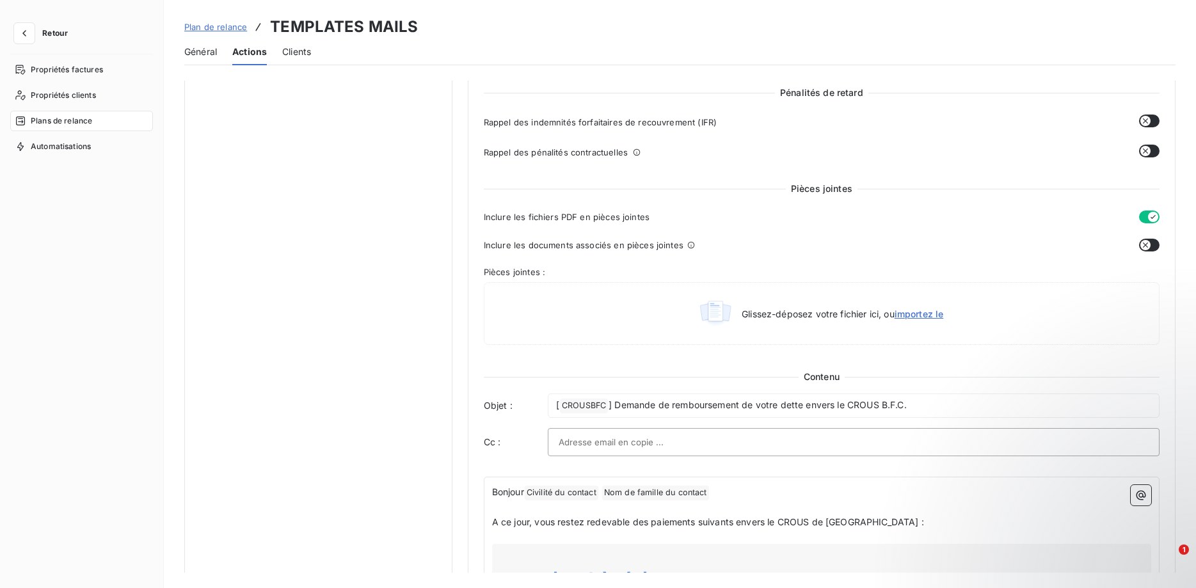
scroll to position [149, 0]
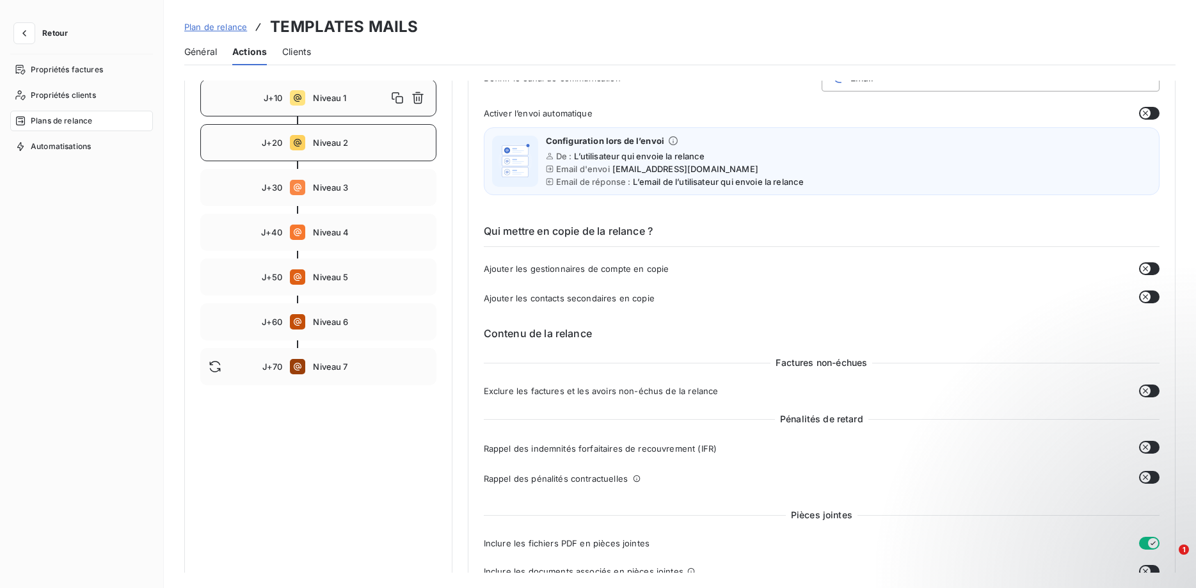
click at [340, 151] on div "J+20 Niveau 2" at bounding box center [318, 142] width 236 height 37
type input "20"
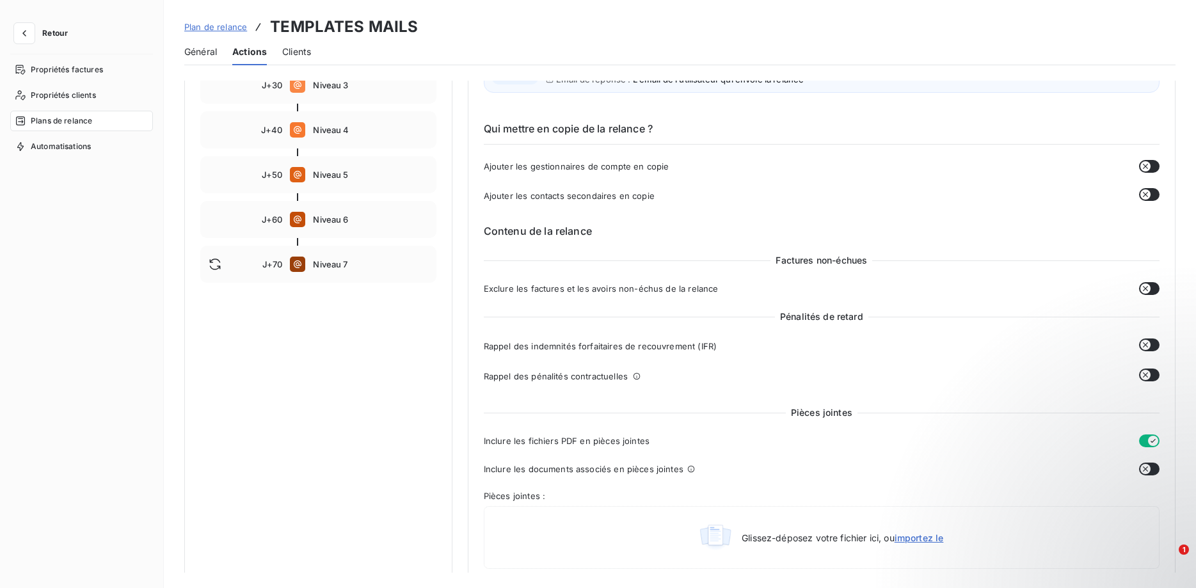
scroll to position [186, 0]
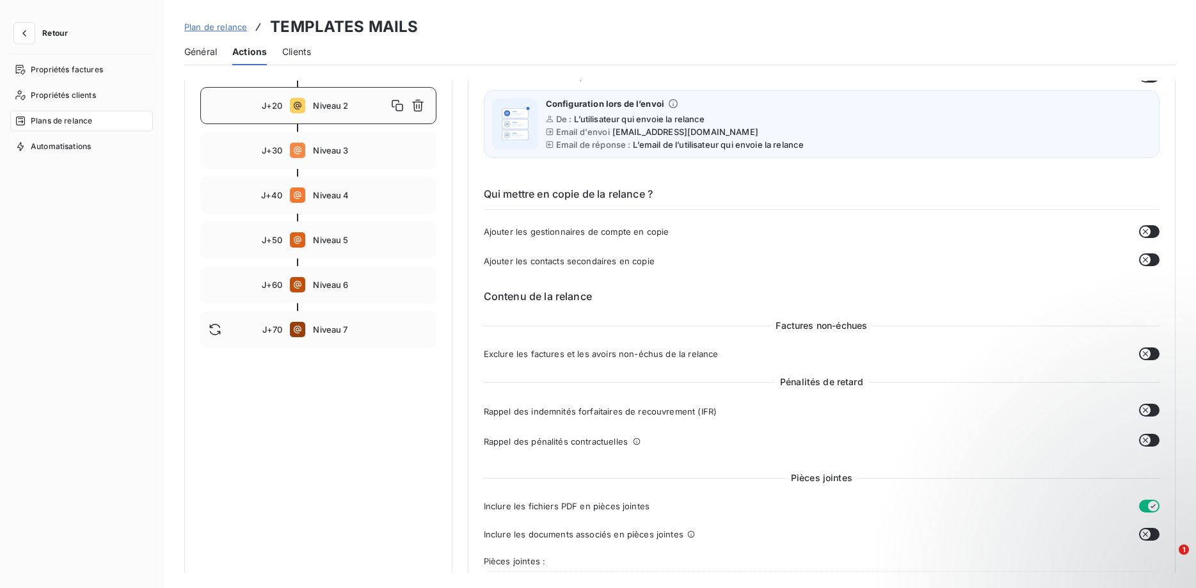
click at [296, 48] on span "Clients" at bounding box center [296, 51] width 29 height 13
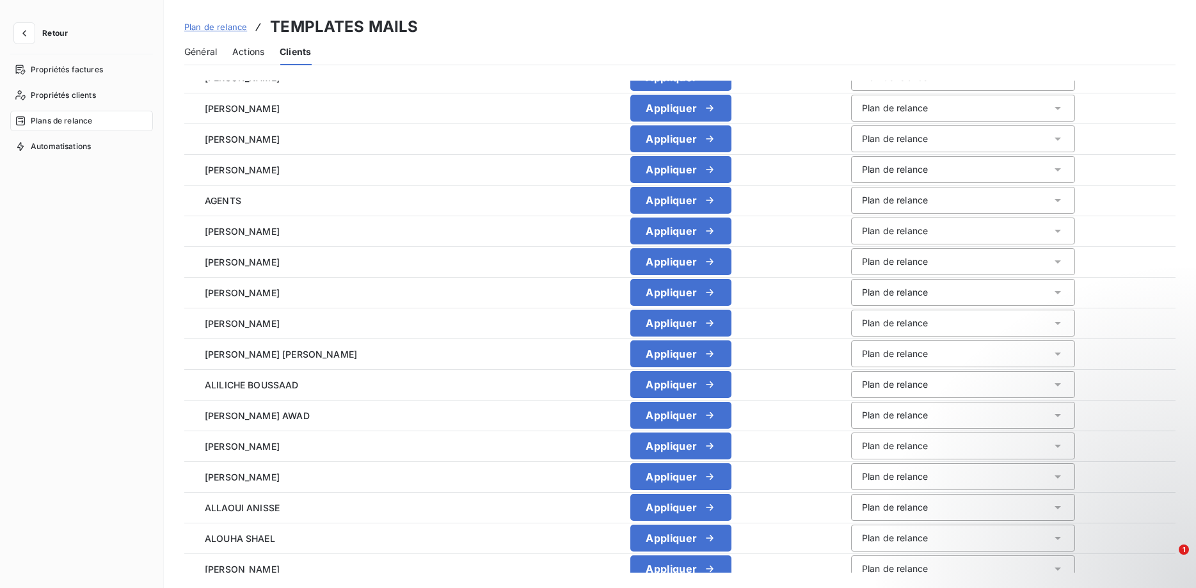
scroll to position [81, 0]
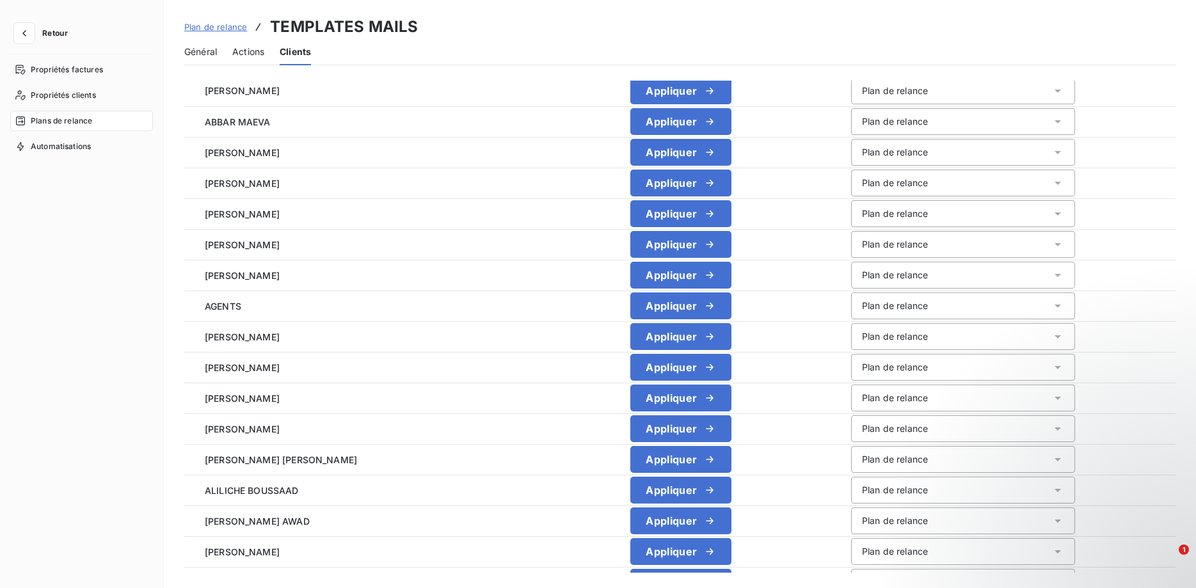
click at [237, 52] on span "Actions" at bounding box center [248, 51] width 32 height 13
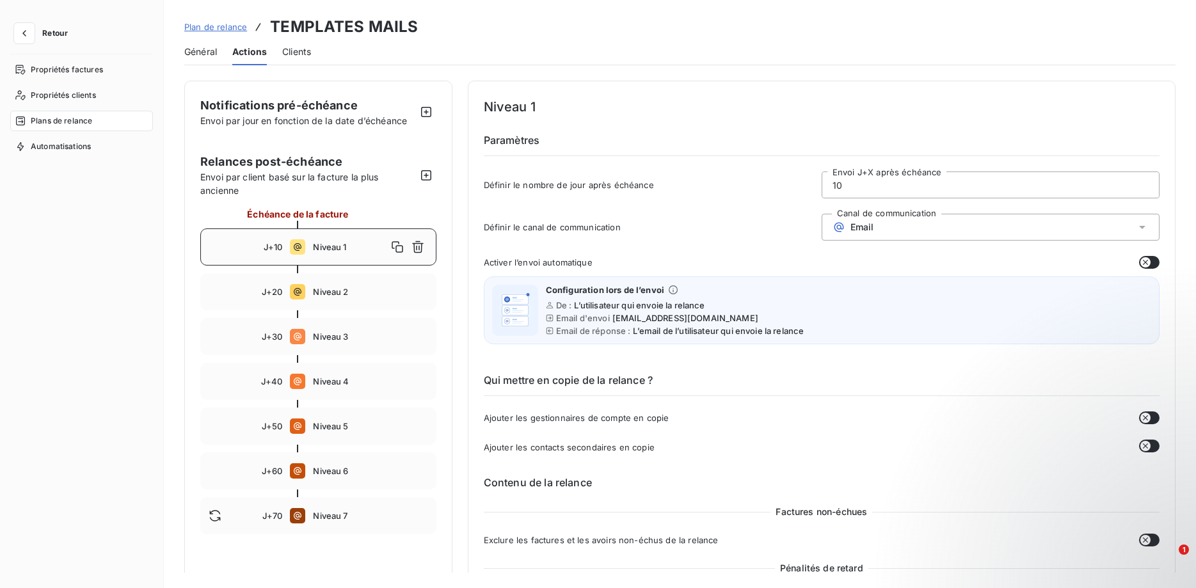
click at [200, 52] on span "Général" at bounding box center [200, 51] width 33 height 13
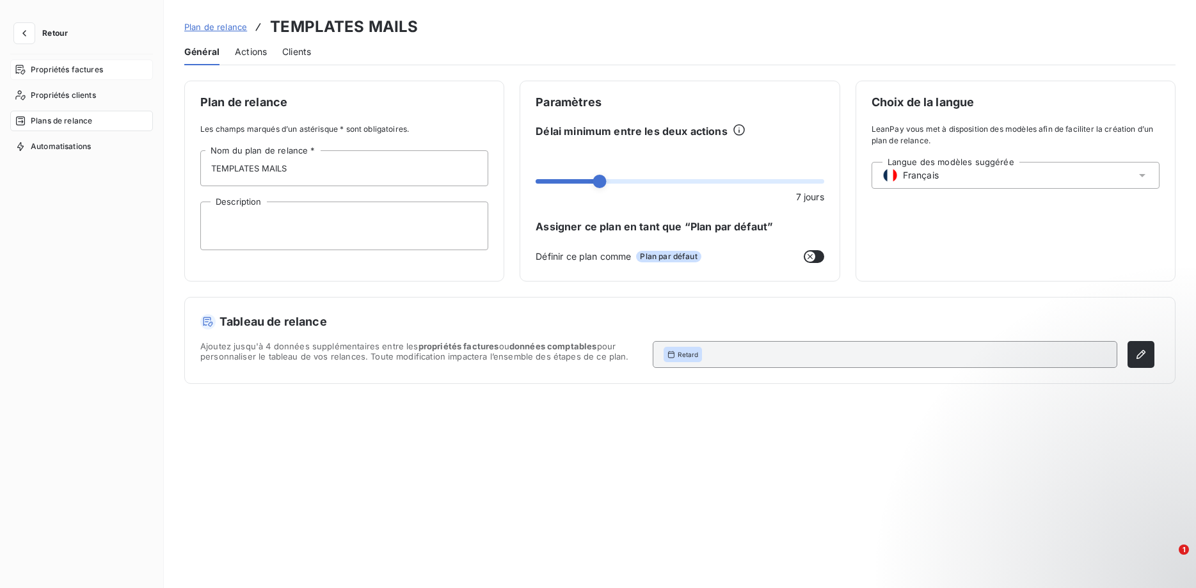
click at [86, 61] on div "Propriétés factures" at bounding box center [81, 70] width 143 height 20
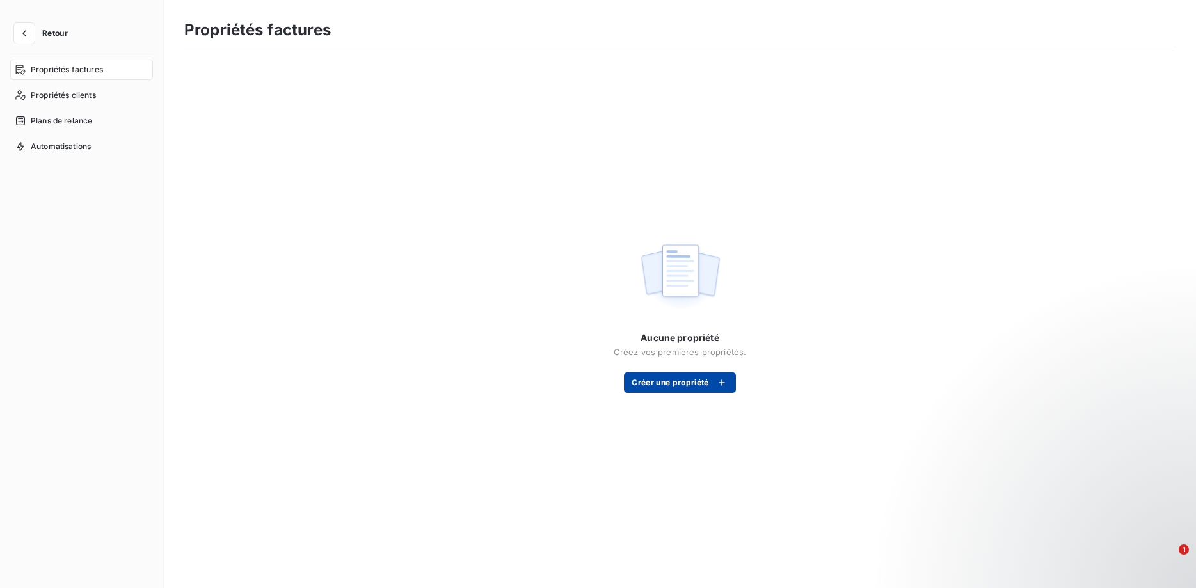
click at [724, 382] on icon "button" at bounding box center [722, 382] width 13 height 13
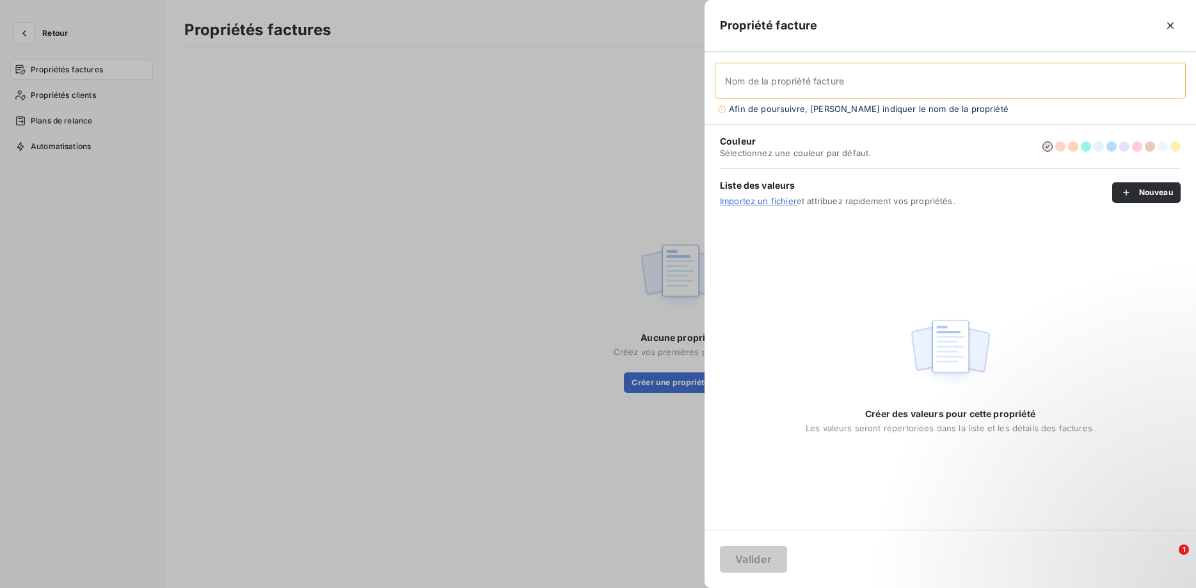
click at [547, 164] on div at bounding box center [598, 294] width 1196 height 588
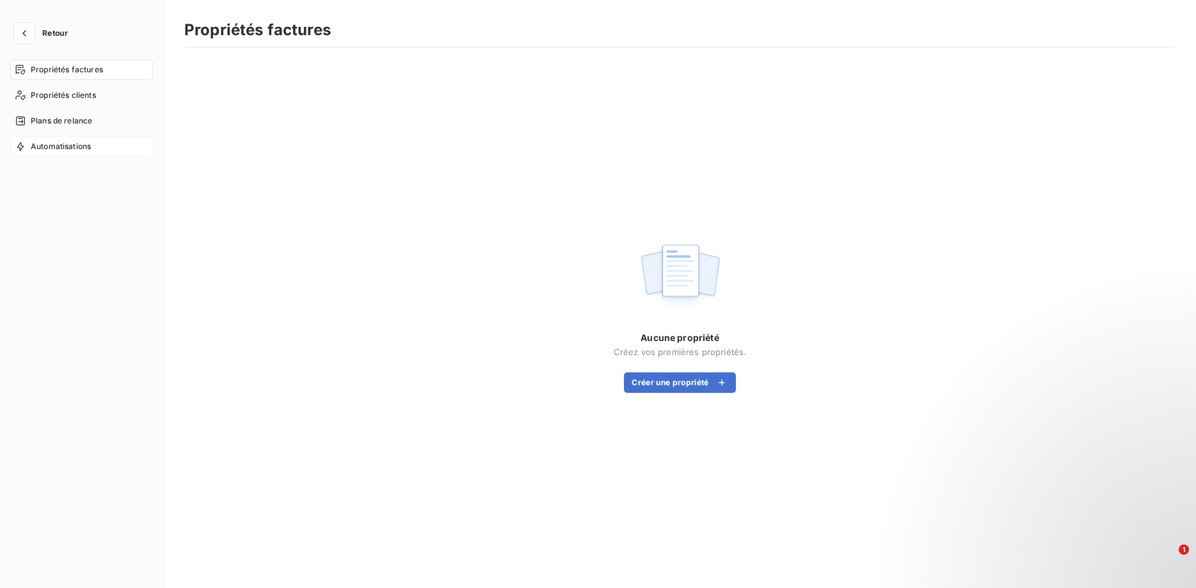
click at [80, 146] on span "Automatisations" at bounding box center [61, 147] width 60 height 12
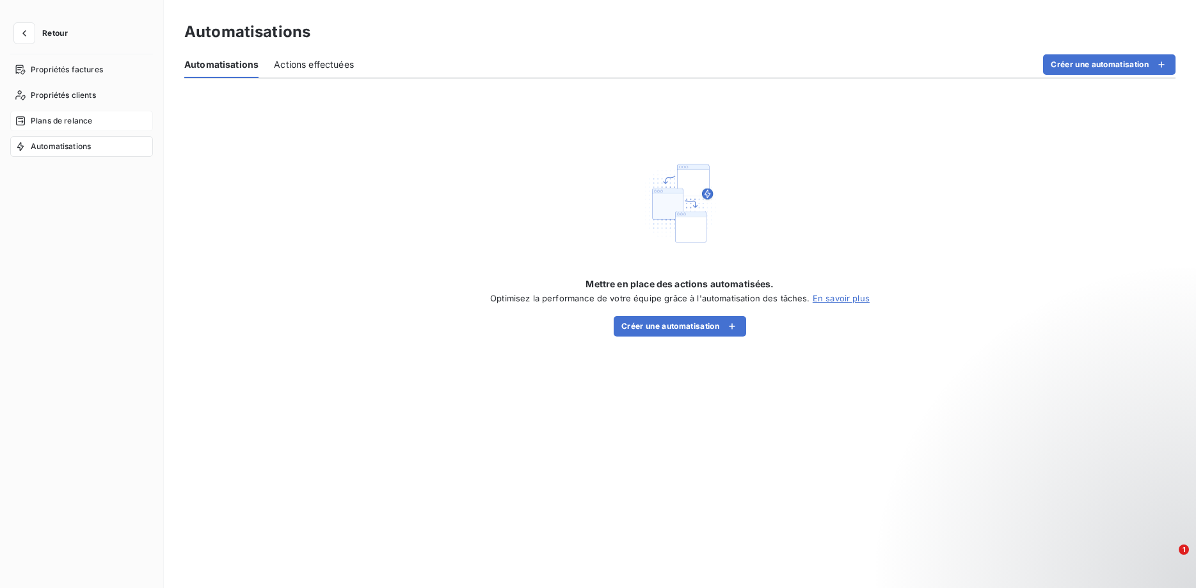
click at [79, 124] on span "Plans de relance" at bounding box center [61, 121] width 61 height 12
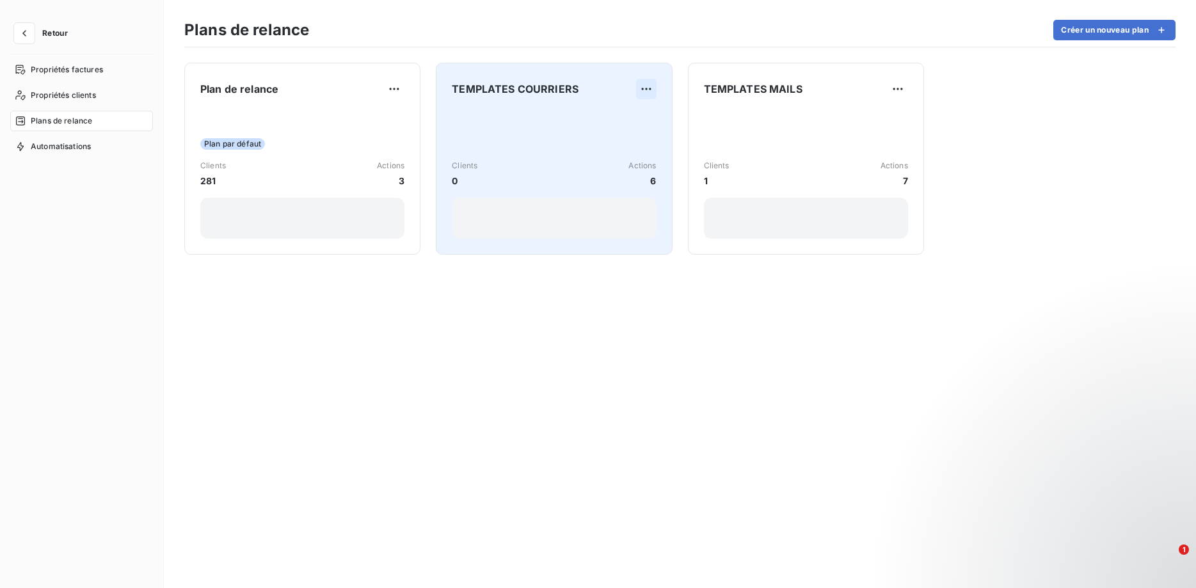
click at [645, 85] on html "Retour Propriétés factures Propriétés clients Plans de relance Automatisations …" at bounding box center [598, 294] width 1196 height 588
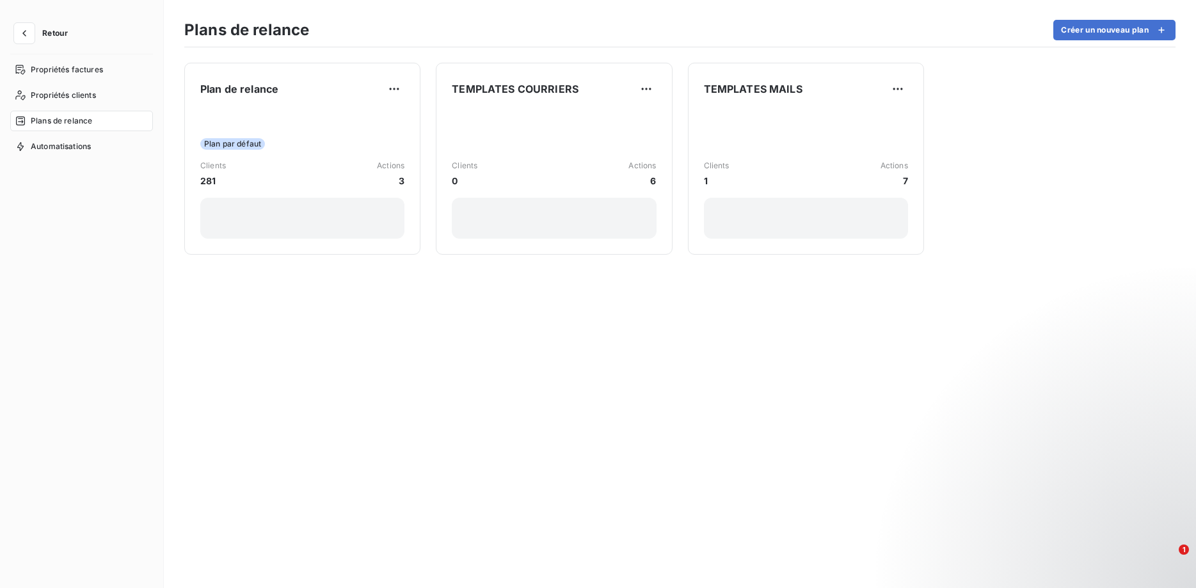
click at [826, 129] on html "Retour Propriétés factures Propriétés clients Plans de relance Automatisations …" at bounding box center [598, 294] width 1196 height 588
click at [62, 122] on span "Plans de relance" at bounding box center [61, 121] width 61 height 12
click at [62, 92] on span "Propriétés clients" at bounding box center [63, 96] width 65 height 12
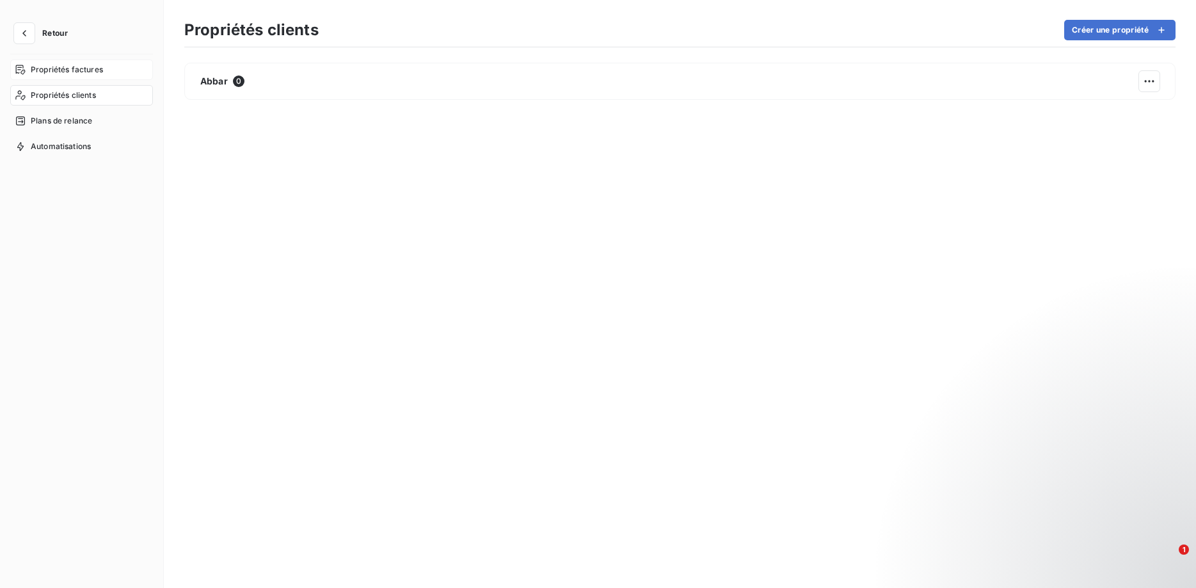
click at [58, 72] on span "Propriétés factures" at bounding box center [67, 70] width 72 height 12
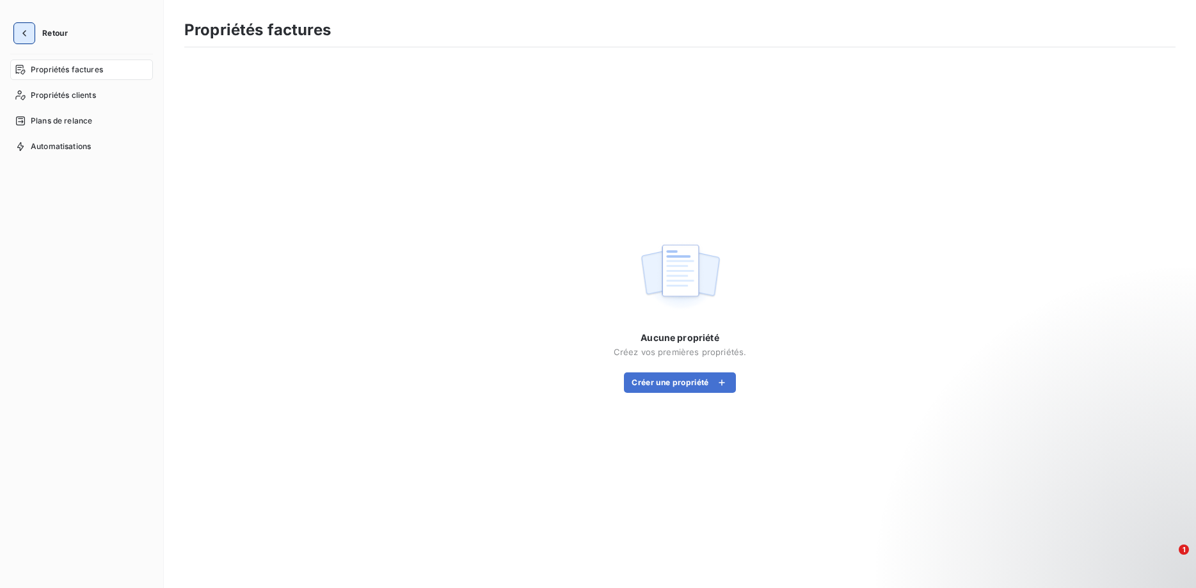
click at [28, 30] on icon "button" at bounding box center [24, 33] width 13 height 13
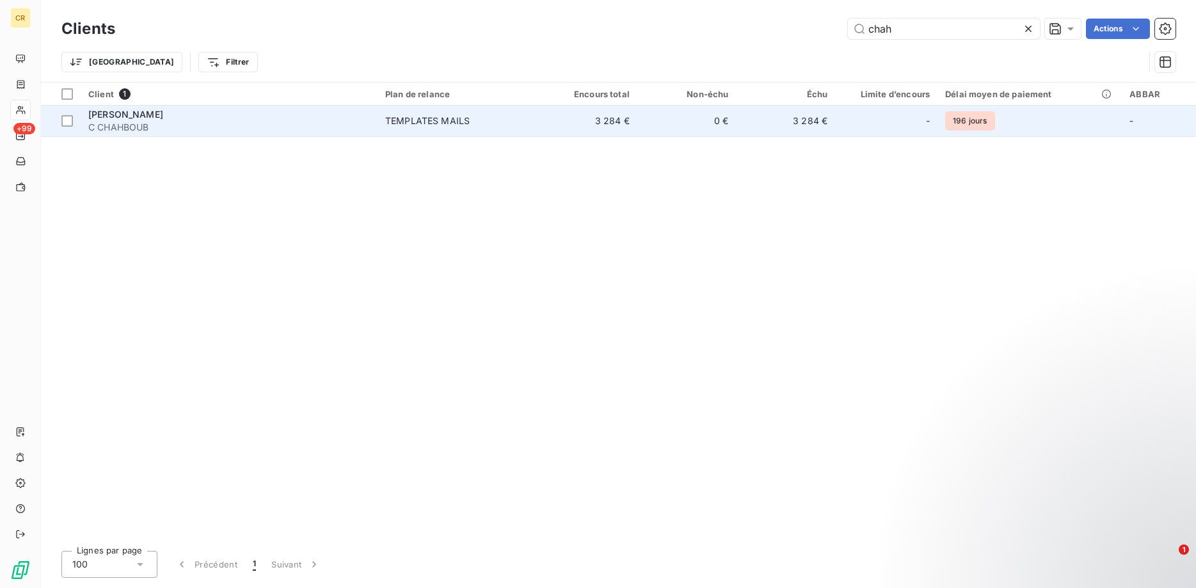
click at [212, 122] on span "C CHAHBOUB" at bounding box center [229, 127] width 282 height 13
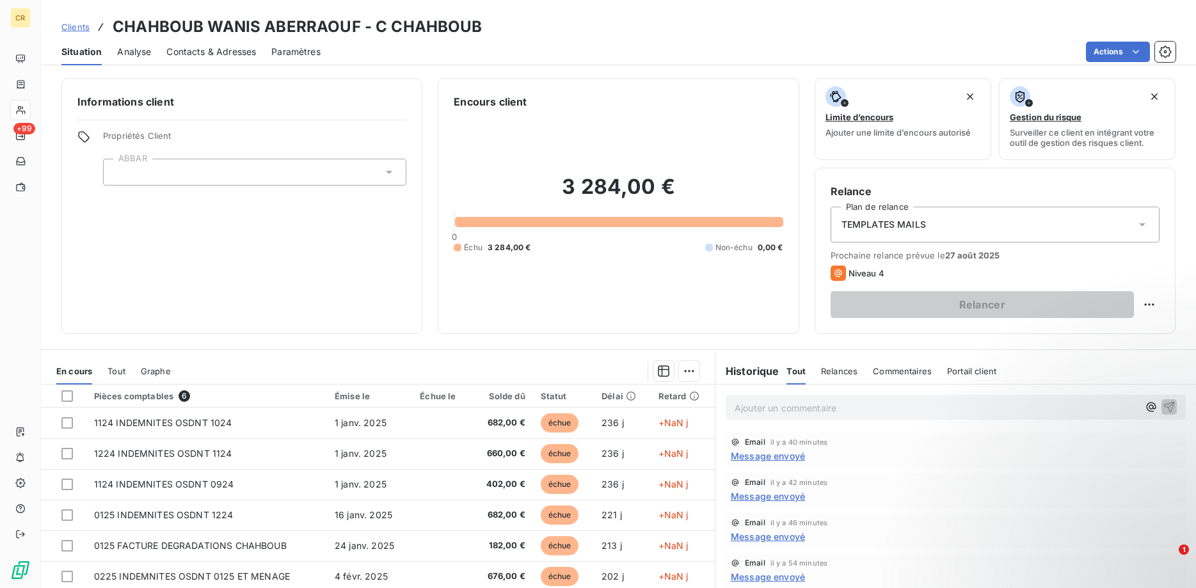
click at [205, 53] on span "Contacts & Adresses" at bounding box center [211, 51] width 90 height 13
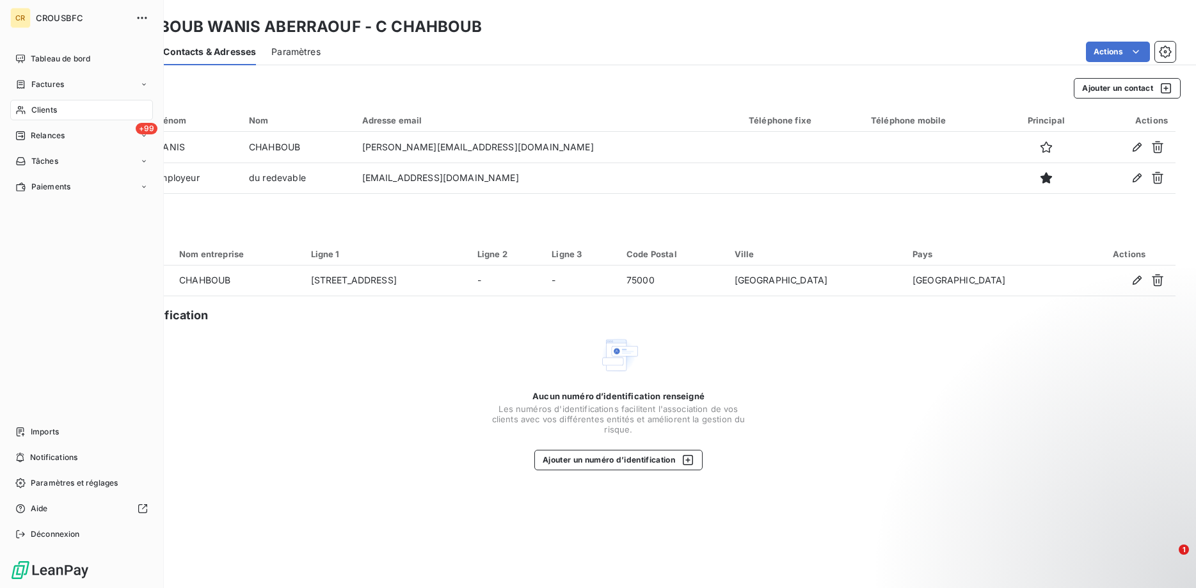
click at [15, 111] on div "Clients" at bounding box center [81, 110] width 143 height 20
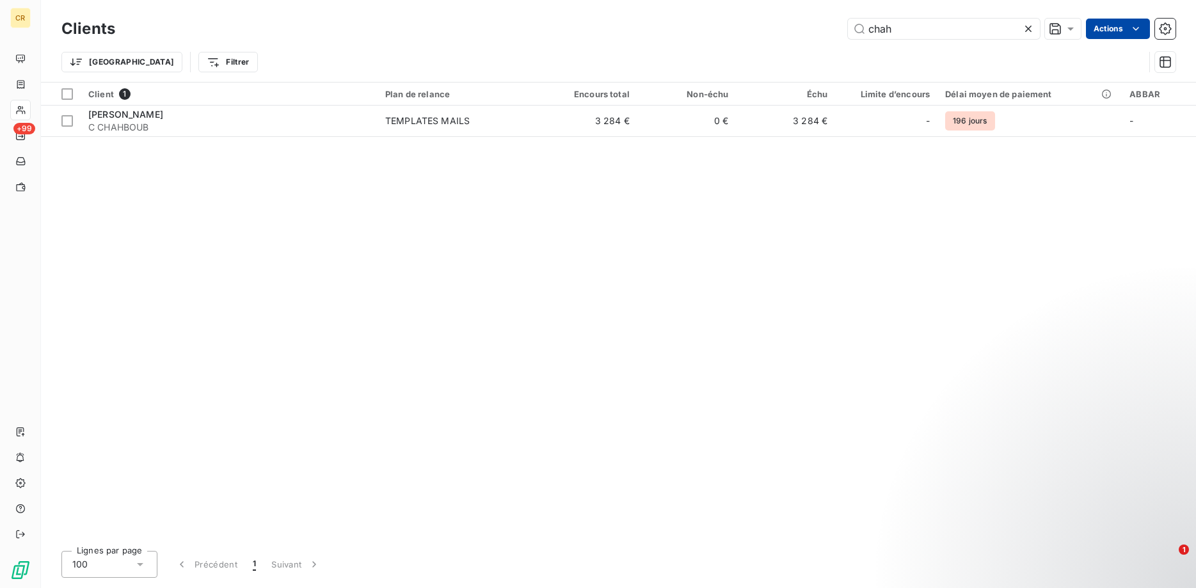
click at [1142, 26] on html "CR +99 Clients chah Actions Trier Filtrer Client 1 Plan de relance Encours tota…" at bounding box center [598, 294] width 1196 height 588
click at [127, 125] on html "CR +99 Clients chah Actions Modifier le plan de relance (0 client) Propriétés C…" at bounding box center [598, 294] width 1196 height 588
click at [127, 125] on span "C CHAHBOUB" at bounding box center [229, 127] width 282 height 13
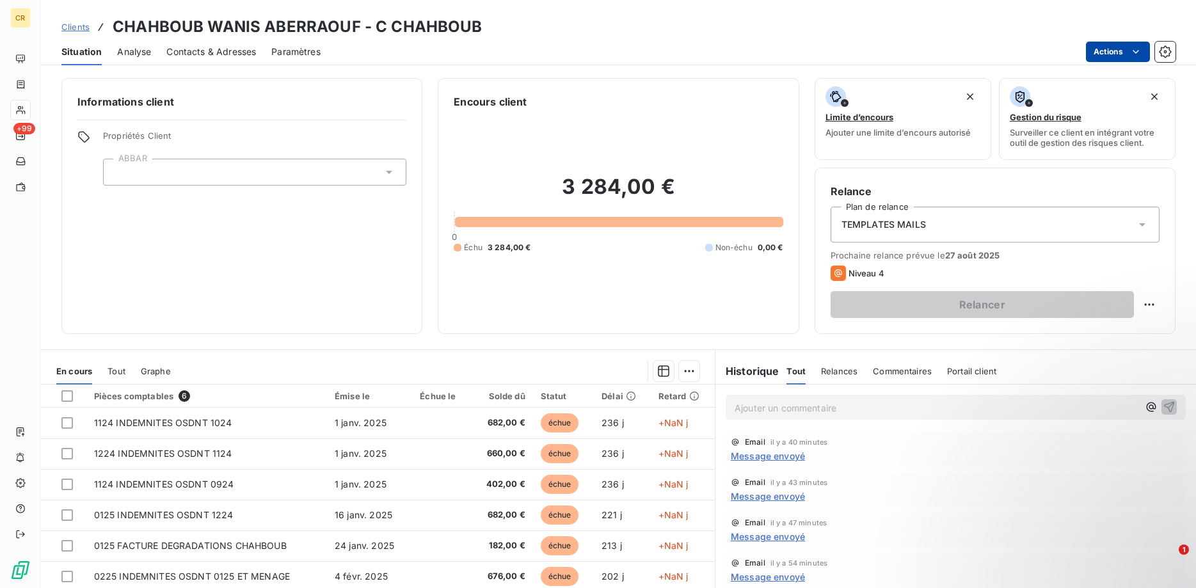
click at [1142, 51] on html "CR +99 Clients CHAHBOUB WANIS ABERRAOUF - C CHAHBOUB Situation Analyse Contacts…" at bounding box center [598, 294] width 1196 height 588
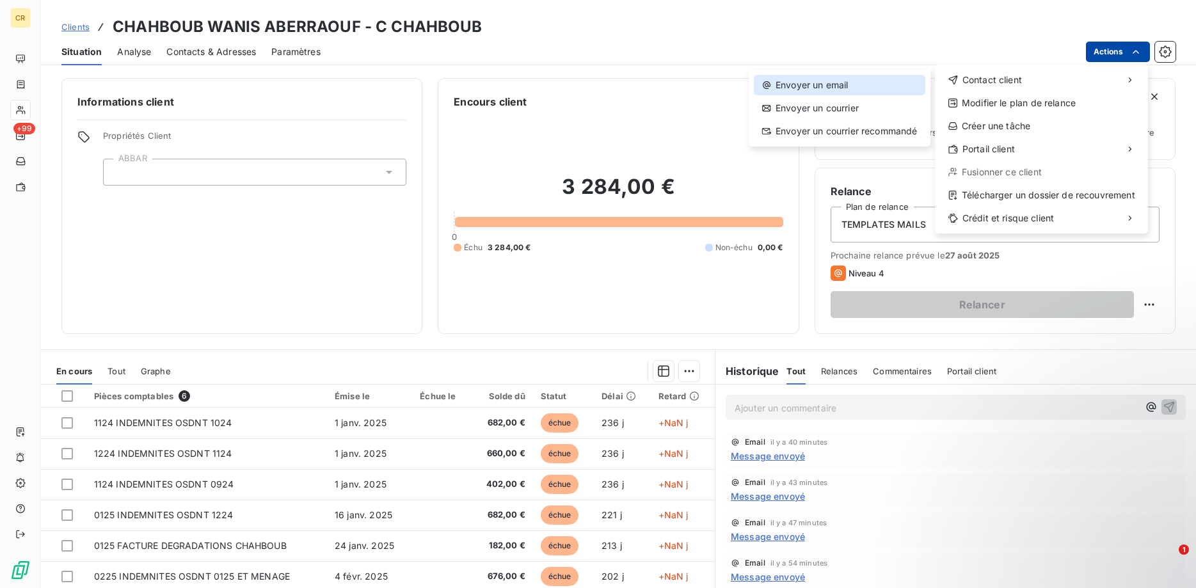
click at [859, 88] on div "Envoyer un email" at bounding box center [840, 85] width 172 height 20
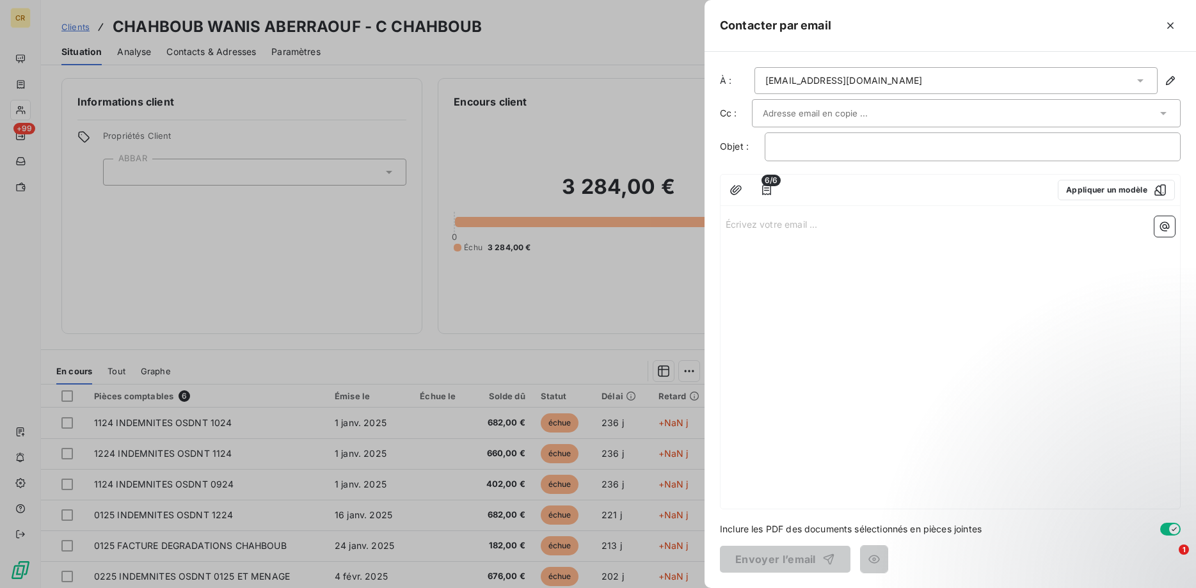
click at [1143, 77] on icon at bounding box center [1140, 80] width 13 height 13
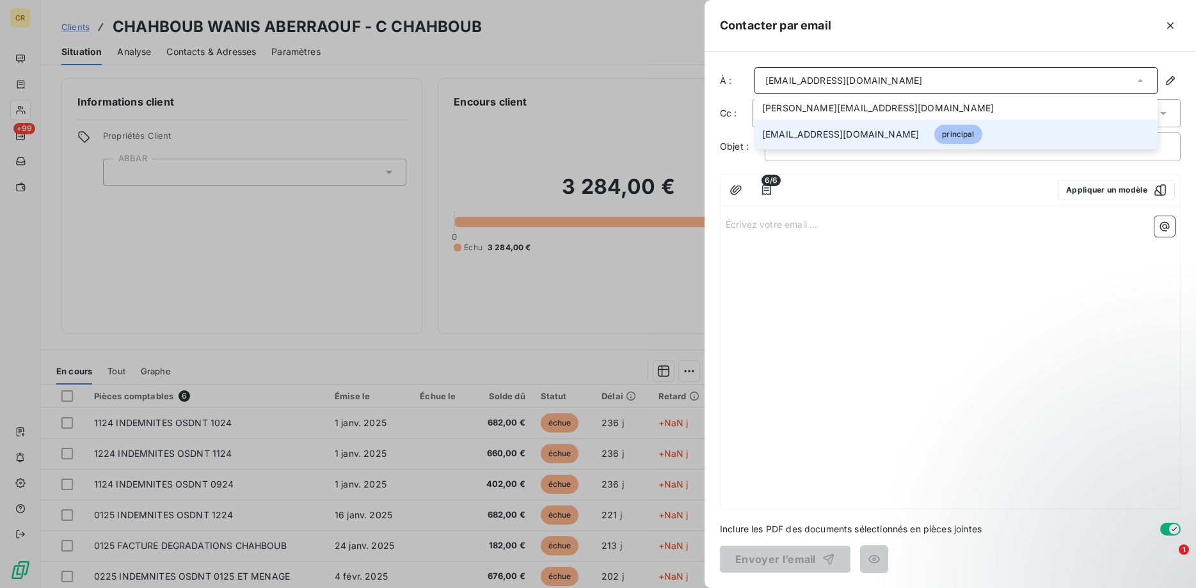
click at [849, 138] on span "[EMAIL_ADDRESS][DOMAIN_NAME]" at bounding box center [840, 134] width 157 height 13
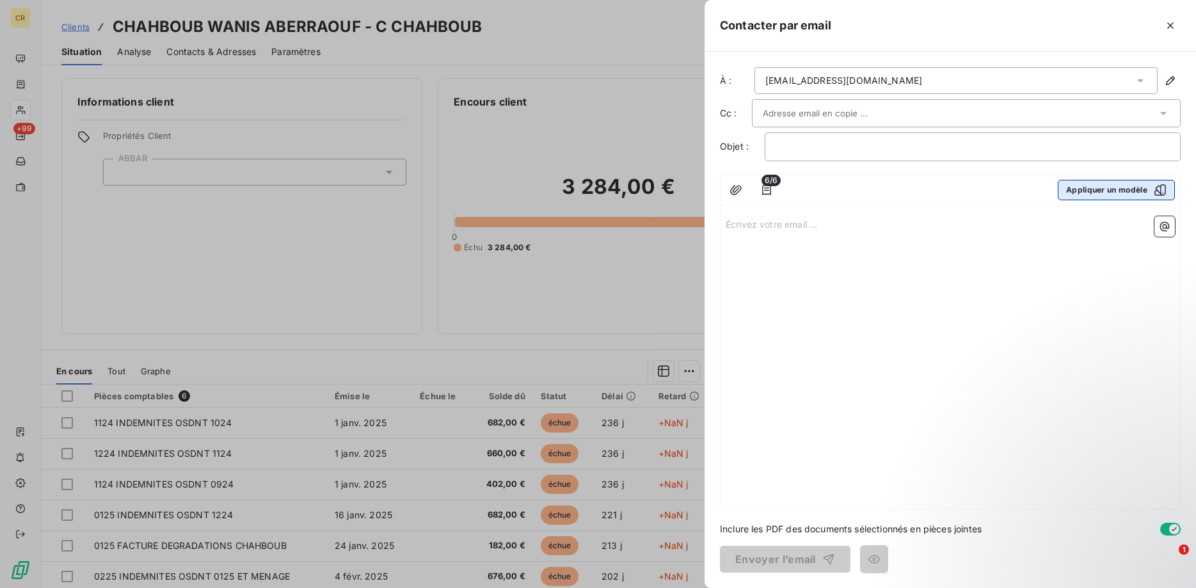
click at [1120, 189] on button "Appliquer un modèle" at bounding box center [1116, 190] width 117 height 20
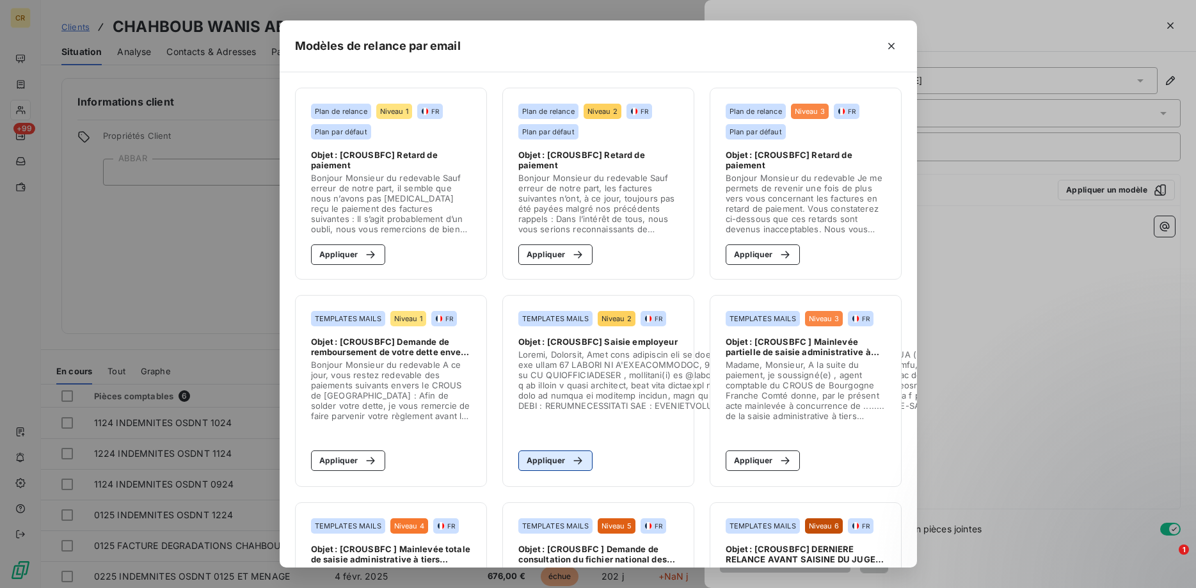
click at [529, 461] on button "Appliquer" at bounding box center [555, 461] width 75 height 20
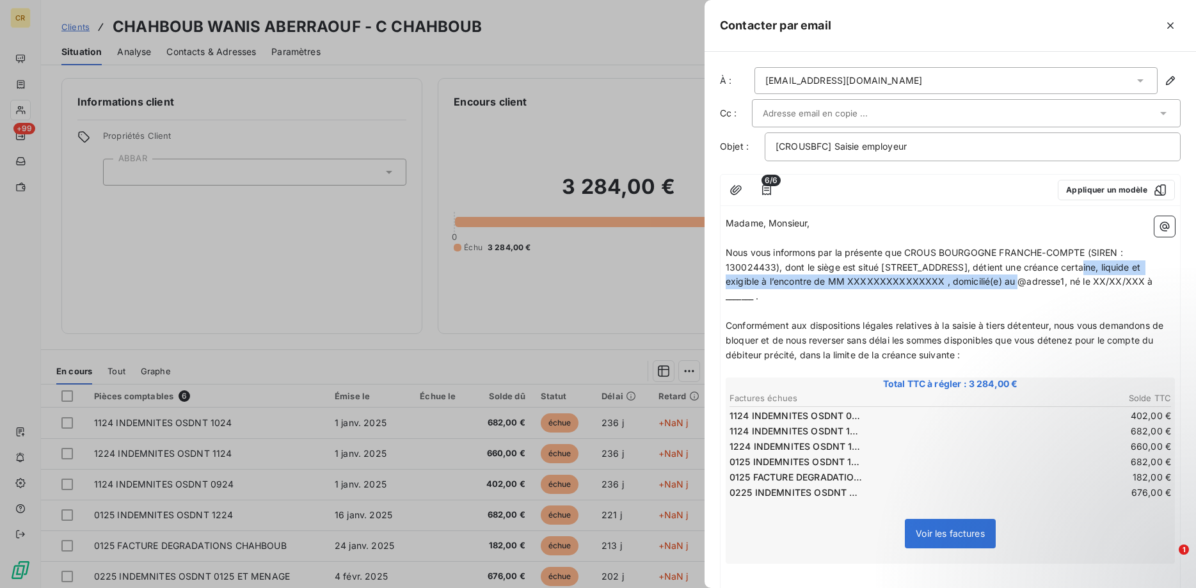
drag, startPoint x: 1020, startPoint y: 276, endPoint x: 1112, endPoint y: 273, distance: 91.6
click at [1112, 273] on p "Nous vous informons par la présente que CROUS BOURGOGNE FRANCHE-COMPTE (SIREN :…" at bounding box center [950, 275] width 449 height 59
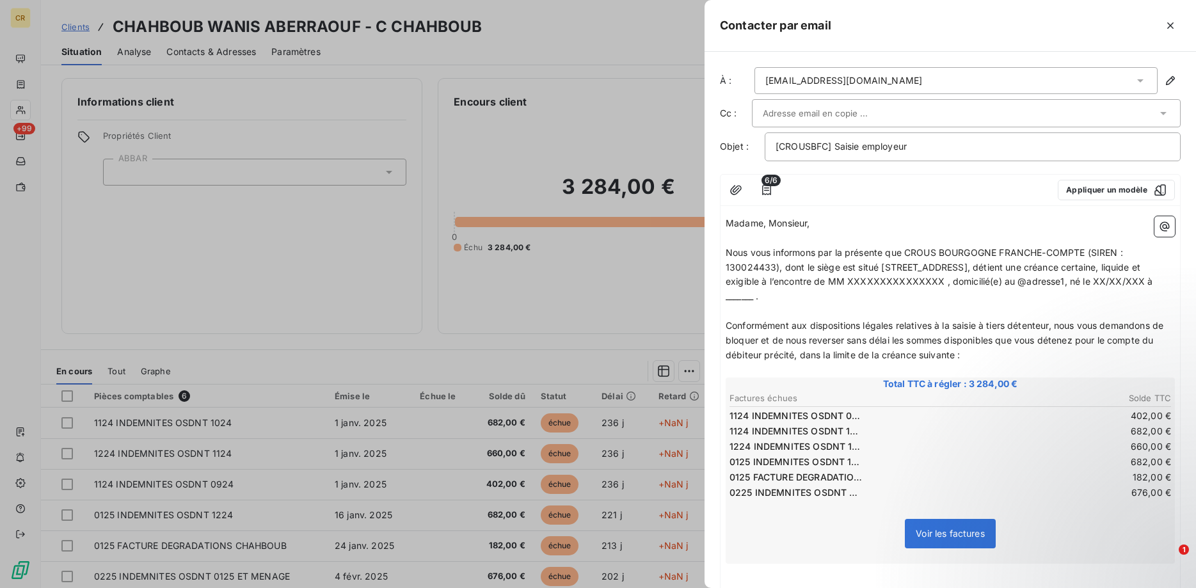
click at [1079, 81] on div "[EMAIL_ADDRESS][DOMAIN_NAME]" at bounding box center [956, 80] width 403 height 27
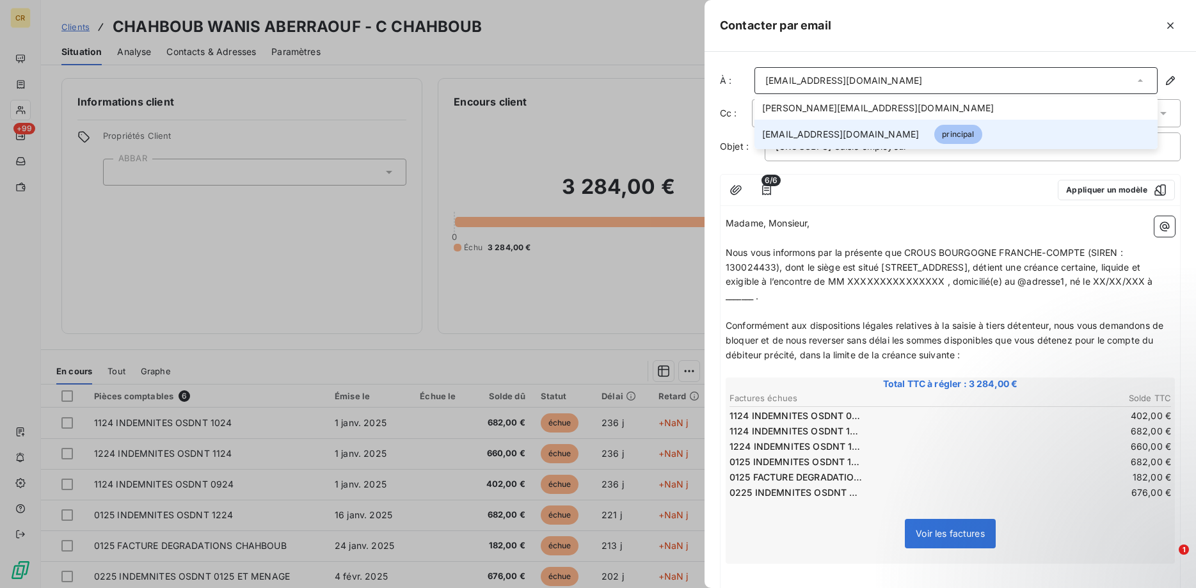
click at [1079, 81] on div "[EMAIL_ADDRESS][DOMAIN_NAME]" at bounding box center [956, 80] width 403 height 27
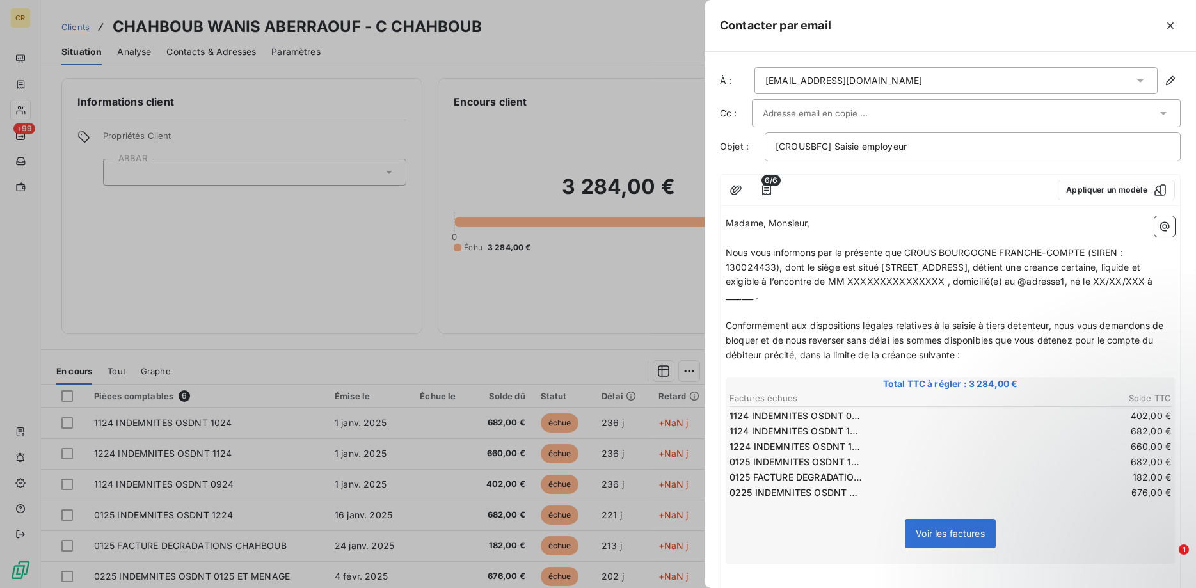
click at [1071, 281] on span "Nous vous informons par la présente que CROUS BOURGOGNE FRANCHE-COMPTE (SIREN :…" at bounding box center [941, 274] width 430 height 55
click at [215, 48] on div at bounding box center [598, 294] width 1196 height 588
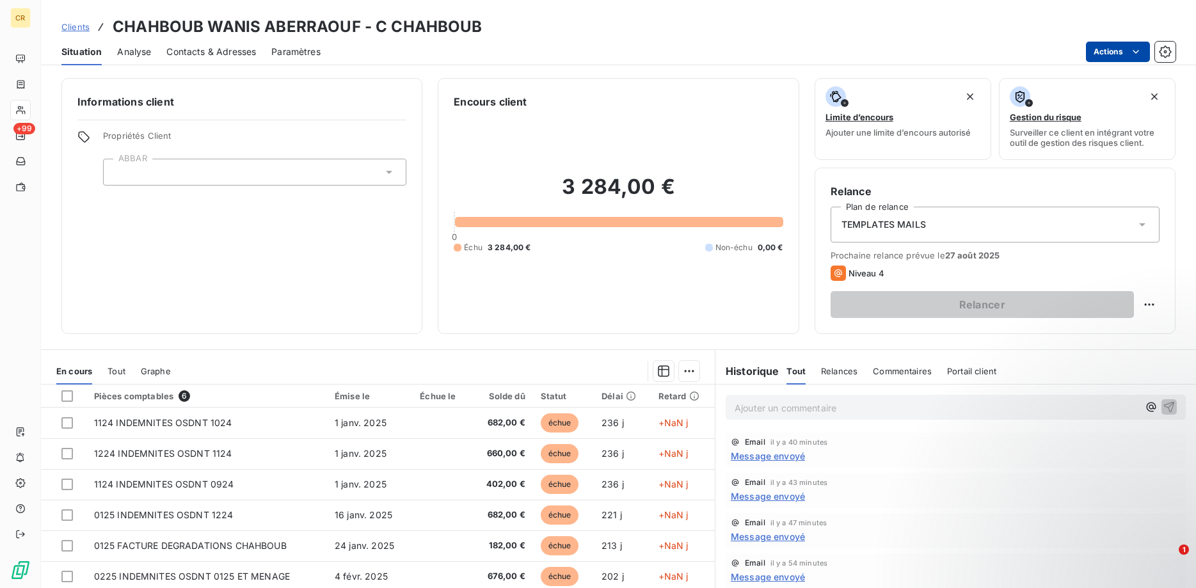
click at [216, 49] on span "Contacts & Adresses" at bounding box center [211, 51] width 90 height 13
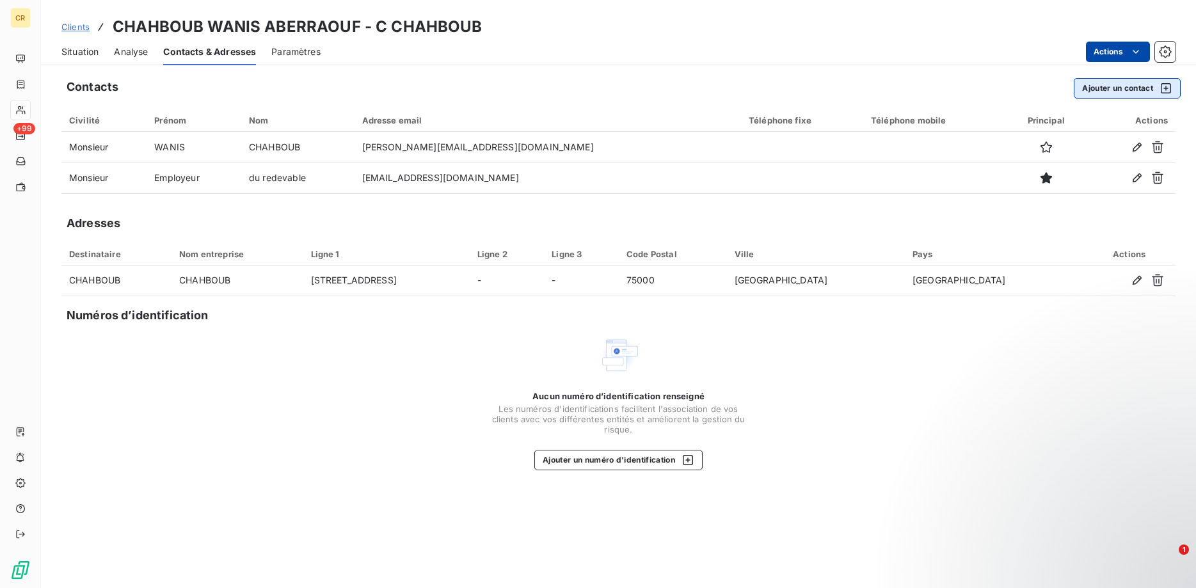
click at [1169, 88] on icon "button" at bounding box center [1166, 88] width 13 height 13
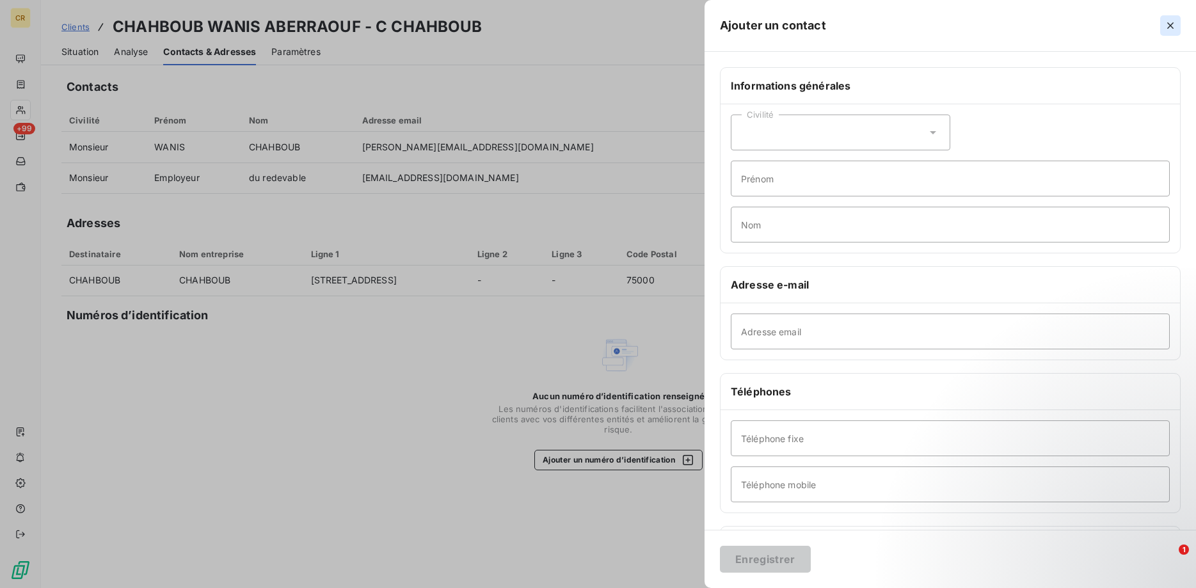
click at [1169, 25] on icon "button" at bounding box center [1170, 25] width 6 height 6
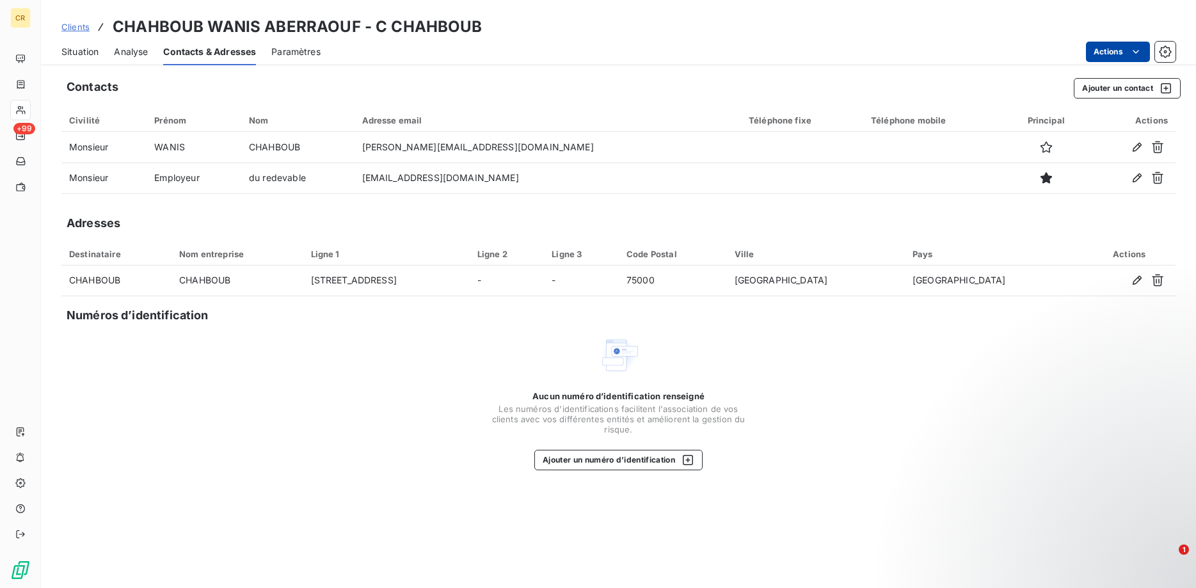
click at [1133, 49] on html "CR +99 Clients CHAHBOUB WANIS ABERRAOUF - C CHAHBOUB Situation Analyse Contacts…" at bounding box center [598, 294] width 1196 height 588
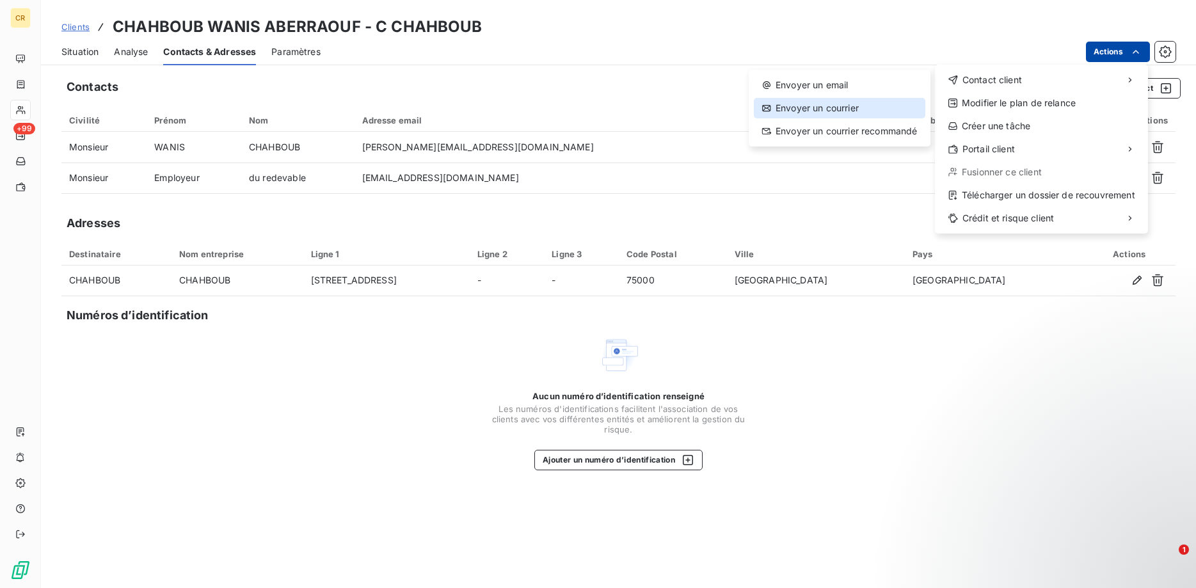
click at [787, 105] on div "Envoyer un courrier" at bounding box center [840, 108] width 172 height 20
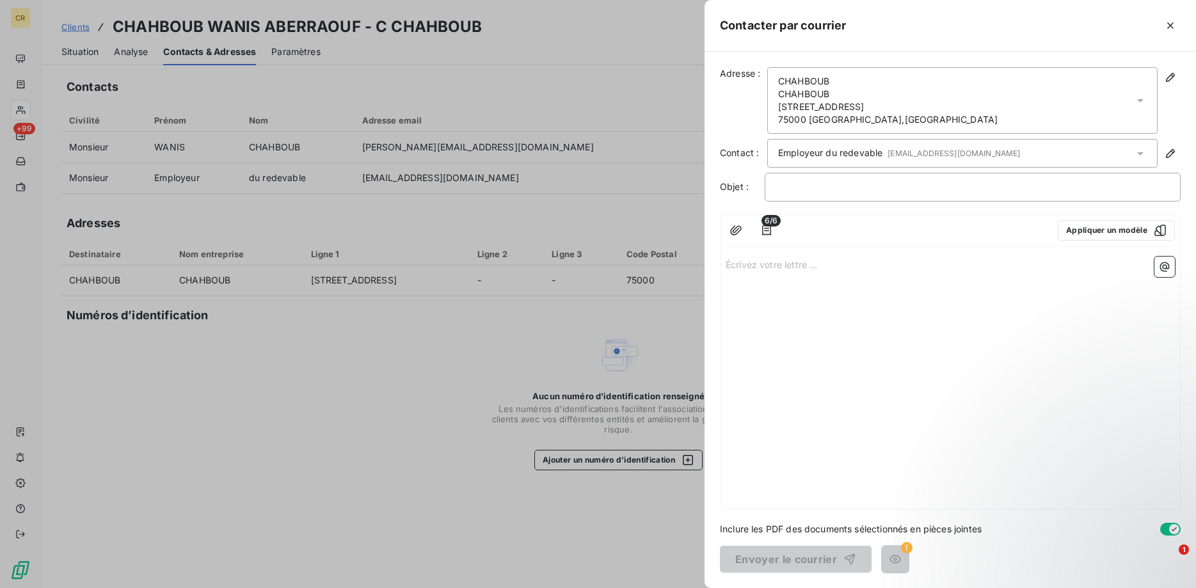
click at [944, 326] on div "Écrivez votre lettre ... ﻿" at bounding box center [951, 380] width 460 height 257
click at [1124, 227] on button "Appliquer un modèle" at bounding box center [1116, 230] width 117 height 20
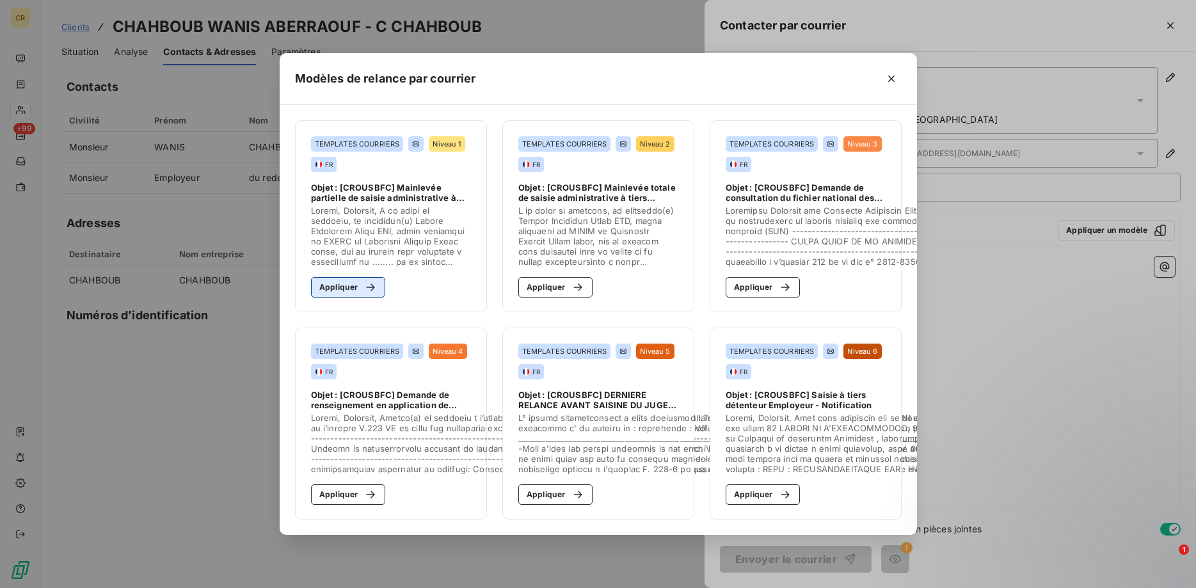
click at [342, 283] on button "Appliquer" at bounding box center [348, 287] width 75 height 20
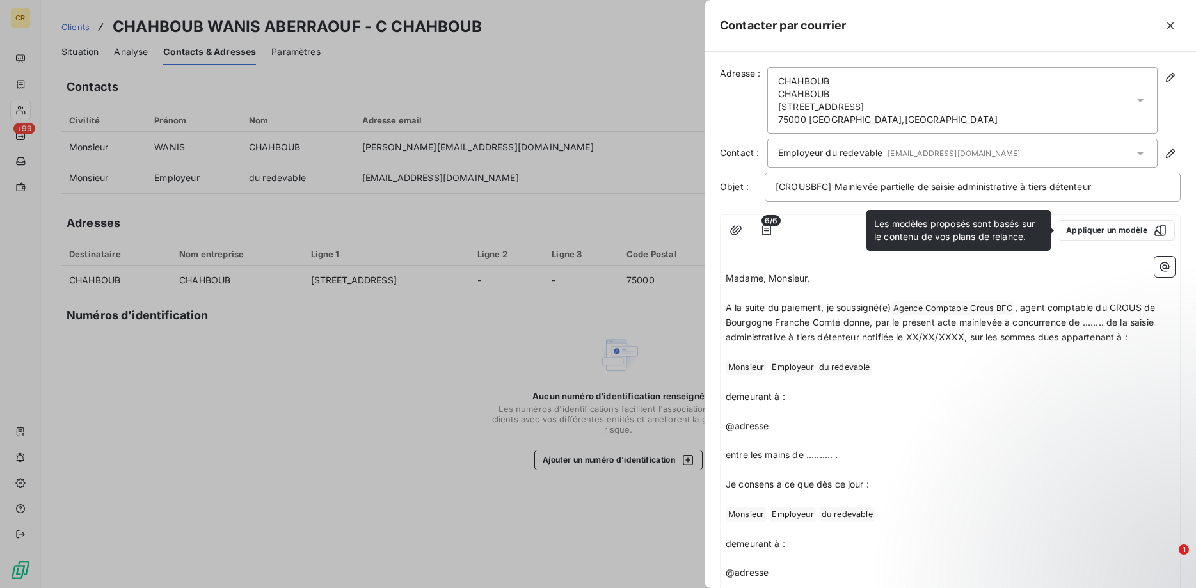
click at [869, 344] on p "A la suite du paiement, je soussigné(e) Agence Comptable Crous BFC ﻿ , agent co…" at bounding box center [950, 323] width 449 height 45
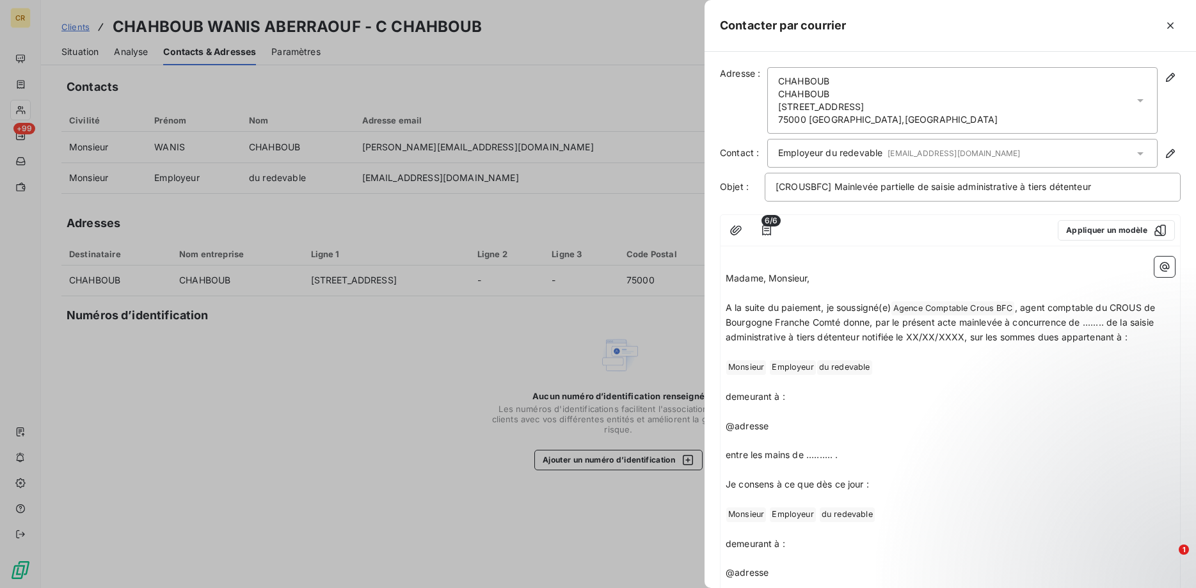
click at [1132, 150] on div "Employeur du redevable [EMAIL_ADDRESS][DOMAIN_NAME]" at bounding box center [962, 153] width 390 height 29
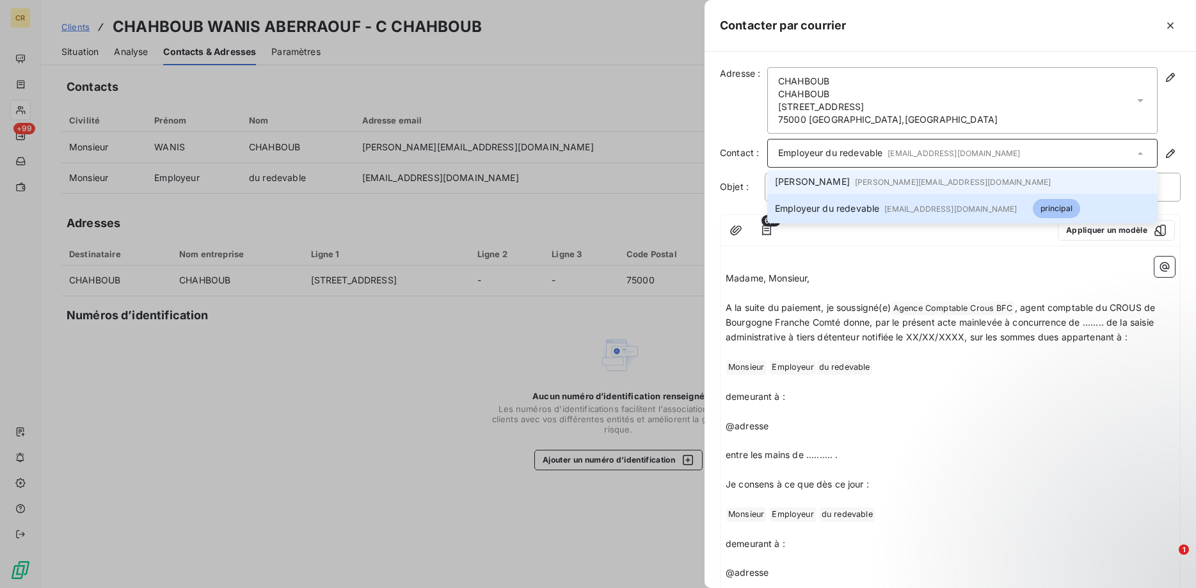
click at [886, 178] on span "[PERSON_NAME][EMAIL_ADDRESS][DOMAIN_NAME]" at bounding box center [953, 182] width 196 height 10
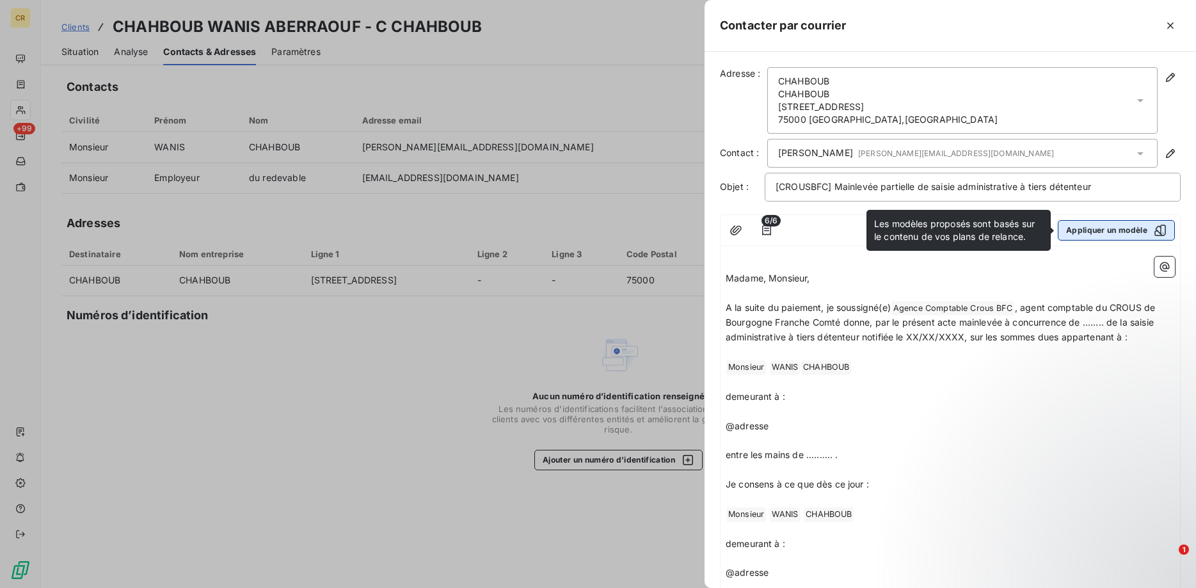
click at [1129, 231] on button "Appliquer un modèle" at bounding box center [1116, 230] width 117 height 20
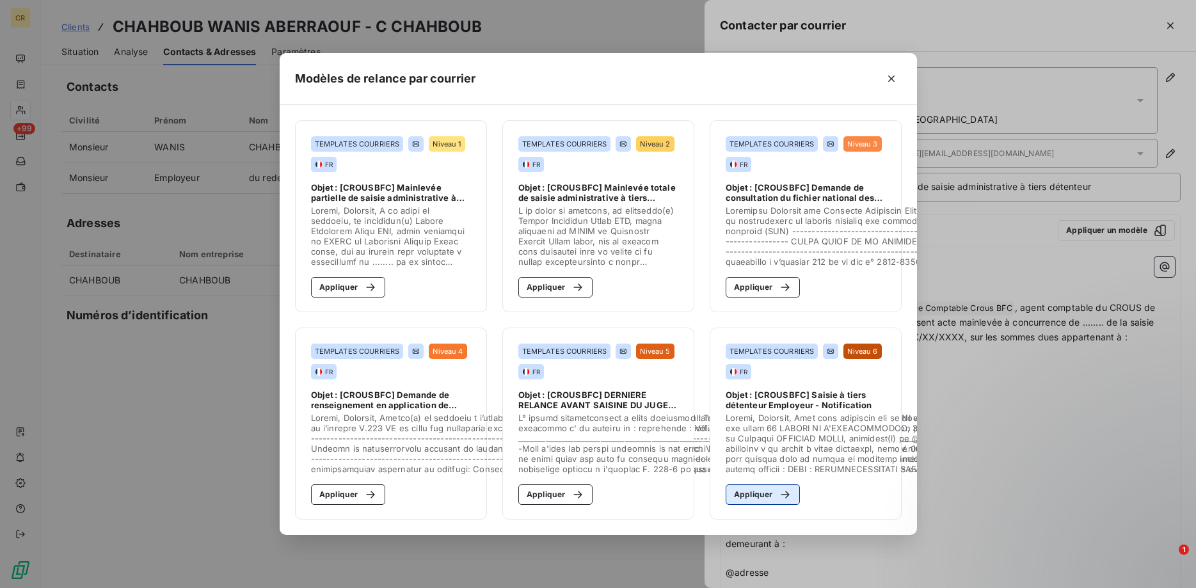
click at [771, 492] on button "Appliquer" at bounding box center [763, 494] width 75 height 20
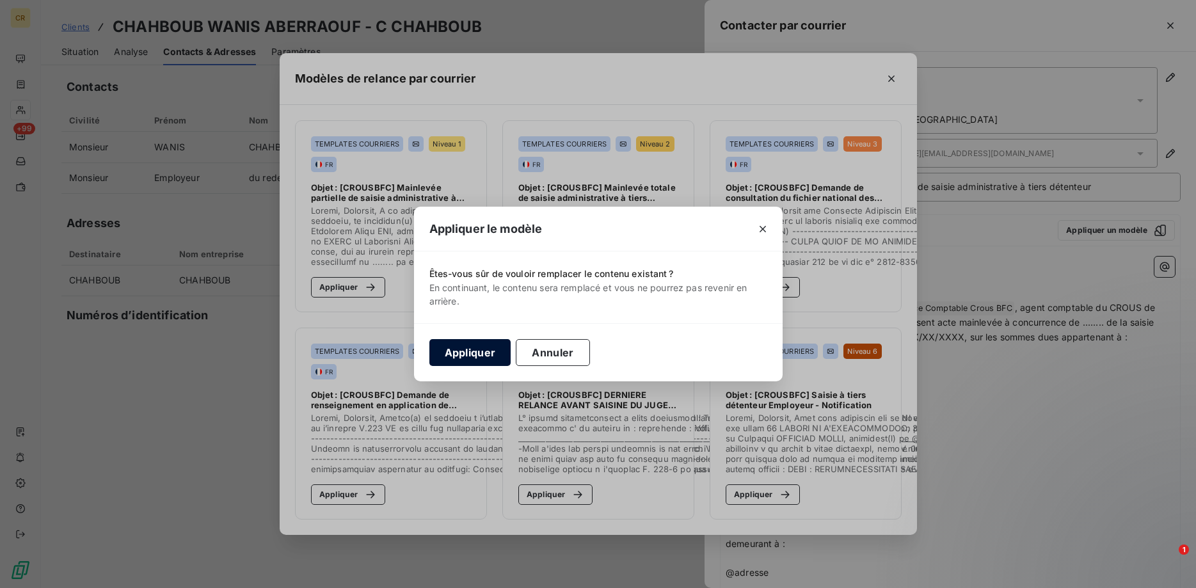
click at [479, 353] on button "Appliquer" at bounding box center [470, 352] width 82 height 27
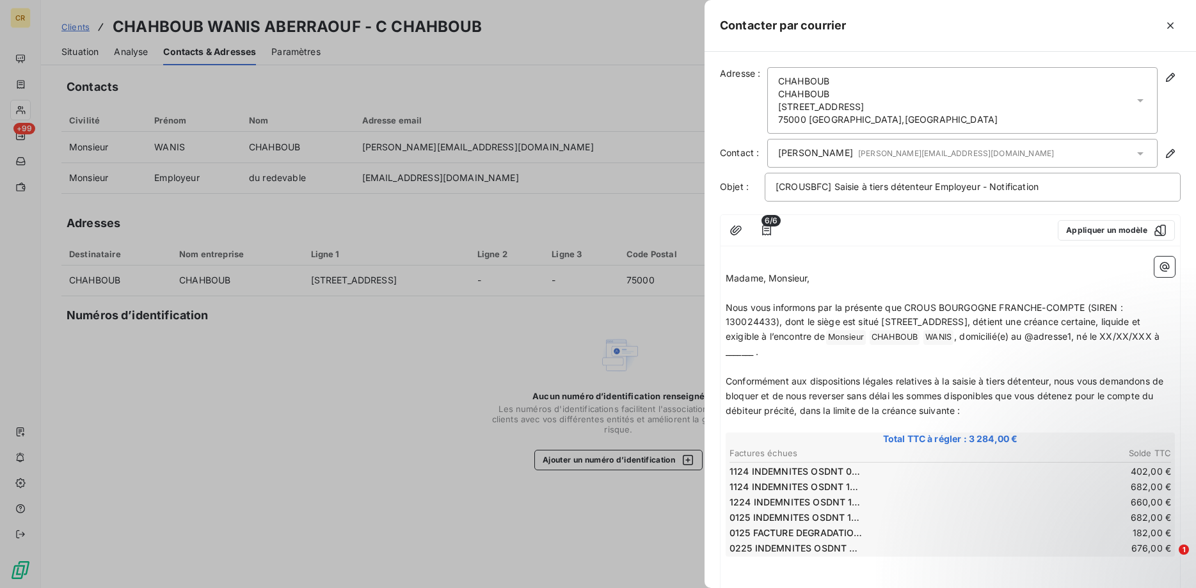
click at [1027, 377] on span "Conformément aux dispositions légales relatives à la saisie à tiers détenteur, …" at bounding box center [946, 396] width 440 height 40
click at [1131, 147] on div "[PERSON_NAME] [PERSON_NAME][EMAIL_ADDRESS][DOMAIN_NAME]" at bounding box center [962, 153] width 390 height 29
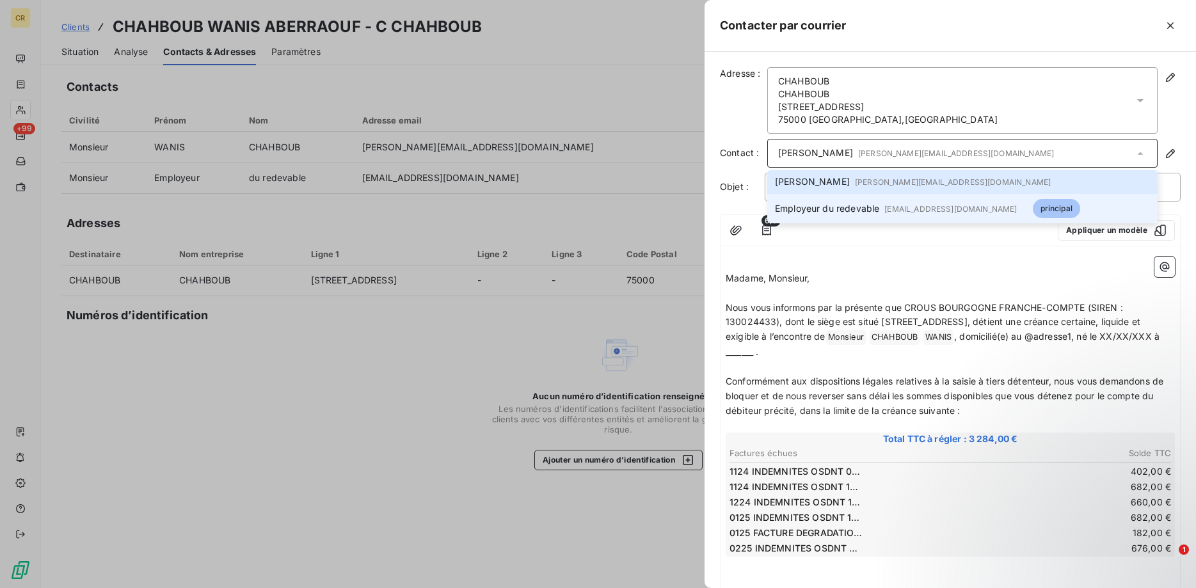
click at [864, 205] on span "Employeur du redevable [EMAIL_ADDRESS][DOMAIN_NAME]" at bounding box center [896, 208] width 243 height 13
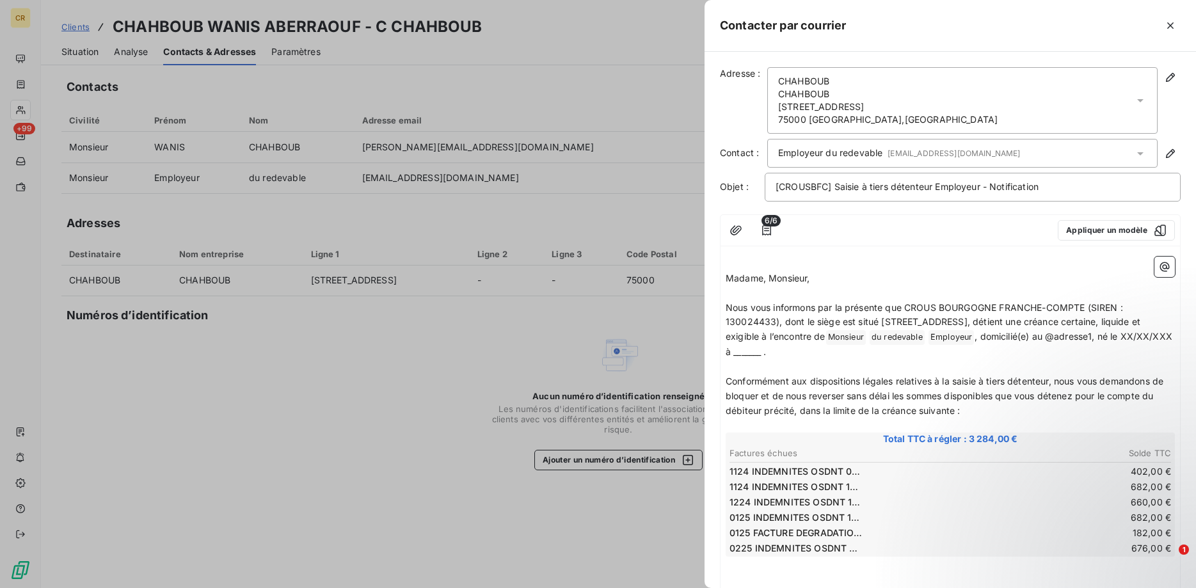
click at [1139, 151] on icon at bounding box center [1140, 153] width 13 height 13
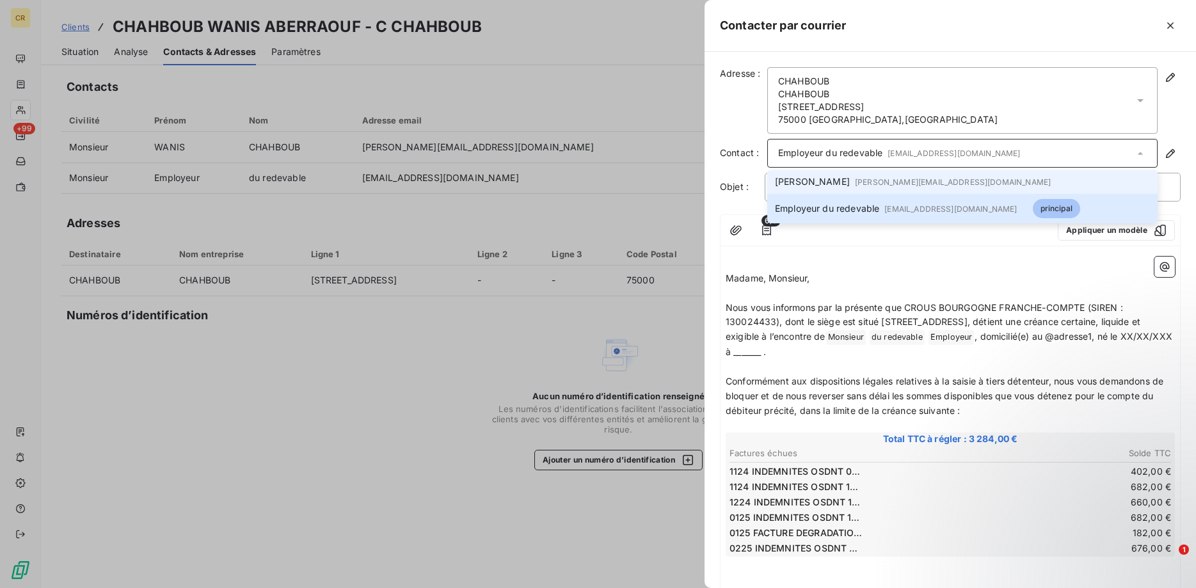
click at [818, 188] on span "[PERSON_NAME] [PERSON_NAME][EMAIL_ADDRESS][DOMAIN_NAME]" at bounding box center [913, 181] width 276 height 13
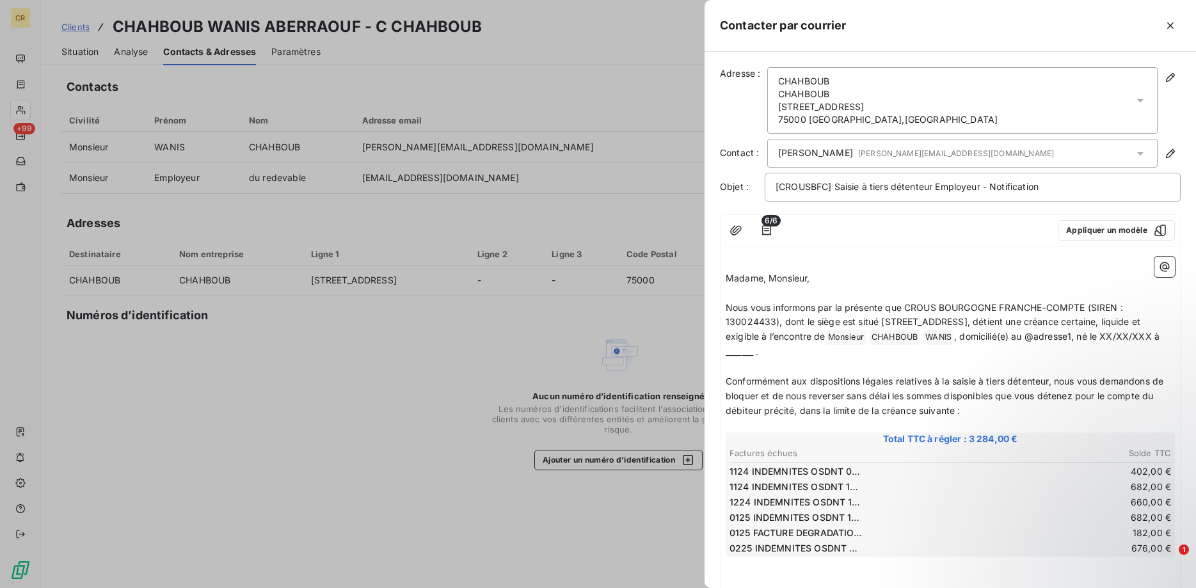
click at [918, 102] on div "[PERSON_NAME] [STREET_ADDRESS]" at bounding box center [962, 100] width 390 height 67
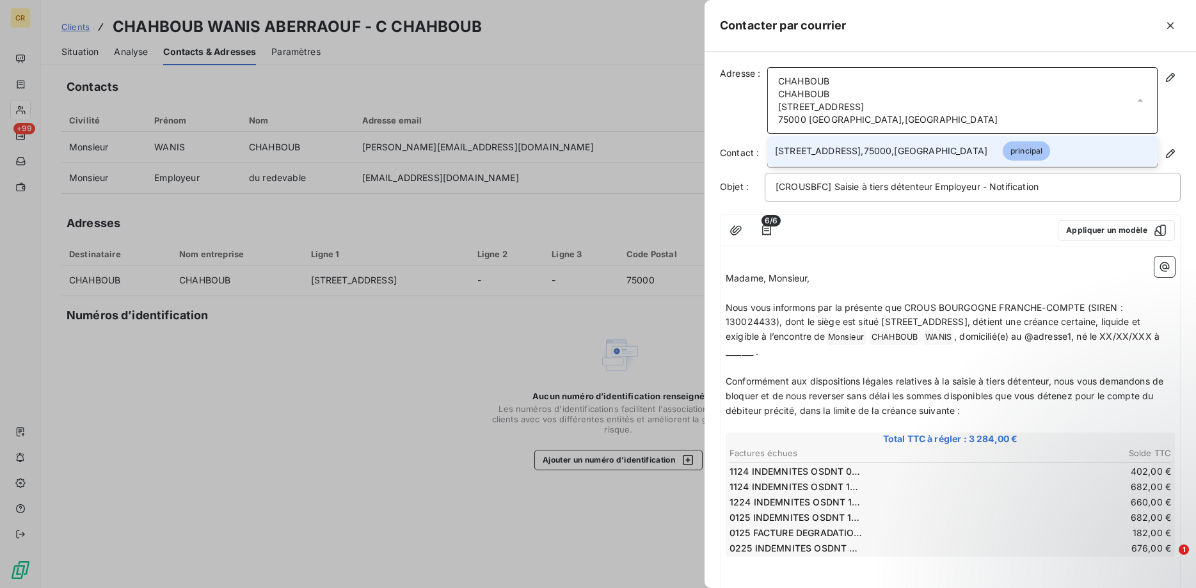
click at [918, 102] on div "[PERSON_NAME] [STREET_ADDRESS]" at bounding box center [962, 100] width 390 height 67
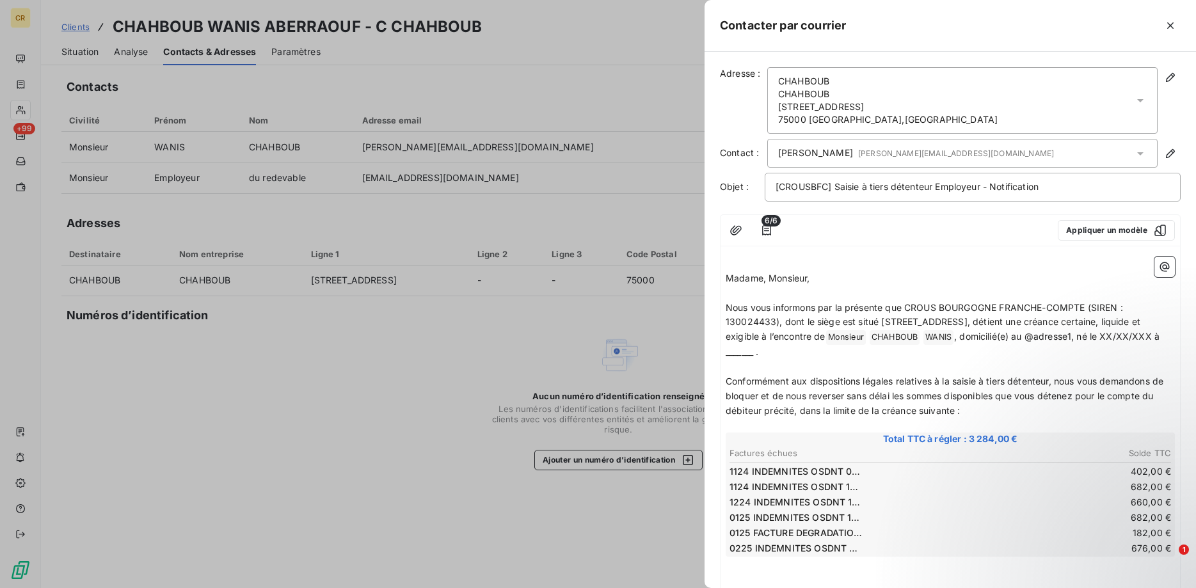
click at [905, 260] on p "﻿" at bounding box center [950, 264] width 449 height 15
click at [1167, 25] on icon "button" at bounding box center [1170, 25] width 13 height 13
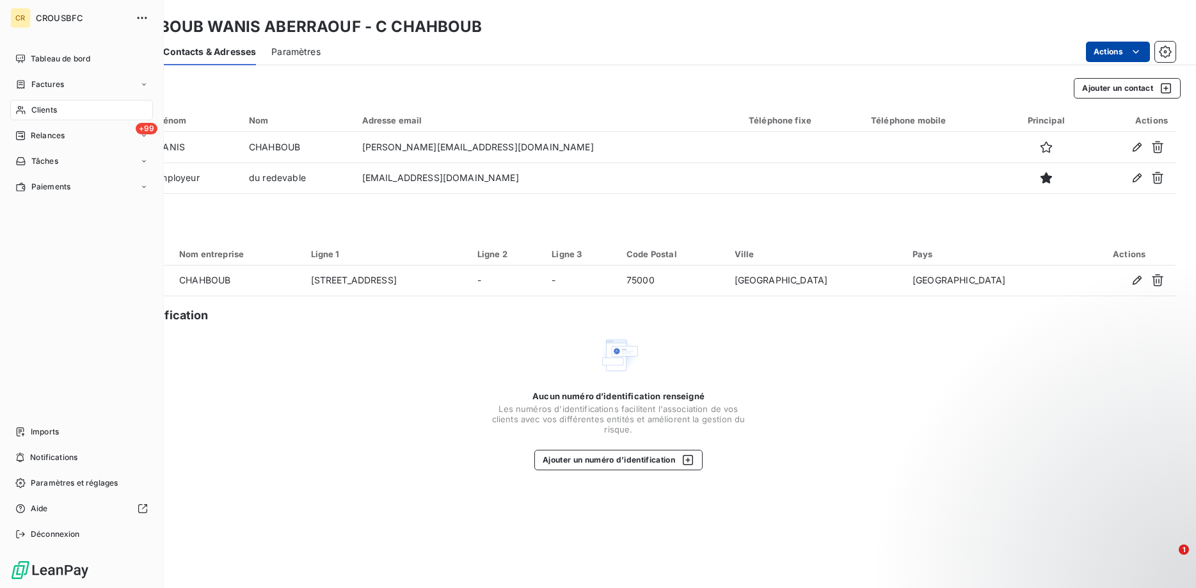
click at [42, 101] on div "Clients" at bounding box center [81, 110] width 143 height 20
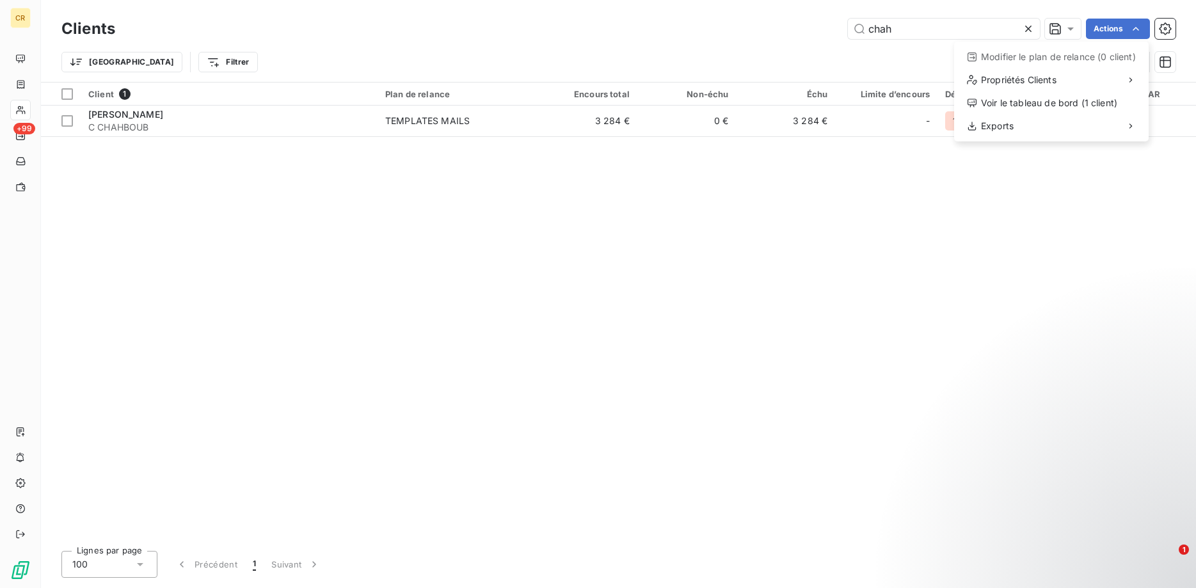
click at [1135, 26] on html "CR +99 Clients chah Actions Modifier le plan de relance (0 client) Propriétés C…" at bounding box center [598, 294] width 1196 height 588
click at [155, 113] on html "CR +99 Clients chah Actions Modifier le plan de relance (0 client) Propriétés C…" at bounding box center [598, 294] width 1196 height 588
click at [155, 113] on span "[PERSON_NAME]" at bounding box center [125, 114] width 75 height 11
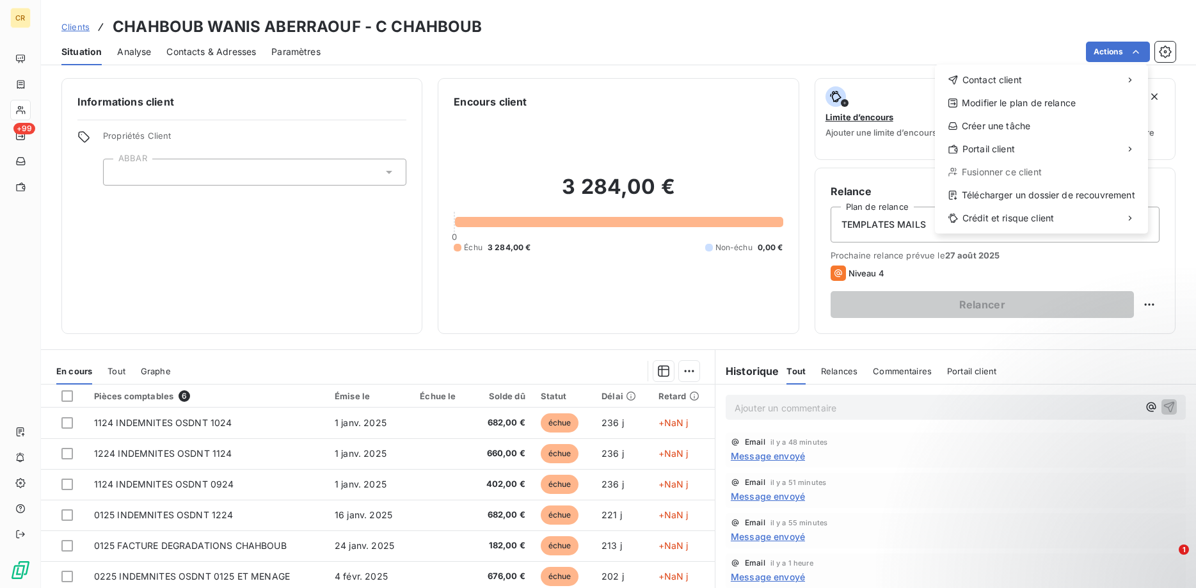
click at [1138, 54] on html "CR +99 Clients CHAHBOUB WANIS ABERRAOUF - C CHAHBOUB Situation Analyse Contacts…" at bounding box center [598, 294] width 1196 height 588
click at [865, 88] on div "Envoyer un email" at bounding box center [840, 85] width 172 height 20
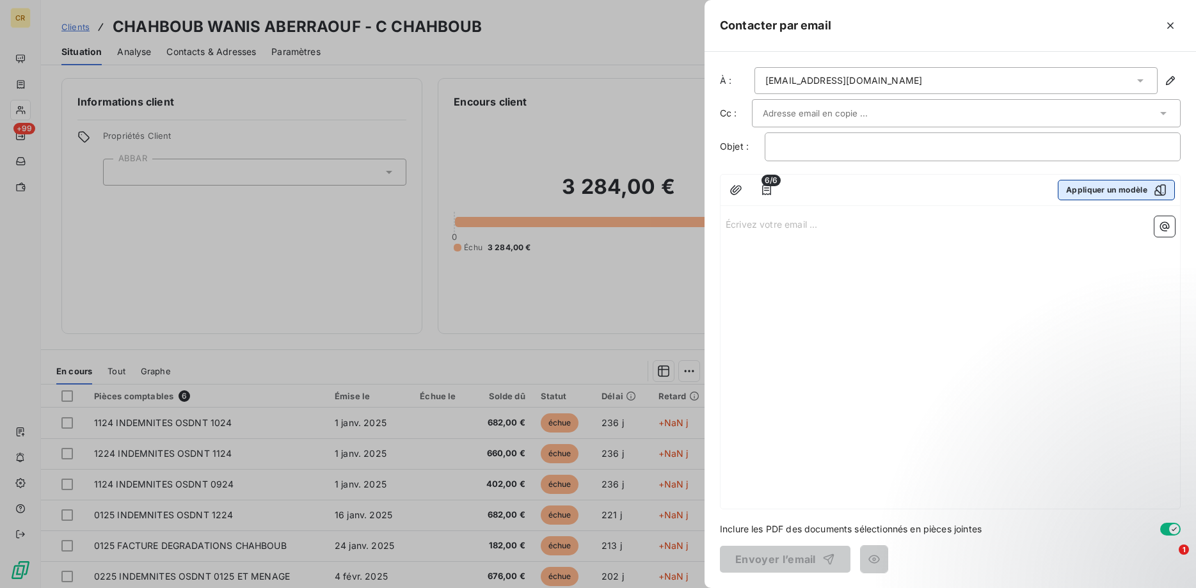
click at [1102, 191] on button "Appliquer un modèle" at bounding box center [1116, 190] width 117 height 20
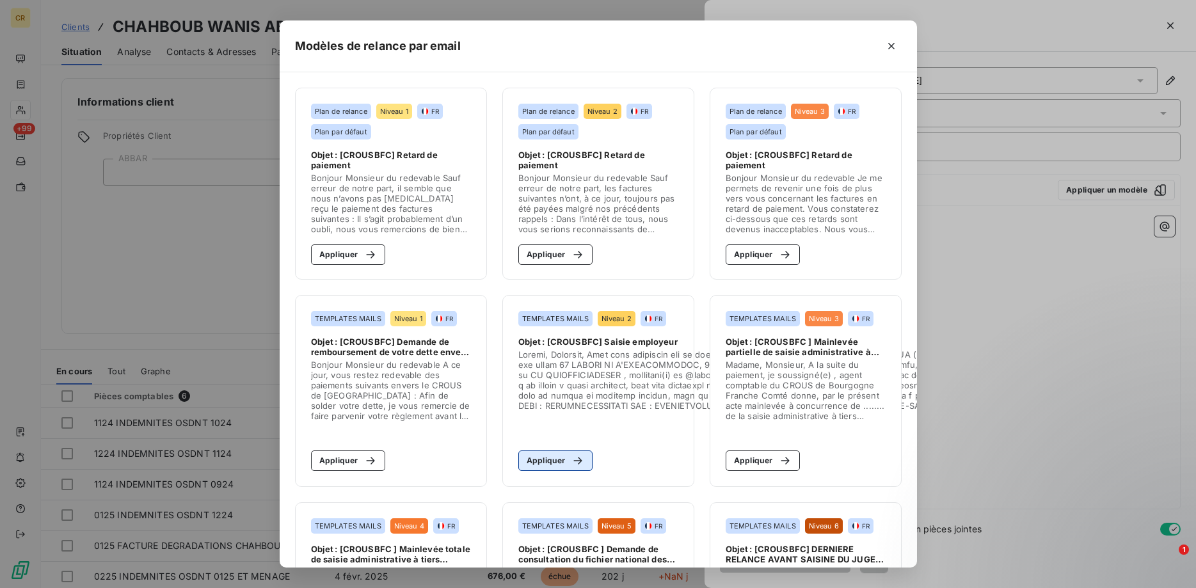
click at [559, 463] on button "Appliquer" at bounding box center [555, 461] width 75 height 20
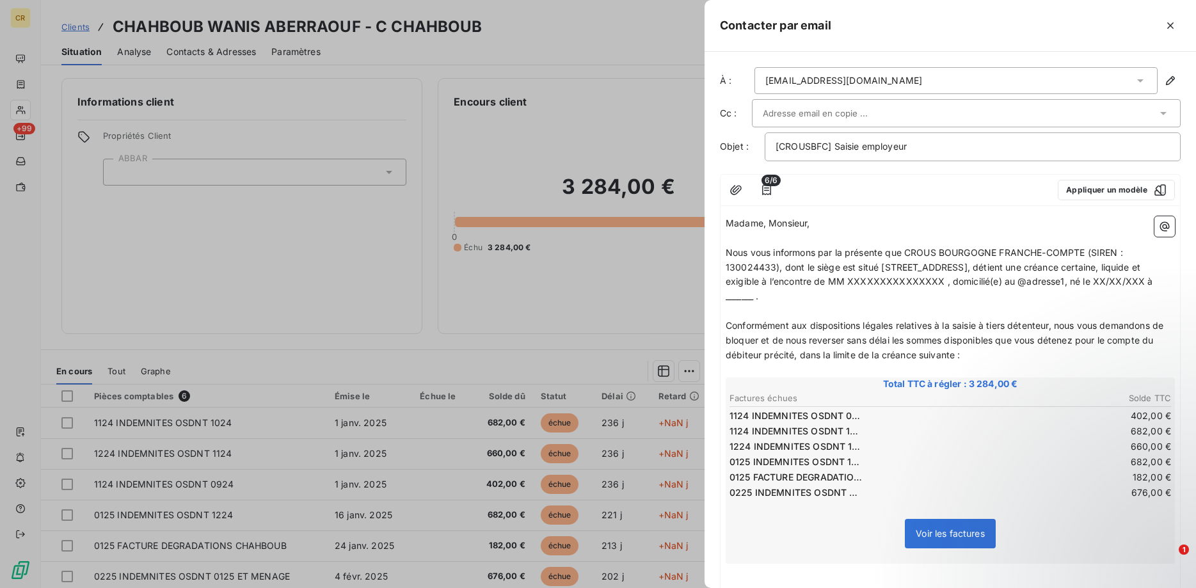
click at [957, 306] on p "﻿" at bounding box center [950, 311] width 449 height 15
click at [984, 304] on p "Nous vous informons par la présente que CROUS BOURGOGNE FRANCHE-COMPTE (SIREN :…" at bounding box center [950, 275] width 449 height 59
click at [809, 79] on div "[EMAIL_ADDRESS][DOMAIN_NAME]" at bounding box center [843, 80] width 157 height 13
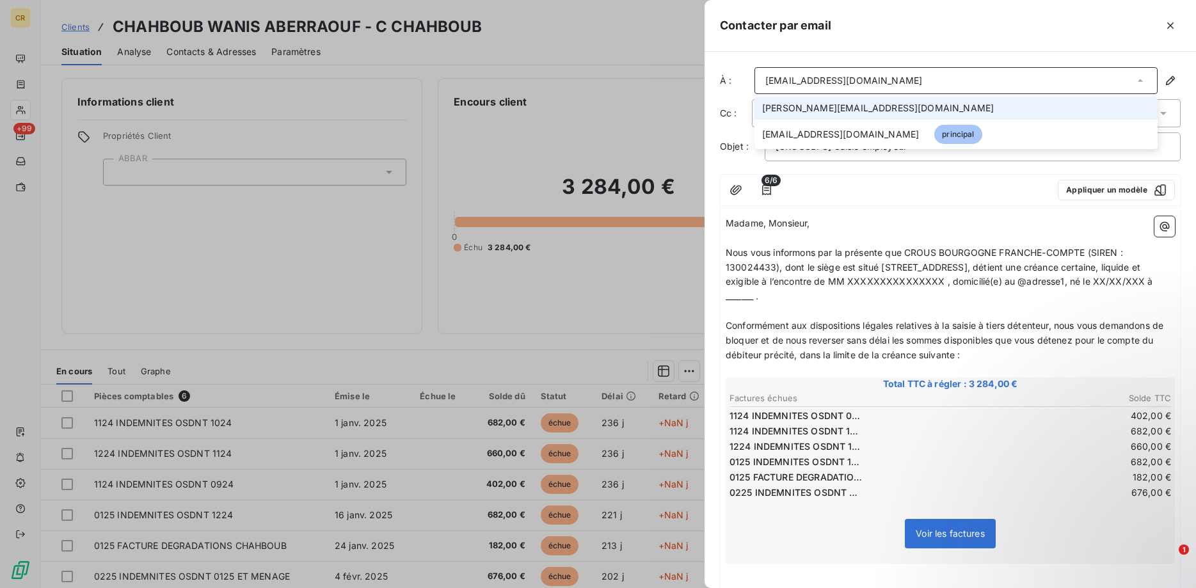
click at [810, 79] on div "[EMAIL_ADDRESS][DOMAIN_NAME]" at bounding box center [843, 80] width 157 height 13
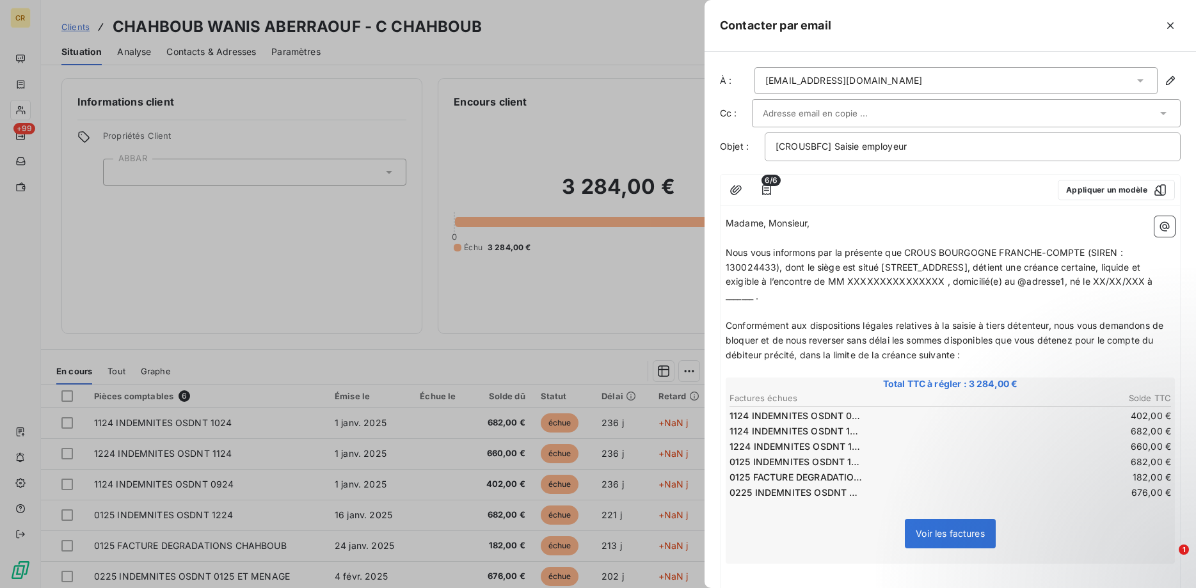
click at [851, 72] on div "[EMAIL_ADDRESS][DOMAIN_NAME]" at bounding box center [956, 80] width 403 height 27
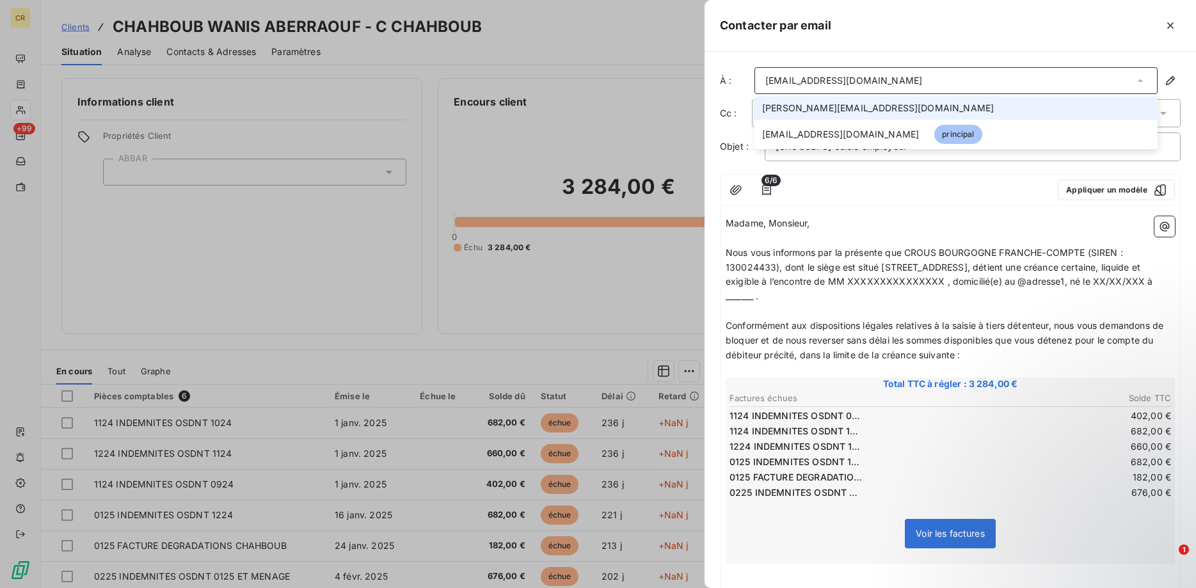
click at [851, 72] on div "[EMAIL_ADDRESS][DOMAIN_NAME]" at bounding box center [956, 80] width 403 height 27
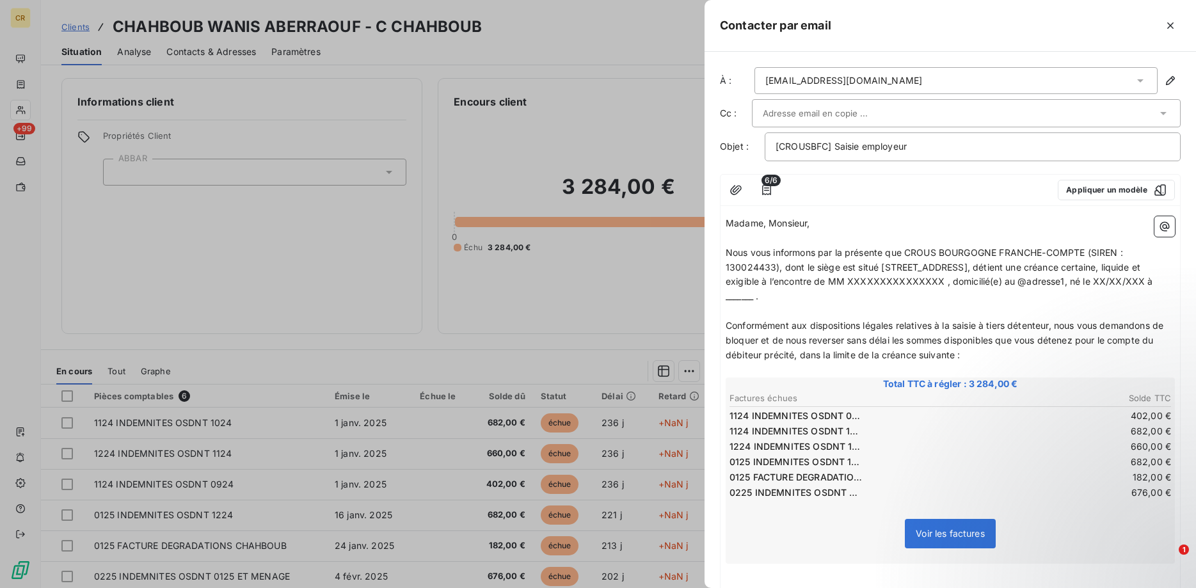
click at [1020, 383] on span "Total TTC à régler : 3 284,00 €" at bounding box center [950, 384] width 445 height 13
click at [1177, 24] on button "button" at bounding box center [1170, 25] width 20 height 20
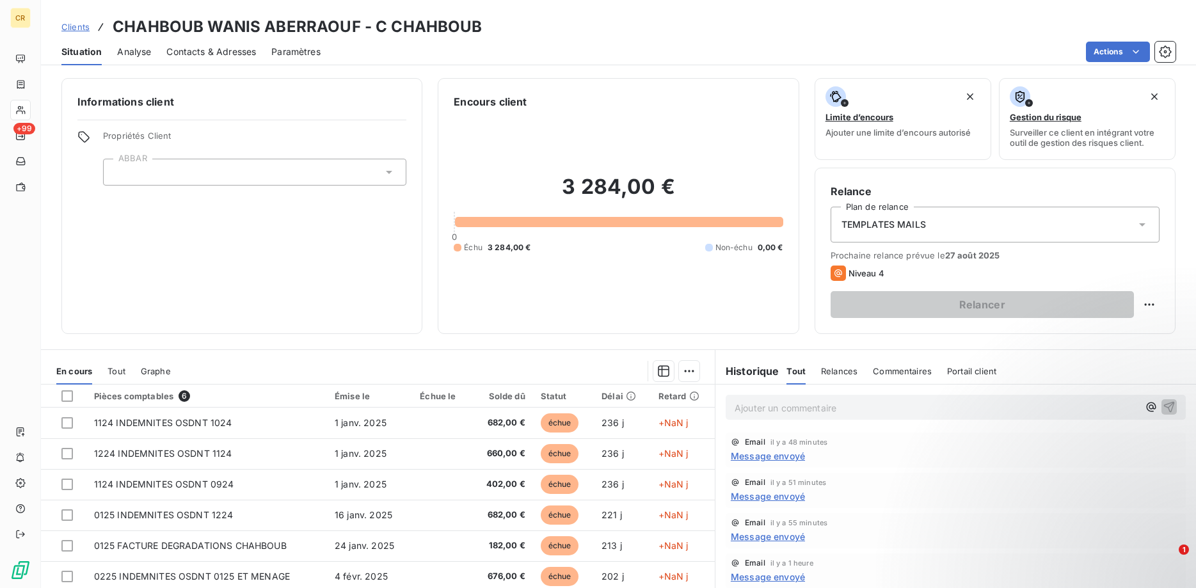
click at [198, 49] on span "Contacts & Adresses" at bounding box center [211, 51] width 90 height 13
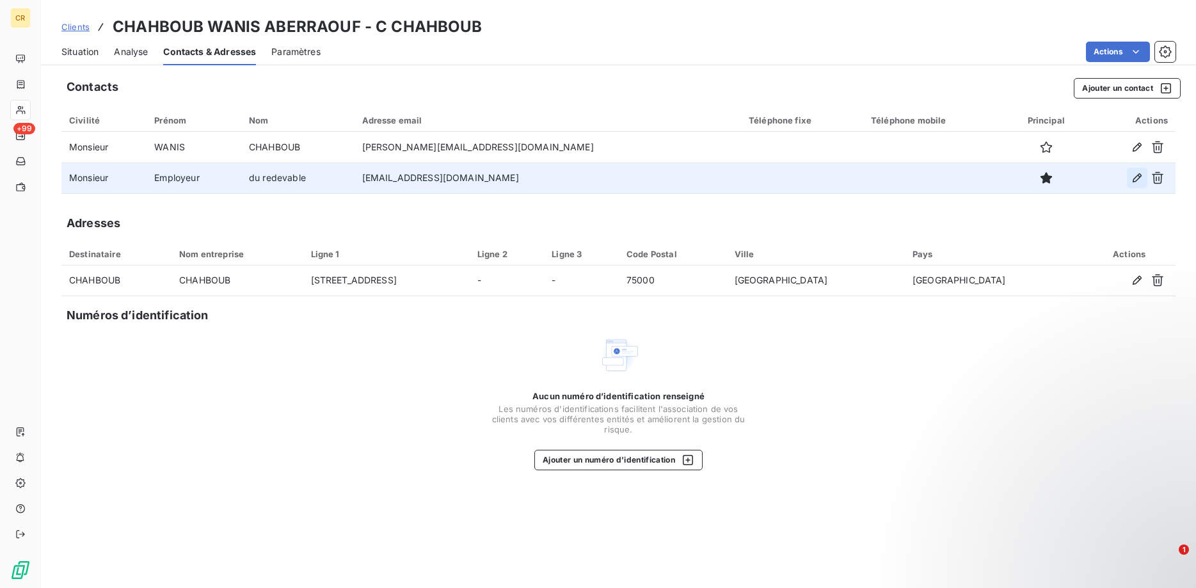
click at [1139, 177] on icon "button" at bounding box center [1137, 178] width 13 height 13
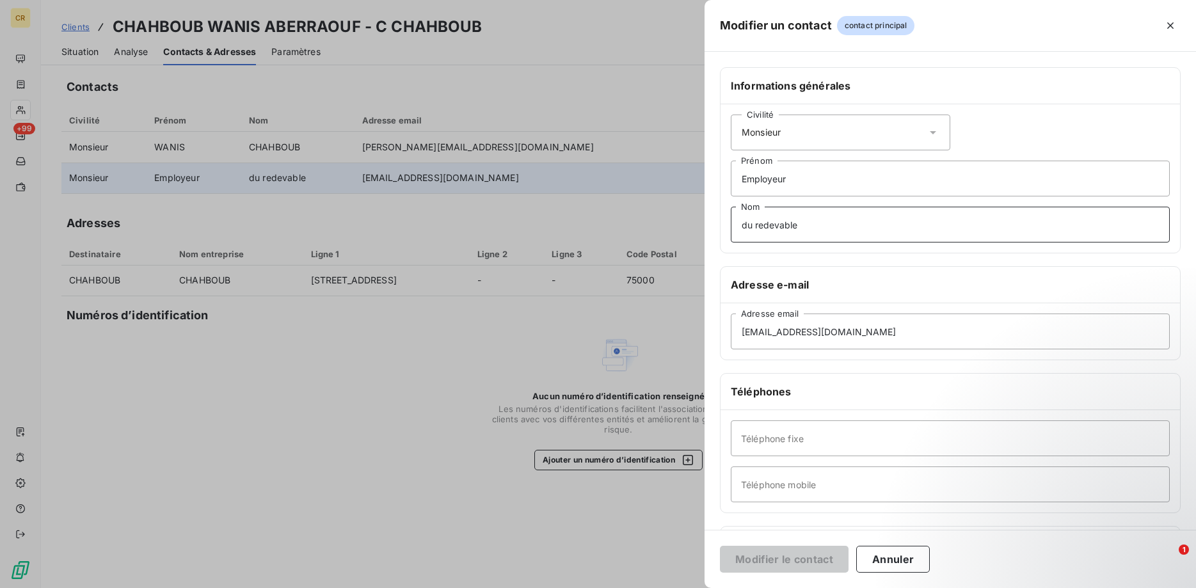
drag, startPoint x: 817, startPoint y: 221, endPoint x: 719, endPoint y: 228, distance: 97.6
click at [719, 228] on div "Informations générales Civilité Monsieur Employeur Prénom du redevable Nom Adre…" at bounding box center [951, 351] width 492 height 568
drag, startPoint x: 820, startPoint y: 228, endPoint x: 732, endPoint y: 227, distance: 88.3
click at [732, 227] on input "du redevable" at bounding box center [950, 225] width 439 height 36
type input "Responsable entreprise"
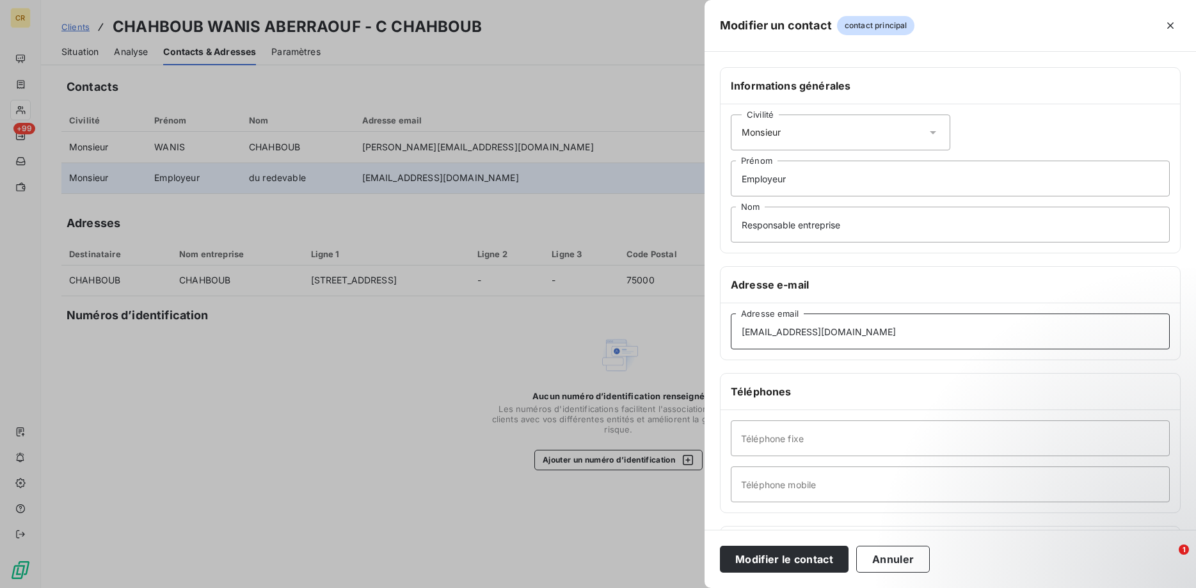
drag, startPoint x: 895, startPoint y: 335, endPoint x: 723, endPoint y: 332, distance: 172.2
click at [731, 335] on input "[EMAIL_ADDRESS][DOMAIN_NAME]" at bounding box center [950, 332] width 439 height 36
drag, startPoint x: 833, startPoint y: 333, endPoint x: 796, endPoint y: 333, distance: 37.8
click at [796, 333] on input "[EMAIL_ADDRESS][DOMAIN_NAME]" at bounding box center [950, 332] width 439 height 36
type input "[EMAIL_ADDRESS][DOMAIN_NAME]"
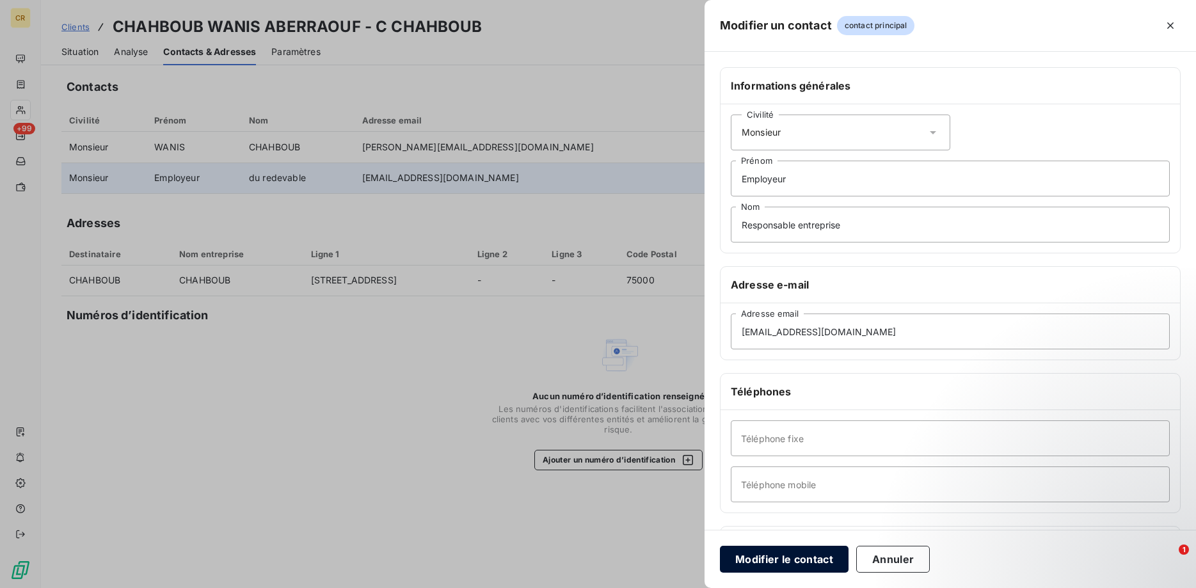
click at [803, 559] on button "Modifier le contact" at bounding box center [784, 559] width 129 height 27
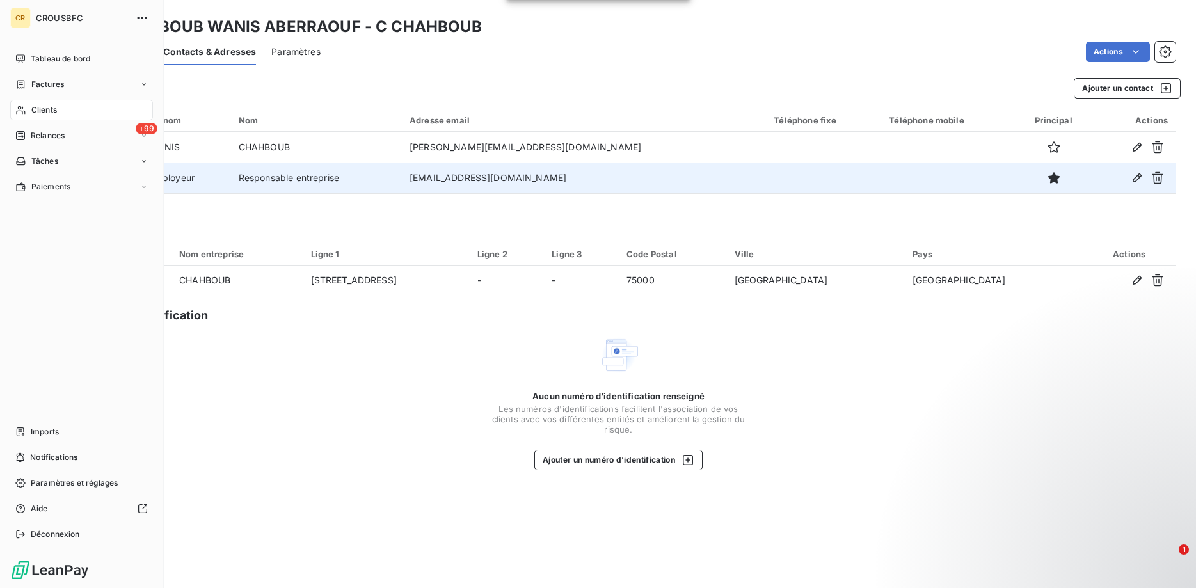
click at [31, 106] on span "Clients" at bounding box center [44, 110] width 26 height 12
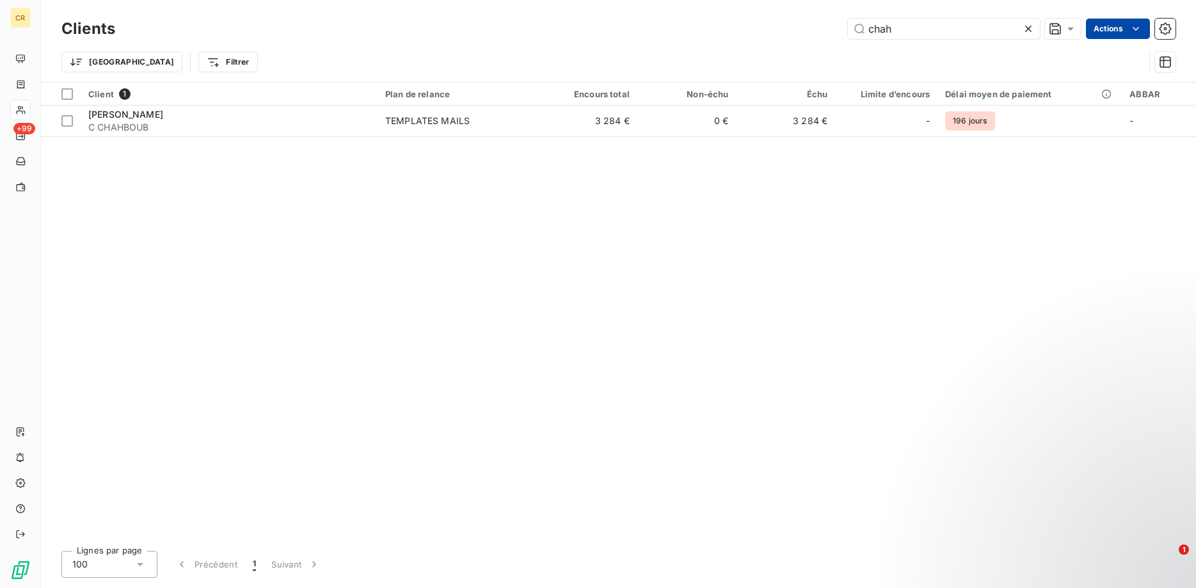
click at [1141, 28] on html "CR +99 Clients chah Actions Trier Filtrer Client 1 Plan de relance Encours tota…" at bounding box center [598, 294] width 1196 height 588
click at [193, 110] on html "CR +99 Clients chah Actions Modifier le plan de relance (0 client) Propriétés C…" at bounding box center [598, 294] width 1196 height 588
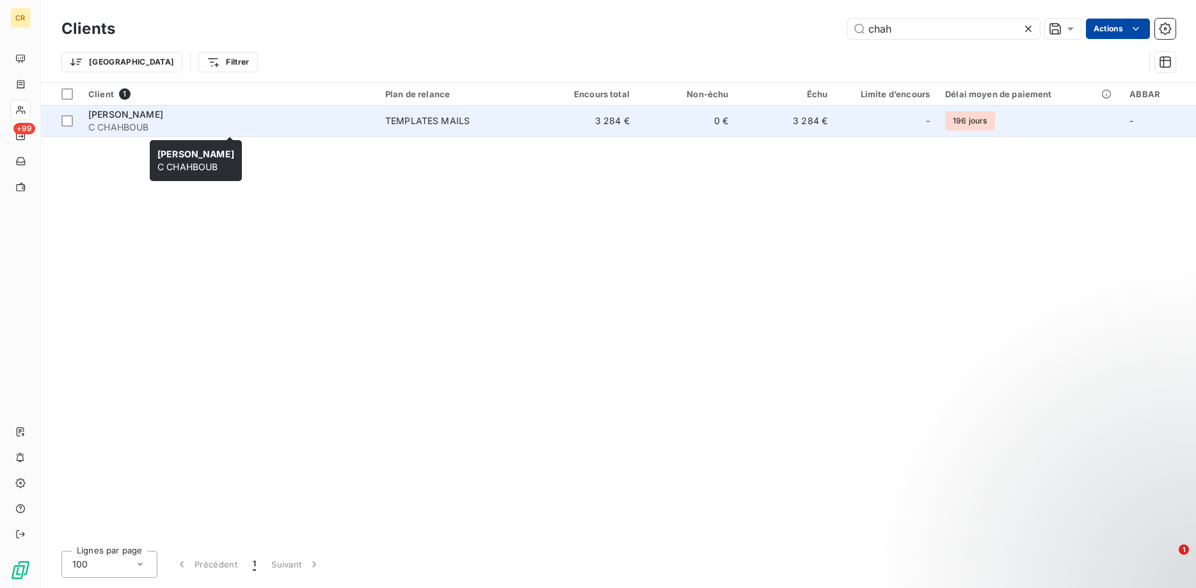
click at [163, 110] on span "[PERSON_NAME]" at bounding box center [125, 114] width 75 height 11
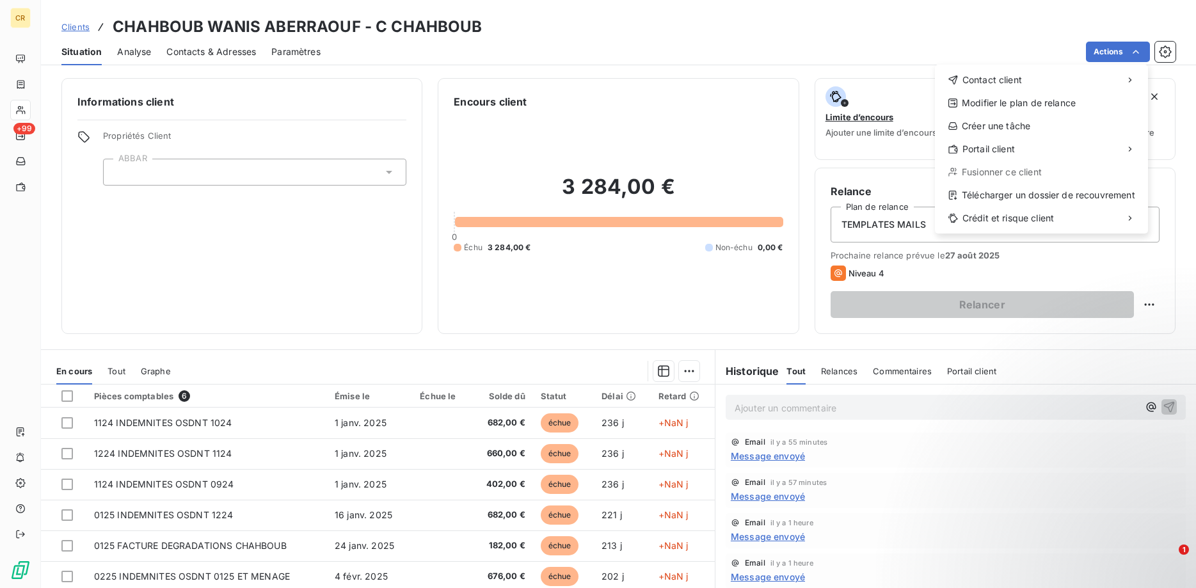
click at [1138, 51] on html "CR +99 Clients CHAHBOUB WANIS ABERRAOUF - C CHAHBOUB Situation Analyse Contacts…" at bounding box center [598, 294] width 1196 height 588
click at [874, 87] on div "Envoyer un email" at bounding box center [840, 85] width 172 height 20
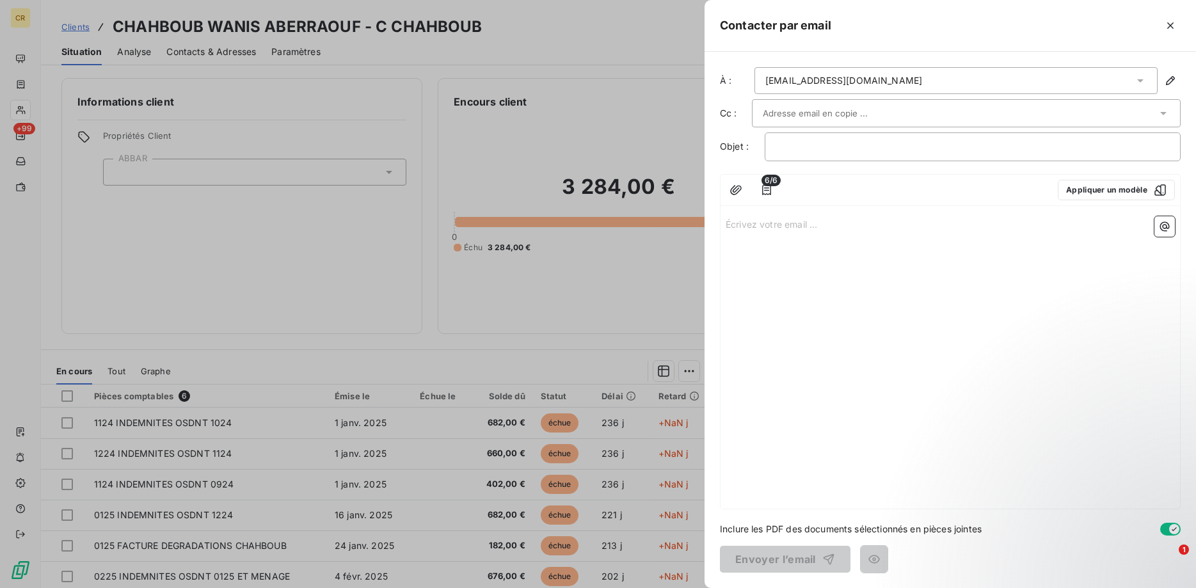
click at [1134, 79] on icon at bounding box center [1140, 80] width 13 height 13
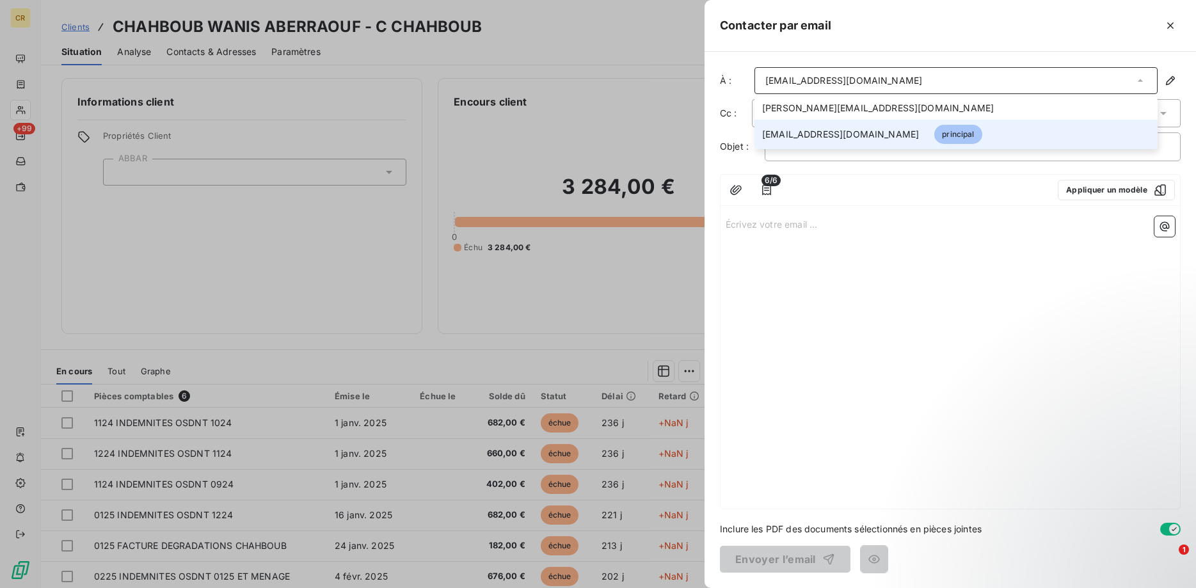
click at [808, 139] on span "[EMAIL_ADDRESS][DOMAIN_NAME]" at bounding box center [840, 134] width 157 height 13
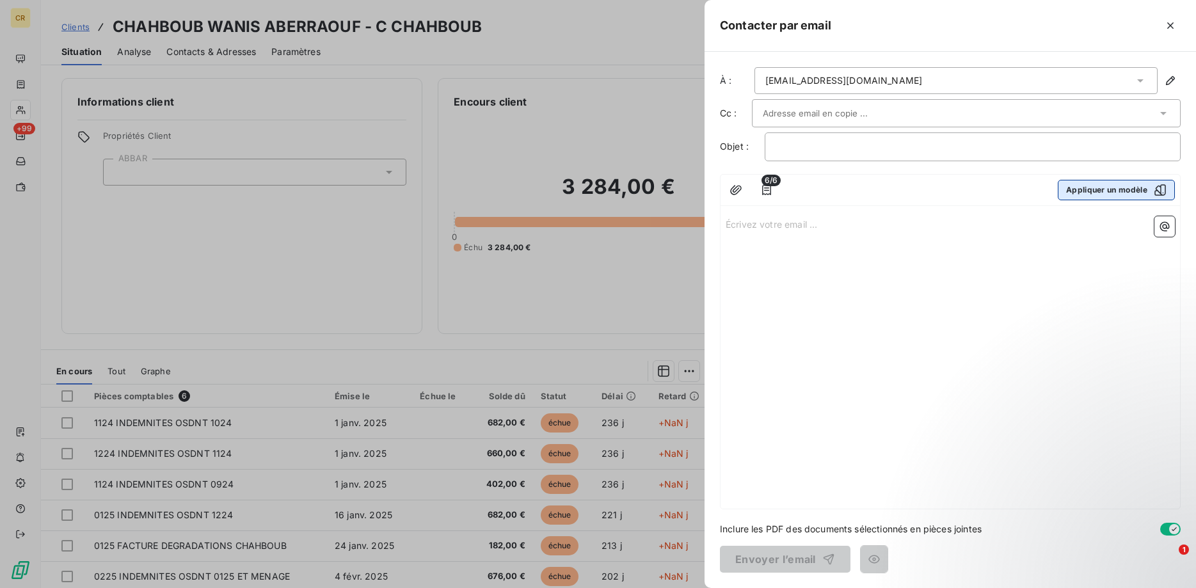
click at [1133, 192] on button "Appliquer un modèle" at bounding box center [1116, 190] width 117 height 20
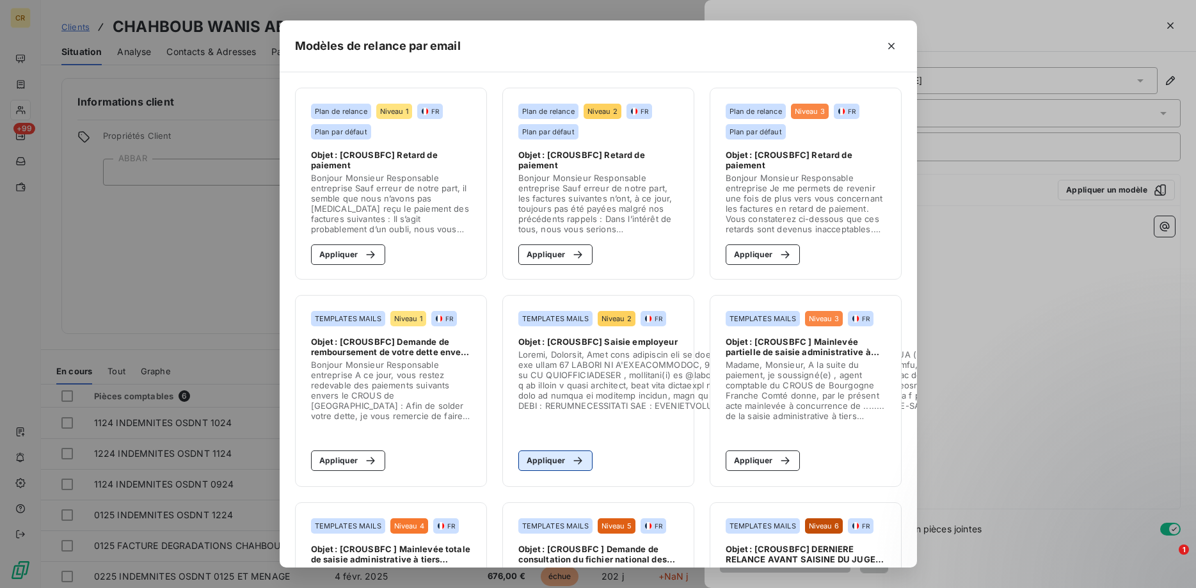
click at [568, 458] on div "button" at bounding box center [574, 460] width 19 height 13
